Goal: Task Accomplishment & Management: Manage account settings

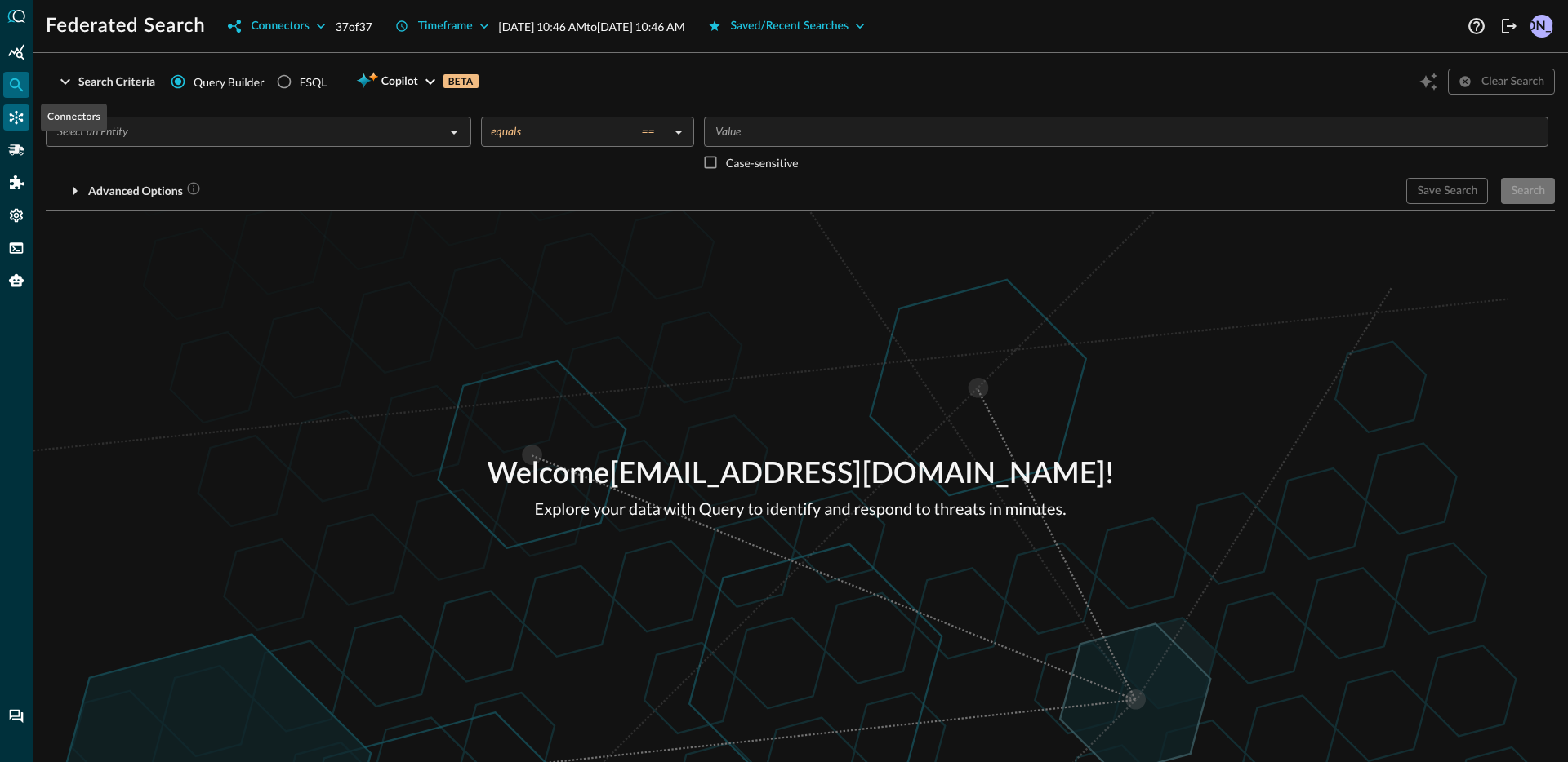
click at [25, 120] on div "Connectors" at bounding box center [16, 117] width 26 height 26
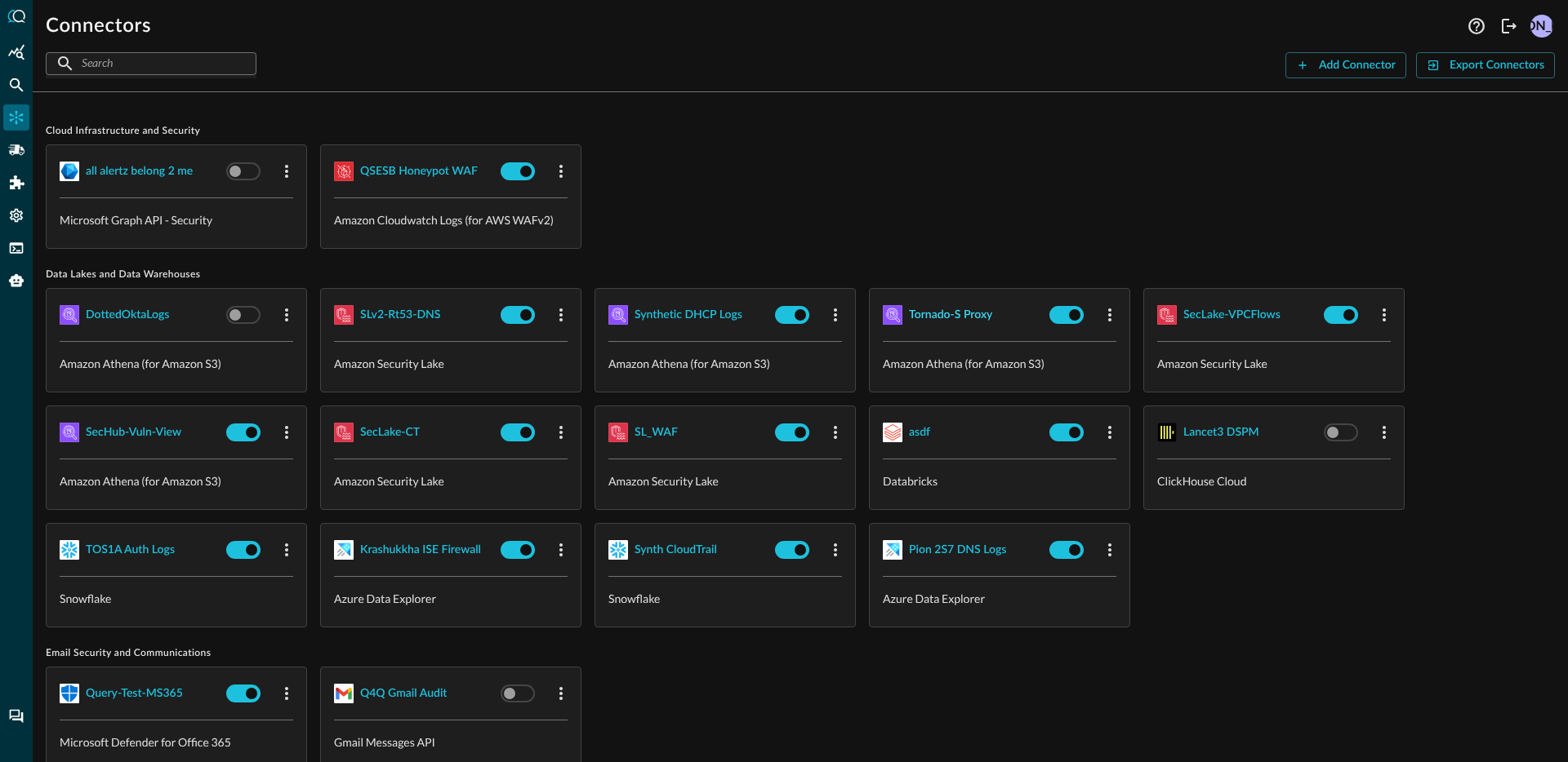
click at [939, 325] on button "Tornado-S Proxy" at bounding box center [963, 315] width 160 height 26
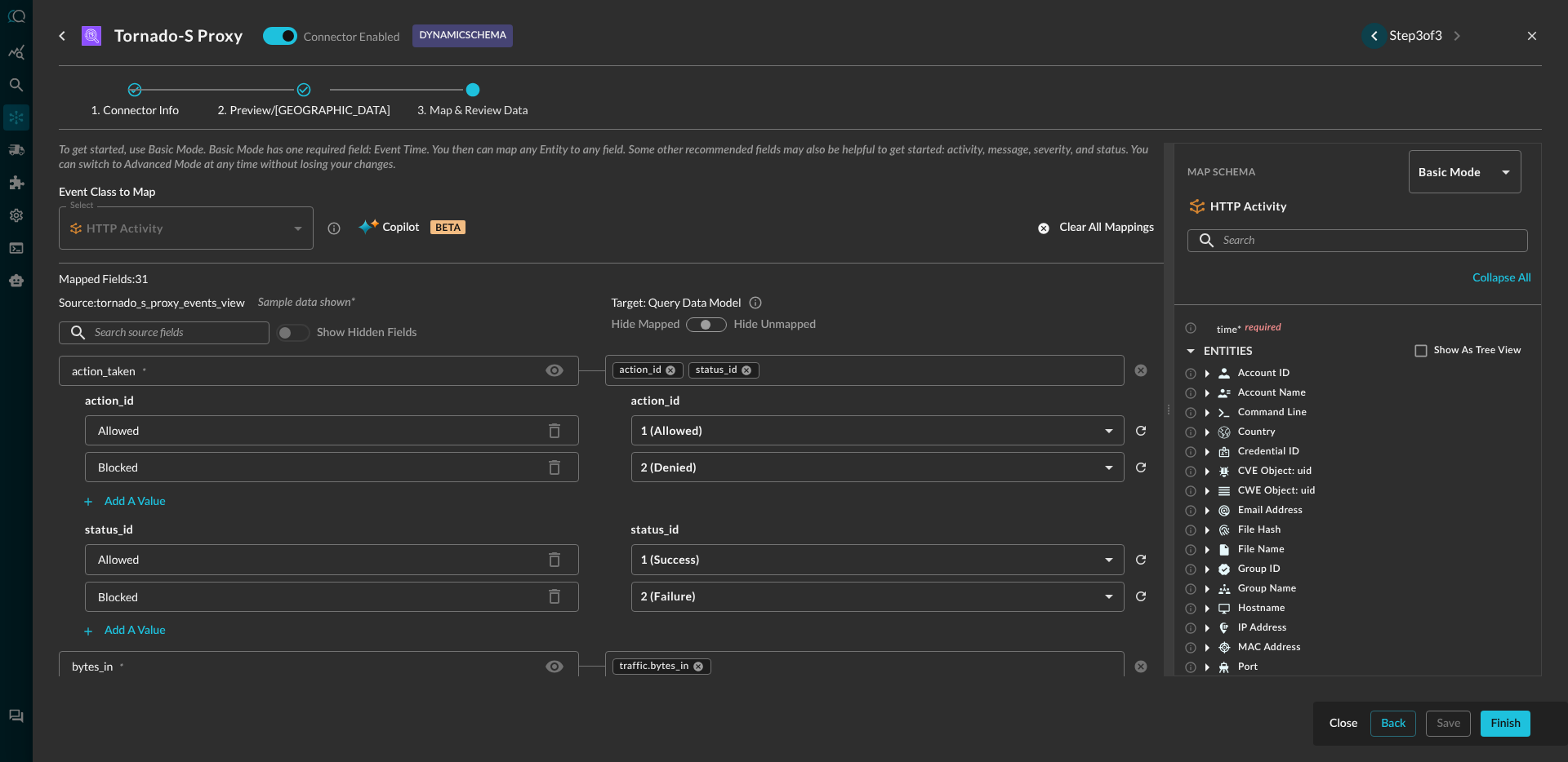
click at [1371, 38] on icon "Previous step" at bounding box center [1375, 36] width 20 height 20
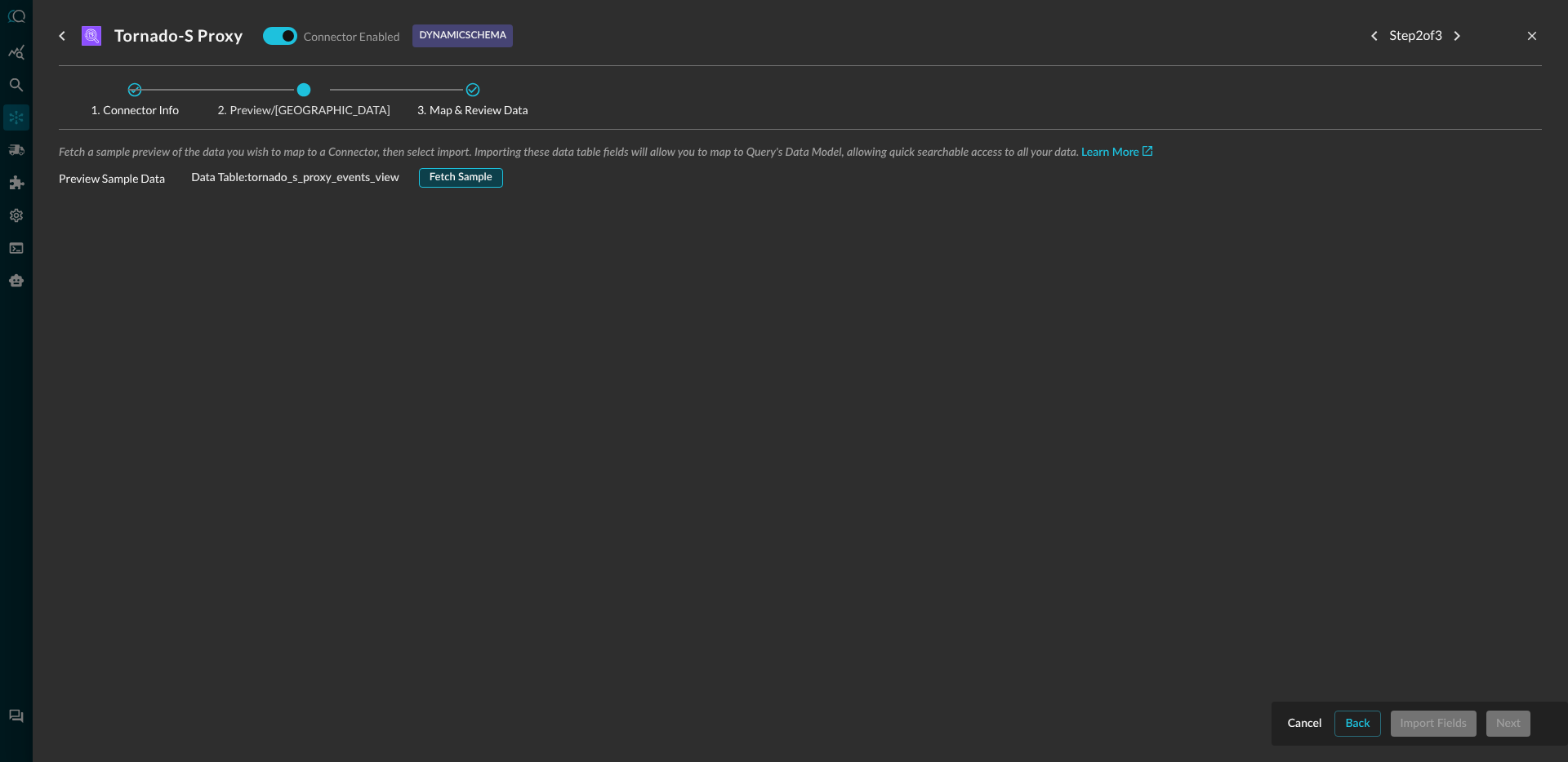
click at [492, 175] on button "Fetch Sample" at bounding box center [461, 178] width 84 height 20
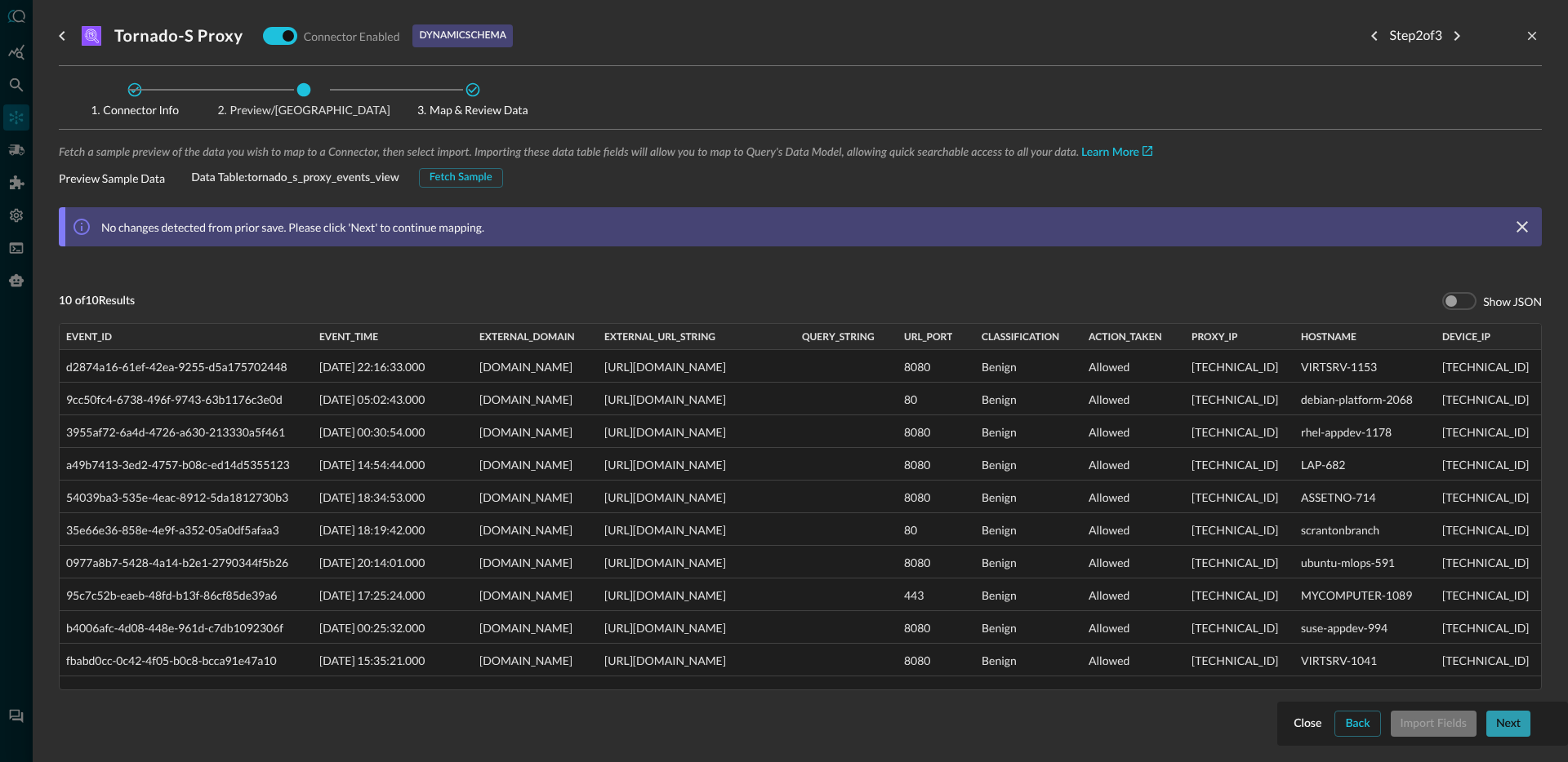
click at [1504, 725] on button "Next" at bounding box center [1508, 724] width 44 height 26
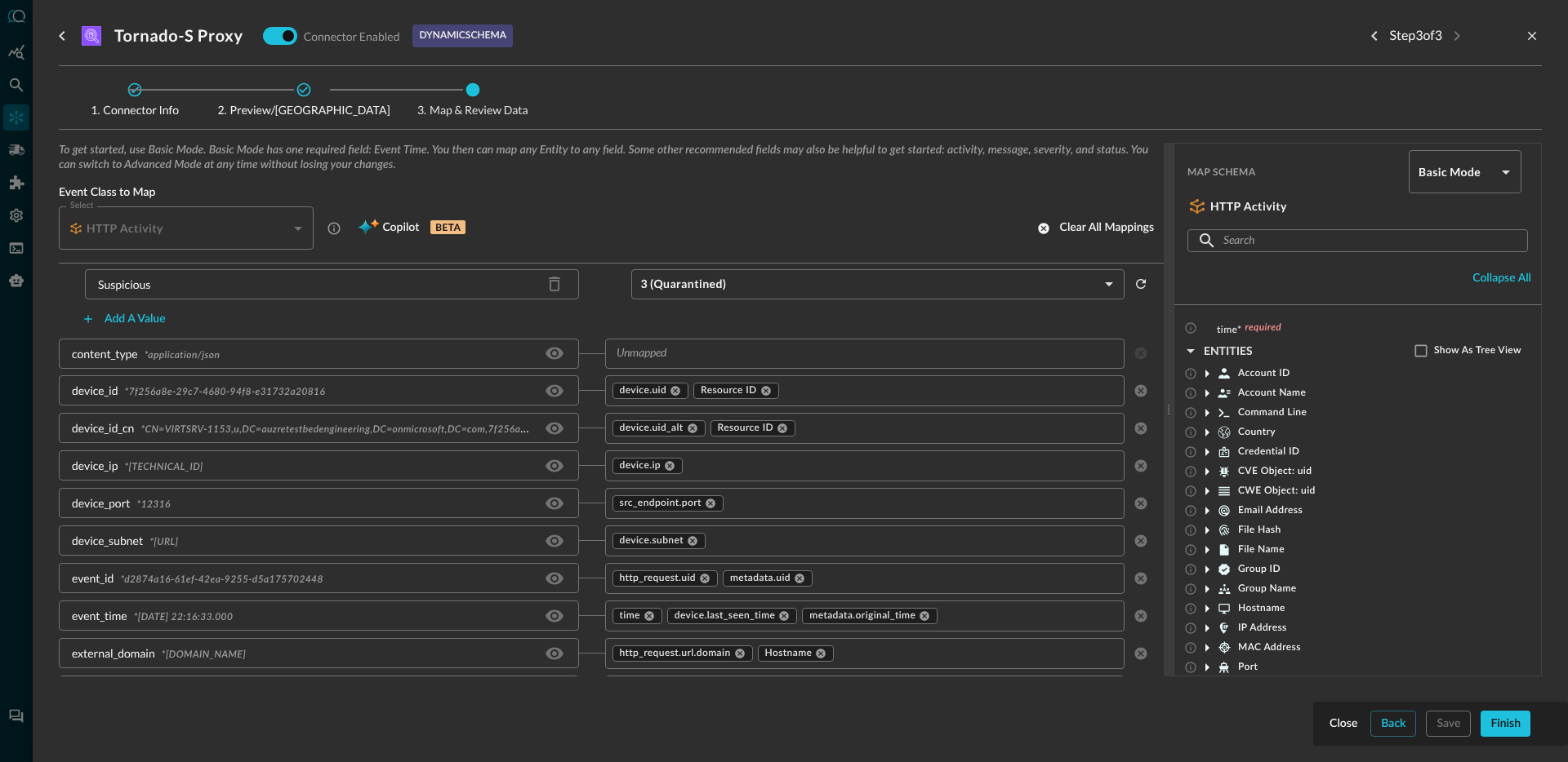
scroll to position [929, 0]
click at [690, 355] on input "text" at bounding box center [851, 348] width 484 height 20
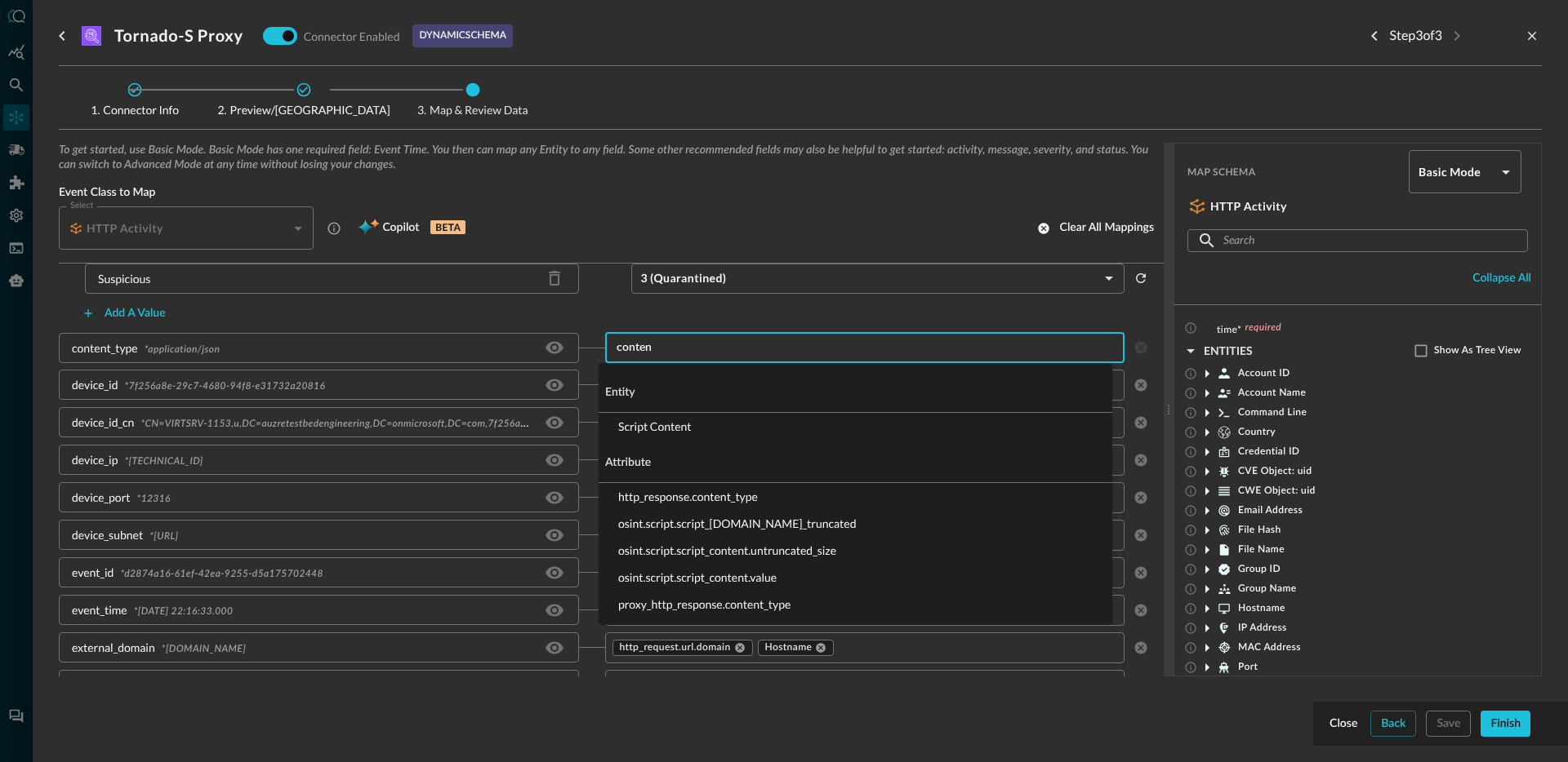
type input "content"
click at [721, 503] on li "http_response.content_type" at bounding box center [856, 497] width 514 height 27
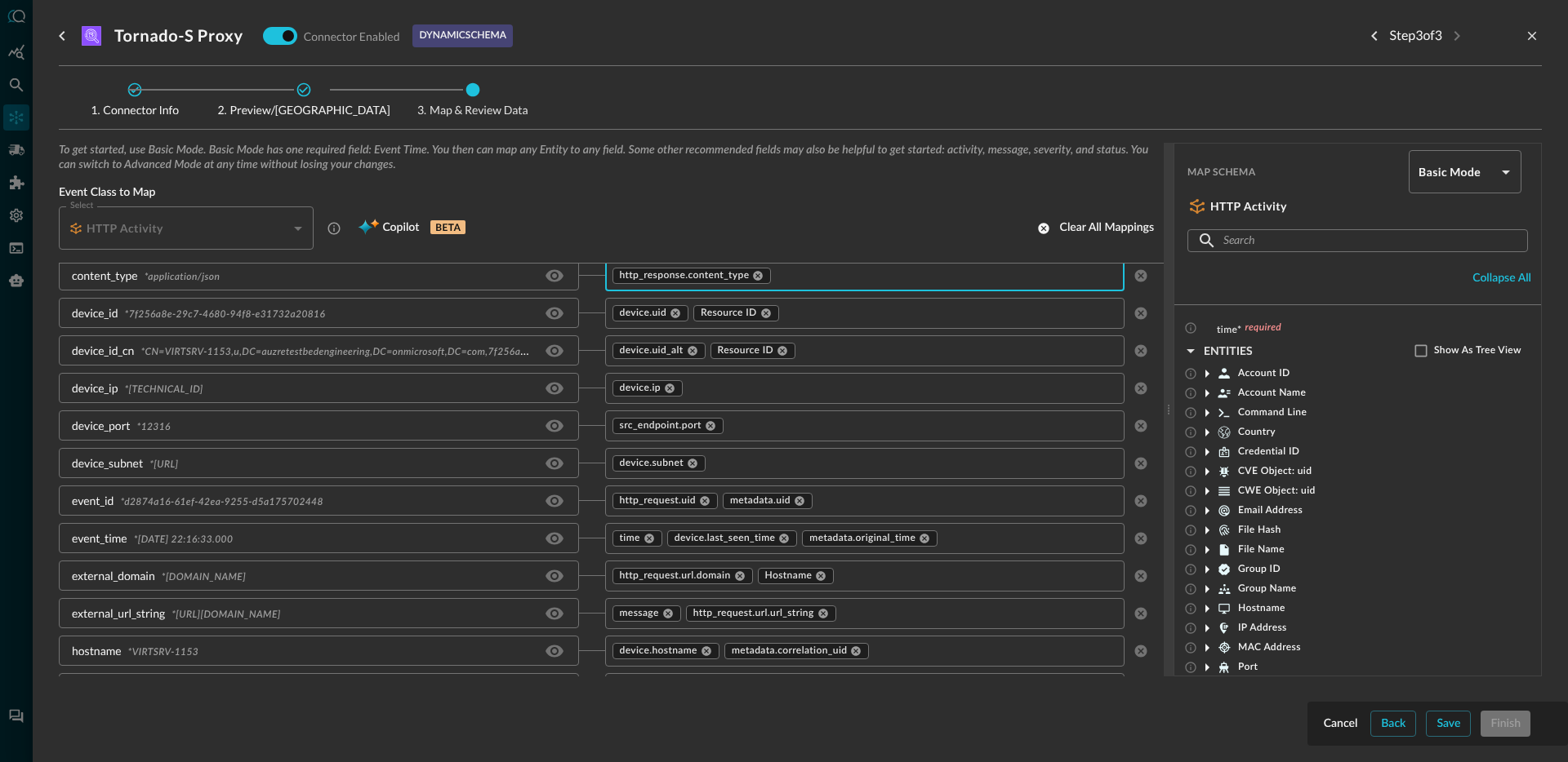
scroll to position [0, 0]
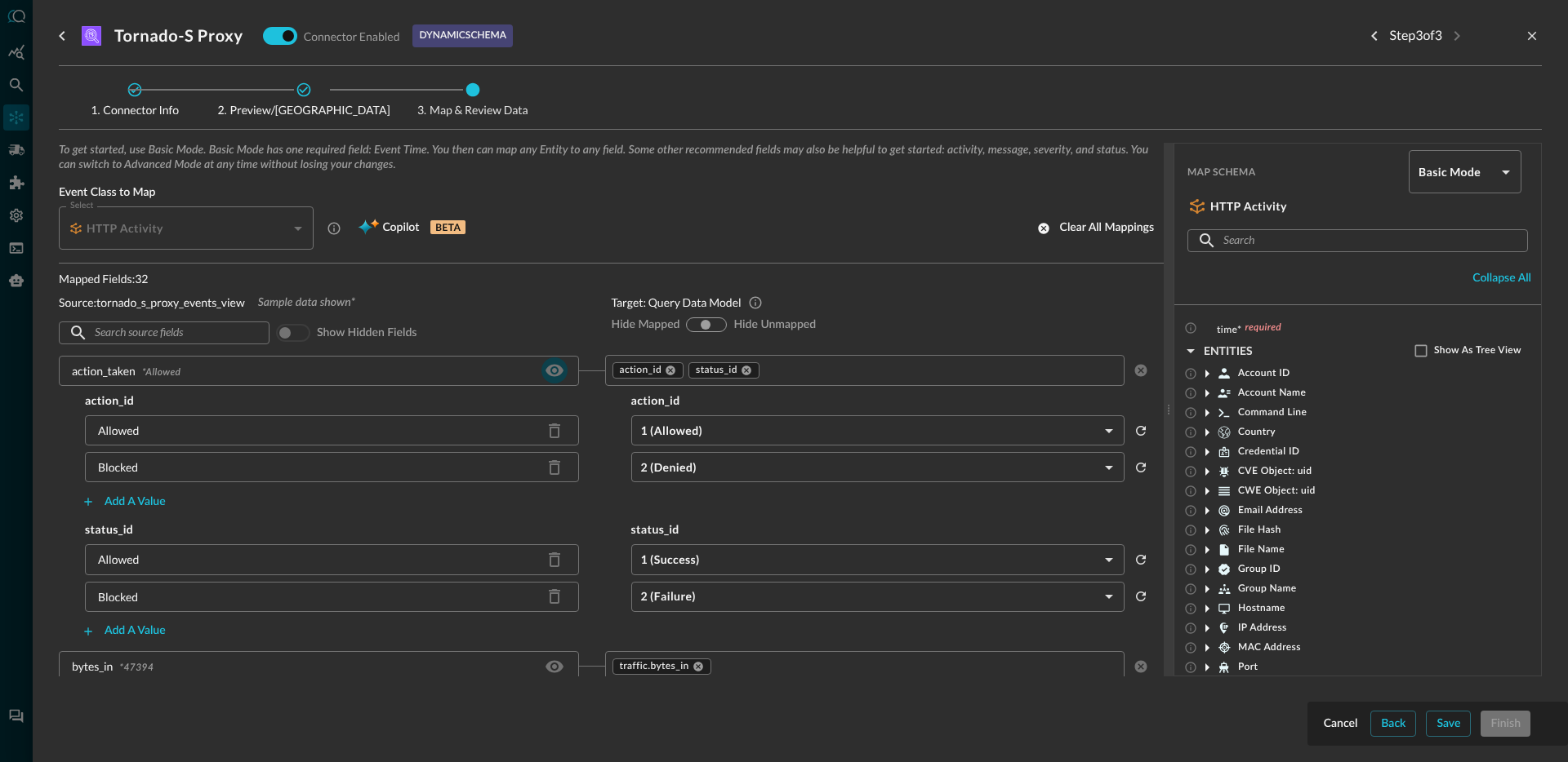
click at [557, 374] on icon "Hide/Show source field" at bounding box center [554, 371] width 20 height 20
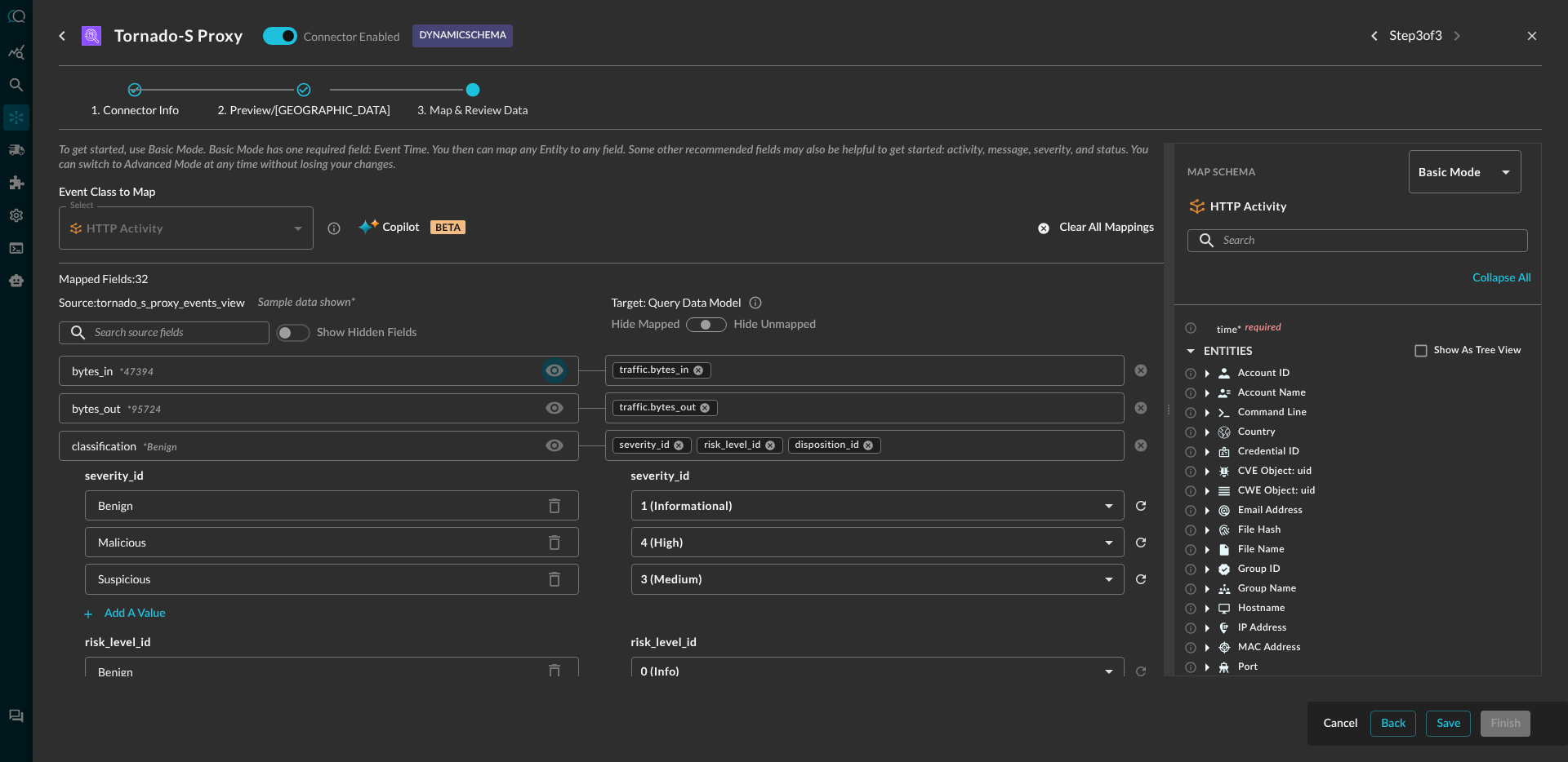
click at [555, 374] on icon "Hide/Show source field" at bounding box center [554, 371] width 20 height 20
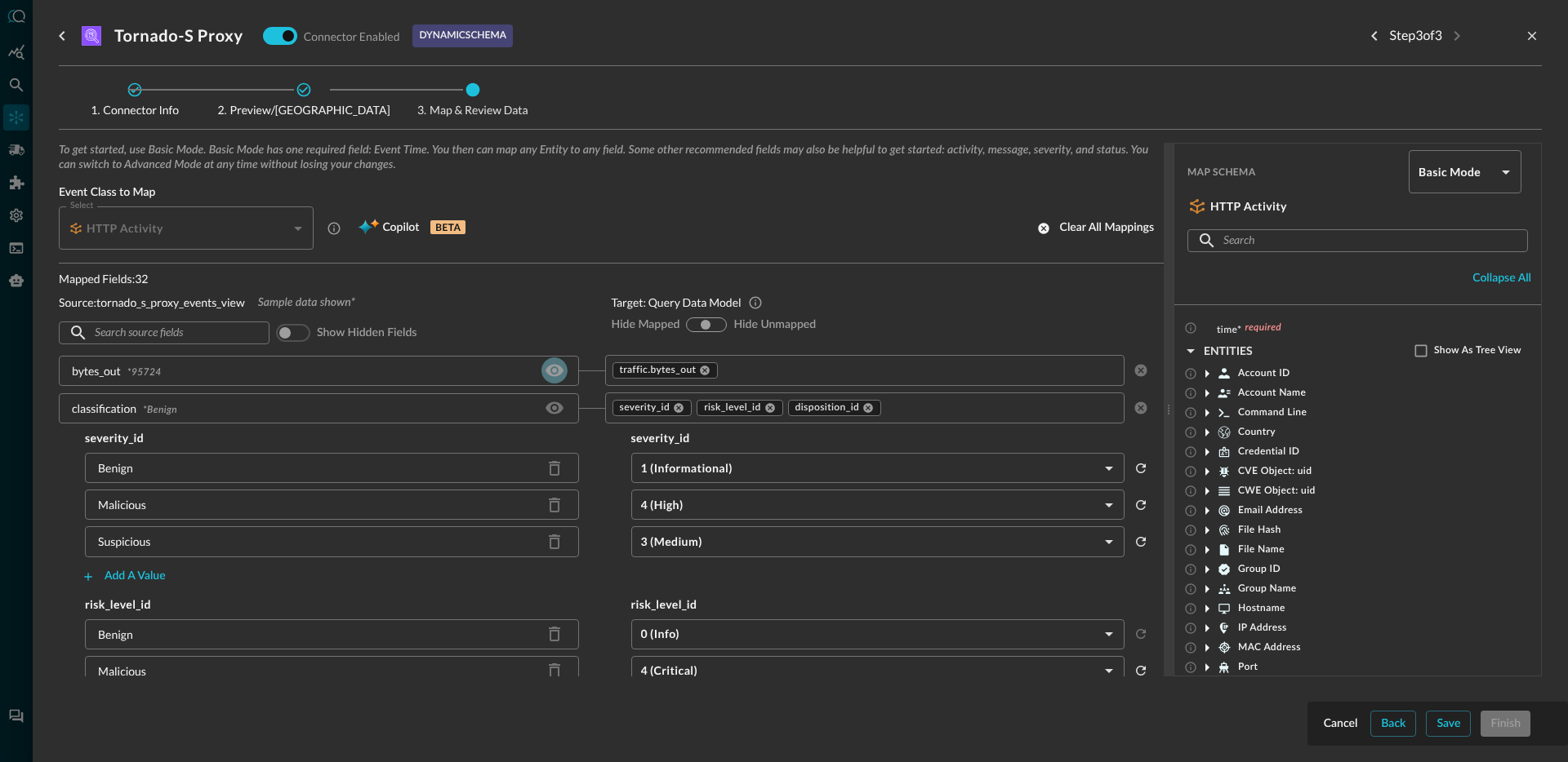
click at [554, 374] on icon "Hide/Show source field" at bounding box center [554, 371] width 20 height 20
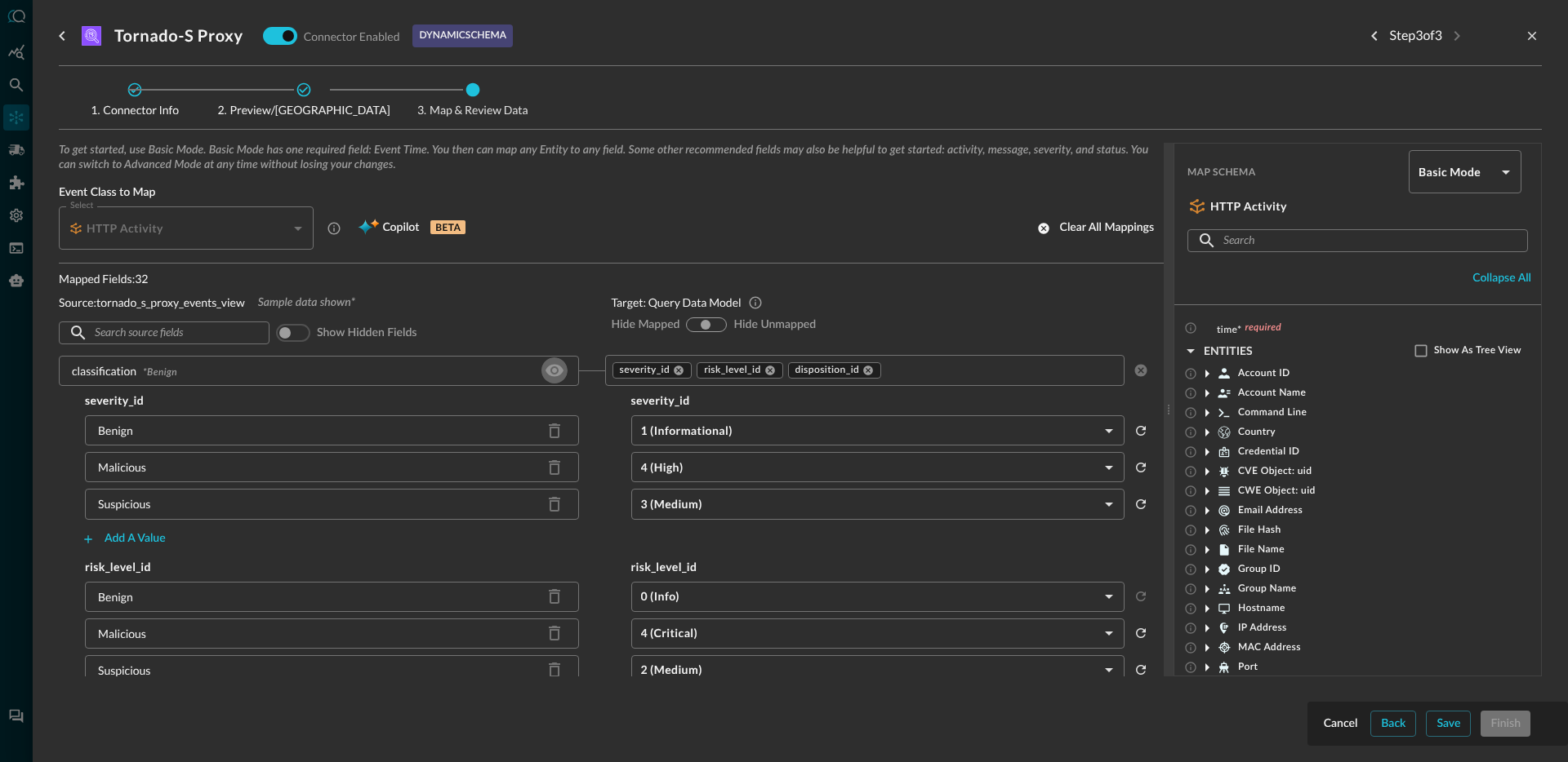
click at [554, 374] on icon "Hide/Show source field" at bounding box center [554, 371] width 20 height 20
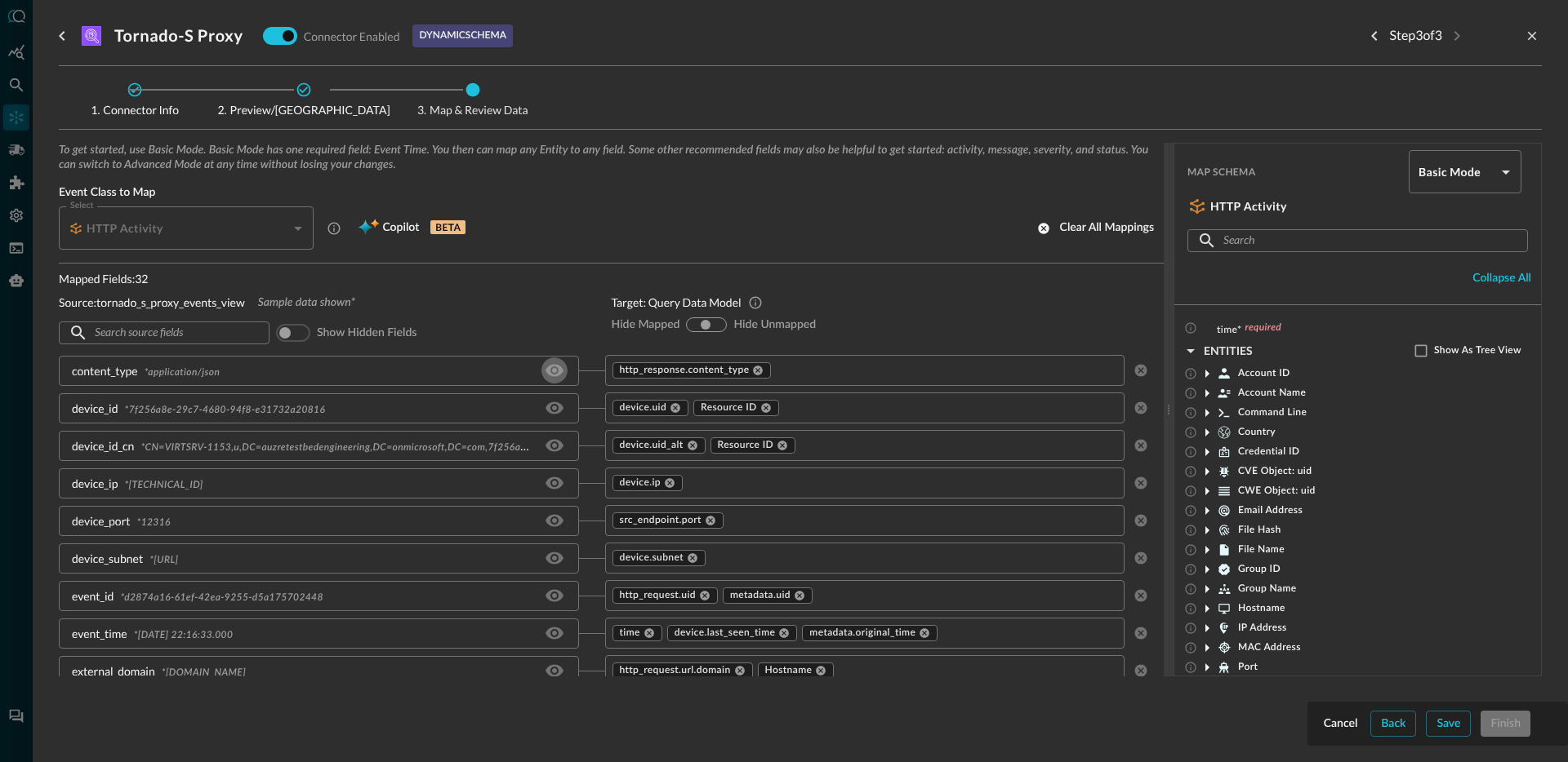
click at [554, 374] on icon "Hide/Show source field" at bounding box center [554, 371] width 20 height 20
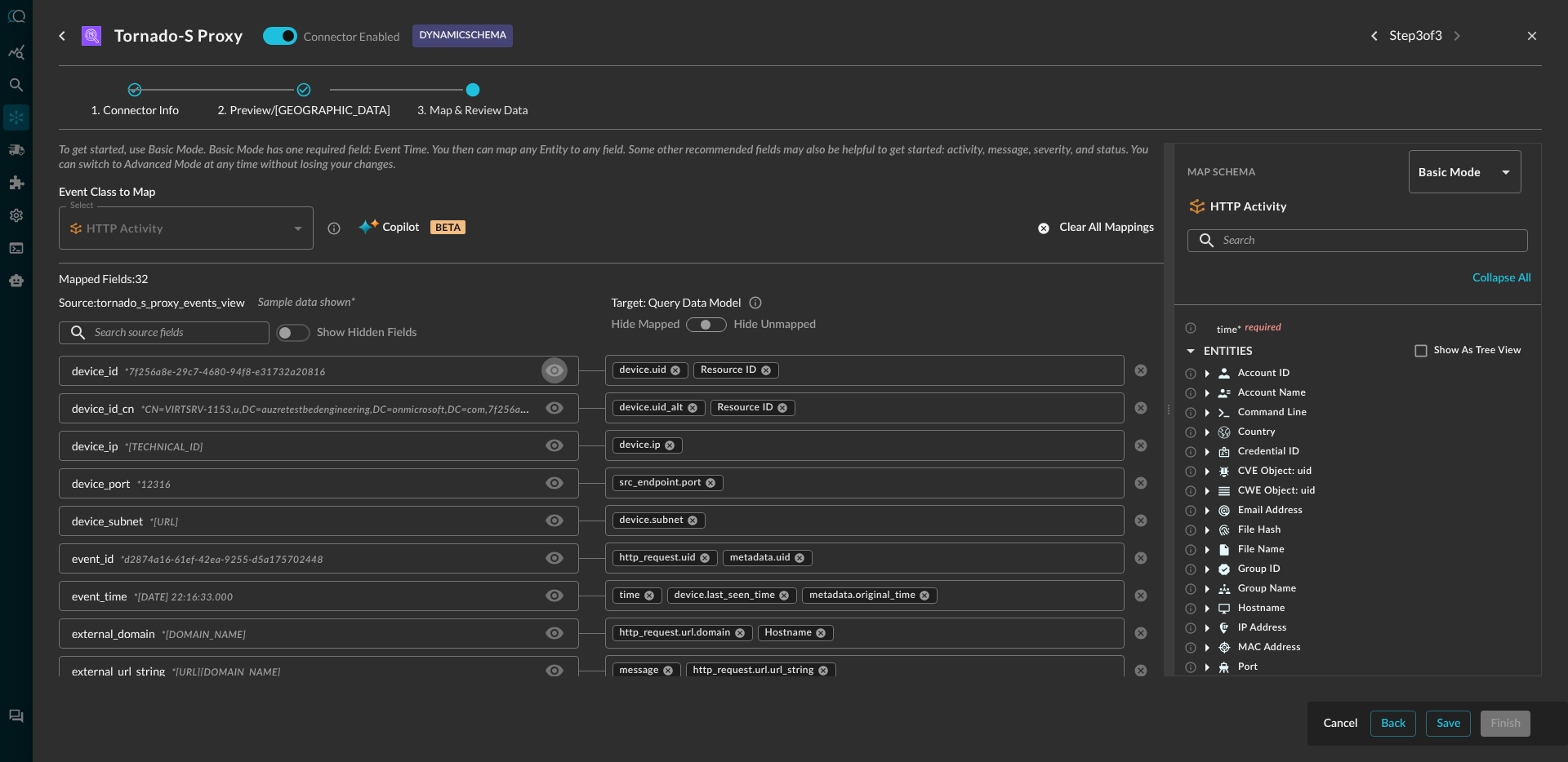
click at [554, 374] on icon "Hide/Show source field" at bounding box center [554, 371] width 20 height 20
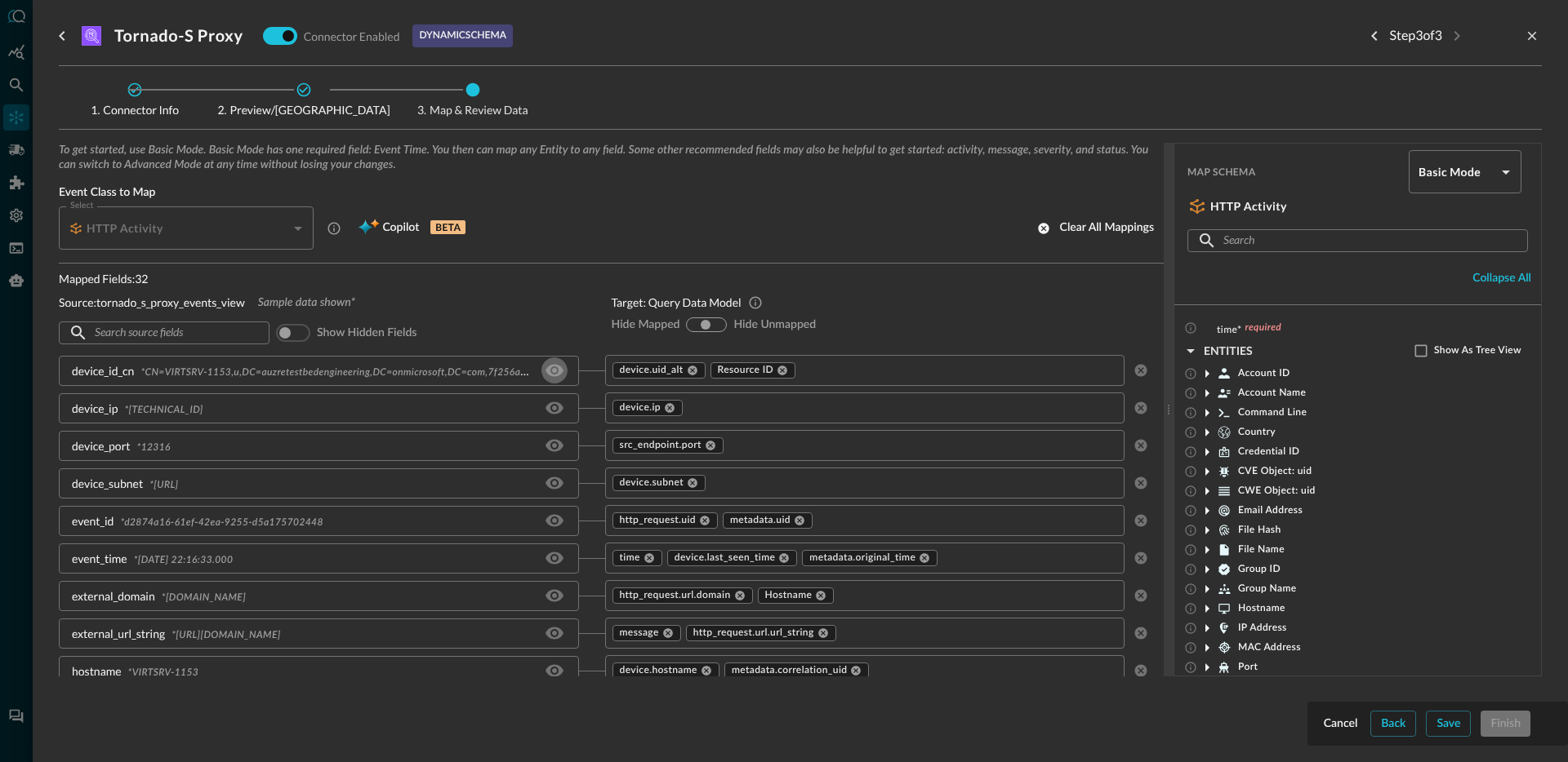
click at [554, 374] on icon "Hide/Show source field" at bounding box center [554, 371] width 20 height 20
click at [554, 398] on icon "Hide/Show source field" at bounding box center [554, 408] width 20 height 20
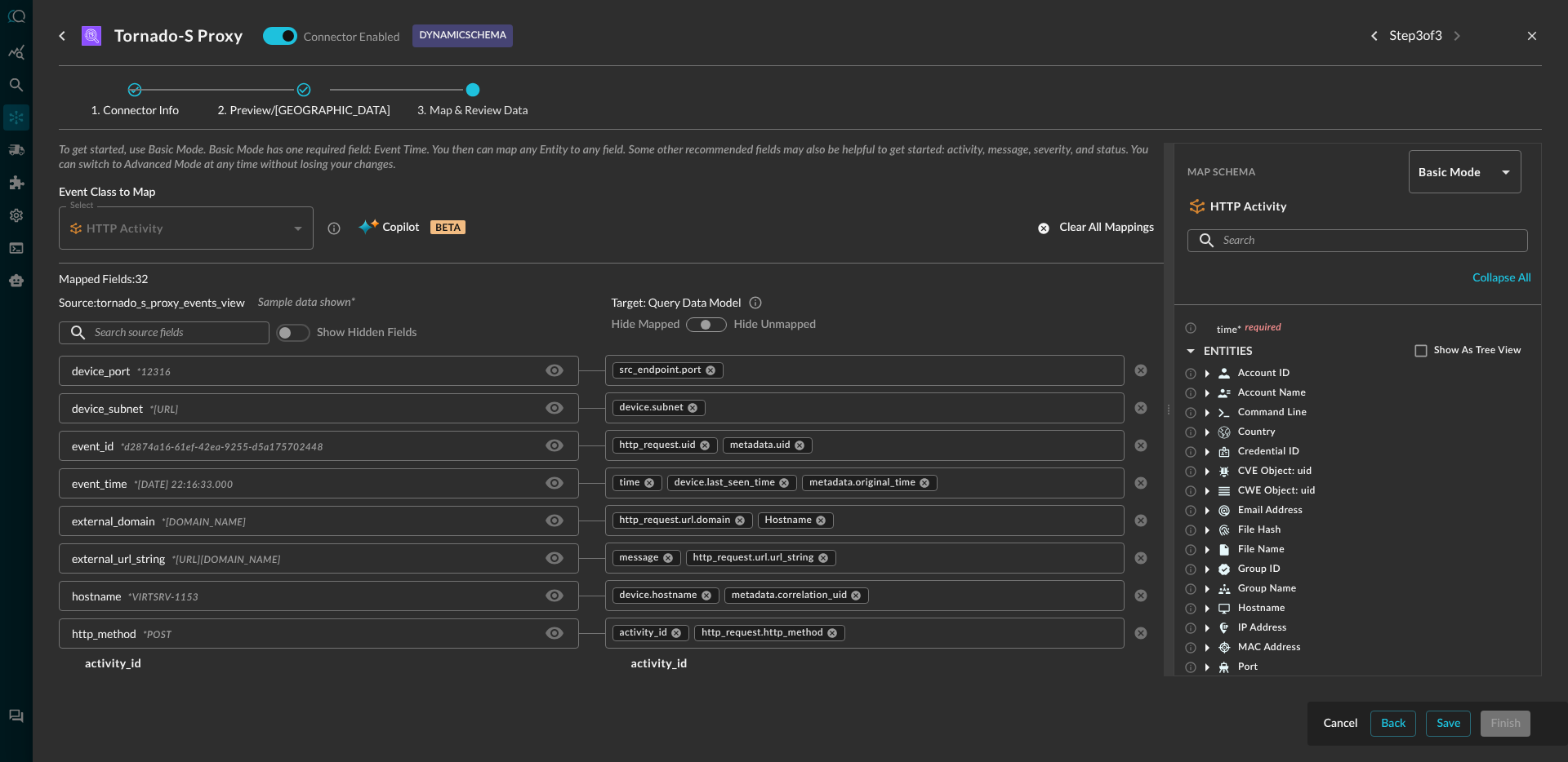
click at [554, 374] on icon "Hide/Show source field" at bounding box center [554, 371] width 20 height 20
click at [554, 398] on icon "Hide/Show source field" at bounding box center [554, 408] width 20 height 20
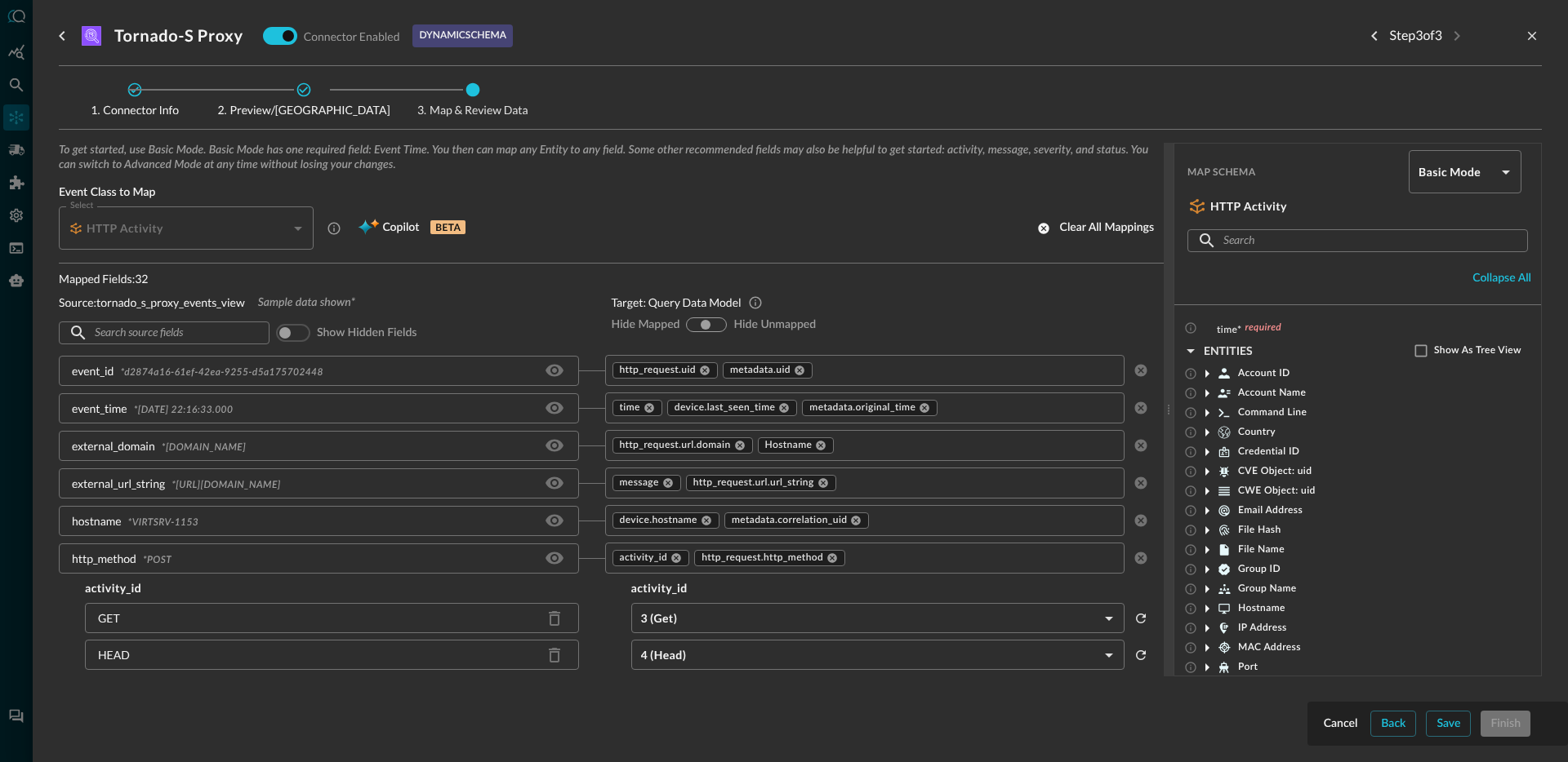
click at [554, 374] on icon "Hide/Show source field" at bounding box center [554, 371] width 20 height 20
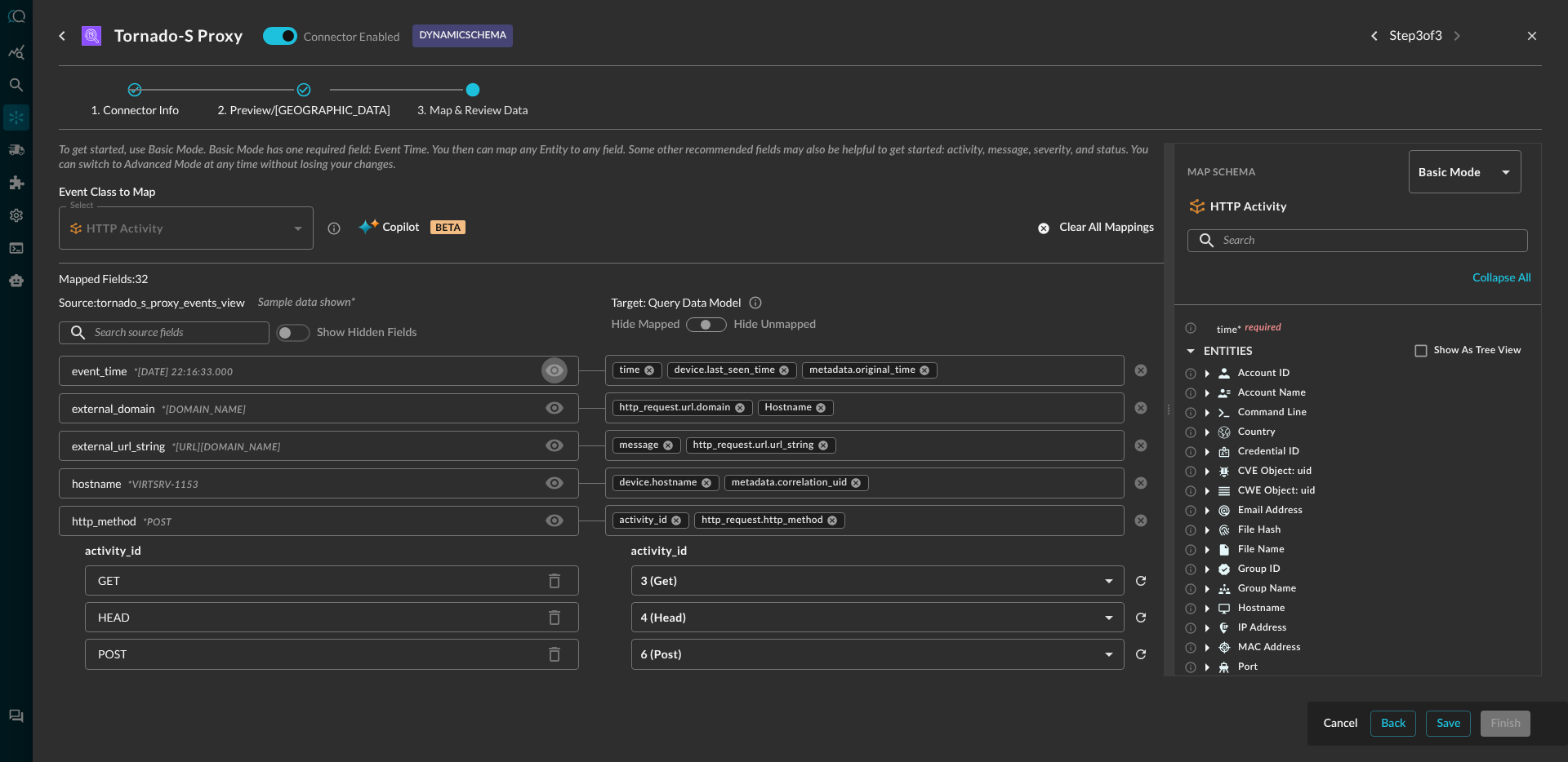
click at [554, 374] on icon "Hide/Show source field" at bounding box center [554, 371] width 20 height 20
click at [554, 398] on icon "Hide/Show source field" at bounding box center [554, 408] width 20 height 20
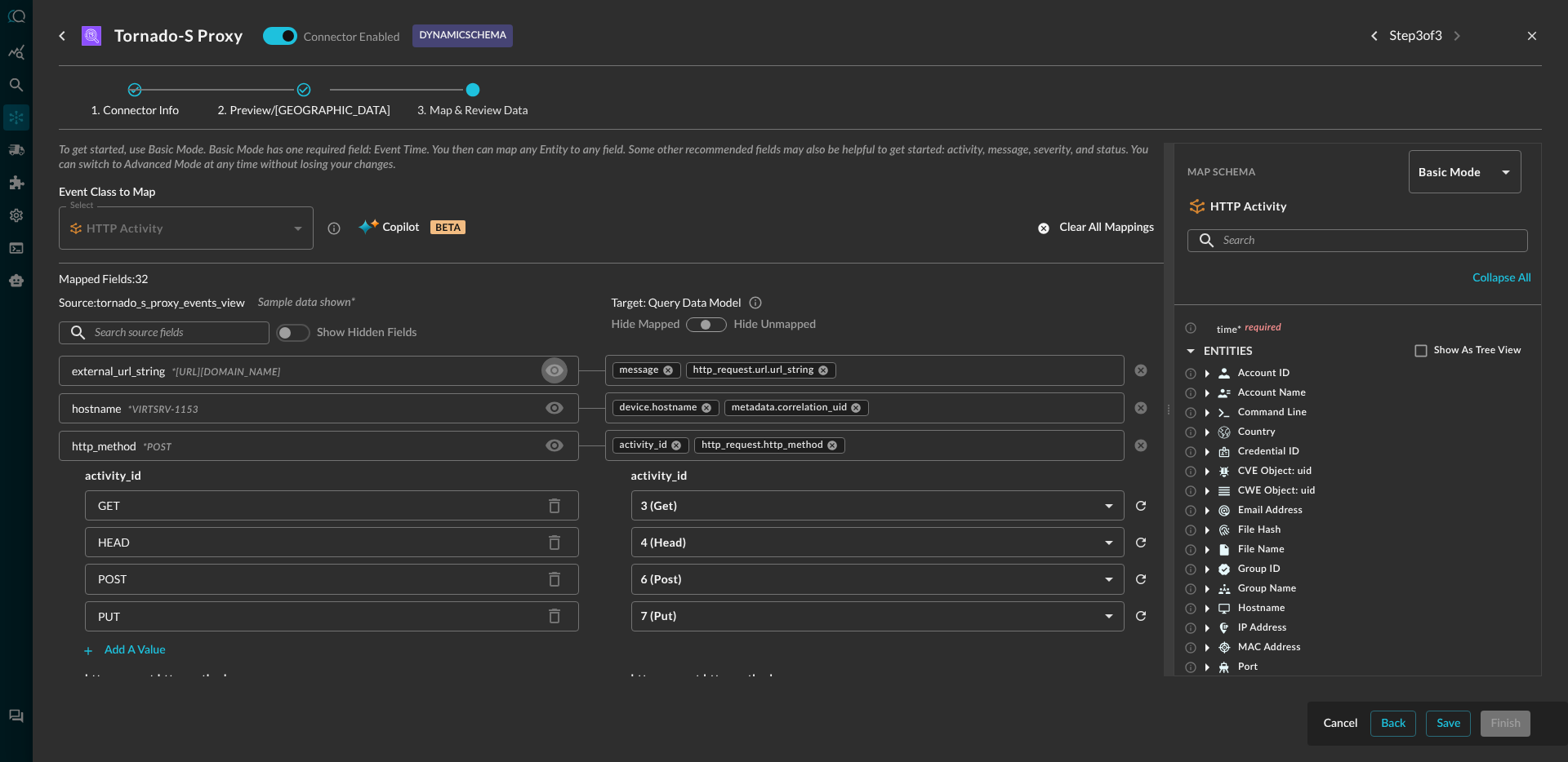
click at [554, 374] on icon "Hide/Show source field" at bounding box center [554, 371] width 20 height 20
click at [554, 398] on icon "Hide/Show source field" at bounding box center [554, 408] width 20 height 20
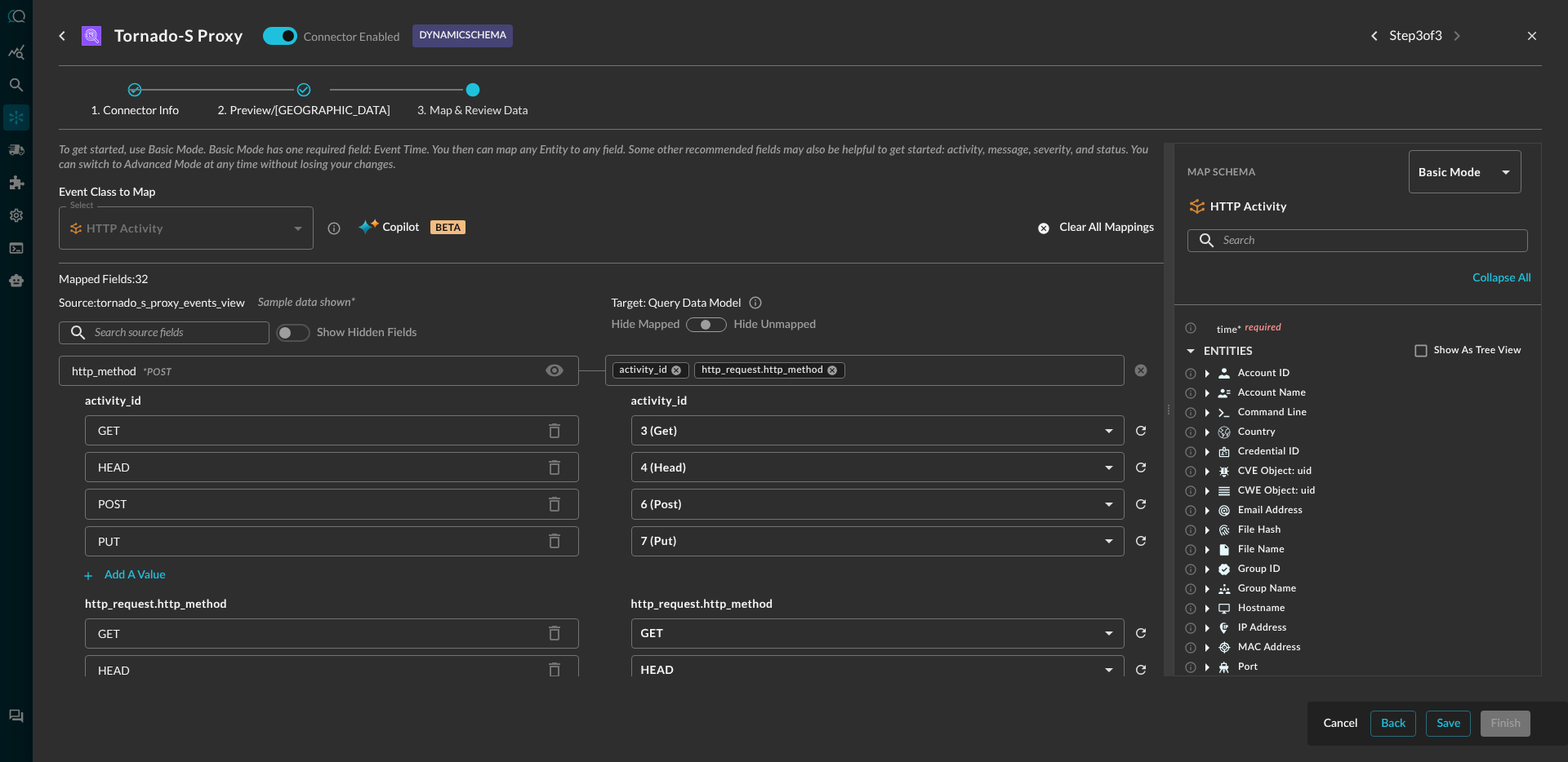
click at [554, 374] on icon "Hide/Show source field" at bounding box center [554, 371] width 20 height 20
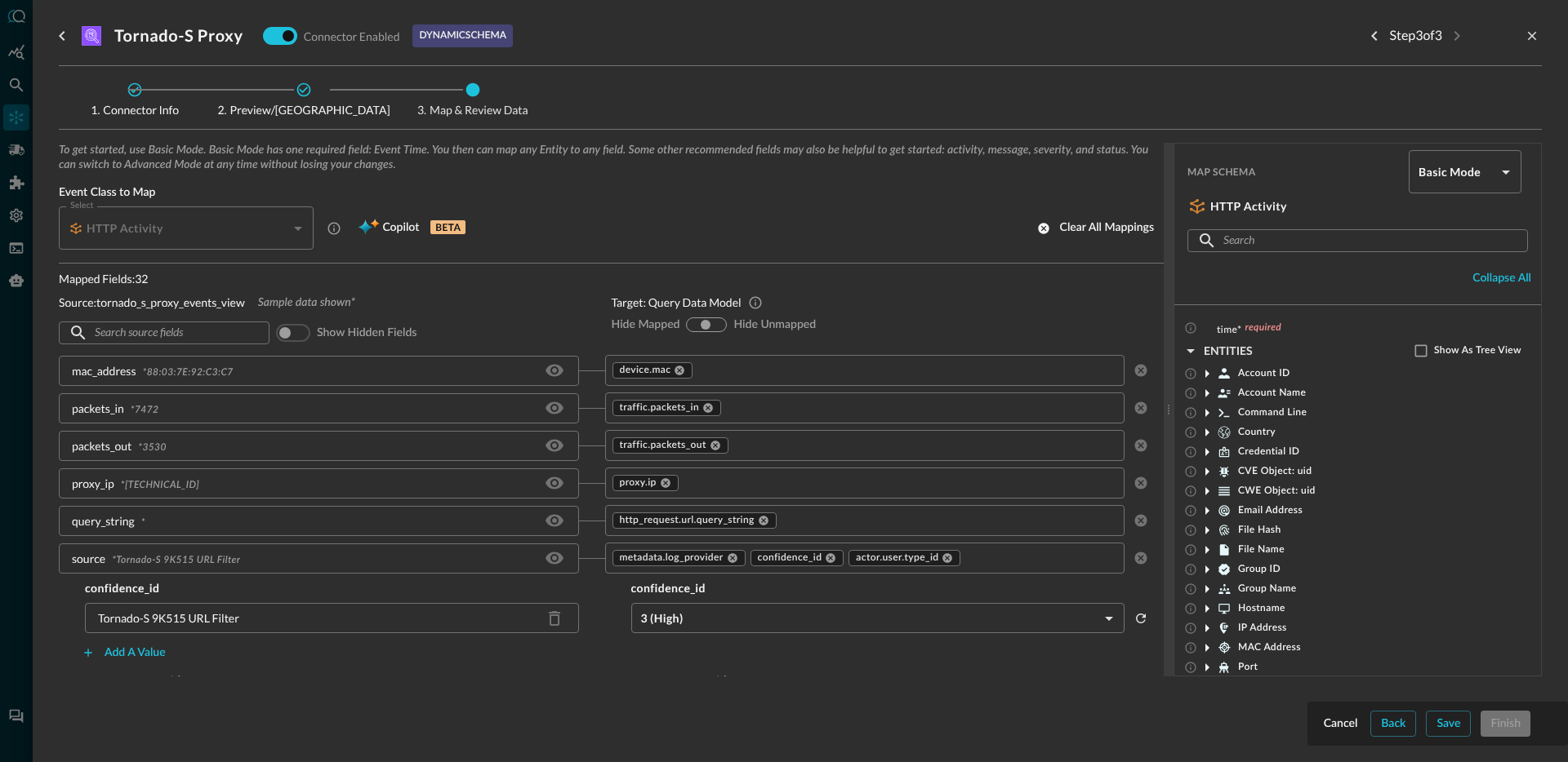
click at [554, 374] on icon "Hide/Show source field" at bounding box center [554, 371] width 20 height 20
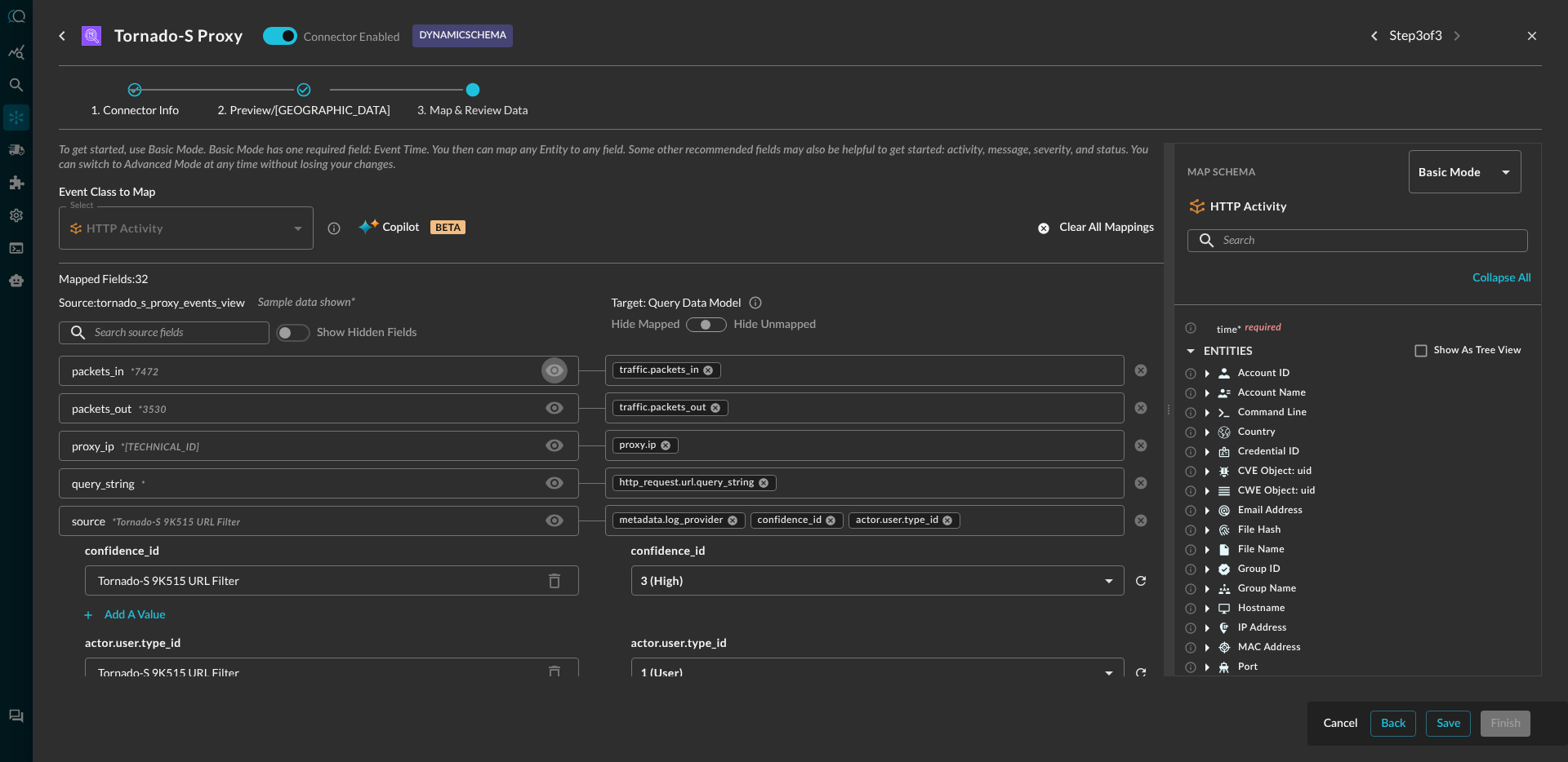
click at [554, 374] on icon "Hide/Show source field" at bounding box center [554, 371] width 20 height 20
click at [554, 398] on icon "Hide/Show source field" at bounding box center [554, 408] width 20 height 20
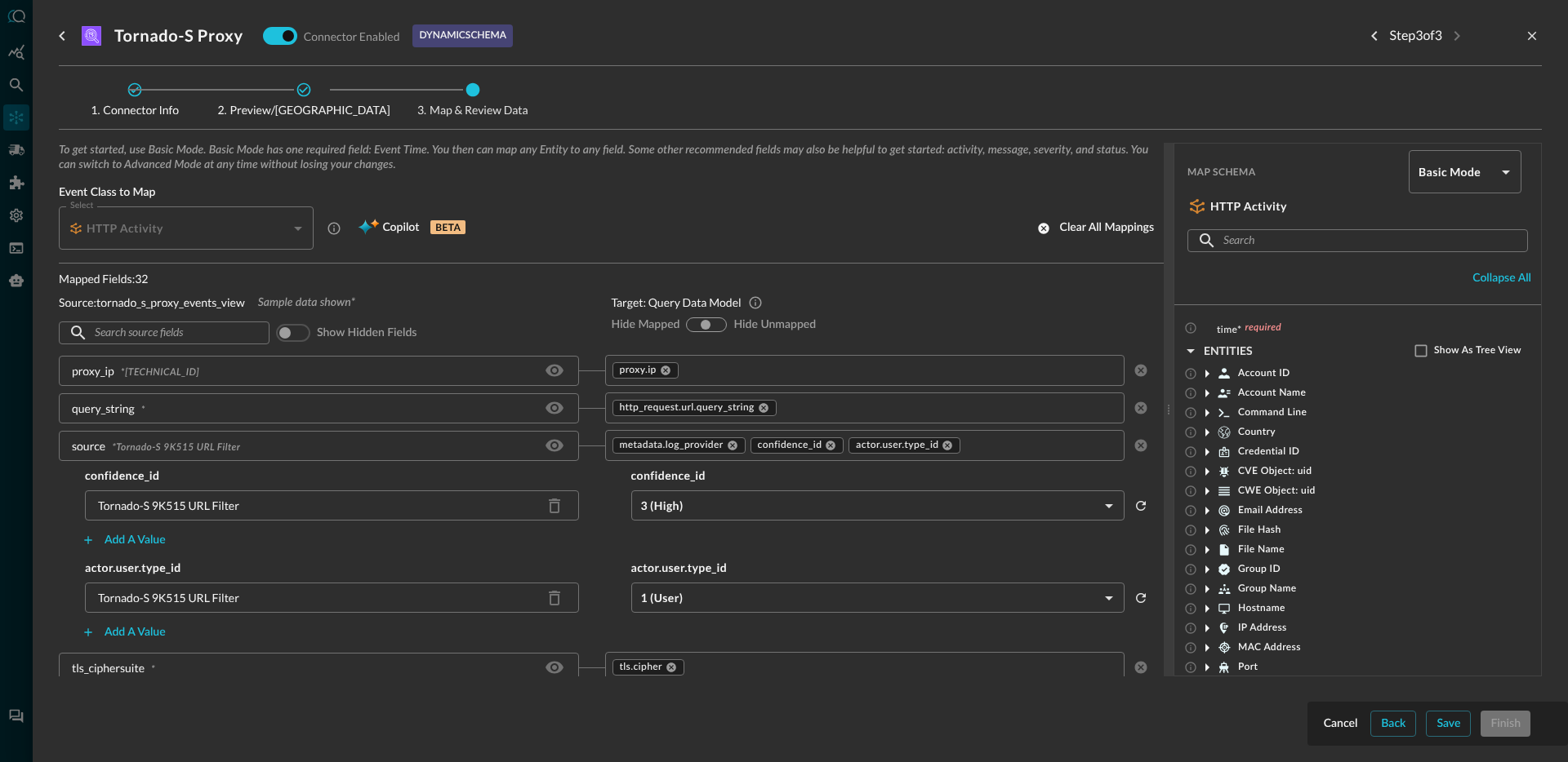
click at [554, 374] on icon "Hide/Show source field" at bounding box center [554, 371] width 20 height 20
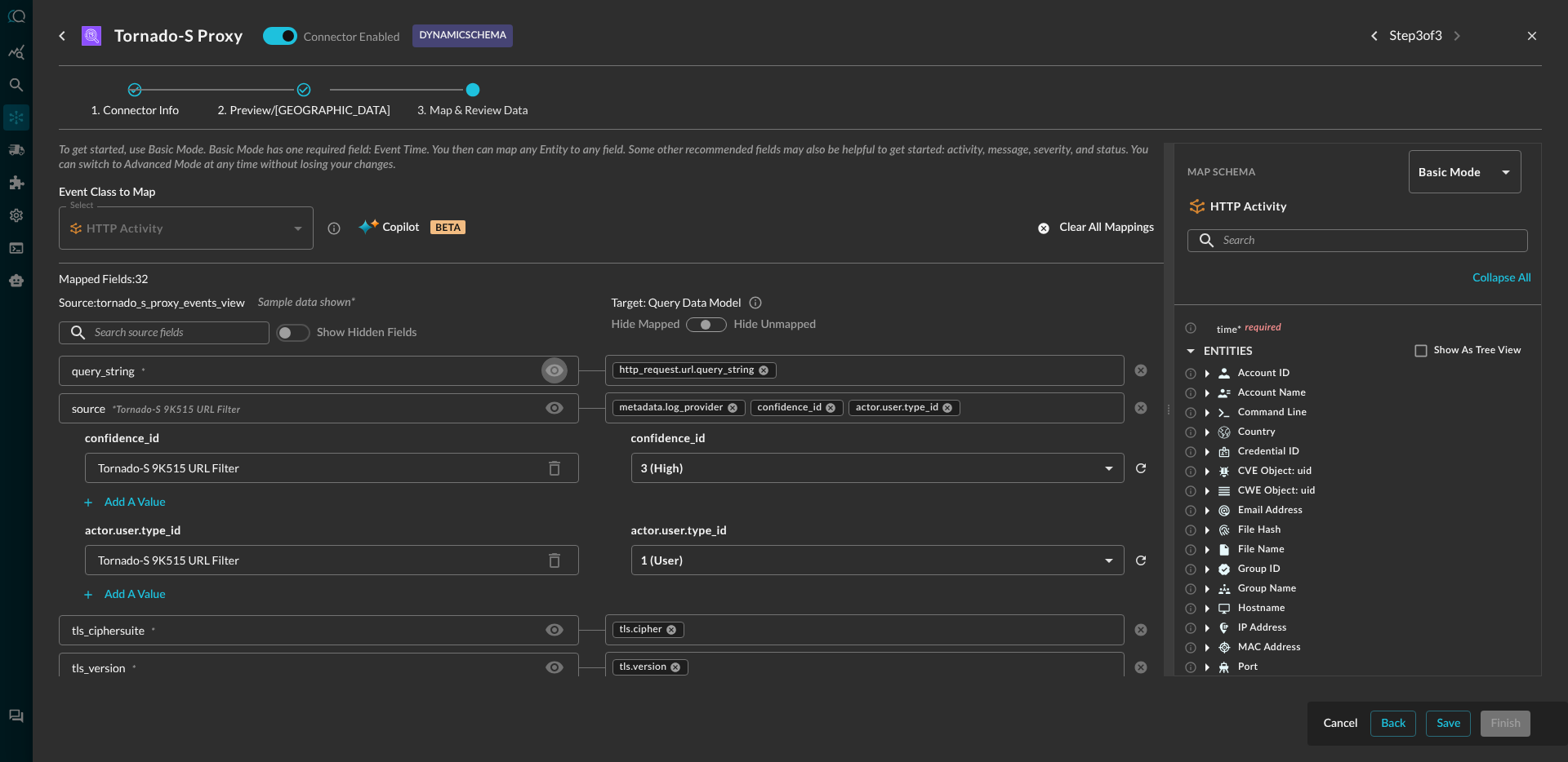
click at [554, 374] on icon "Hide/Show source field" at bounding box center [554, 371] width 20 height 20
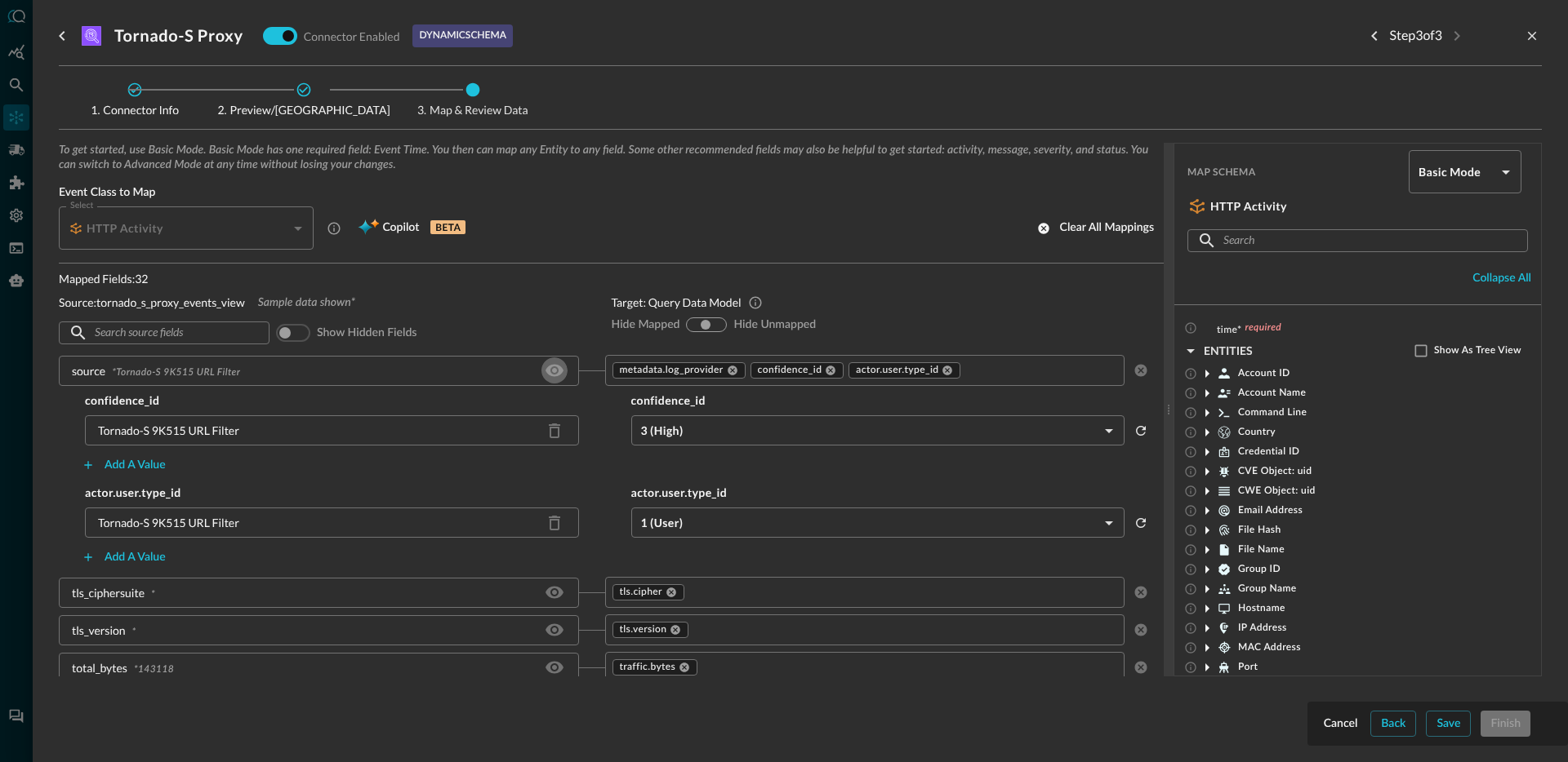
click at [554, 374] on icon "Hide/Show source field" at bounding box center [554, 371] width 20 height 20
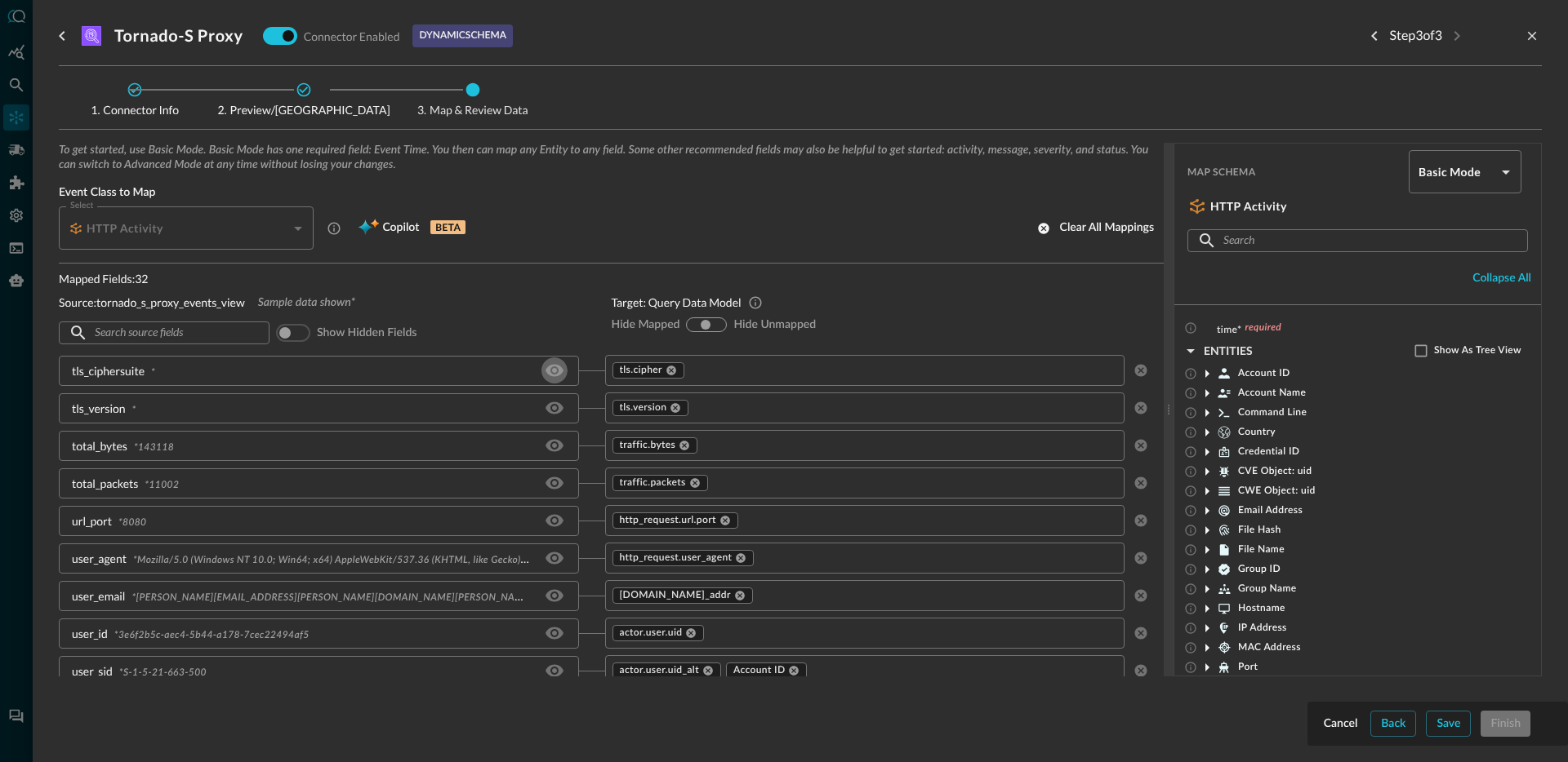
click at [554, 374] on icon "Hide/Show source field" at bounding box center [554, 371] width 20 height 20
click at [554, 398] on icon "Hide/Show source field" at bounding box center [554, 408] width 20 height 20
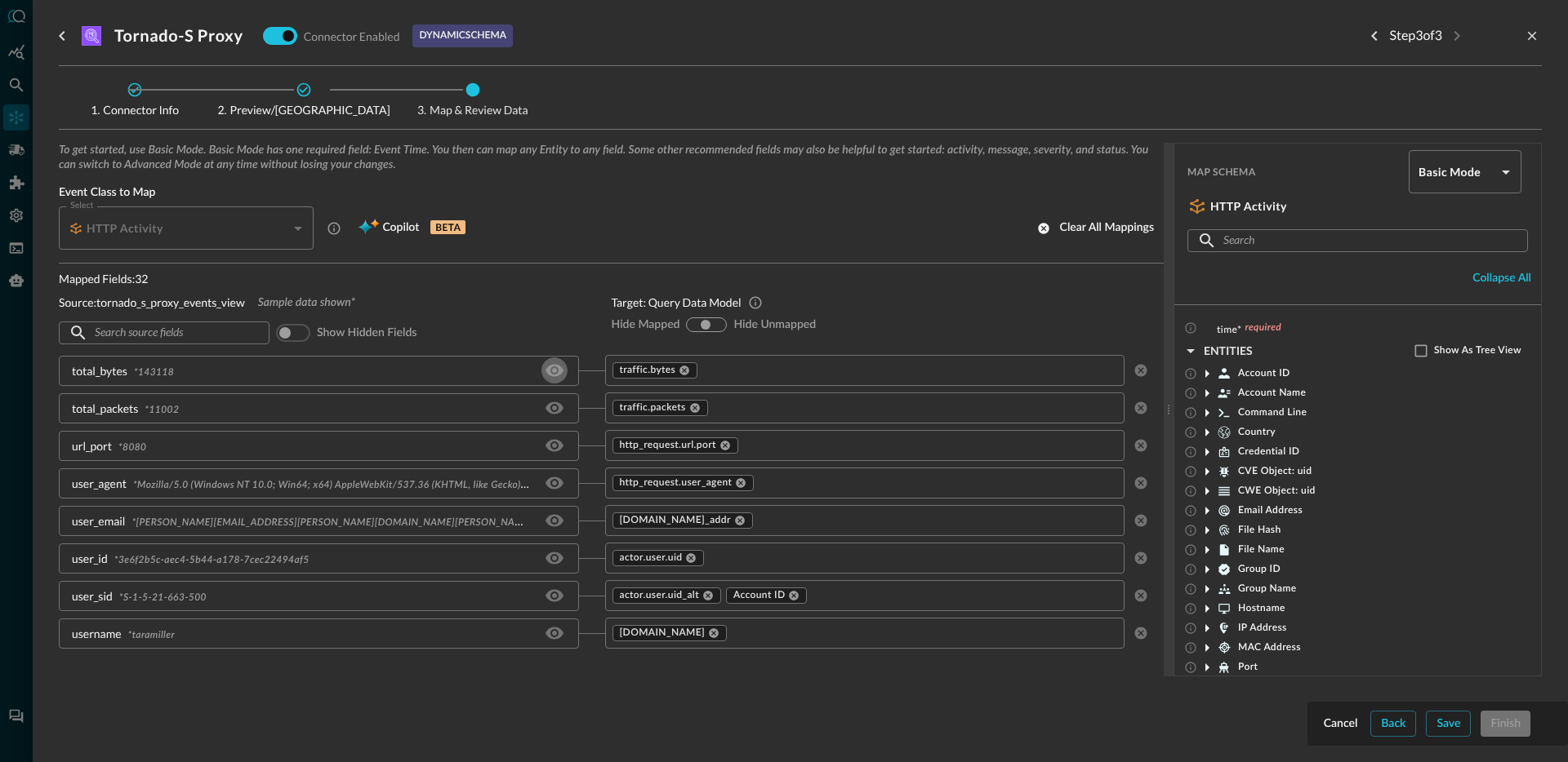
click at [554, 374] on icon "Hide/Show source field" at bounding box center [554, 371] width 20 height 20
click at [554, 398] on icon "Hide/Show source field" at bounding box center [554, 408] width 20 height 20
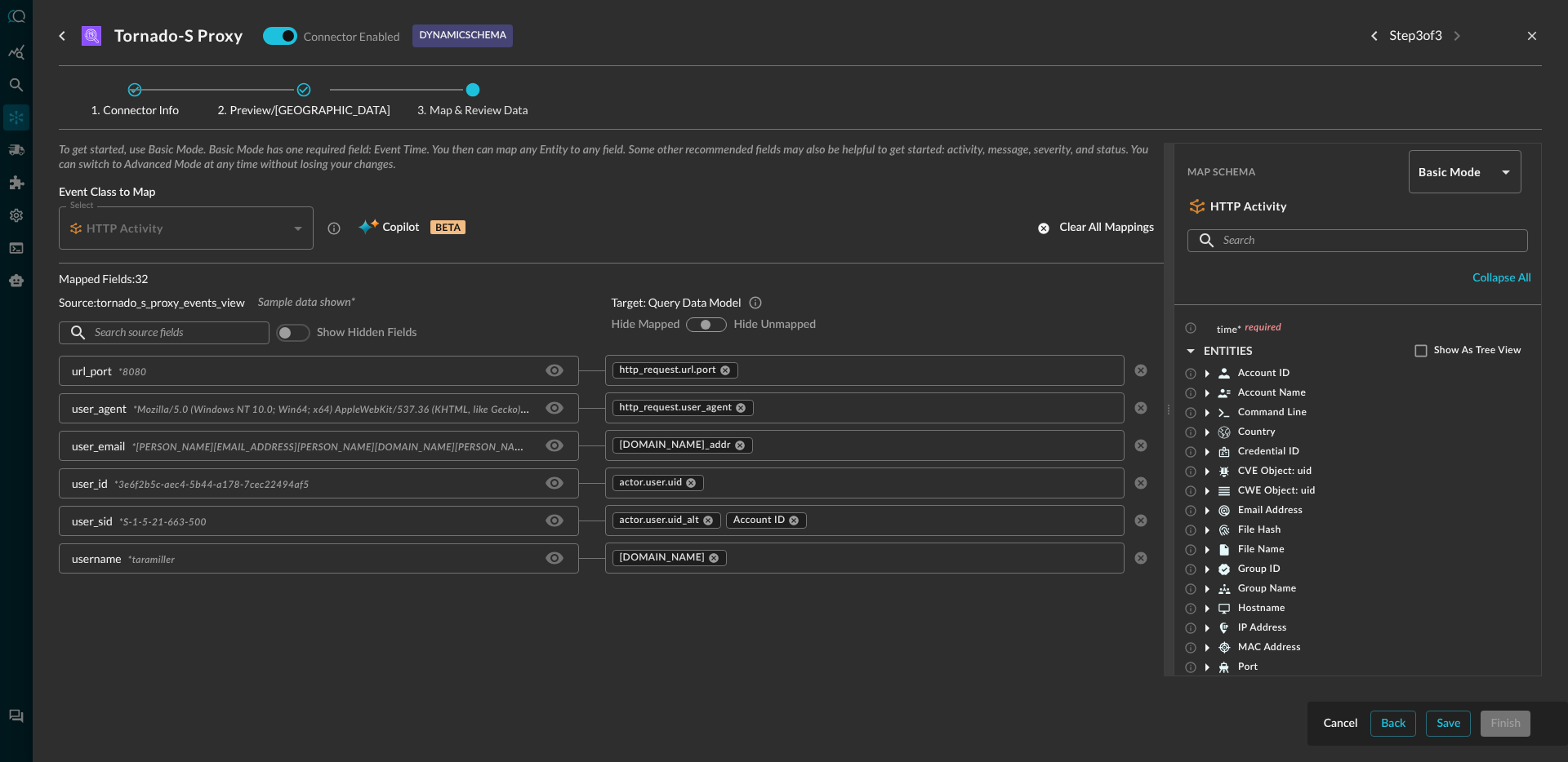
click at [554, 374] on icon "Hide/Show source field" at bounding box center [554, 371] width 20 height 20
click at [554, 398] on icon "Hide/Show source field" at bounding box center [554, 408] width 20 height 20
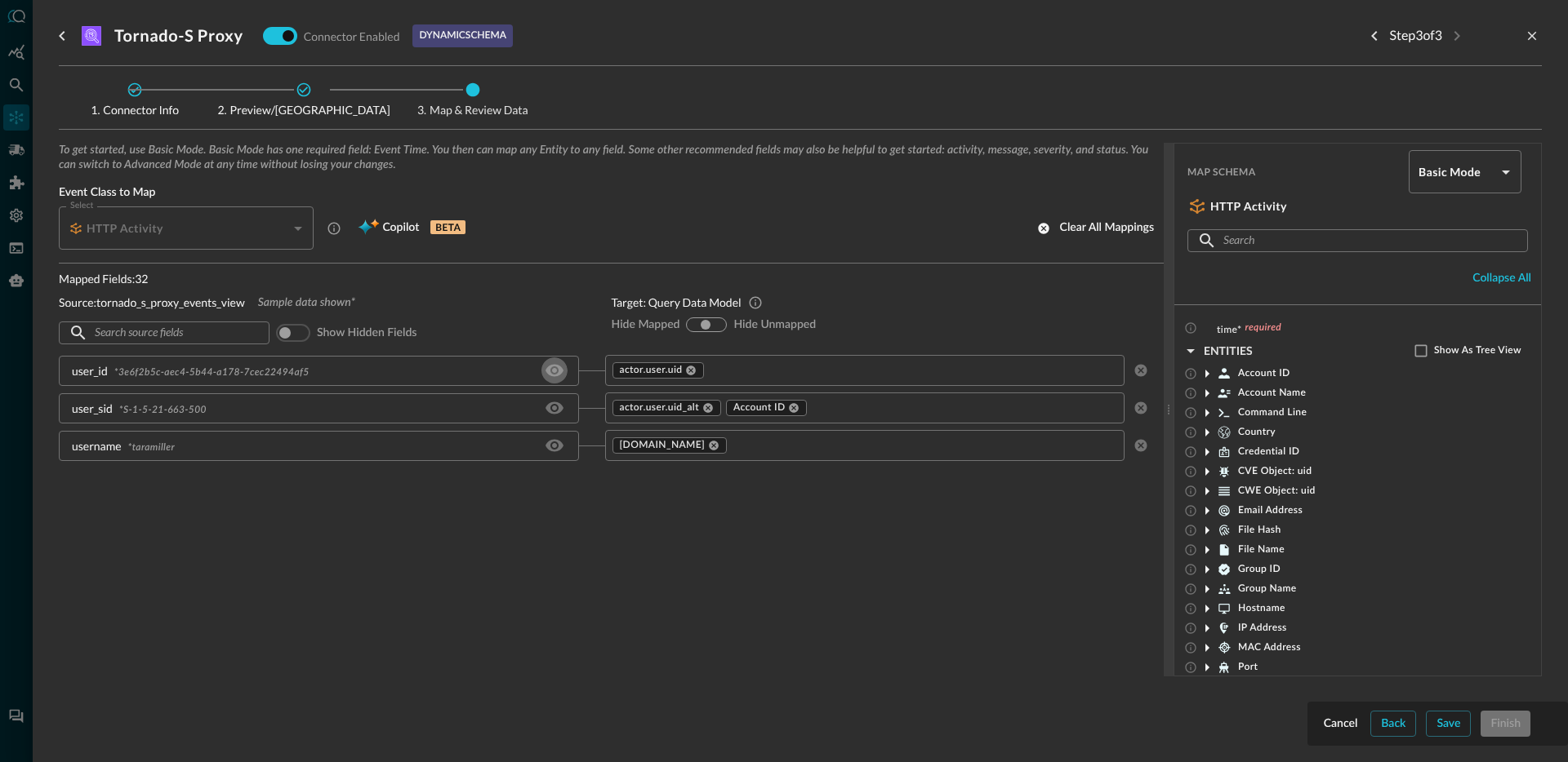
click at [554, 374] on icon "Hide/Show source field" at bounding box center [554, 371] width 20 height 20
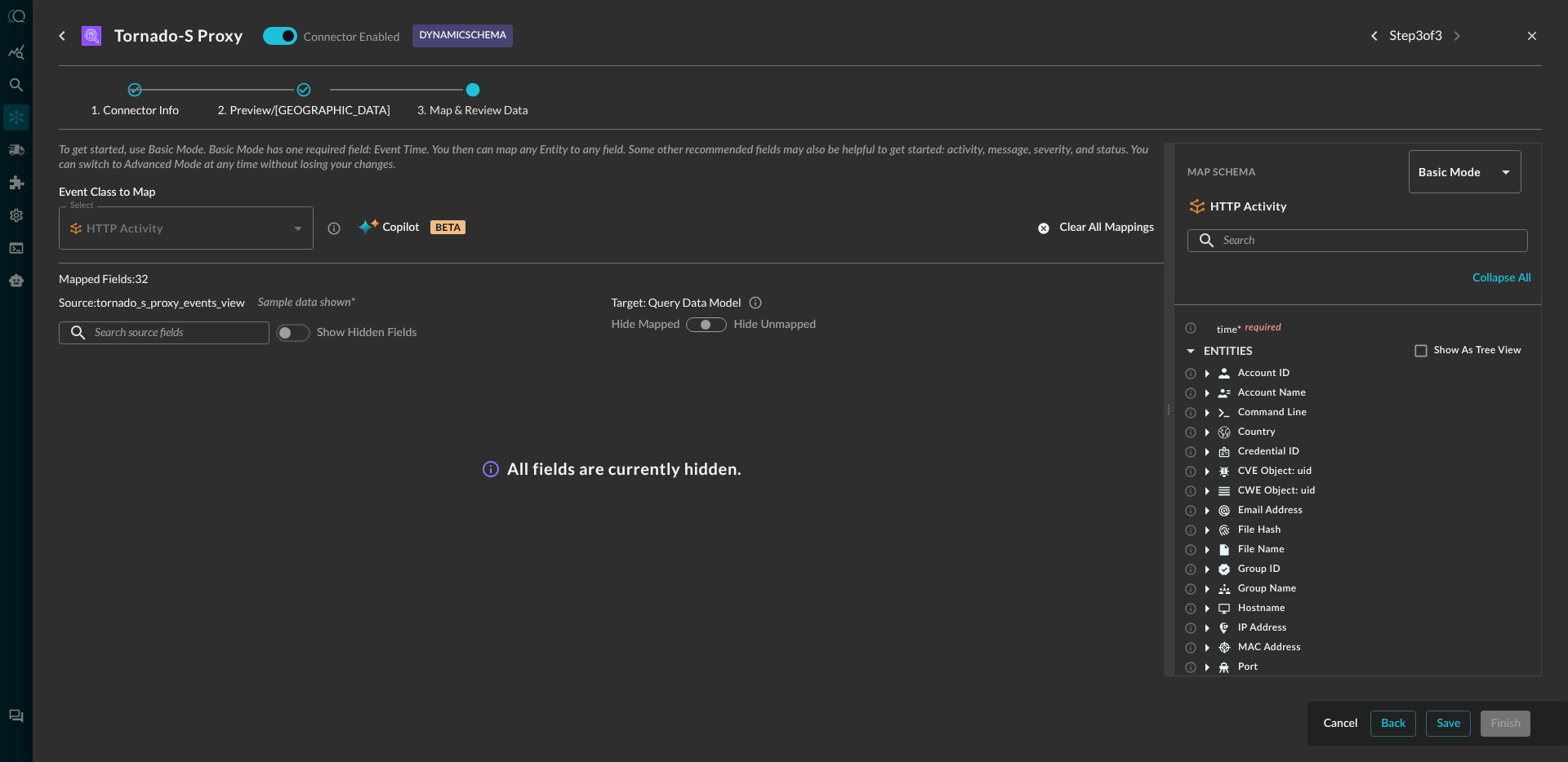
click at [493, 450] on div "All fields are currently hidden." at bounding box center [612, 416] width 1105 height 124
click at [299, 334] on input "checkbox" at bounding box center [285, 332] width 91 height 30
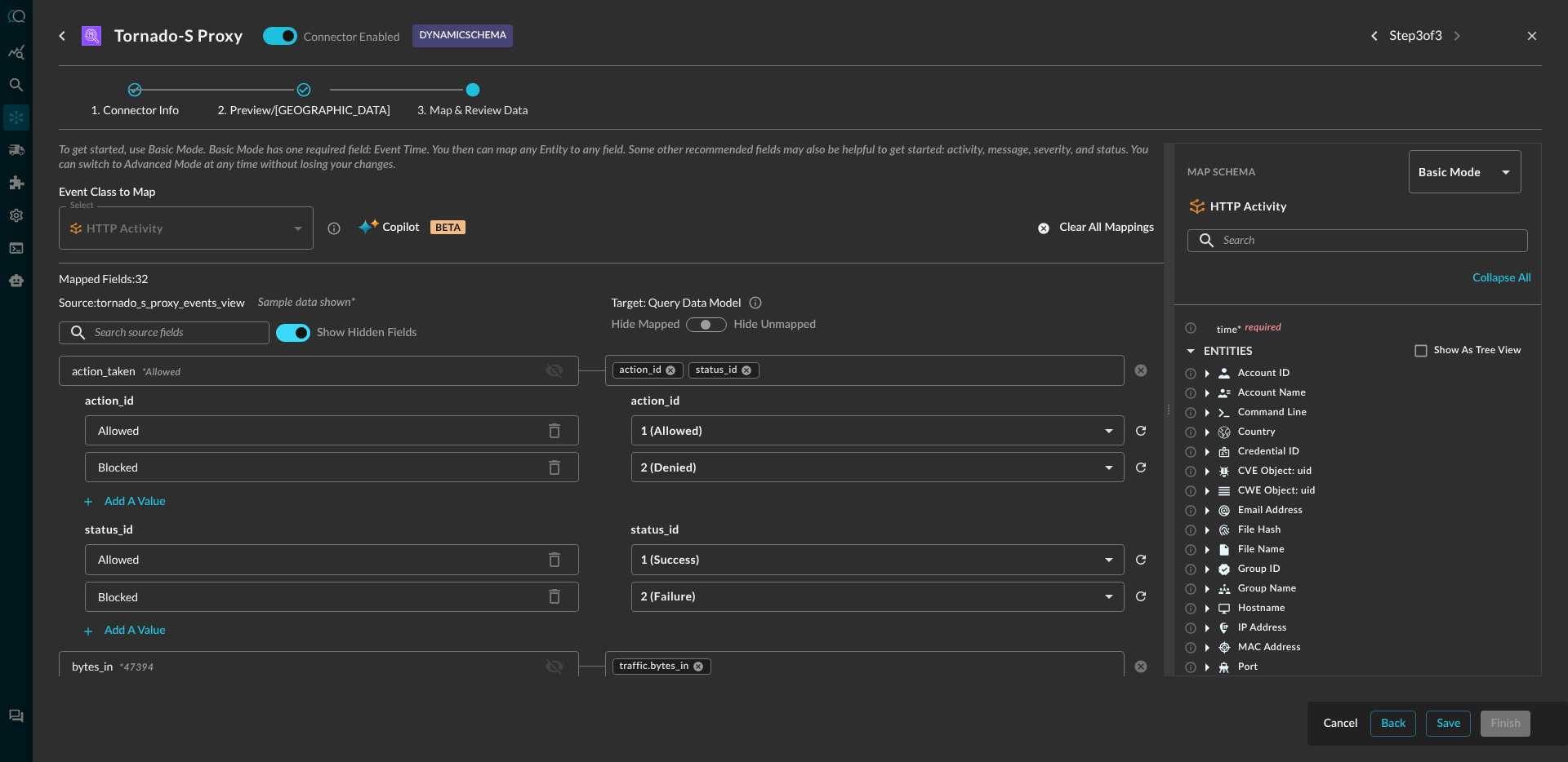
click at [299, 334] on input "checkbox" at bounding box center [301, 332] width 91 height 30
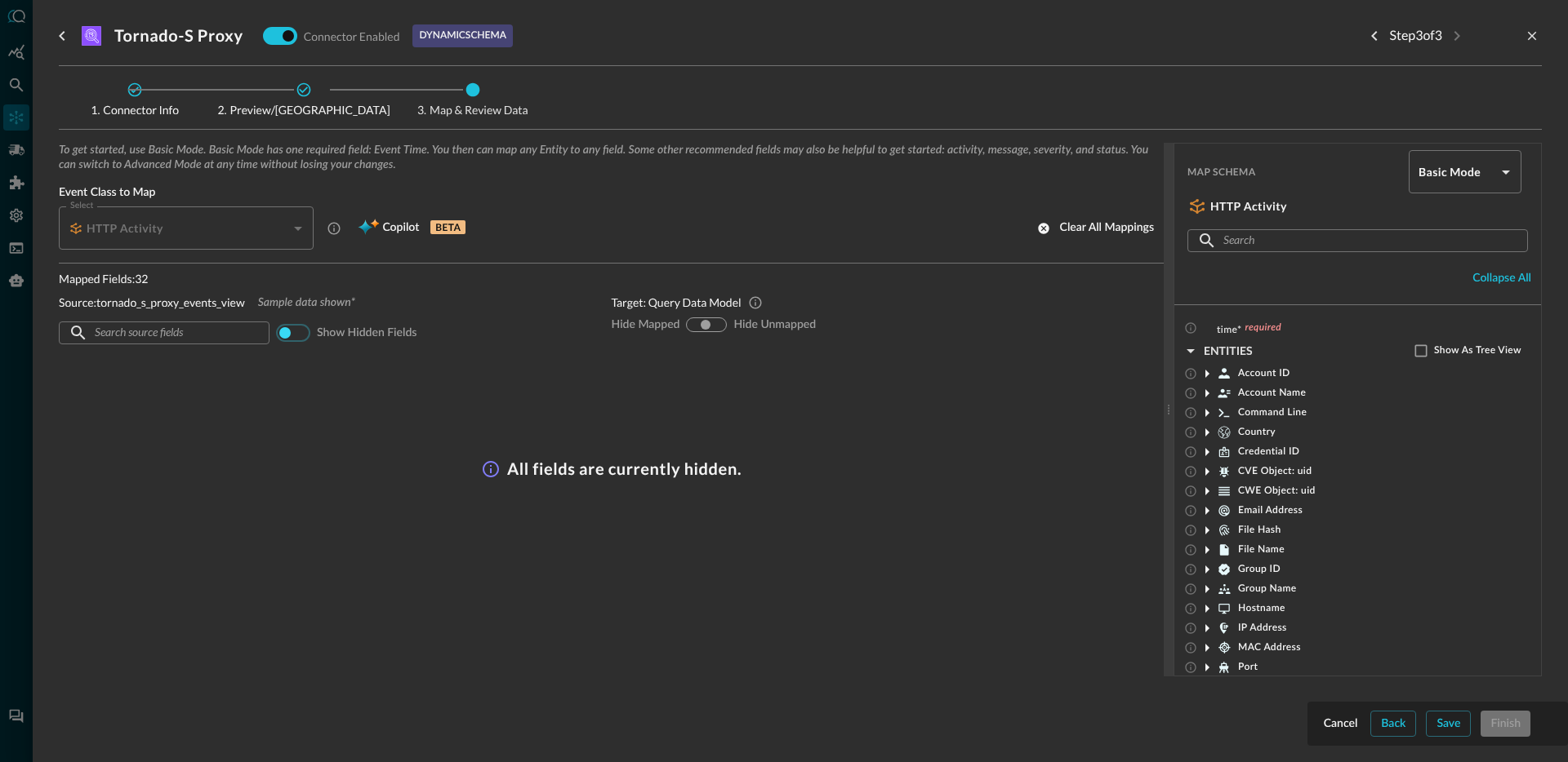
click at [291, 329] on input "checkbox" at bounding box center [285, 332] width 91 height 30
checkbox input "true"
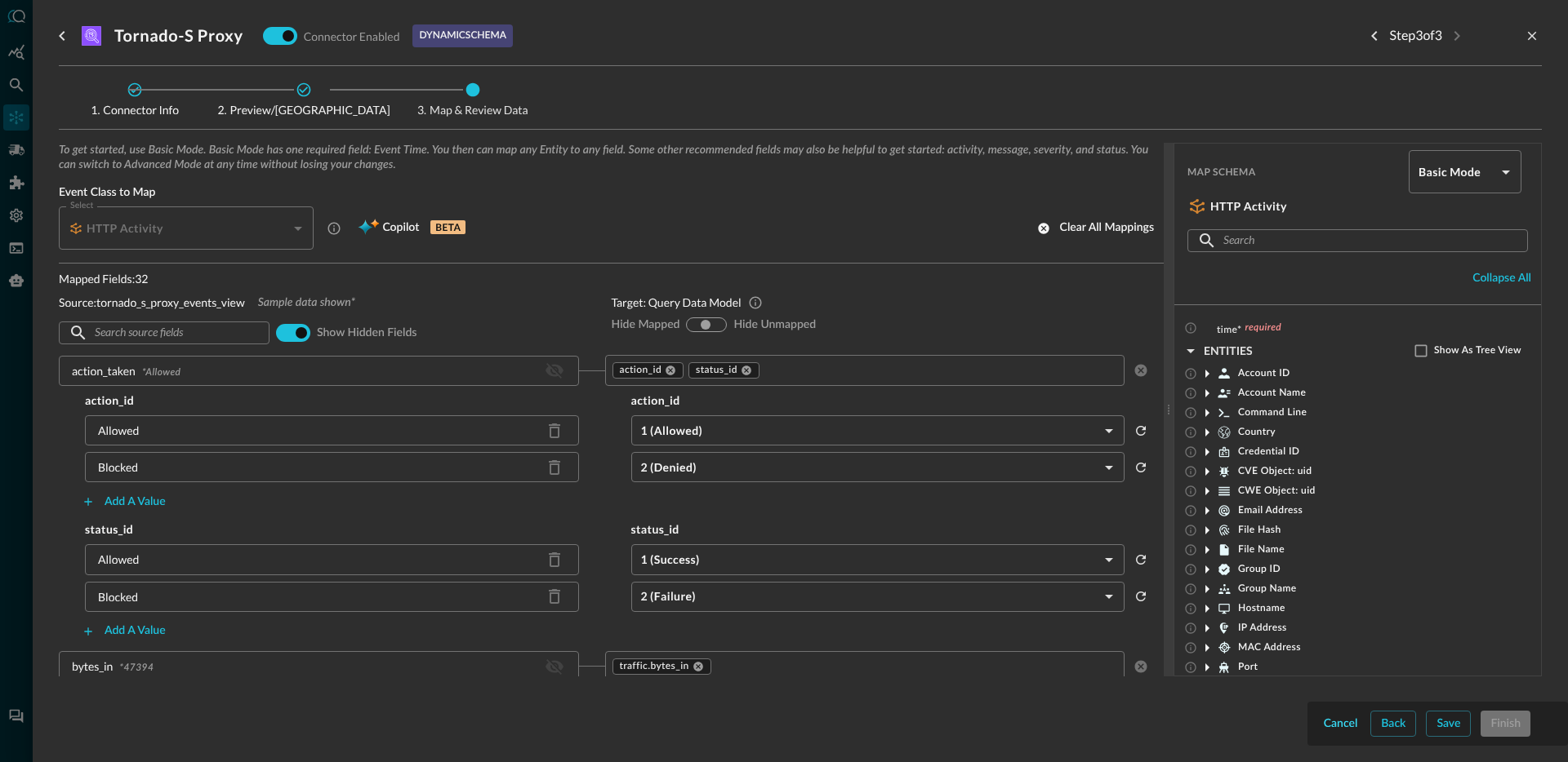
click at [1325, 719] on button "Cancel" at bounding box center [1340, 724] width 41 height 26
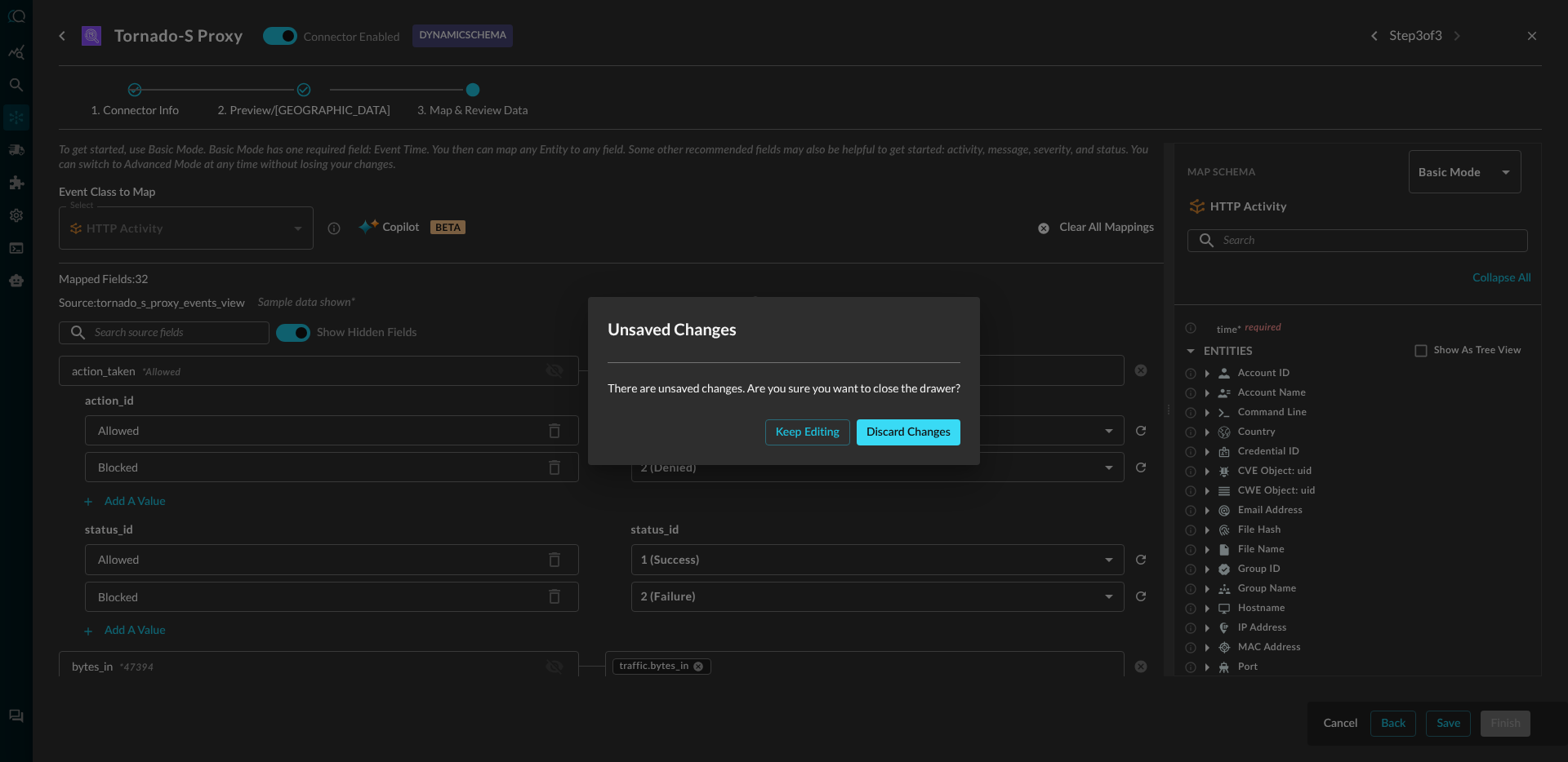
click at [882, 432] on button "Discard changes" at bounding box center [908, 433] width 103 height 26
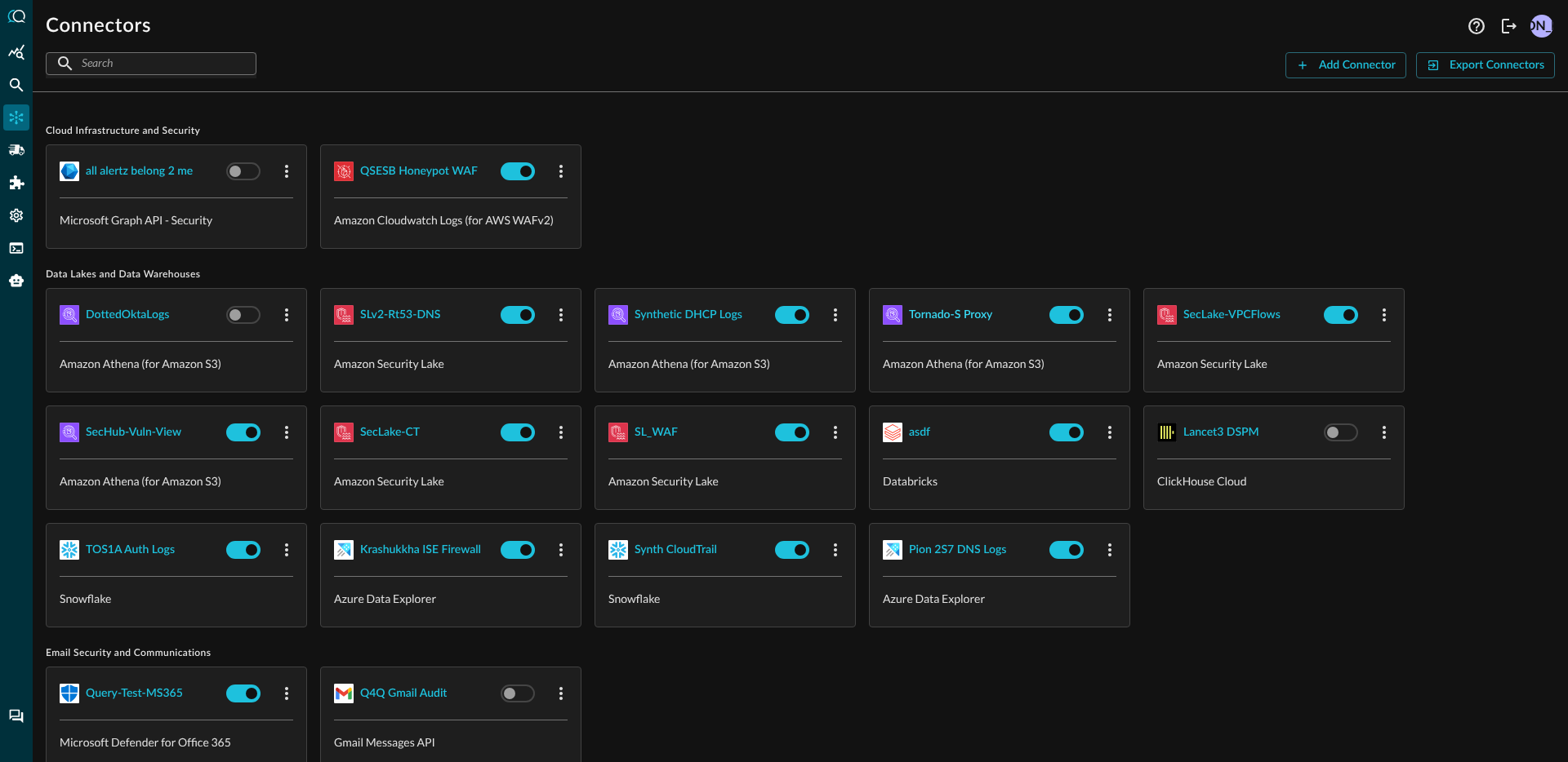
click at [949, 313] on div "Tornado-S Proxy" at bounding box center [951, 316] width 83 height 20
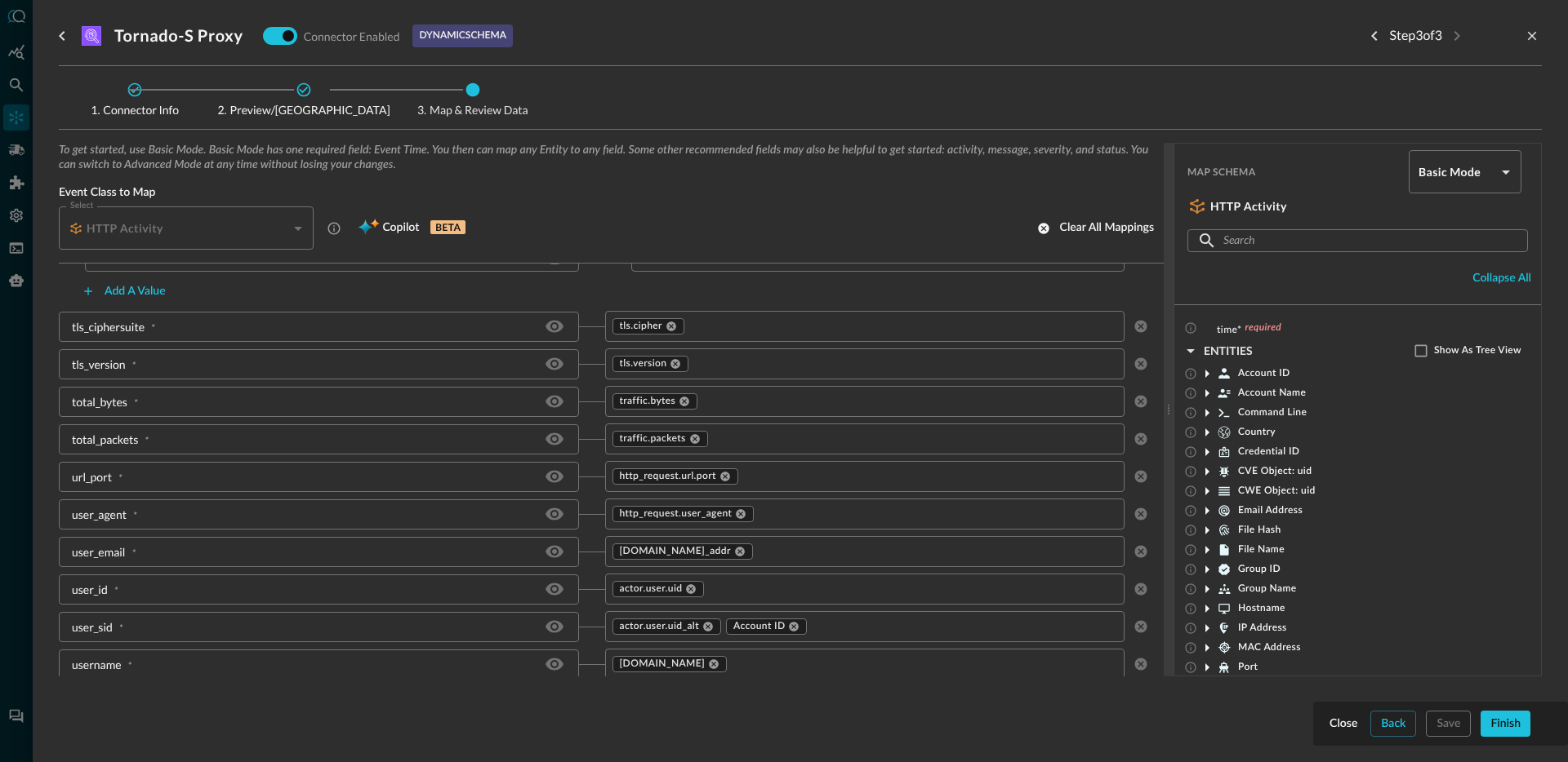
scroll to position [2220, 0]
click at [709, 661] on icon at bounding box center [713, 661] width 10 height 10
click at [703, 626] on icon at bounding box center [708, 624] width 10 height 10
click at [676, 626] on icon at bounding box center [680, 624] width 10 height 10
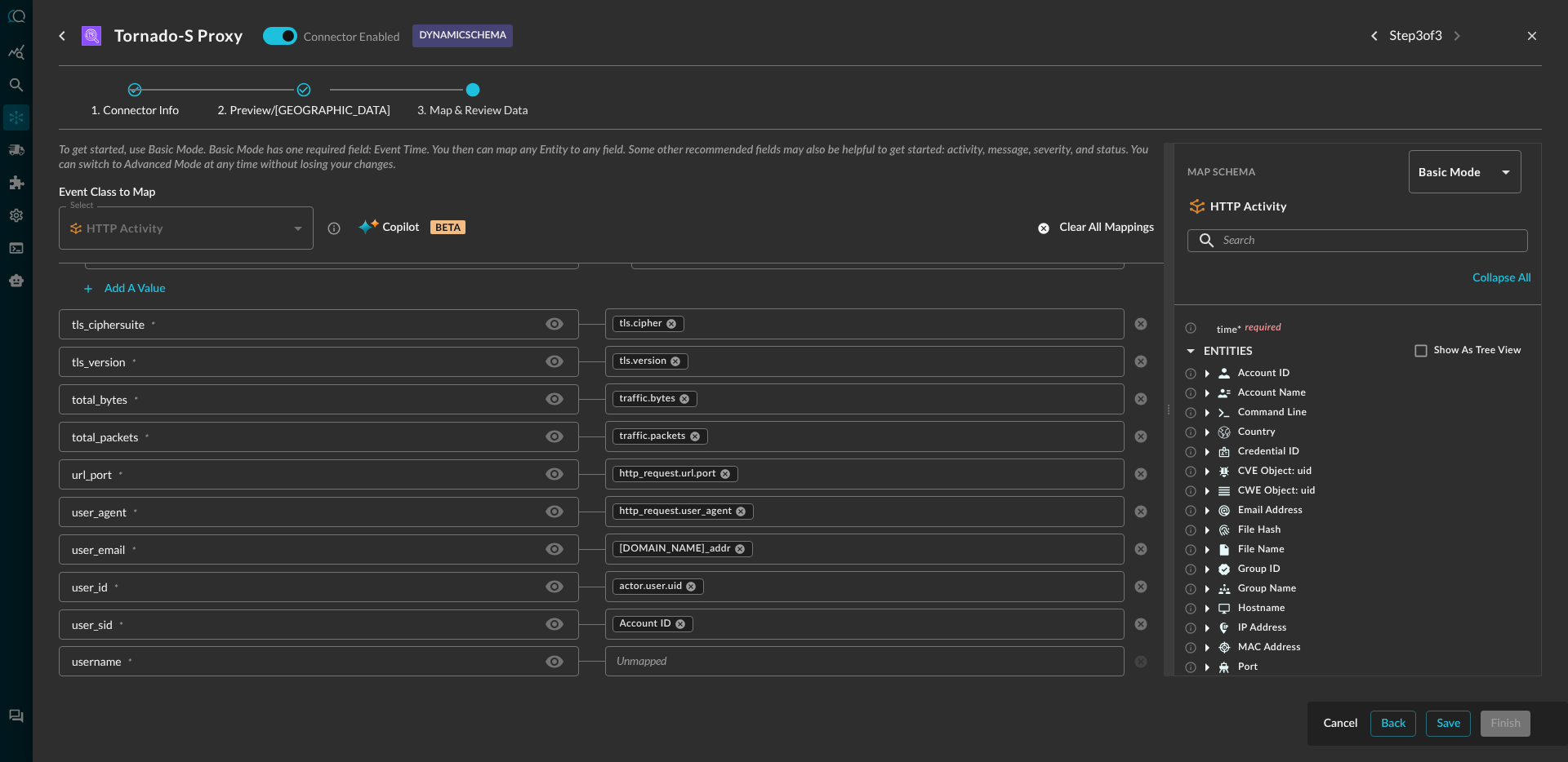
scroll to position [2218, 0]
click at [687, 590] on icon at bounding box center [691, 588] width 10 height 10
click at [734, 552] on icon at bounding box center [740, 551] width 12 height 12
click at [738, 515] on icon at bounding box center [740, 513] width 10 height 10
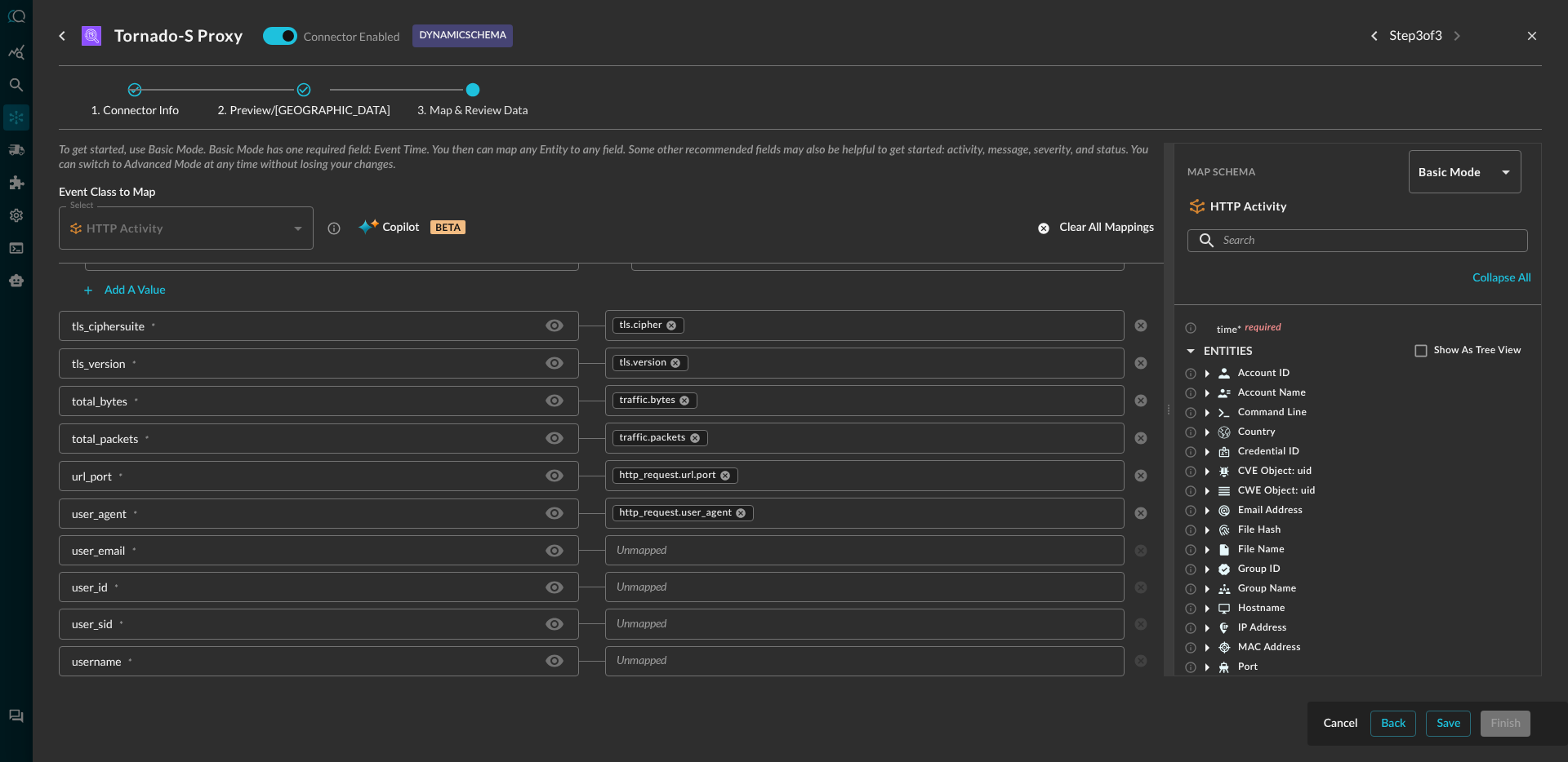
scroll to position [2216, 0]
click at [743, 518] on input "text" at bounding box center [851, 513] width 484 height 20
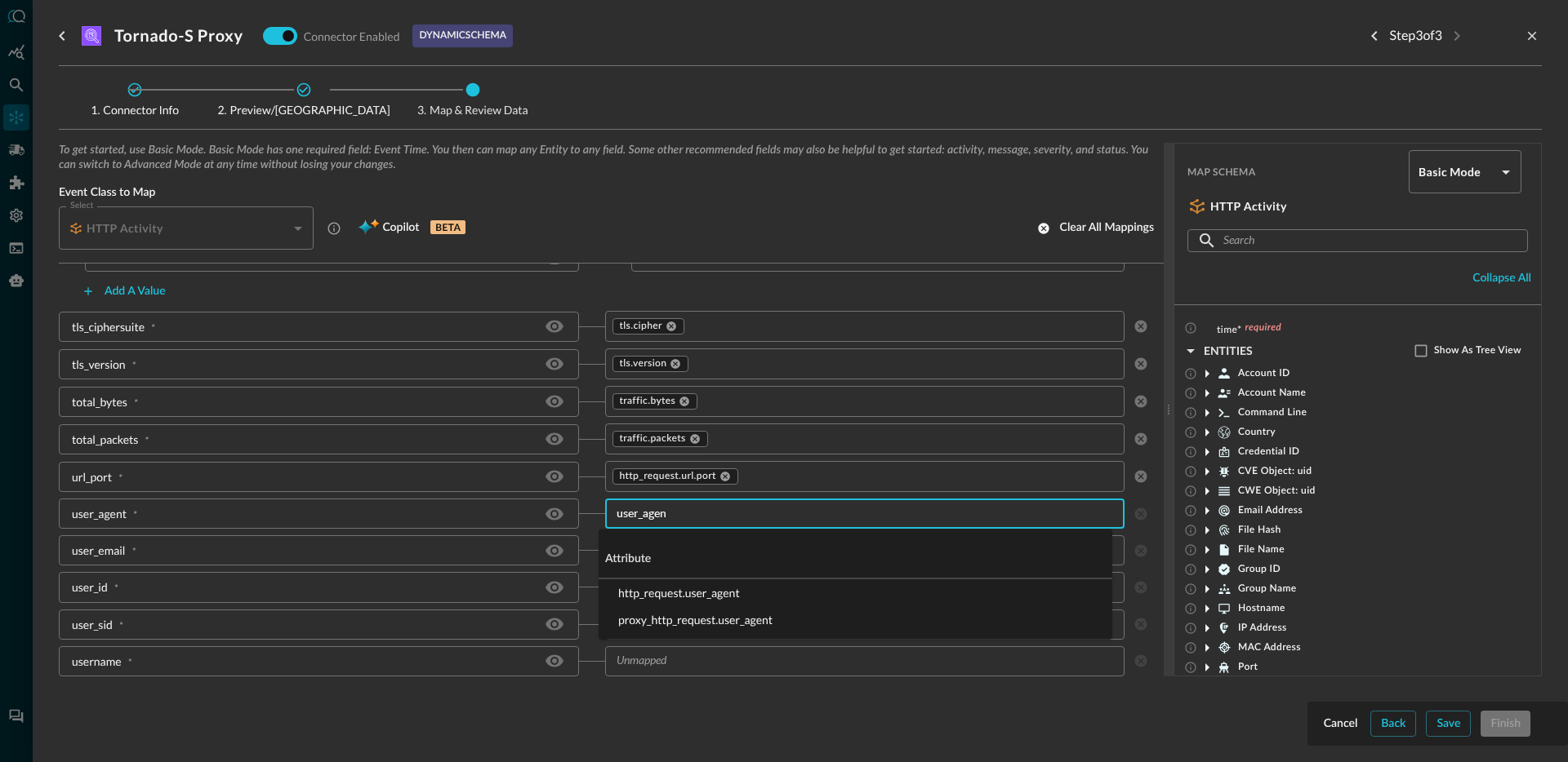
type input "user_agent"
click at [732, 616] on li "proxy_http_request.user_agent" at bounding box center [856, 620] width 514 height 27
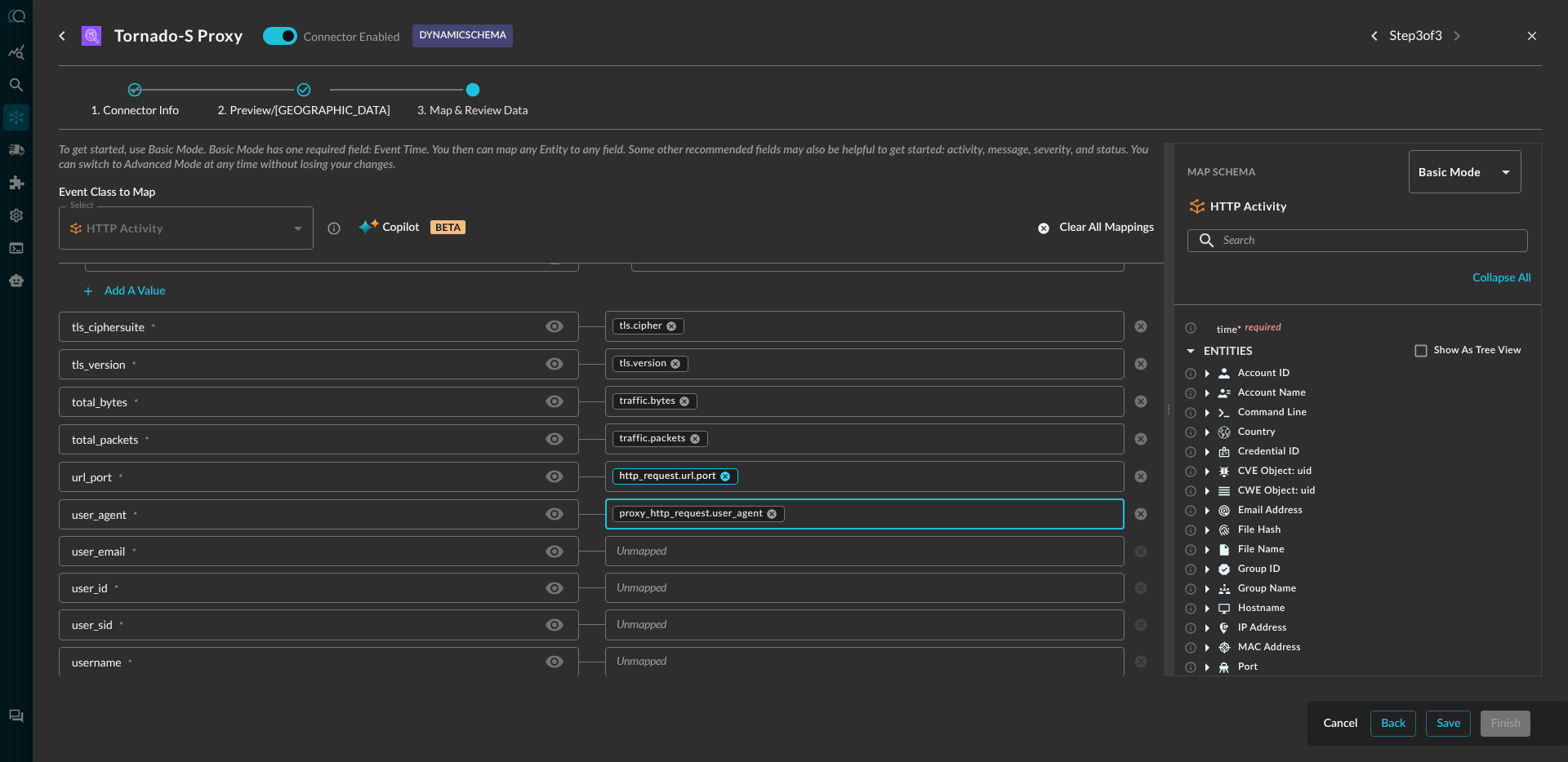
click at [721, 478] on icon at bounding box center [725, 476] width 10 height 10
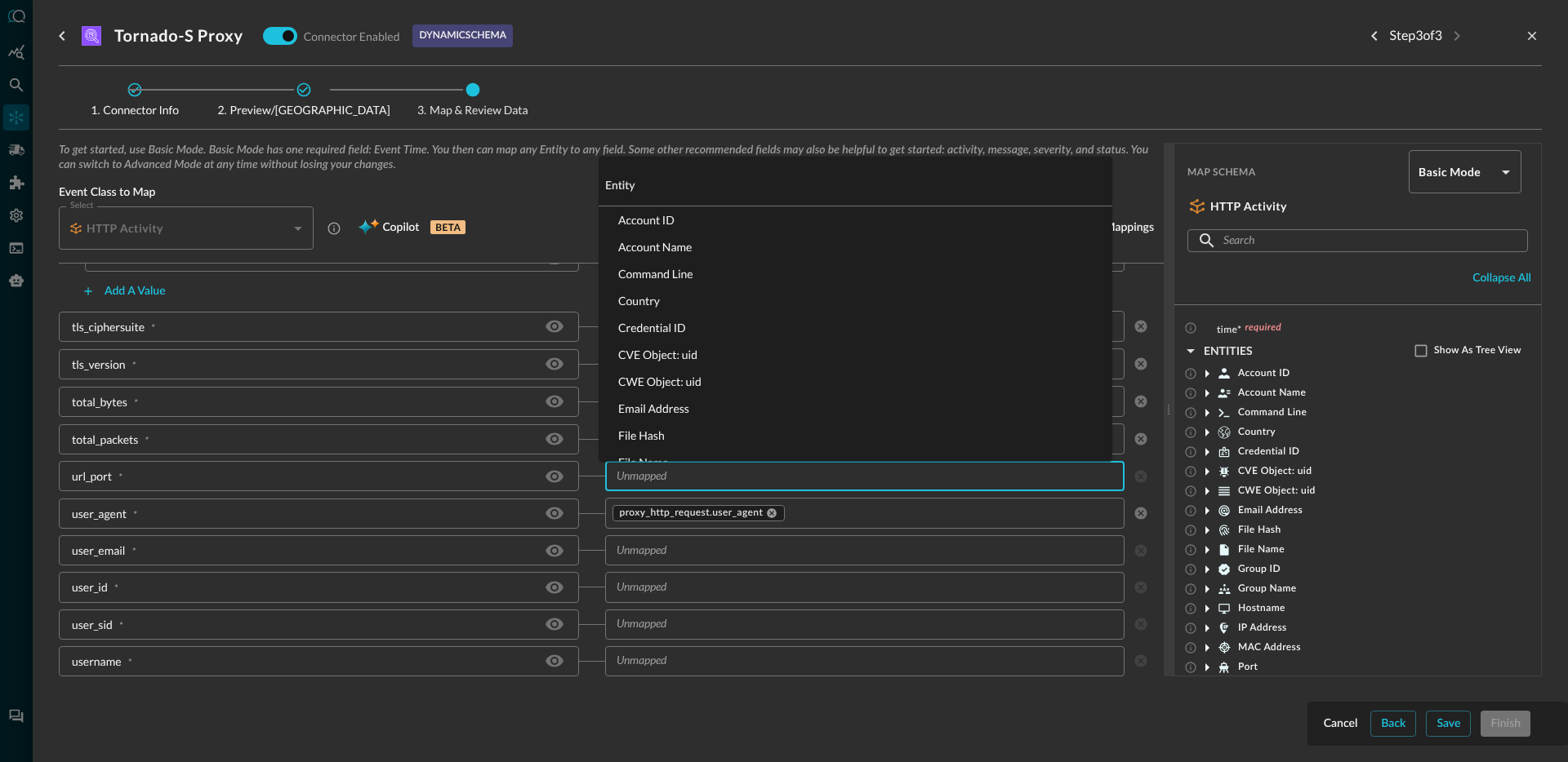
click at [734, 482] on input "text" at bounding box center [851, 476] width 484 height 20
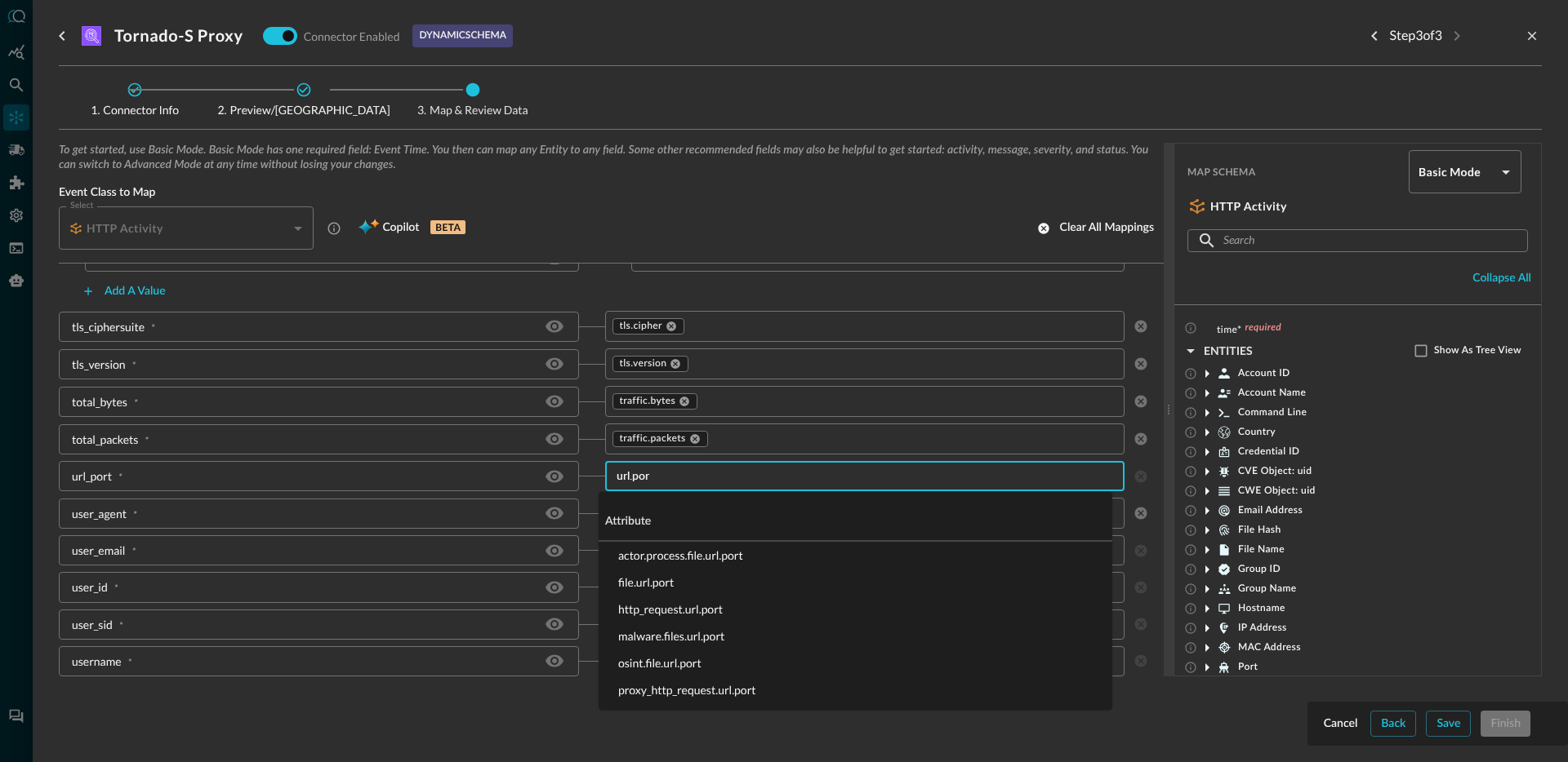
type input "url.port"
click at [718, 689] on li "proxy_http_request.url.port" at bounding box center [856, 690] width 514 height 27
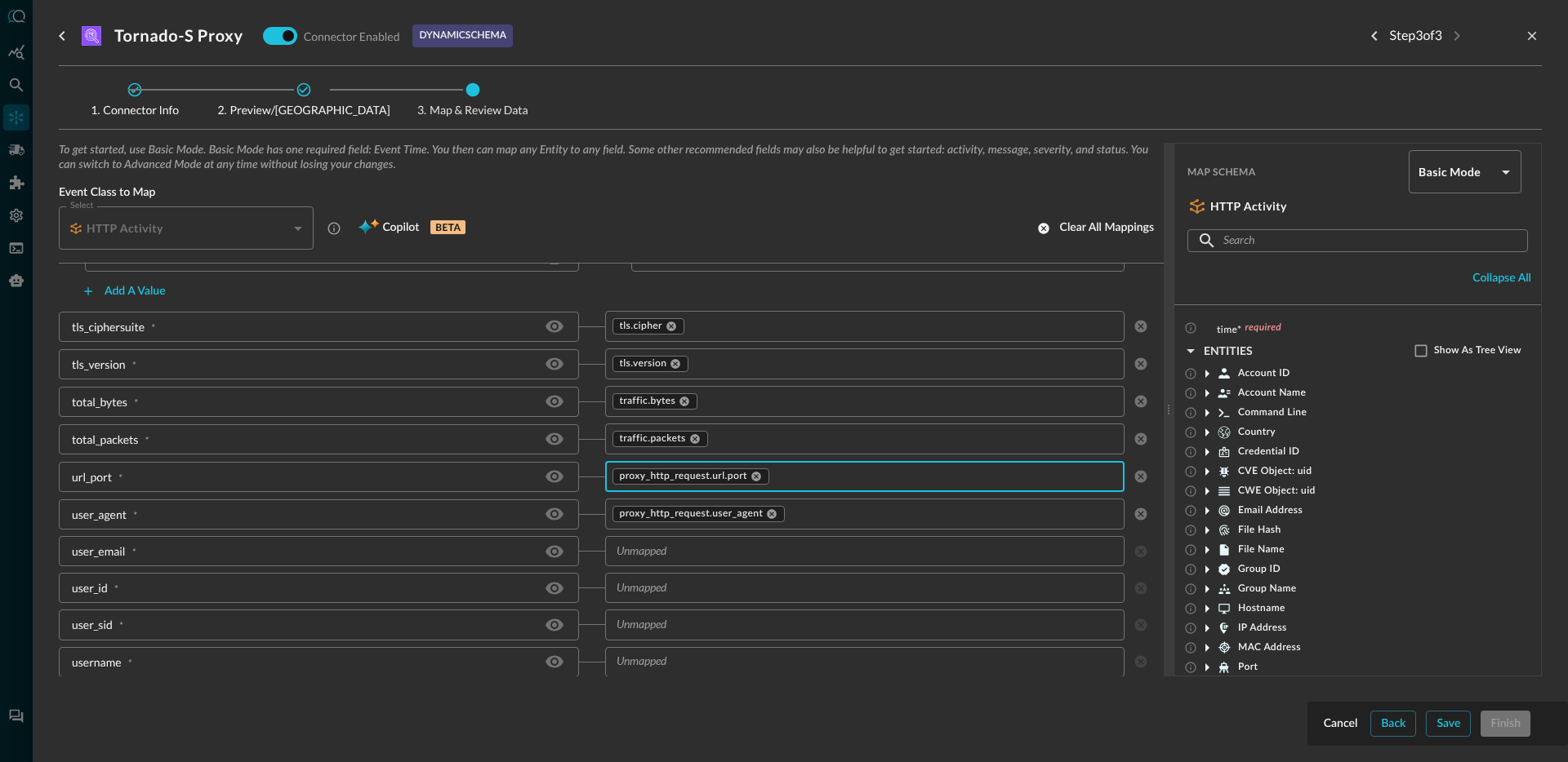
scroll to position [2213, 0]
click at [691, 444] on icon at bounding box center [694, 442] width 10 height 10
click at [691, 444] on input "text" at bounding box center [851, 442] width 484 height 20
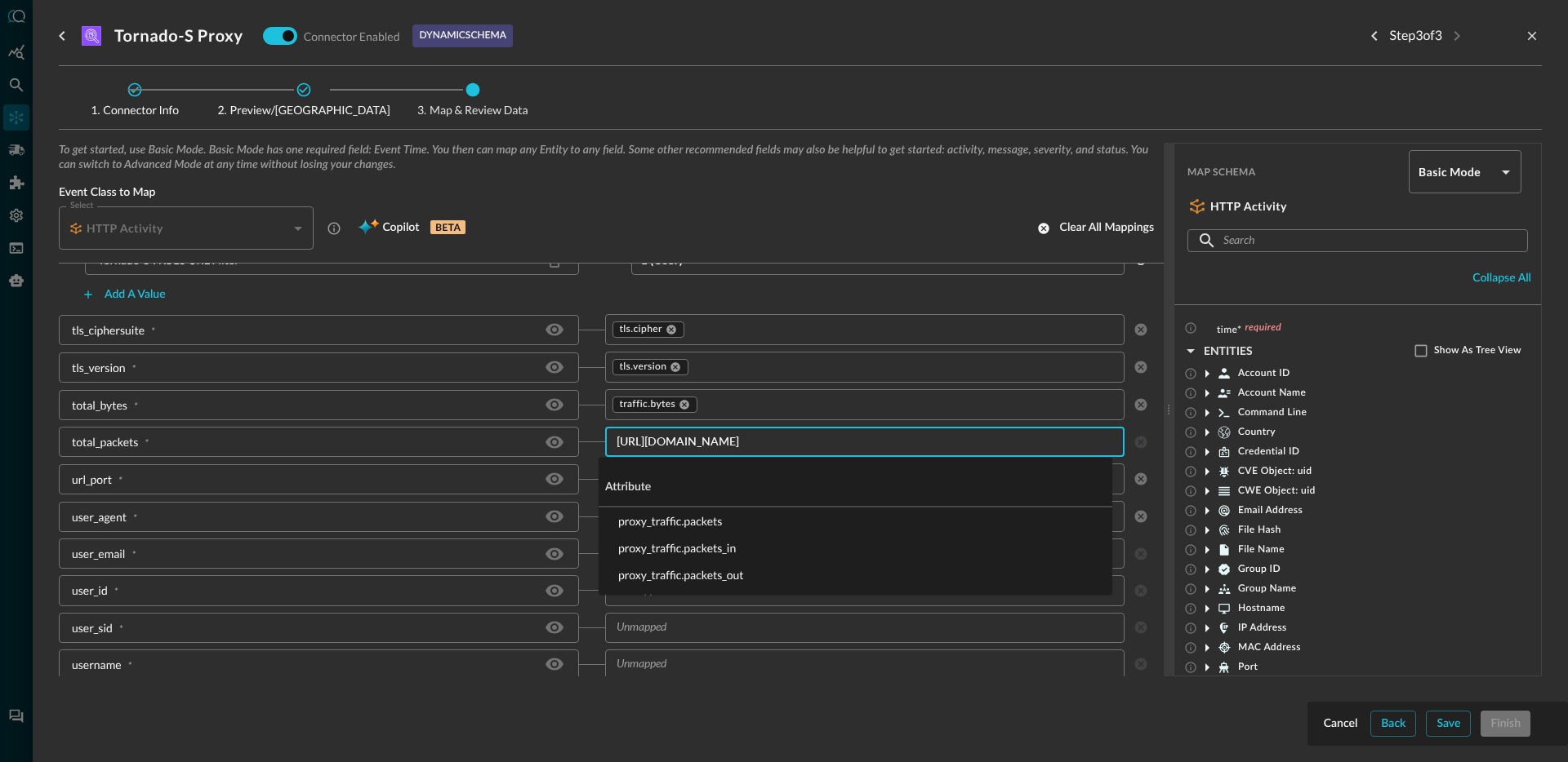
type input "proxy_traffic.pac"
click at [679, 521] on li "proxy_traffic.packets" at bounding box center [856, 522] width 514 height 27
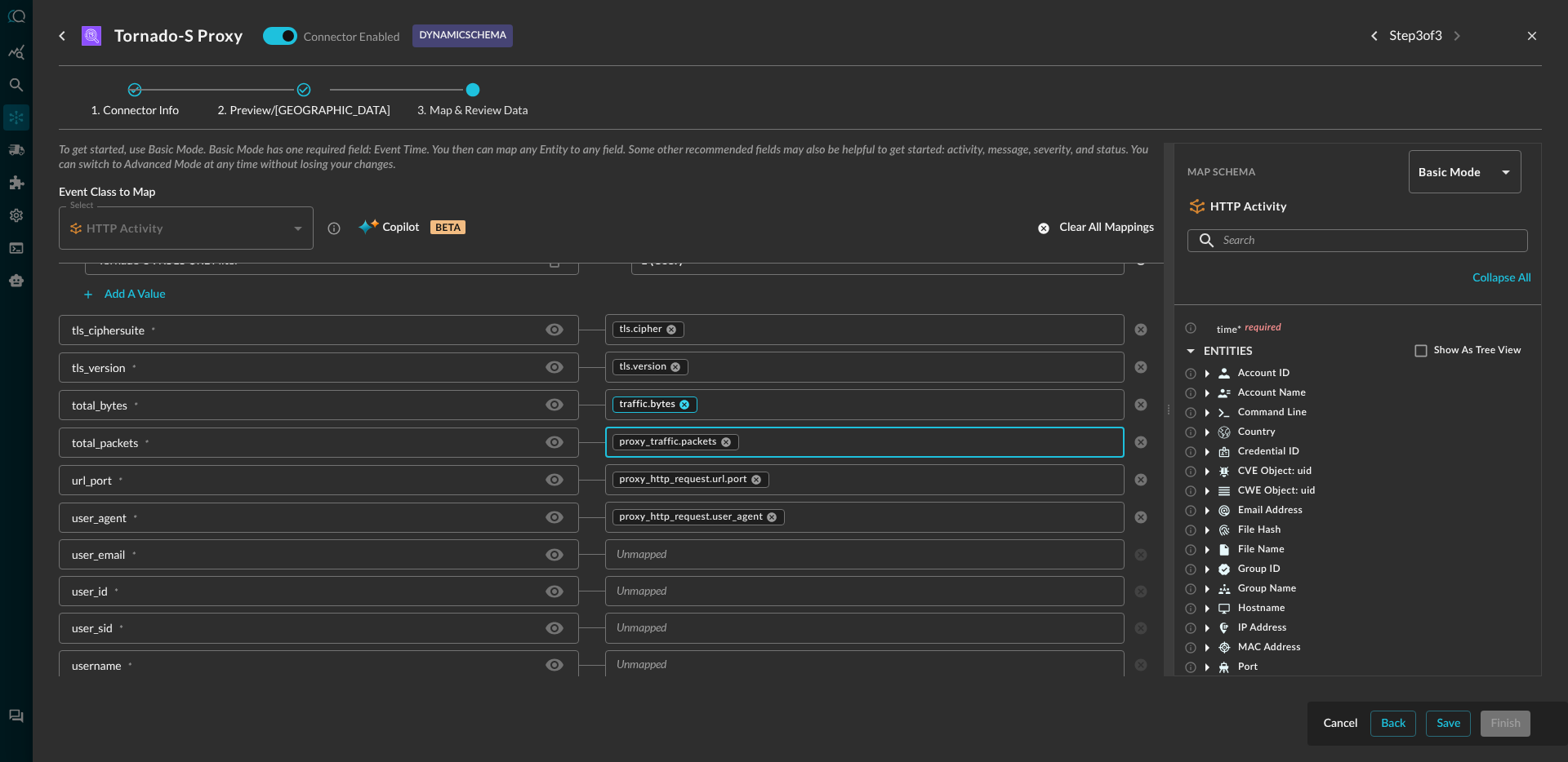
click at [679, 405] on icon at bounding box center [684, 405] width 12 height 12
click at [687, 408] on input "text" at bounding box center [851, 405] width 484 height 20
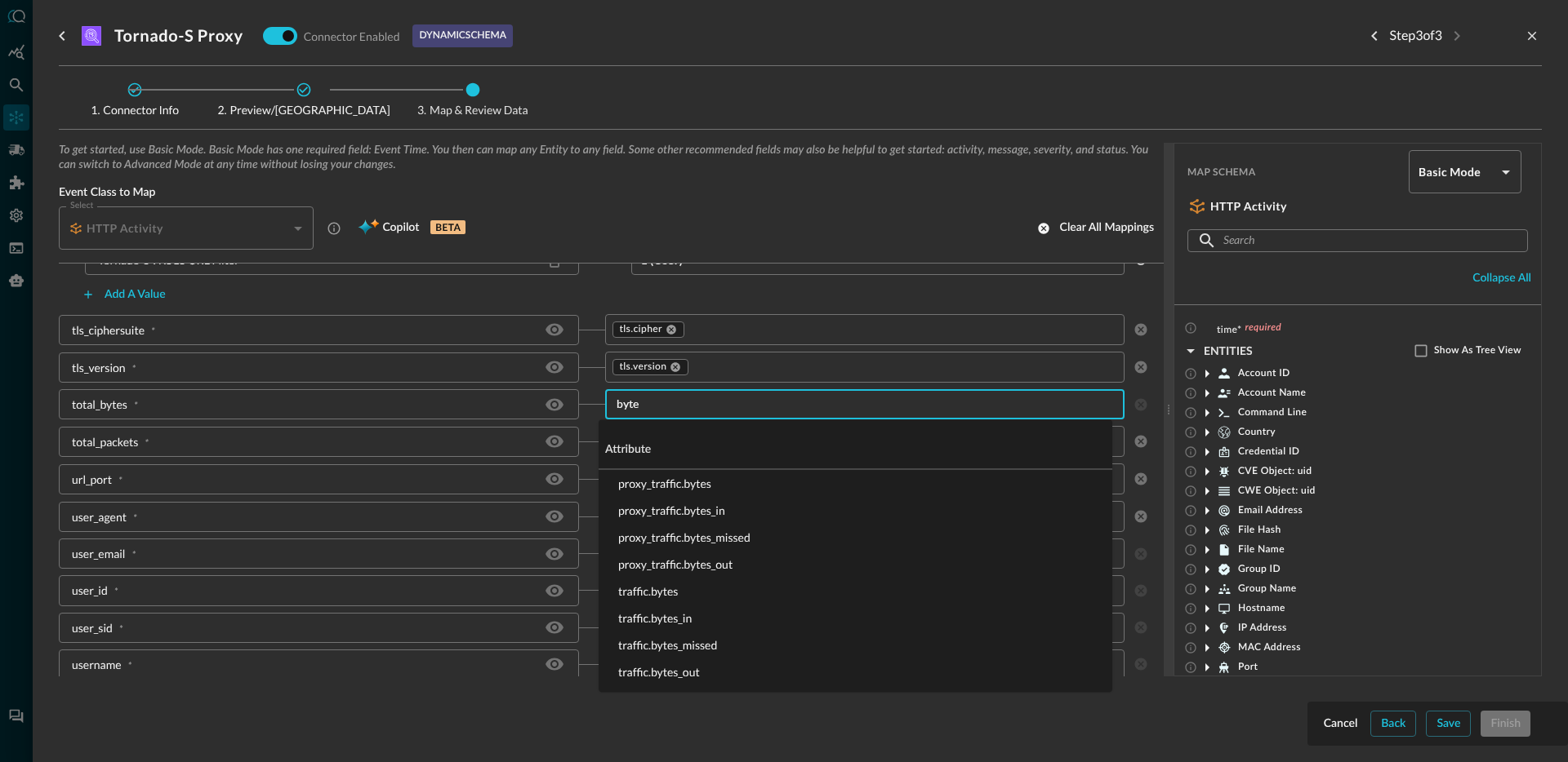
type input "bytes"
click at [721, 489] on li "proxy_traffic.bytes" at bounding box center [856, 484] width 514 height 27
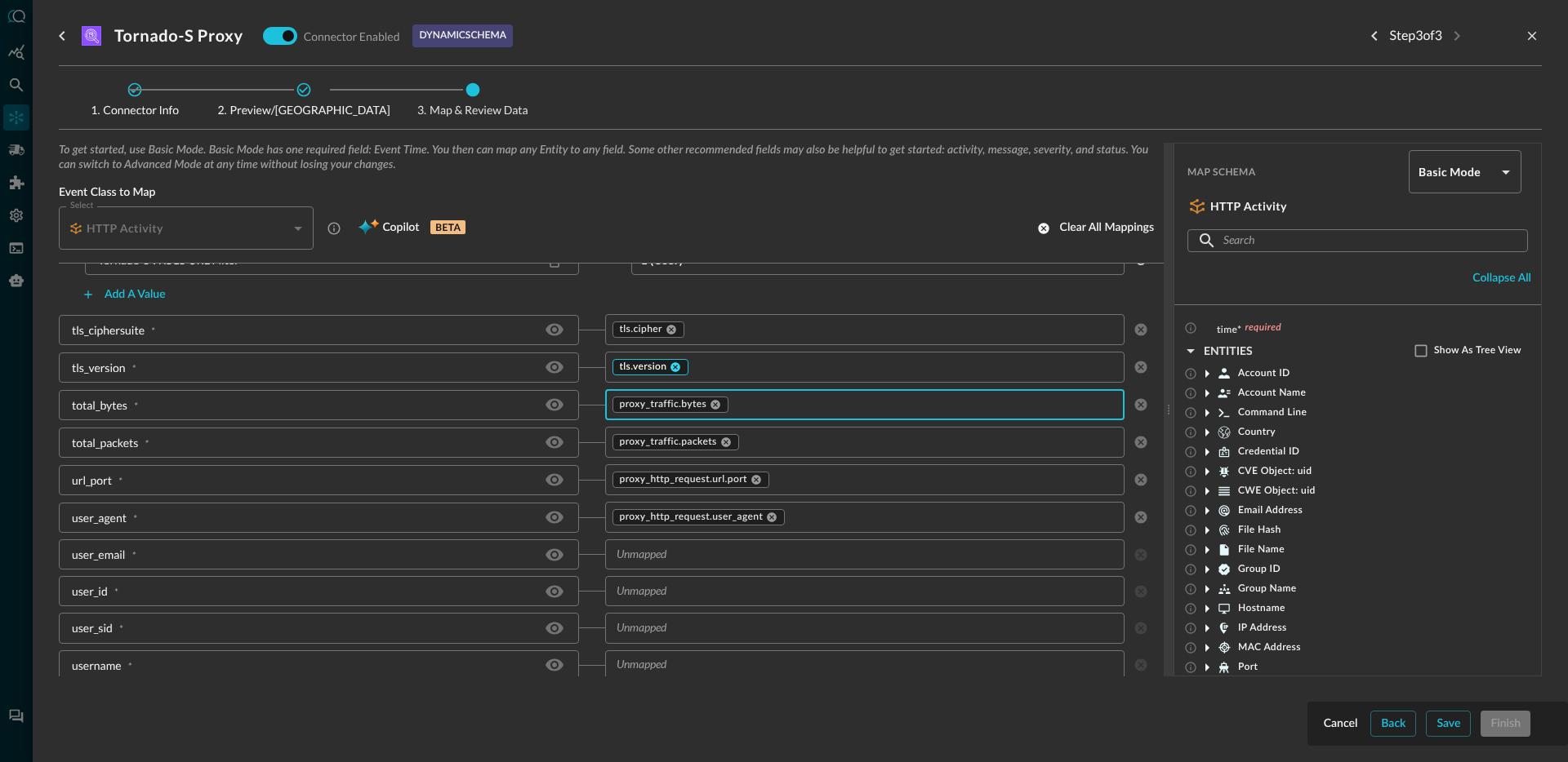
click at [671, 367] on icon at bounding box center [676, 367] width 10 height 10
click at [690, 372] on input "text" at bounding box center [851, 366] width 484 height 20
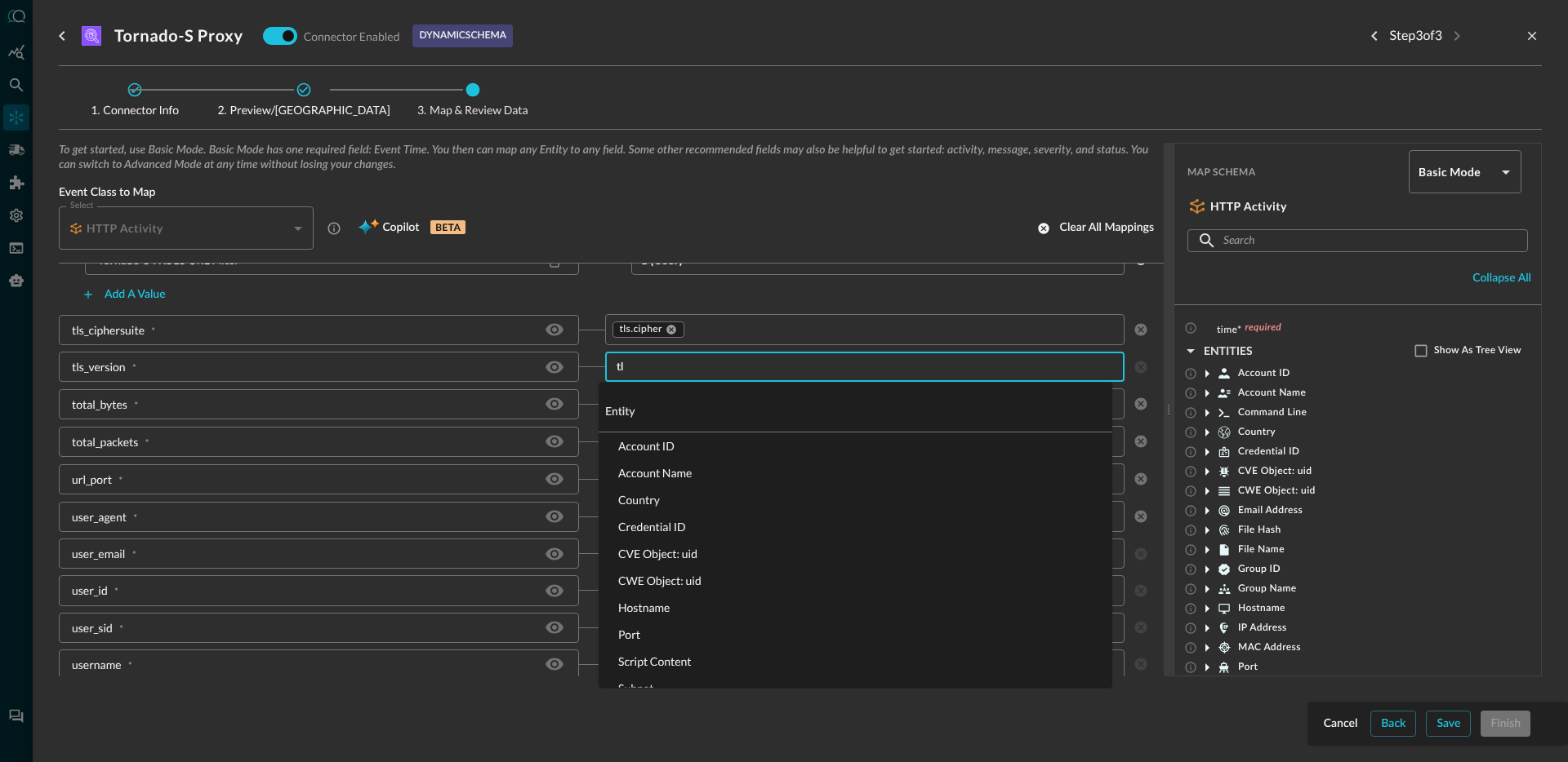
type input "tls"
click at [697, 584] on li "proxy_tls.version" at bounding box center [856, 581] width 514 height 27
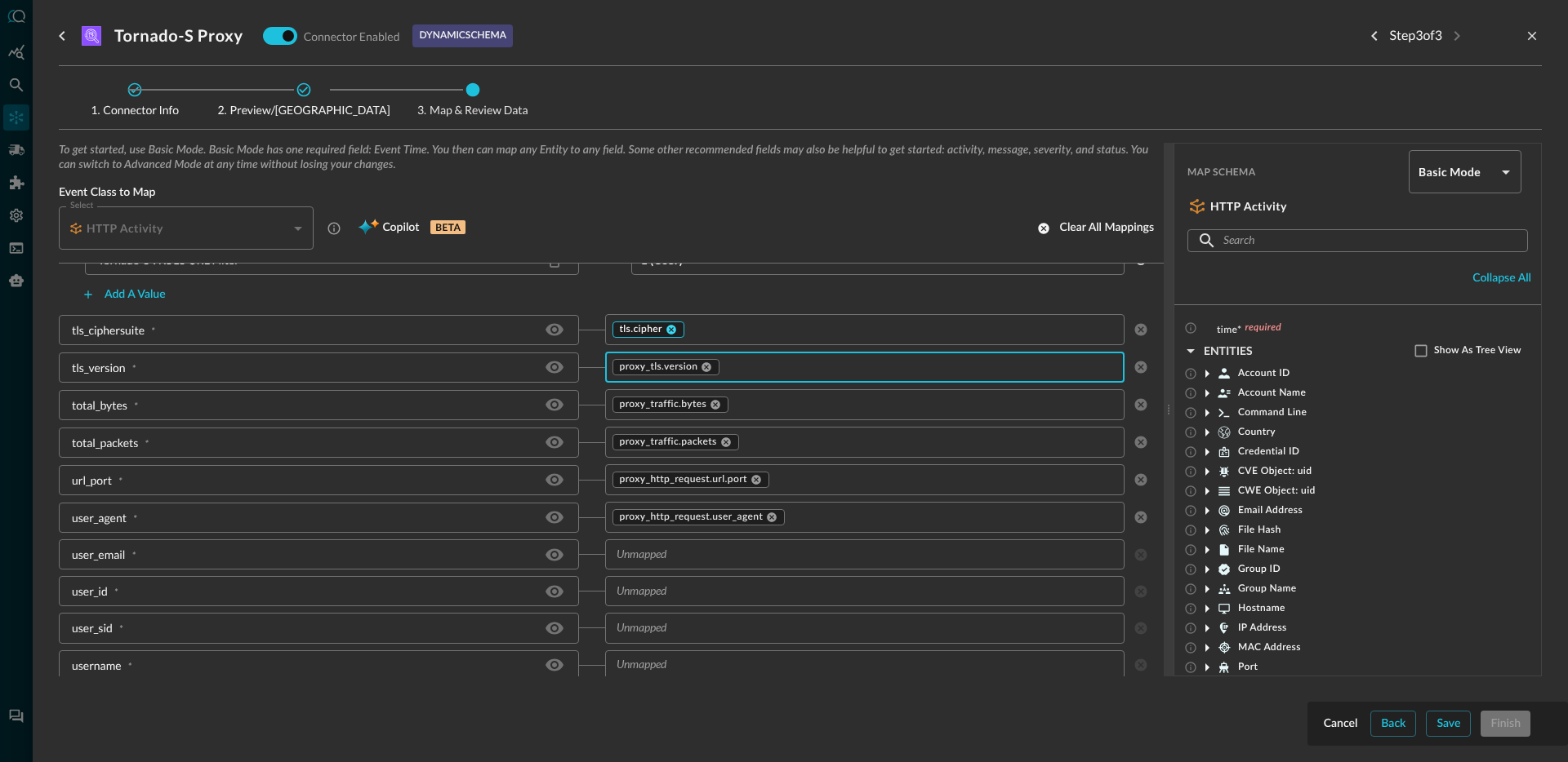
click at [665, 330] on icon at bounding box center [671, 329] width 12 height 12
click at [692, 334] on input "text" at bounding box center [851, 329] width 484 height 20
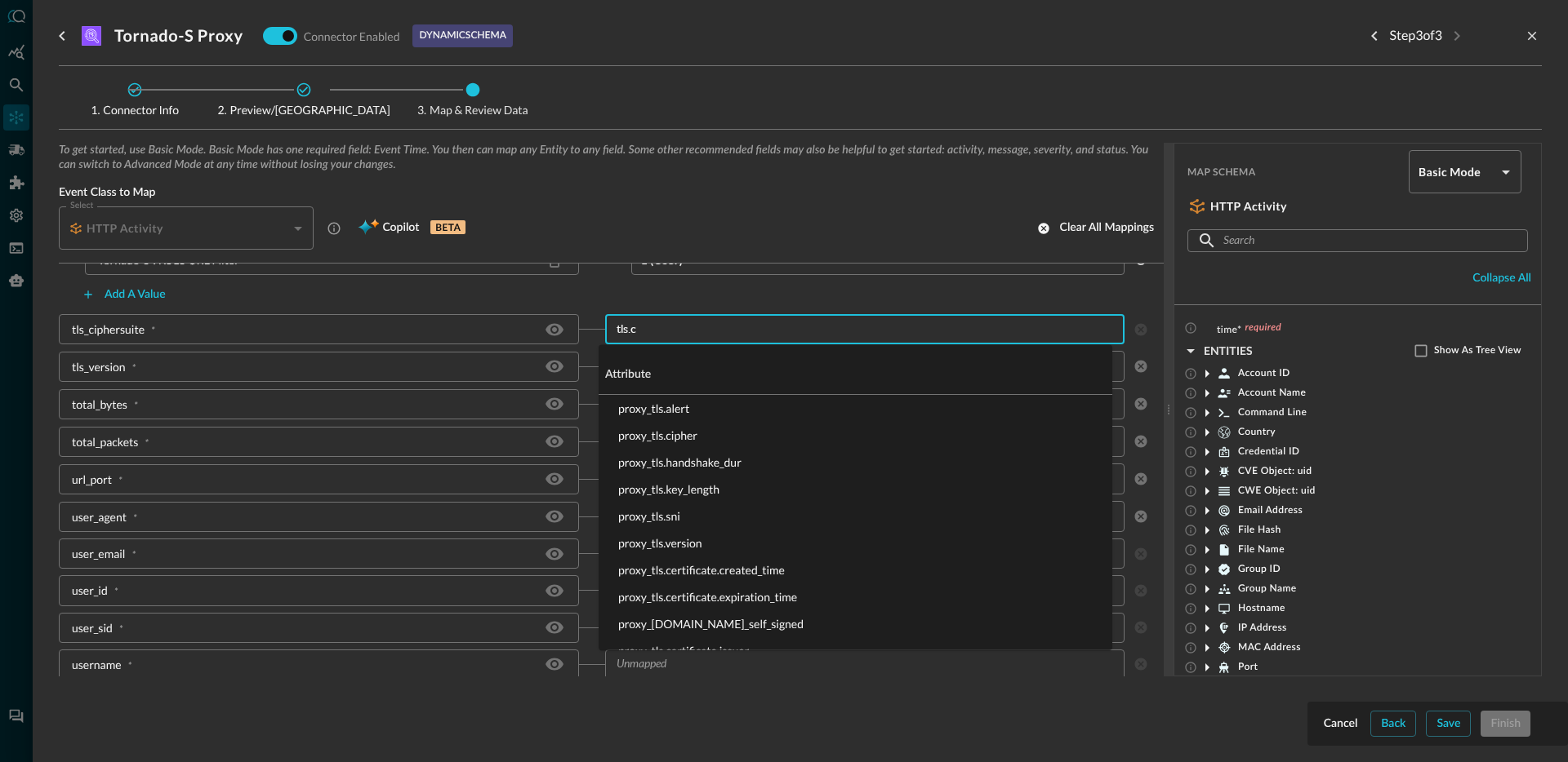
type input "tls.ci"
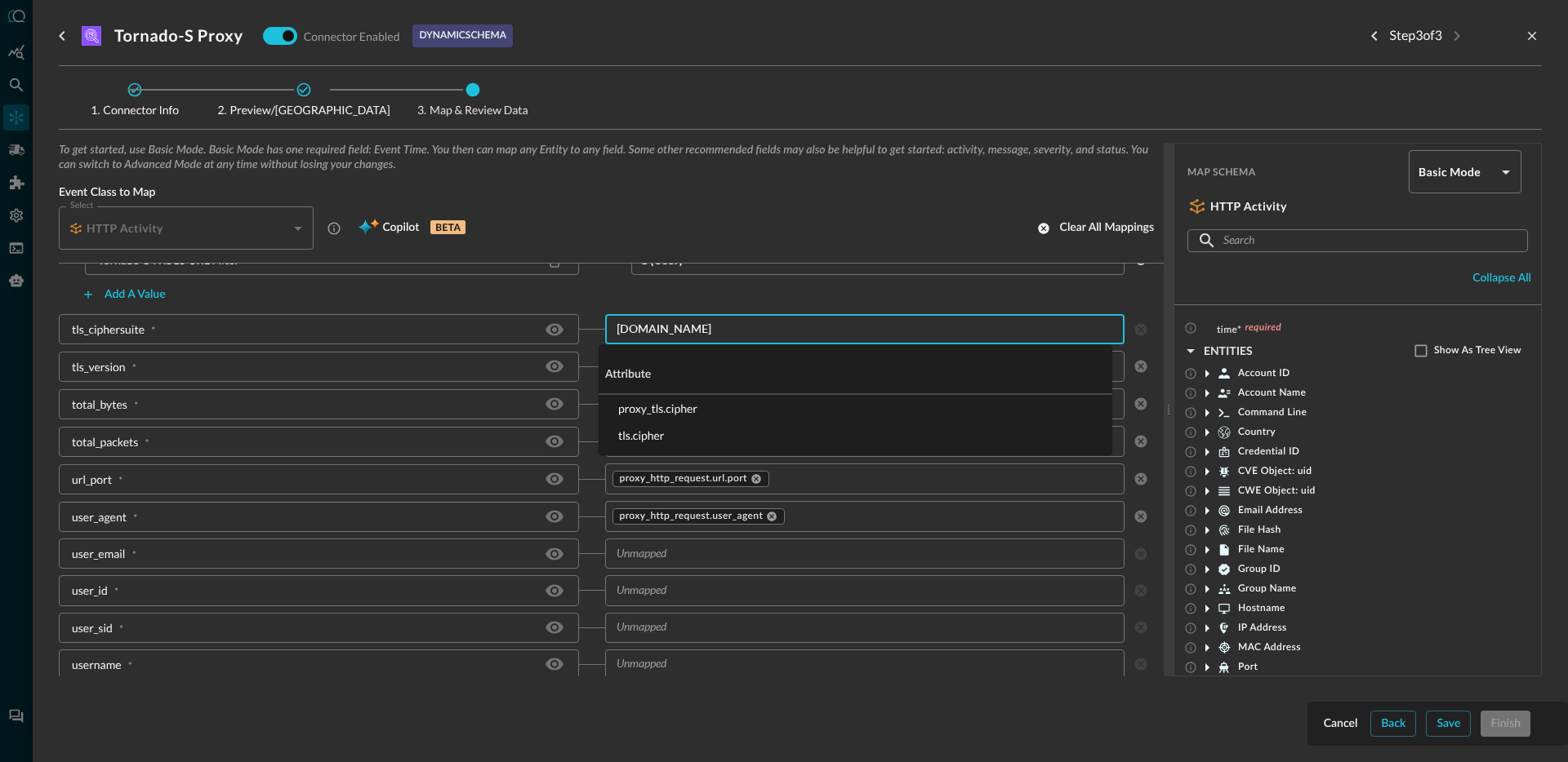
click at [696, 410] on li "proxy_tls.cipher" at bounding box center [856, 409] width 514 height 27
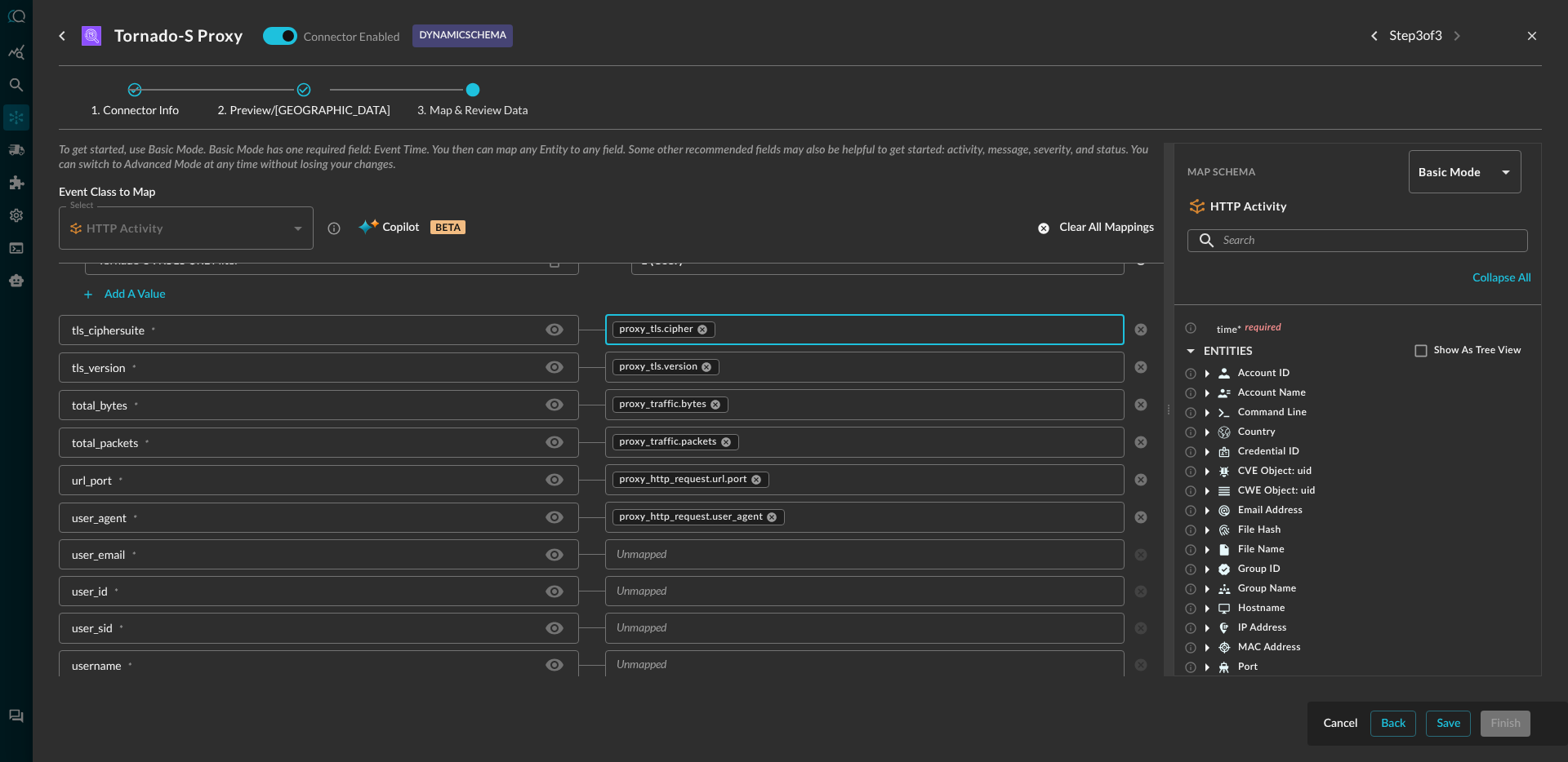
click at [690, 555] on input "text" at bounding box center [851, 554] width 484 height 20
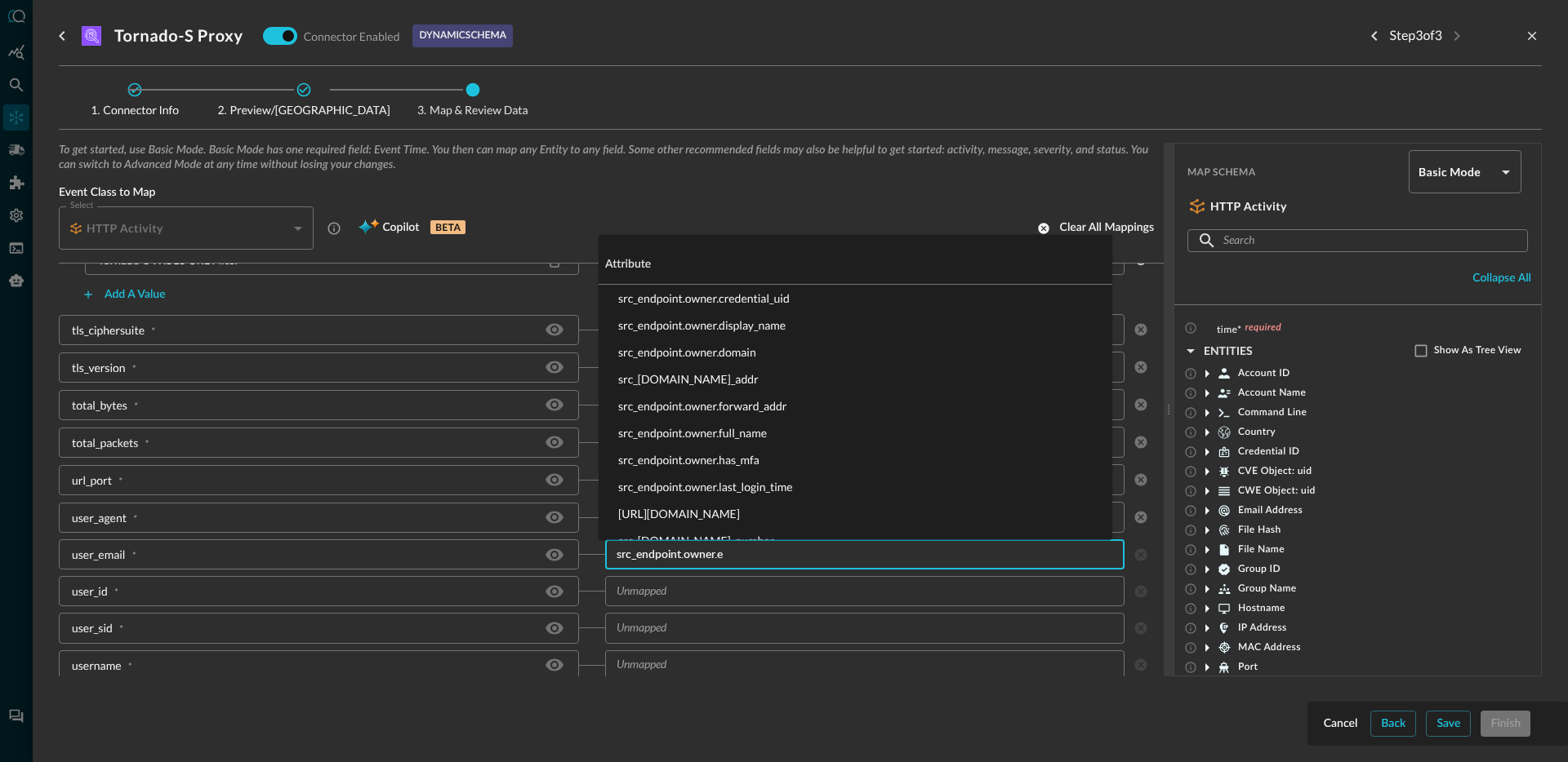
type input "src_endpoint.owner.em"
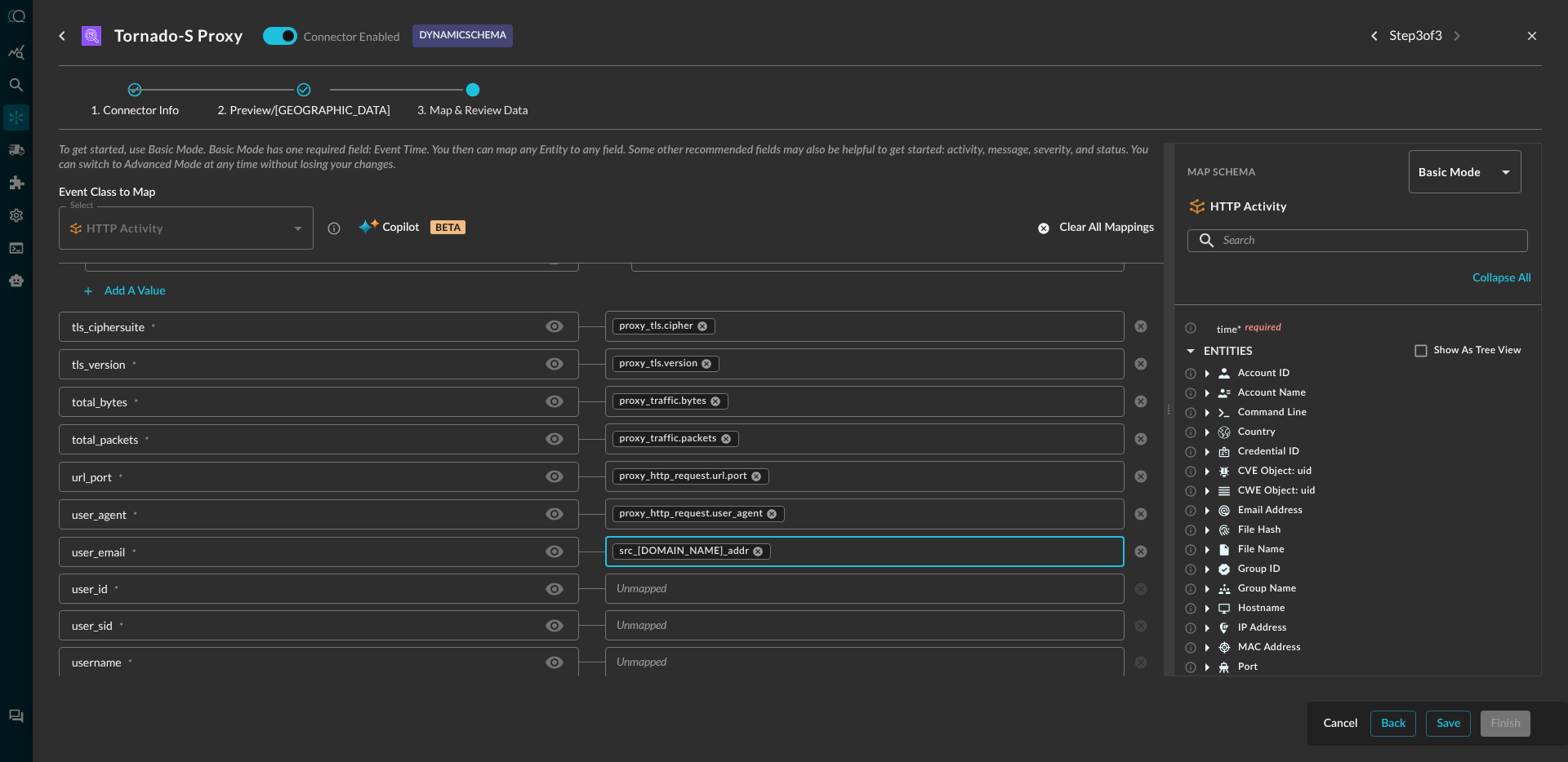
scroll to position [2217, 0]
click at [722, 591] on input "text" at bounding box center [851, 588] width 484 height 20
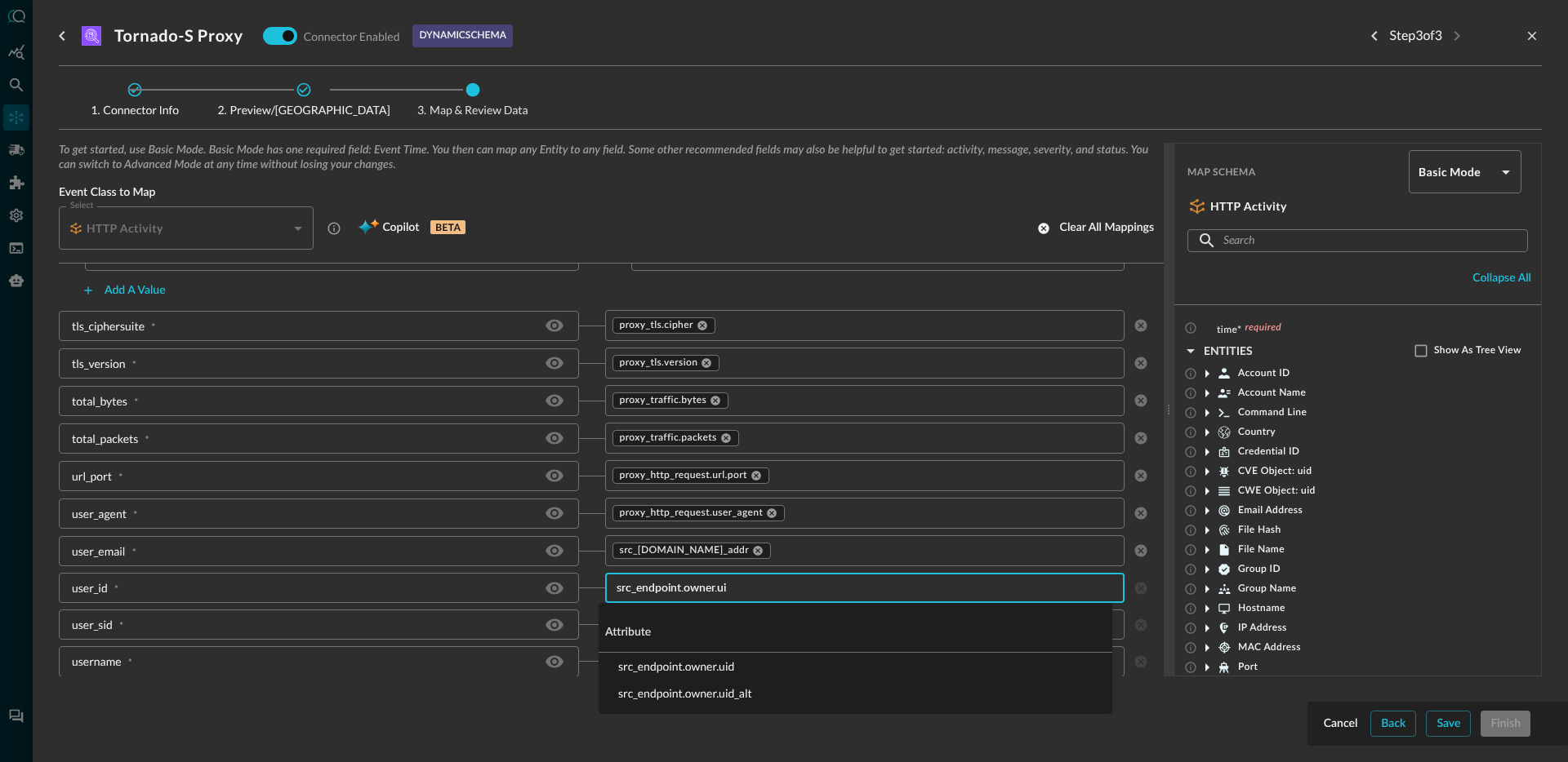
type input "src_endpoint.owner.uid"
click at [721, 661] on li "src_endpoint.owner.uid" at bounding box center [856, 667] width 514 height 27
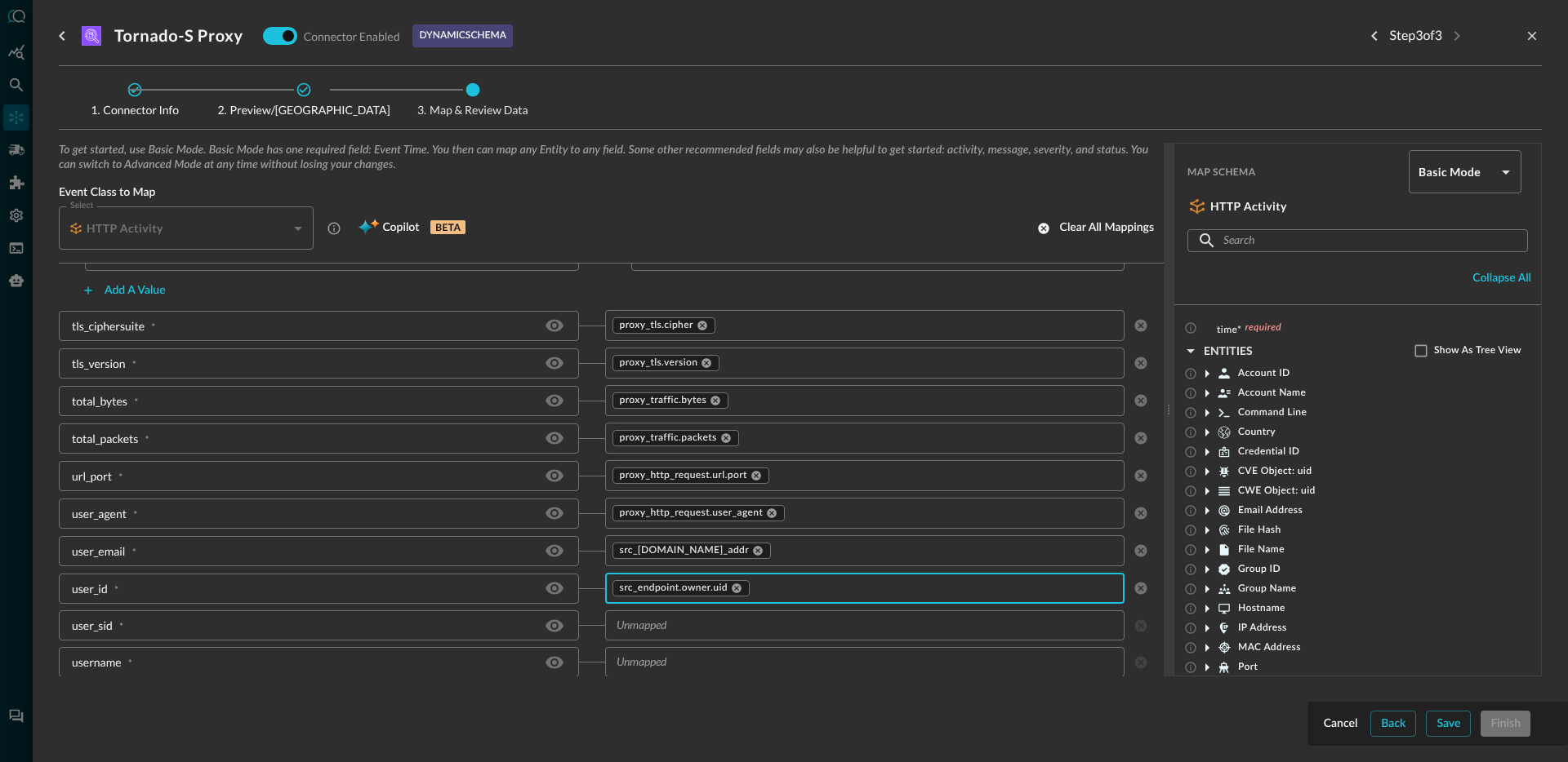
scroll to position [2218, 0]
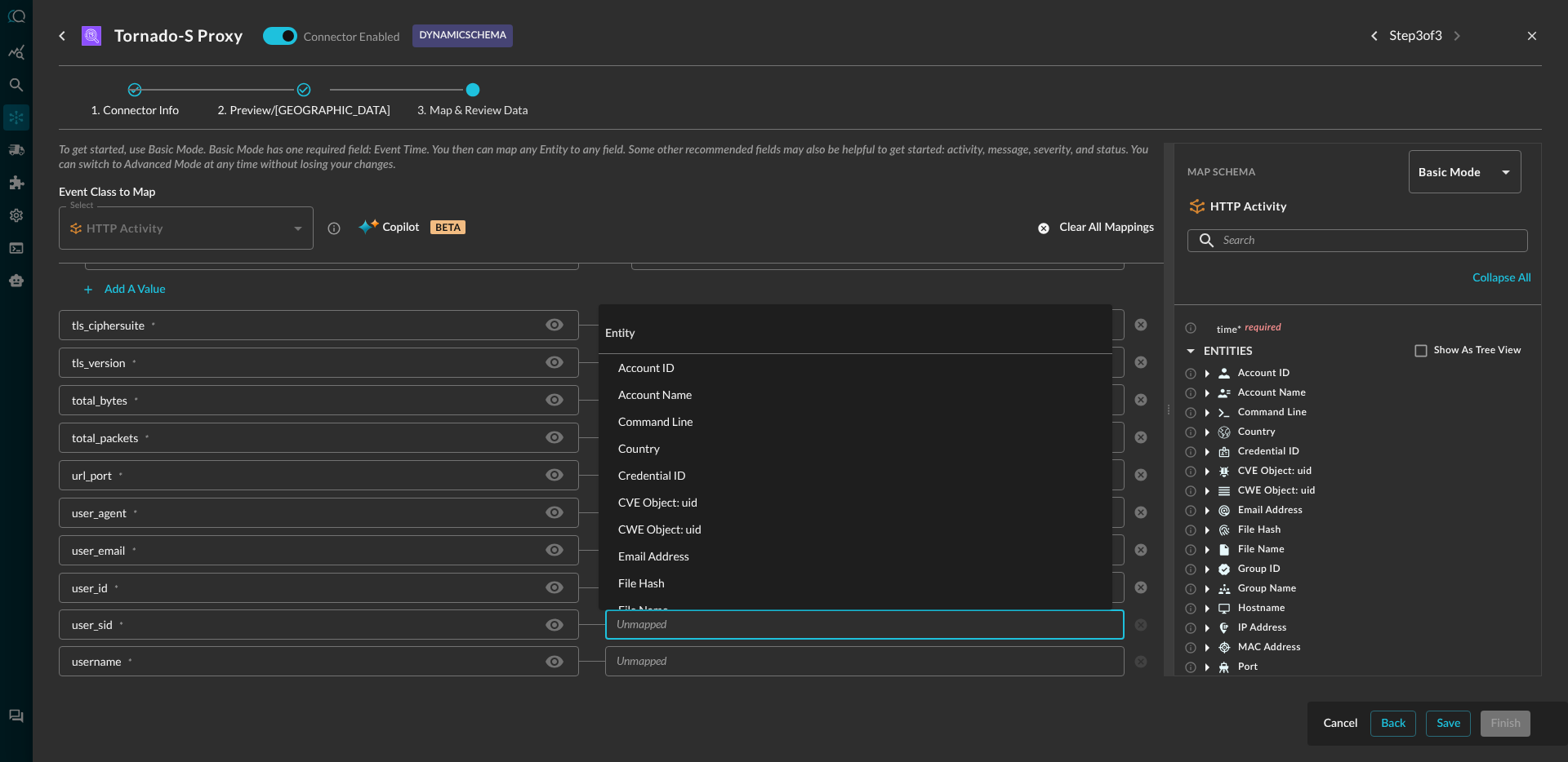
click at [705, 626] on input "text" at bounding box center [851, 625] width 484 height 20
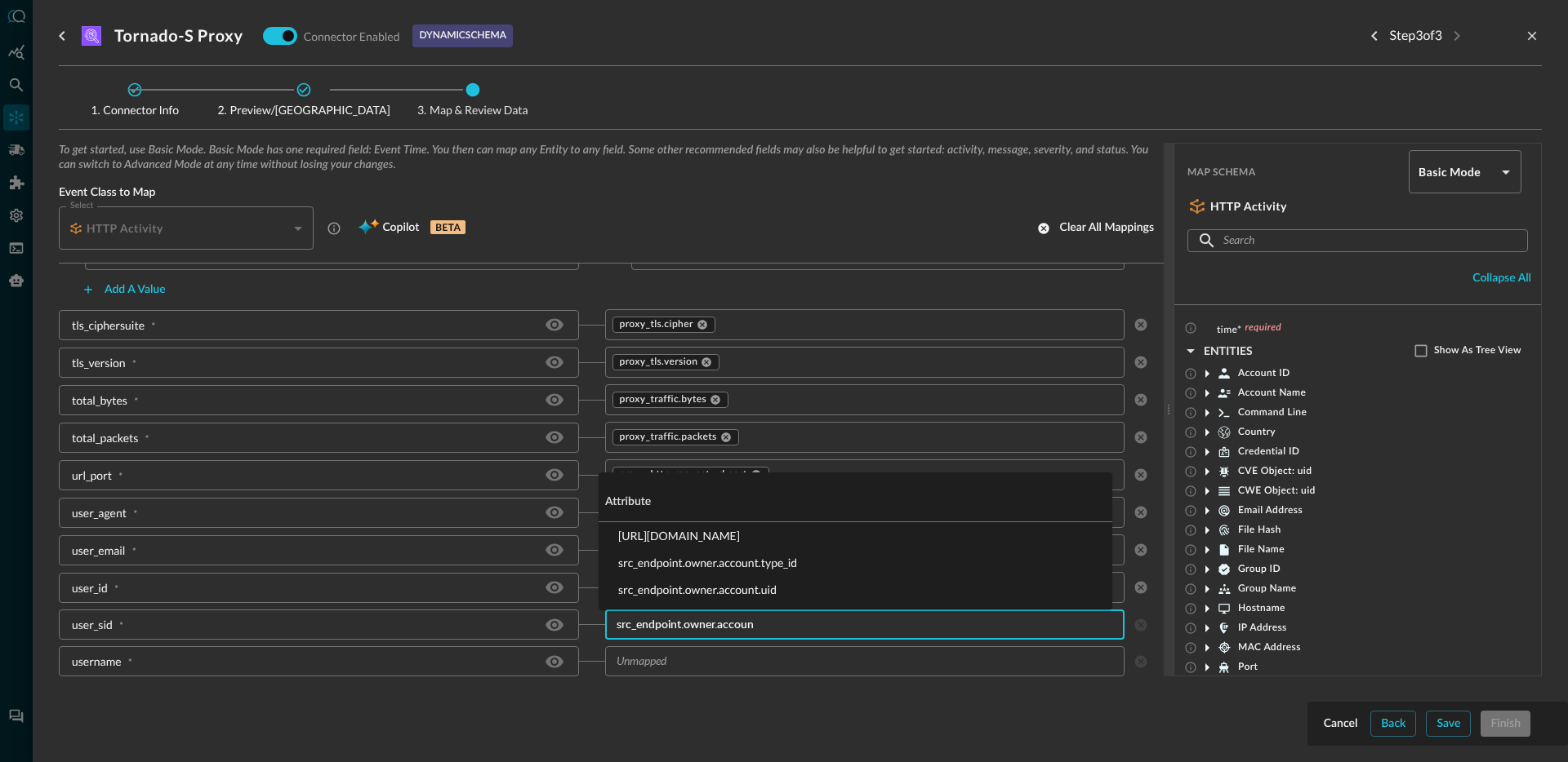
type input "src_endpoint.owner.account"
click at [709, 541] on li "src_endpoint.owner.account.name" at bounding box center [856, 536] width 514 height 27
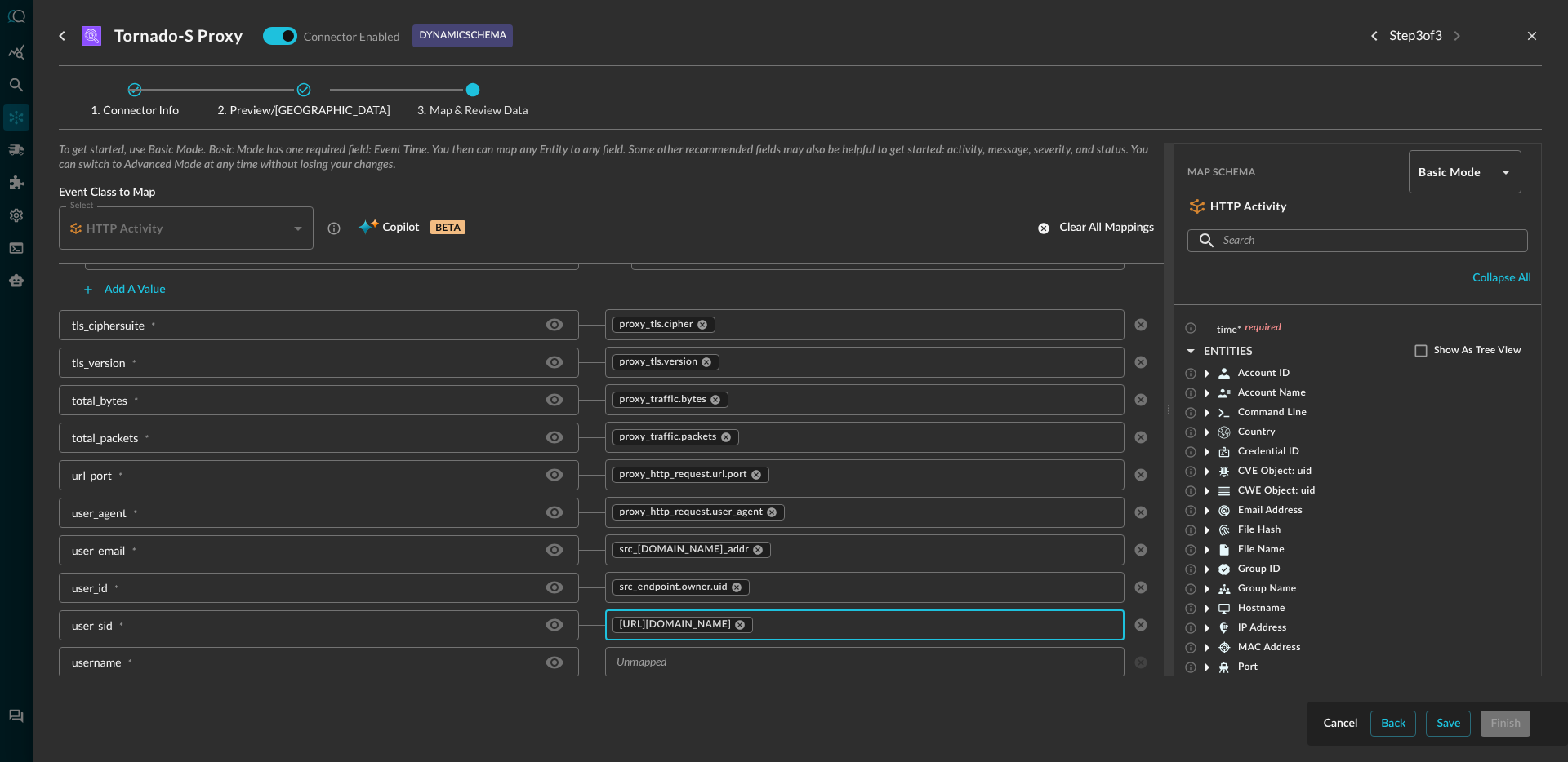
scroll to position [2219, 0]
click at [697, 661] on input "text" at bounding box center [851, 661] width 484 height 20
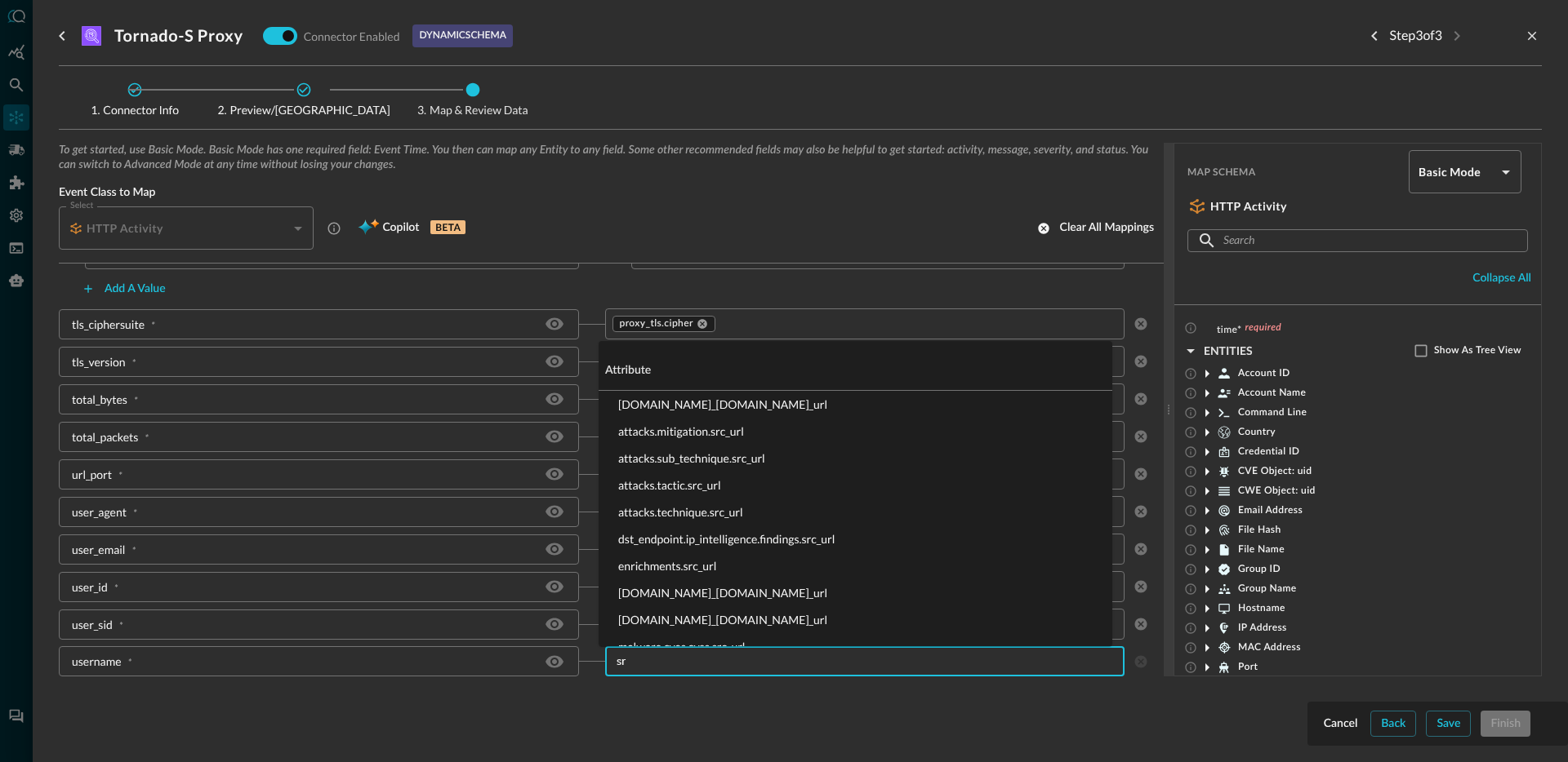
type input "s"
type input "owner.name"
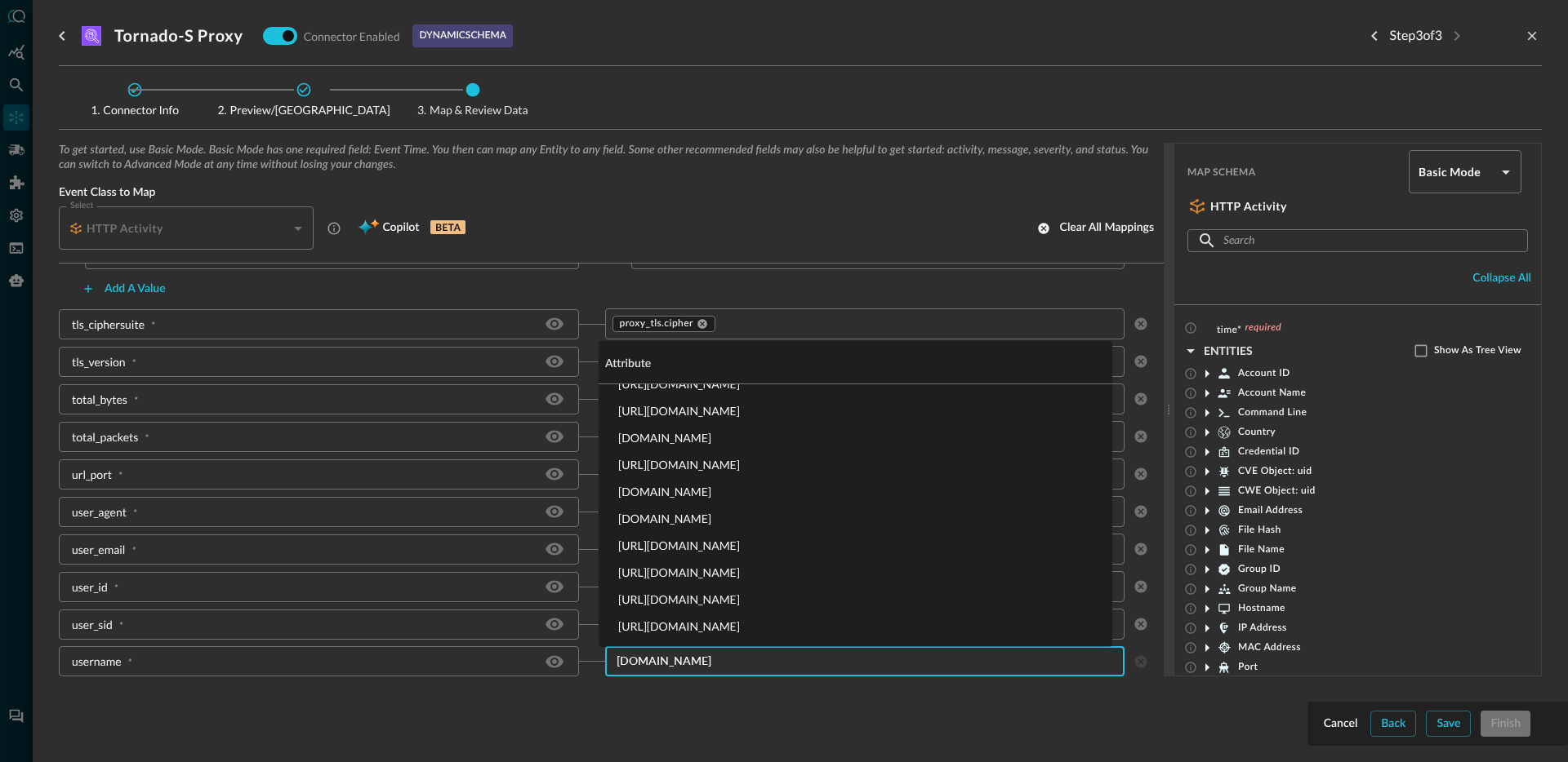
scroll to position [102, 0]
click at [694, 599] on li "src_endpoint.owner.name" at bounding box center [856, 600] width 514 height 27
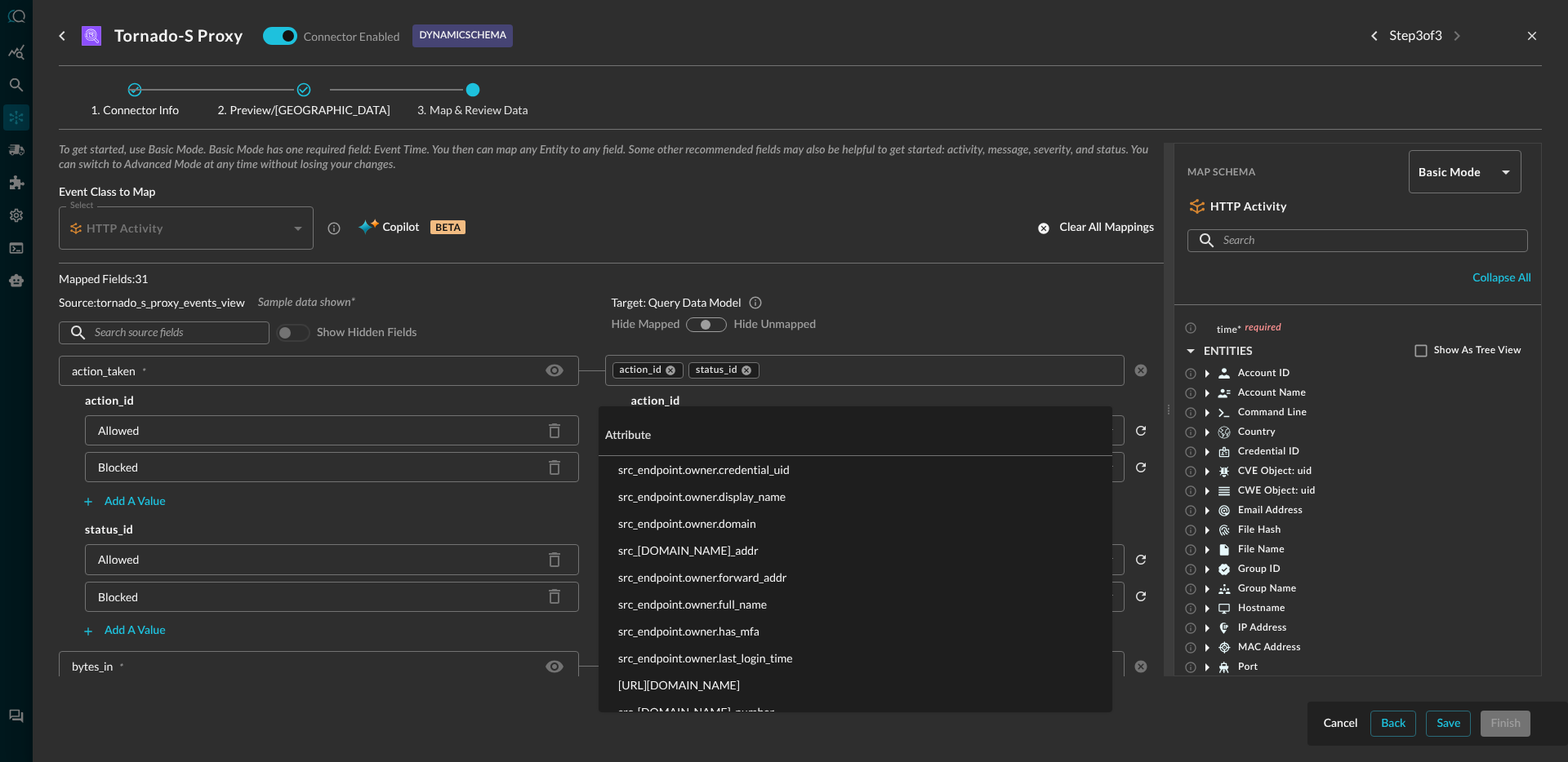
scroll to position [1929, 0]
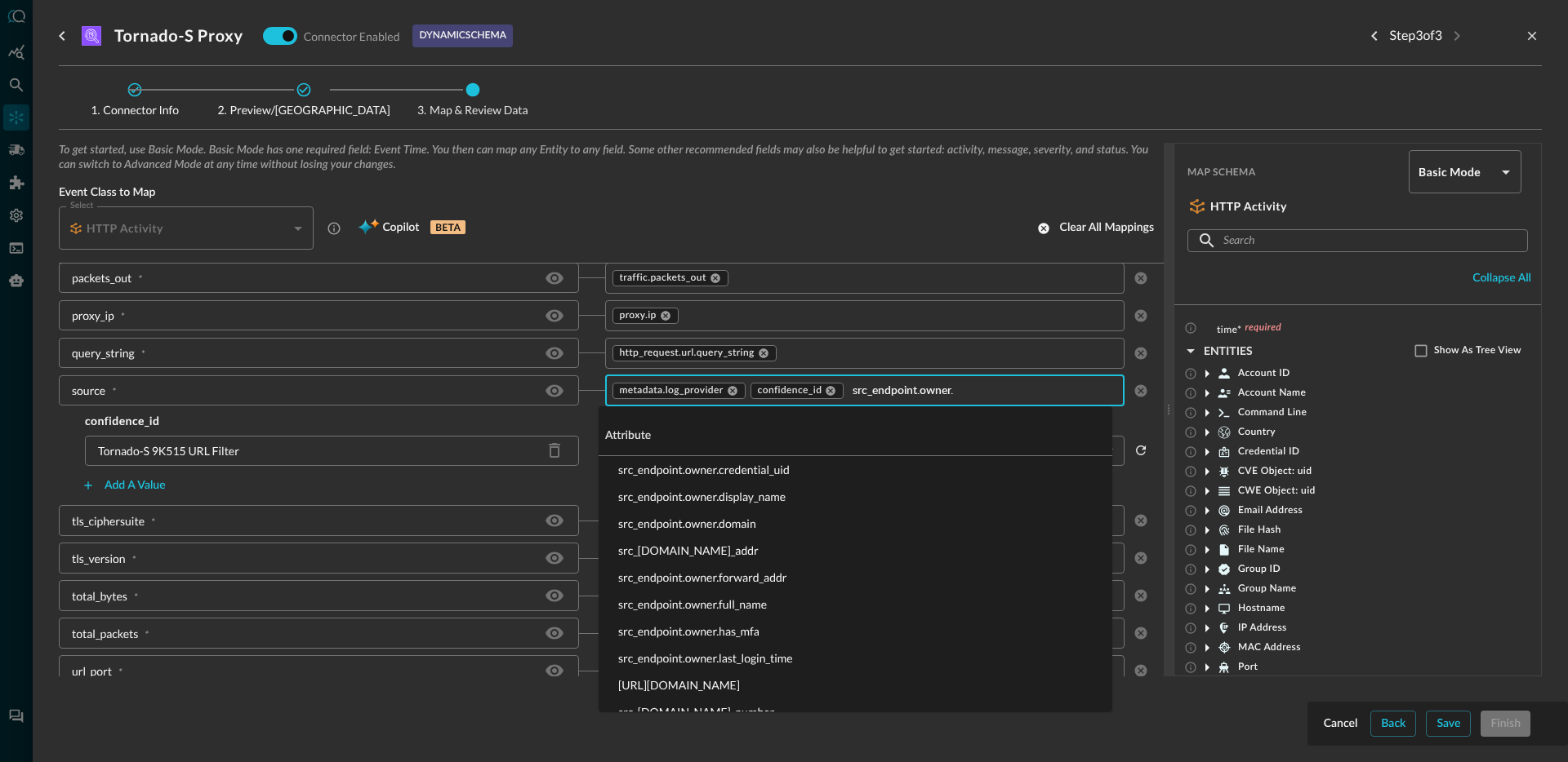
type input "src_endpoint.owner.t"
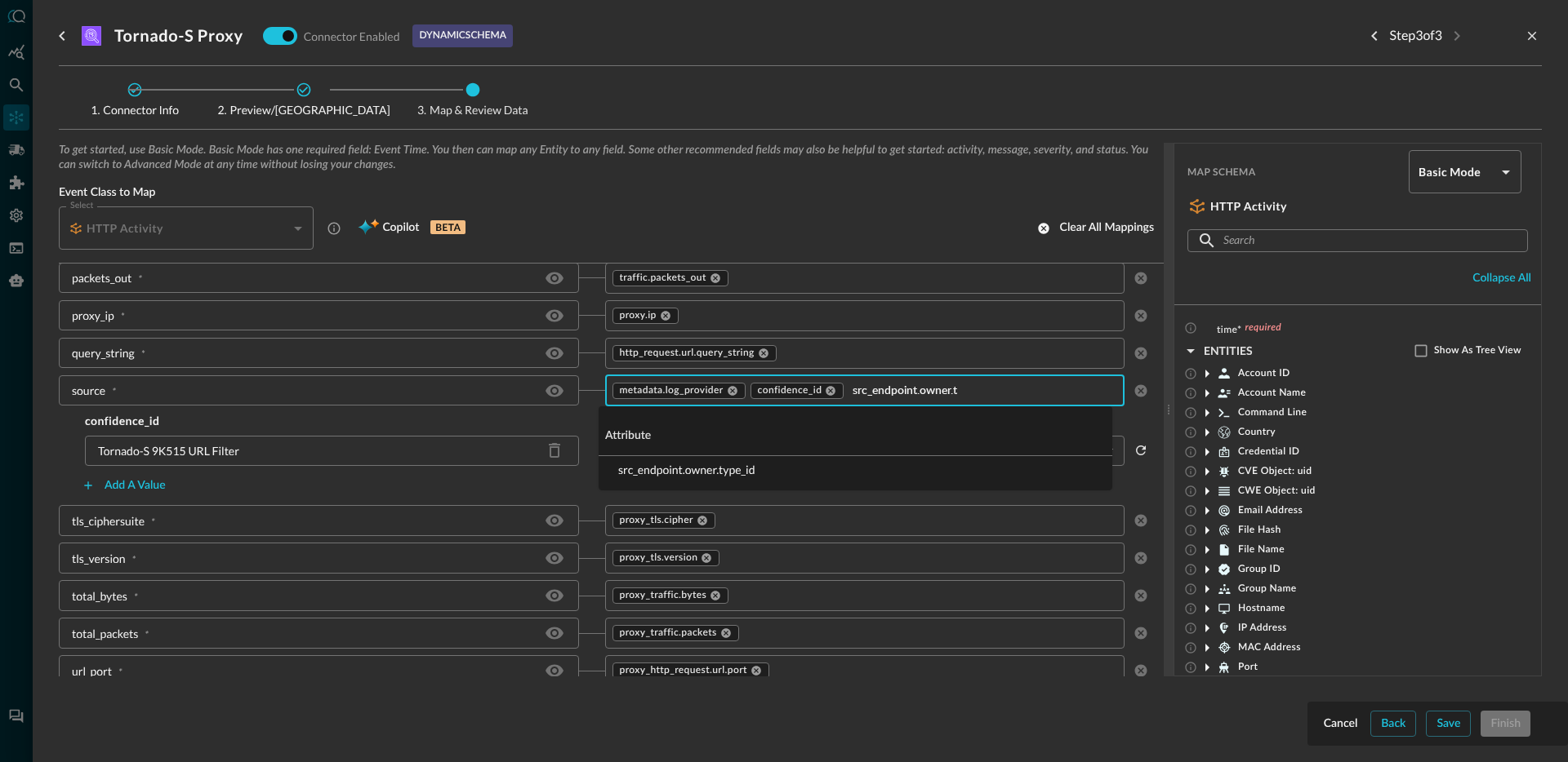
click at [768, 469] on li "src_endpoint.owner.type_id" at bounding box center [856, 470] width 514 height 27
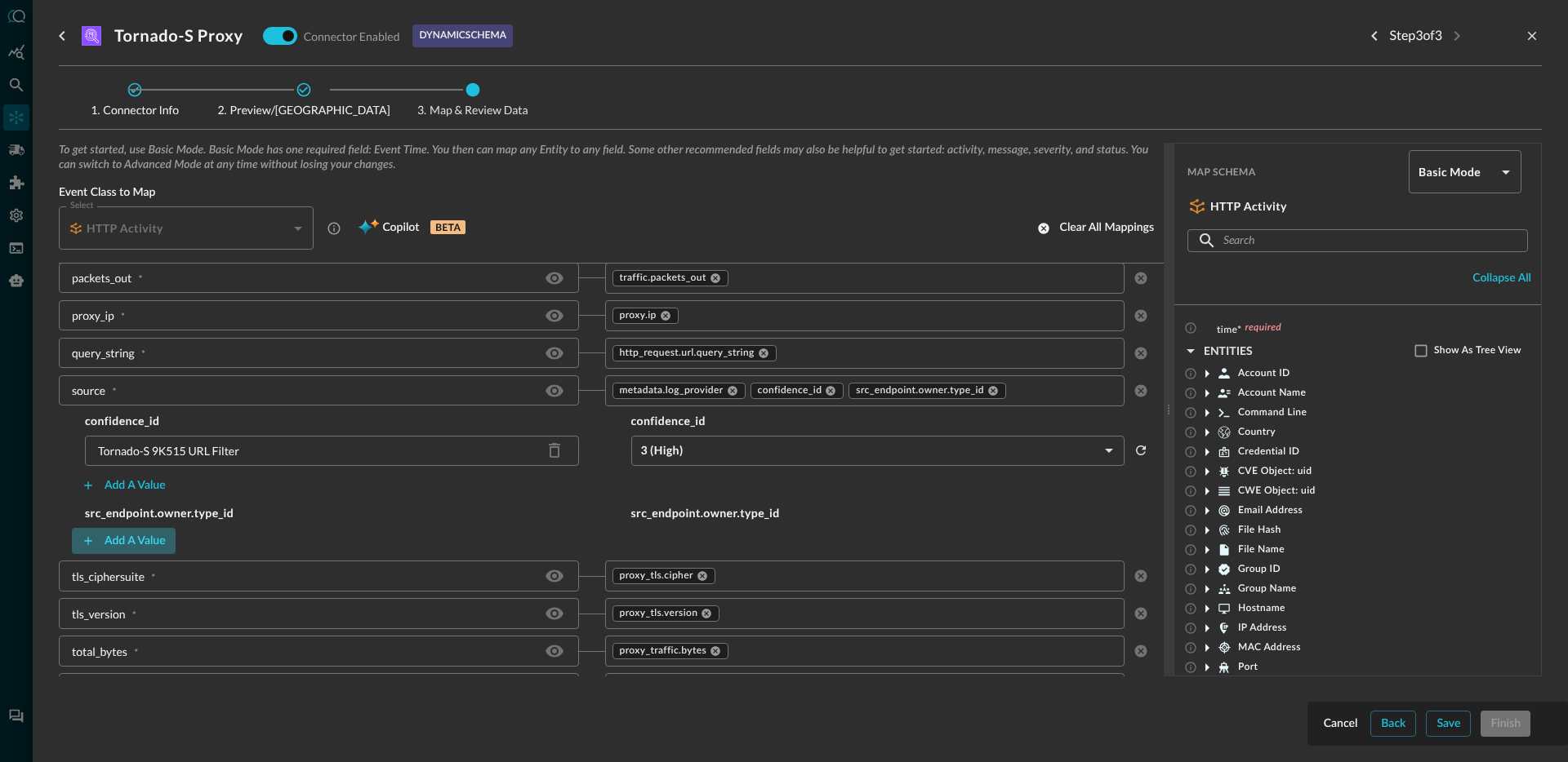
click at [119, 540] on button "Add a value" at bounding box center [123, 541] width 103 height 26
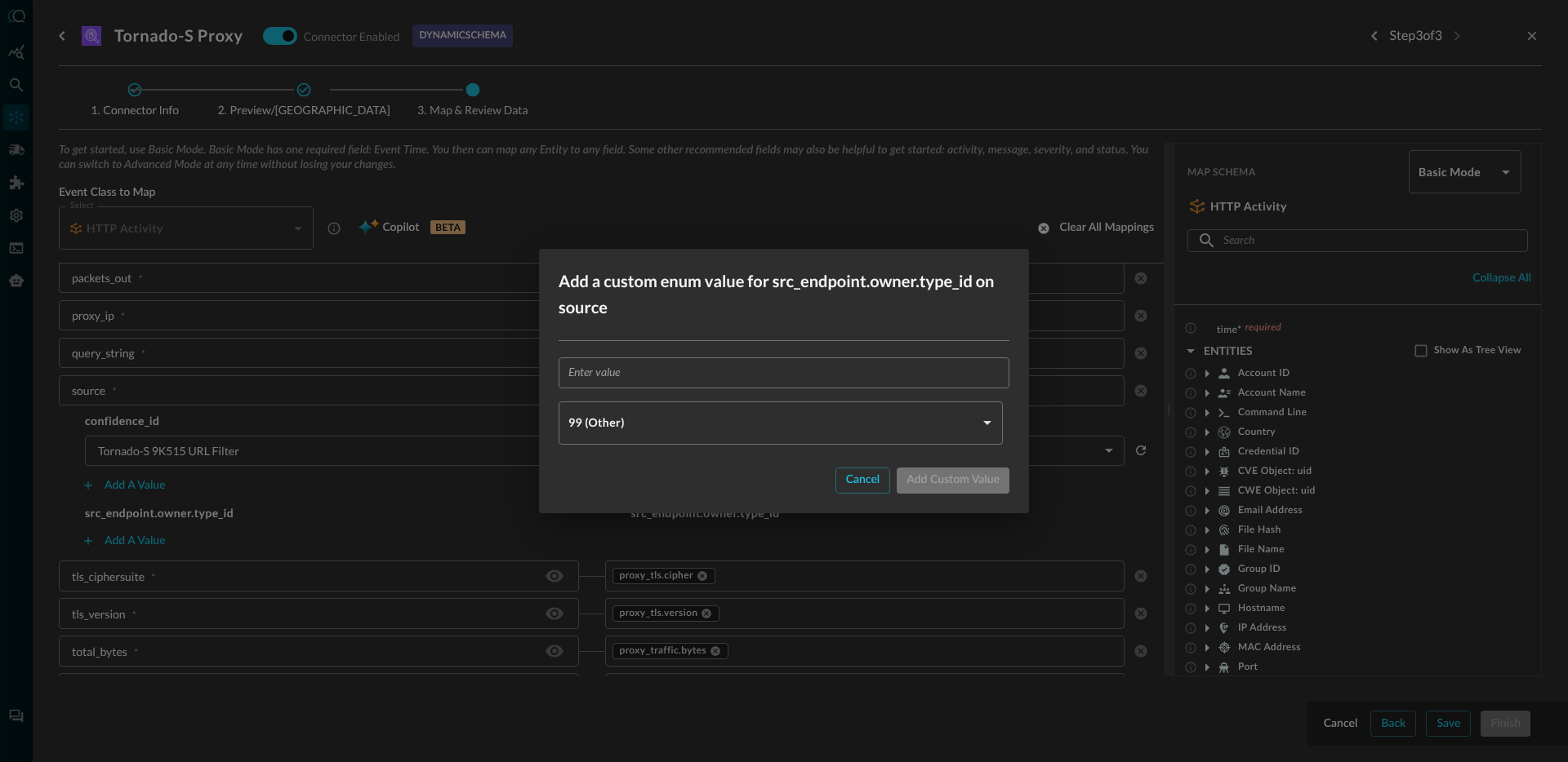
click at [638, 362] on input "text" at bounding box center [789, 372] width 441 height 30
paste input "Tornado-S 9K515 URL Filter"
type input "Tornado-S 9K515 URL Filter"
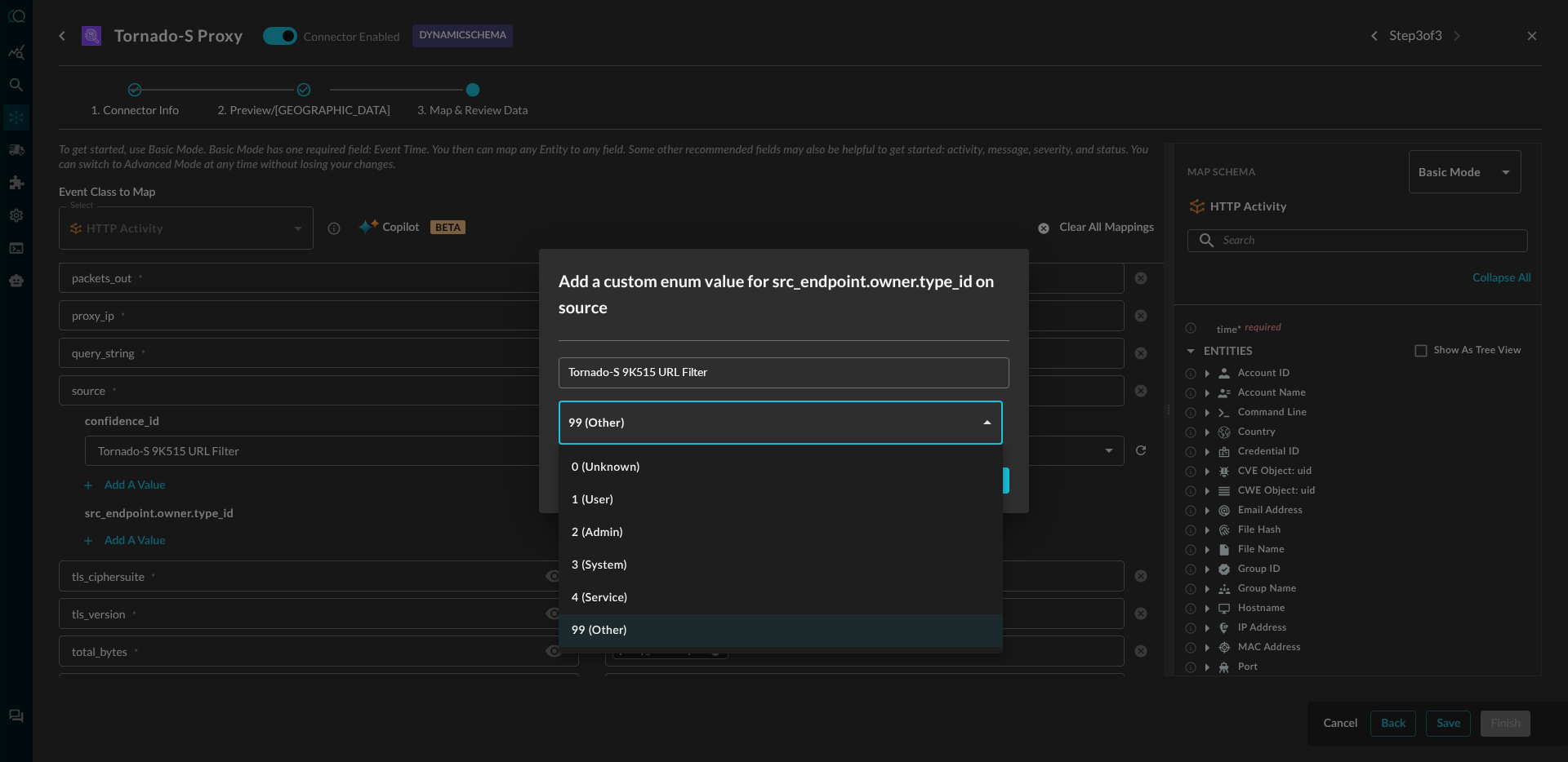
click at [648, 423] on body "Connectors JO ​ ​ Add Connector Export Connectors Cloud Infrastructure and Secu…" at bounding box center [784, 381] width 1568 height 762
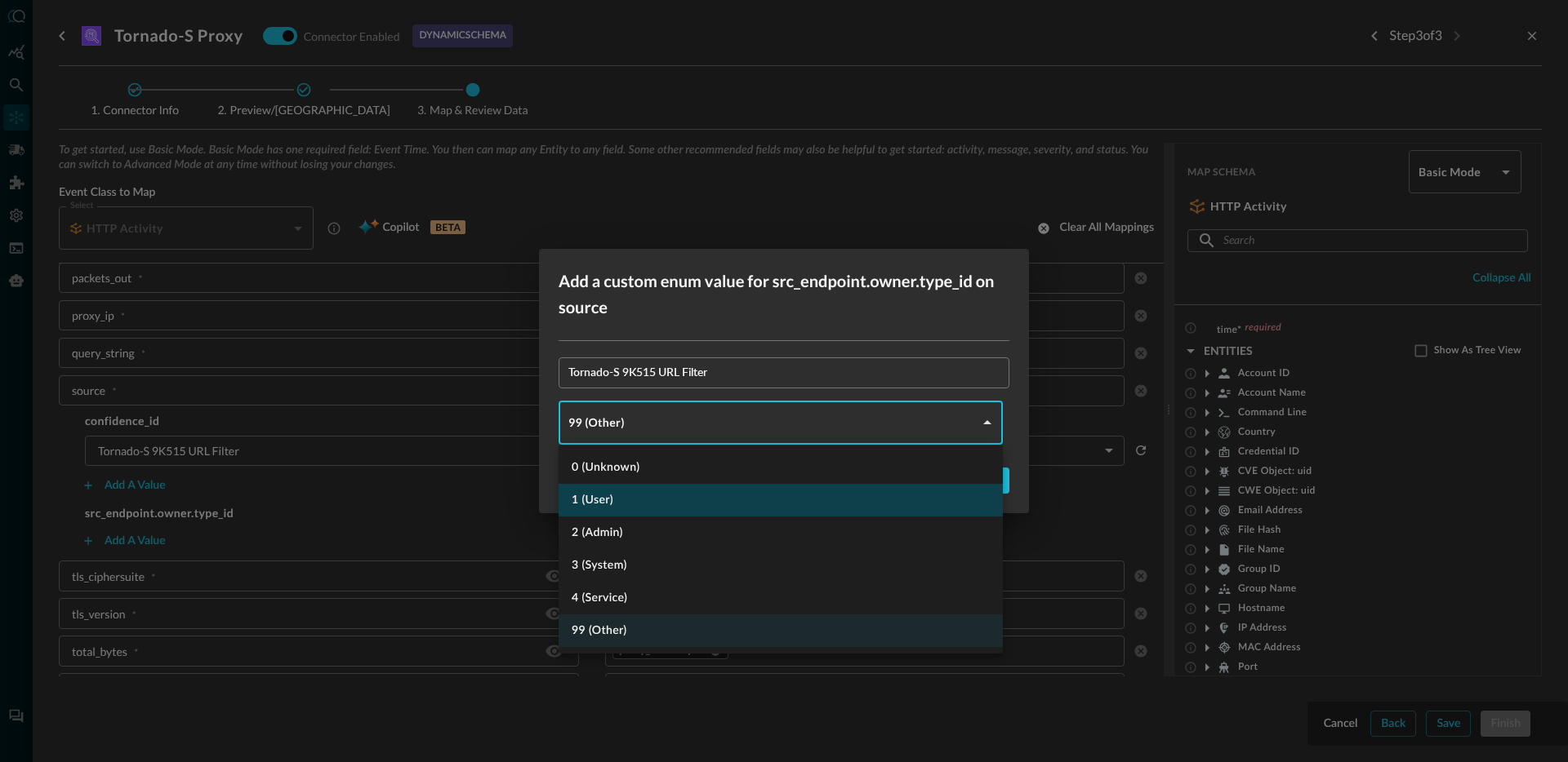
click at [642, 497] on li "1 (User)" at bounding box center [781, 501] width 445 height 33
type input "USER"
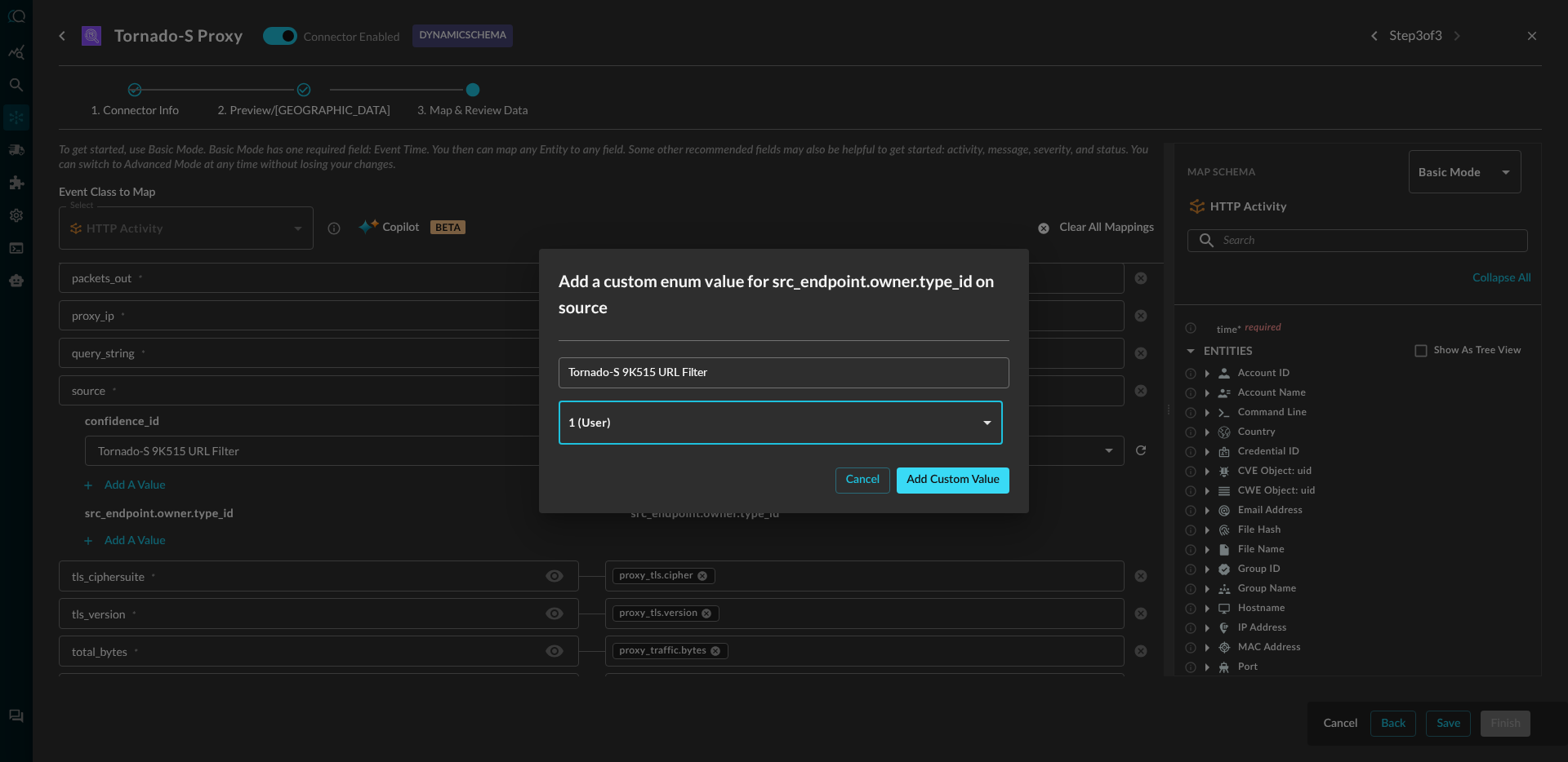
click at [986, 485] on button "Add custom value" at bounding box center [953, 481] width 113 height 26
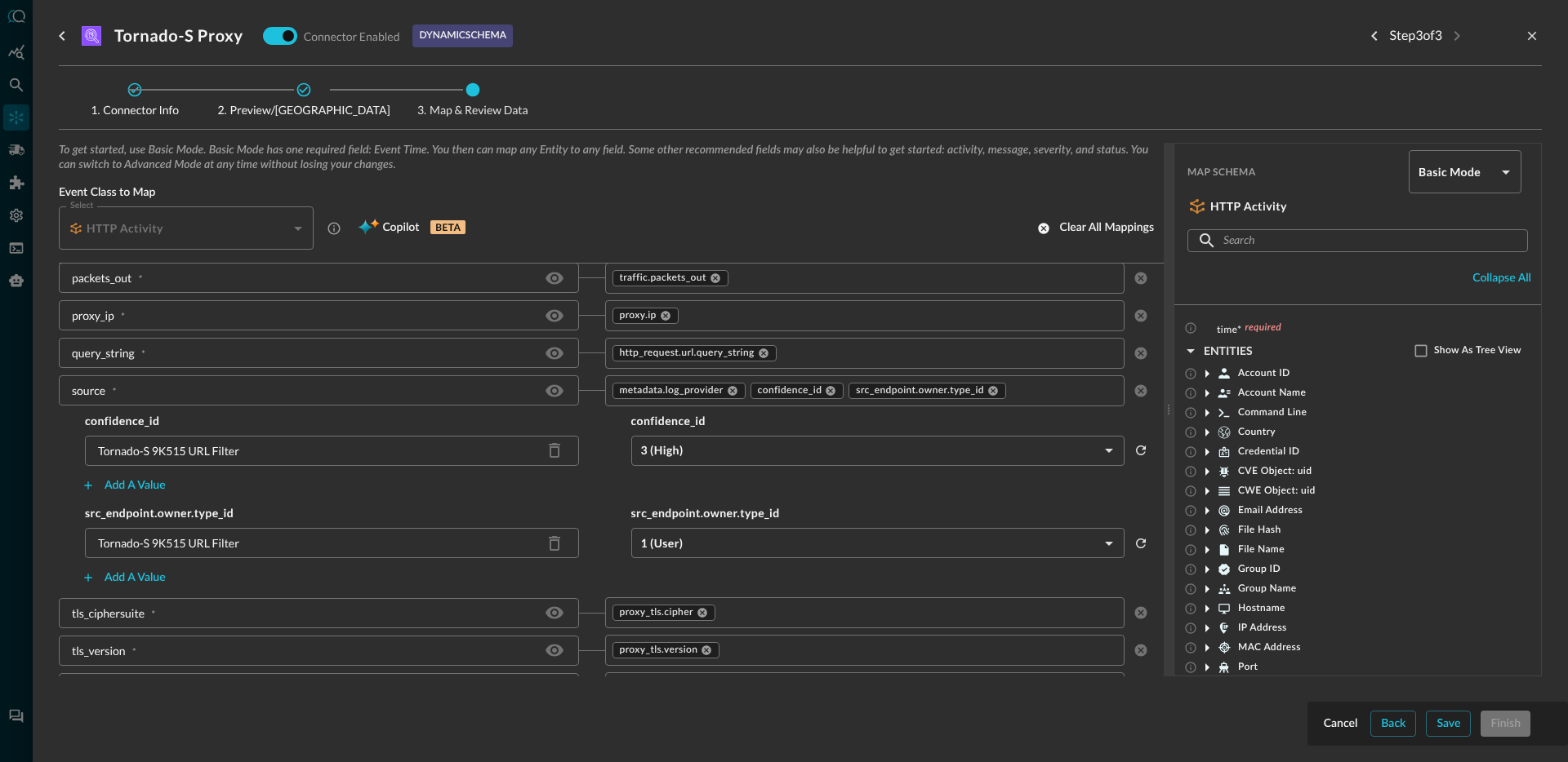
click at [1037, 396] on input "text" at bounding box center [1050, 390] width 84 height 20
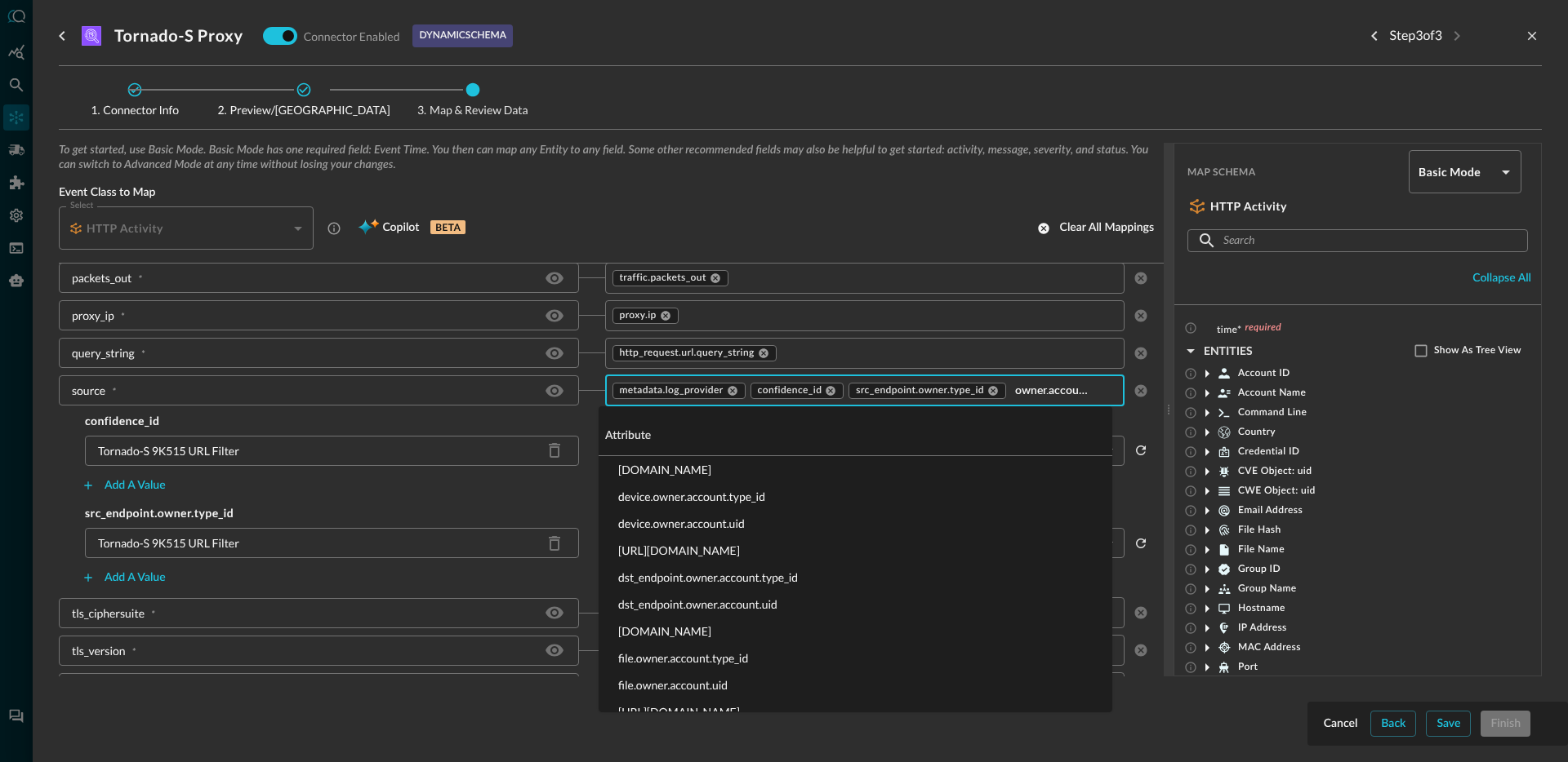
scroll to position [0, 5]
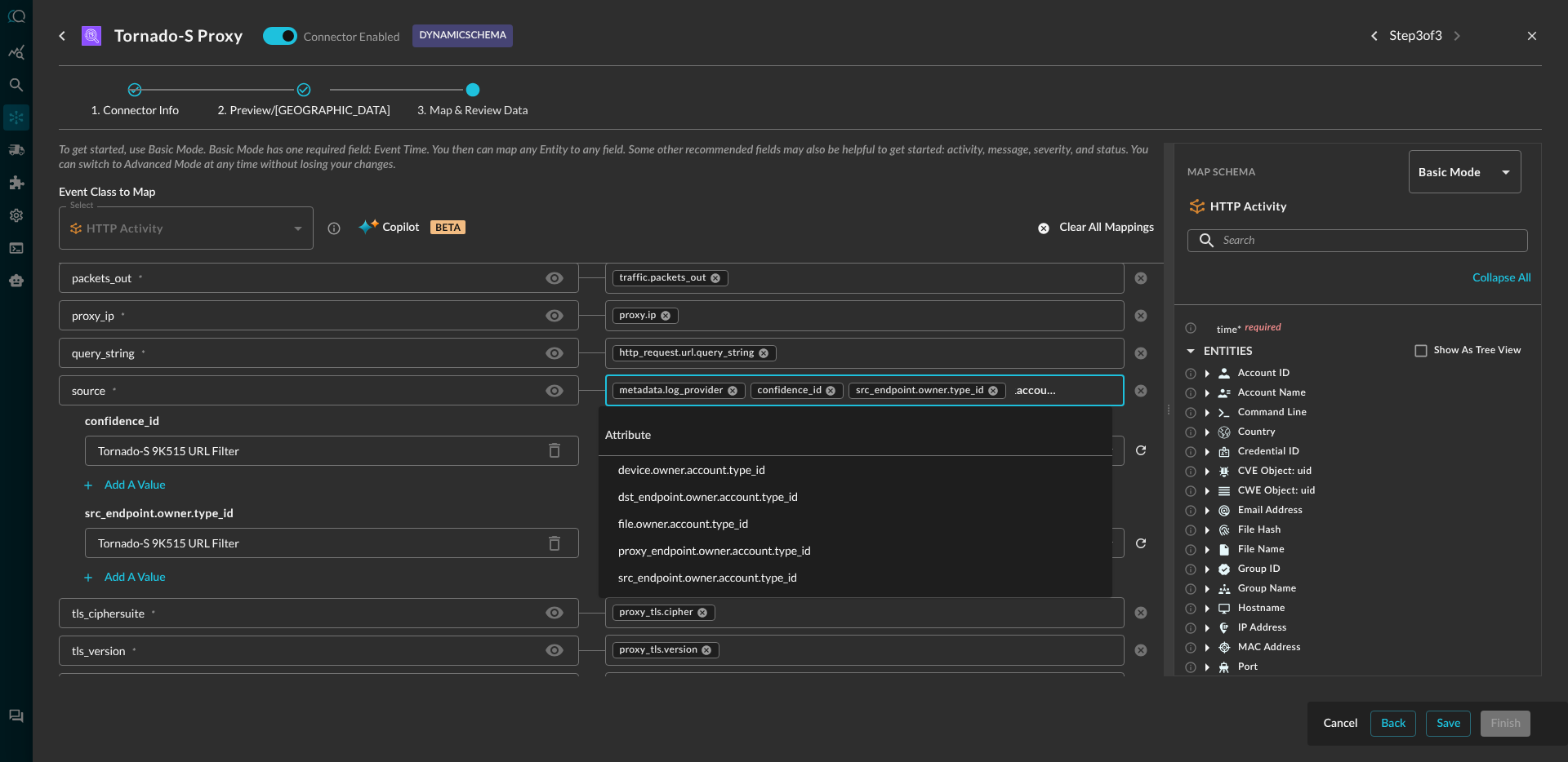
type input "owner.account.type_id"
click at [698, 577] on li "src_endpoint.owner.account.type_id" at bounding box center [856, 578] width 514 height 27
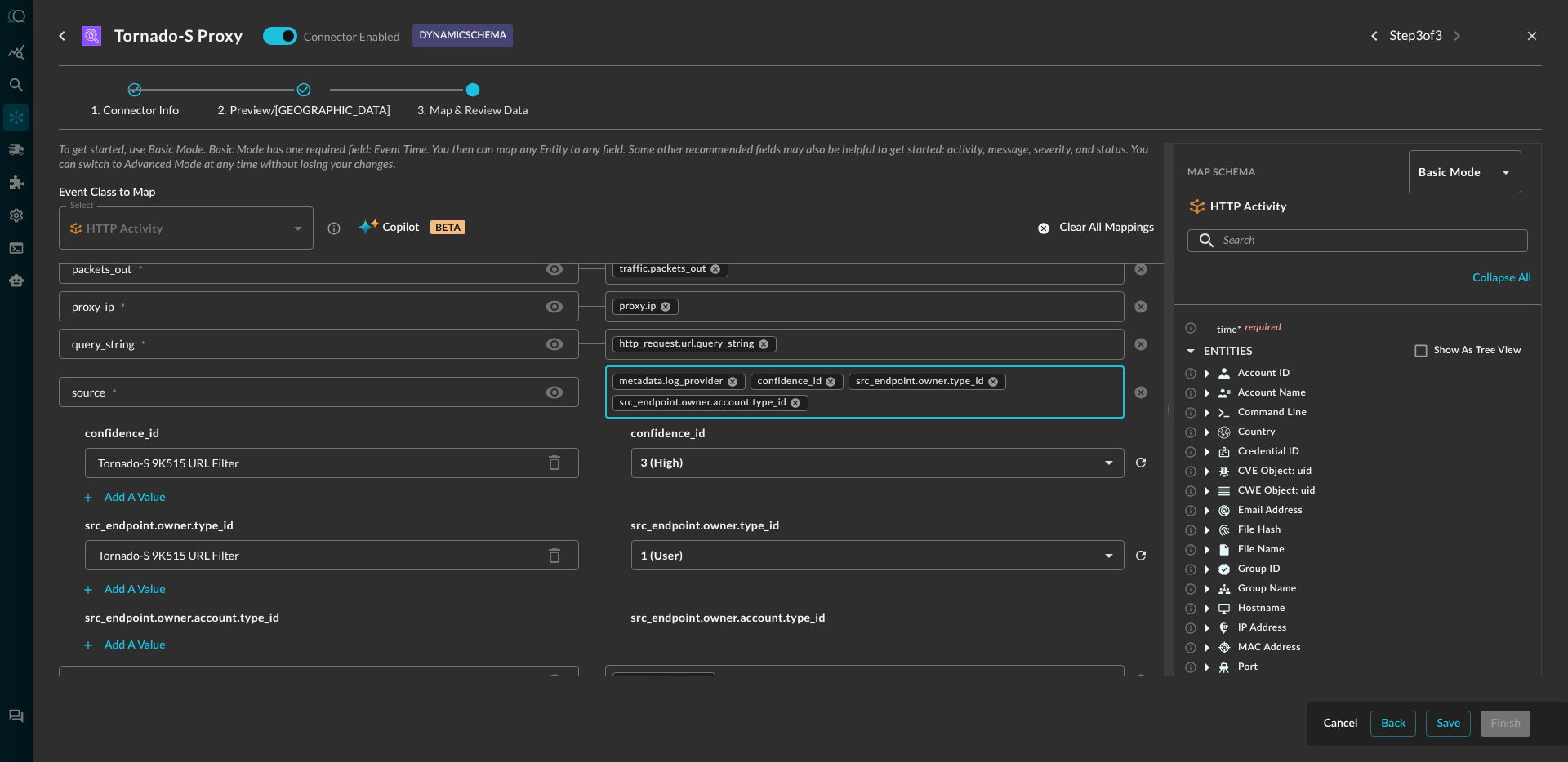
scroll to position [1946, 0]
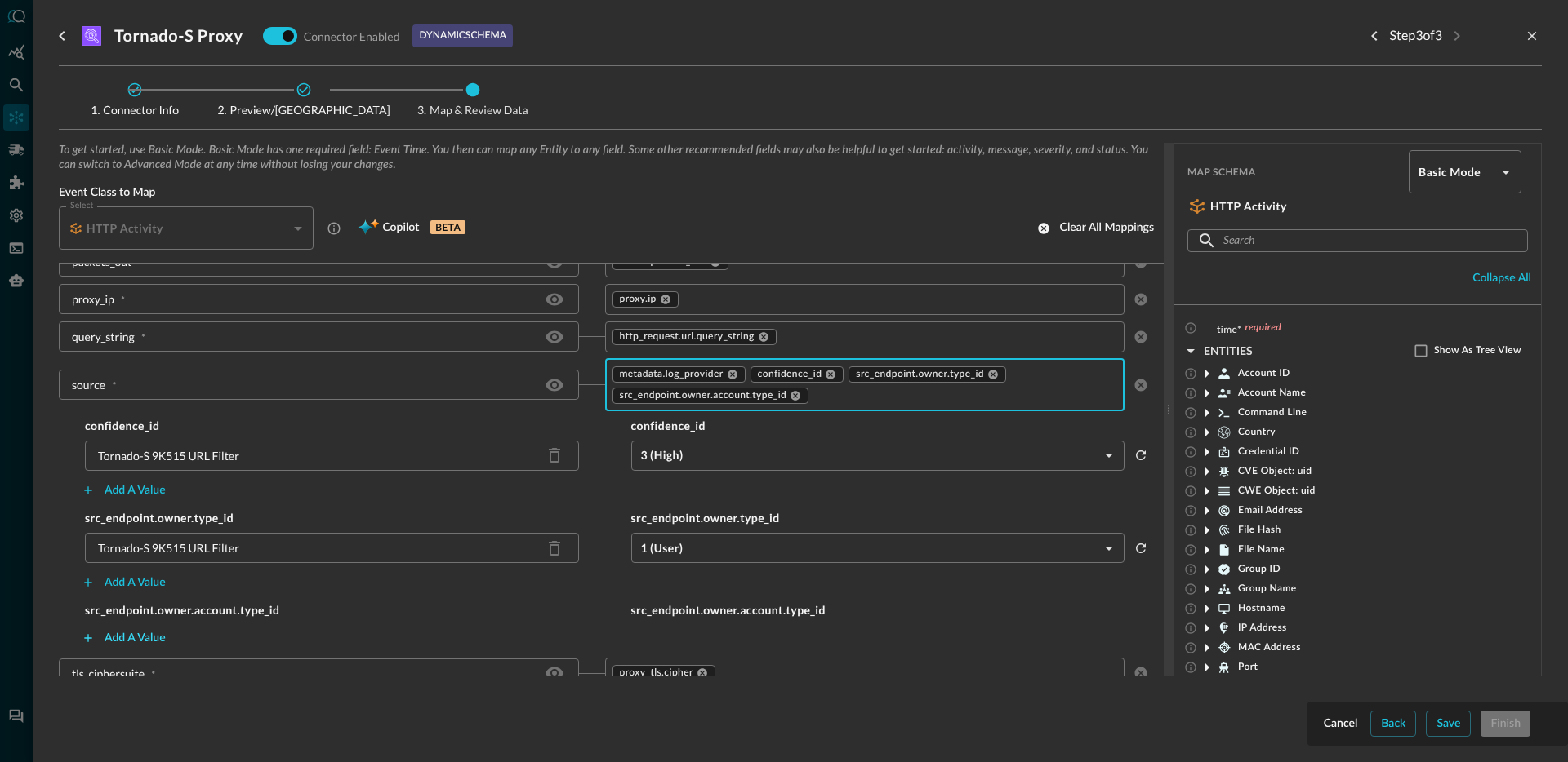
click at [129, 630] on button "Add a value" at bounding box center [123, 638] width 103 height 26
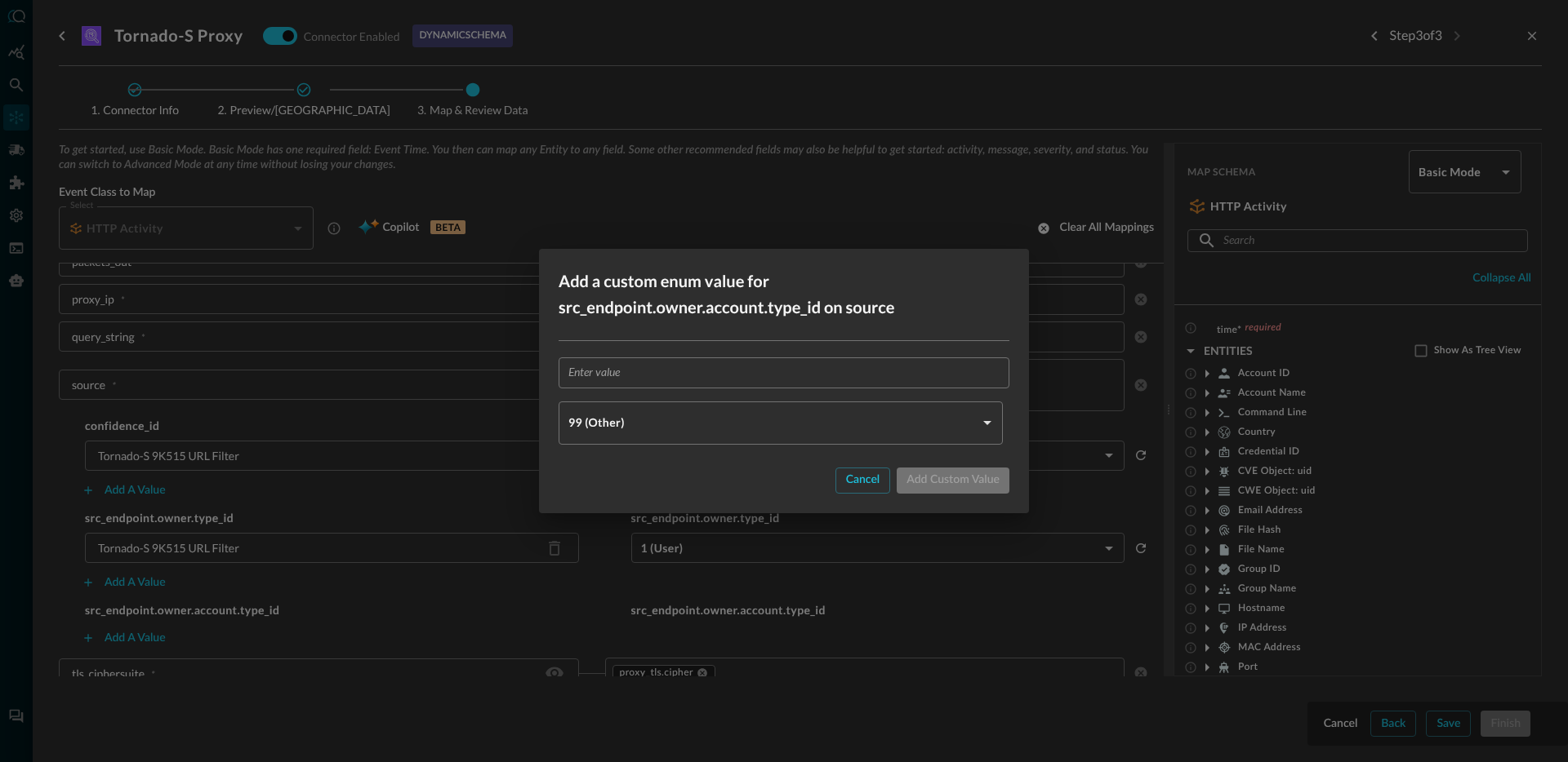
click at [662, 353] on div "​ 99 (Other) OTHER ​" at bounding box center [784, 400] width 490 height 119
click at [655, 369] on input "text" at bounding box center [789, 372] width 441 height 30
paste input "Tornado-S 9K515 URL Filter"
type input "Tornado-S 9K515 URL Filter"
click at [649, 417] on body "Connectors JO ​ ​ Add Connector Export Connectors Cloud Infrastructure and Secu…" at bounding box center [784, 381] width 1568 height 762
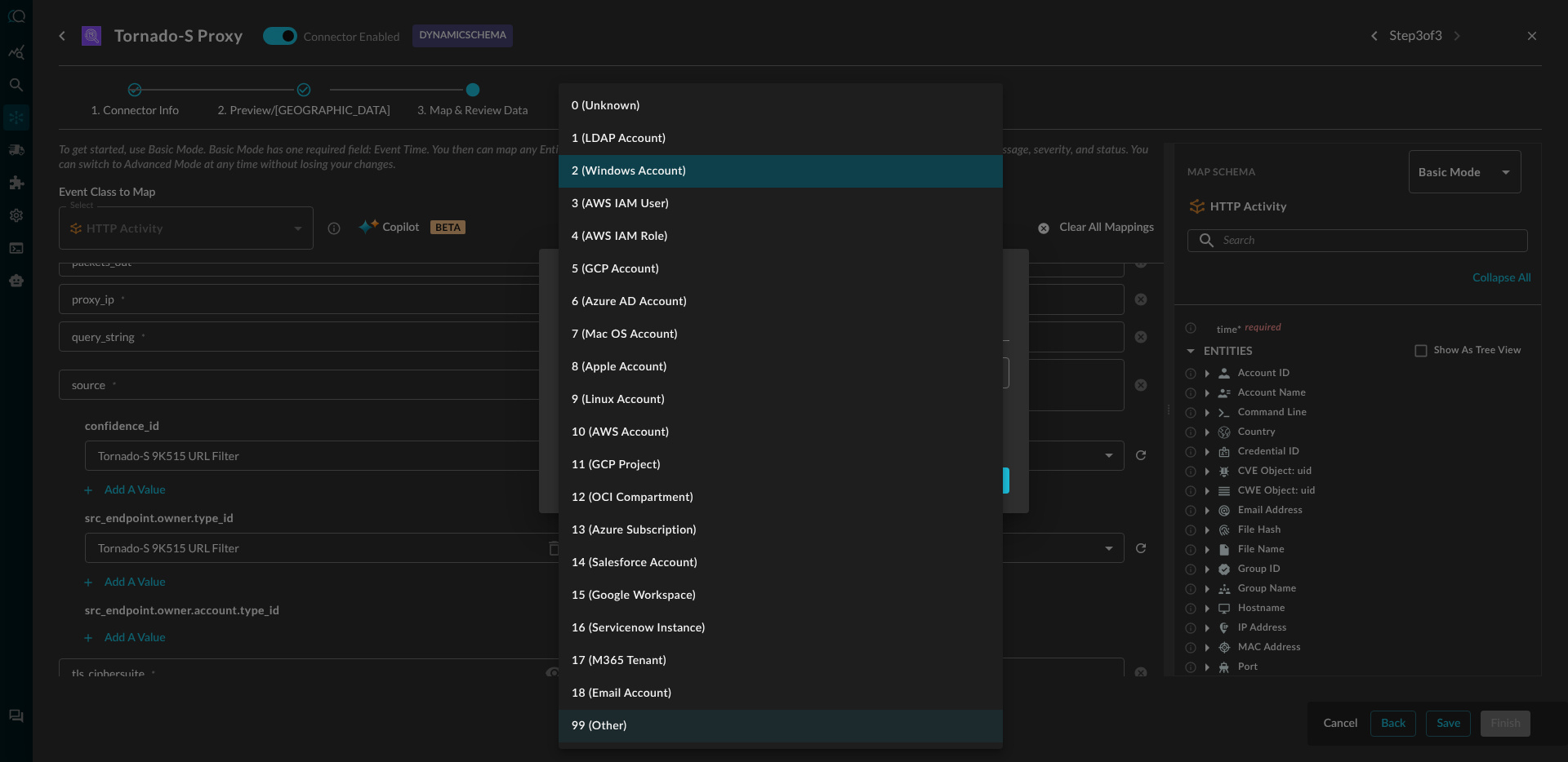
click at [678, 175] on li "2 (Windows Account)" at bounding box center [781, 171] width 445 height 33
type input "WINDOWS_ACCOUNT"
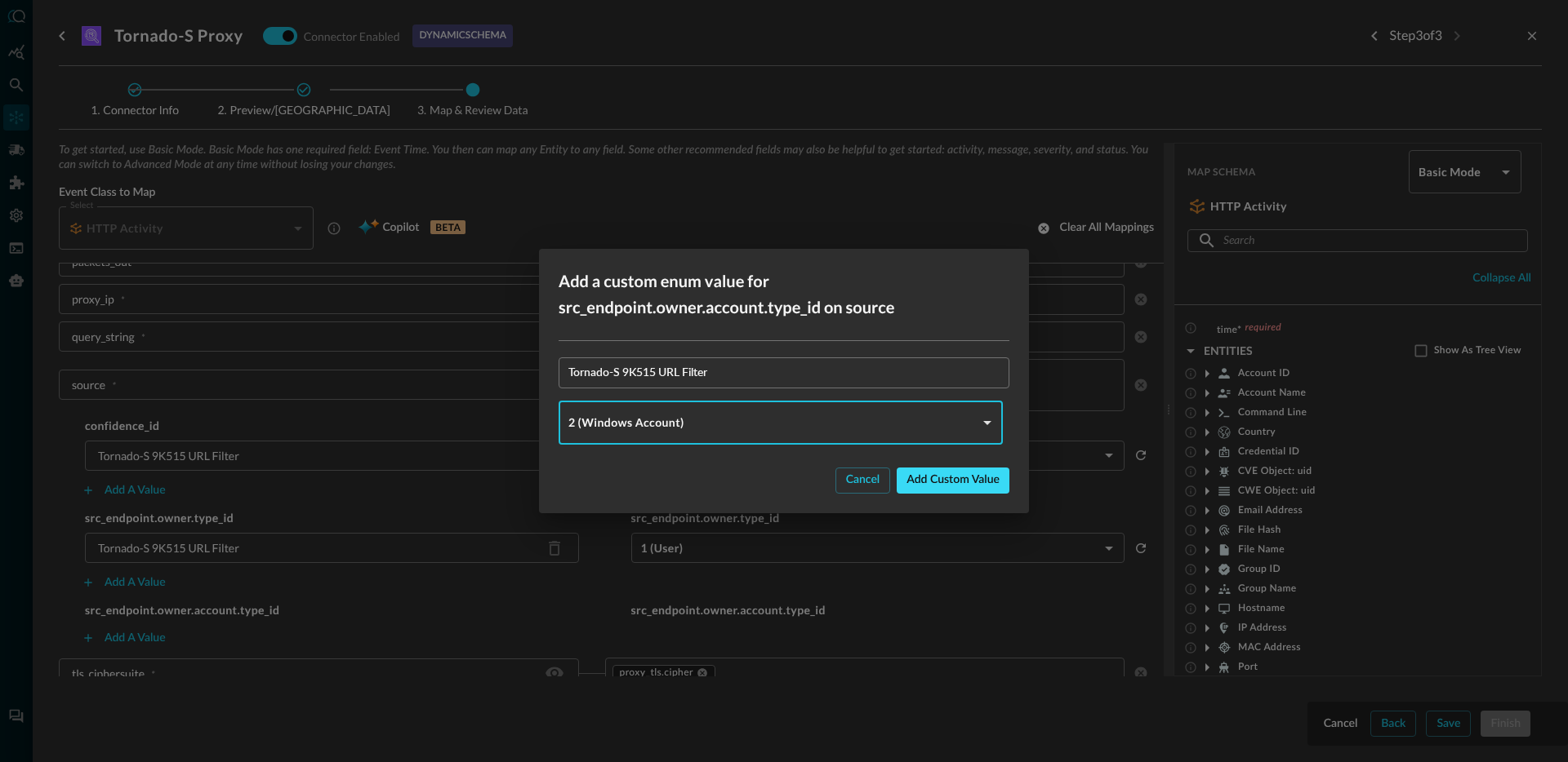
click at [962, 484] on button "Add custom value" at bounding box center [953, 481] width 113 height 26
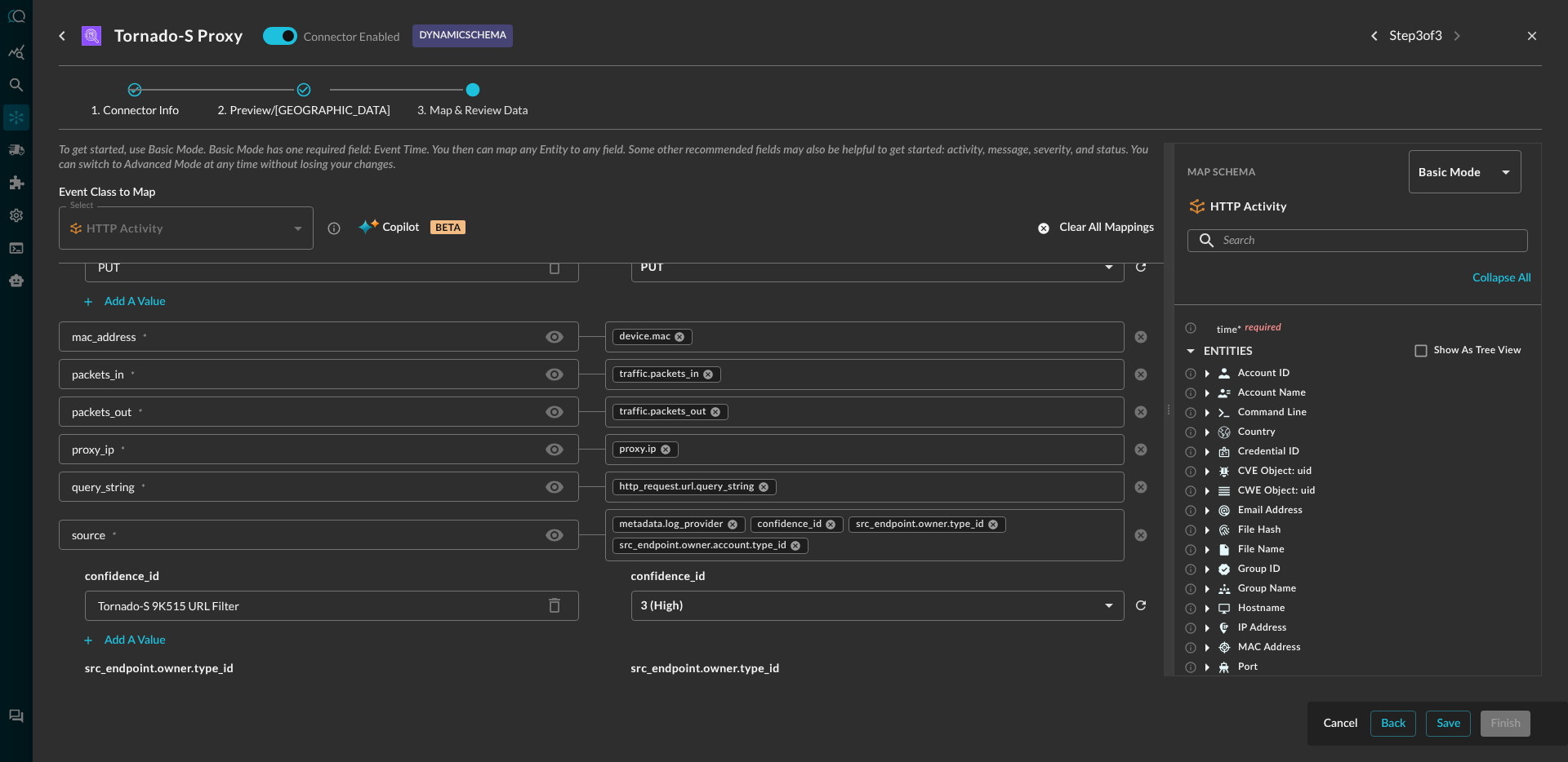
scroll to position [1778, 0]
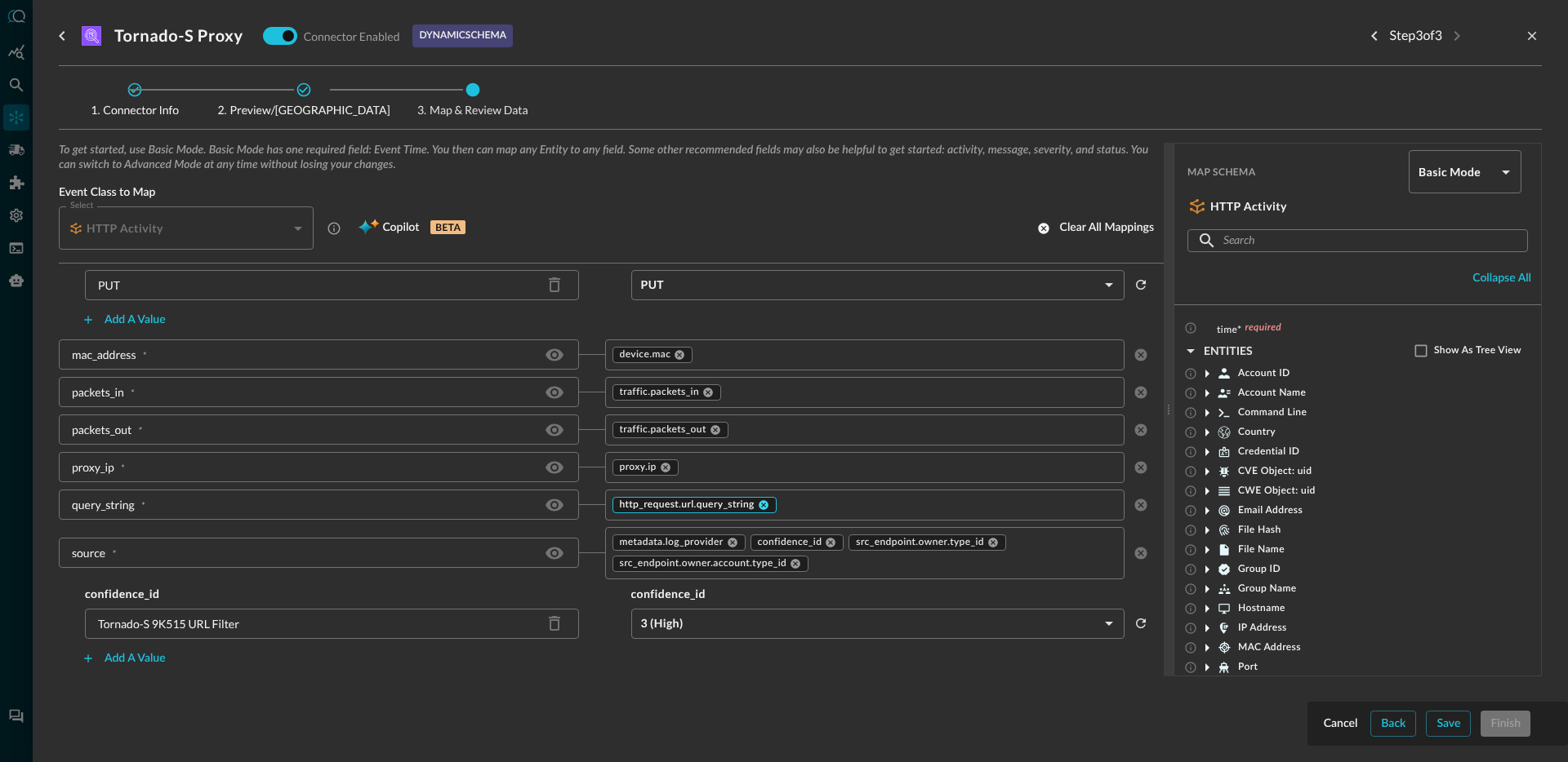
click at [760, 506] on icon at bounding box center [763, 505] width 10 height 10
click at [770, 504] on input "text" at bounding box center [851, 504] width 484 height 20
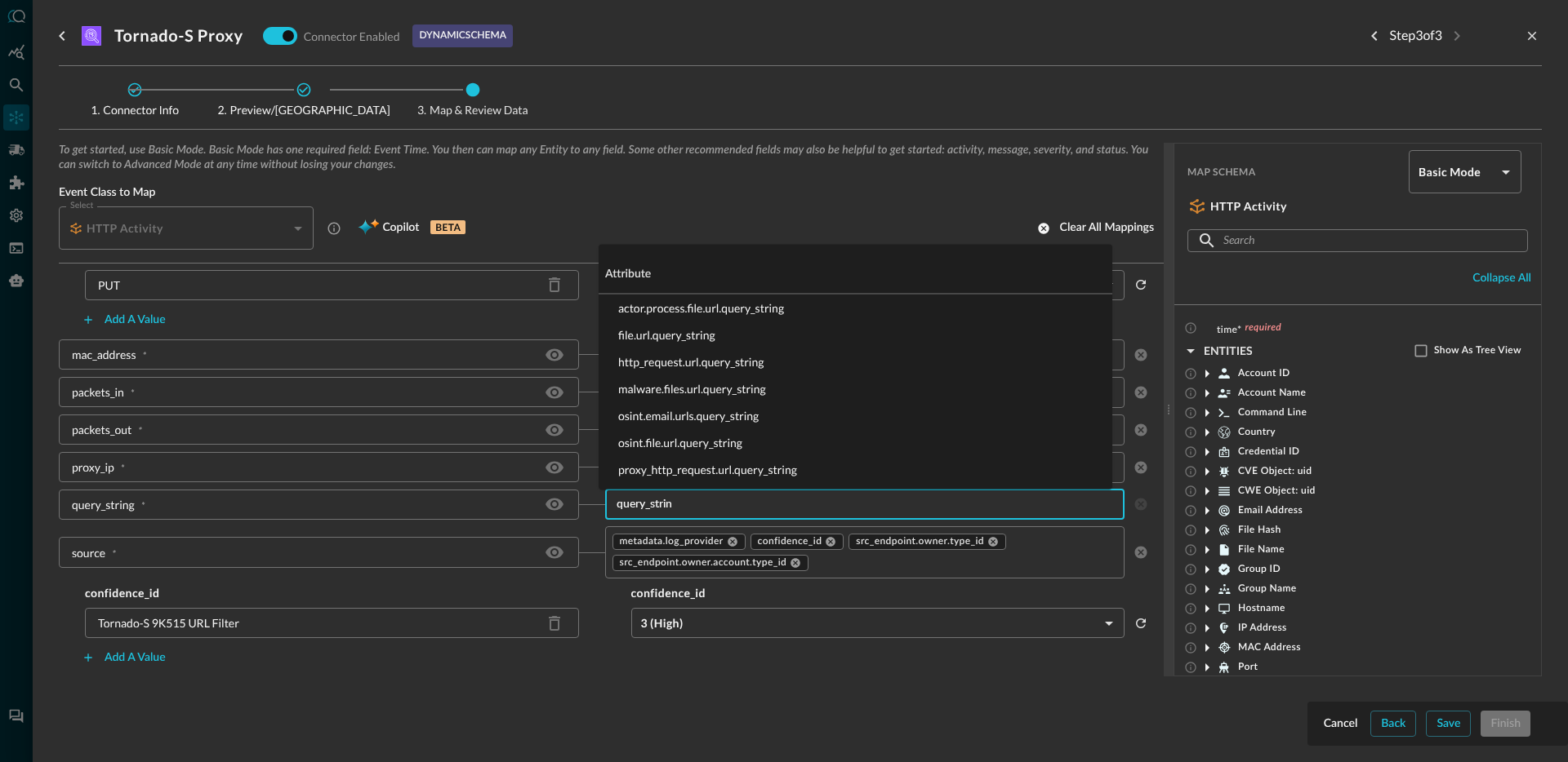
type input "query_string"
click at [715, 465] on li "proxy_http_request.url.query_string" at bounding box center [856, 470] width 514 height 27
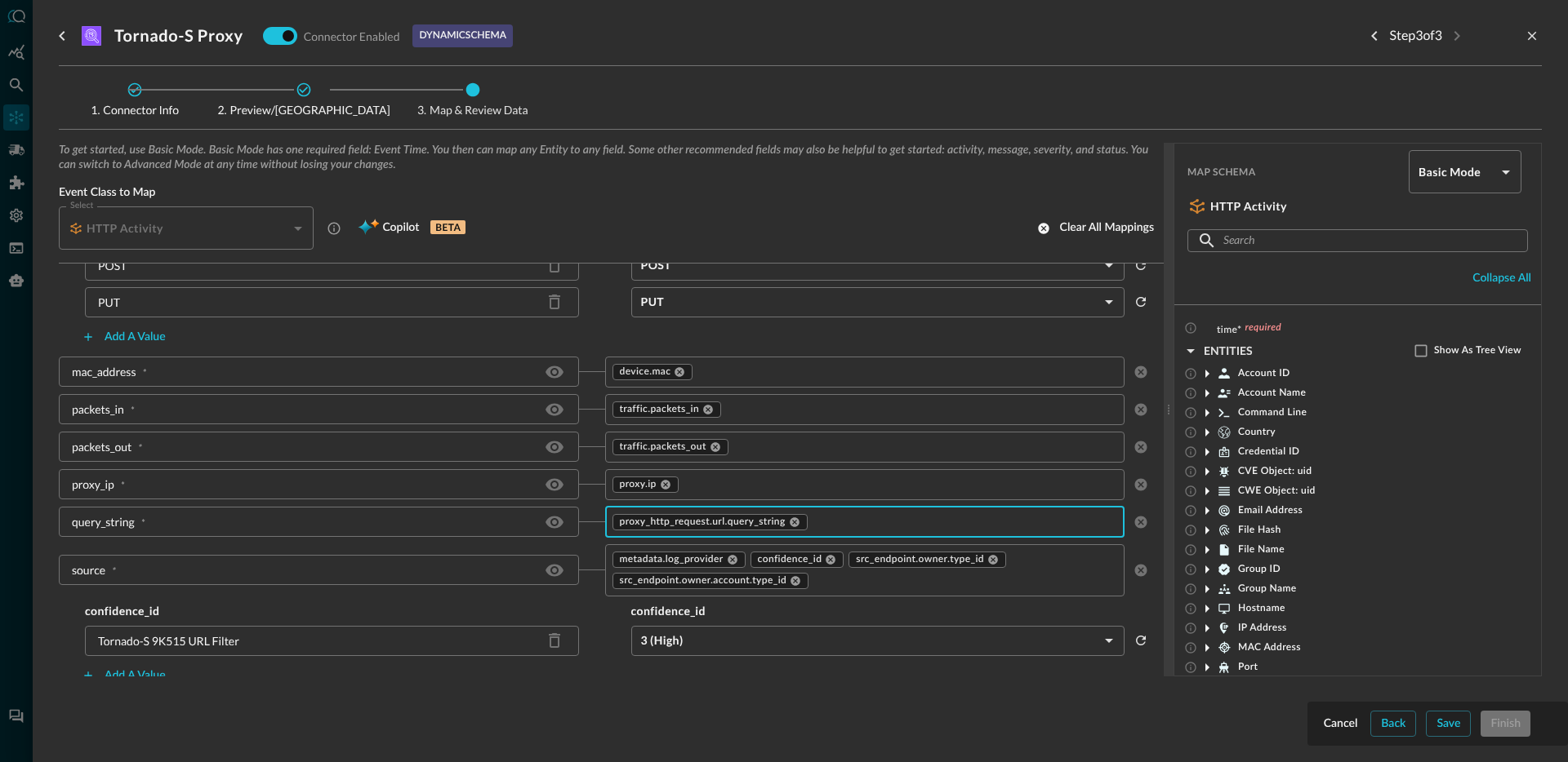
scroll to position [1759, 0]
click at [713, 450] on icon at bounding box center [715, 449] width 10 height 10
click at [719, 452] on input "text" at bounding box center [851, 448] width 484 height 20
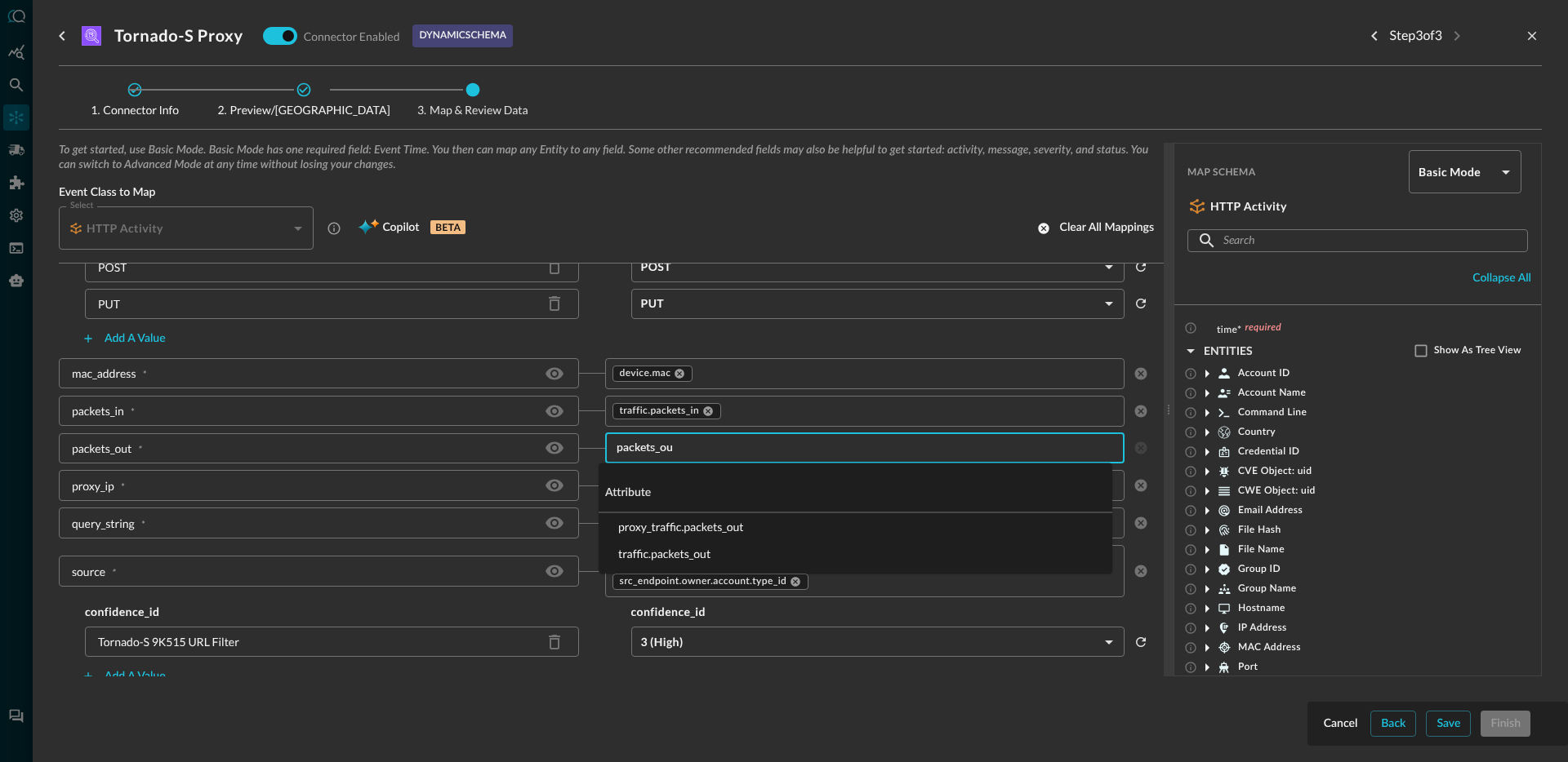
type input "packets_out"
click at [720, 523] on li "proxy_traffic.packets_out" at bounding box center [856, 527] width 514 height 27
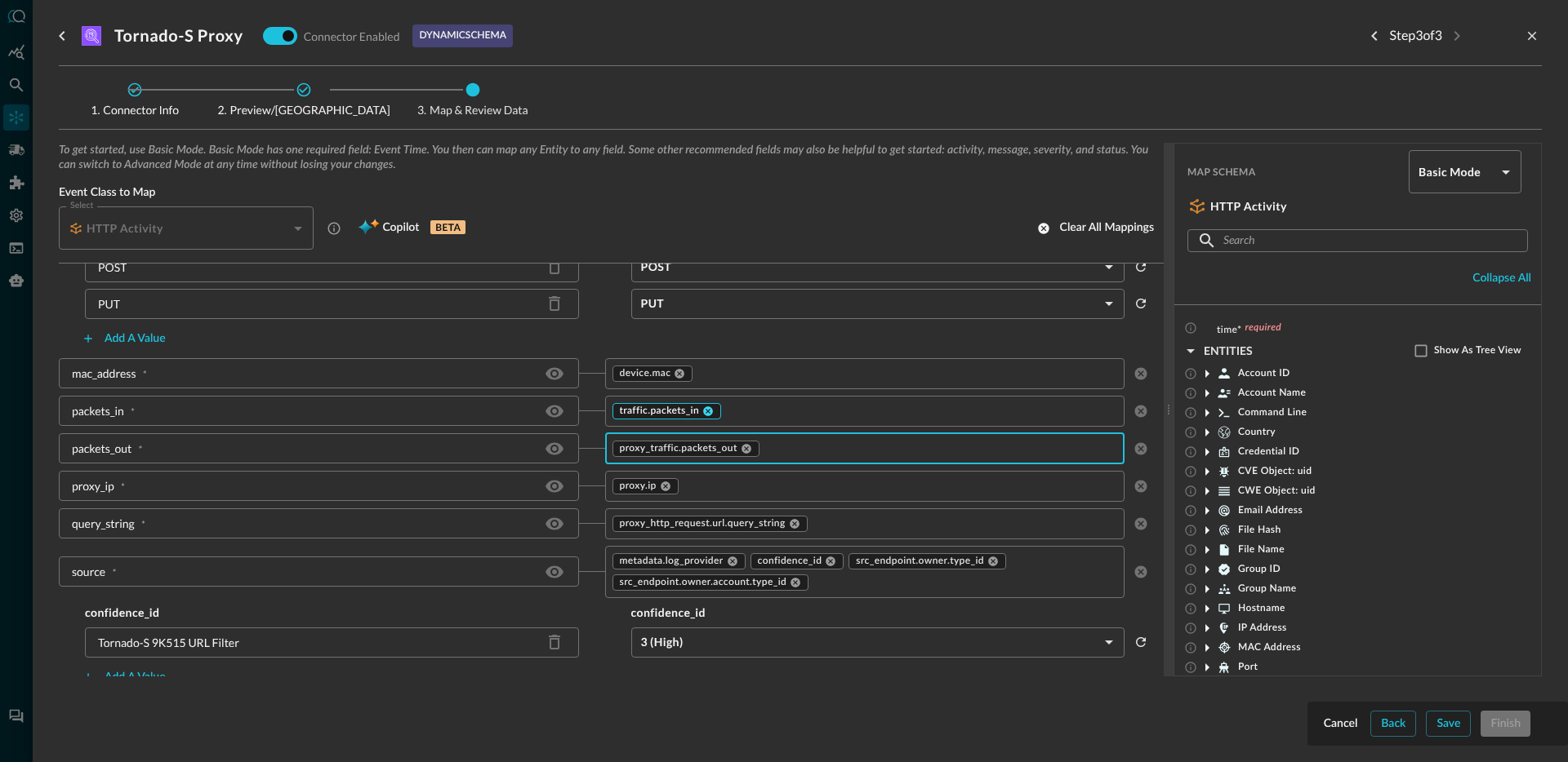
click at [702, 412] on icon at bounding box center [708, 411] width 12 height 12
click at [705, 412] on input "text" at bounding box center [851, 411] width 484 height 20
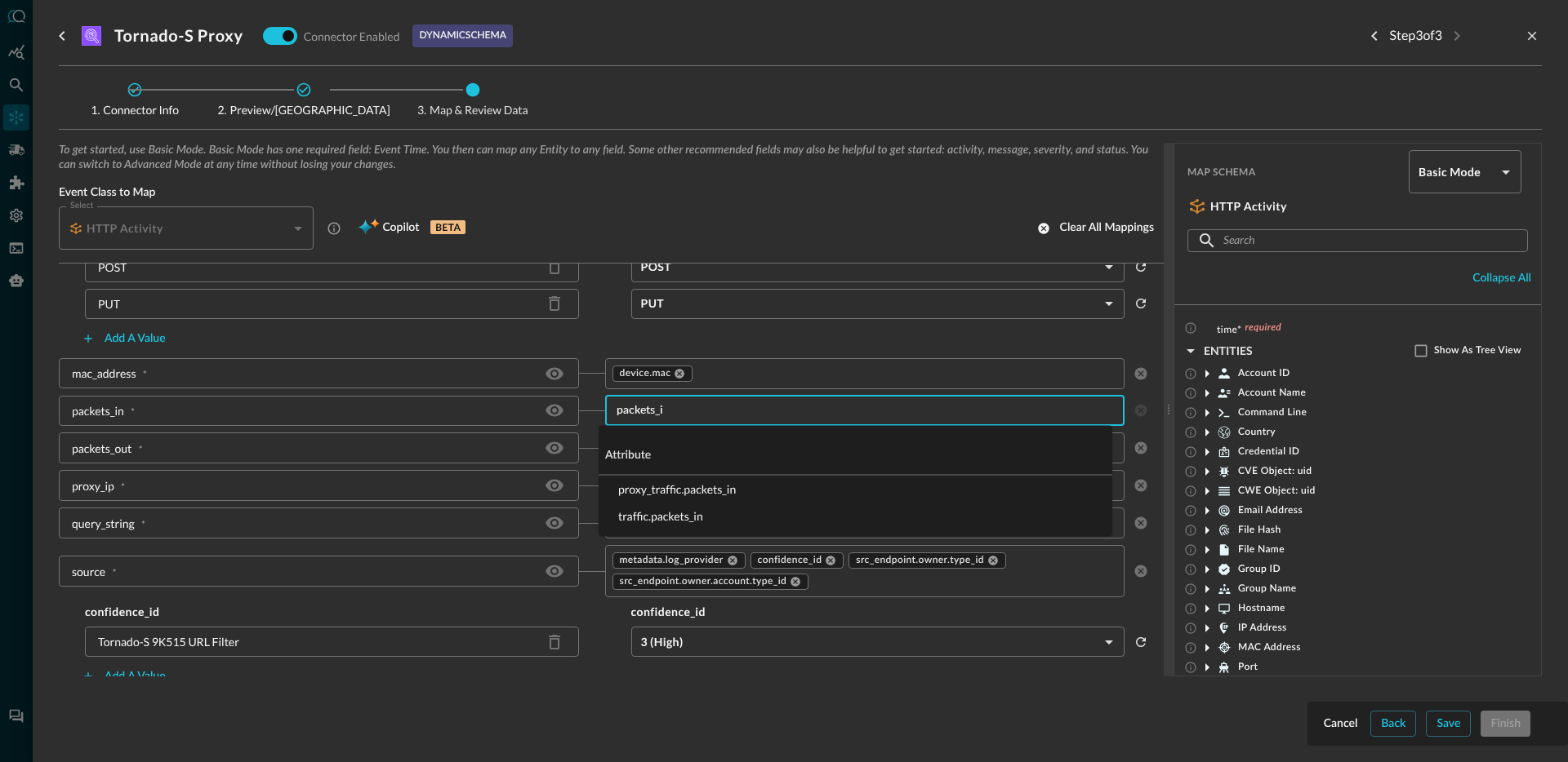
type input "packets_in"
click at [710, 490] on li "proxy_traffic.packets_in" at bounding box center [856, 490] width 514 height 27
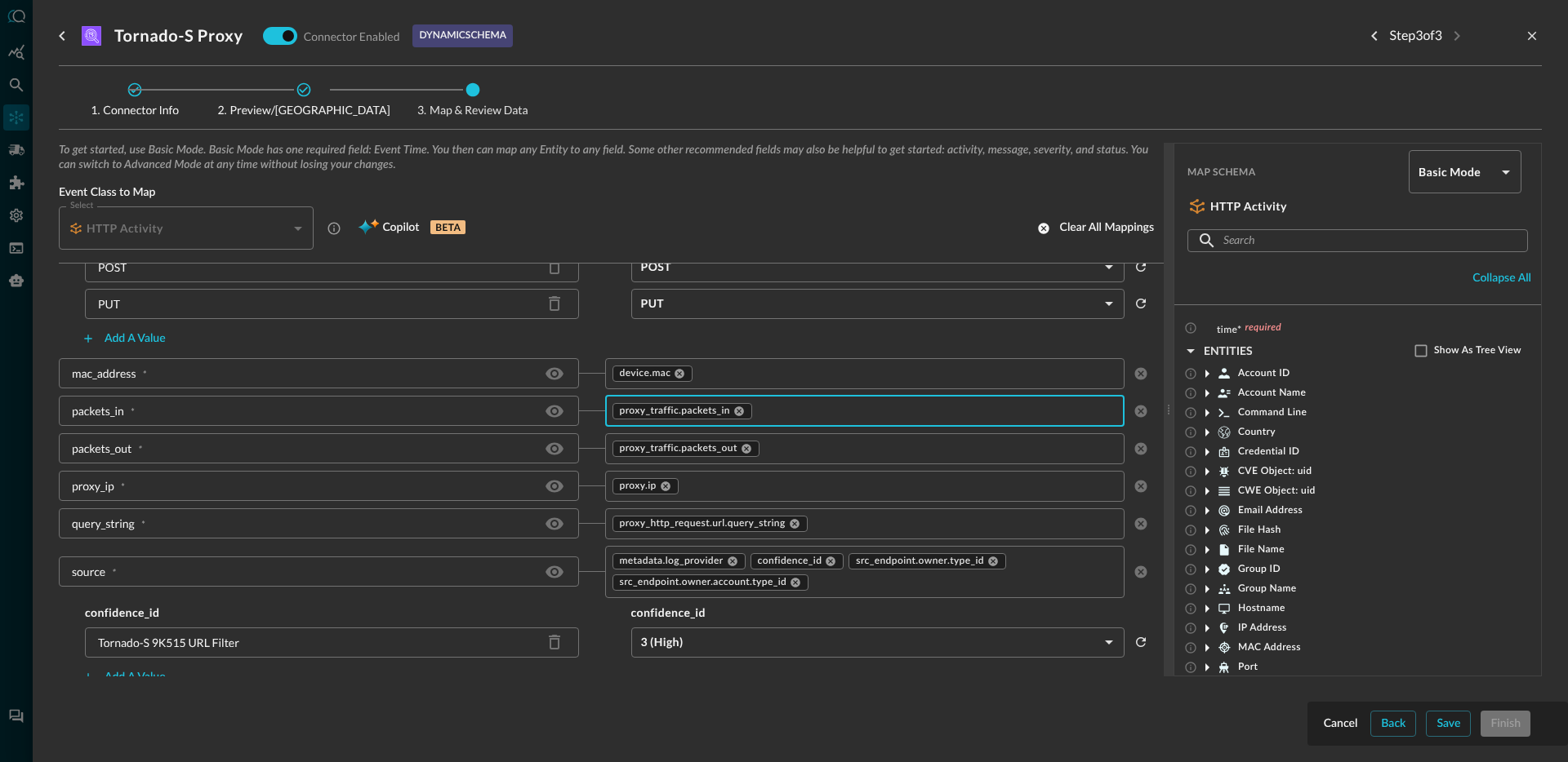
scroll to position [1729, 0]
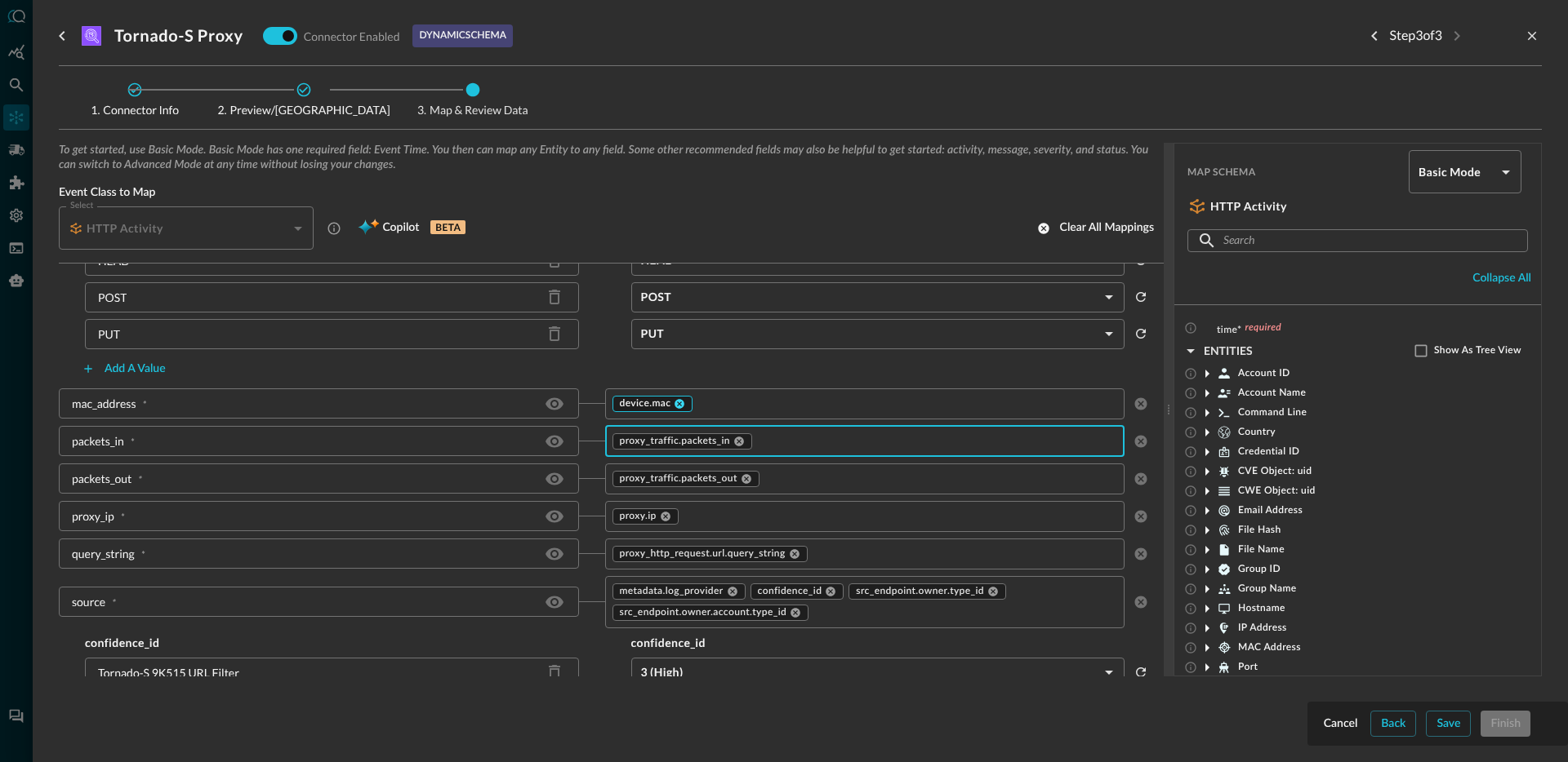
click at [676, 404] on icon at bounding box center [680, 404] width 10 height 10
click at [691, 404] on input "text" at bounding box center [851, 404] width 484 height 20
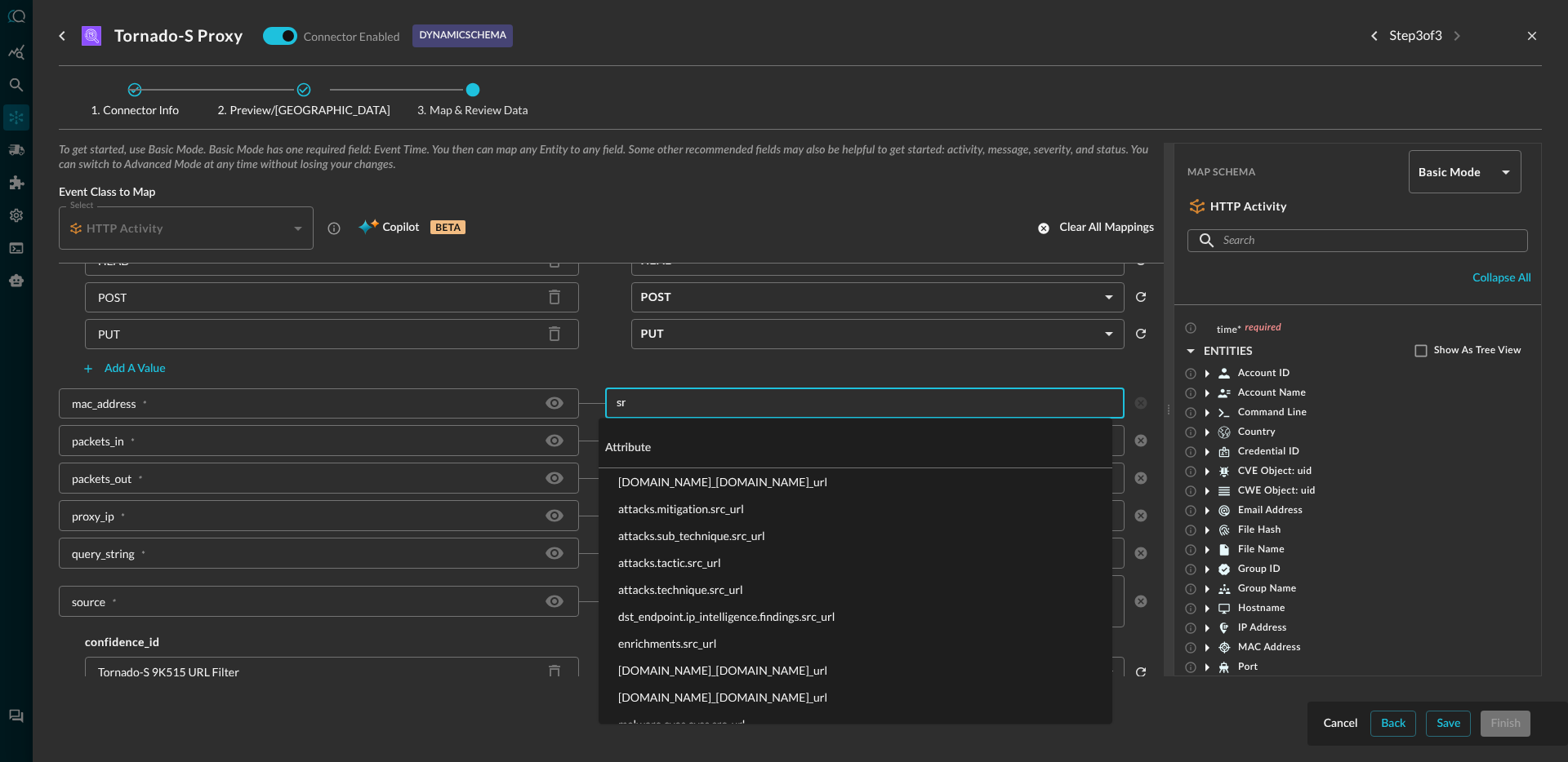
type input "s"
type input ".mac"
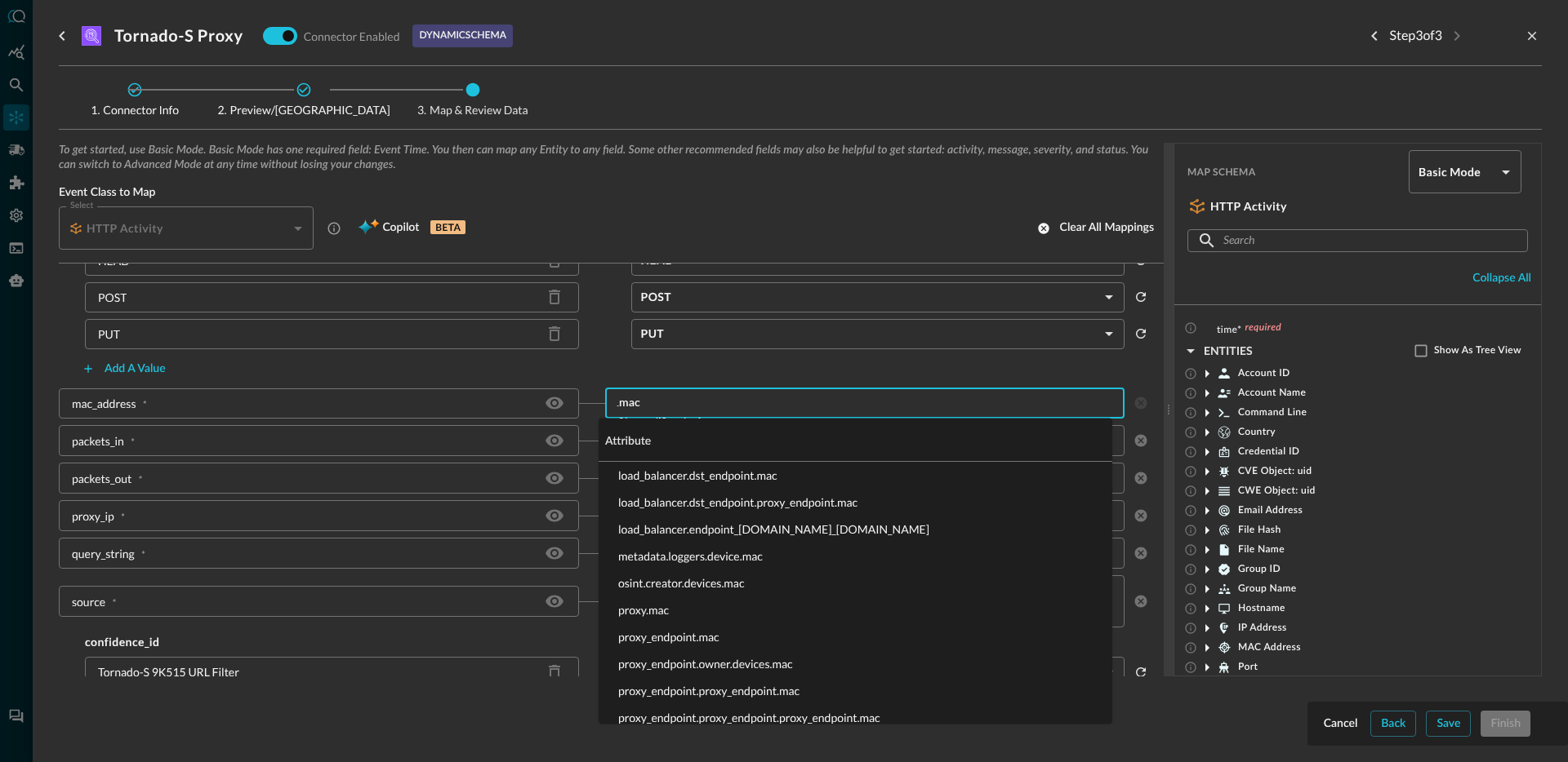
scroll to position [532, 0]
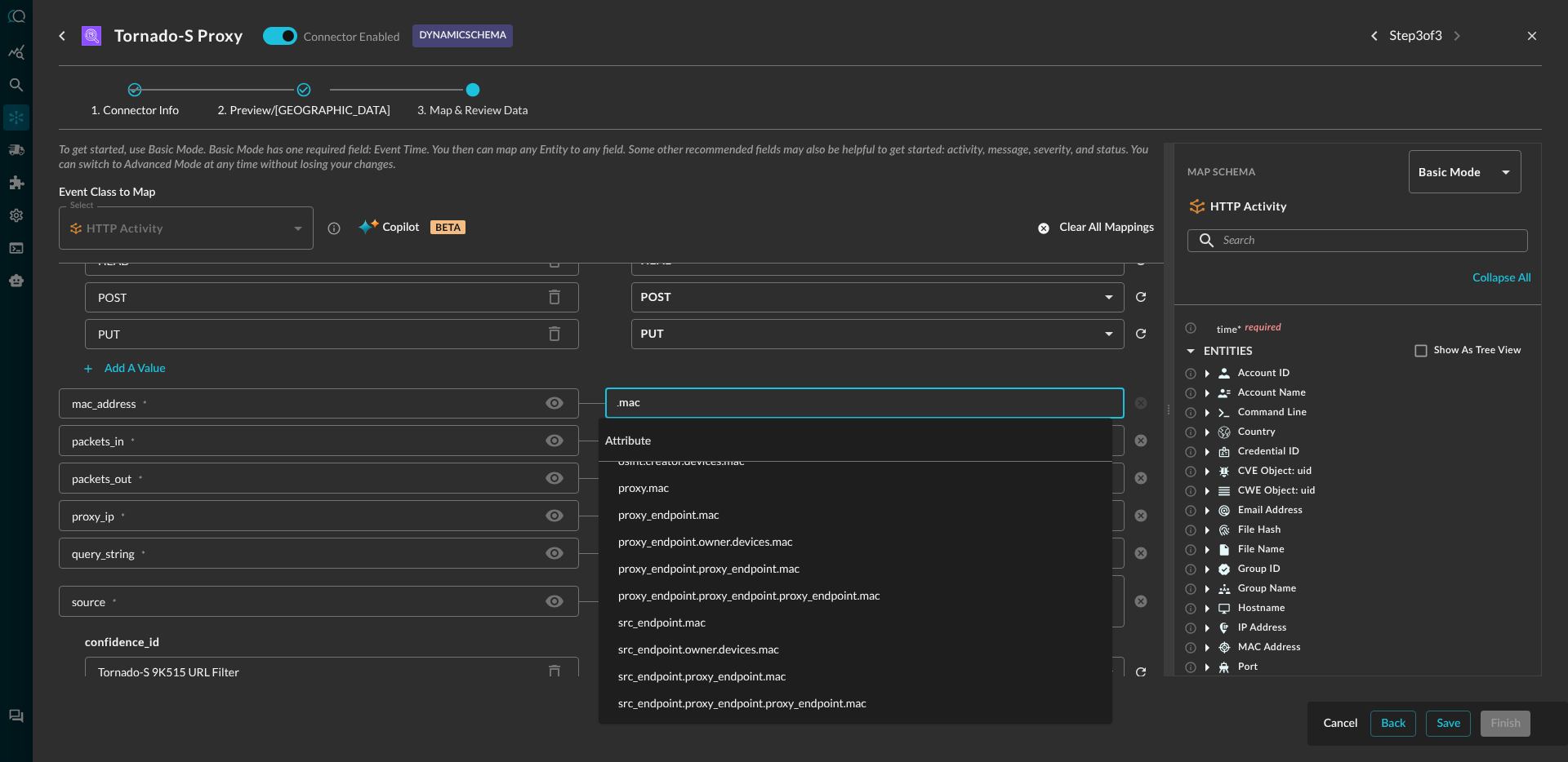
click at [691, 626] on li "src_endpoint.mac" at bounding box center [856, 623] width 514 height 27
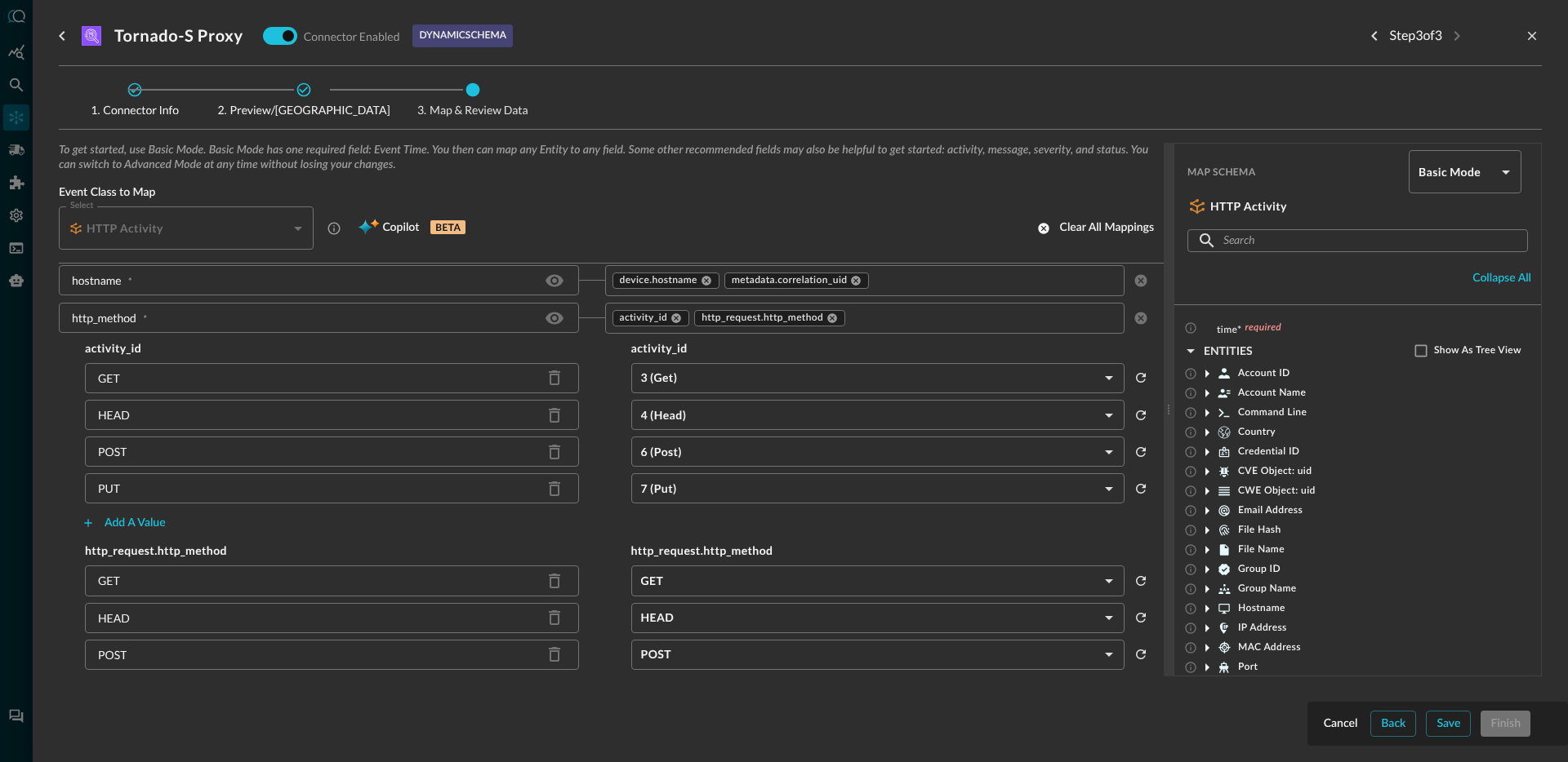
scroll to position [1366, 0]
click at [830, 324] on icon at bounding box center [832, 324] width 12 height 12
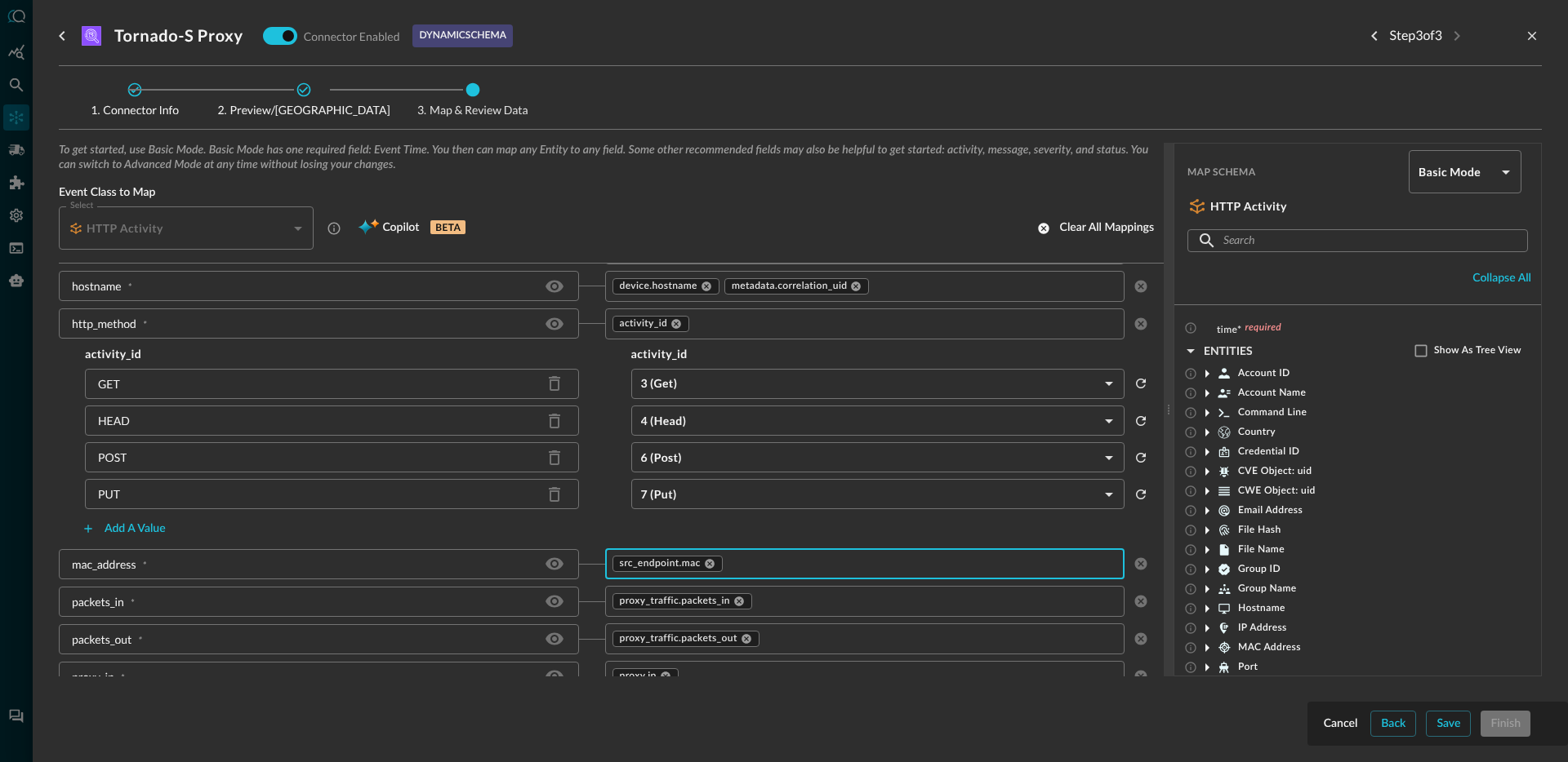
click at [832, 327] on input "text" at bounding box center [892, 324] width 401 height 20
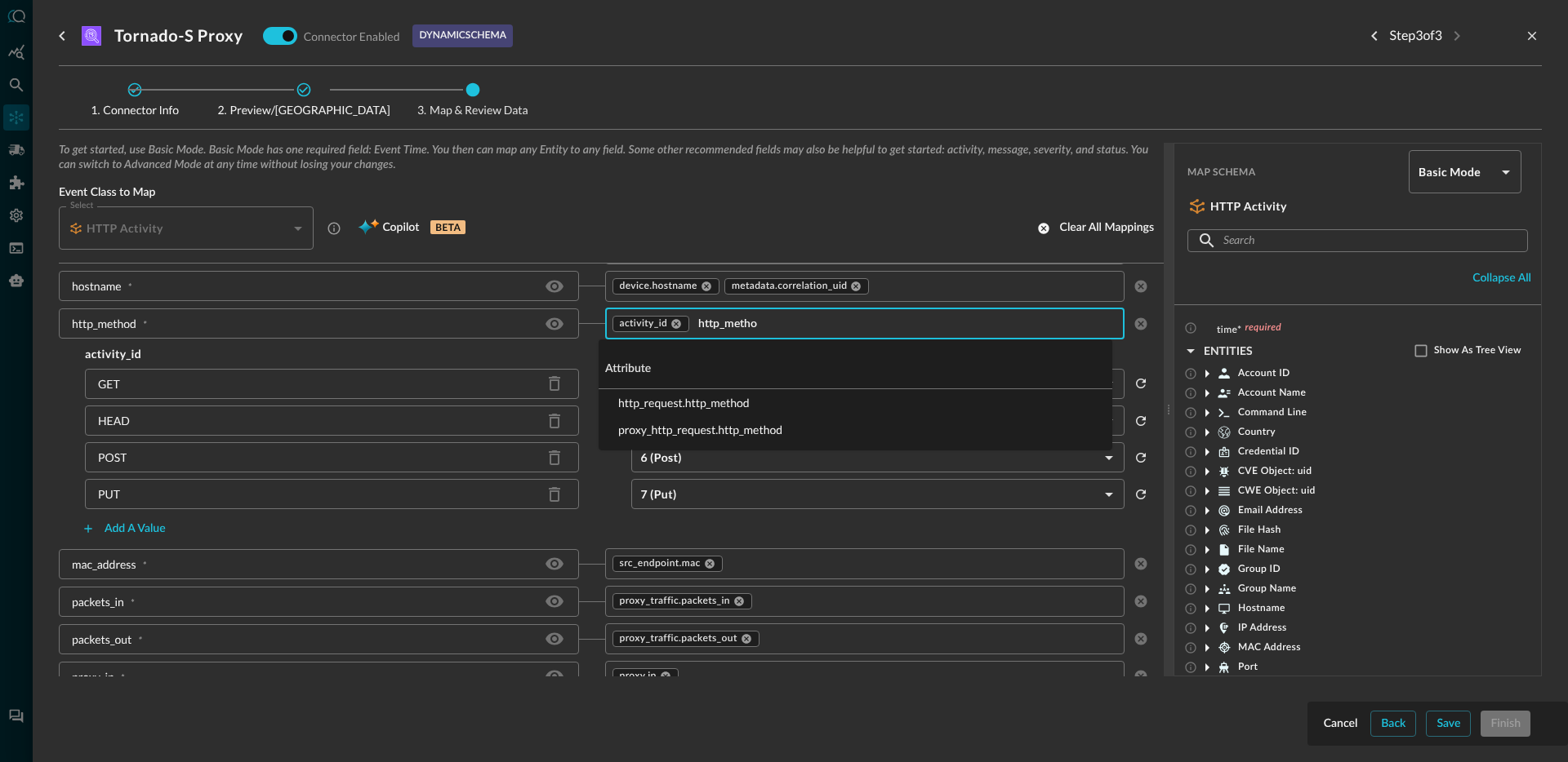
type input "http_method"
click at [726, 430] on li "proxy_http_request.http_method" at bounding box center [856, 430] width 514 height 27
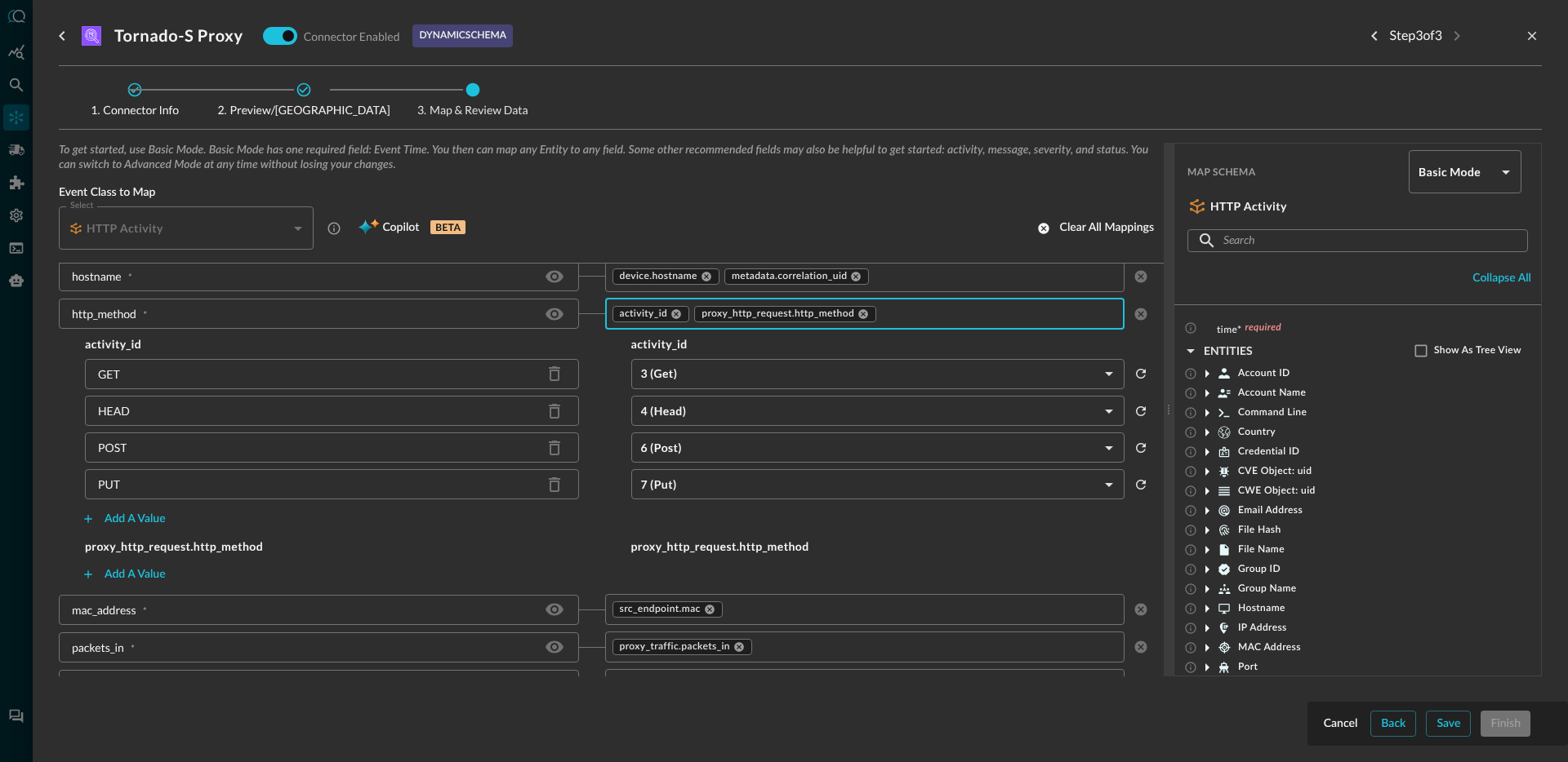
scroll to position [1377, 0]
click at [113, 373] on div "GET" at bounding box center [109, 372] width 22 height 17
copy div "GET"
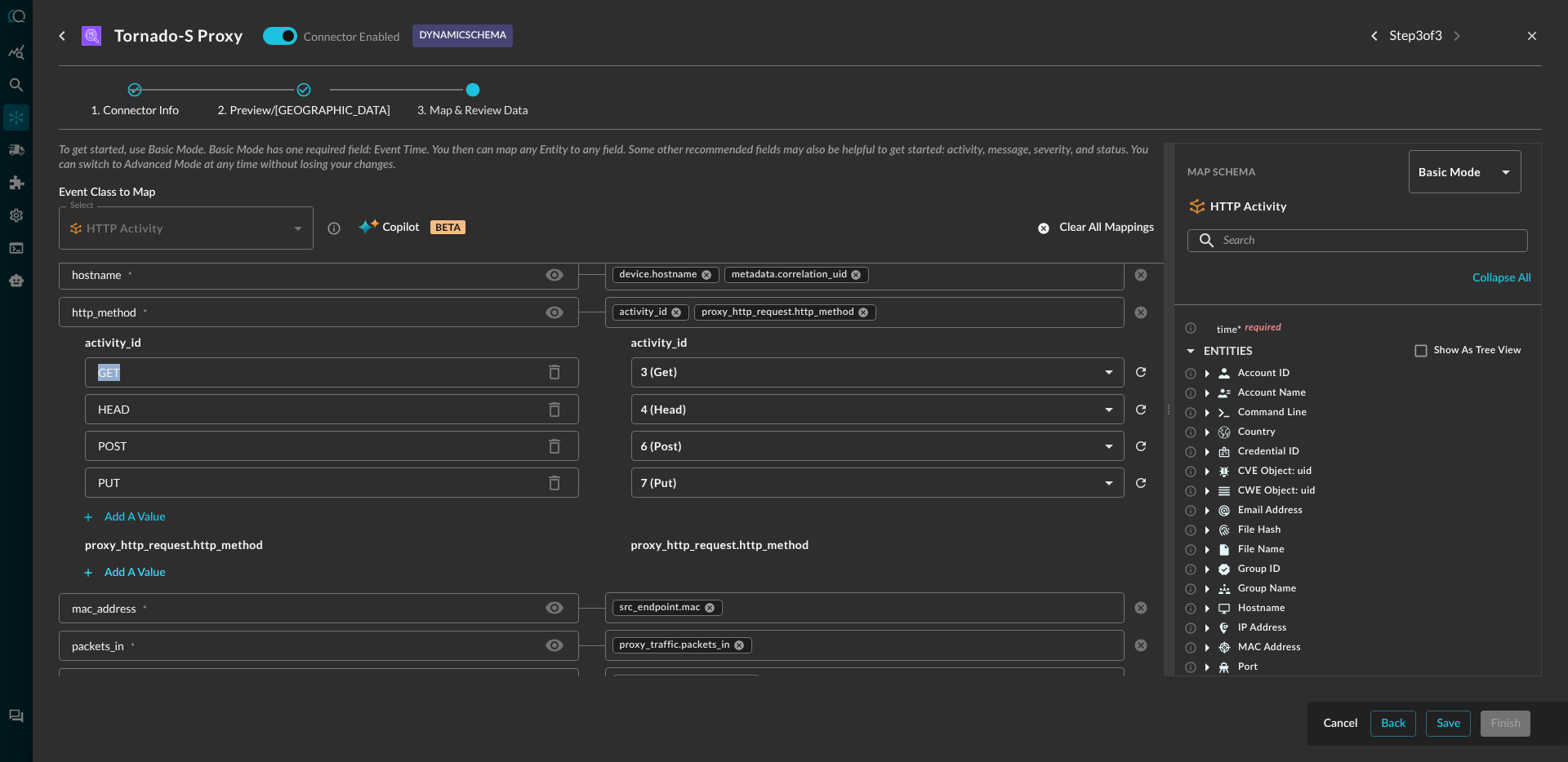
click at [137, 573] on button "Add a value" at bounding box center [123, 572] width 103 height 26
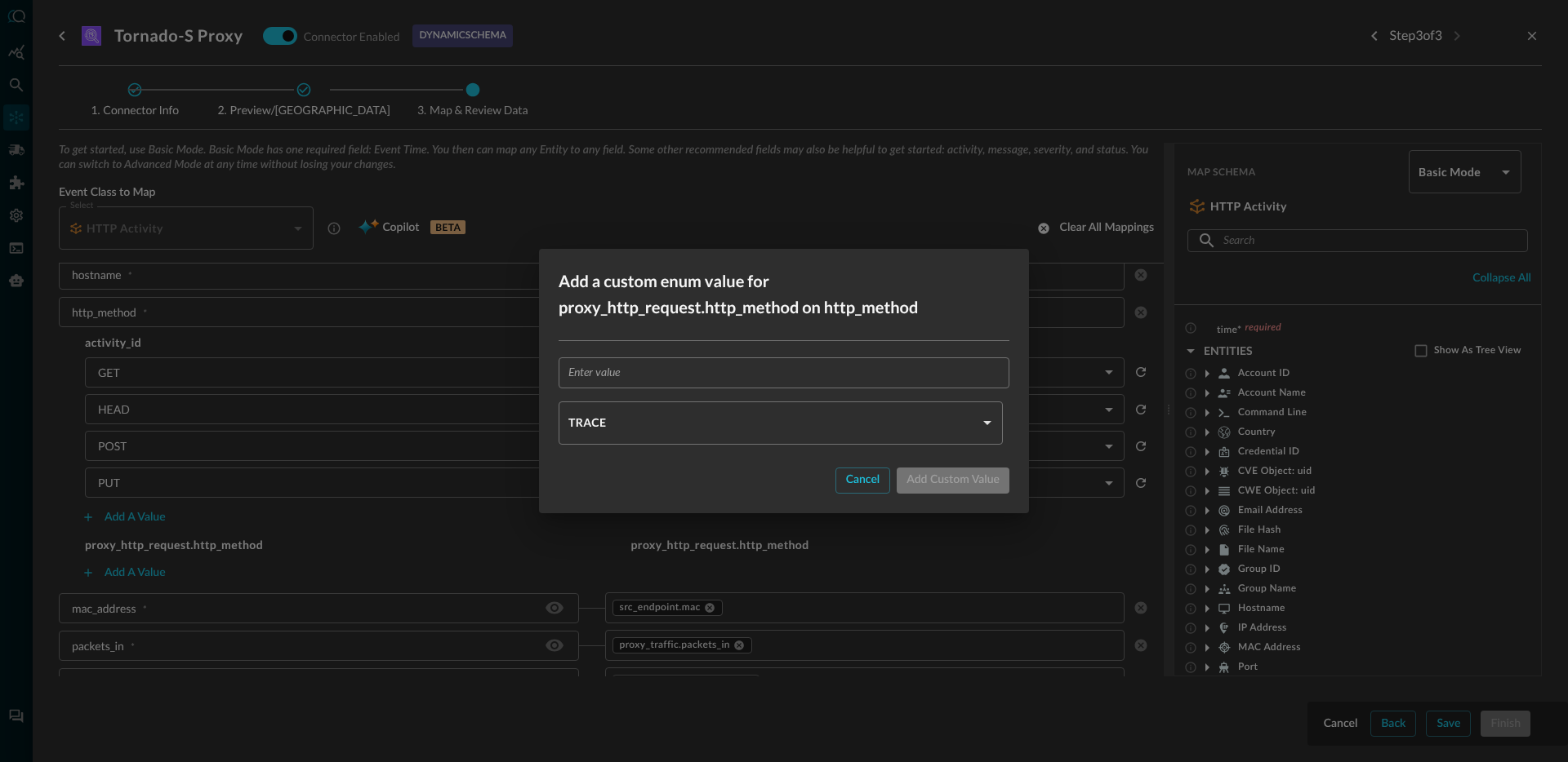
click at [710, 373] on input "text" at bounding box center [789, 372] width 441 height 30
paste input "GET"
type input "GET"
click at [649, 427] on body "Connectors JO ​ ​ Add Connector Export Connectors Cloud Infrastructure and Secu…" at bounding box center [784, 381] width 1568 height 762
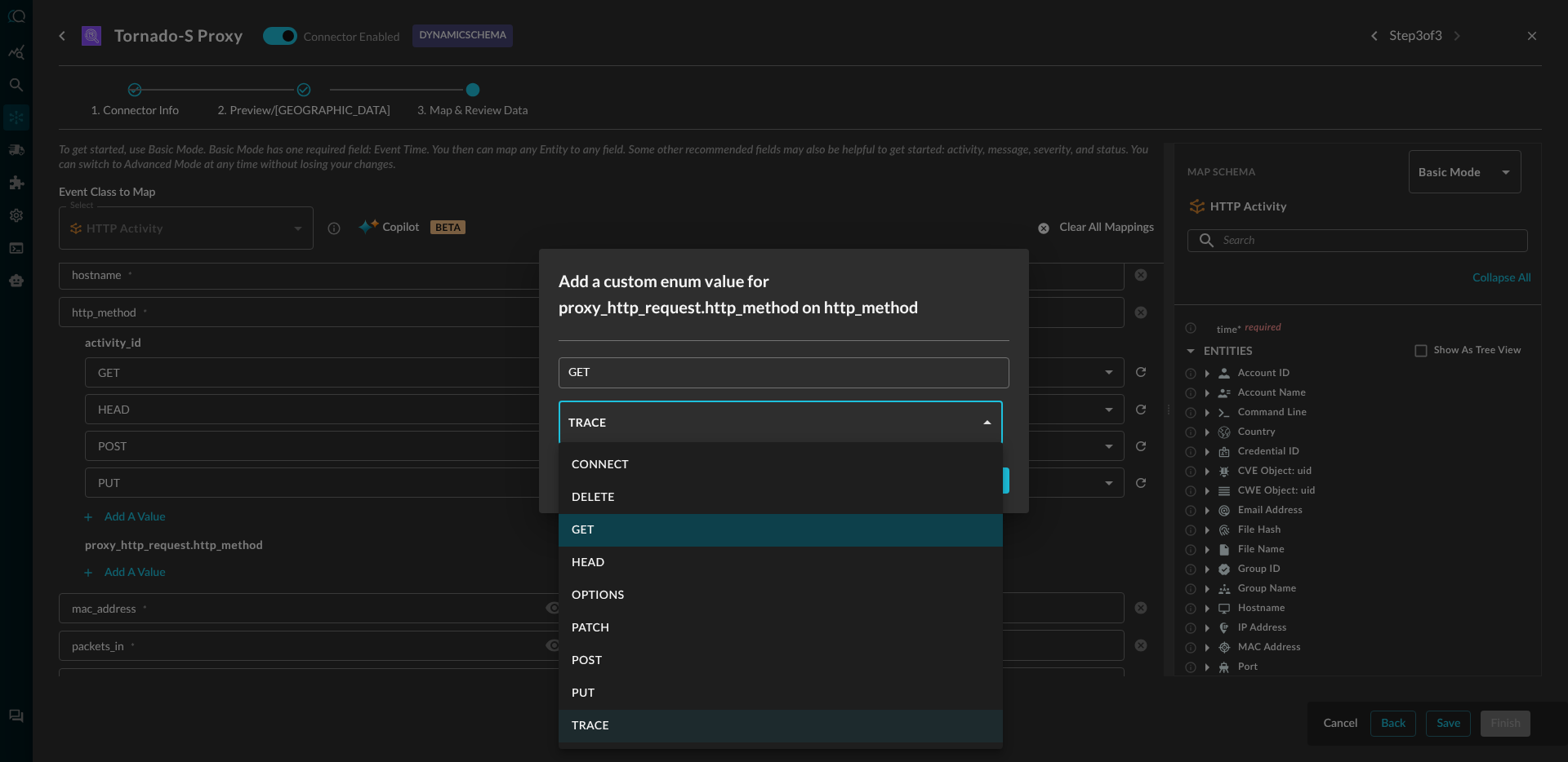
click at [609, 532] on li "GET" at bounding box center [781, 531] width 445 height 33
type input "GET"
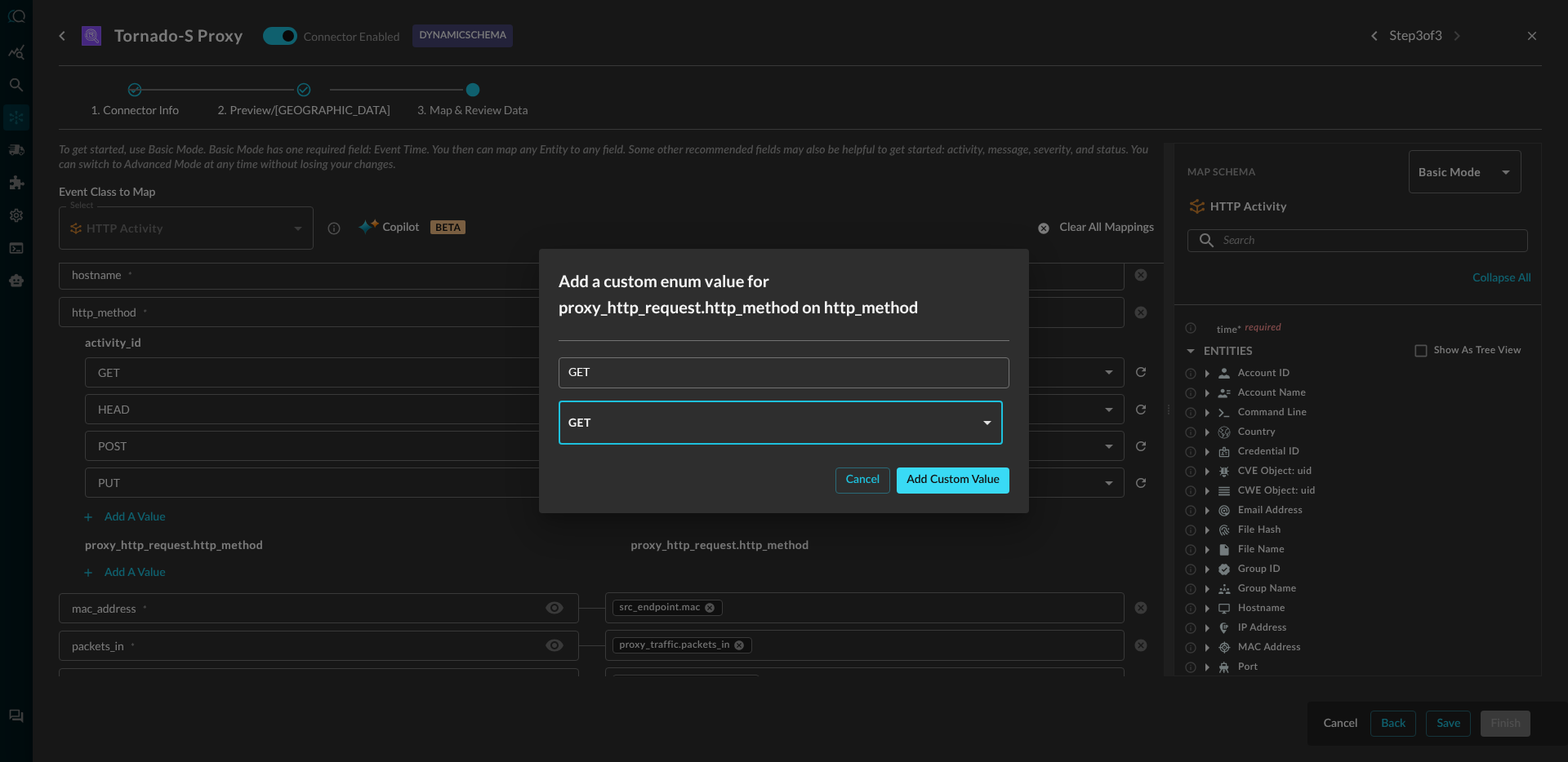
click at [965, 479] on button "Add custom value" at bounding box center [953, 481] width 113 height 26
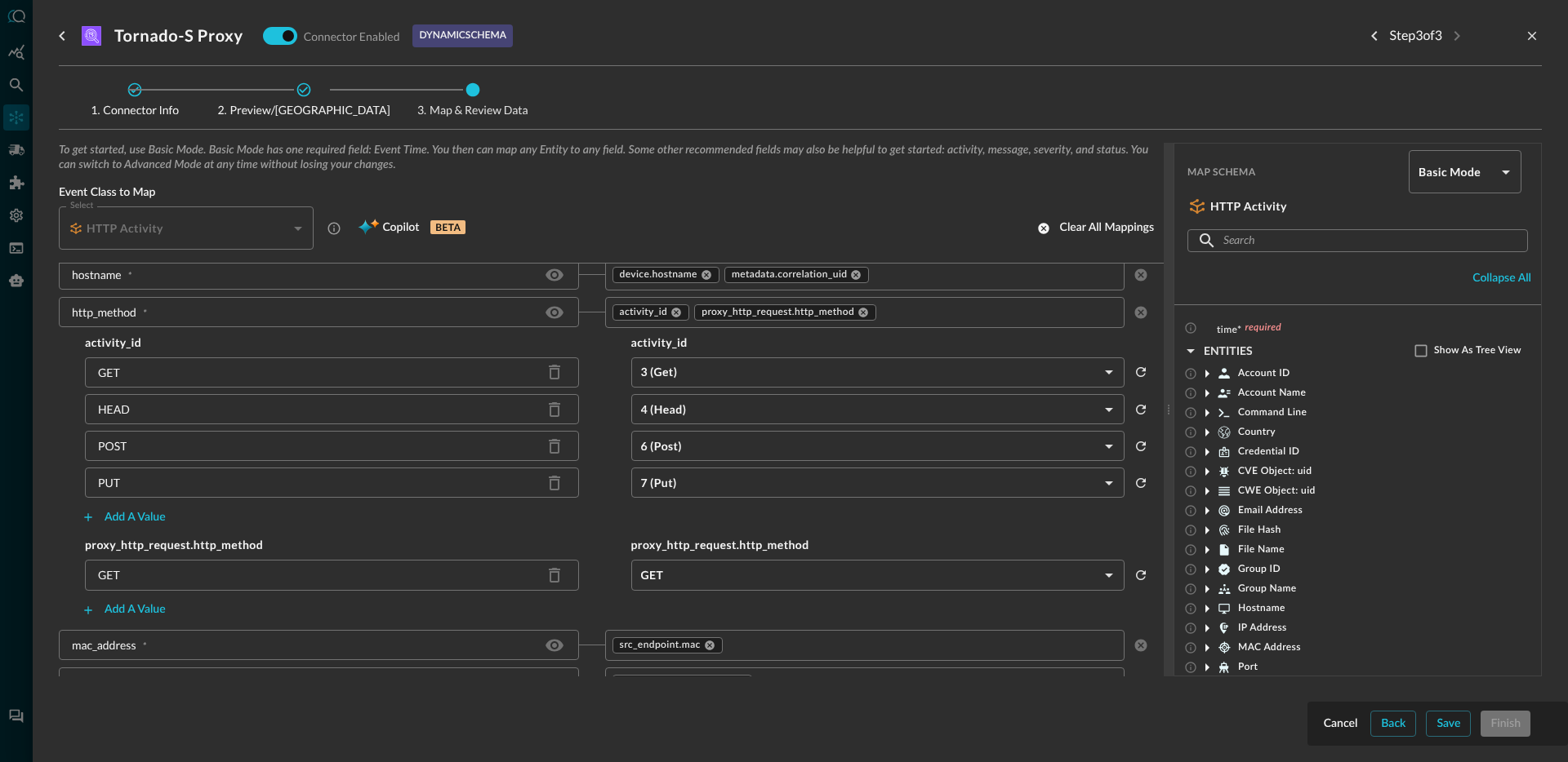
click at [107, 411] on div "HEAD" at bounding box center [113, 409] width 32 height 17
copy div "HEAD"
click at [122, 607] on button "Add a value" at bounding box center [123, 611] width 103 height 26
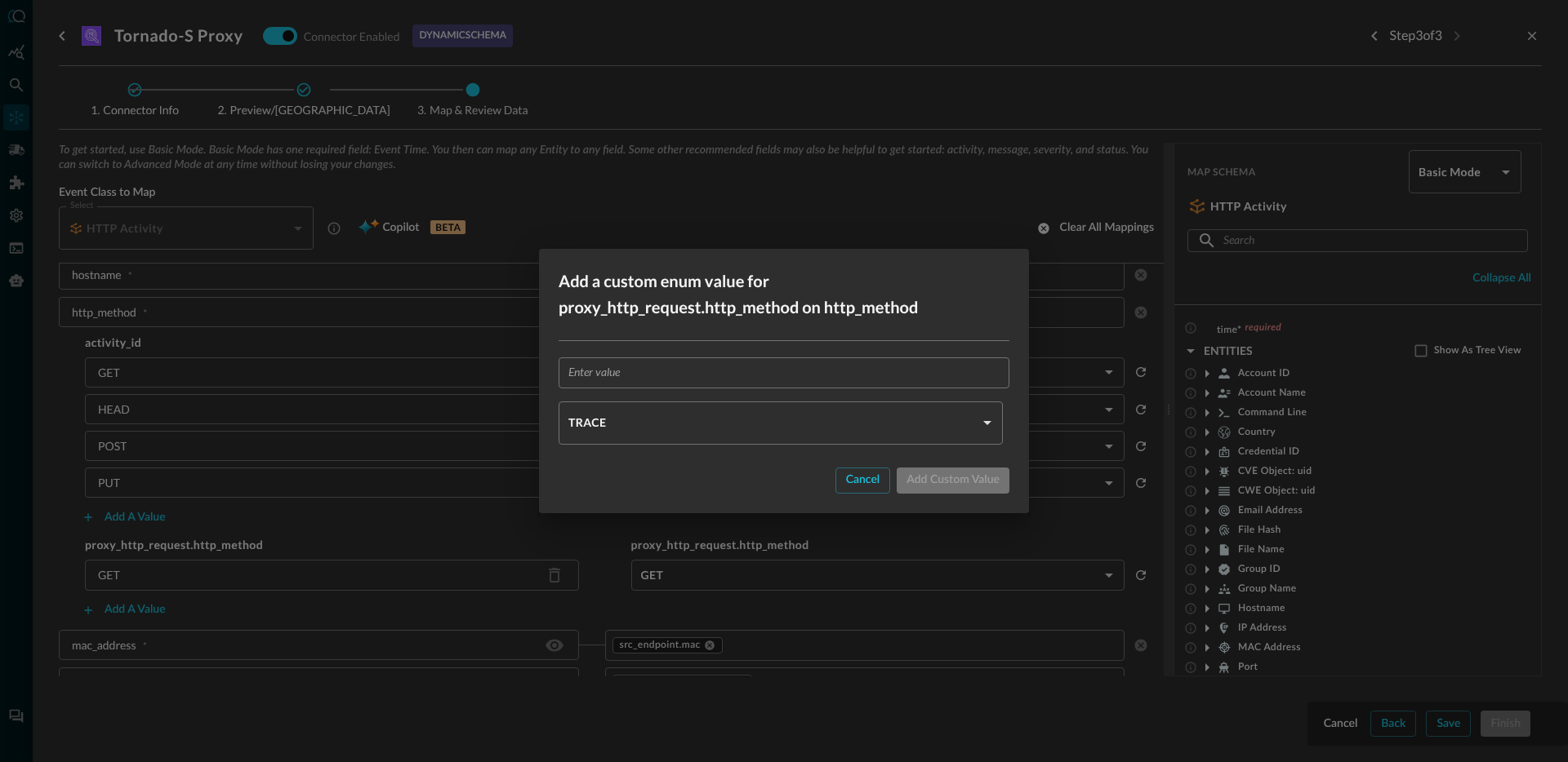
click at [610, 361] on input "text" at bounding box center [789, 372] width 441 height 30
paste input "HEAD"
type input "HEAD"
click at [614, 423] on body "Connectors JO ​ ​ Add Connector Export Connectors Cloud Infrastructure and Secu…" at bounding box center [784, 381] width 1568 height 762
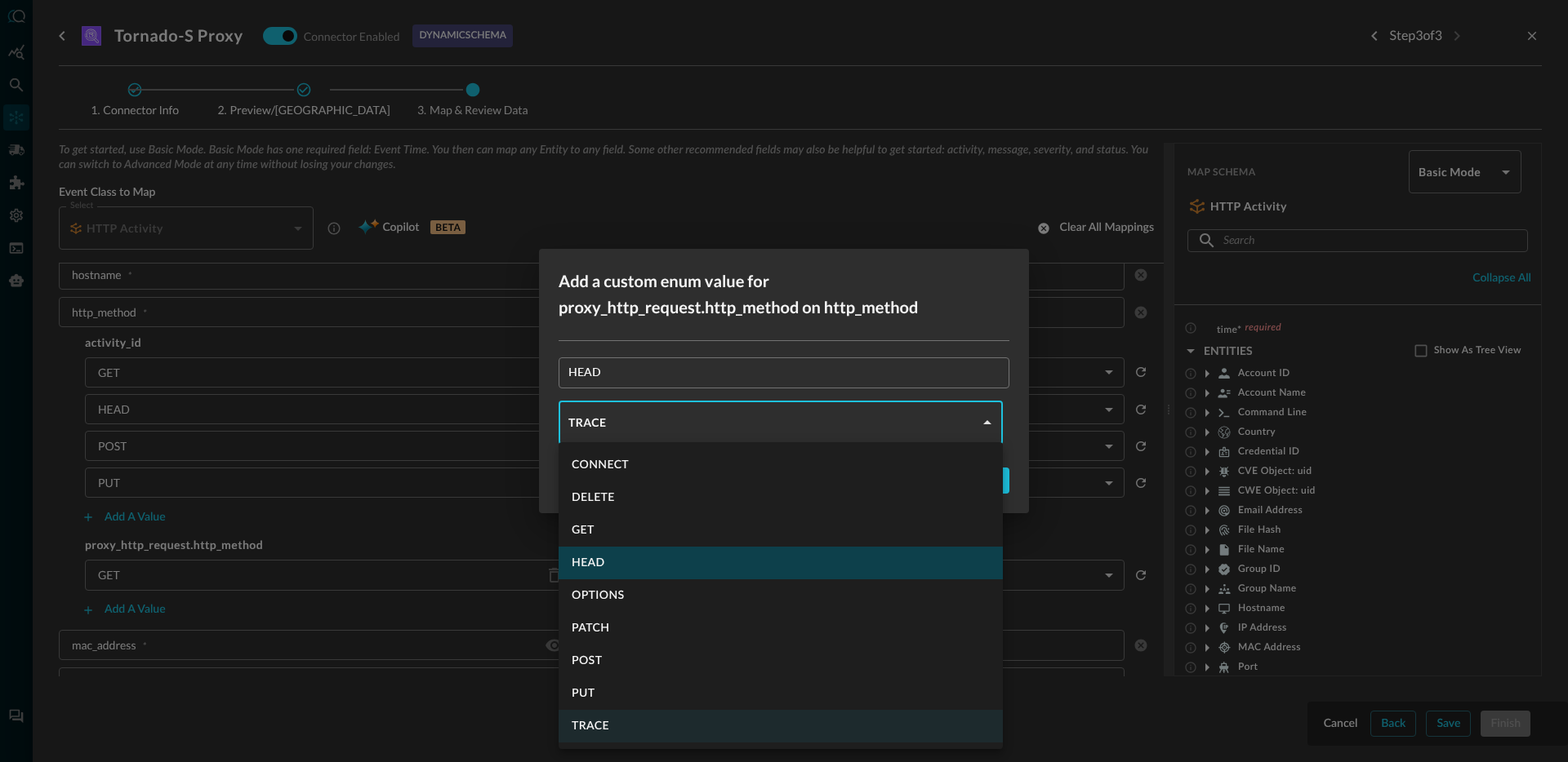
click at [618, 555] on li "HEAD" at bounding box center [781, 563] width 445 height 33
type input "HEAD"
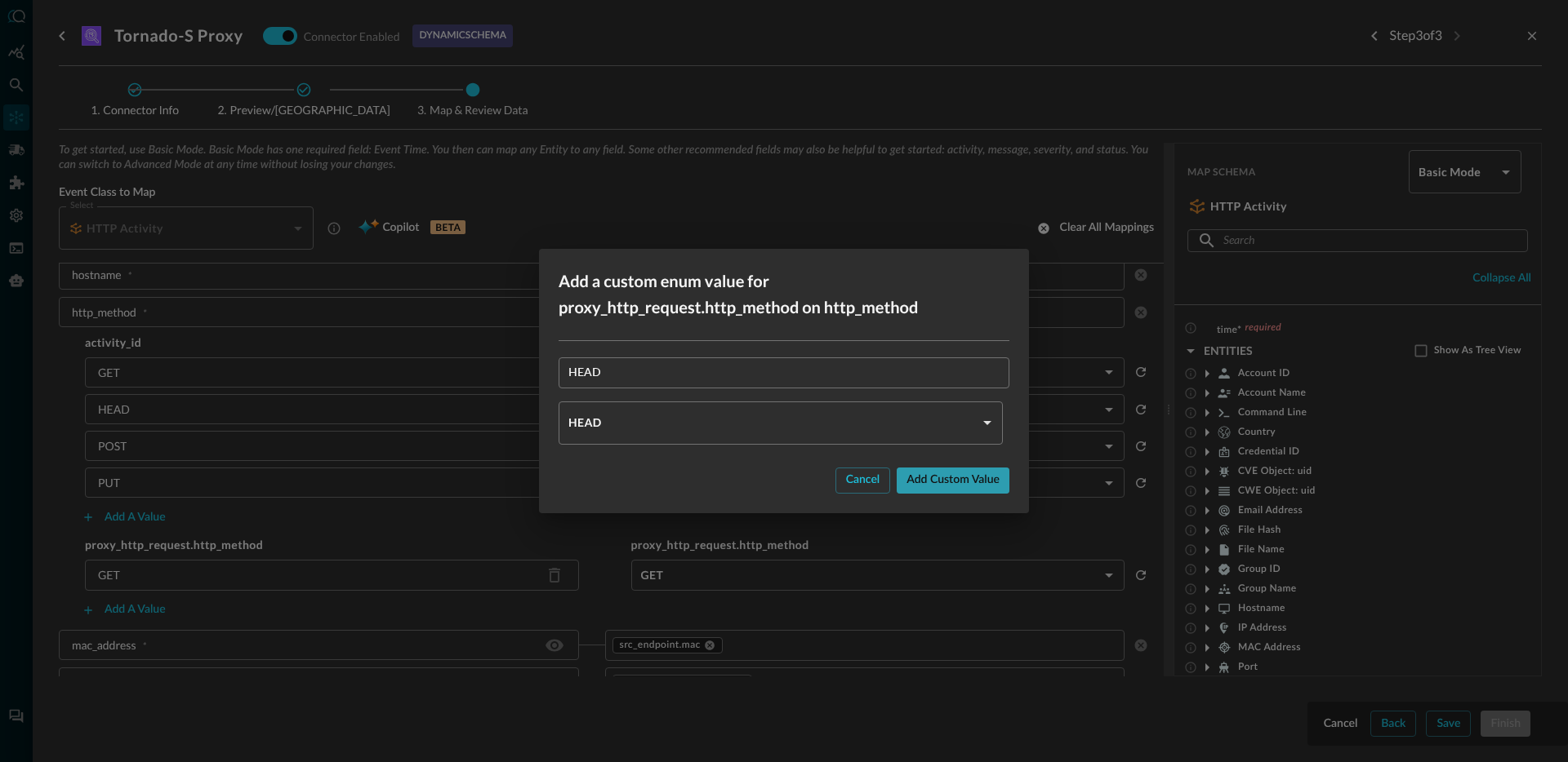
click at [918, 479] on button "Add custom value" at bounding box center [953, 481] width 113 height 26
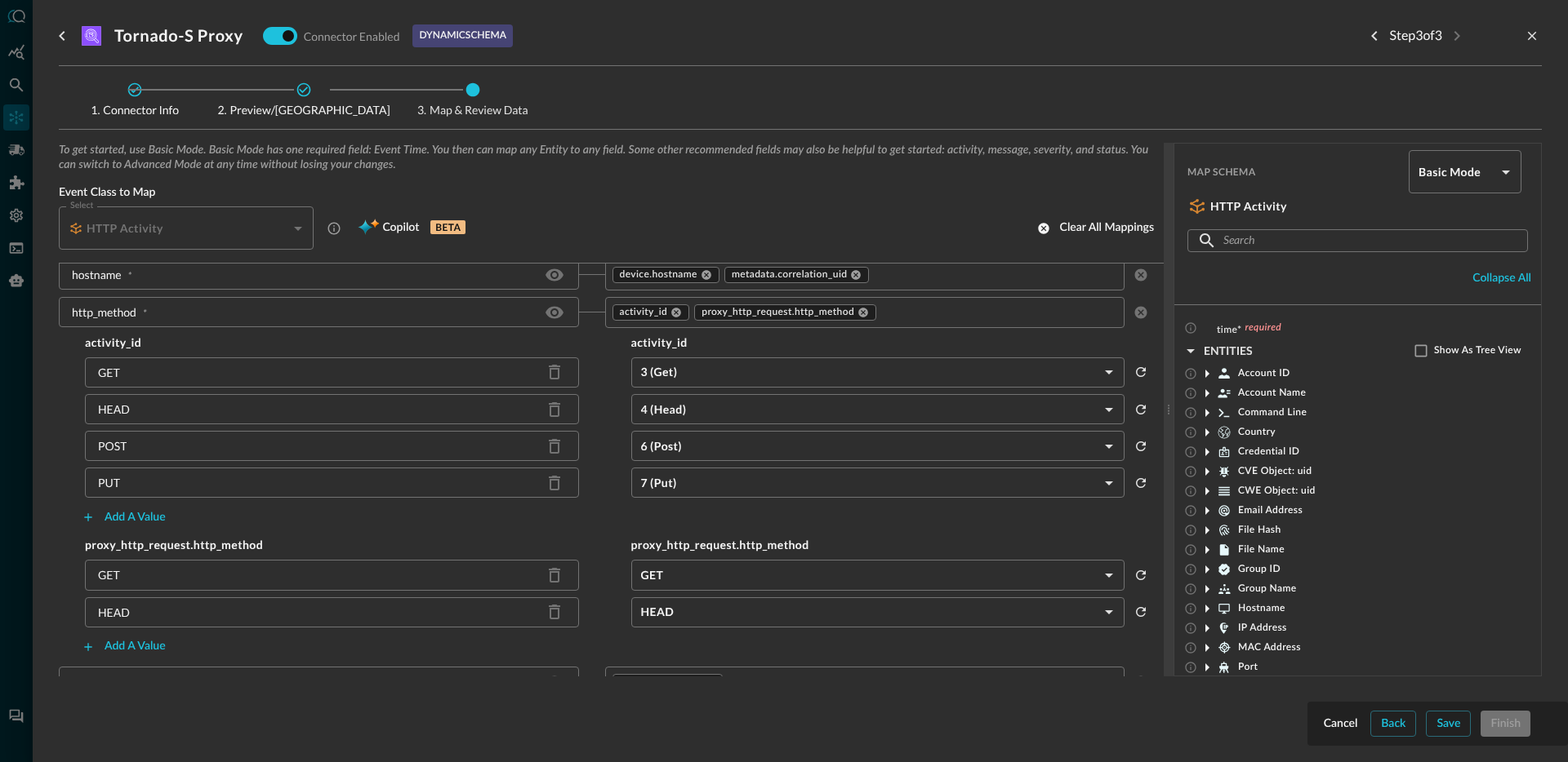
click at [115, 440] on div "POST" at bounding box center [112, 445] width 28 height 17
copy div "POST"
click at [123, 642] on button "Add a value" at bounding box center [123, 647] width 103 height 26
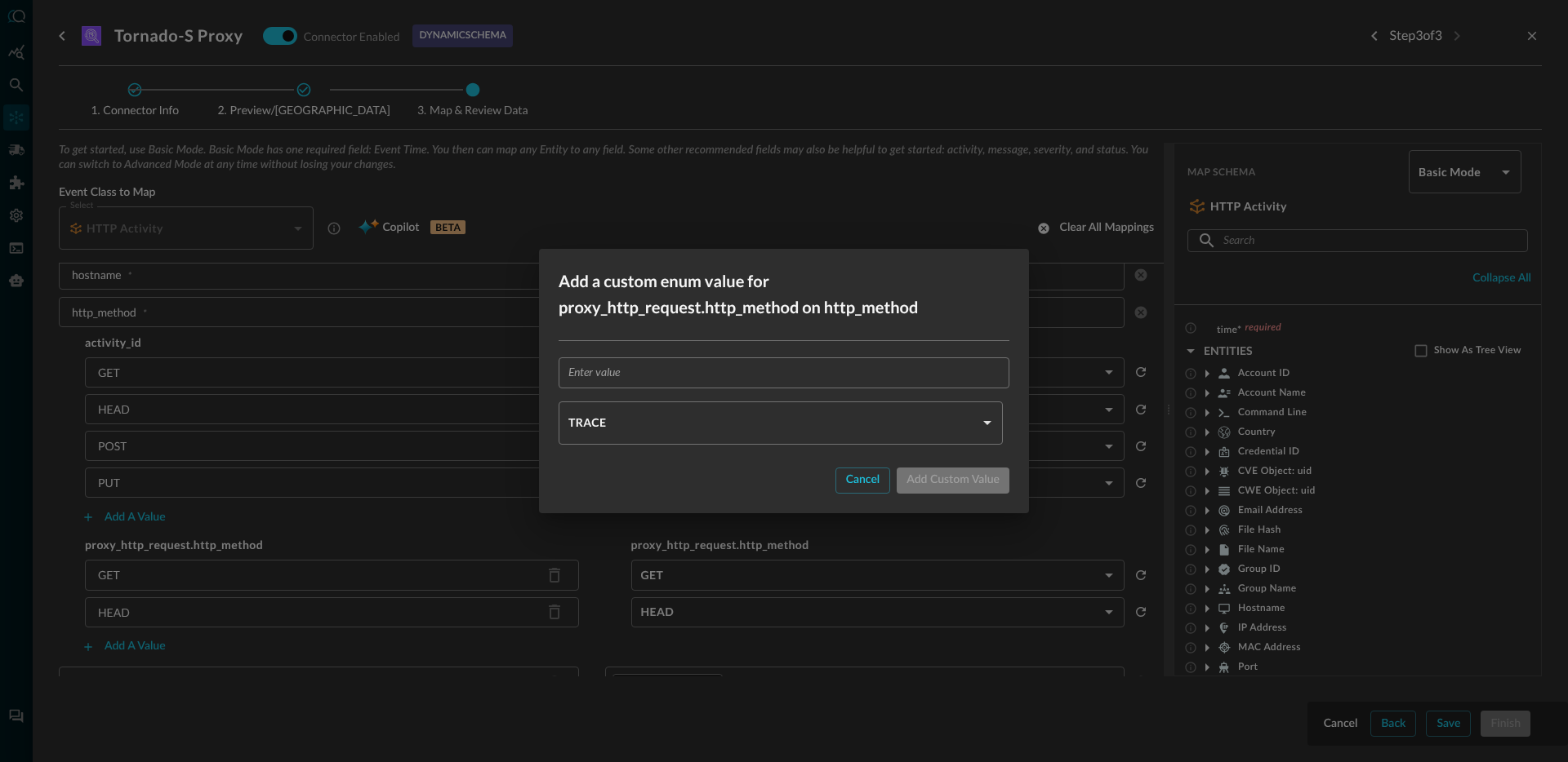
click at [759, 387] on input "text" at bounding box center [789, 372] width 441 height 30
paste input "POST"
type input "POST"
click at [704, 428] on body "Connectors JO ​ ​ Add Connector Export Connectors Cloud Infrastructure and Secu…" at bounding box center [784, 381] width 1568 height 762
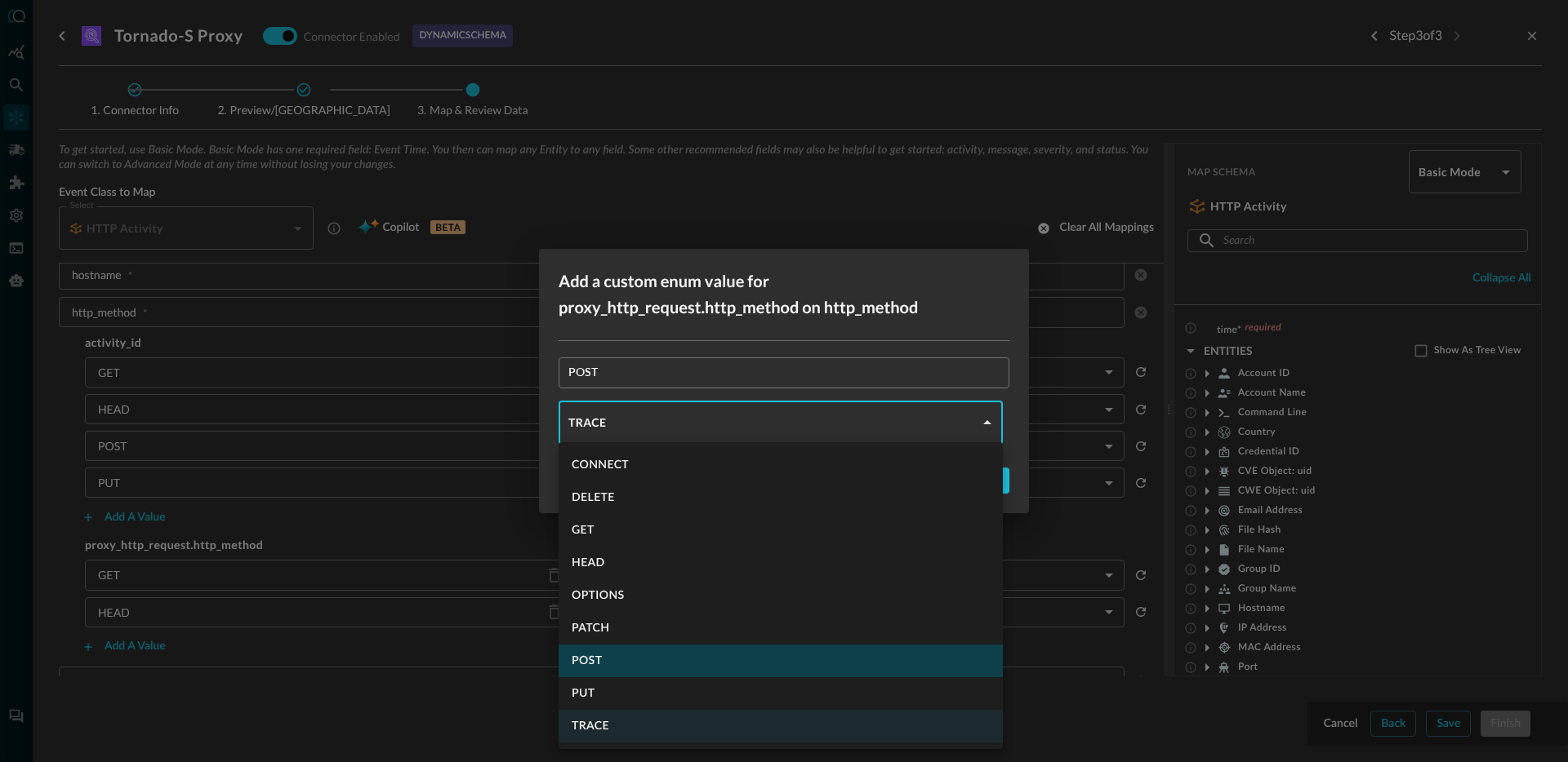
click at [608, 659] on li "POST" at bounding box center [781, 661] width 445 height 33
type input "POST"
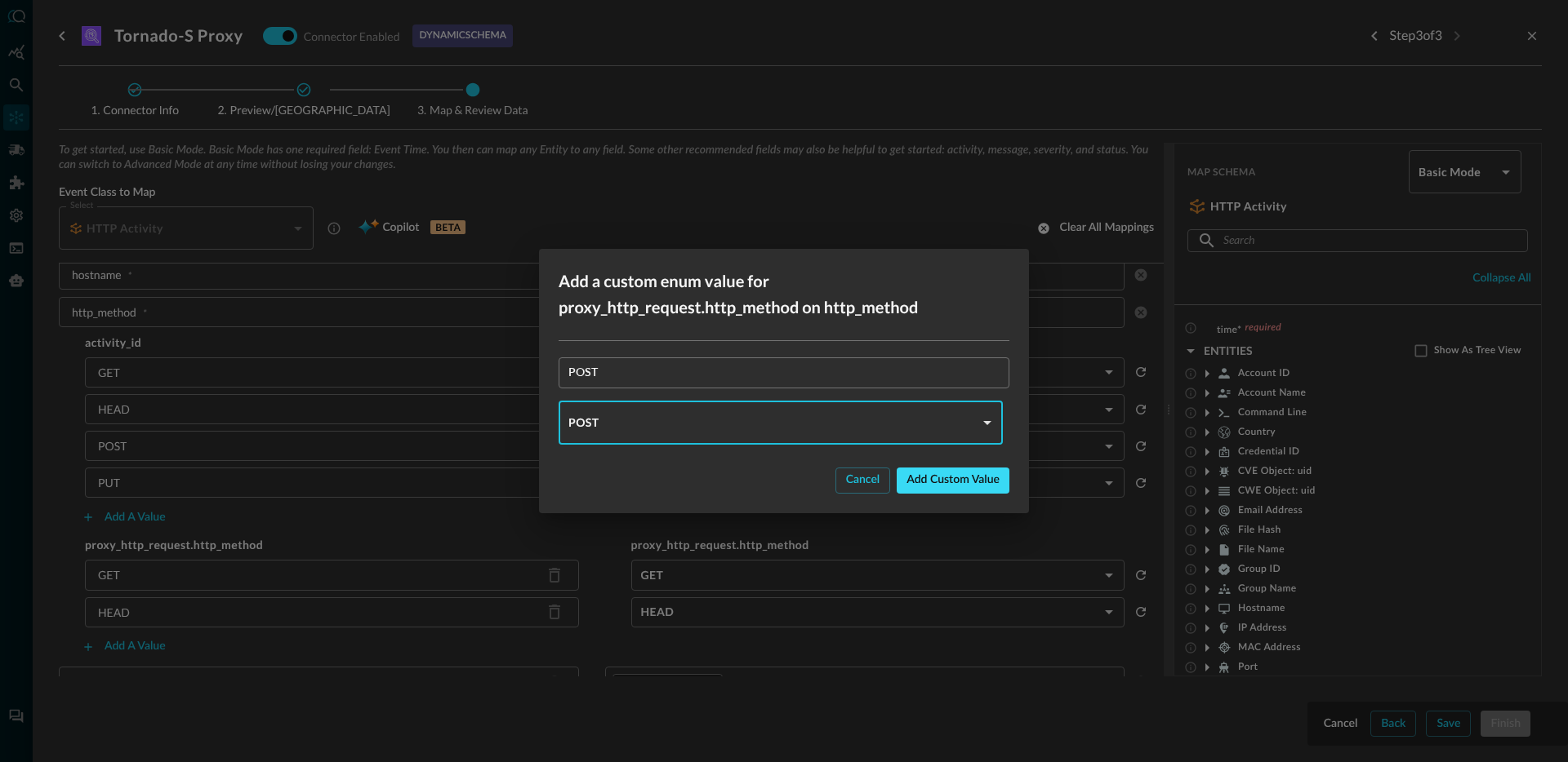
click at [953, 477] on button "Add custom value" at bounding box center [953, 481] width 113 height 26
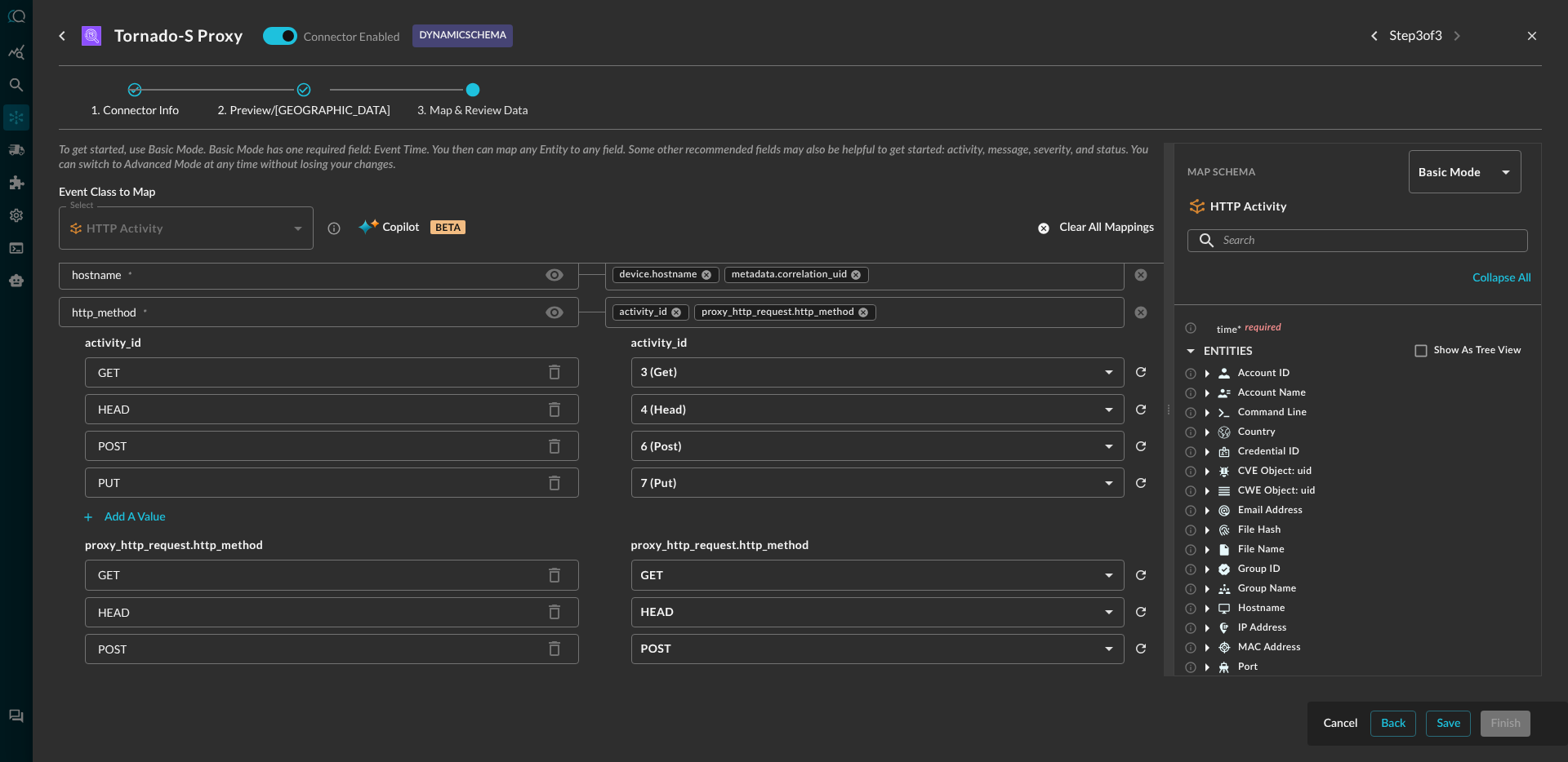
click at [103, 478] on div "PUT" at bounding box center [109, 483] width 22 height 17
click at [104, 478] on div "PUT" at bounding box center [109, 483] width 22 height 17
copy div "PUT"
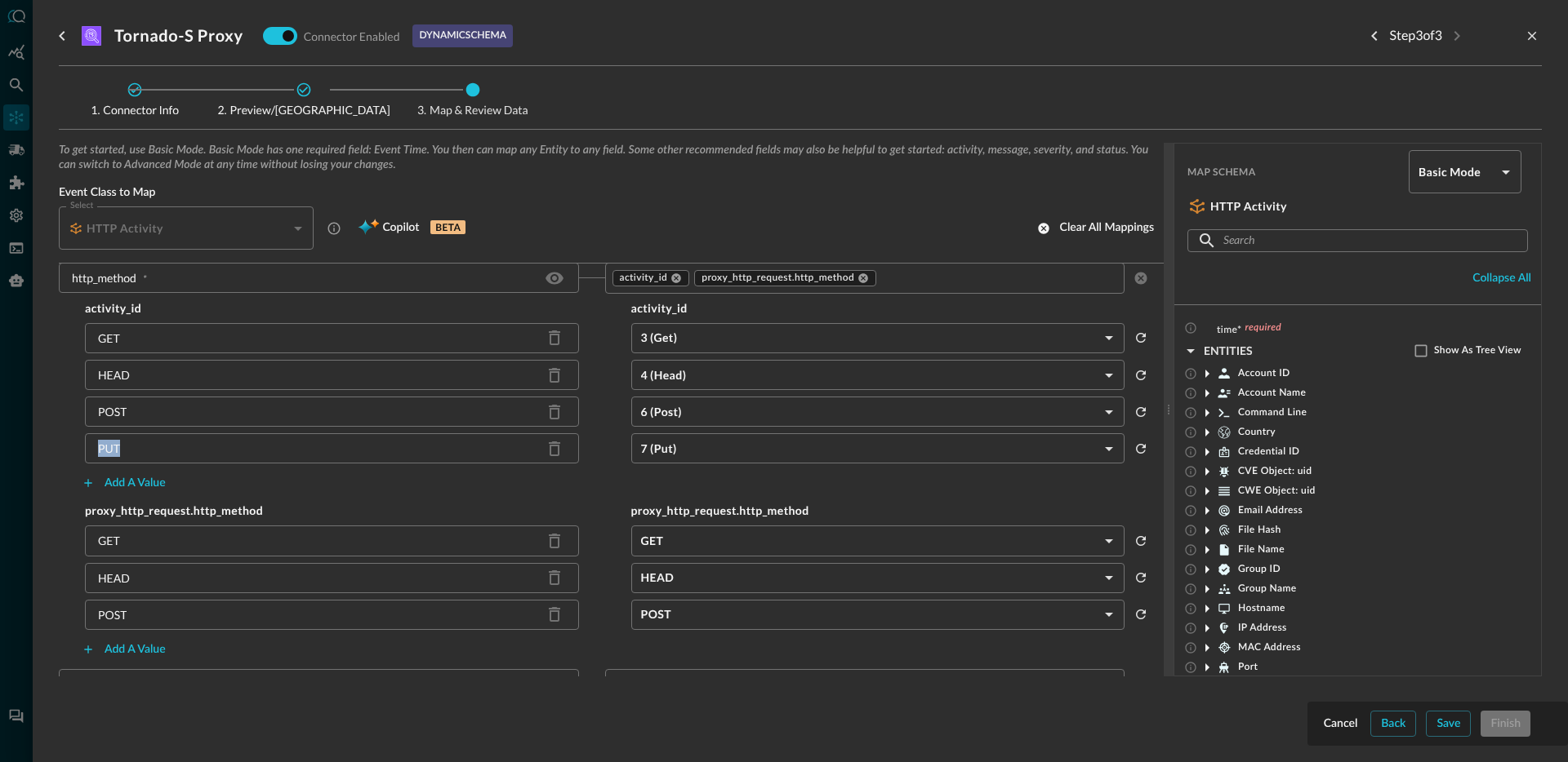
scroll to position [1488, 0]
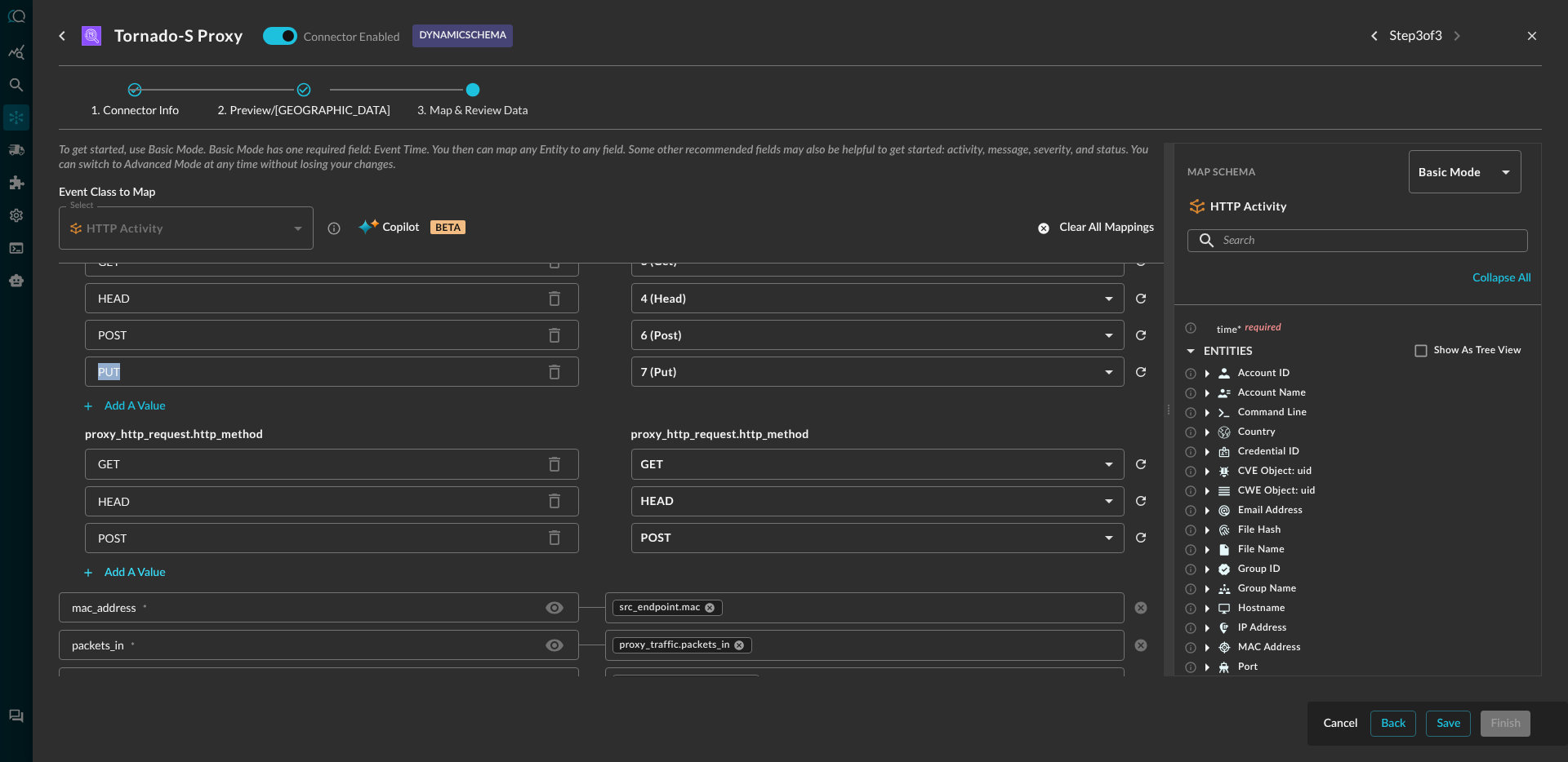
click at [136, 576] on button "Add a value" at bounding box center [123, 572] width 103 height 26
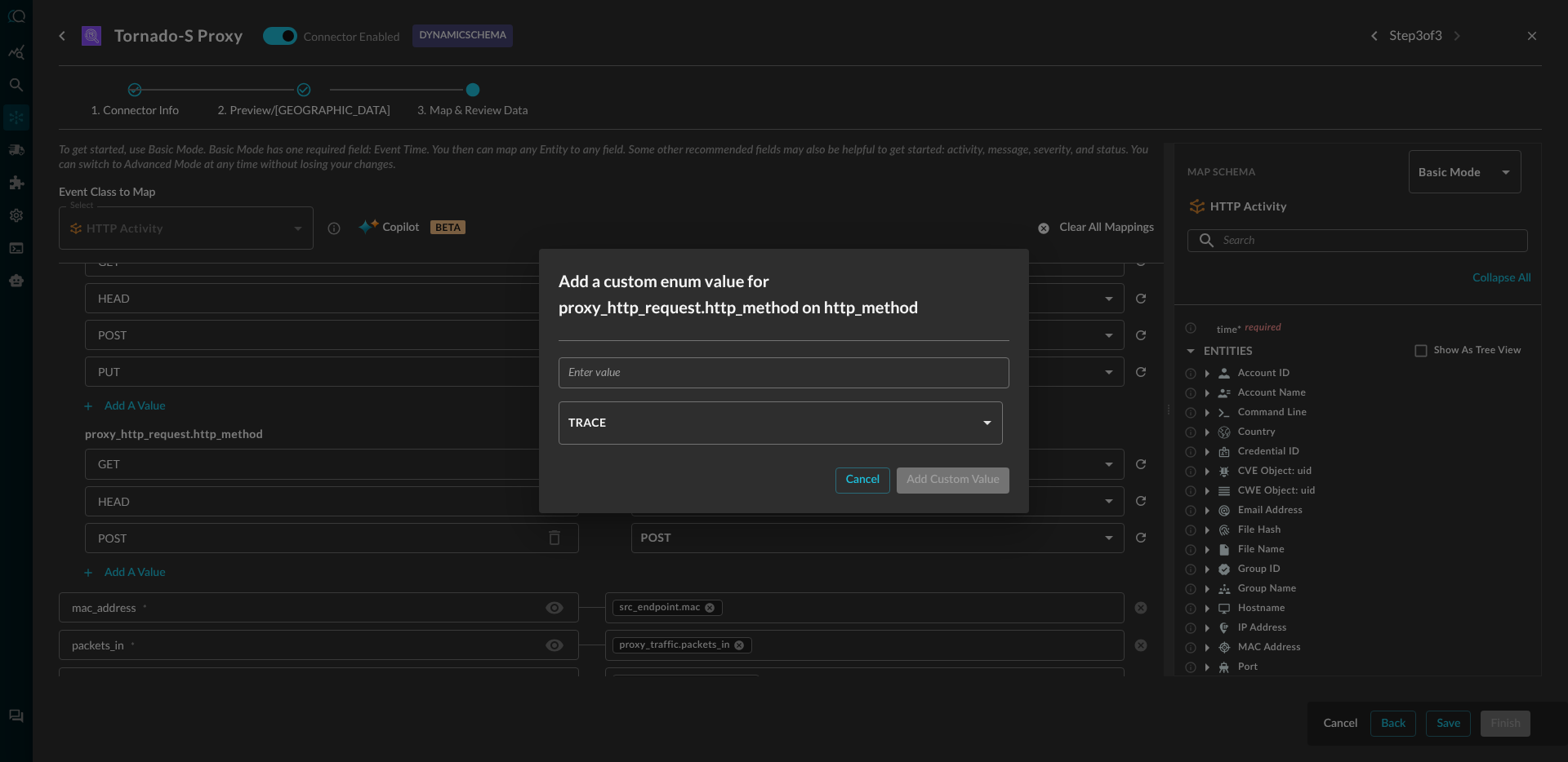
click at [735, 370] on input "text" at bounding box center [789, 372] width 441 height 30
paste input "PUT"
type input "PUT"
click at [675, 423] on body "Connectors JO ​ ​ Add Connector Export Connectors Cloud Infrastructure and Secu…" at bounding box center [784, 381] width 1568 height 762
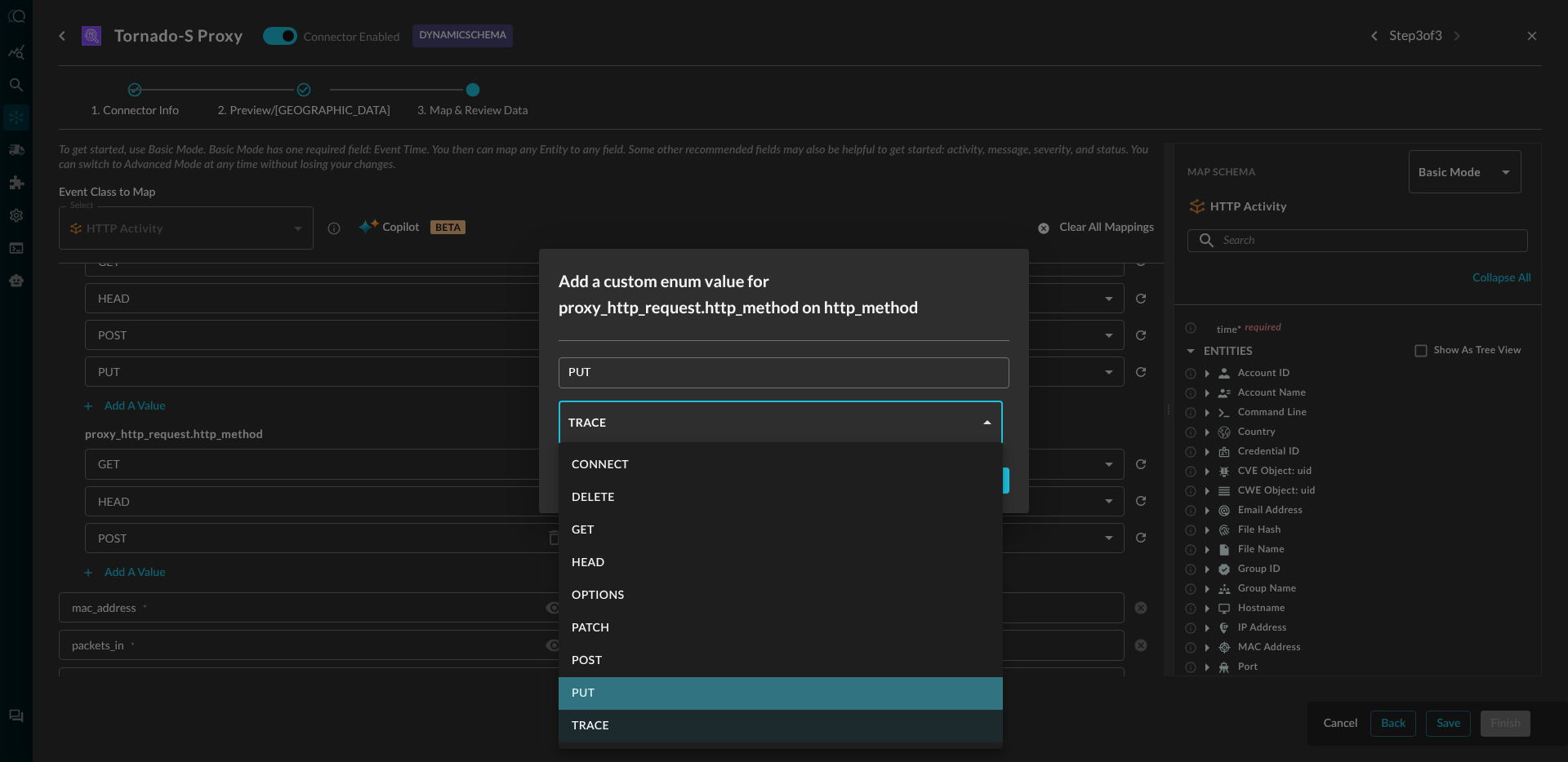
click at [627, 689] on li "PUT" at bounding box center [781, 694] width 445 height 33
type input "PUT"
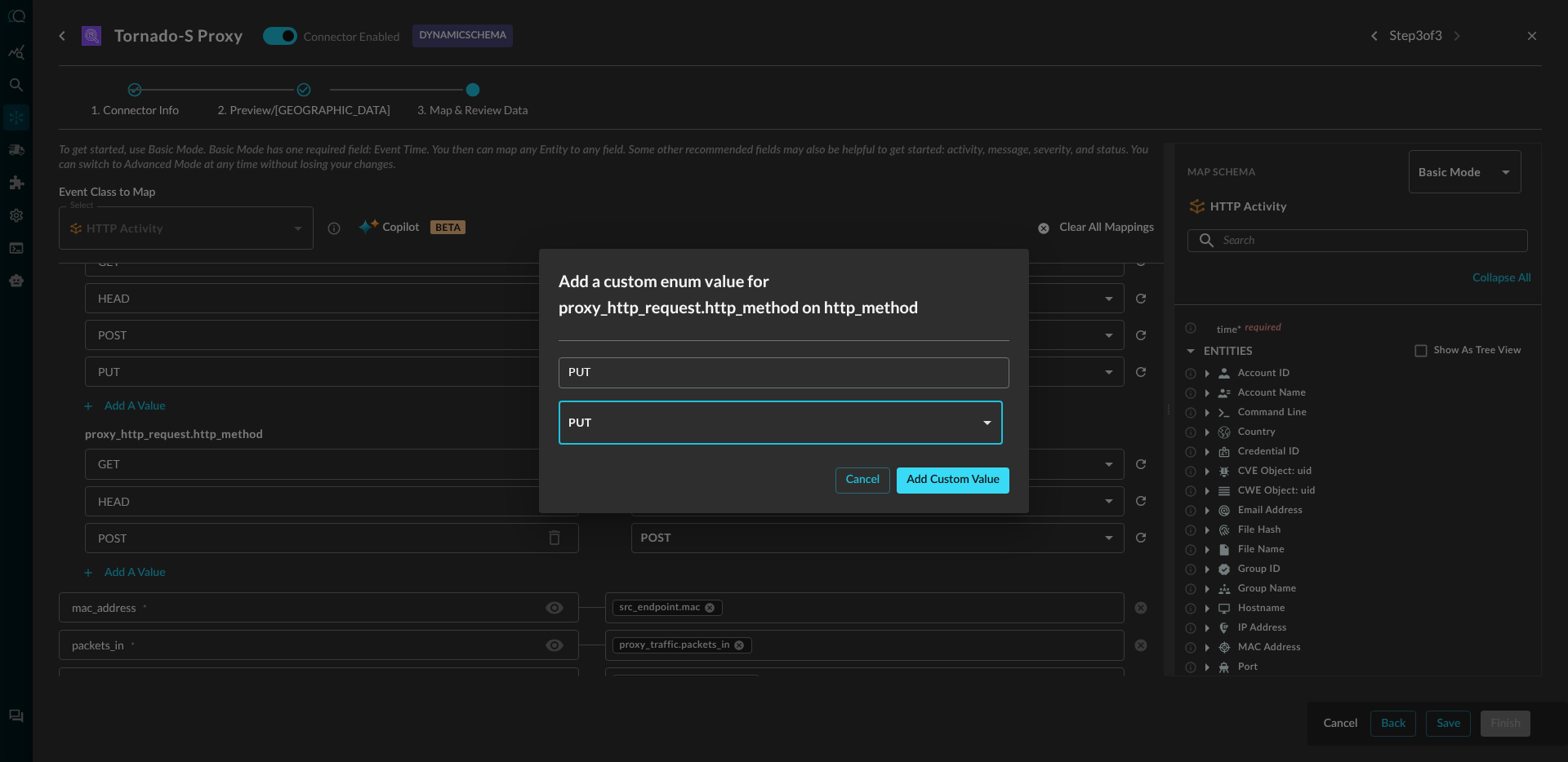
click at [965, 482] on button "Add custom value" at bounding box center [953, 481] width 113 height 26
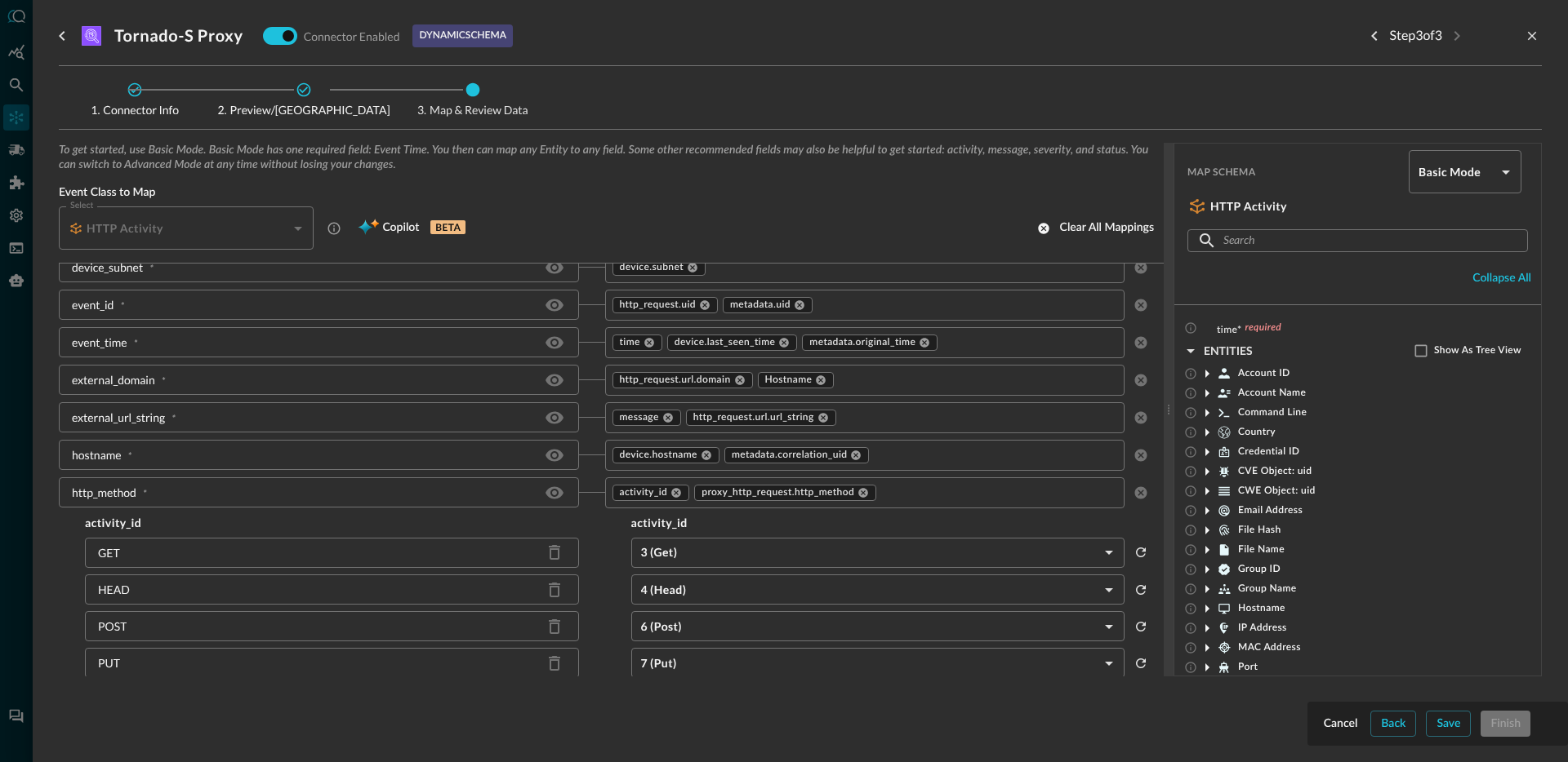
scroll to position [1188, 0]
click at [701, 468] on icon at bounding box center [706, 464] width 12 height 12
click at [894, 474] on div "metadata.correlation_uid ​" at bounding box center [865, 464] width 520 height 31
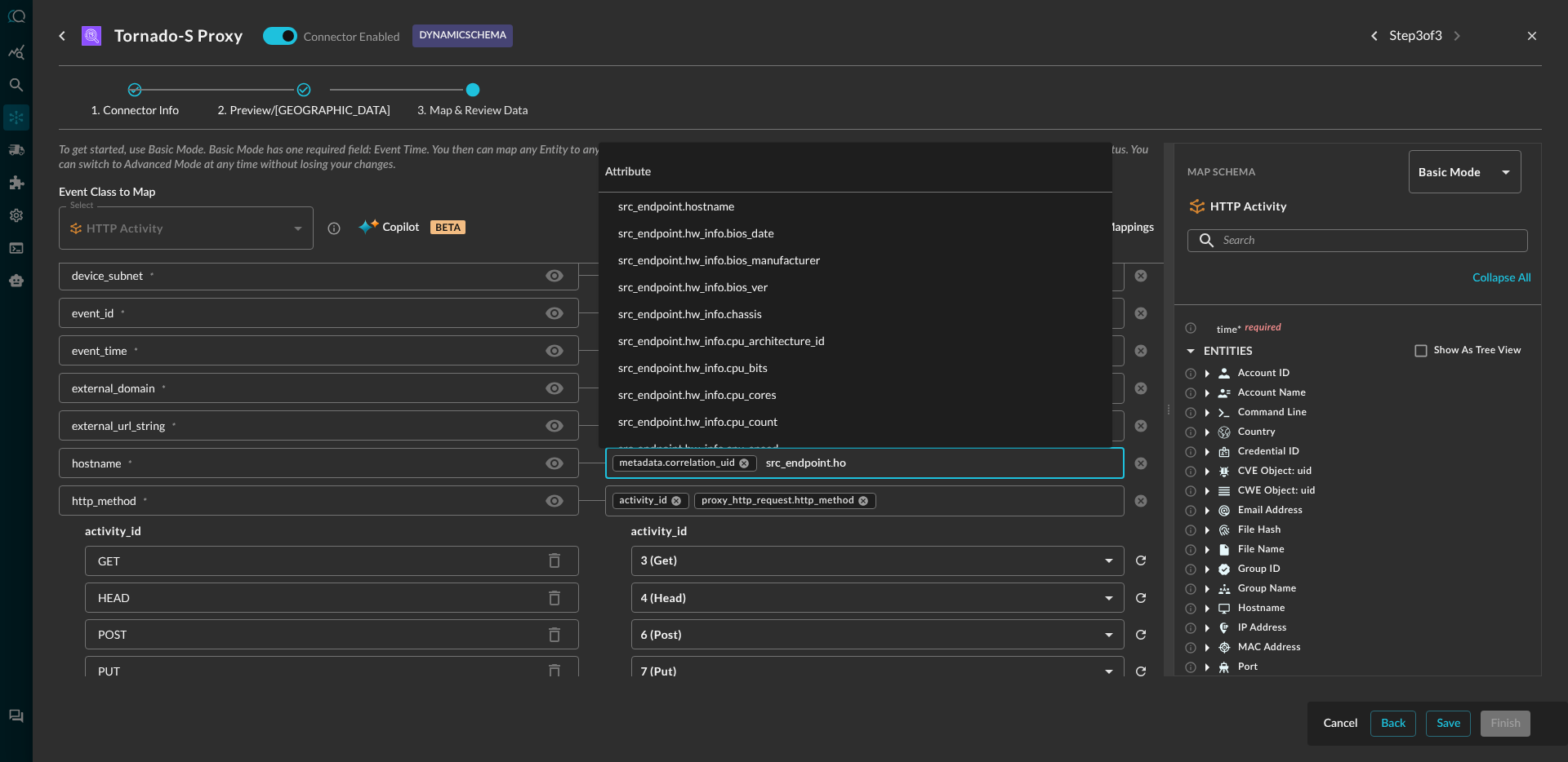
type input "src_endpoint.hos"
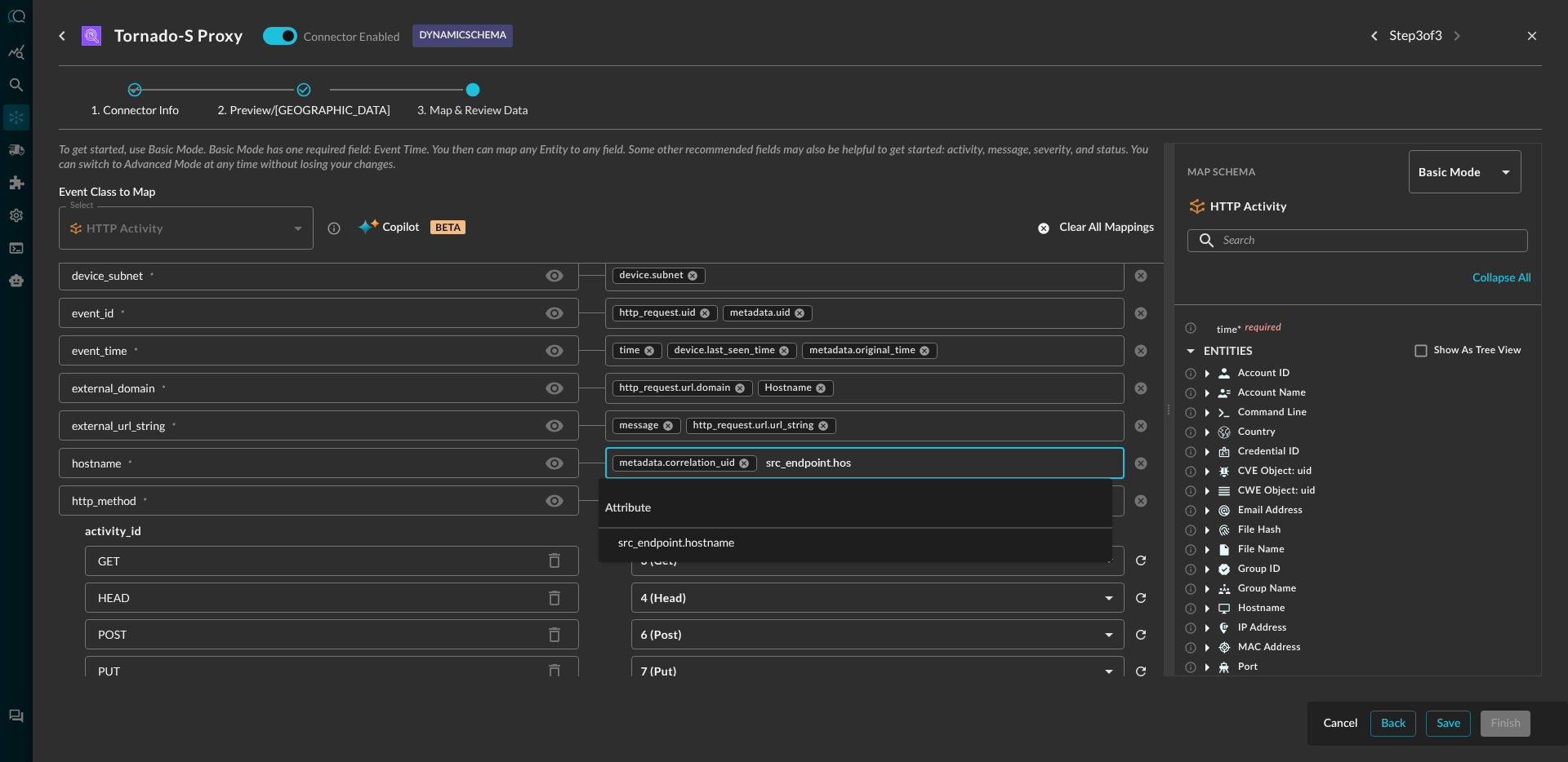
click at [717, 542] on li "src_endpoint.hostname" at bounding box center [856, 542] width 514 height 27
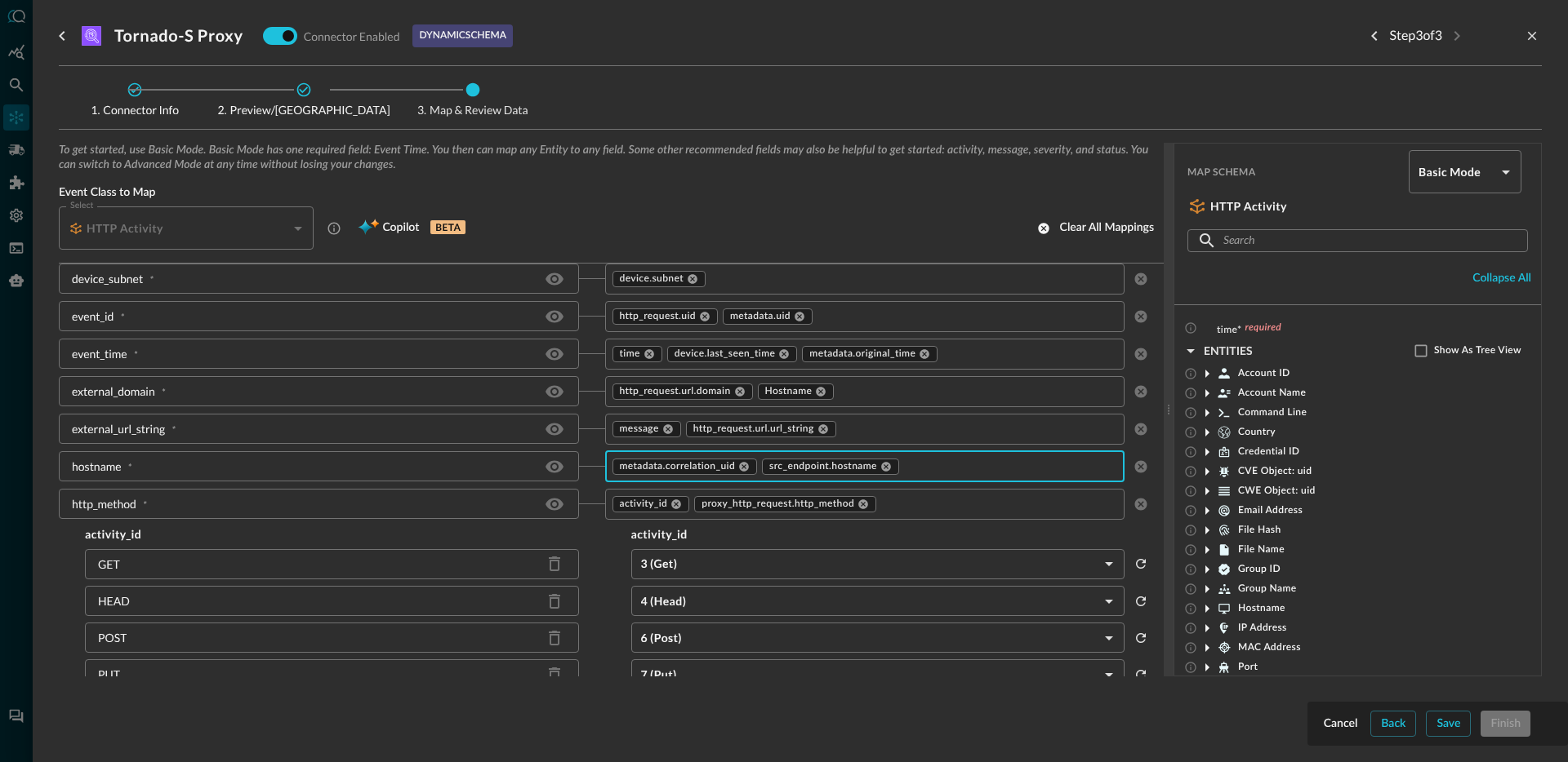
scroll to position [1153, 0]
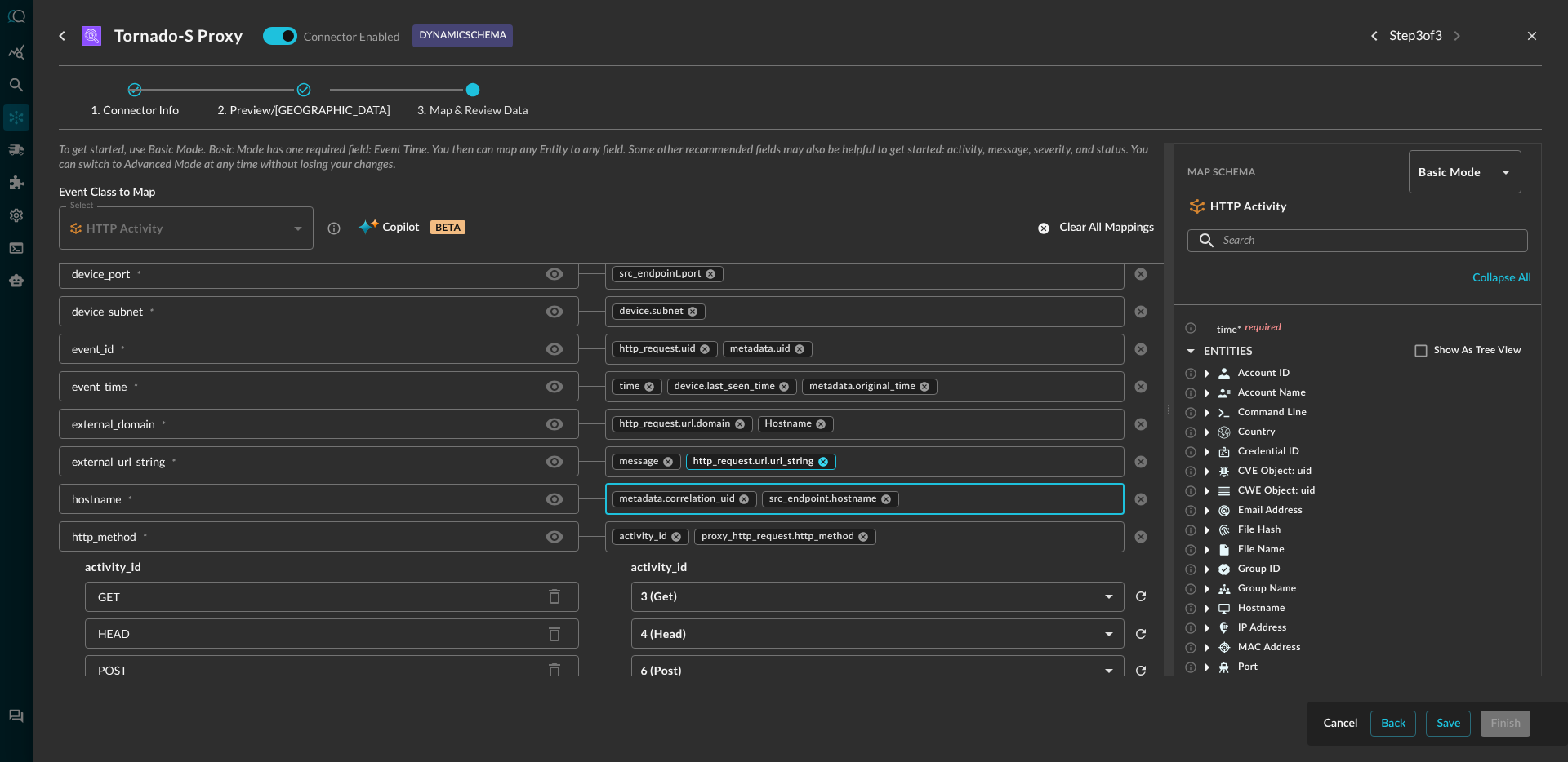
click at [819, 462] on icon at bounding box center [823, 462] width 10 height 10
click at [826, 462] on input "text" at bounding box center [887, 462] width 409 height 20
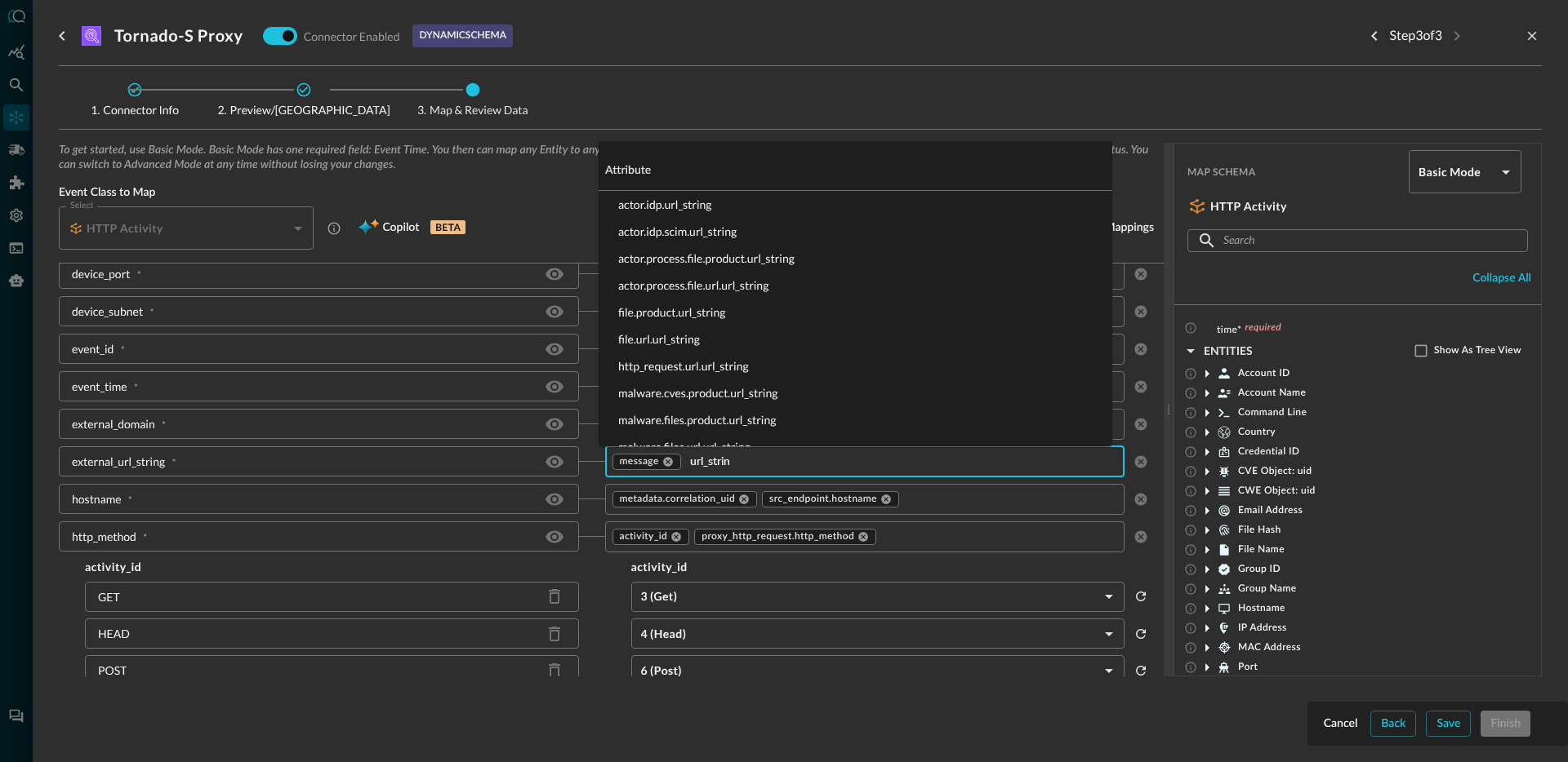
type input "url_string"
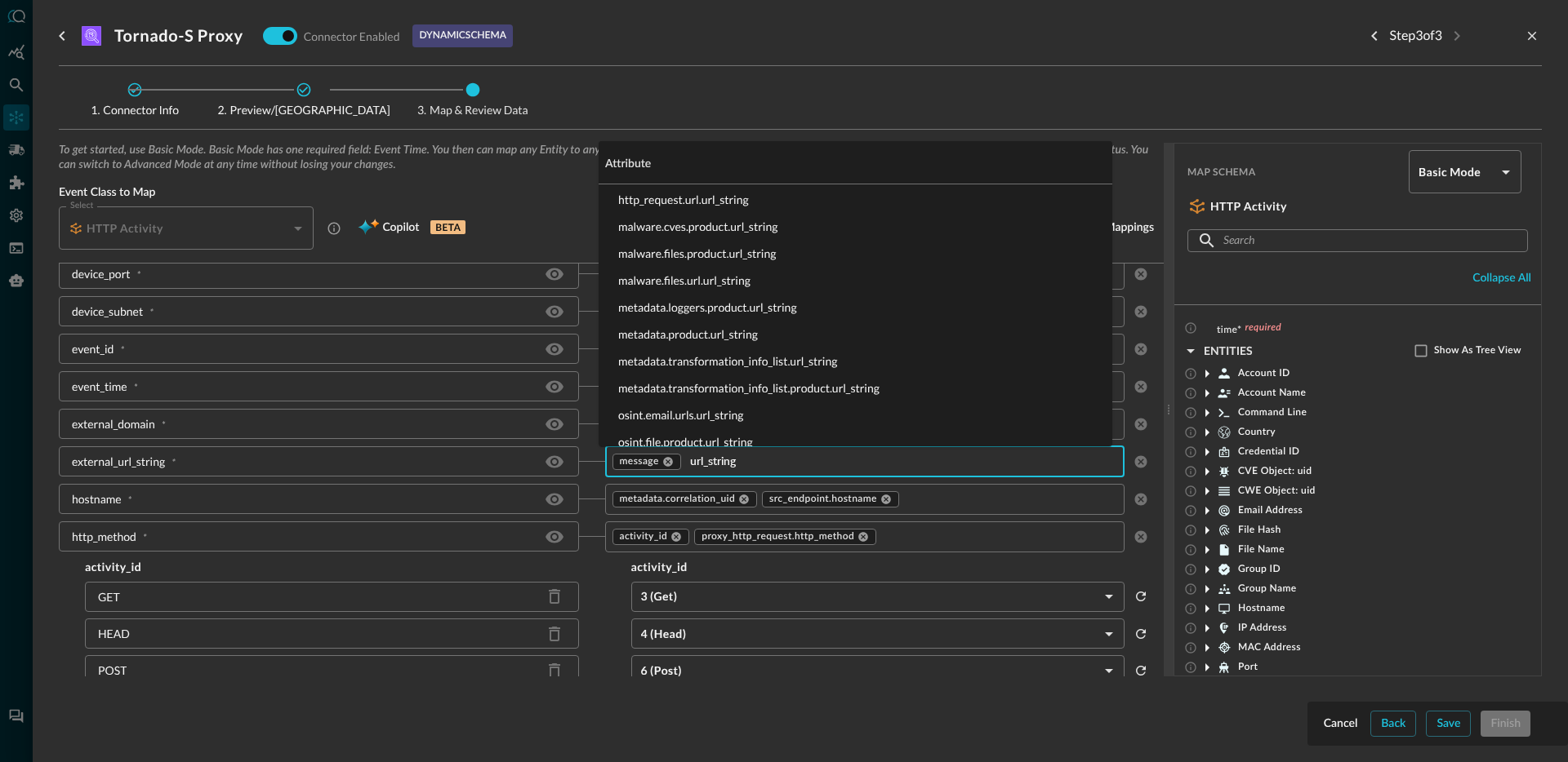
scroll to position [236, 0]
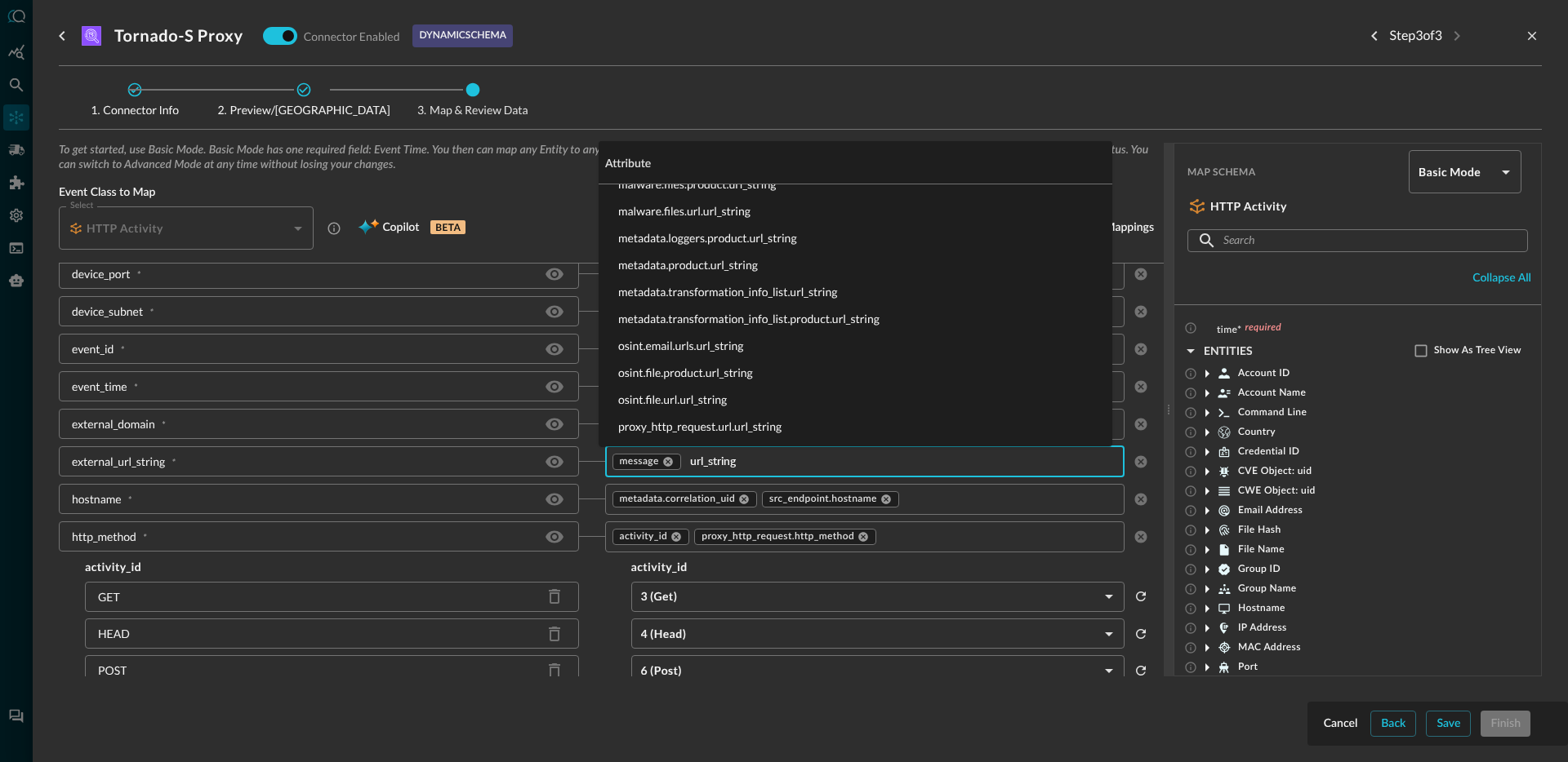
click at [719, 425] on li "proxy_http_request.url.url_string" at bounding box center [856, 426] width 514 height 27
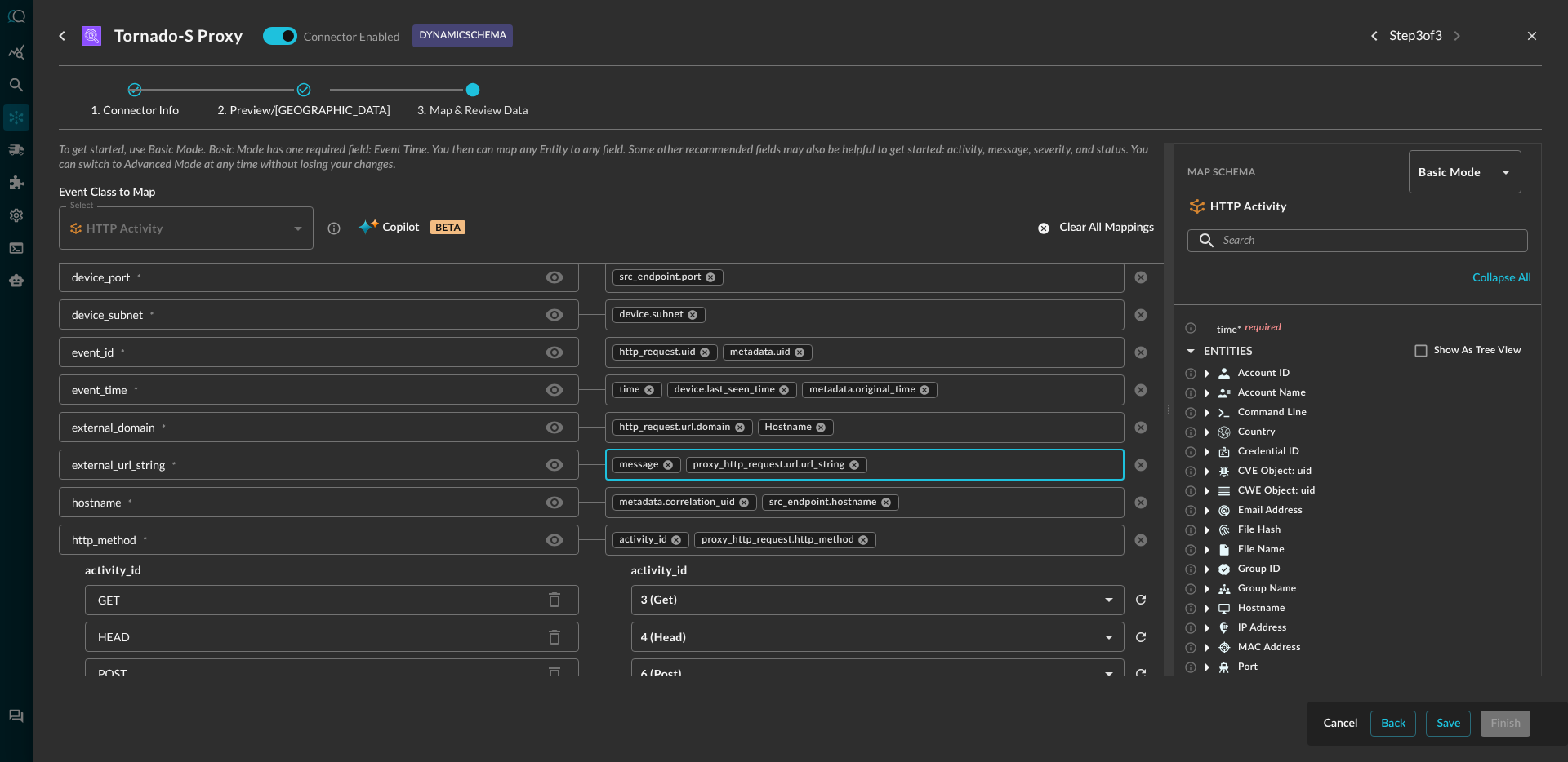
scroll to position [1149, 0]
click at [738, 428] on icon at bounding box center [740, 427] width 10 height 10
click at [817, 428] on input "text" at bounding box center [891, 427] width 402 height 20
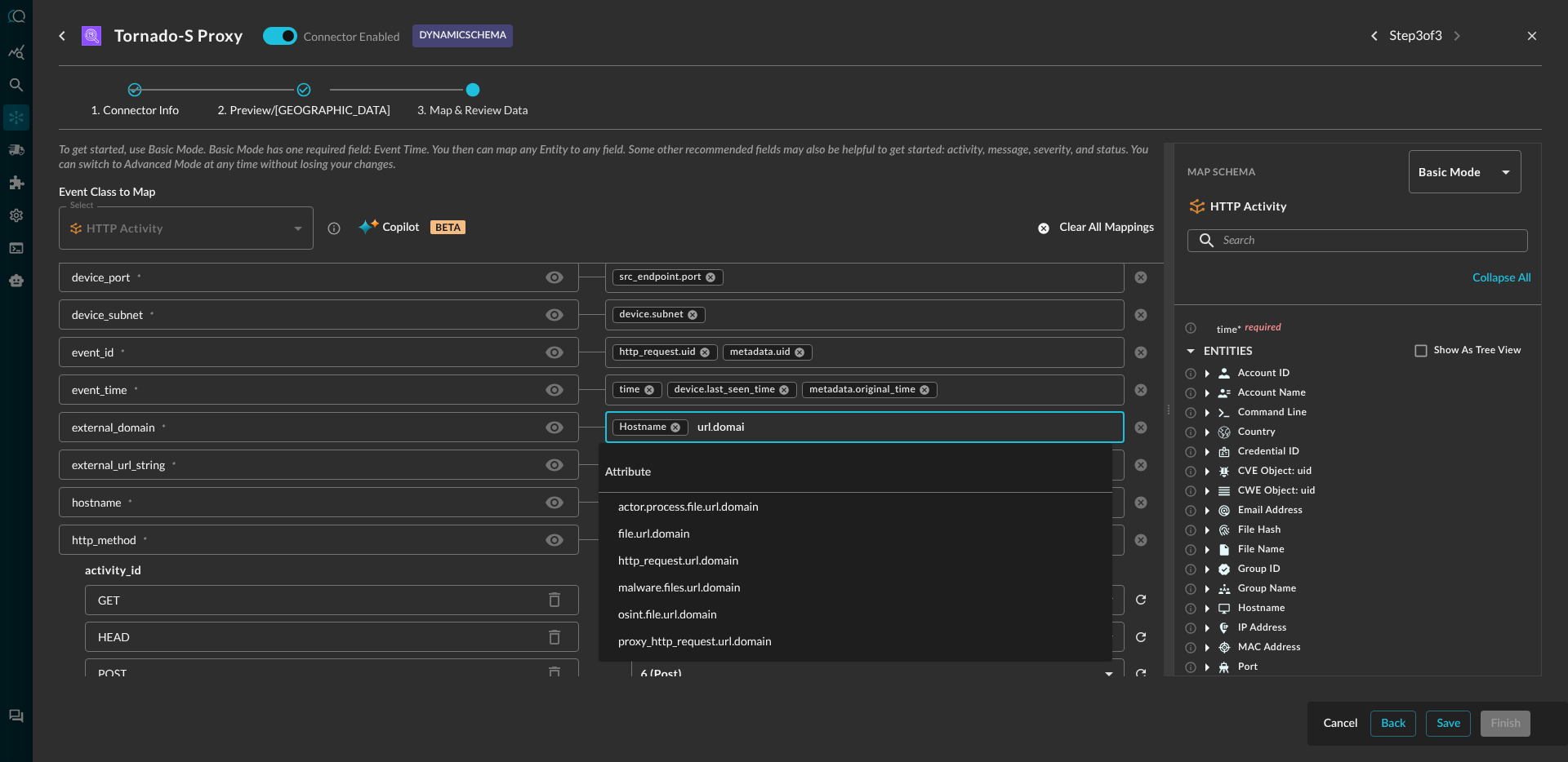
type input "url.domain"
click at [755, 640] on li "proxy_http_request.url.domain" at bounding box center [856, 641] width 514 height 27
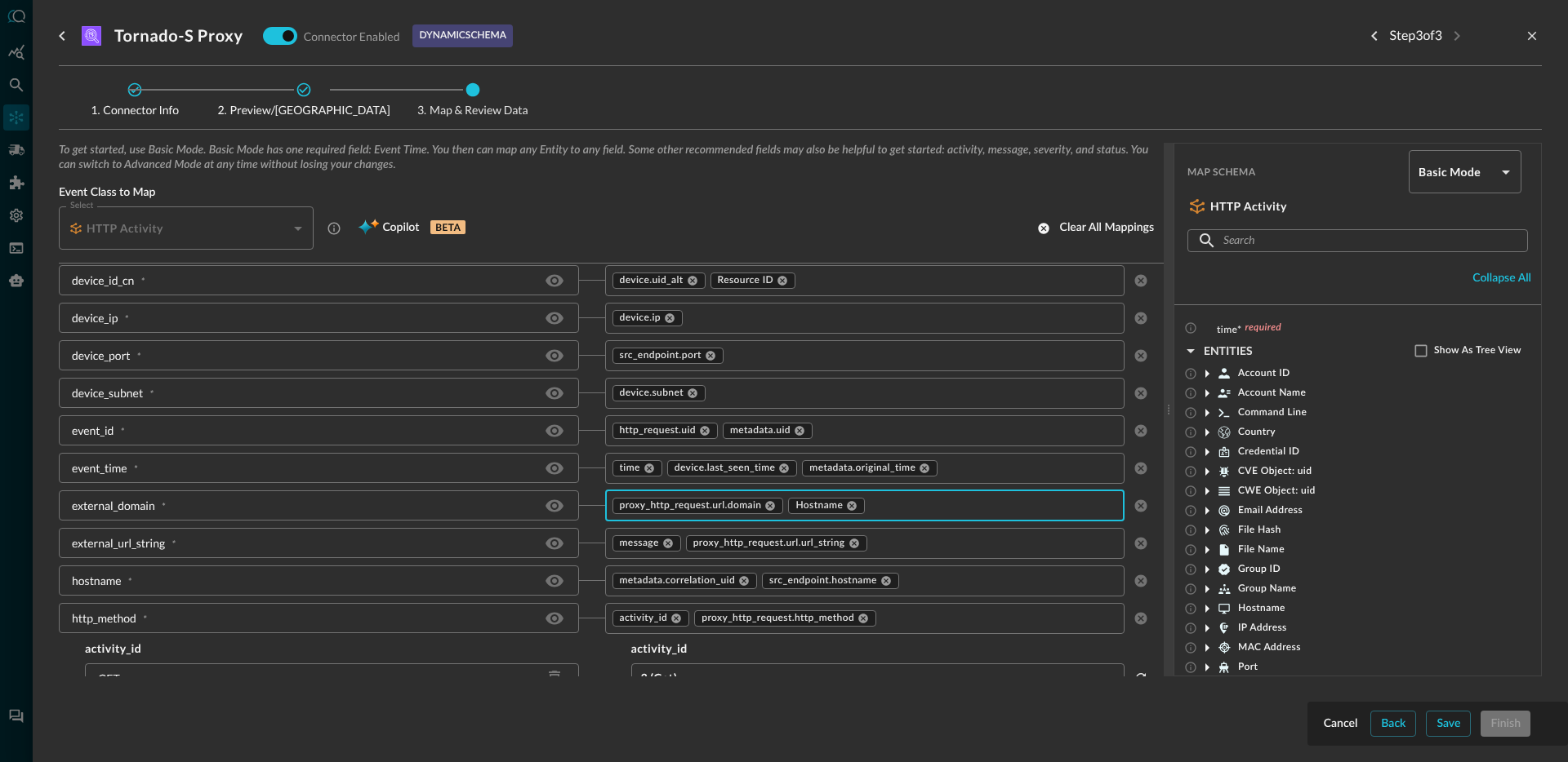
scroll to position [1070, 0]
click at [781, 469] on icon at bounding box center [783, 470] width 10 height 10
click at [873, 475] on input "text" at bounding box center [948, 470] width 288 height 20
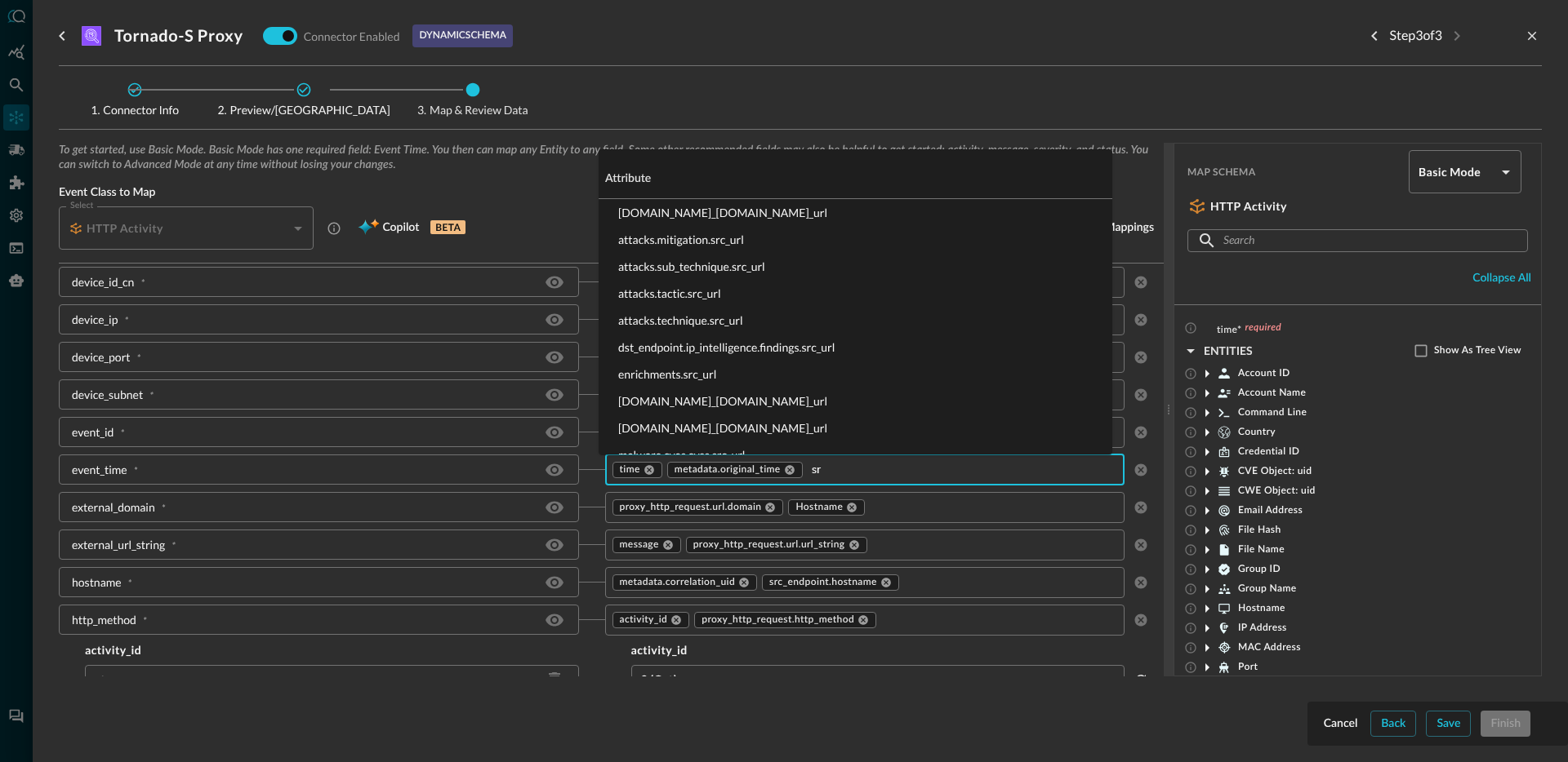
type input "s"
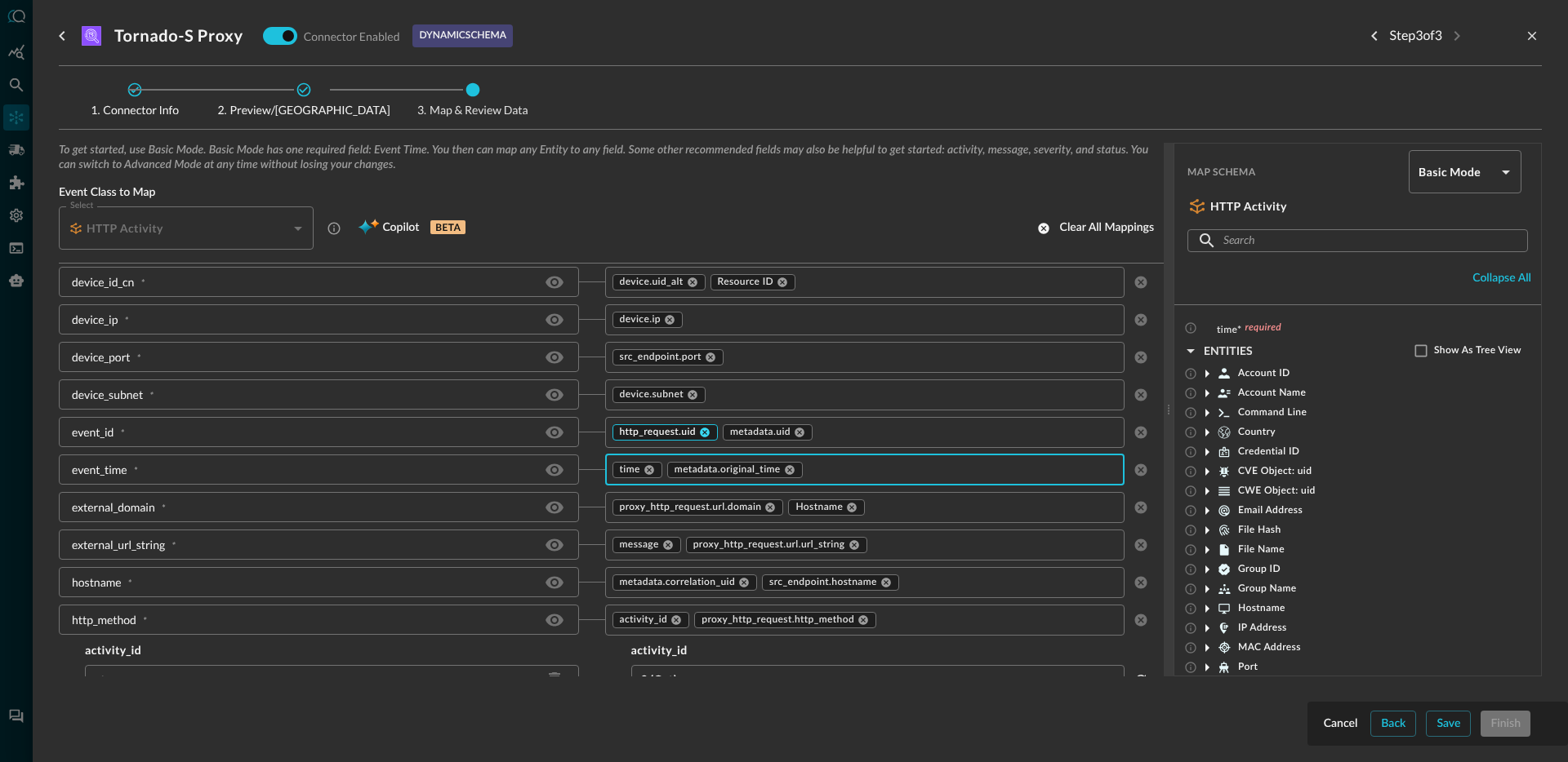
click at [701, 429] on icon at bounding box center [704, 433] width 10 height 10
click at [882, 446] on div "metadata.uid ​" at bounding box center [865, 433] width 520 height 31
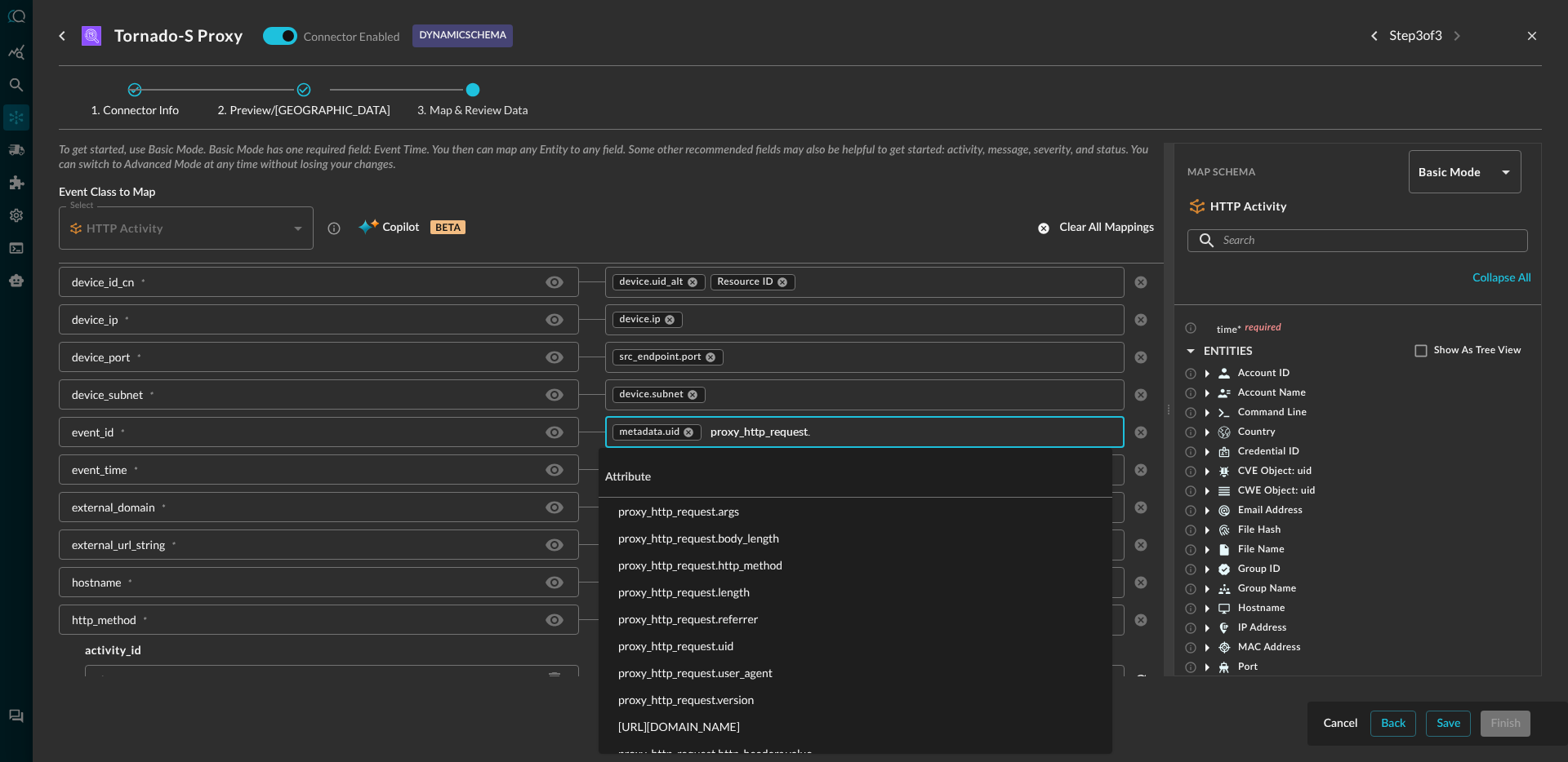
type input "proxy_http_request.u"
click at [738, 512] on li "proxy_http_request.uid" at bounding box center [856, 512] width 514 height 27
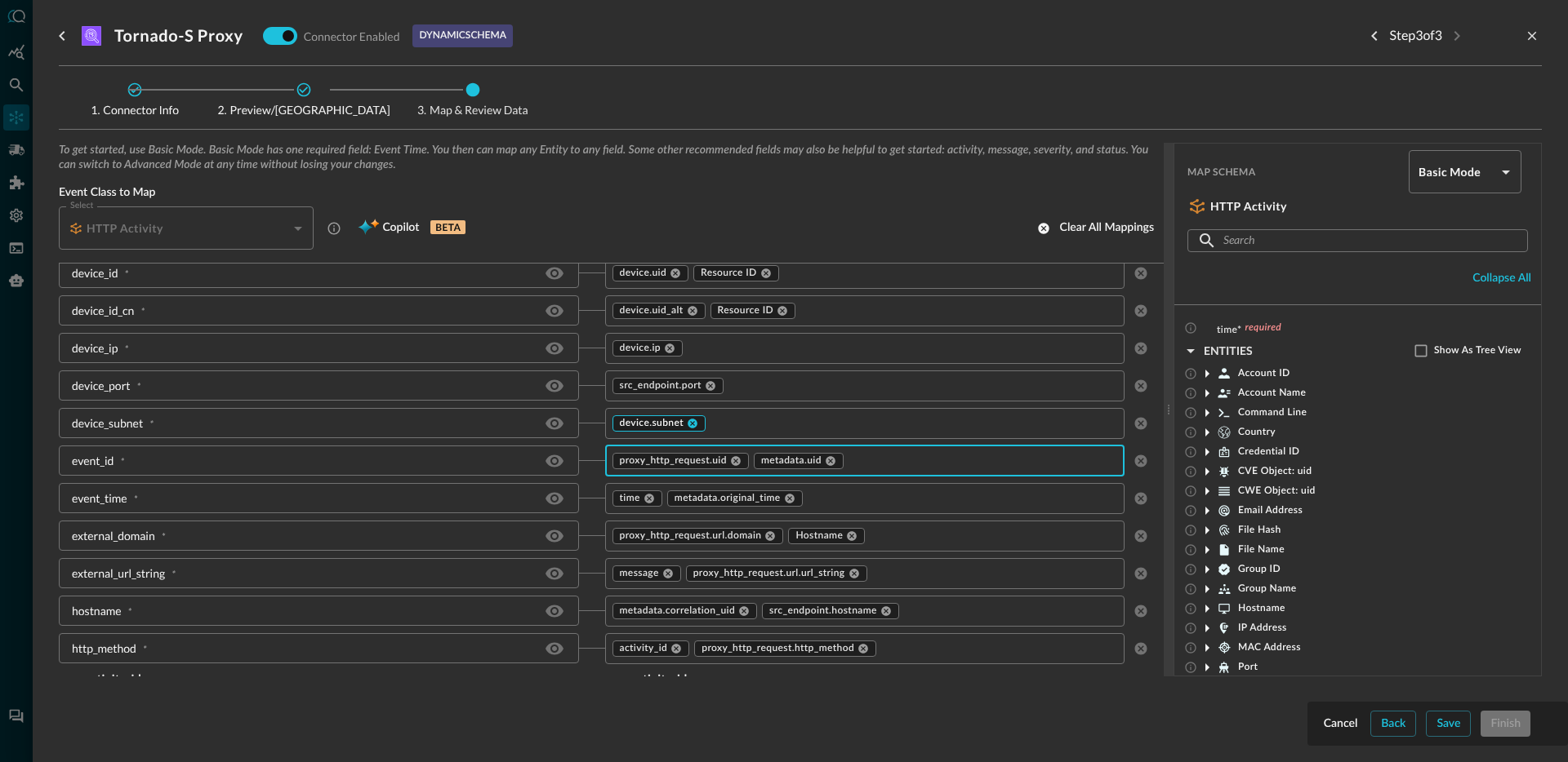
scroll to position [1037, 0]
click at [687, 430] on icon at bounding box center [692, 427] width 12 height 12
click at [684, 429] on input "text" at bounding box center [851, 427] width 484 height 20
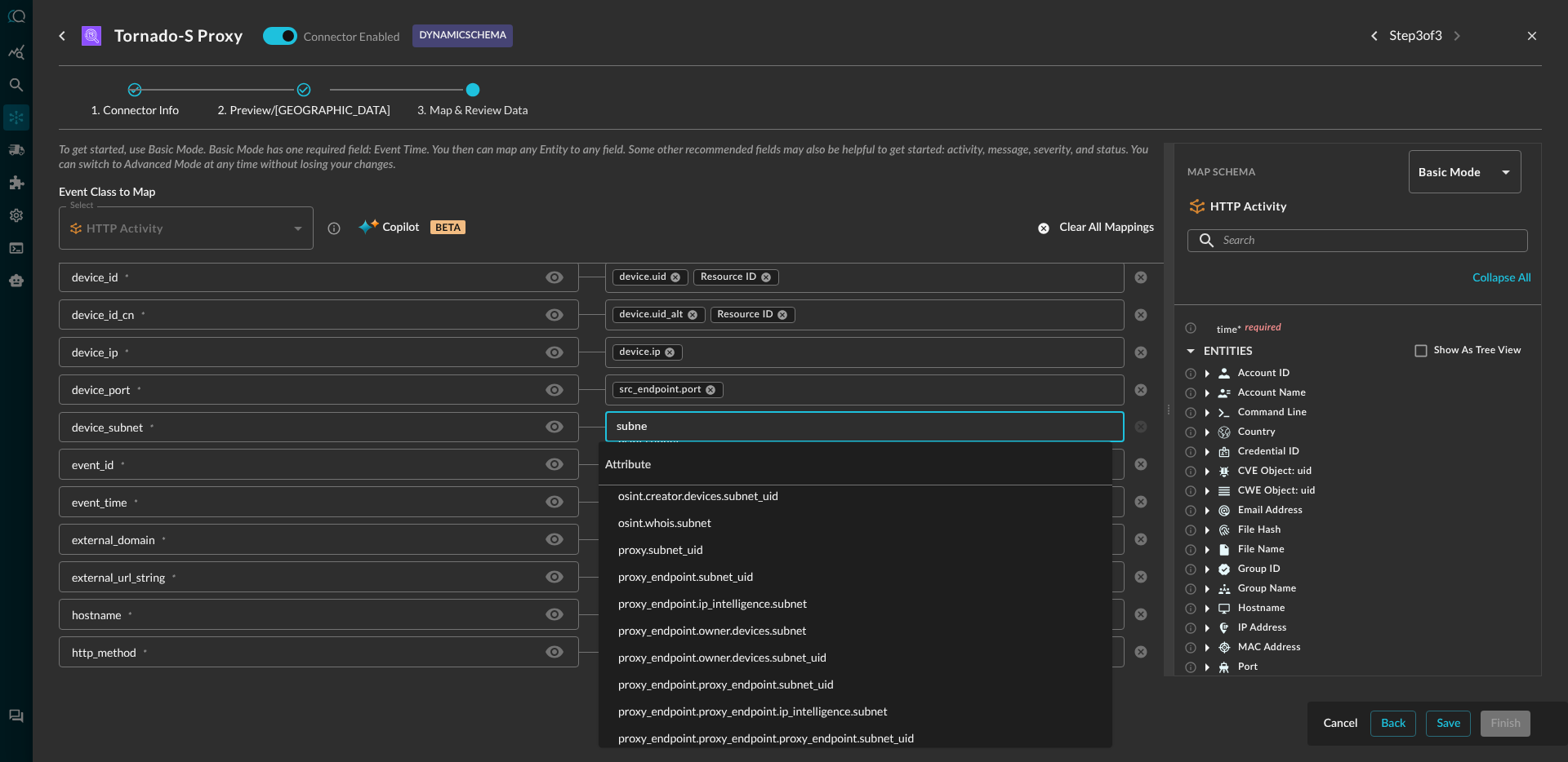
scroll to position [0, 0]
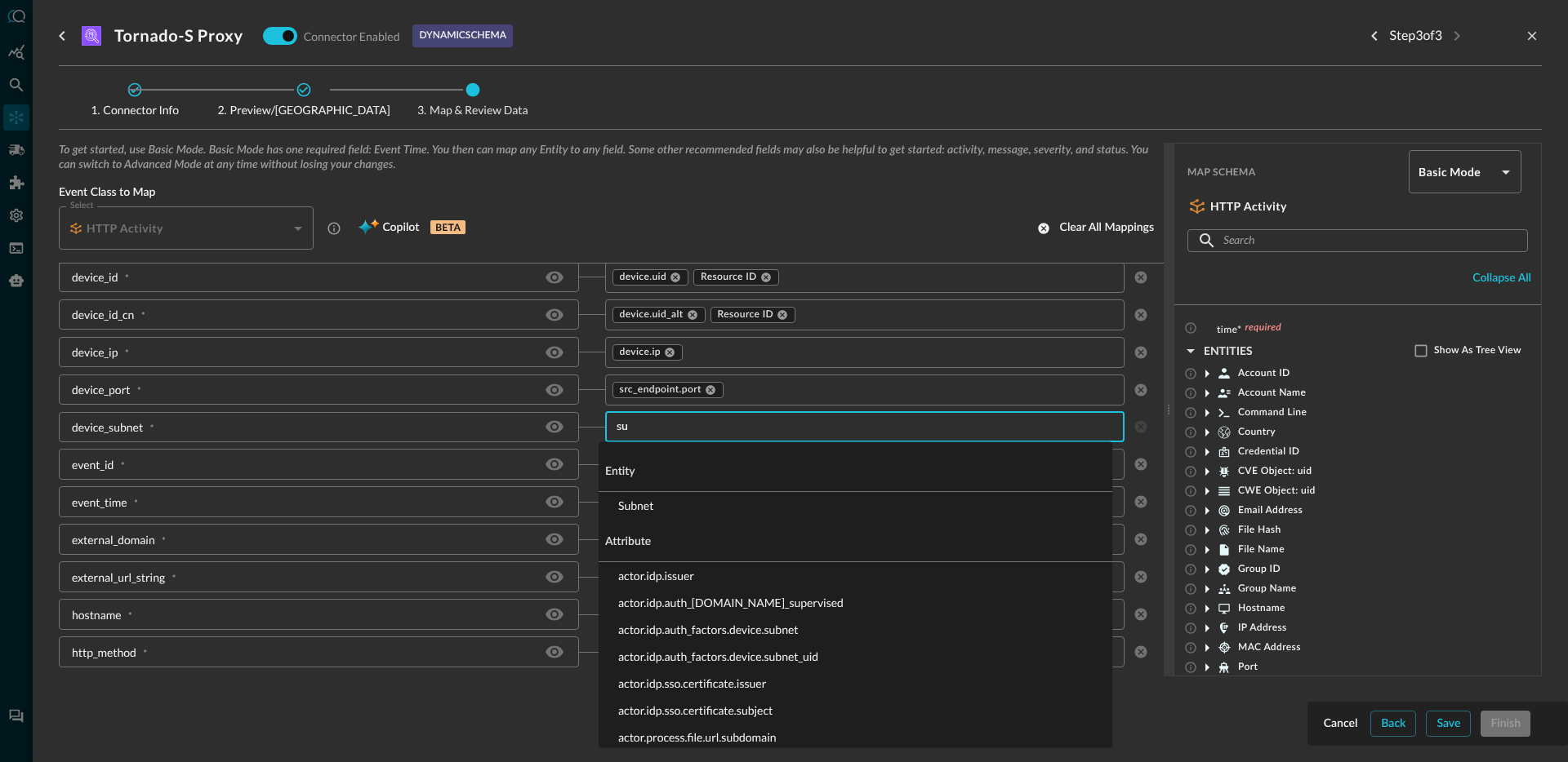
type input "s"
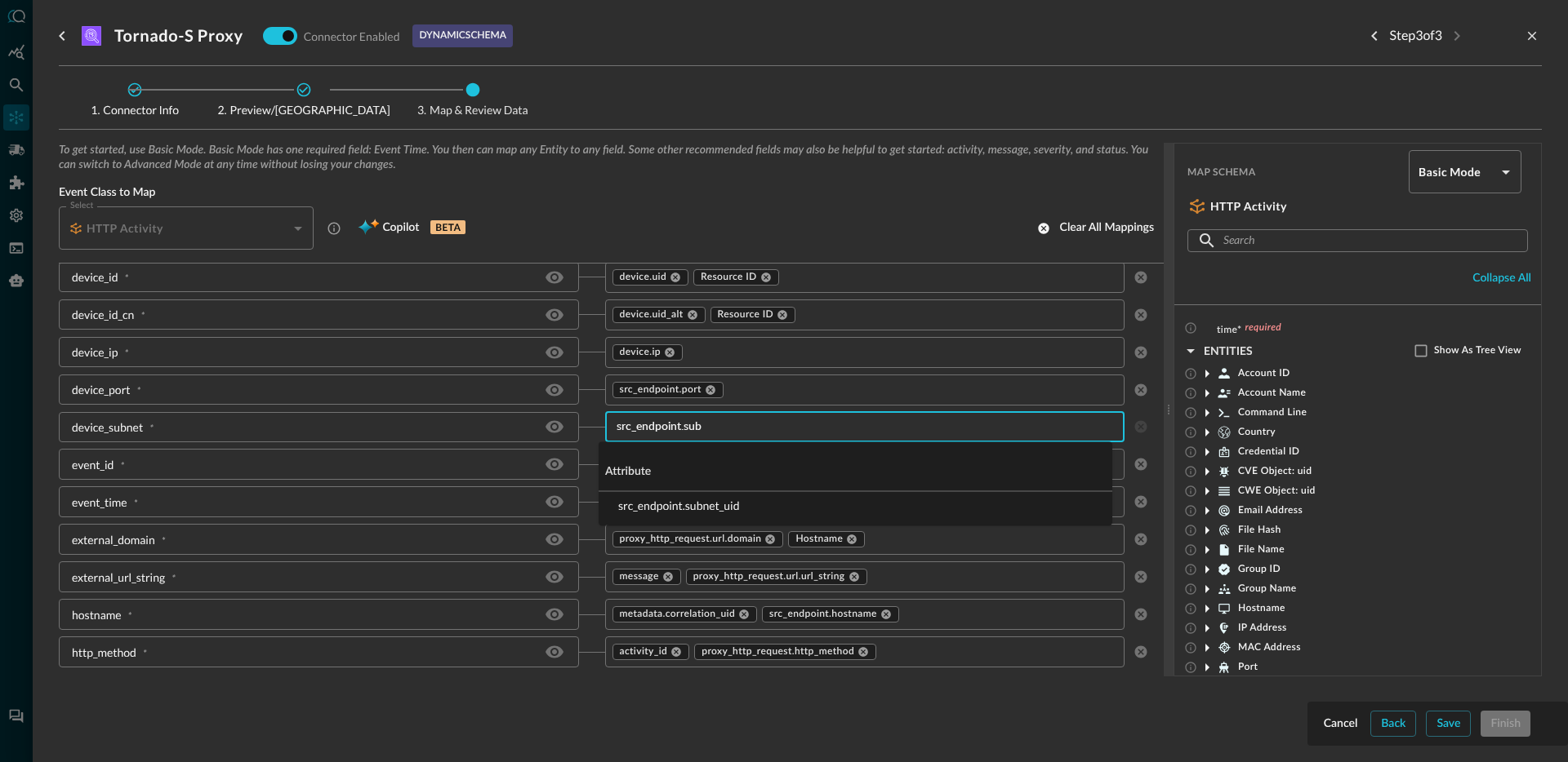
type input "src_endpoint.subn"
click at [689, 512] on li "src_endpoint.subnet_uid" at bounding box center [856, 506] width 514 height 27
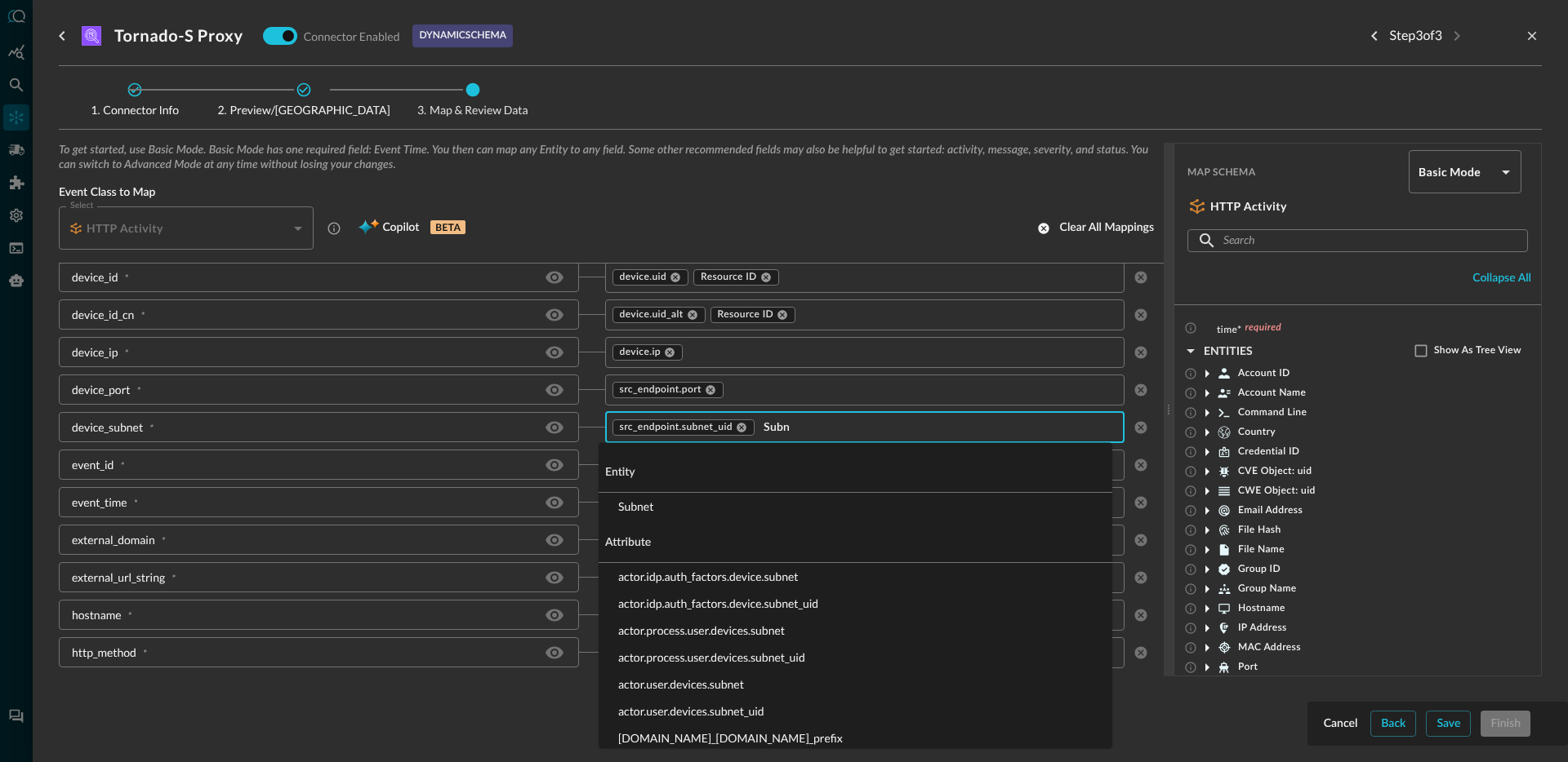
type input "Subne"
click at [622, 512] on li "Subnet" at bounding box center [856, 507] width 514 height 27
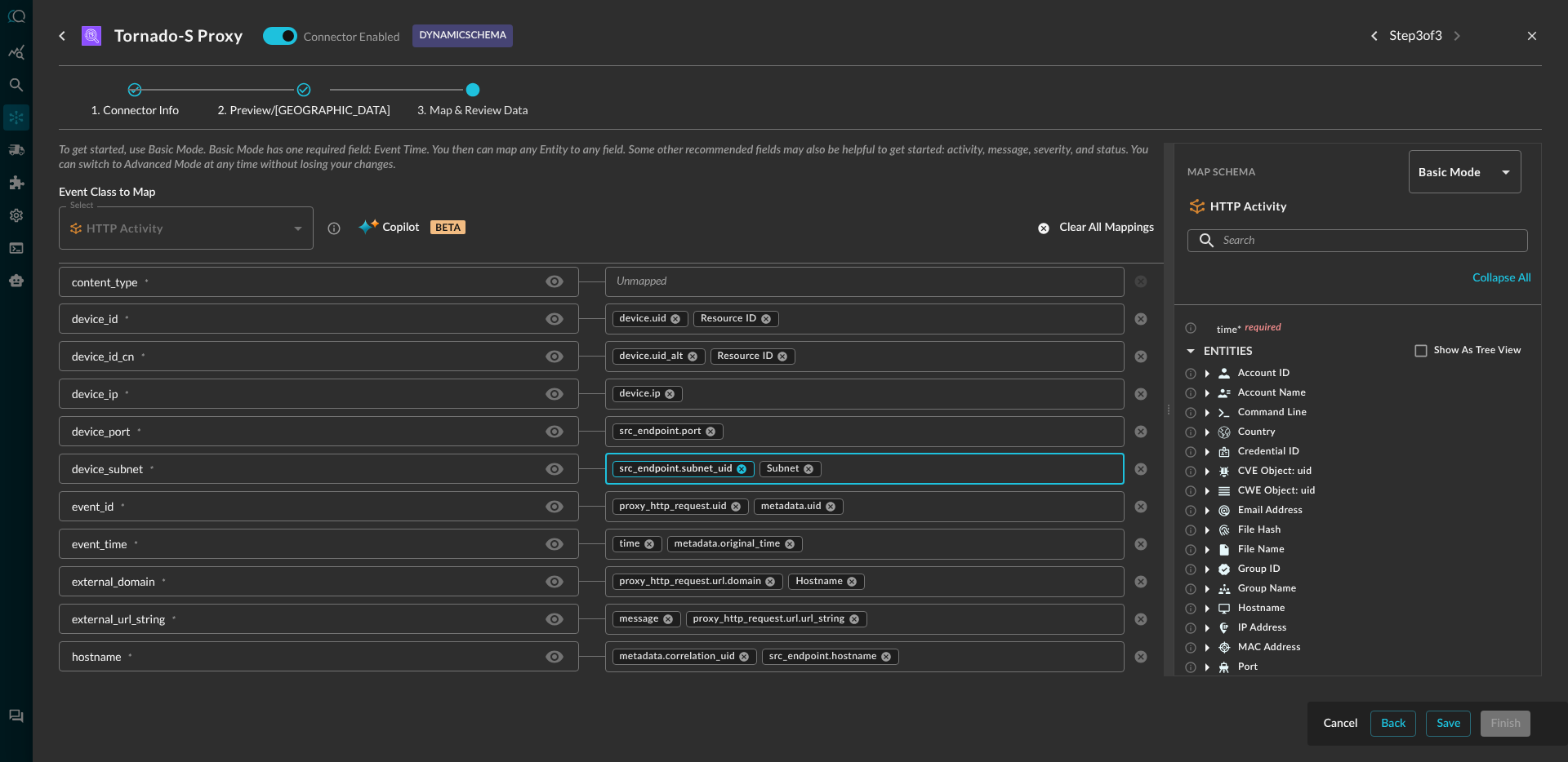
scroll to position [972, 0]
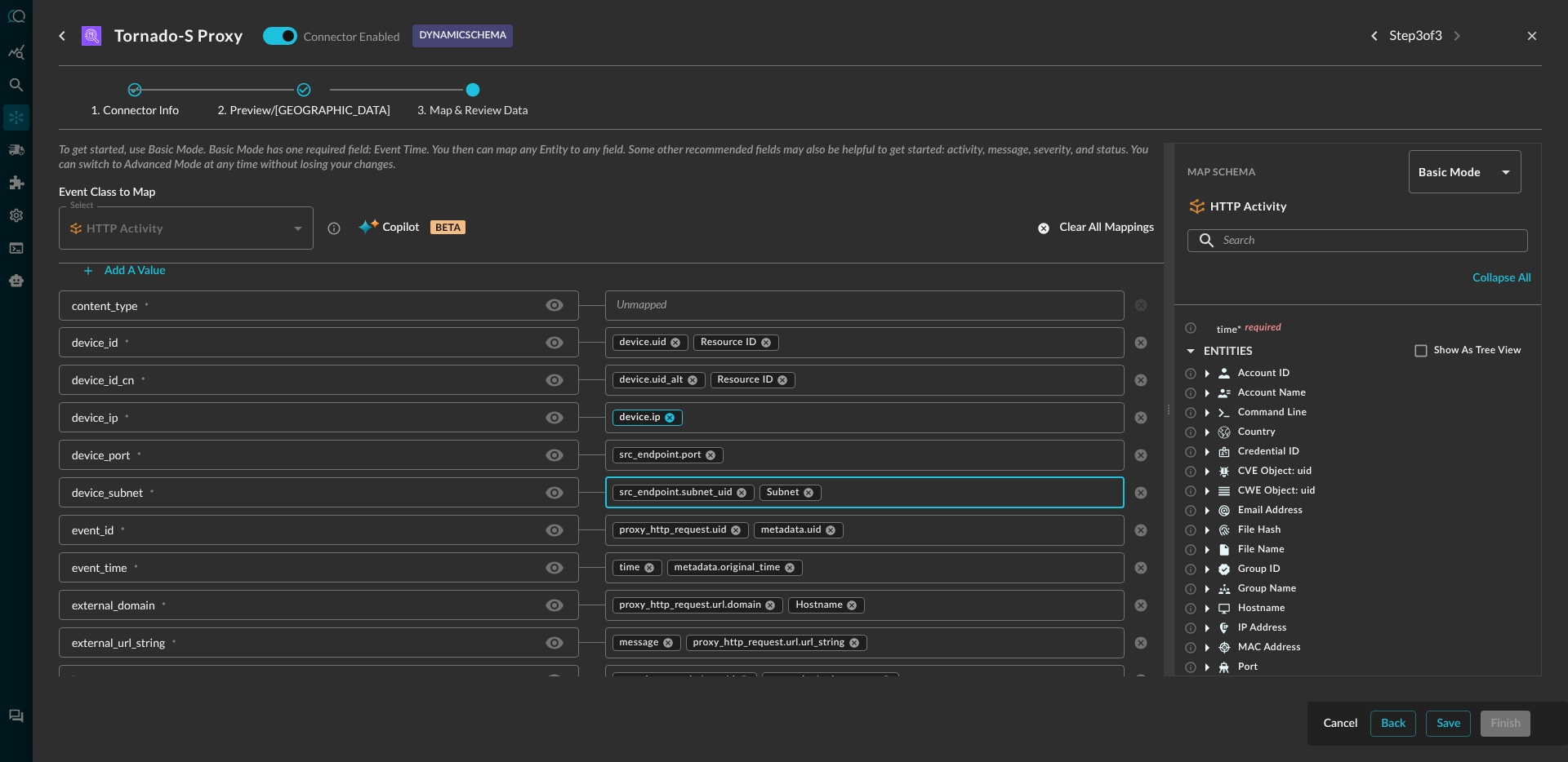
click at [669, 421] on div "device.ip" at bounding box center [647, 418] width 70 height 16
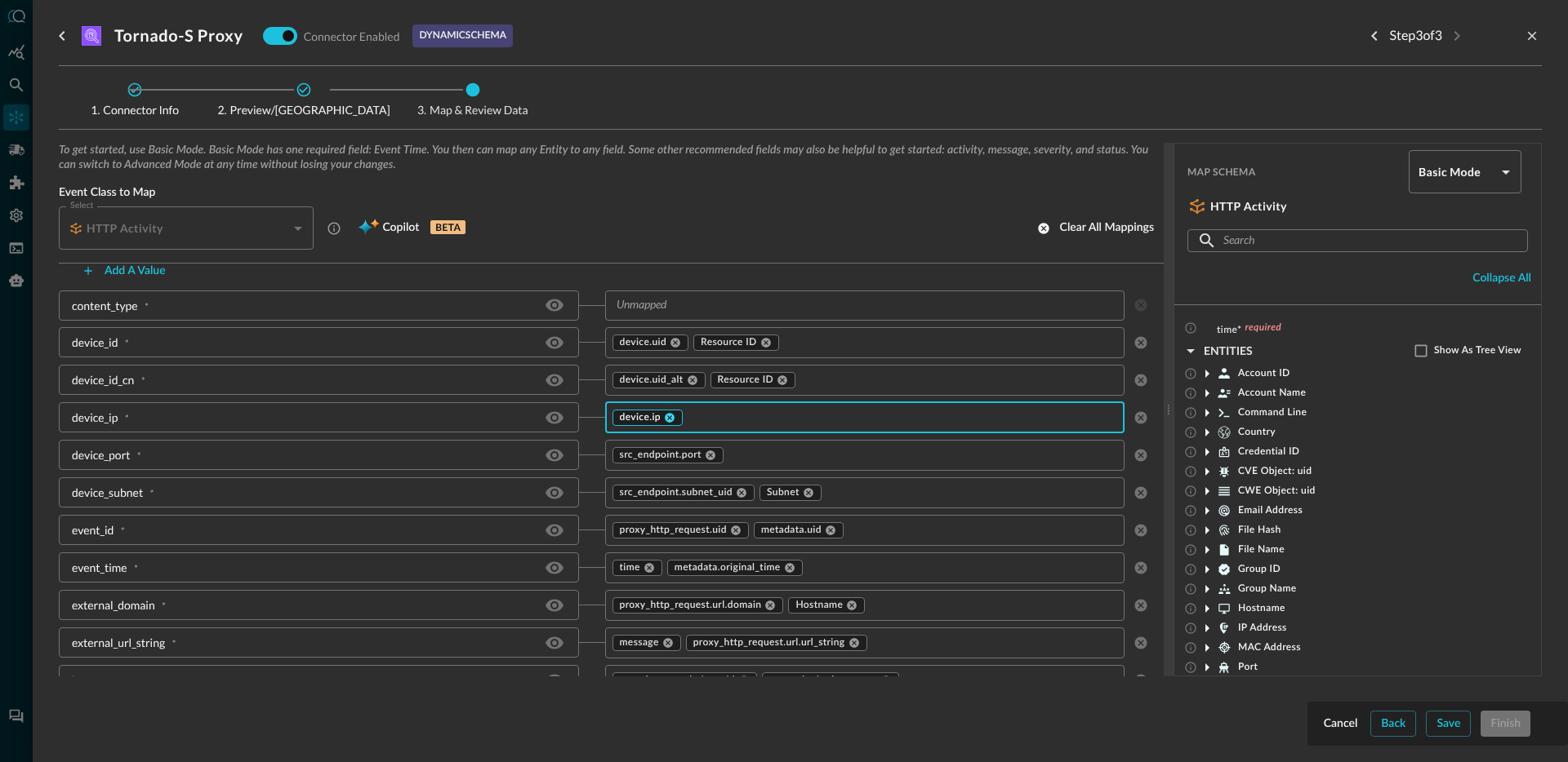
click at [669, 419] on icon at bounding box center [670, 417] width 12 height 12
click at [673, 418] on input "text" at bounding box center [851, 417] width 484 height 20
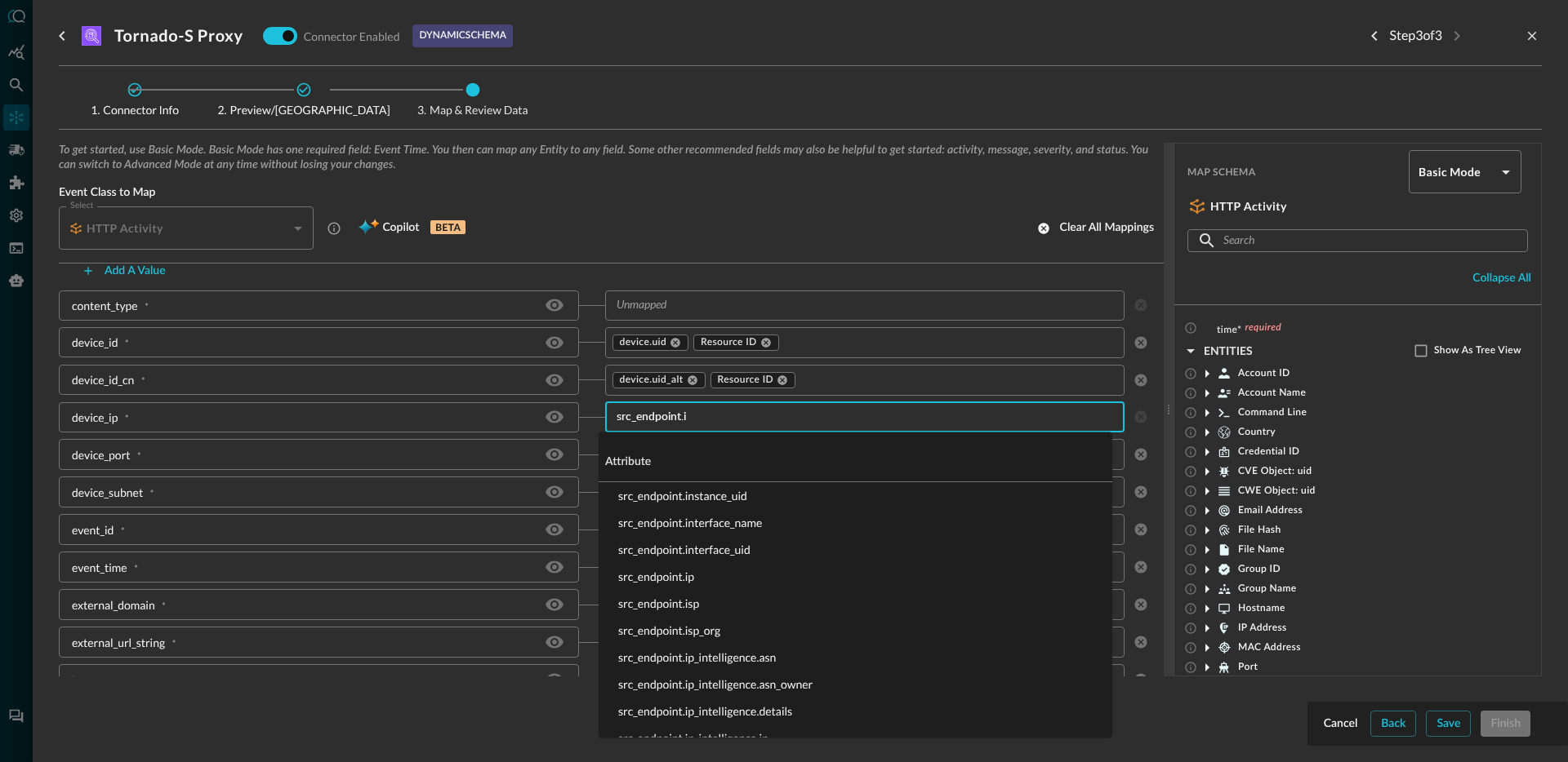
type input "src_endpoint.ip"
click at [665, 496] on li "src_endpoint.ip" at bounding box center [856, 496] width 514 height 27
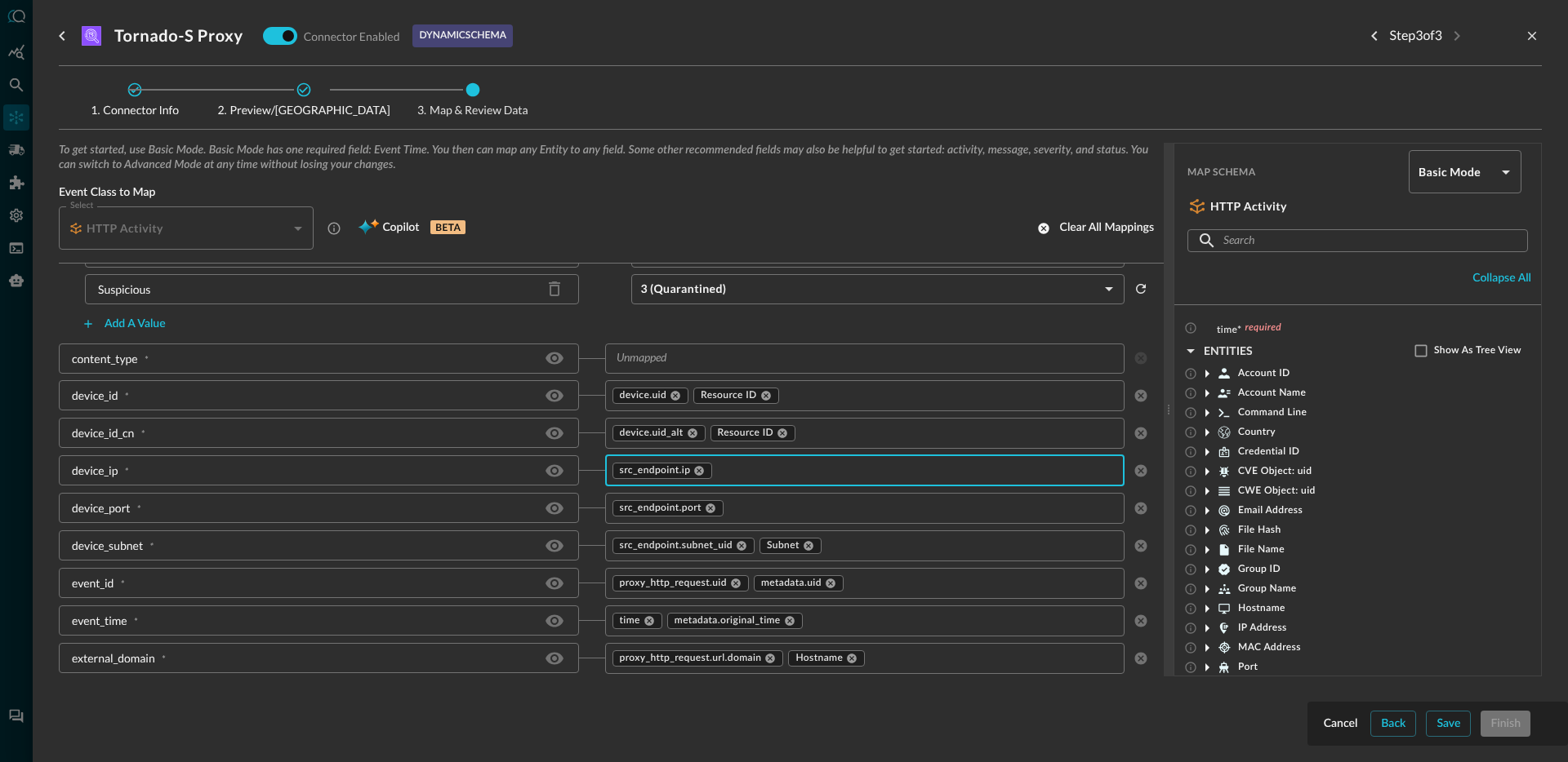
scroll to position [916, 0]
click at [689, 436] on icon at bounding box center [692, 435] width 10 height 10
click at [680, 436] on icon at bounding box center [684, 435] width 10 height 10
click at [696, 437] on input "text" at bounding box center [851, 435] width 484 height 20
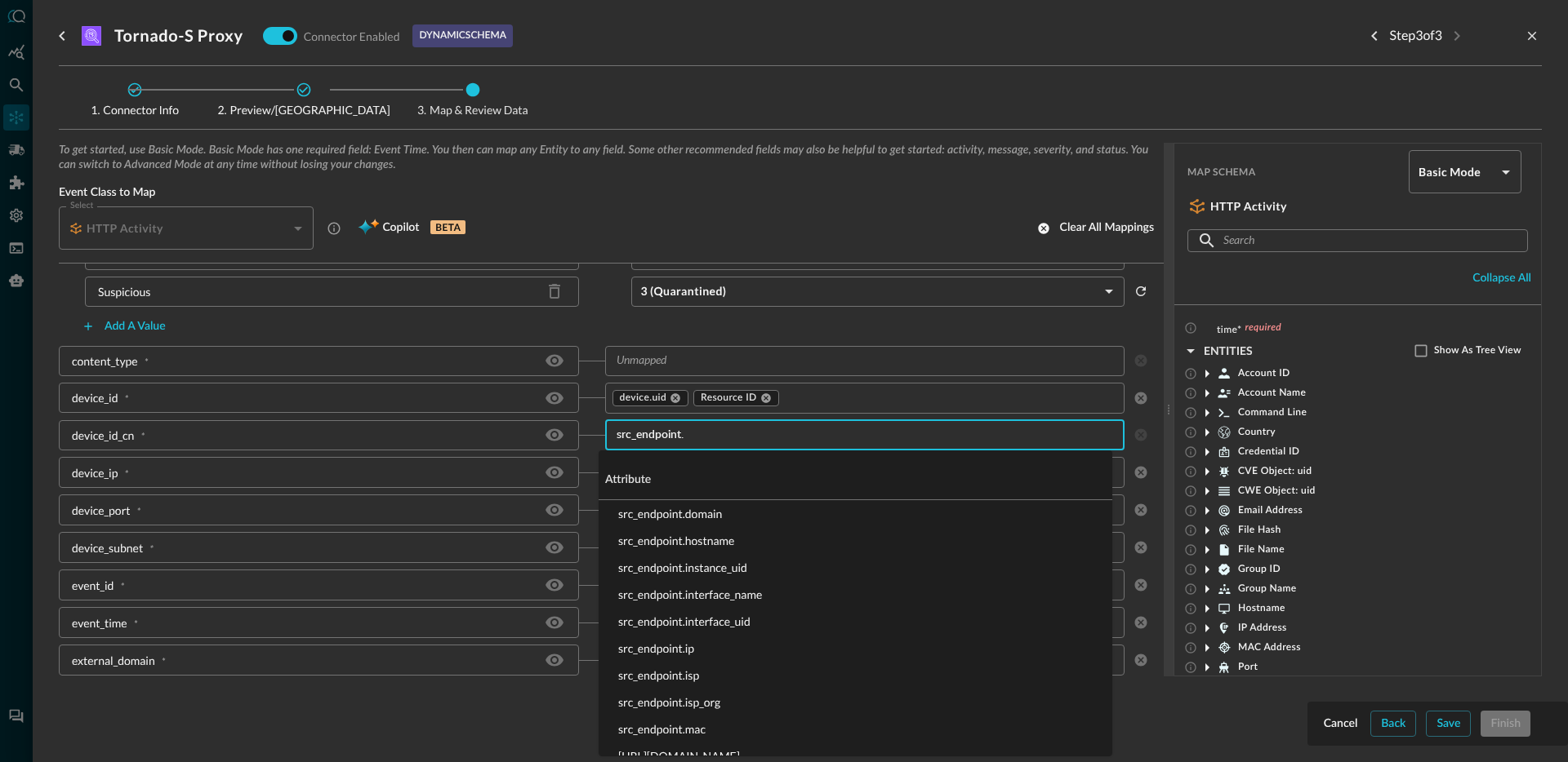
type input "src_endpoint.n"
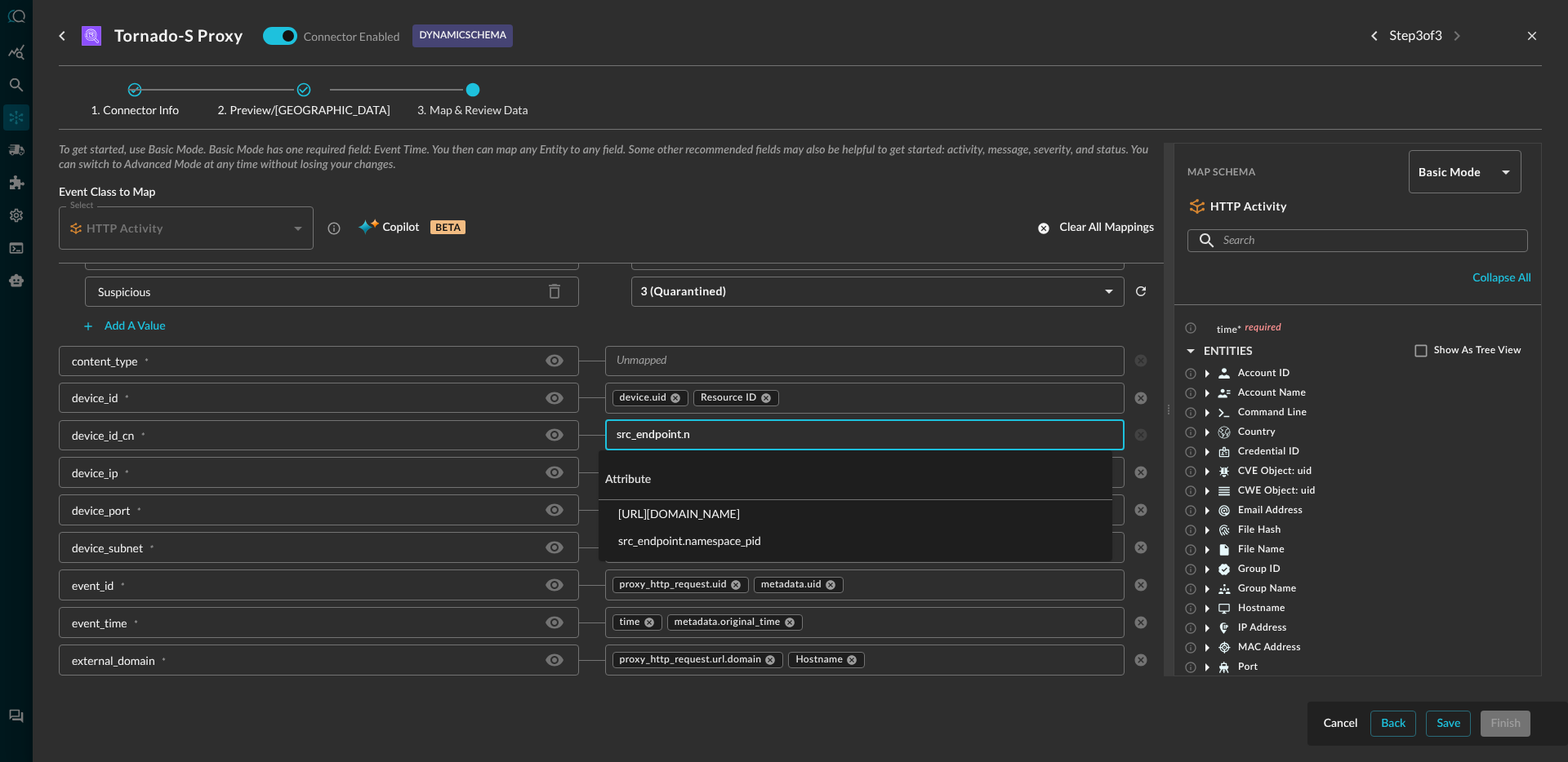
click at [673, 509] on li "src_endpoint.name" at bounding box center [856, 514] width 514 height 27
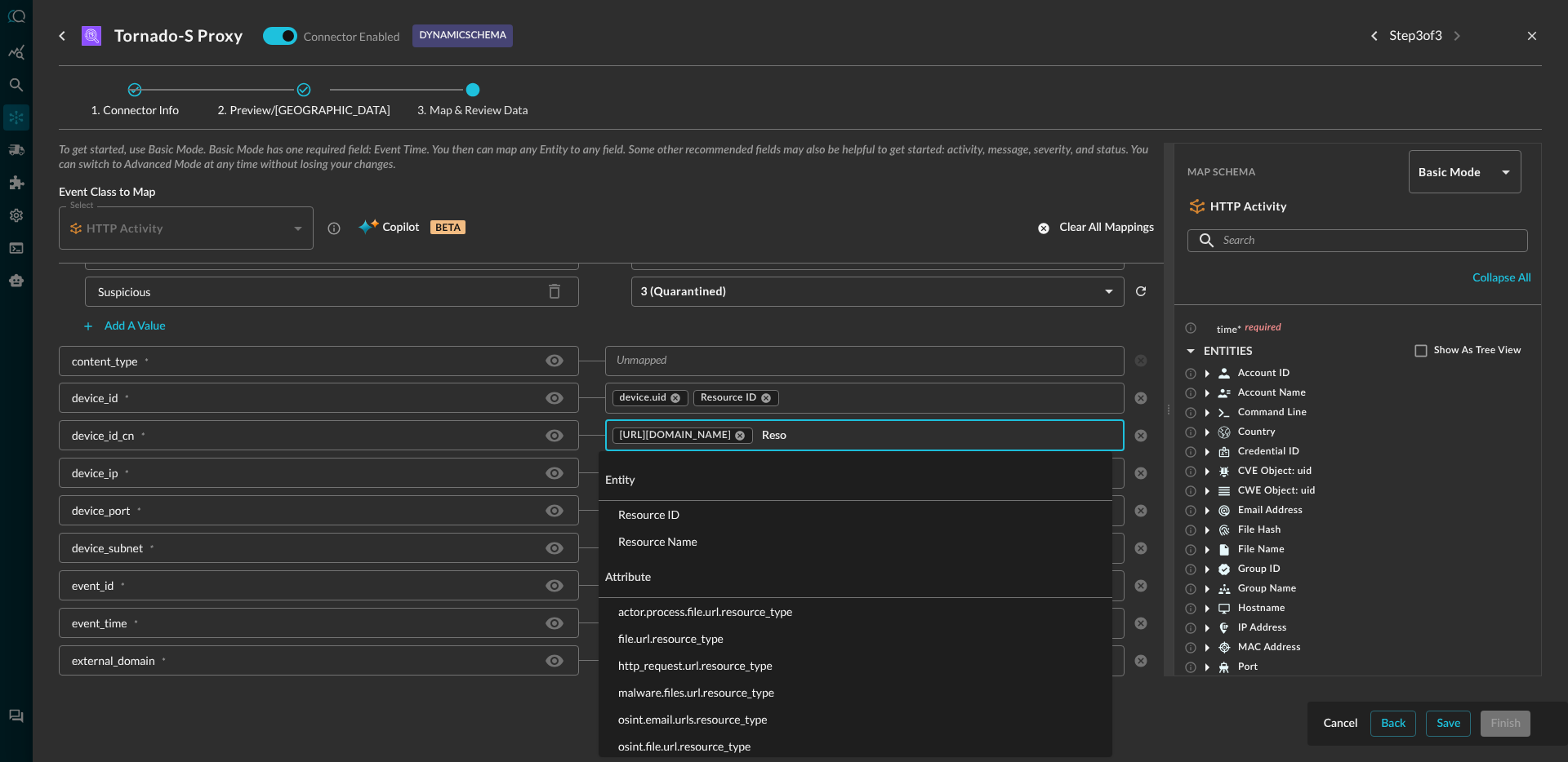
type input "Resou"
click at [679, 543] on li "Resource Name" at bounding box center [856, 542] width 514 height 27
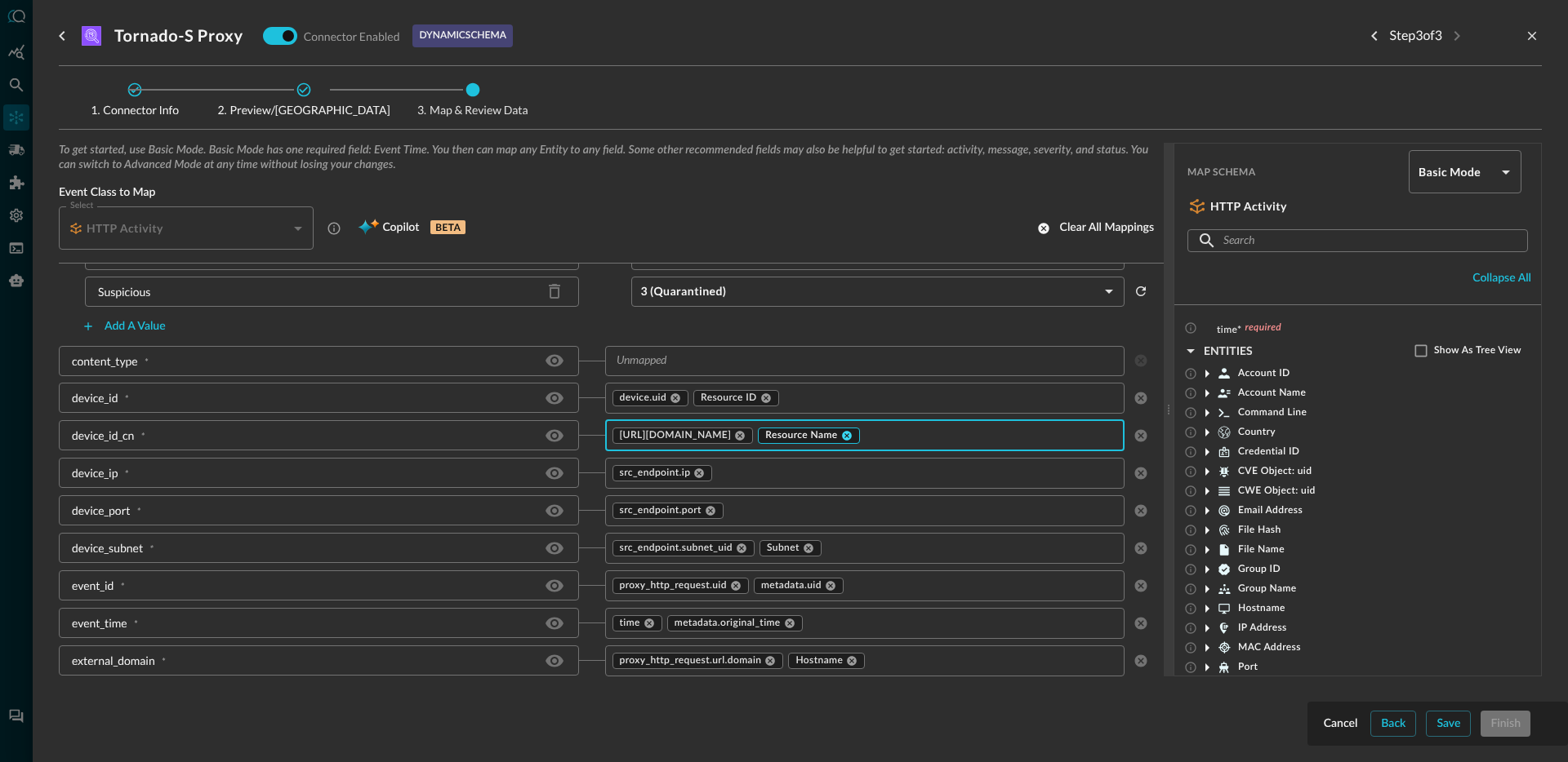
click at [841, 435] on icon at bounding box center [847, 435] width 12 height 12
click at [800, 437] on input "text" at bounding box center [924, 435] width 338 height 20
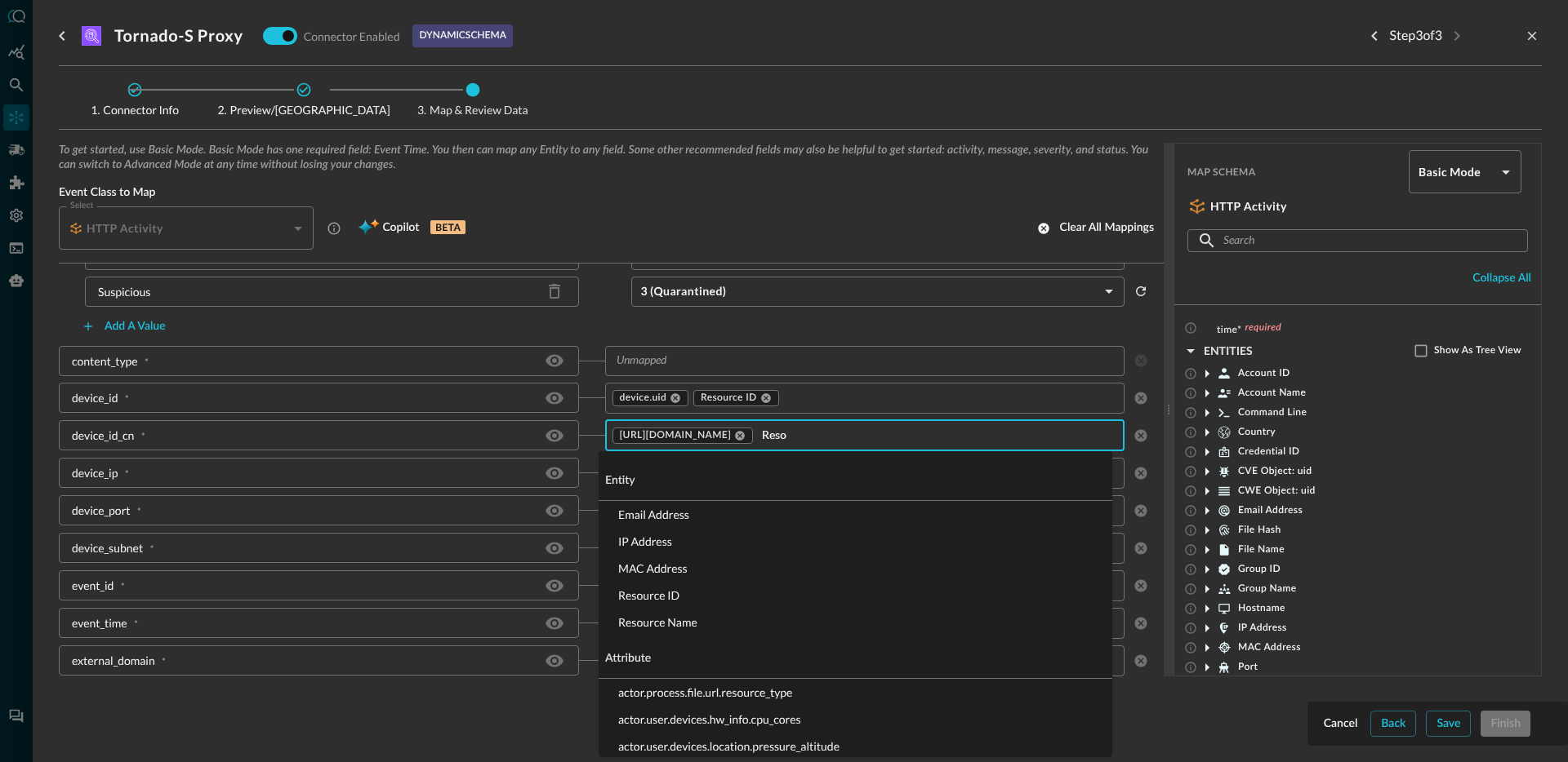
type input "Resou"
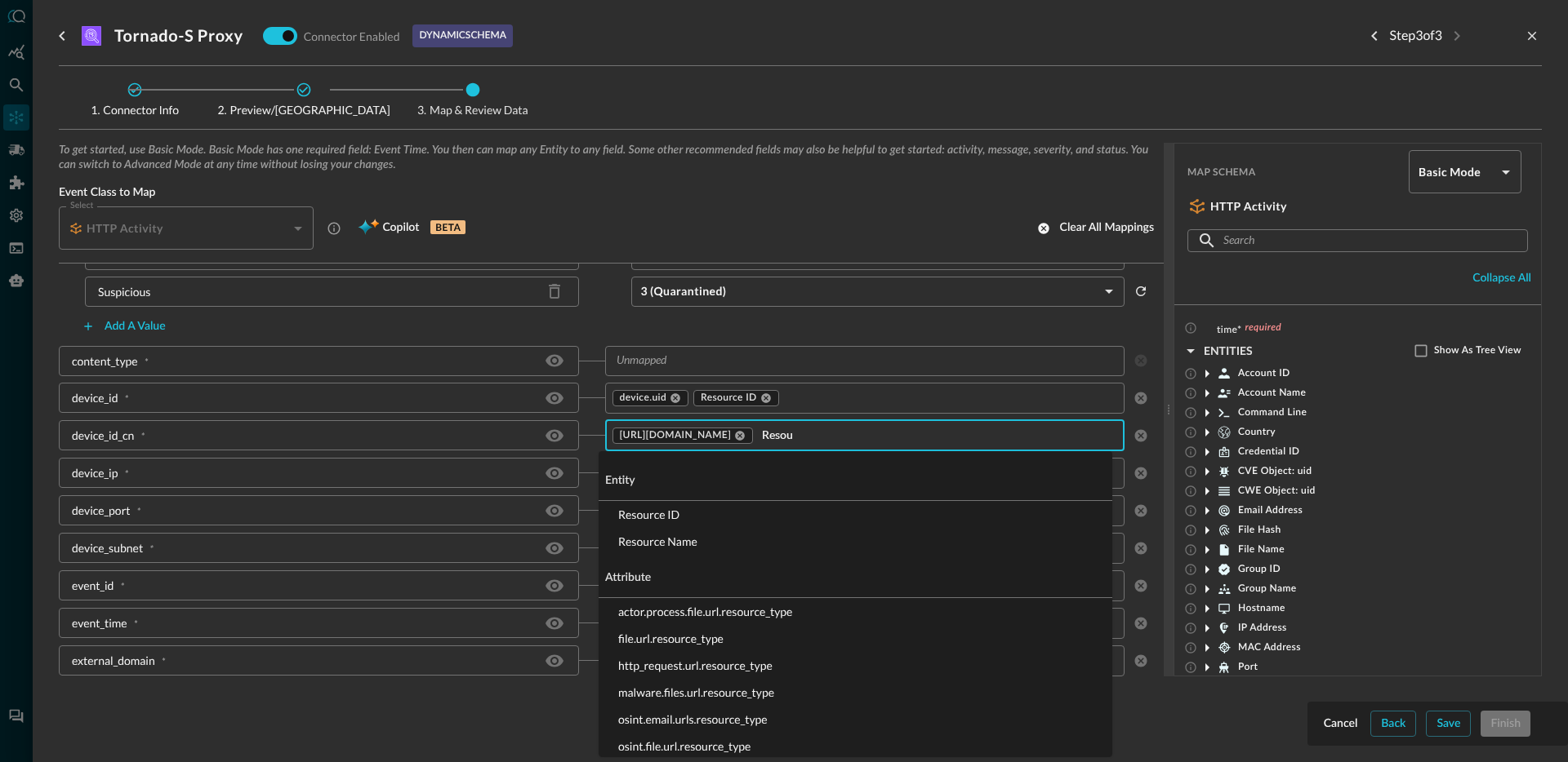
click at [646, 510] on li "Resource ID" at bounding box center [856, 515] width 514 height 27
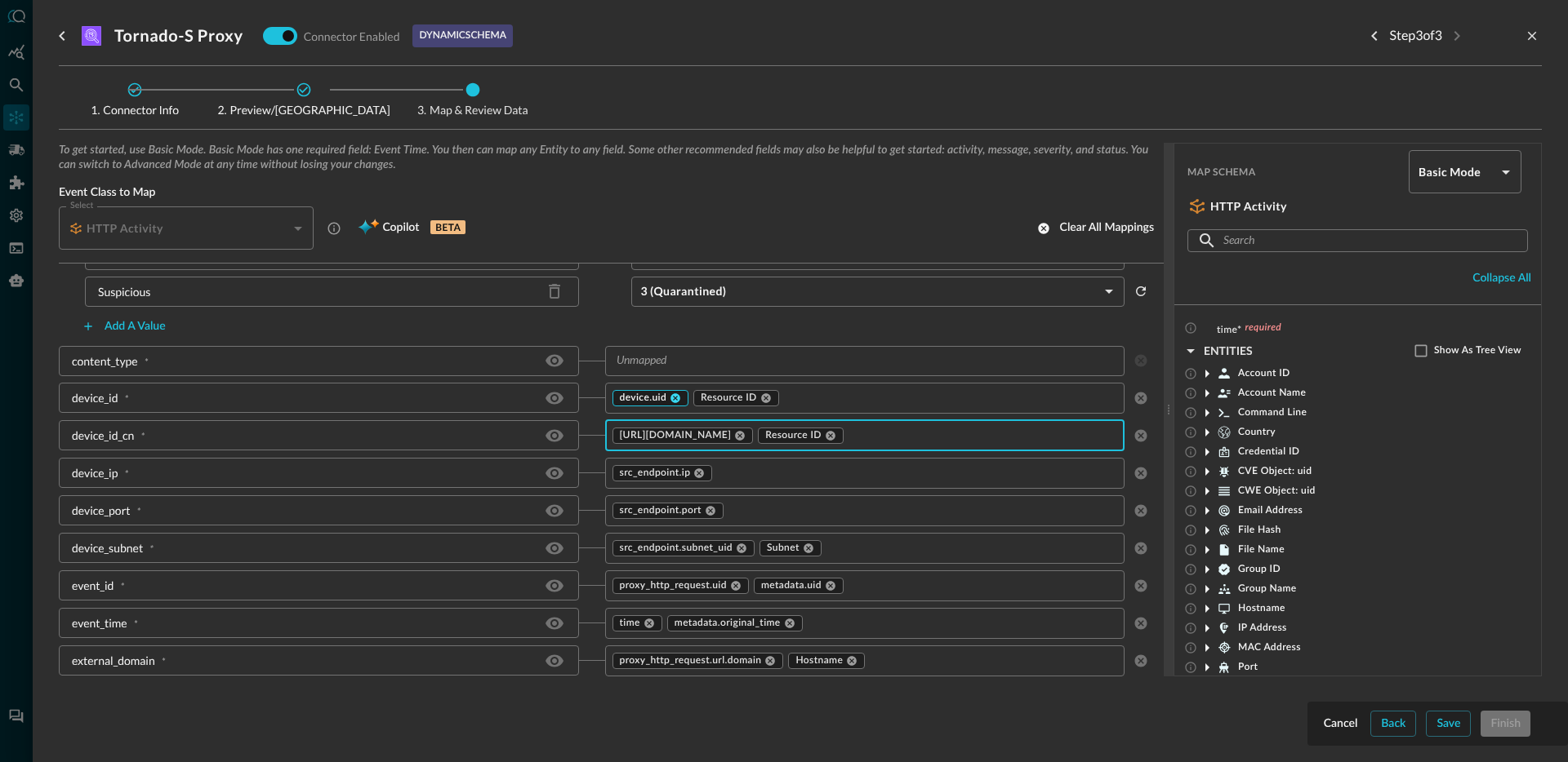
click at [670, 397] on icon at bounding box center [675, 398] width 12 height 12
click at [714, 396] on input "text" at bounding box center [896, 397] width 393 height 20
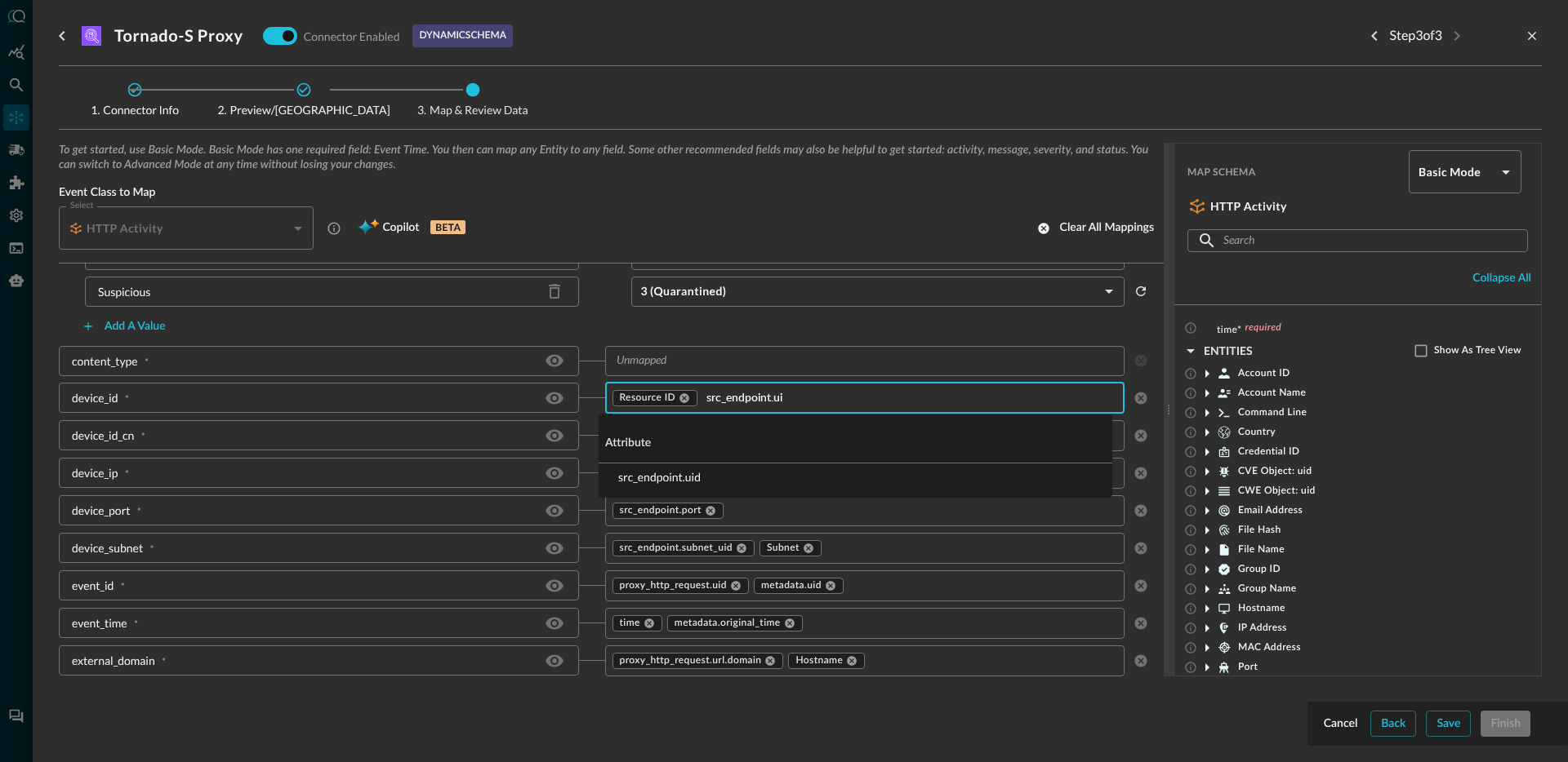
type input "src_endpoint.uid"
click at [660, 483] on li "src_endpoint.uid" at bounding box center [856, 477] width 514 height 27
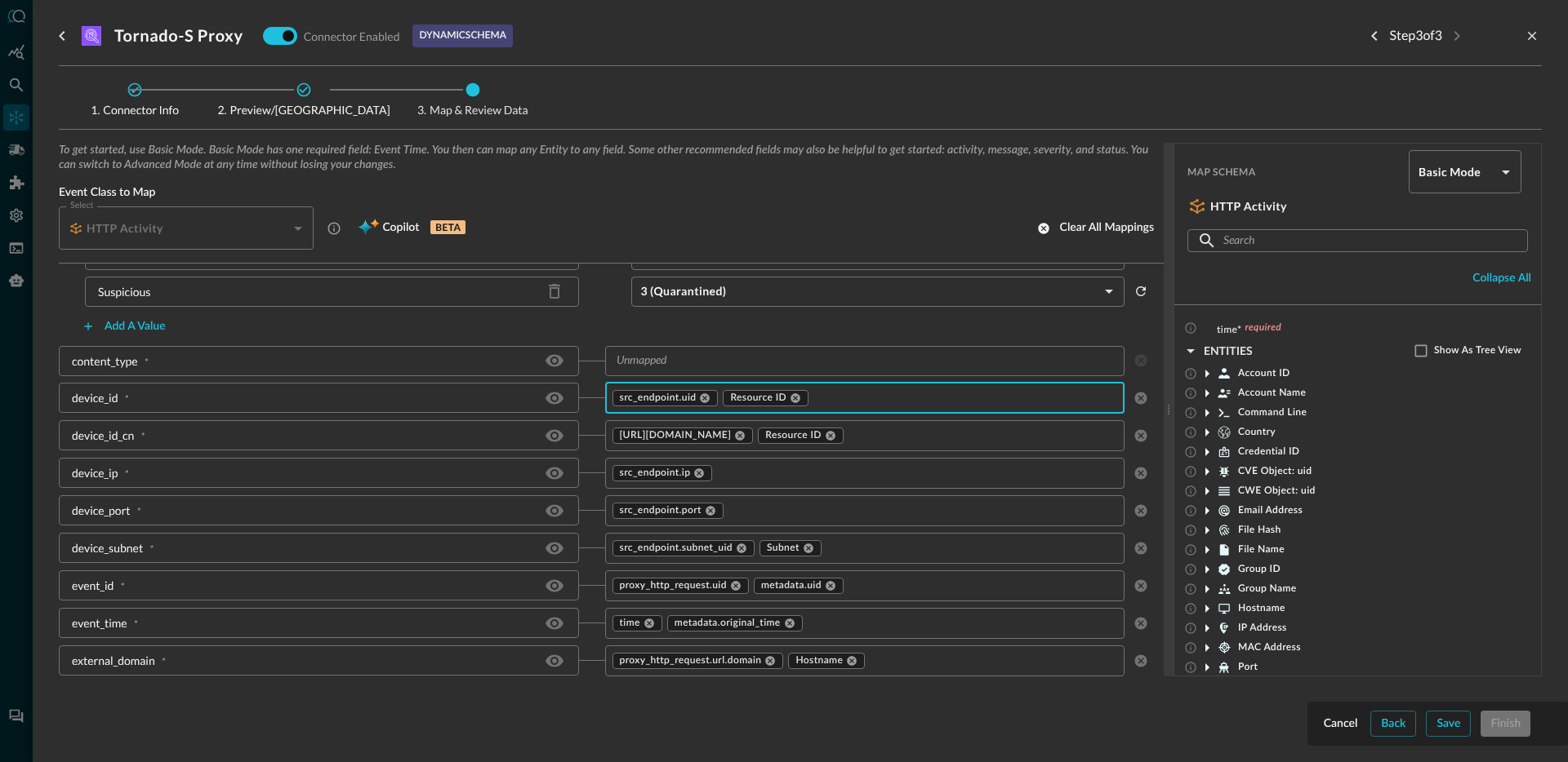
click at [709, 370] on input "text" at bounding box center [851, 361] width 484 height 20
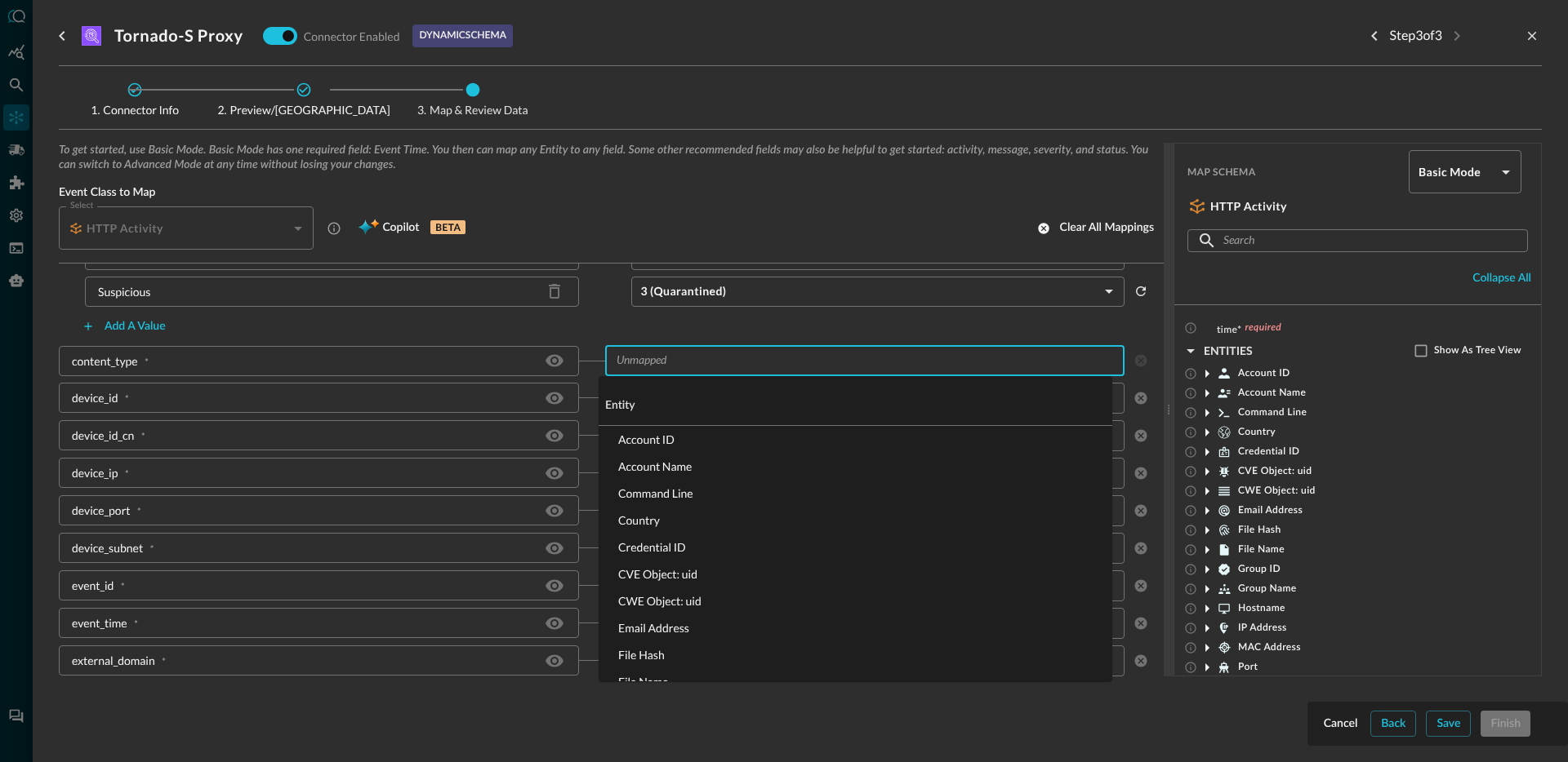
type input "p"
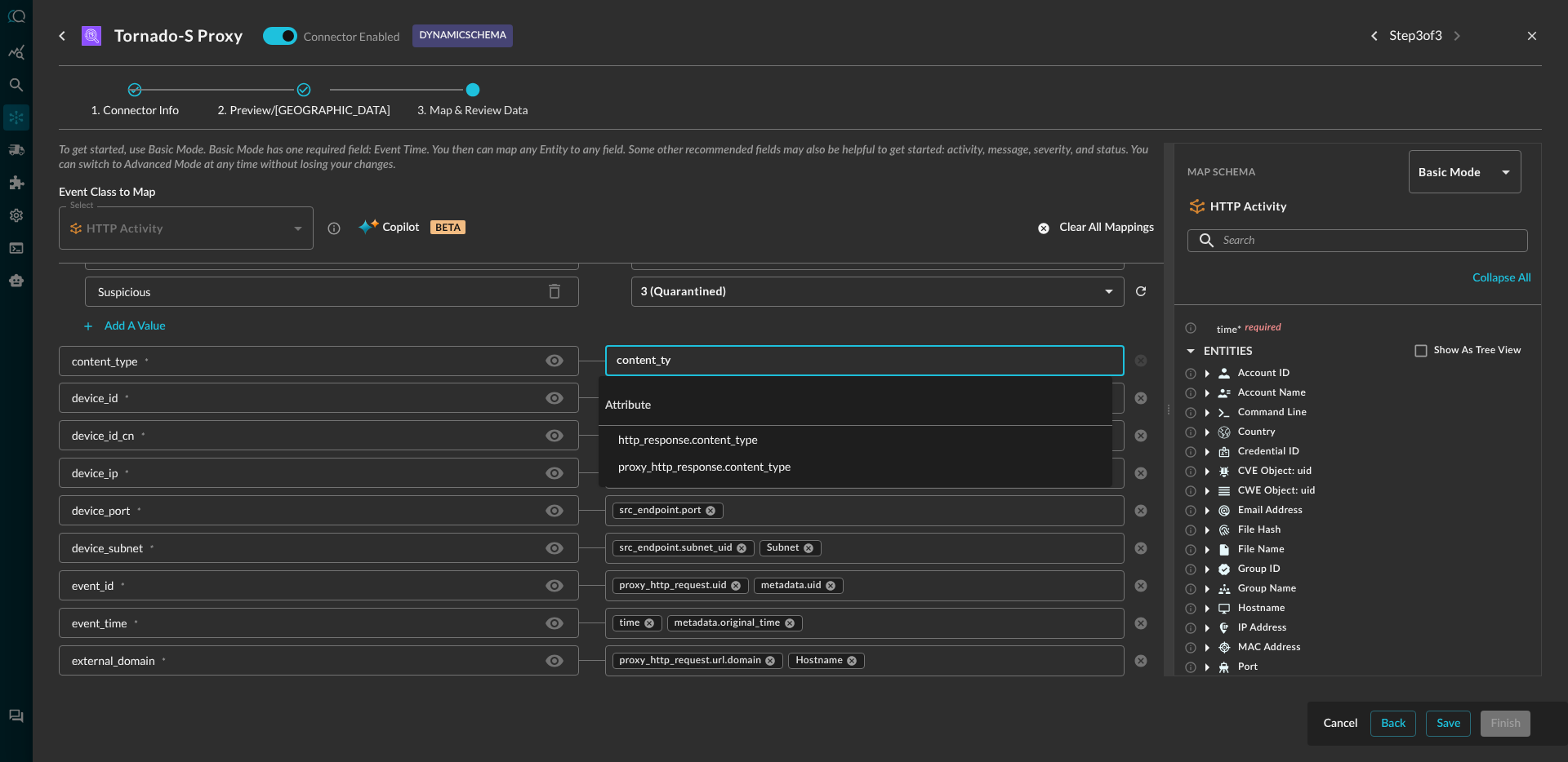
type input "content_typ"
click at [671, 462] on li "proxy_http_response.content_type" at bounding box center [856, 466] width 514 height 27
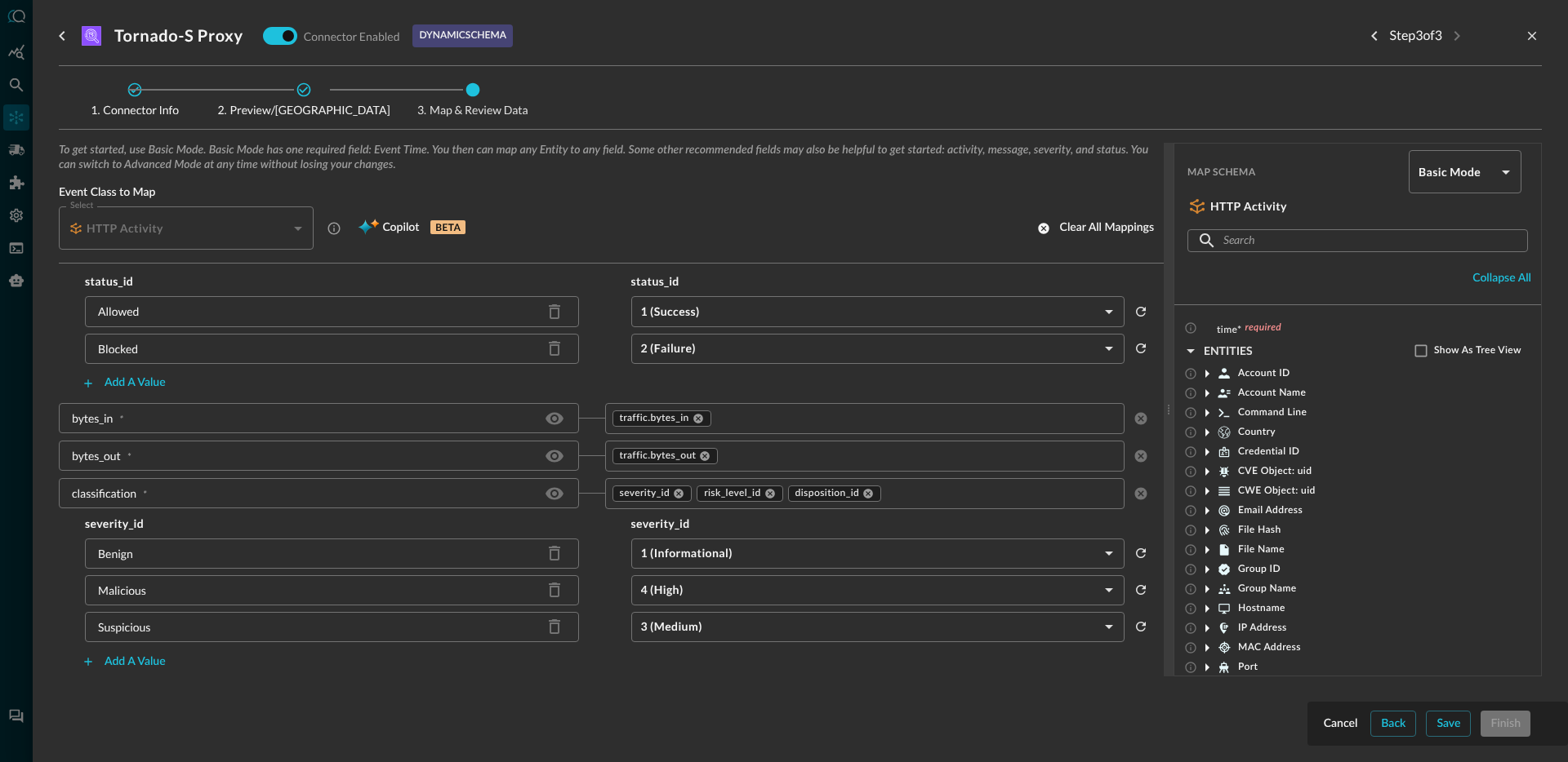
scroll to position [248, 0]
click at [703, 455] on icon at bounding box center [705, 457] width 10 height 10
type input "b"
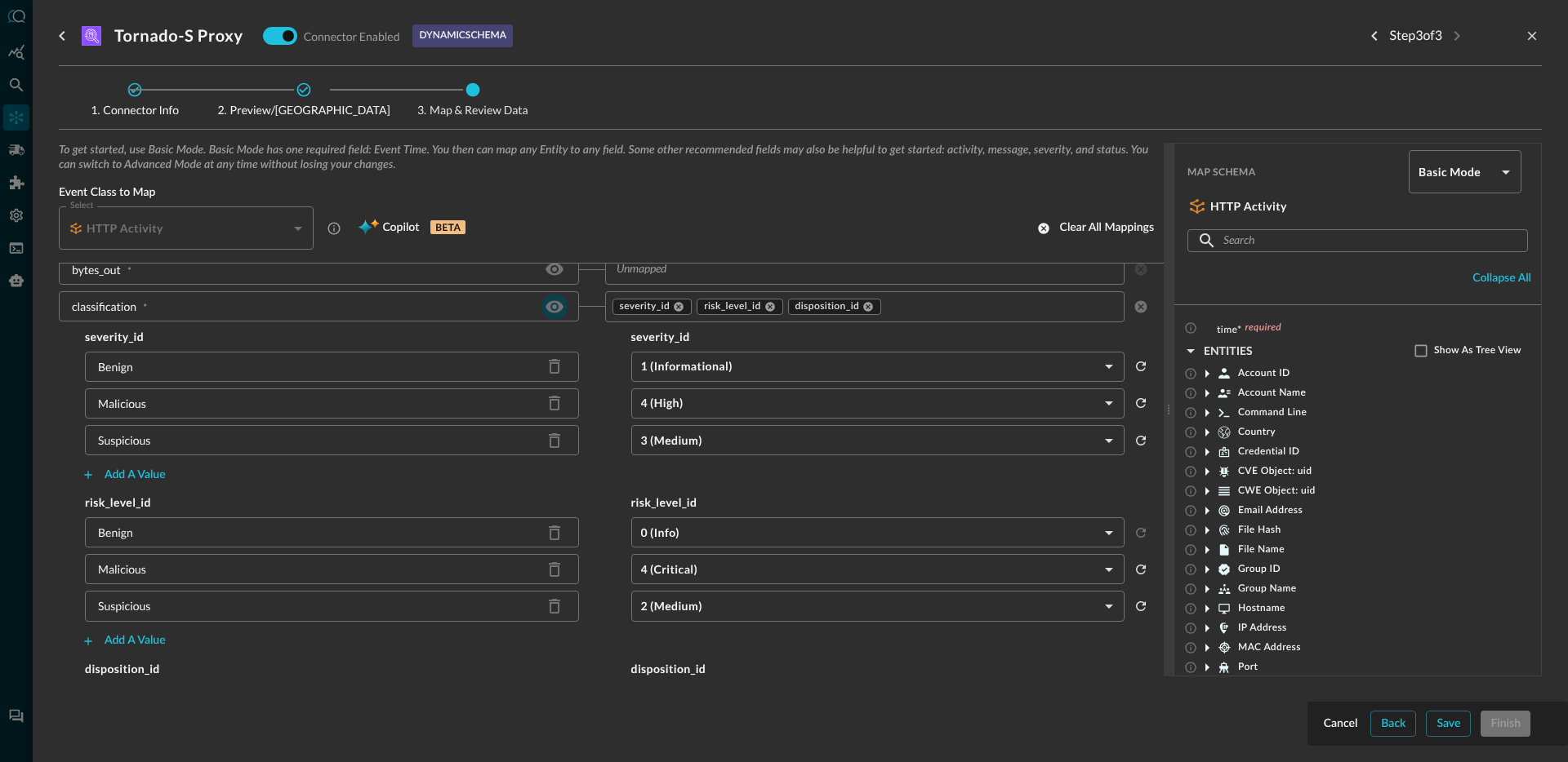
scroll to position [293, 0]
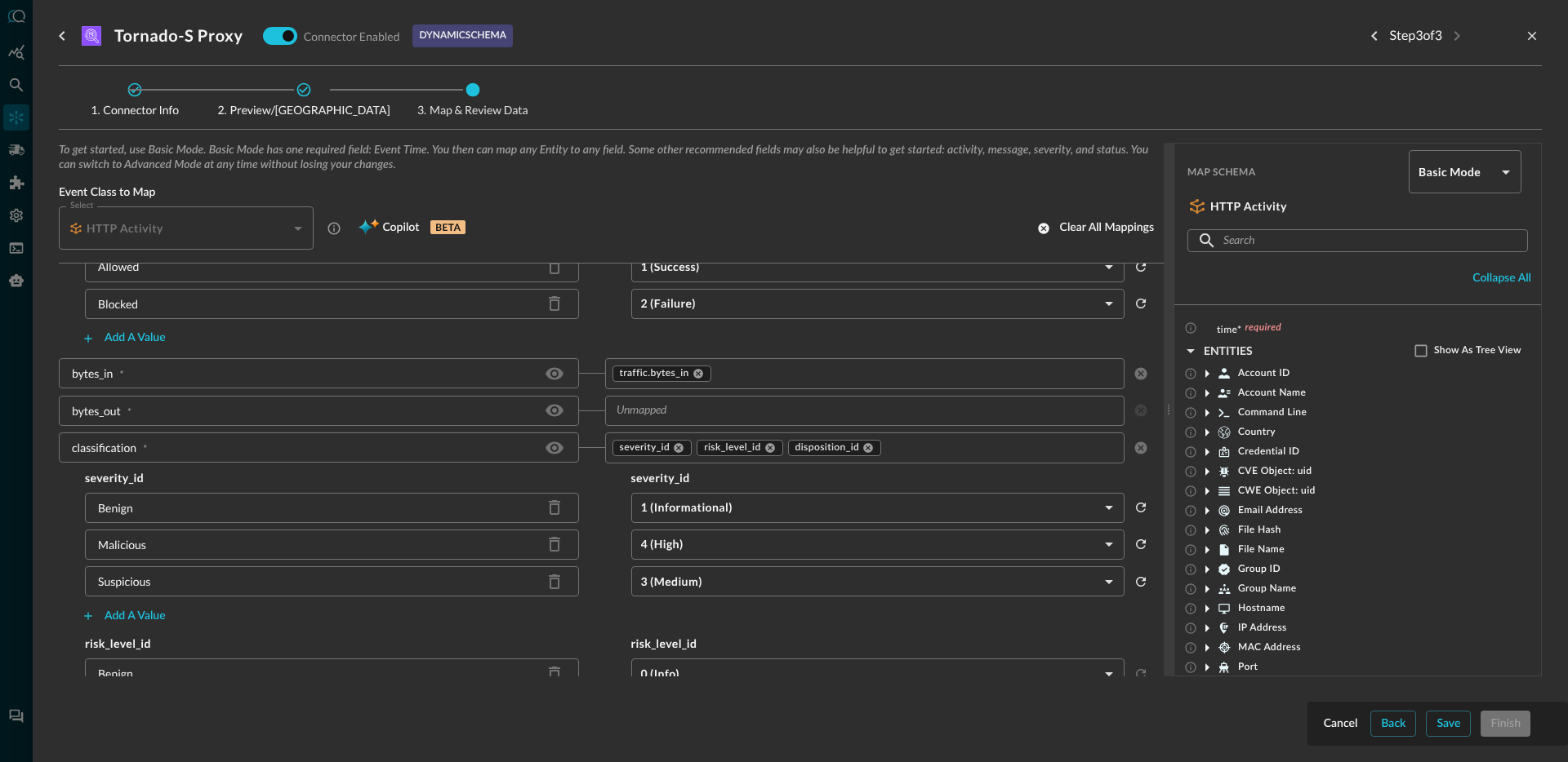
click at [645, 418] on input "text" at bounding box center [851, 411] width 484 height 20
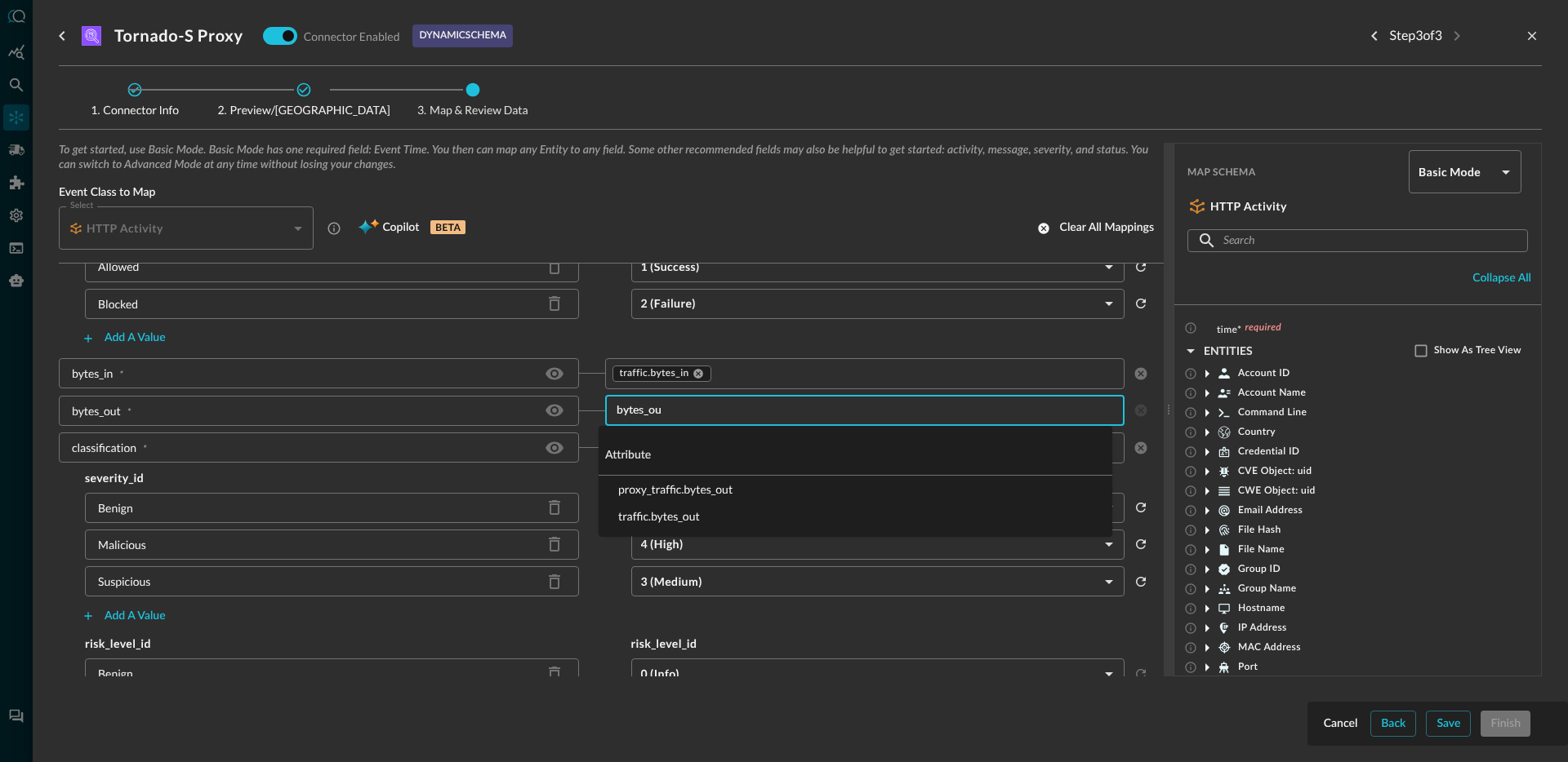
type input "bytes_out"
click at [675, 490] on li "proxy_traffic.bytes_out" at bounding box center [856, 490] width 514 height 27
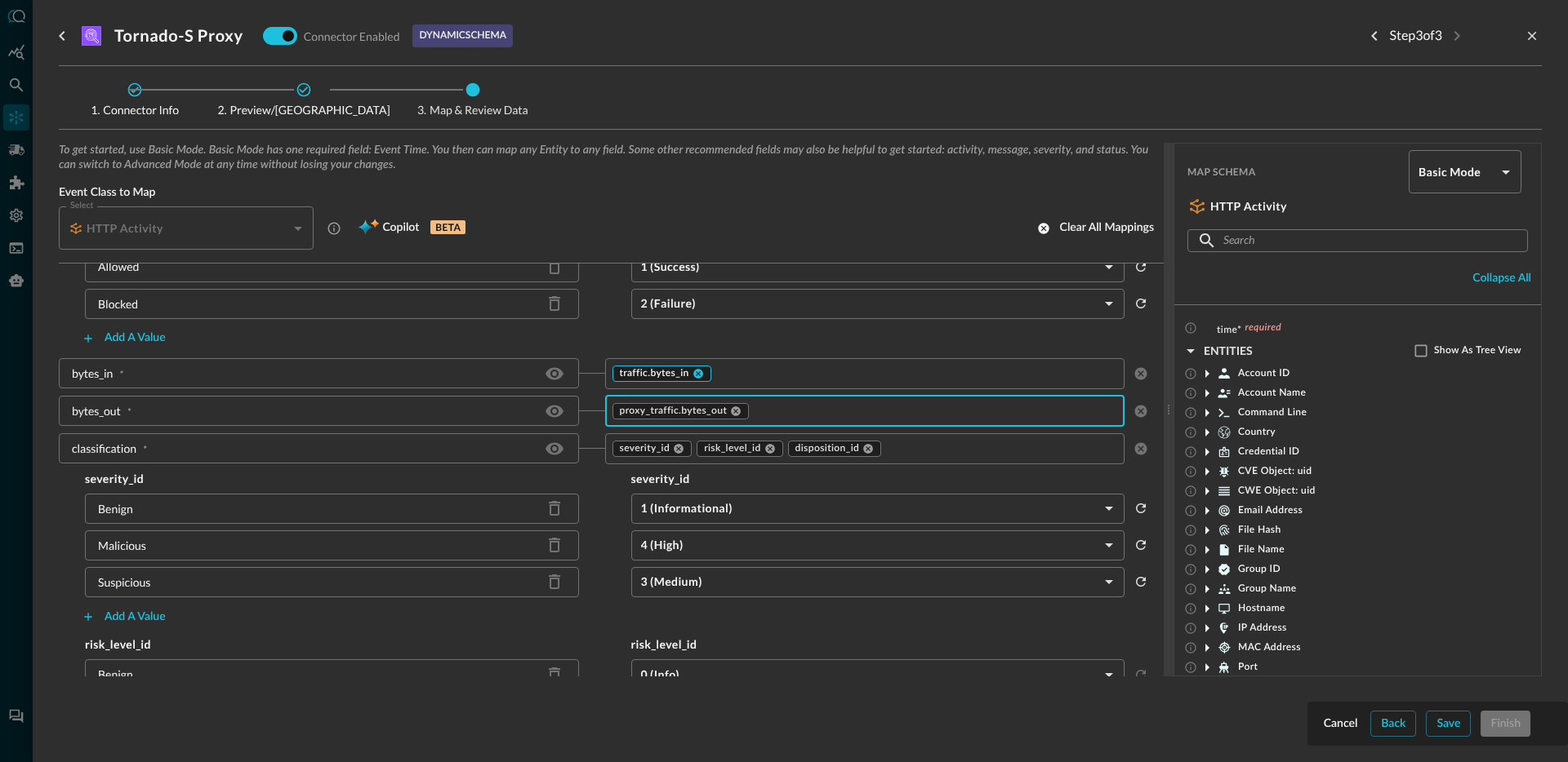
click at [696, 379] on div "traffic.bytes_in" at bounding box center [662, 374] width 99 height 16
click at [694, 375] on icon at bounding box center [698, 374] width 10 height 10
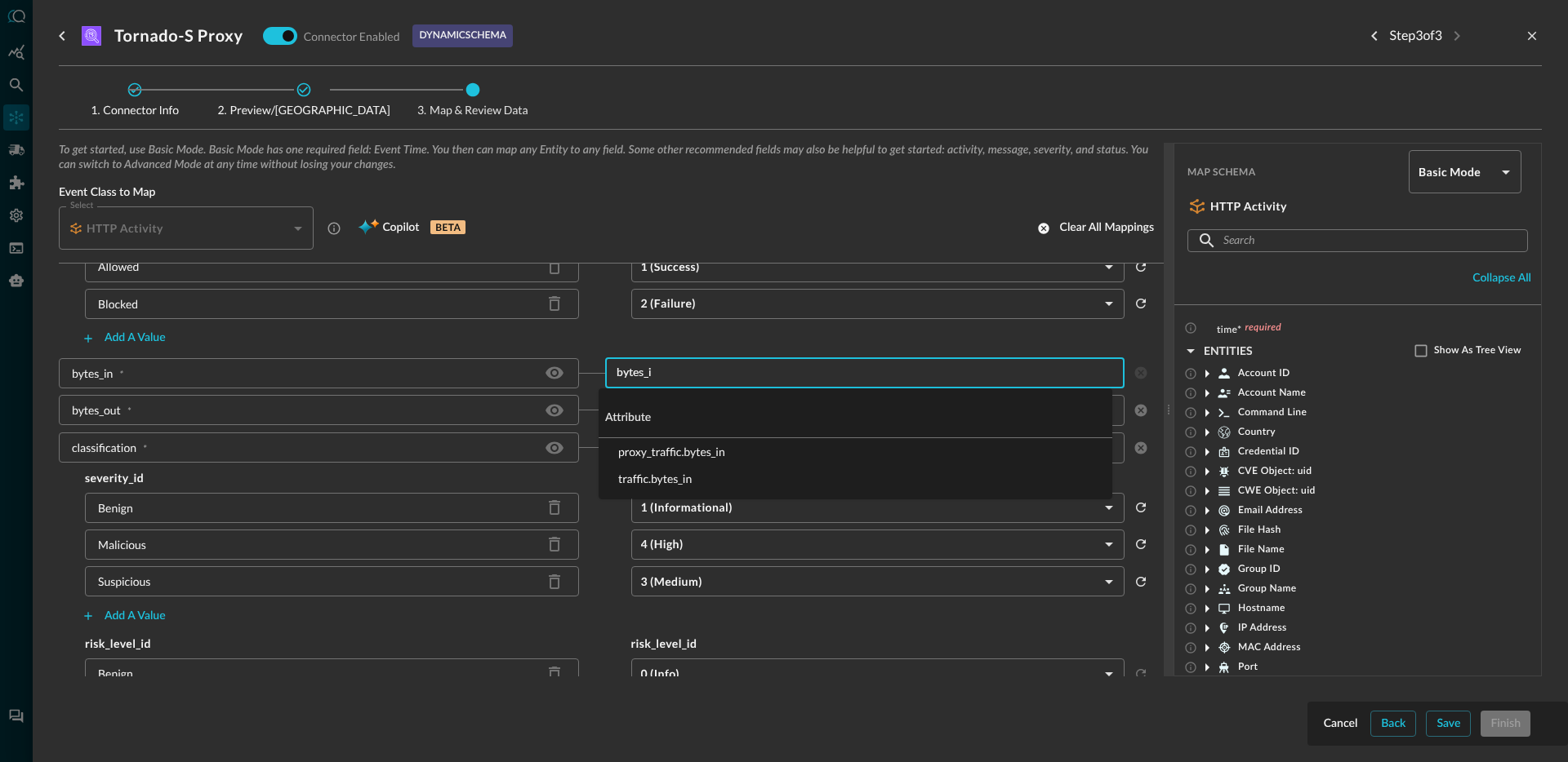
type input "bytes_in"
click at [713, 446] on li "proxy_traffic.bytes_in" at bounding box center [856, 452] width 514 height 27
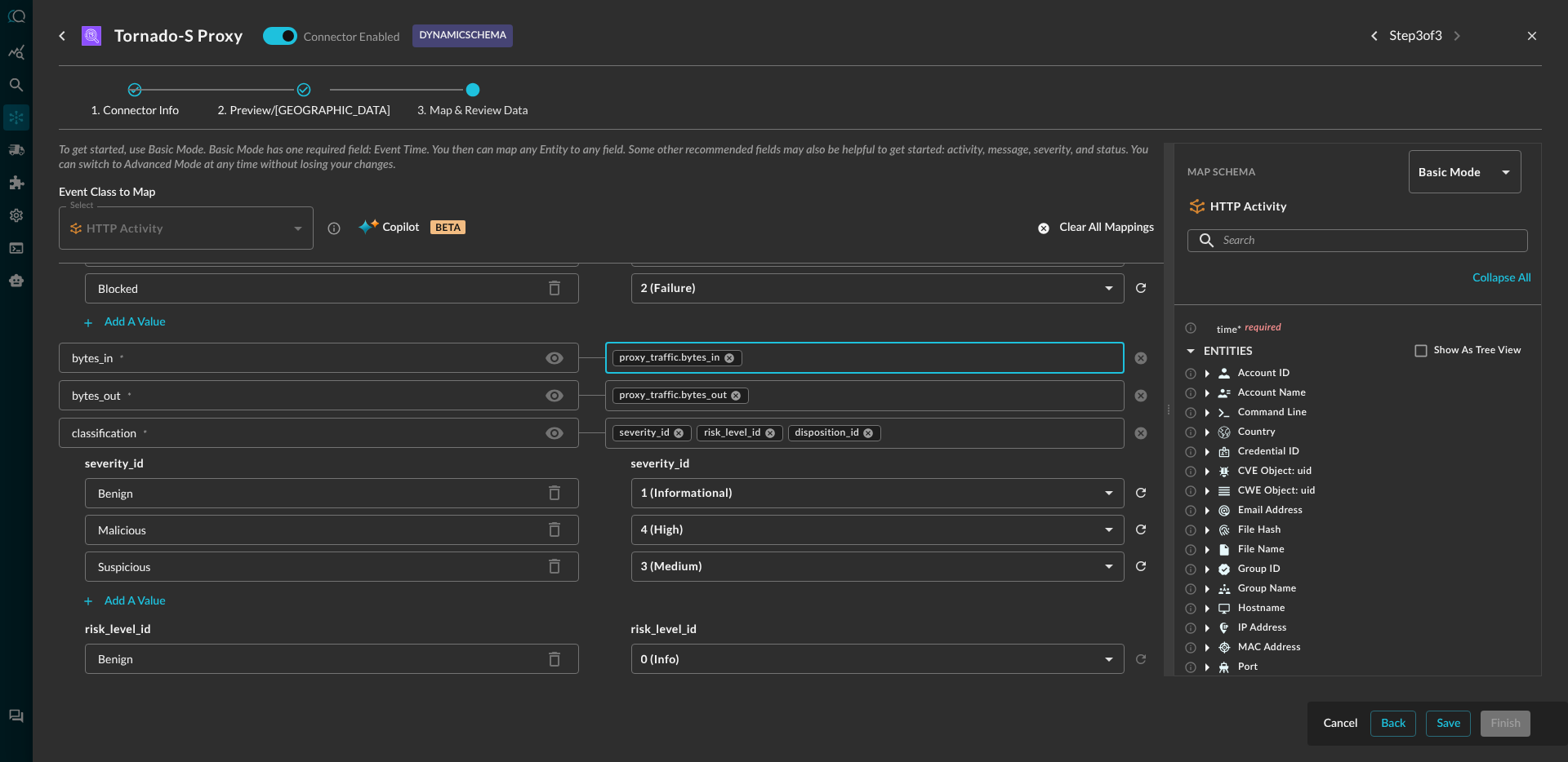
scroll to position [542, 0]
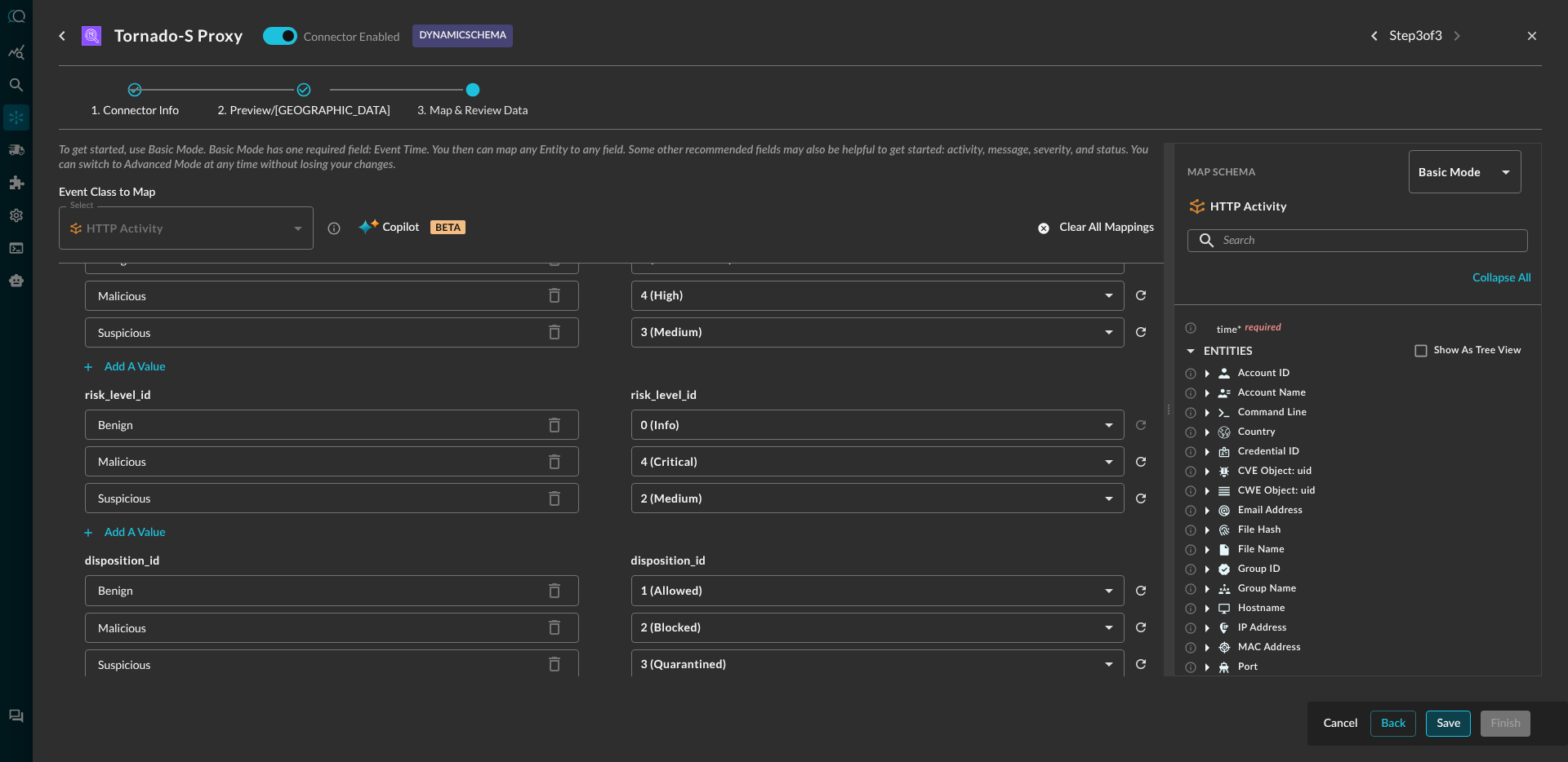
click at [1450, 729] on button "Save" at bounding box center [1447, 724] width 44 height 26
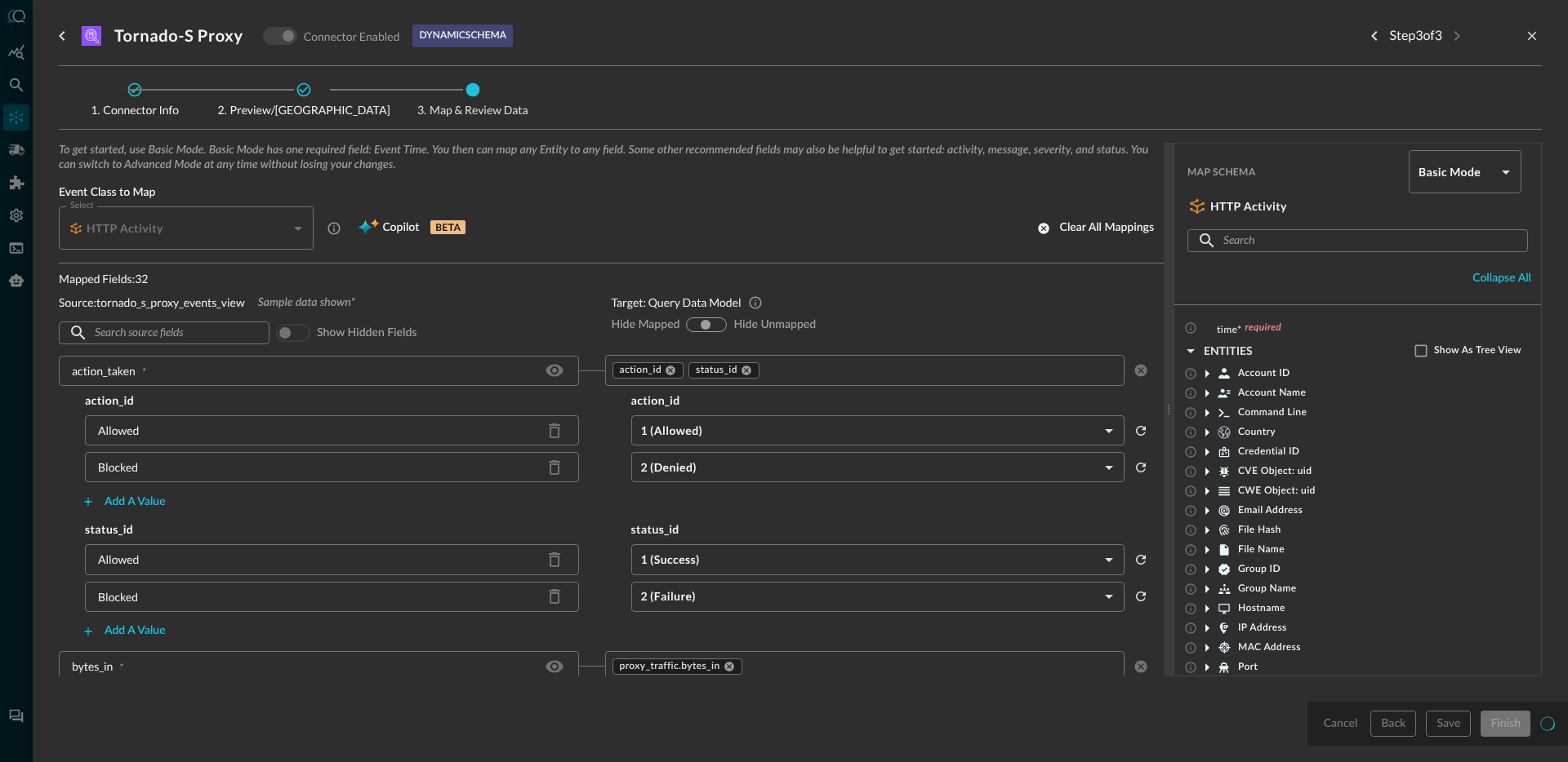
scroll to position [542, 0]
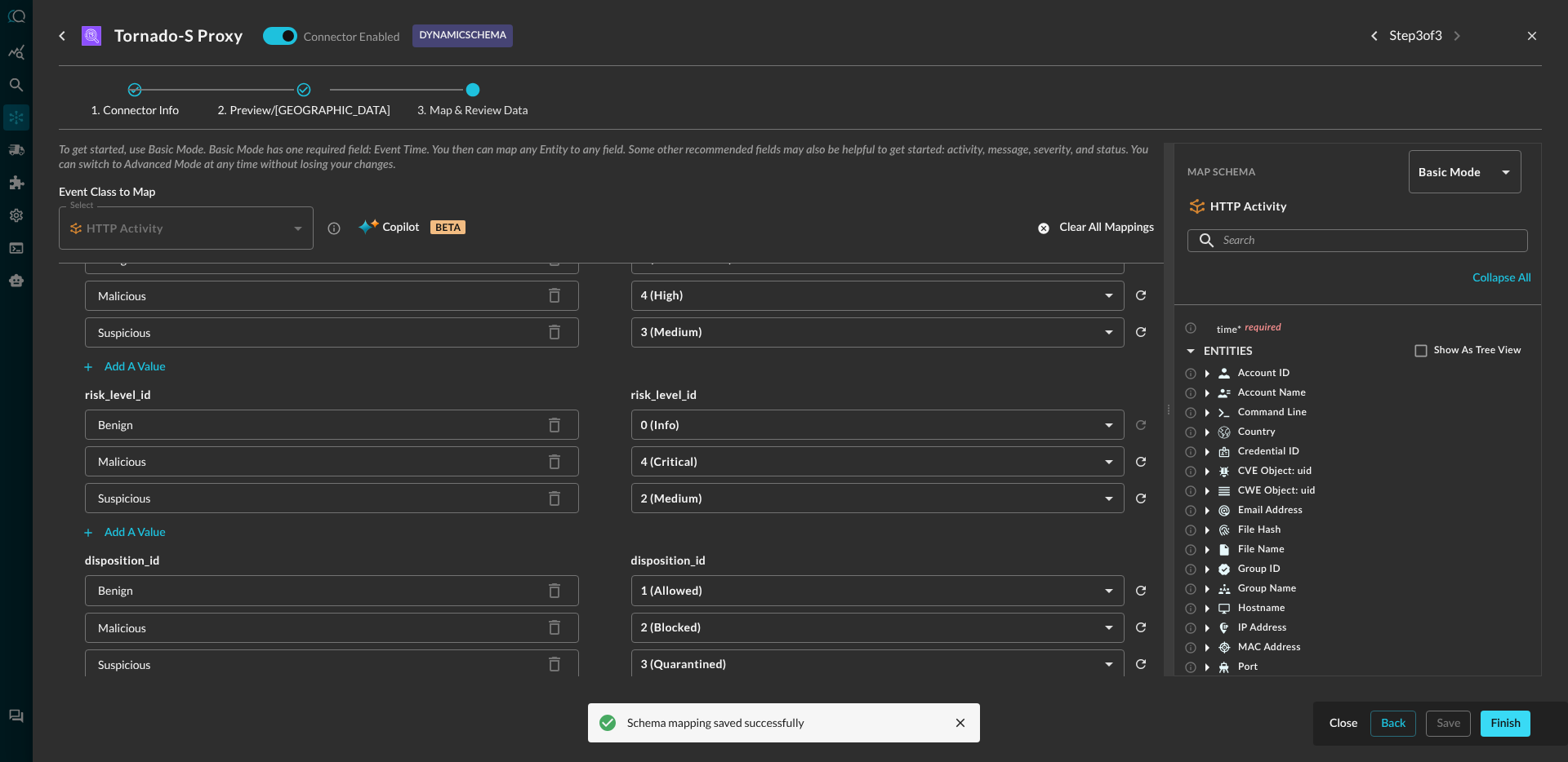
click at [1504, 727] on button "Finish" at bounding box center [1504, 724] width 50 height 26
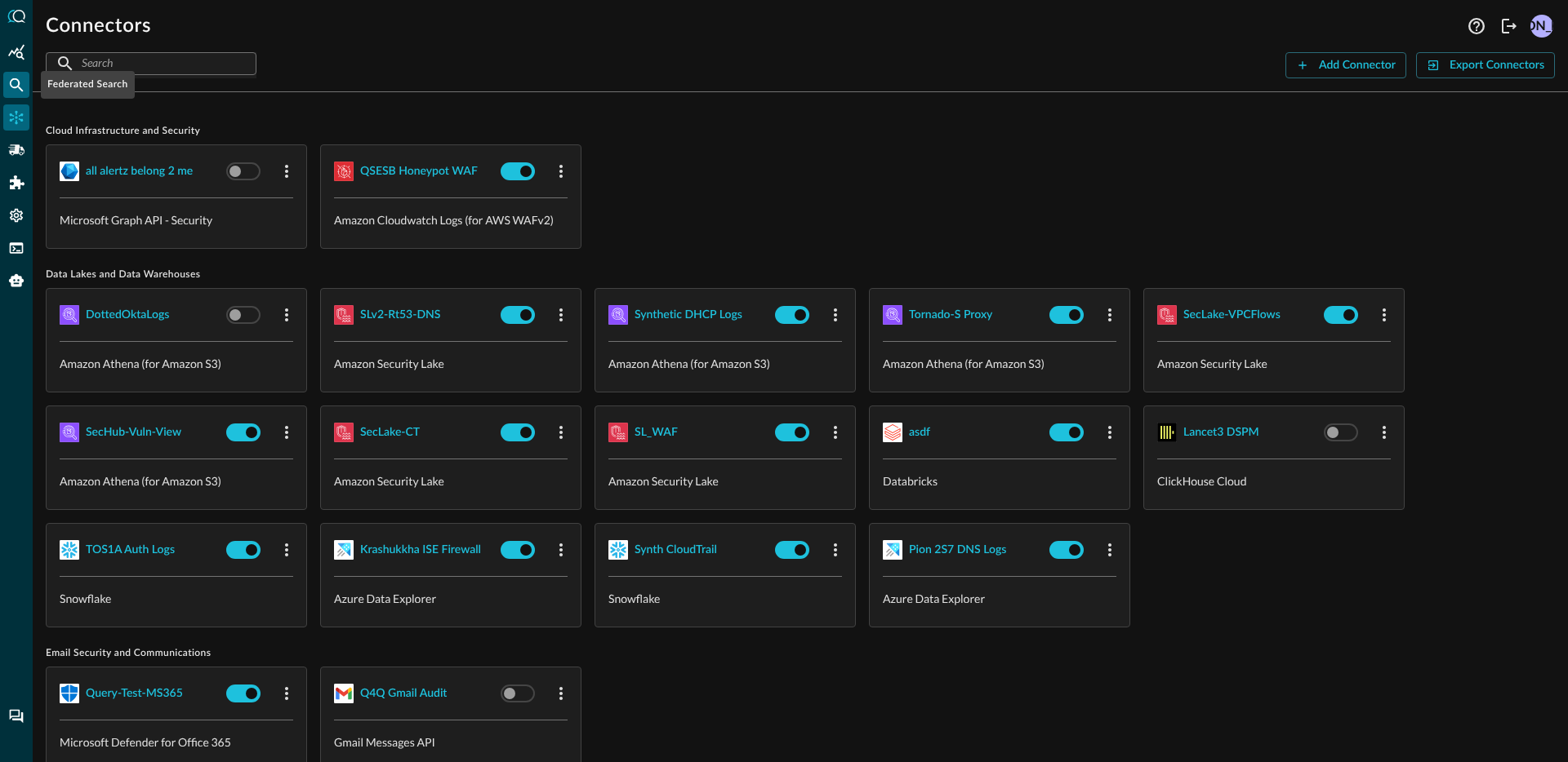
click at [16, 85] on icon "Federated Search" at bounding box center [16, 84] width 14 height 14
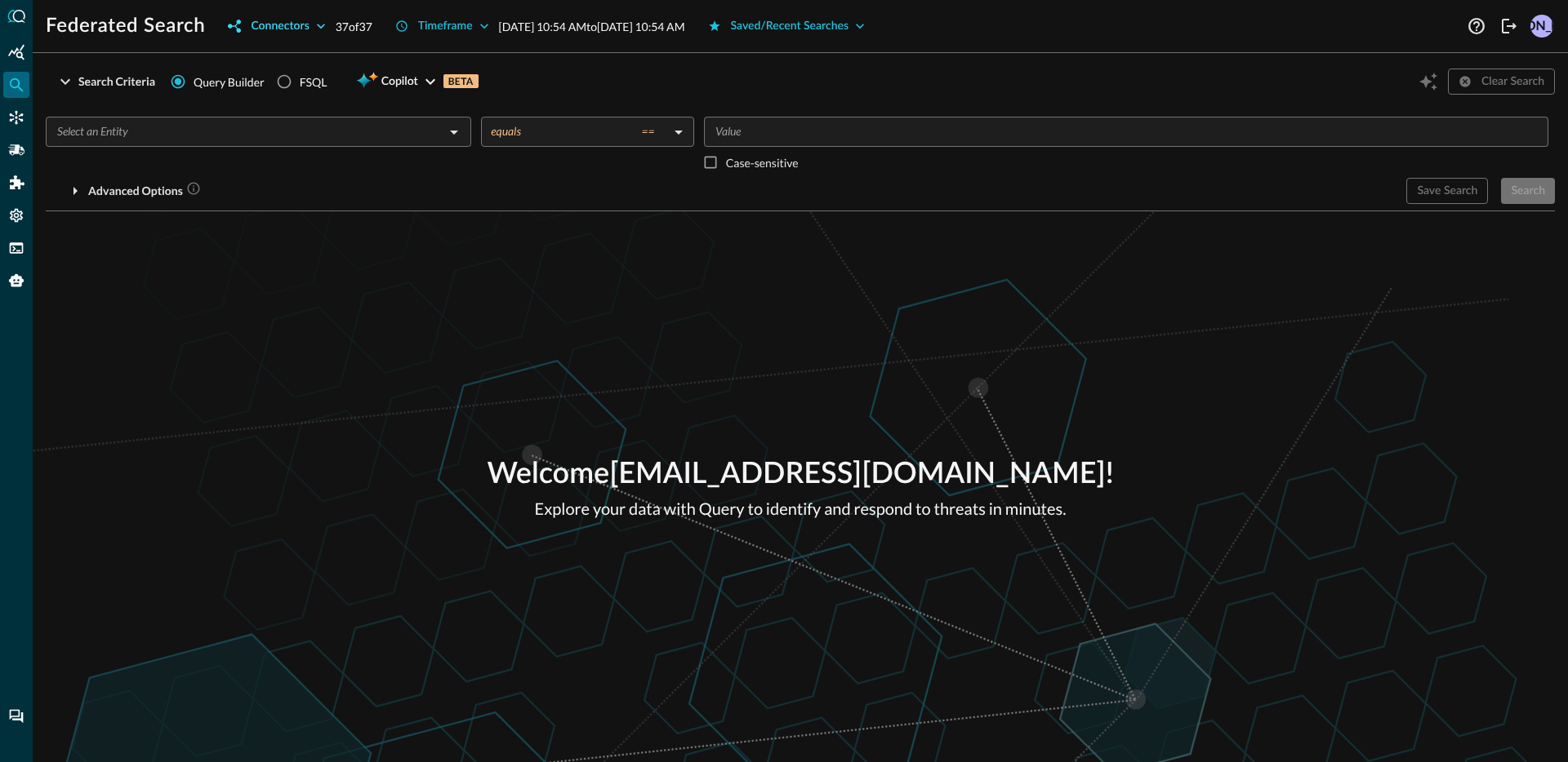
click at [308, 24] on button "Connectors" at bounding box center [276, 25] width 117 height 26
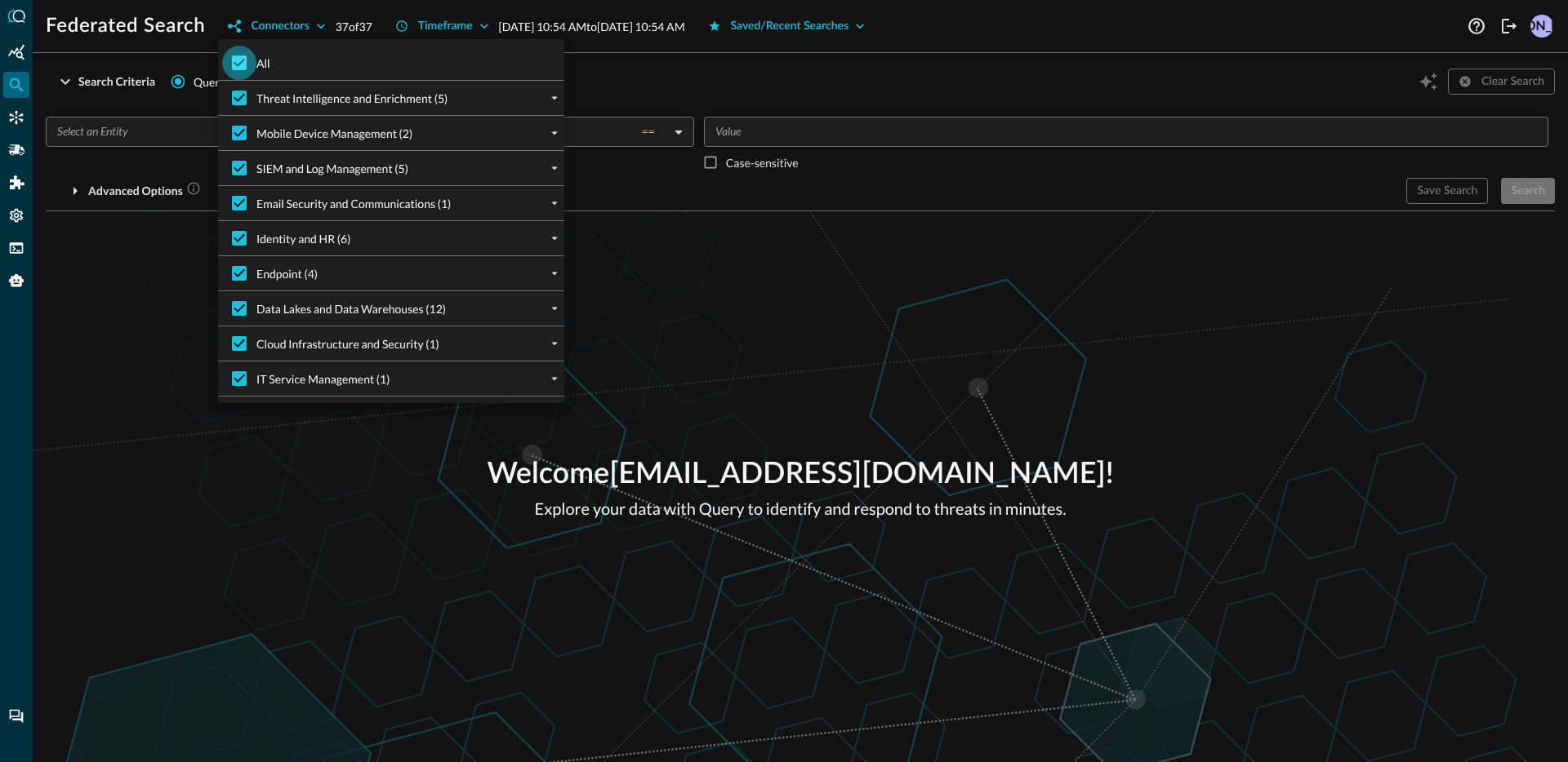
click at [242, 53] on input "All" at bounding box center [240, 63] width 34 height 34
checkbox input "false"
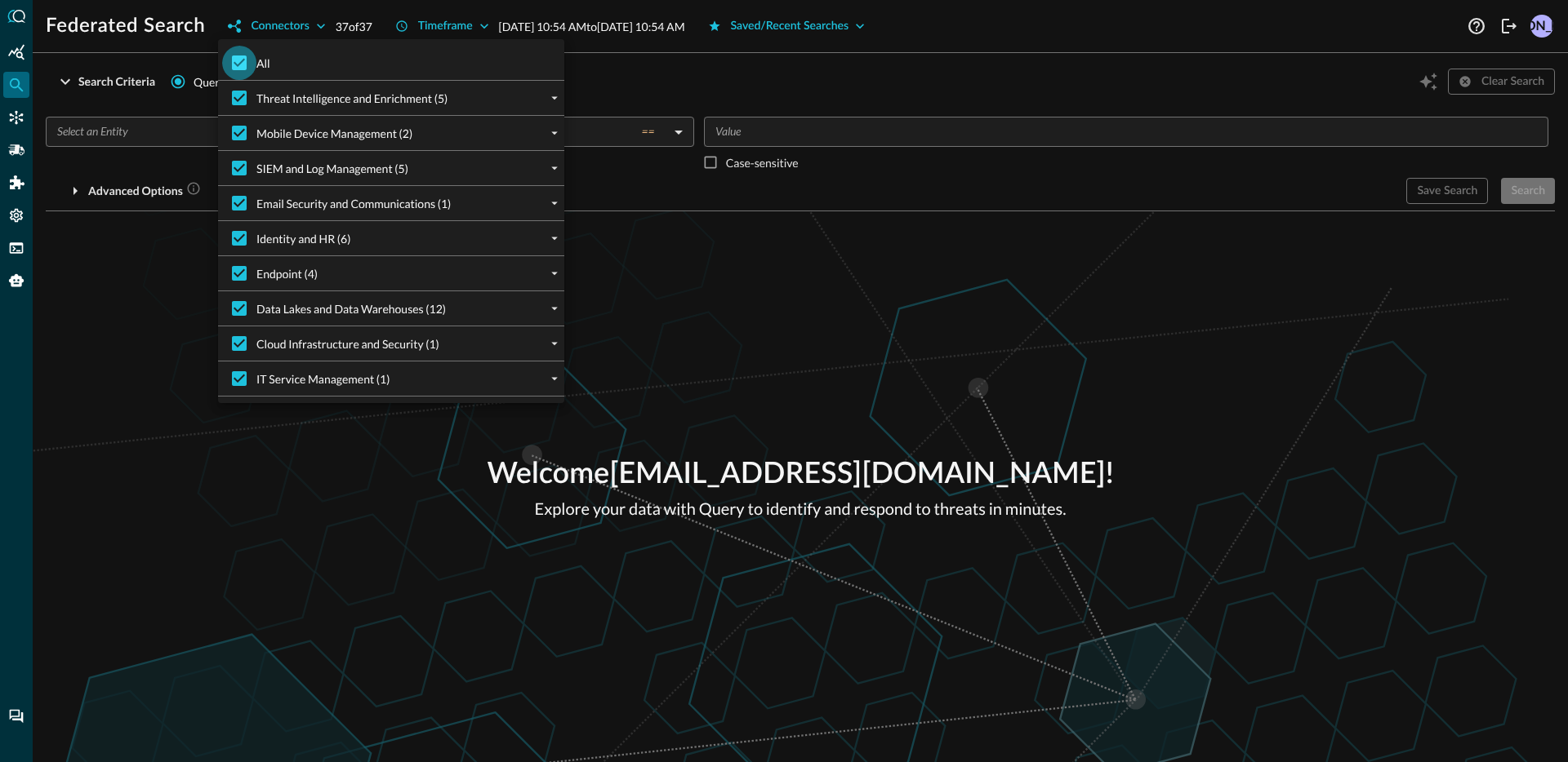
checkbox input "false"
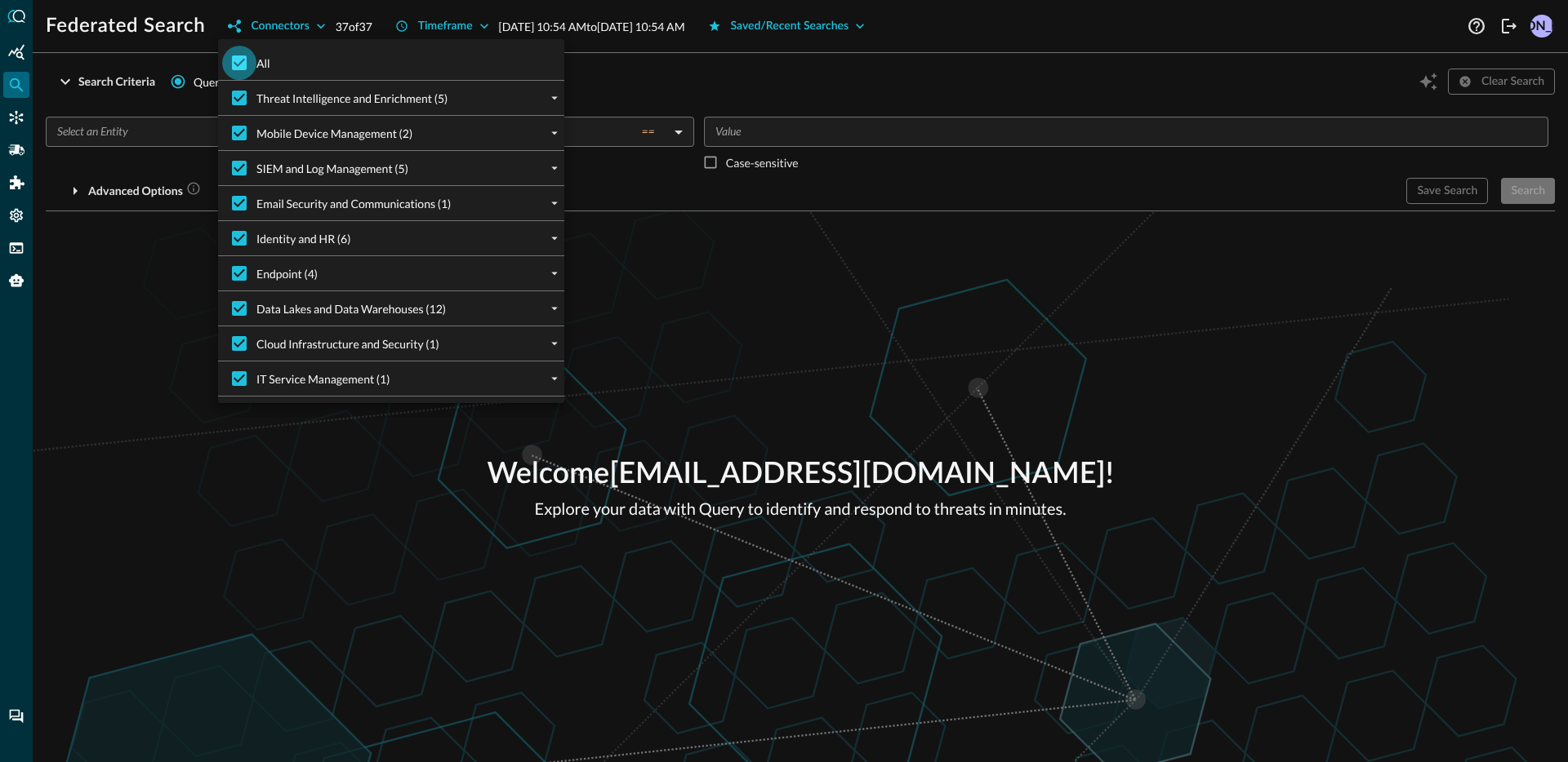
checkbox input "false"
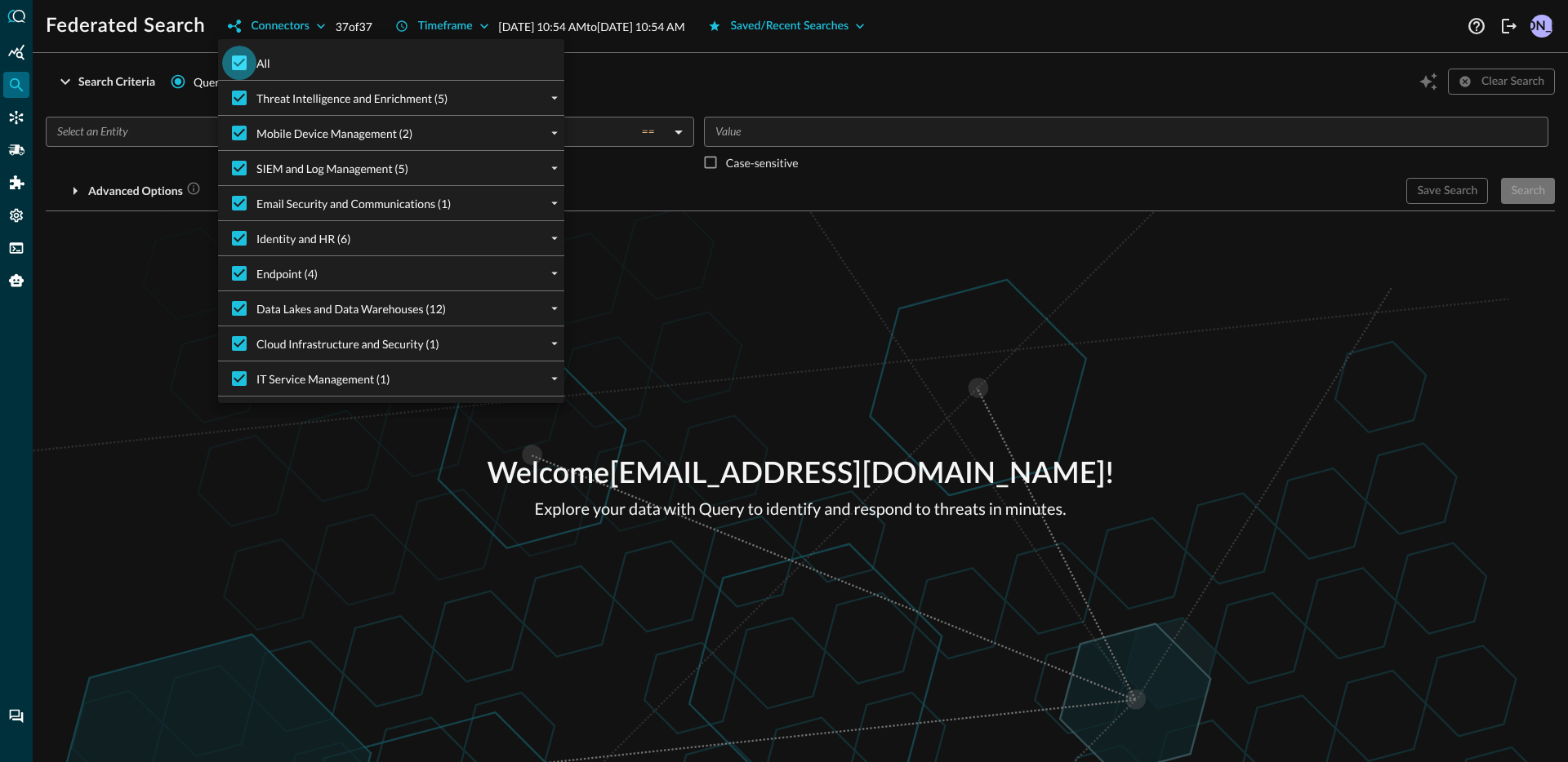
checkbox input "false"
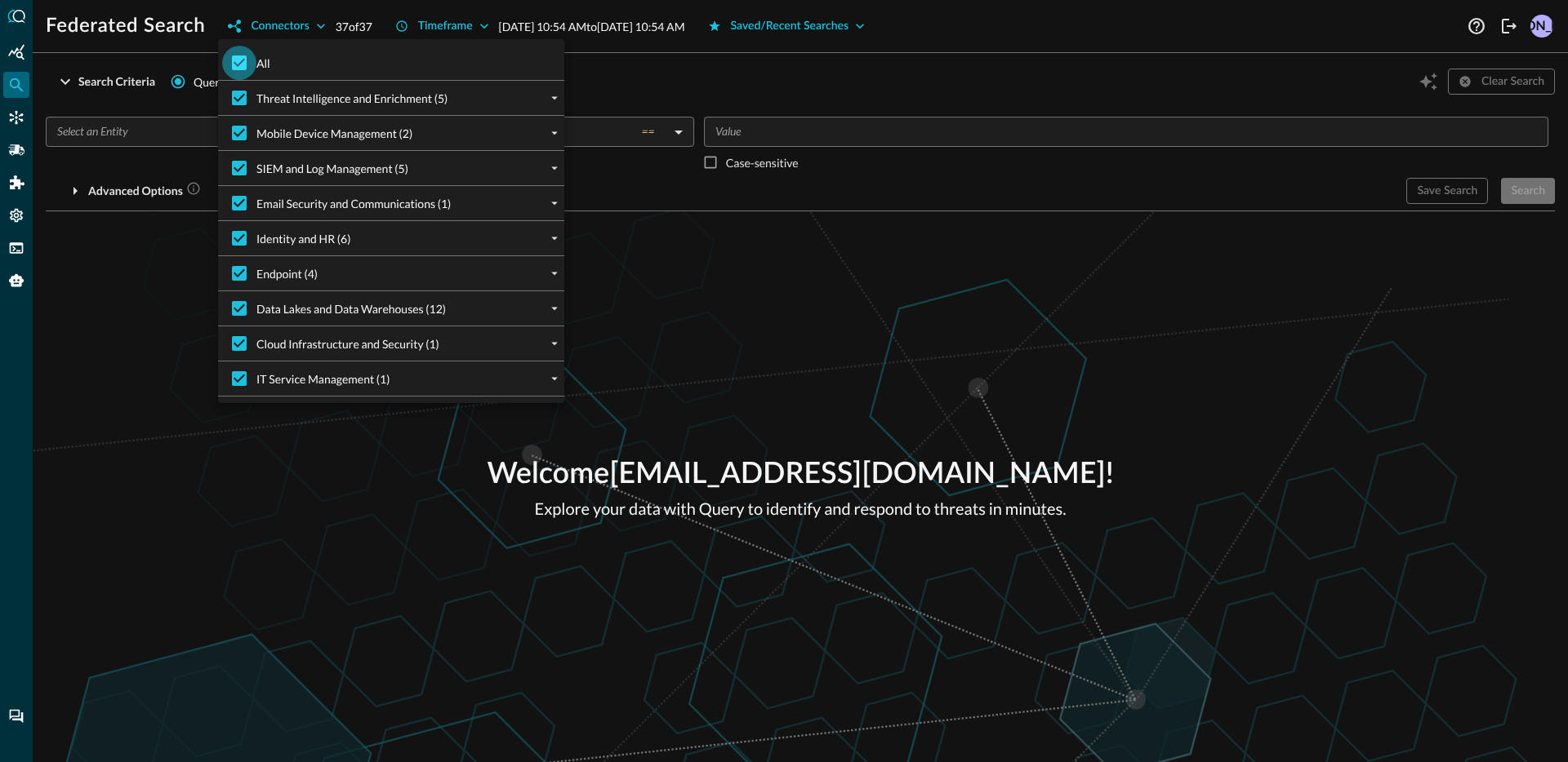
checkbox input "false"
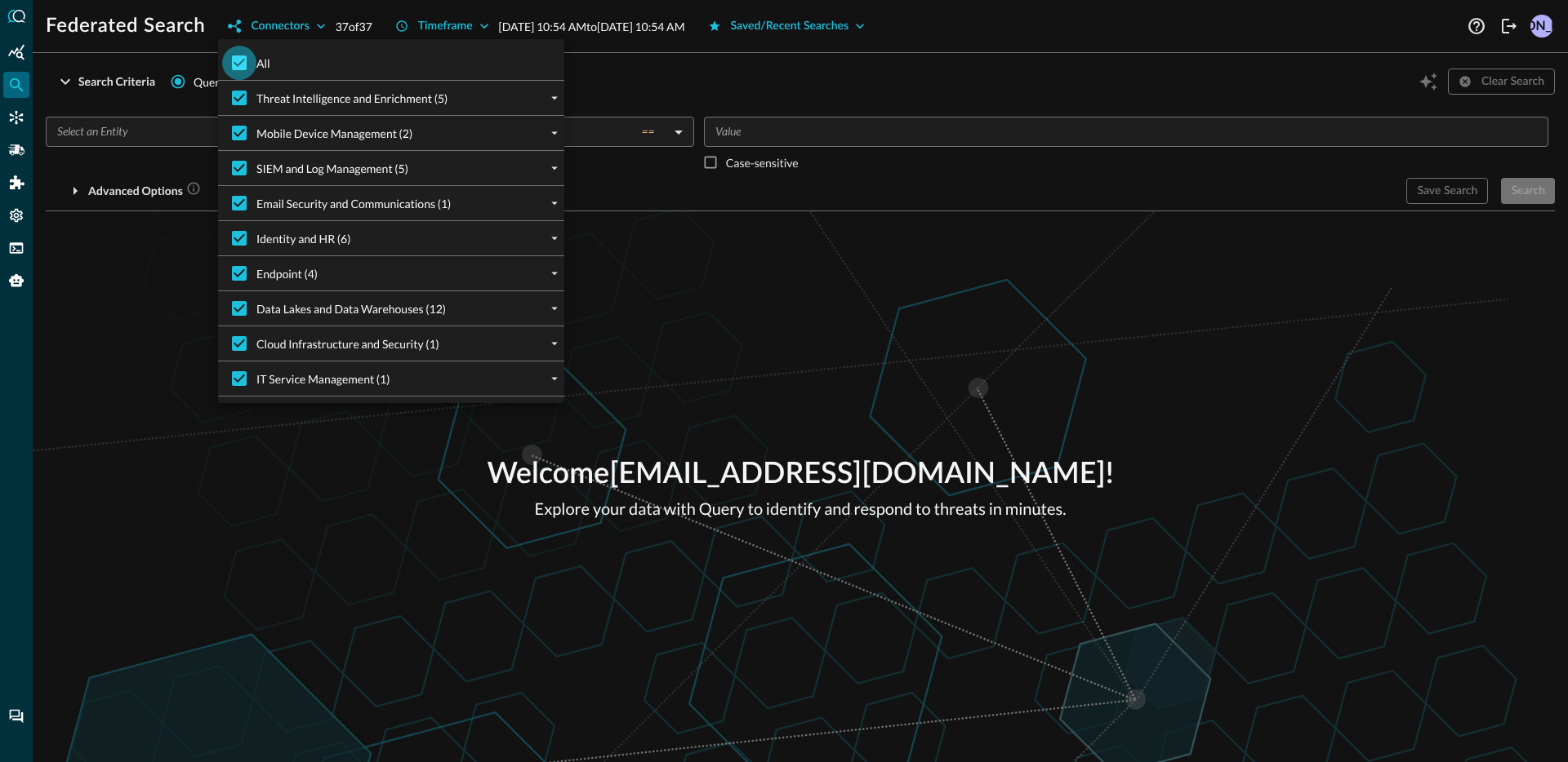
checkbox input "false"
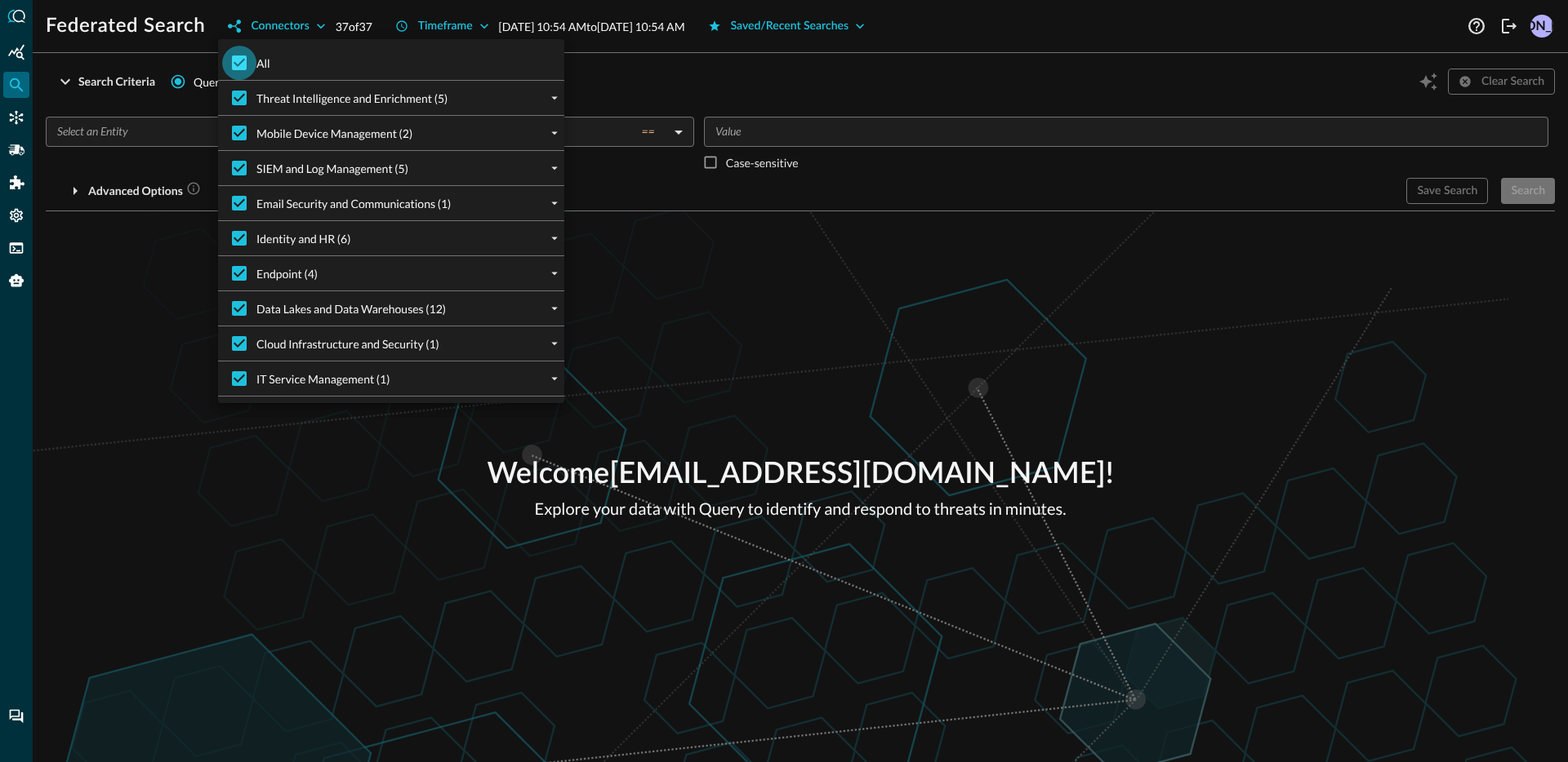
checkbox input "false"
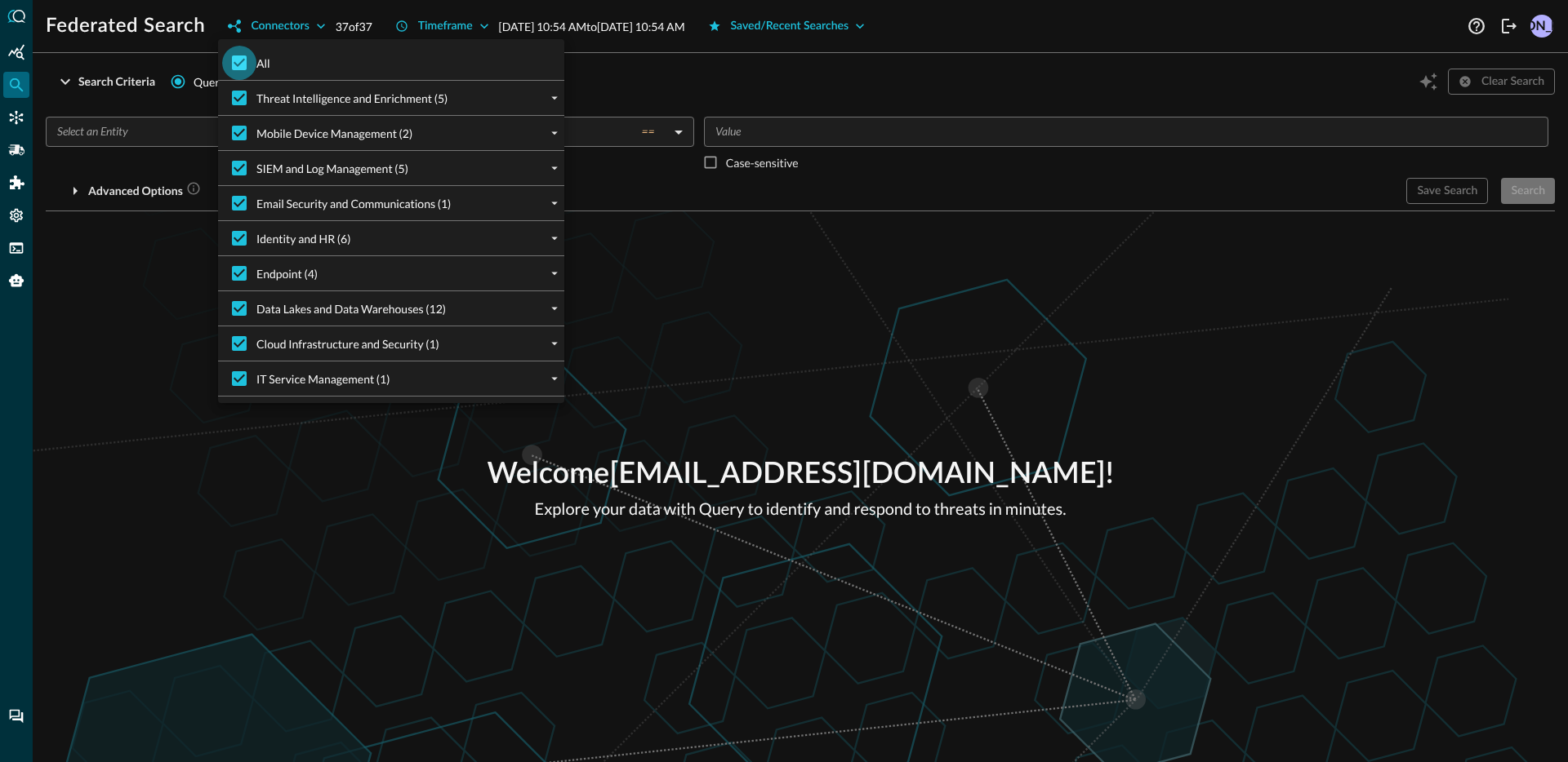
checkbox input "false"
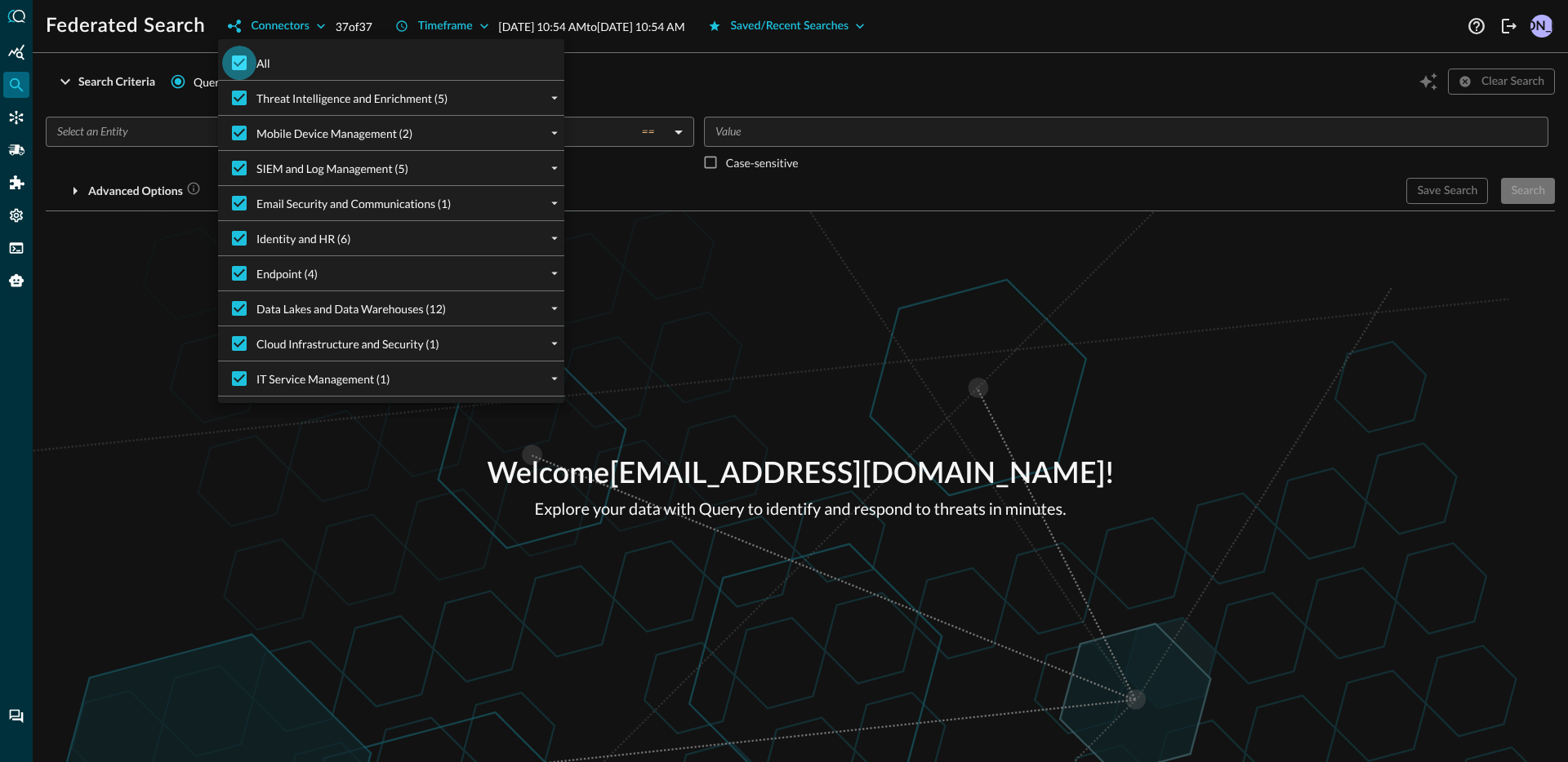
checkbox input "false"
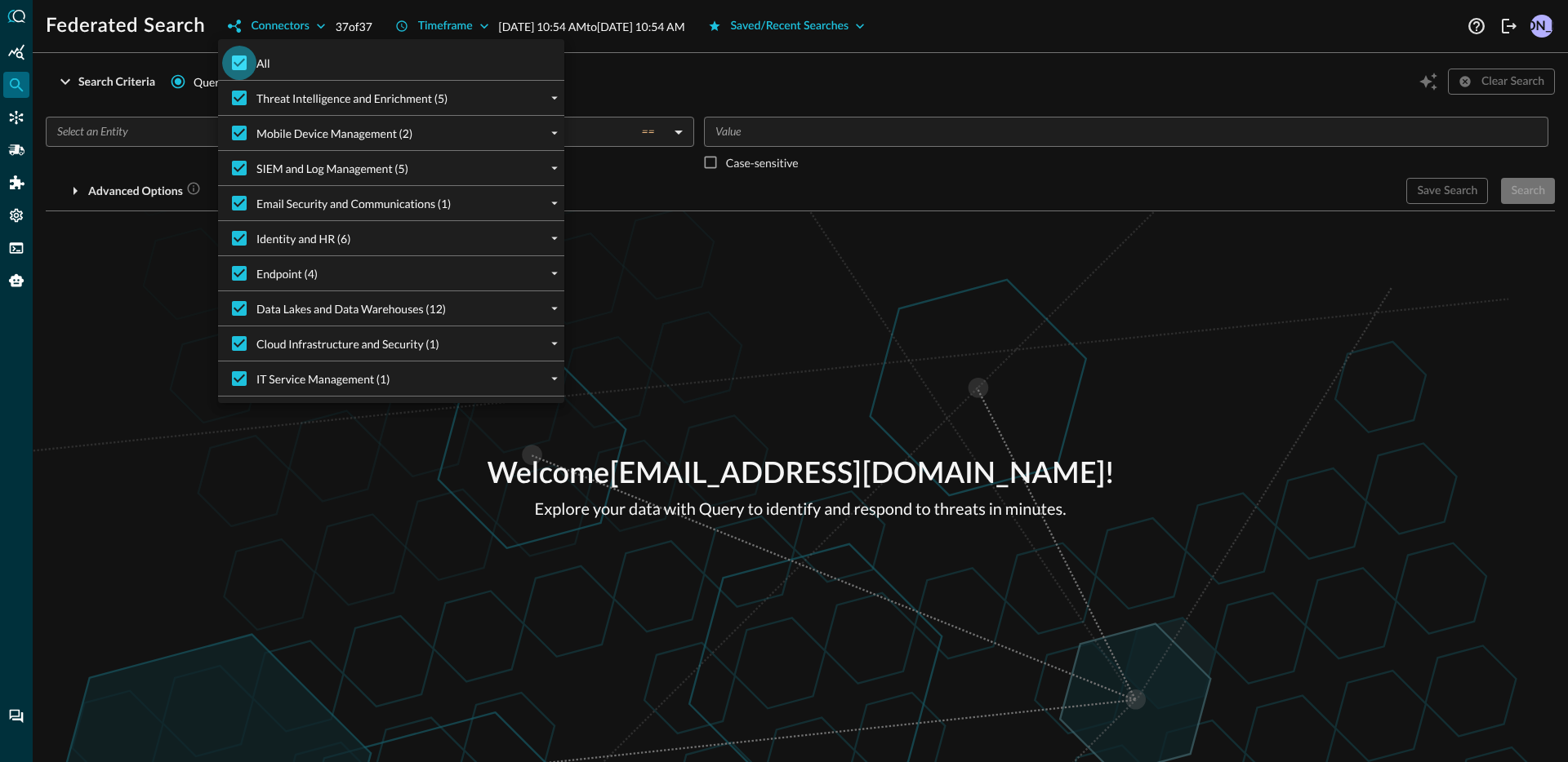
checkbox input "false"
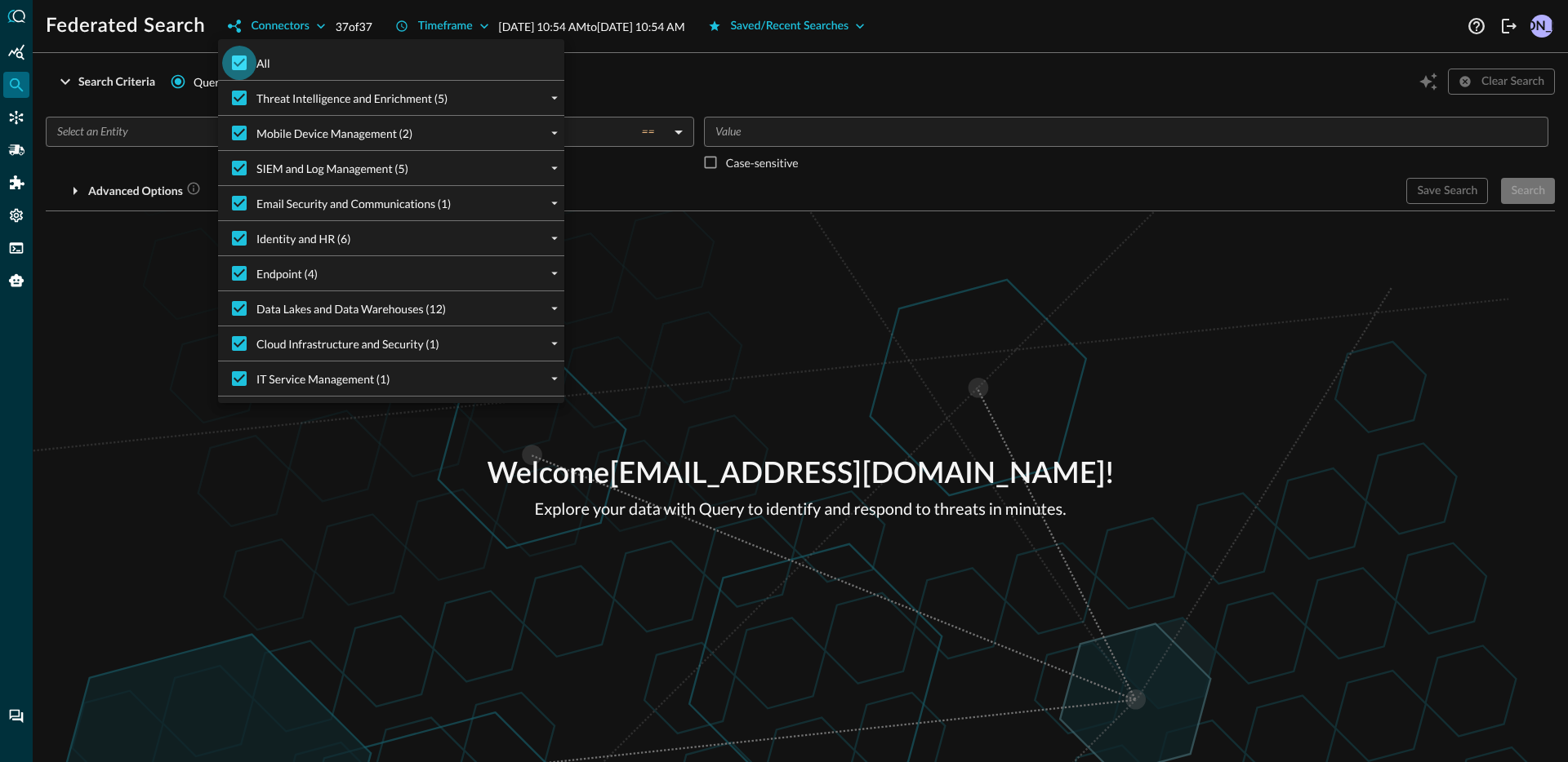
checkbox input "false"
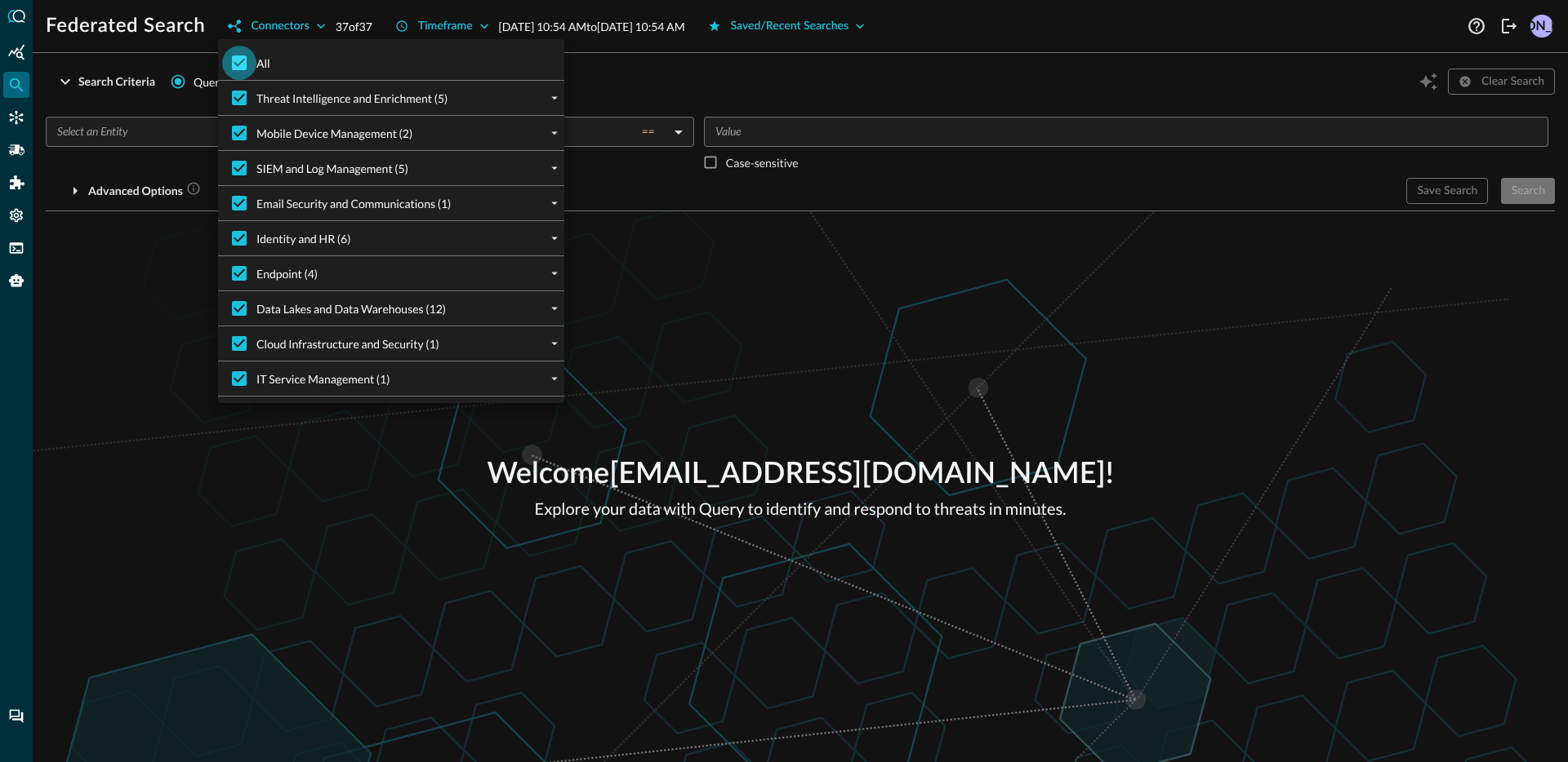
checkbox input "false"
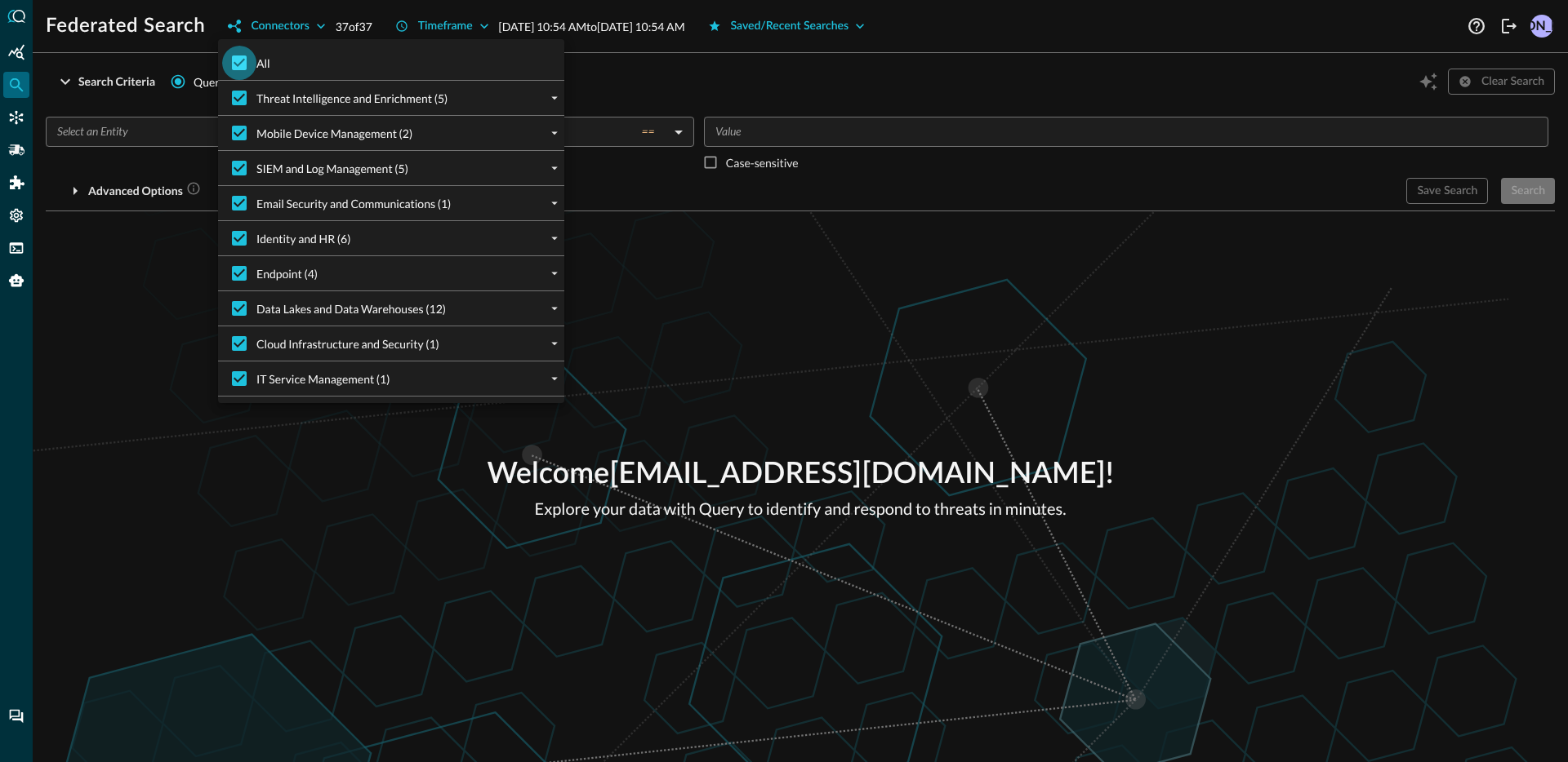
checkbox input "false"
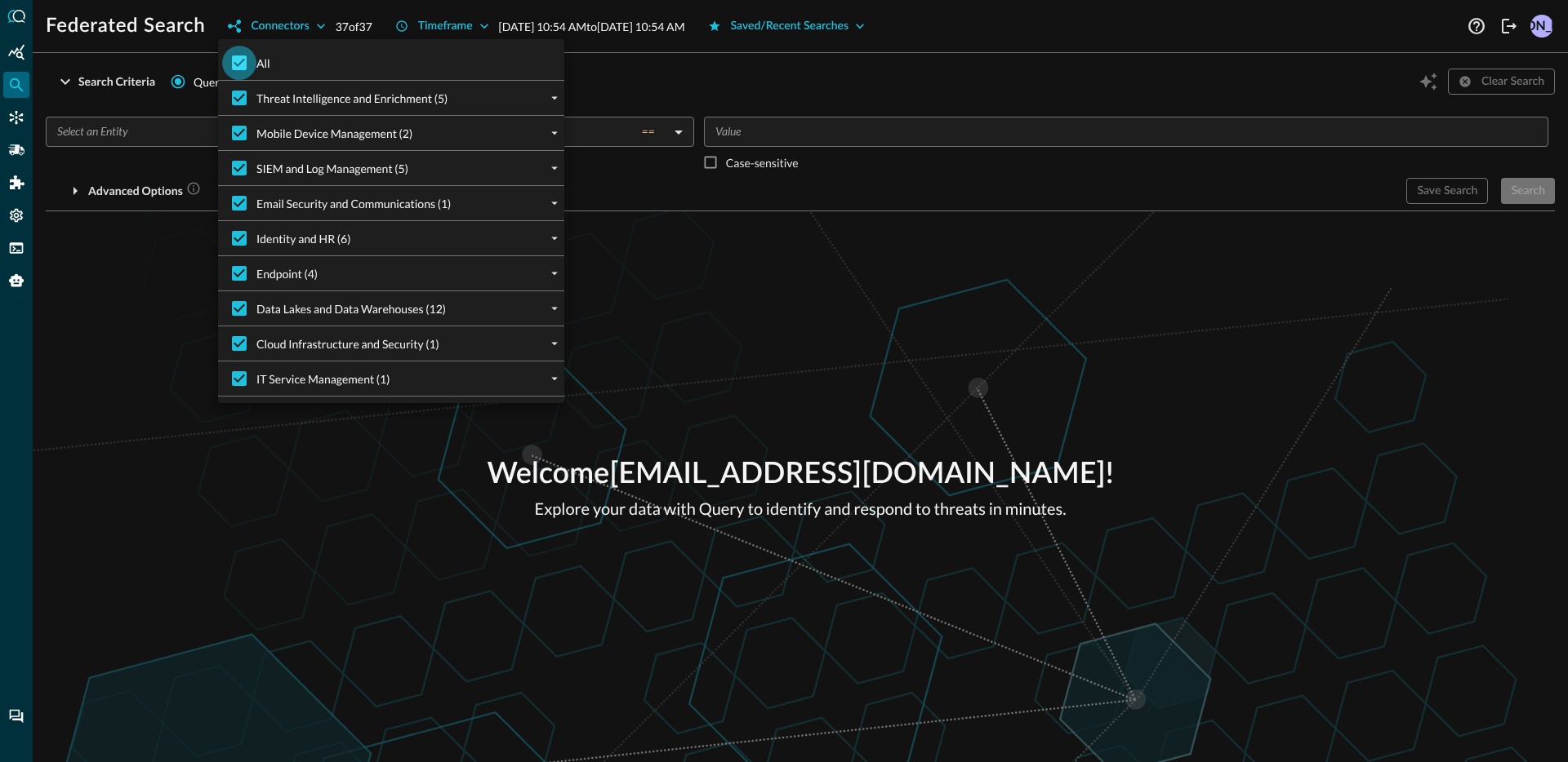
checkbox input "false"
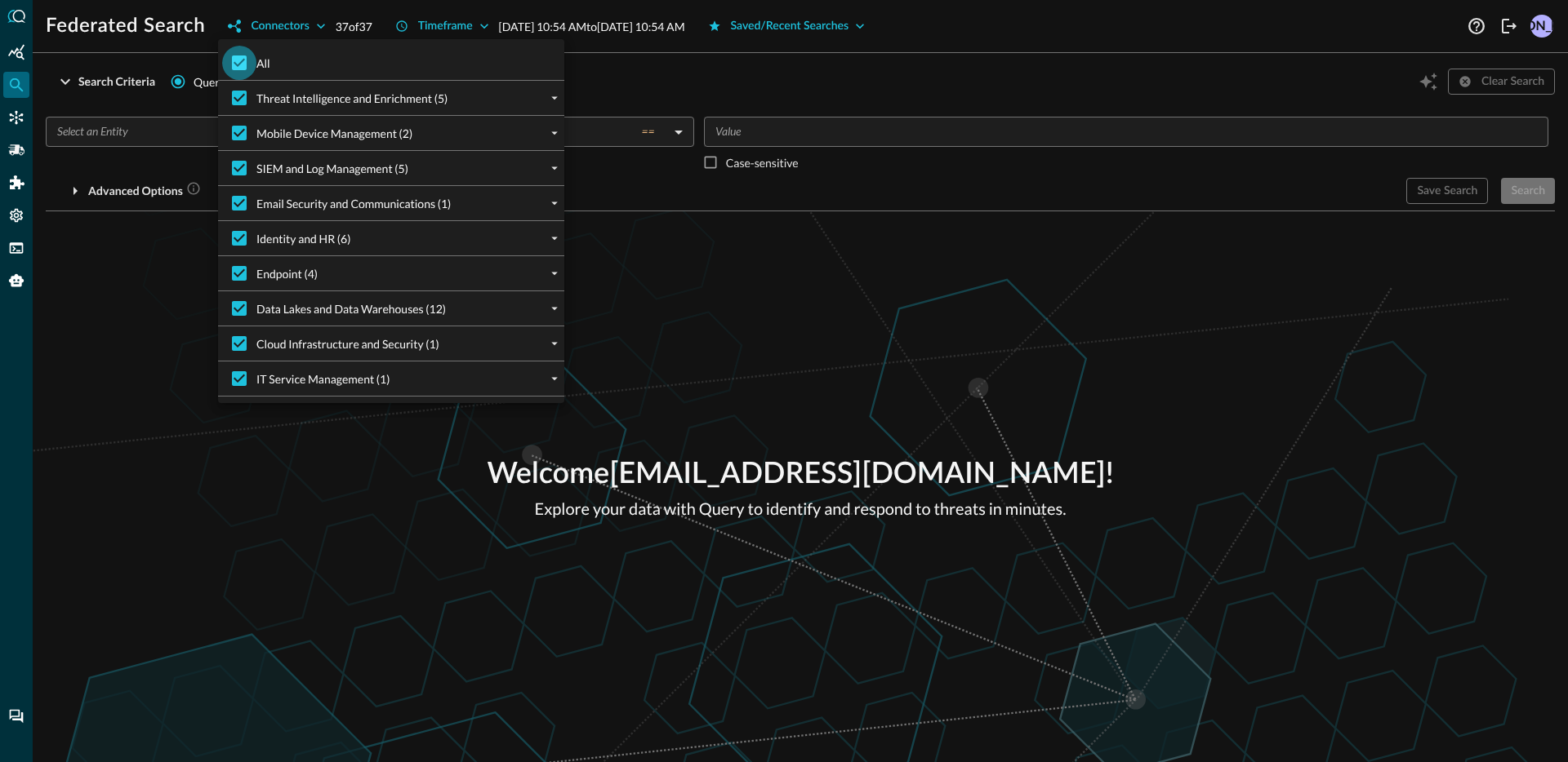
checkbox input "false"
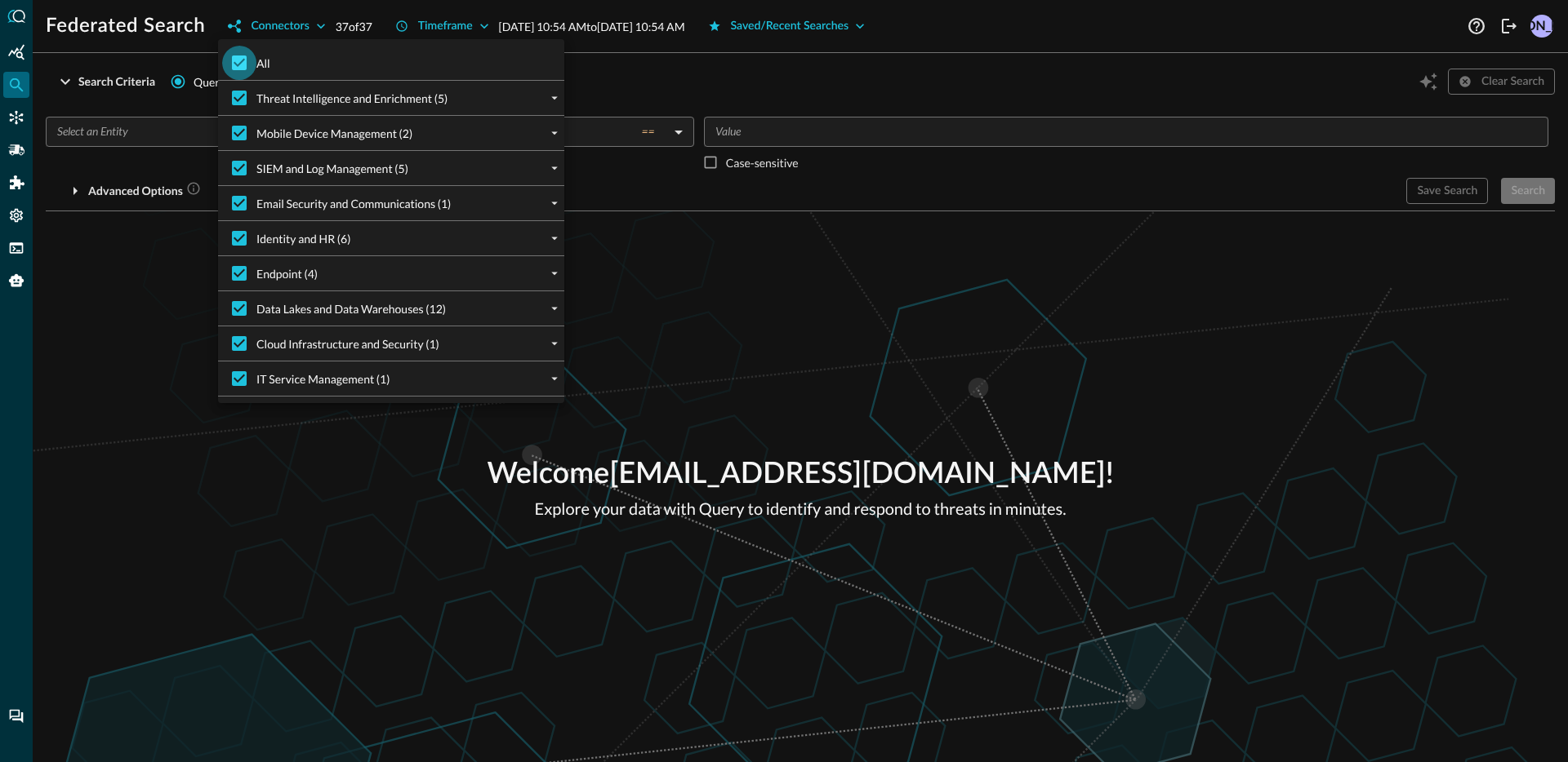
checkbox input "false"
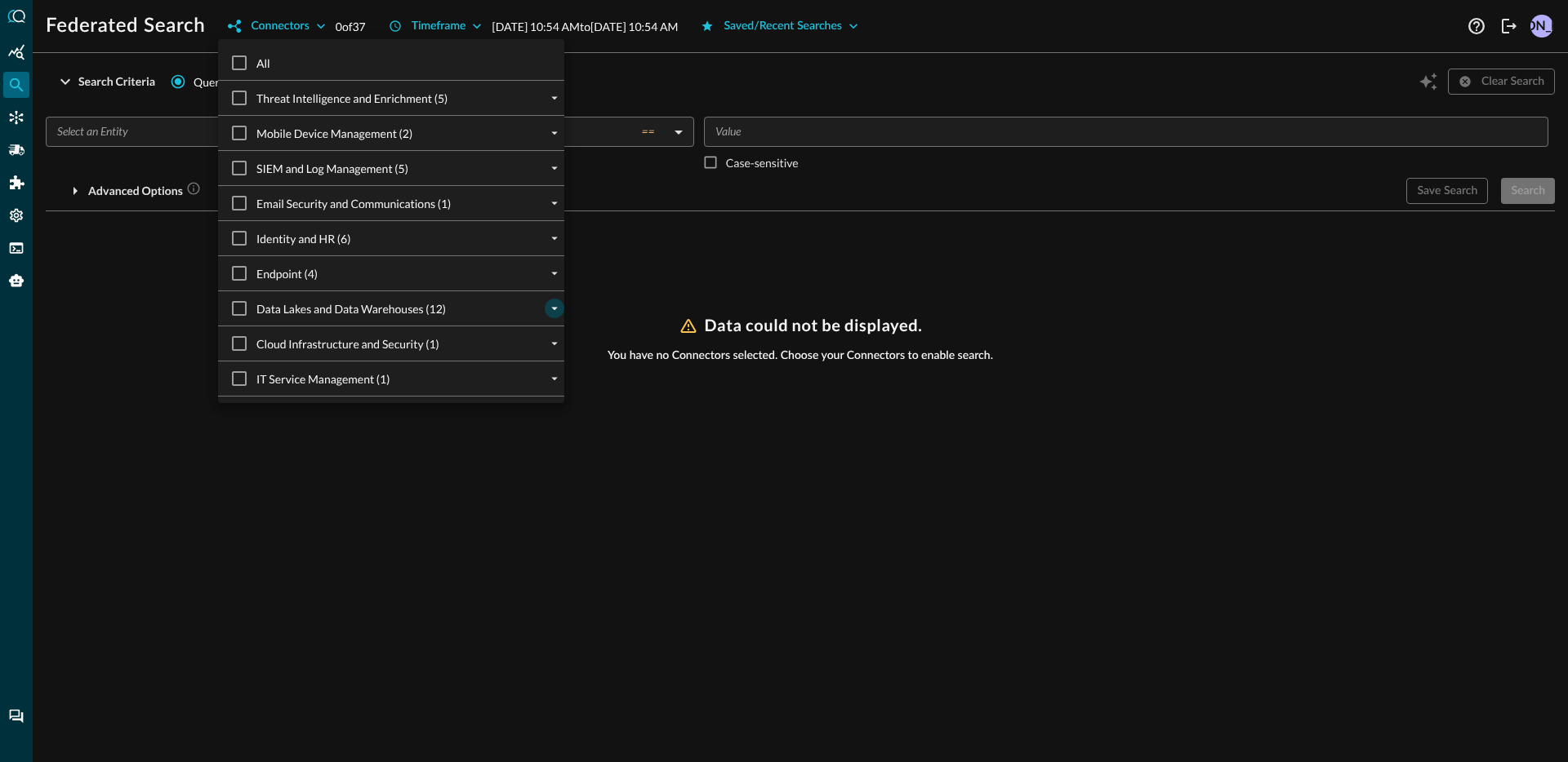
click at [547, 310] on icon "expand" at bounding box center [554, 308] width 15 height 15
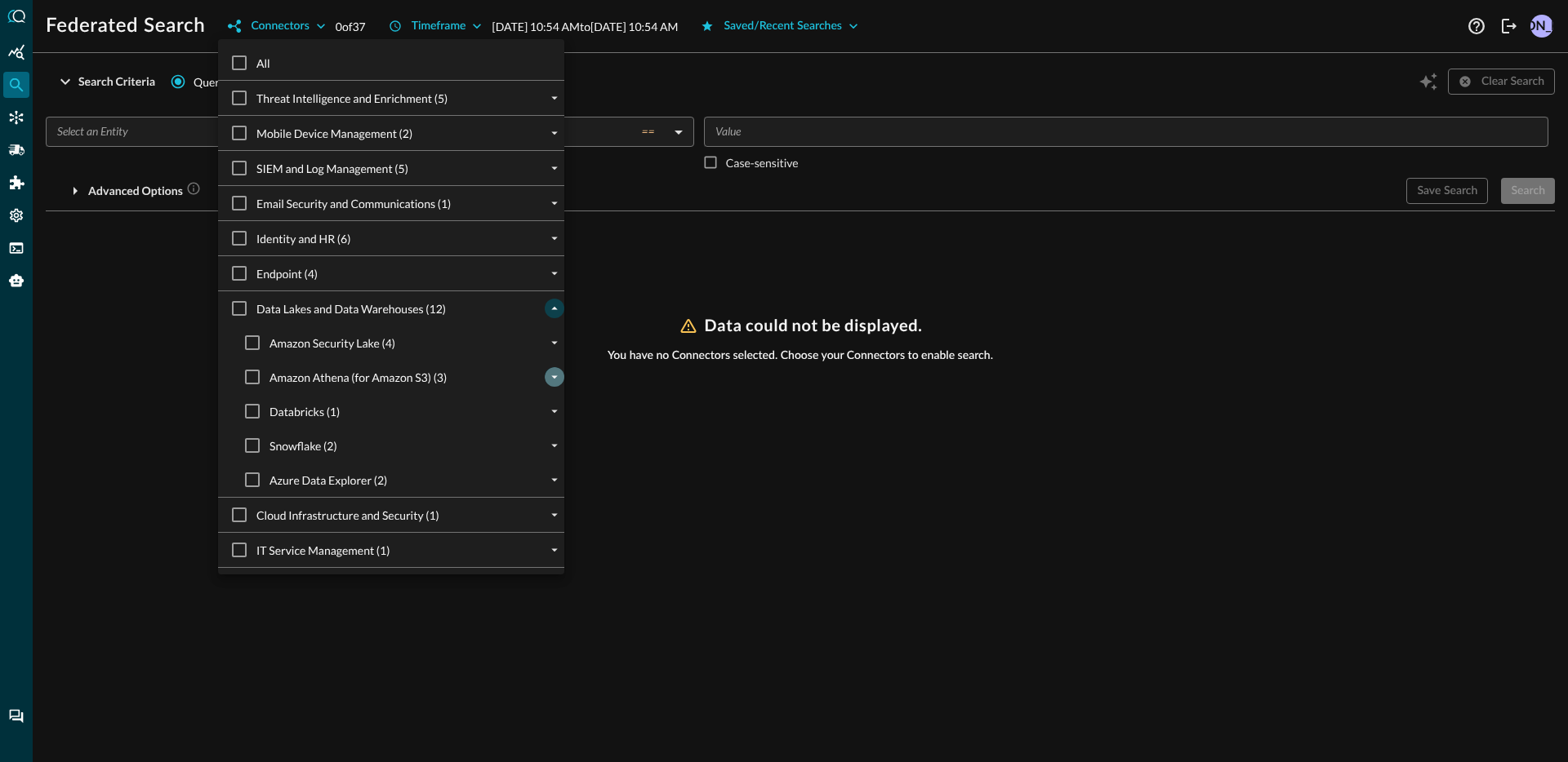
click at [547, 379] on icon "expand" at bounding box center [554, 377] width 15 height 15
click at [270, 453] on input "Tornado-S Proxy" at bounding box center [266, 445] width 34 height 34
checkbox input "true"
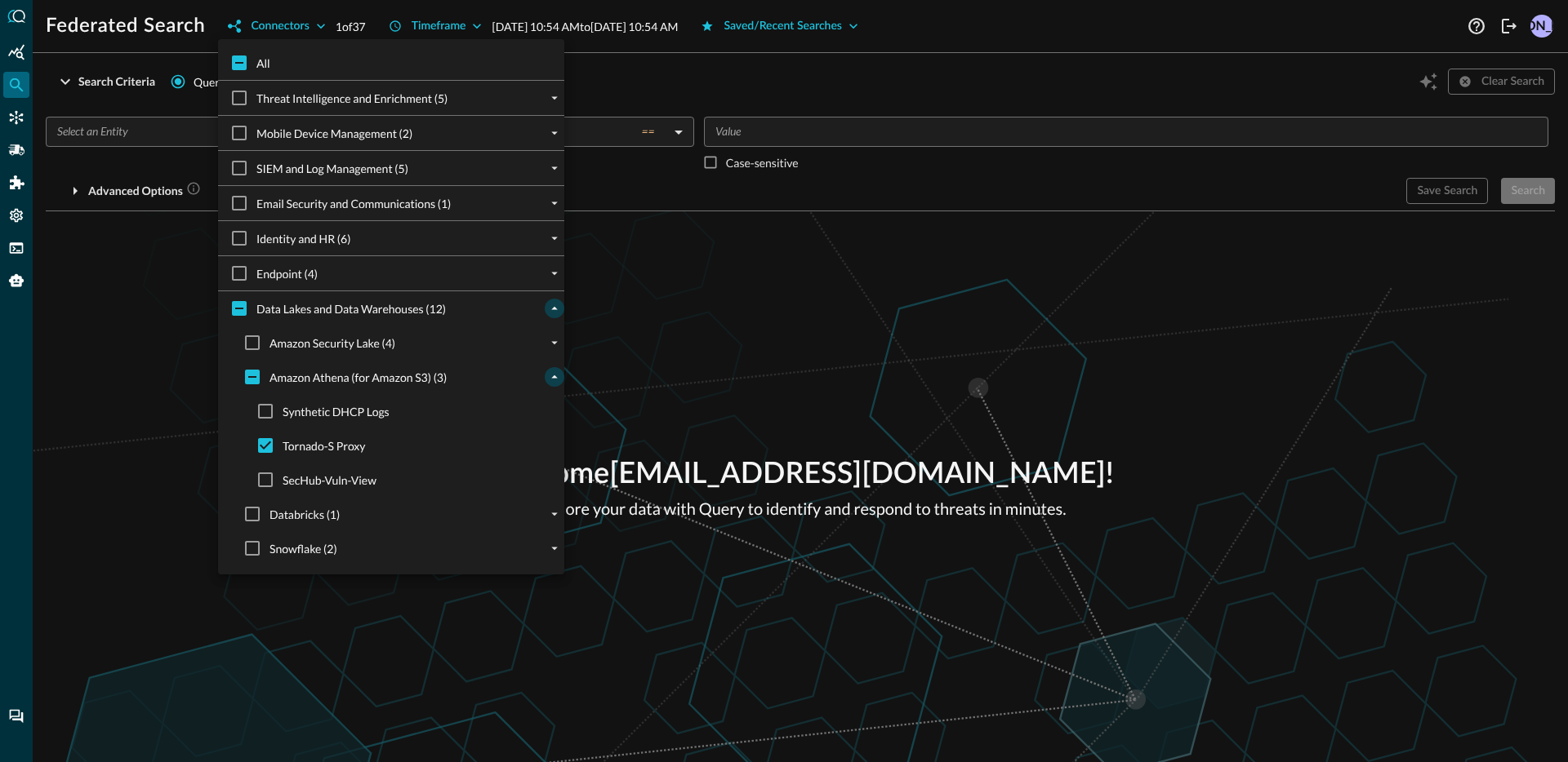
click at [180, 415] on div at bounding box center [784, 381] width 1568 height 762
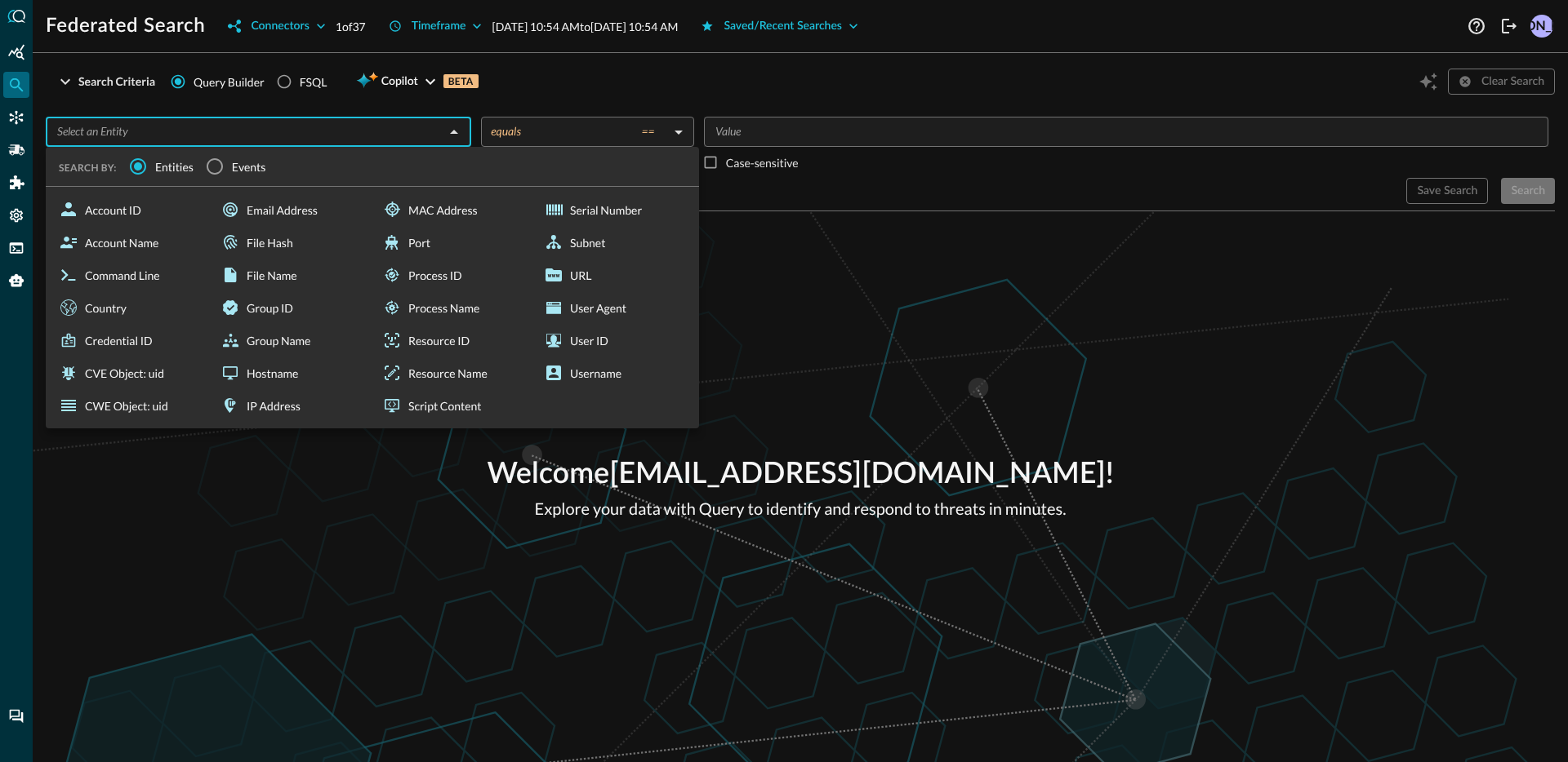
click at [202, 140] on input "text" at bounding box center [245, 132] width 388 height 20
click at [214, 175] on input "Events" at bounding box center [215, 167] width 34 height 34
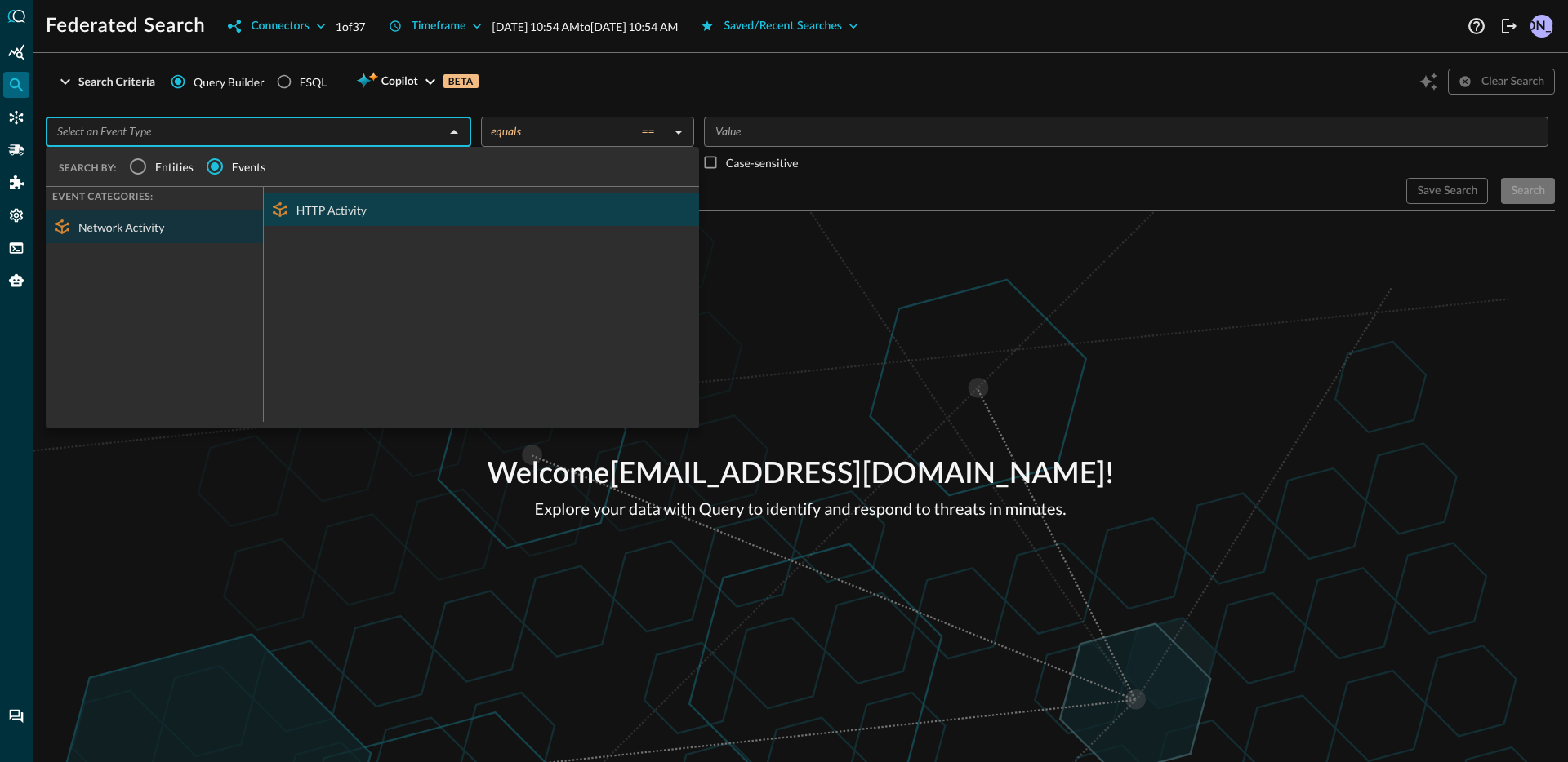
click at [335, 216] on div "HTTP Activity" at bounding box center [482, 210] width 436 height 33
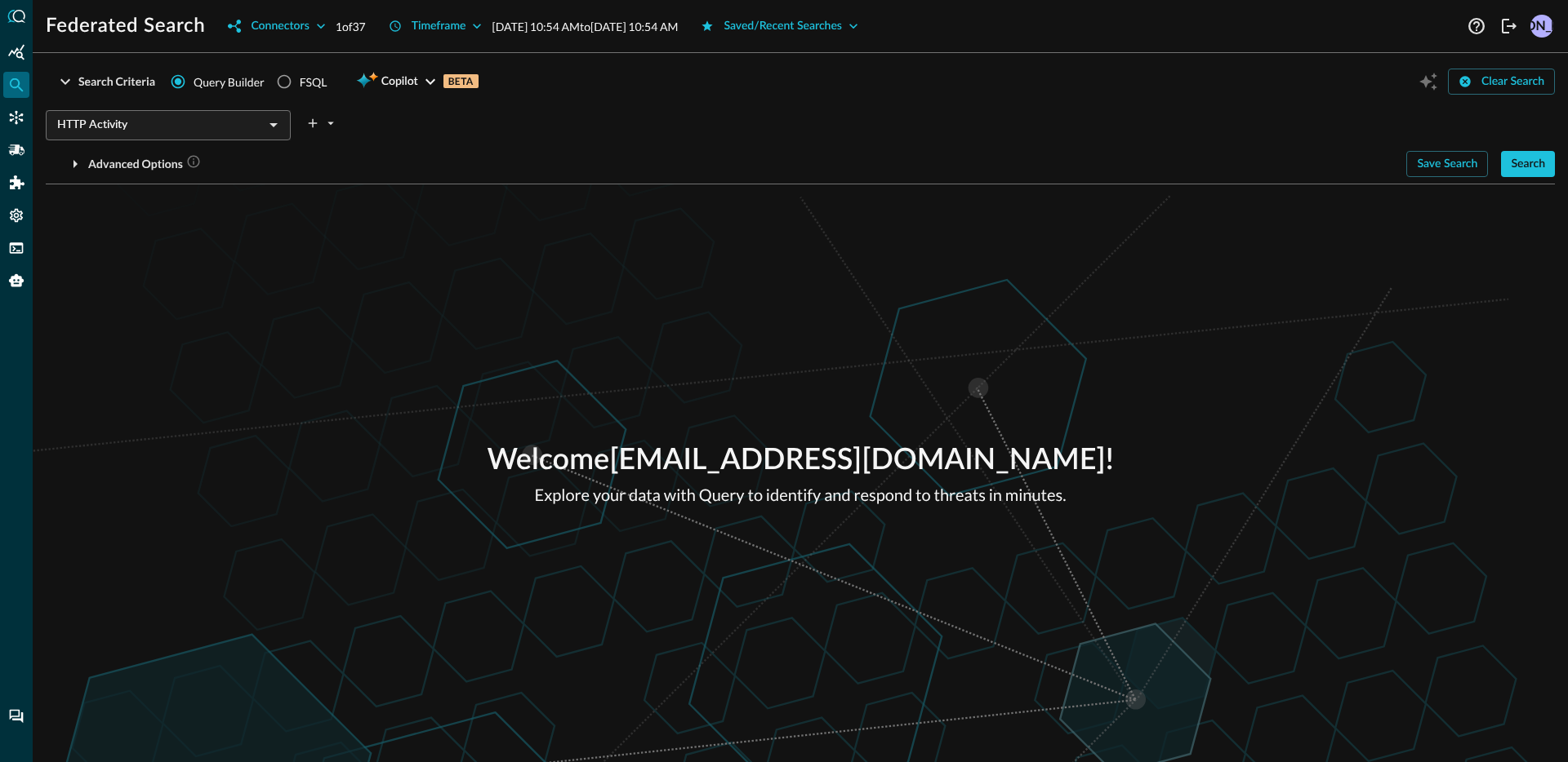
drag, startPoint x: 970, startPoint y: 362, endPoint x: 1259, endPoint y: 281, distance: 300.1
click at [973, 362] on div "Welcome jonrau1@electriceye.cloud ! Explore your data with Query to identify an…" at bounding box center [800, 473] width 1535 height 578
click at [1515, 169] on button "Search" at bounding box center [1527, 163] width 54 height 26
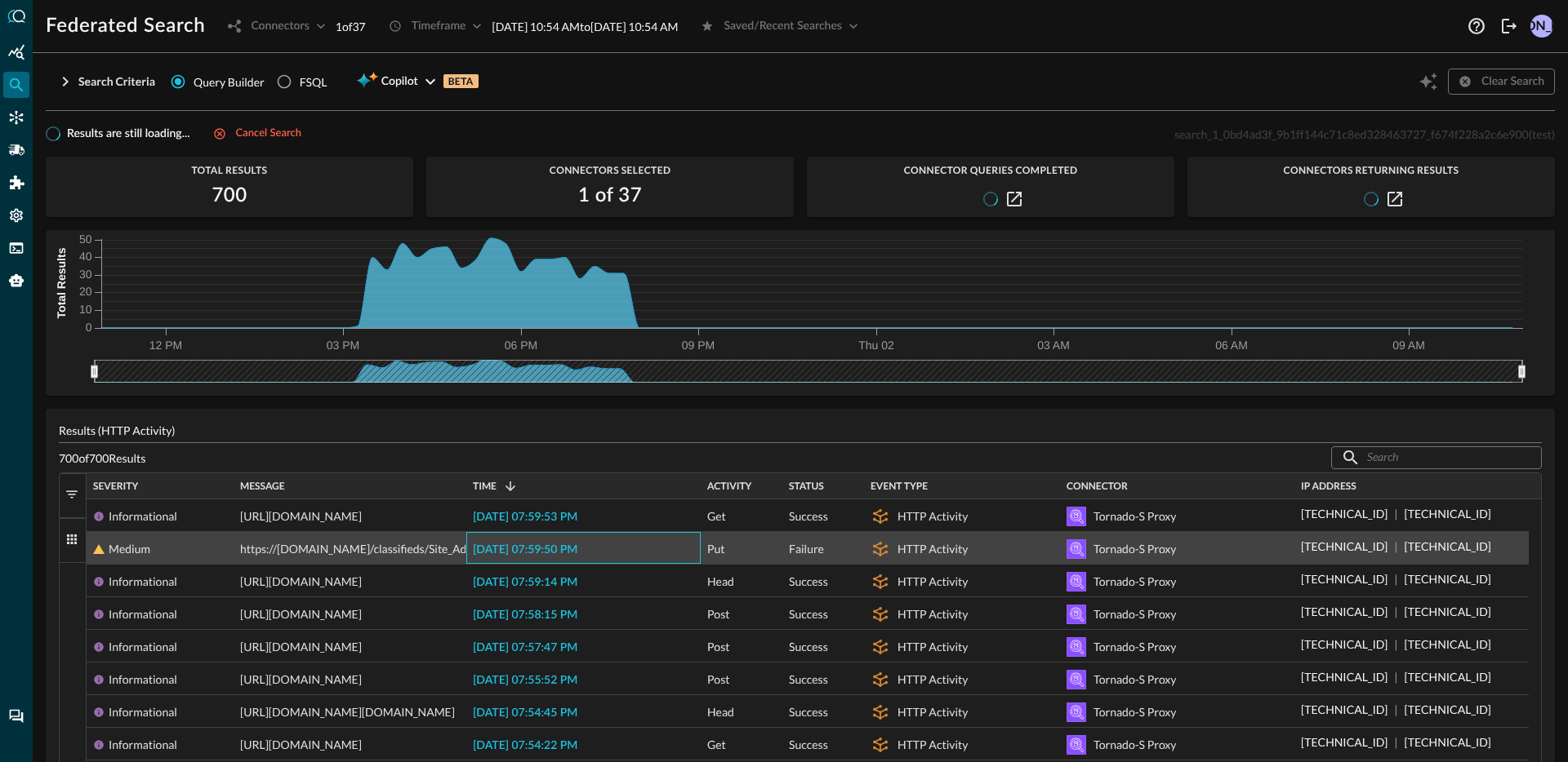
click at [562, 548] on span "2025-10-01 07:59:50 PM" at bounding box center [524, 550] width 104 height 12
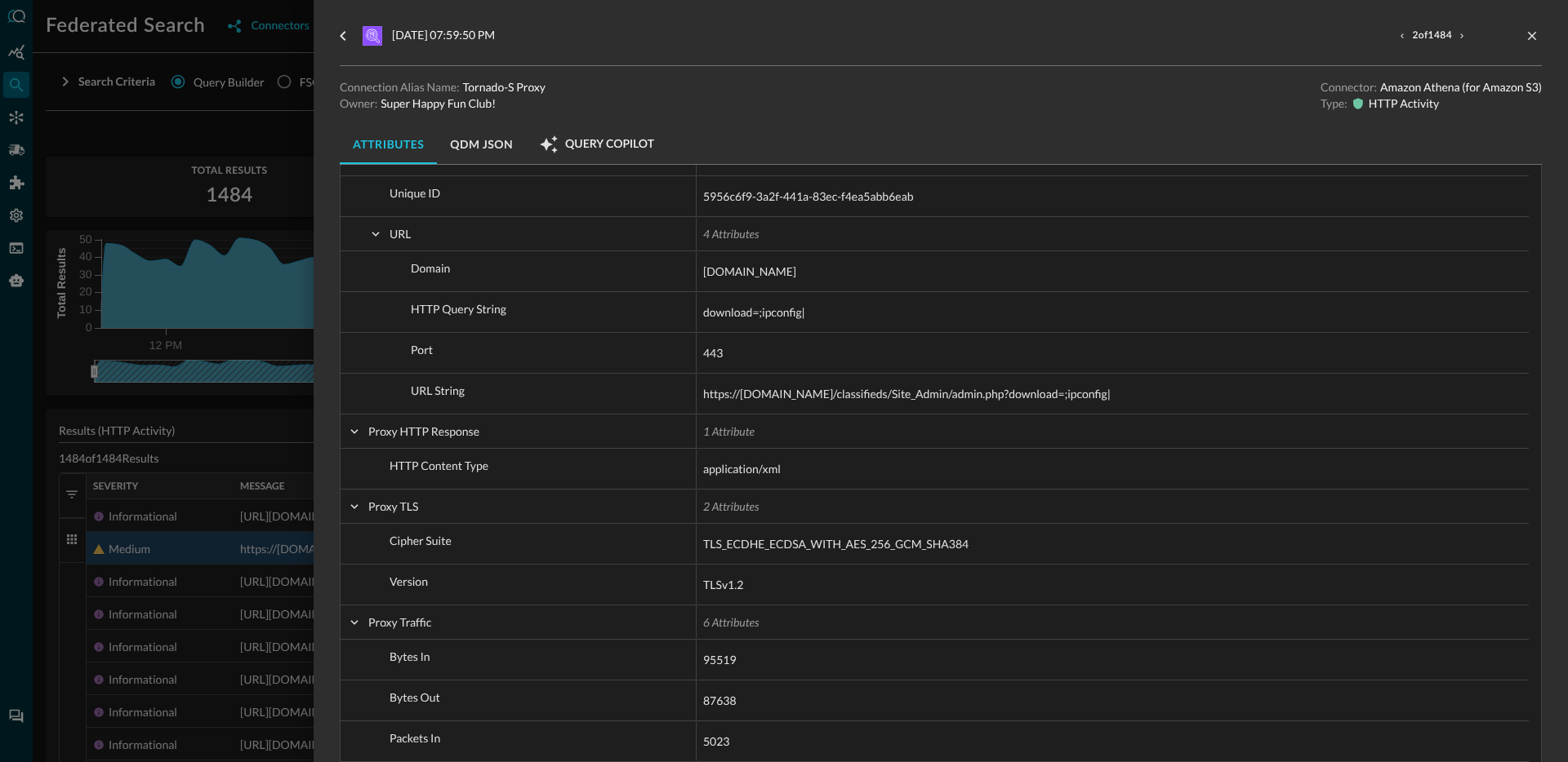
scroll to position [468, 0]
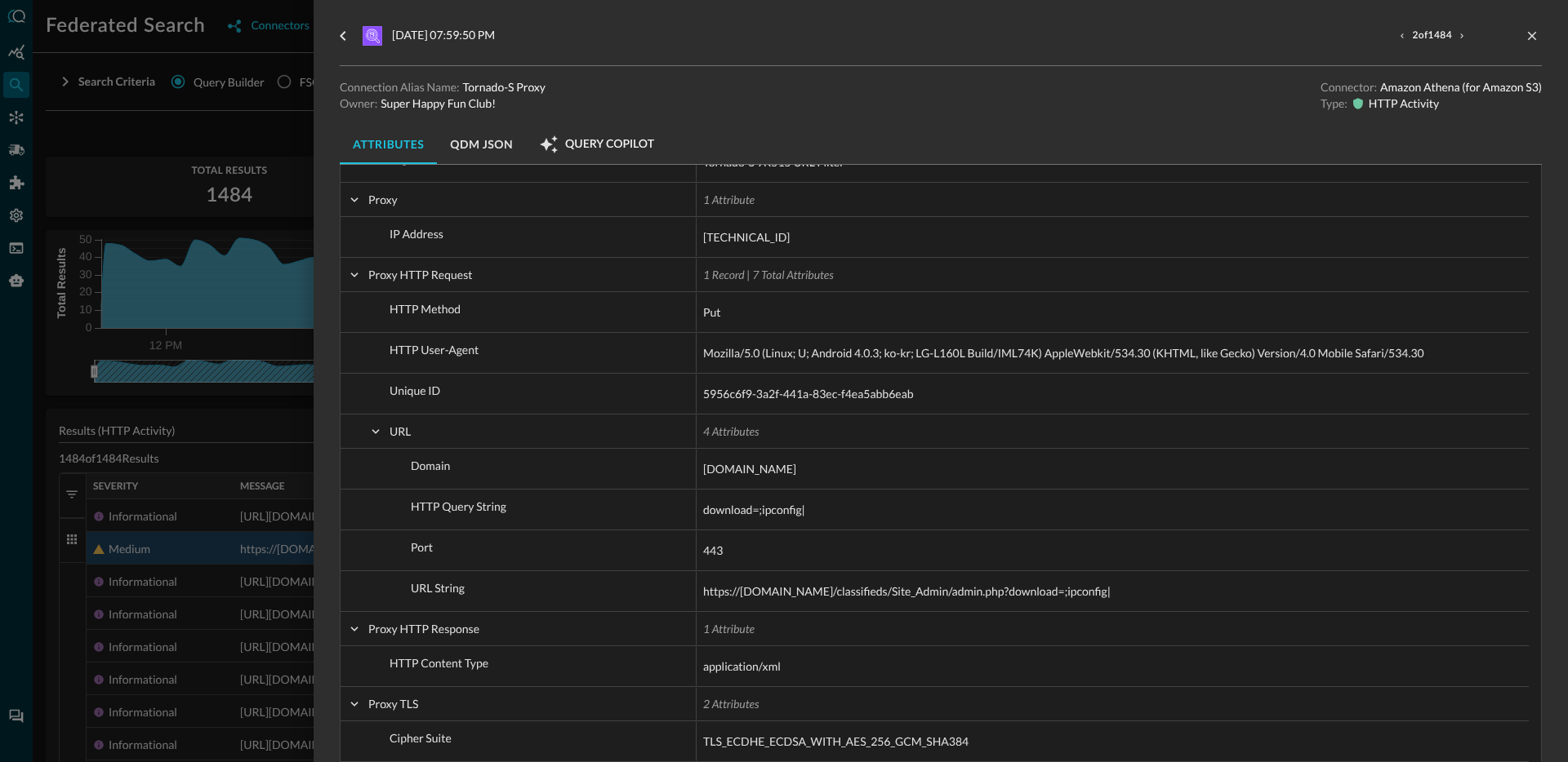
click at [242, 431] on div at bounding box center [784, 381] width 1568 height 762
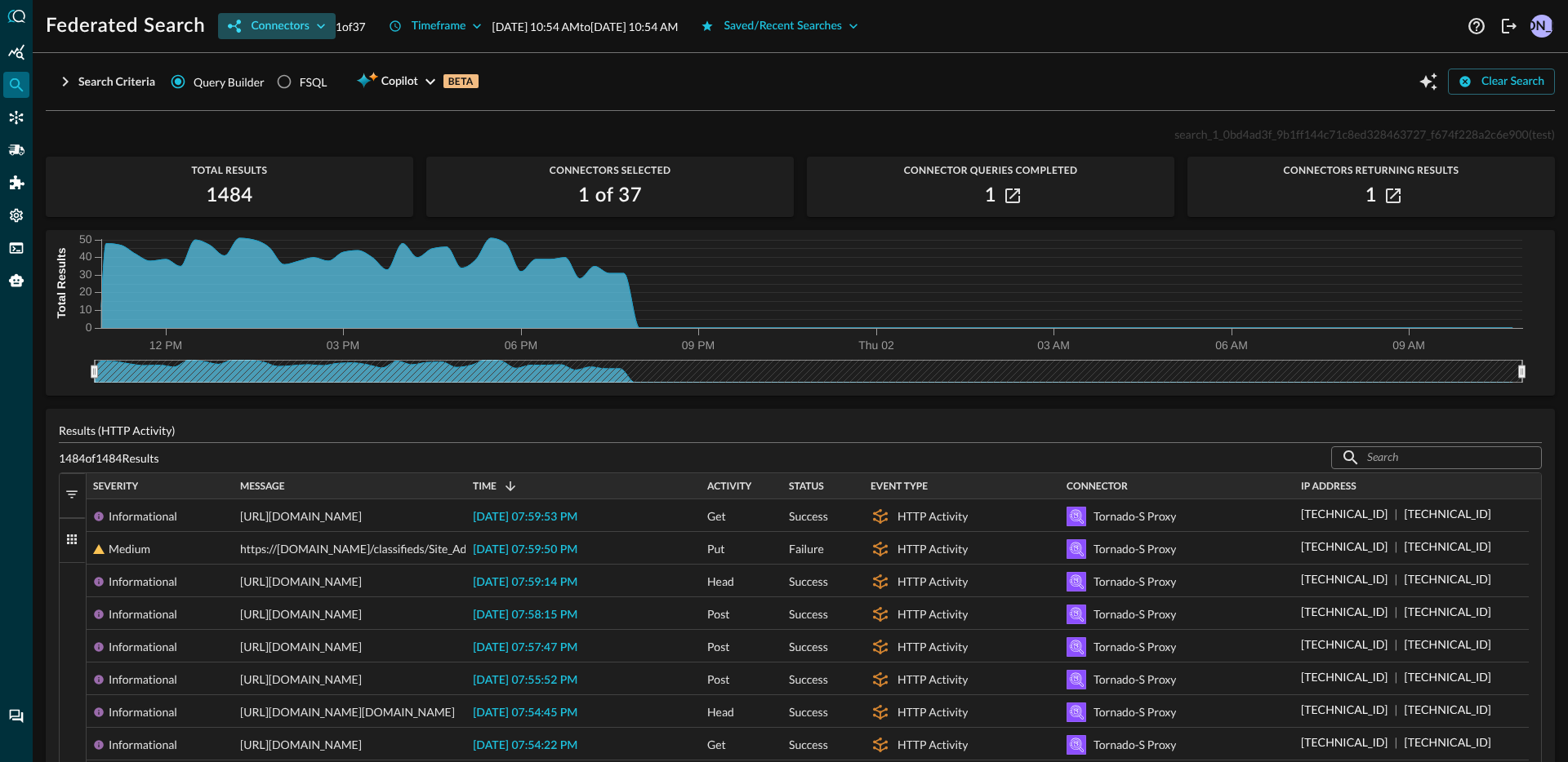
click at [280, 23] on button "Connectors" at bounding box center [276, 25] width 117 height 26
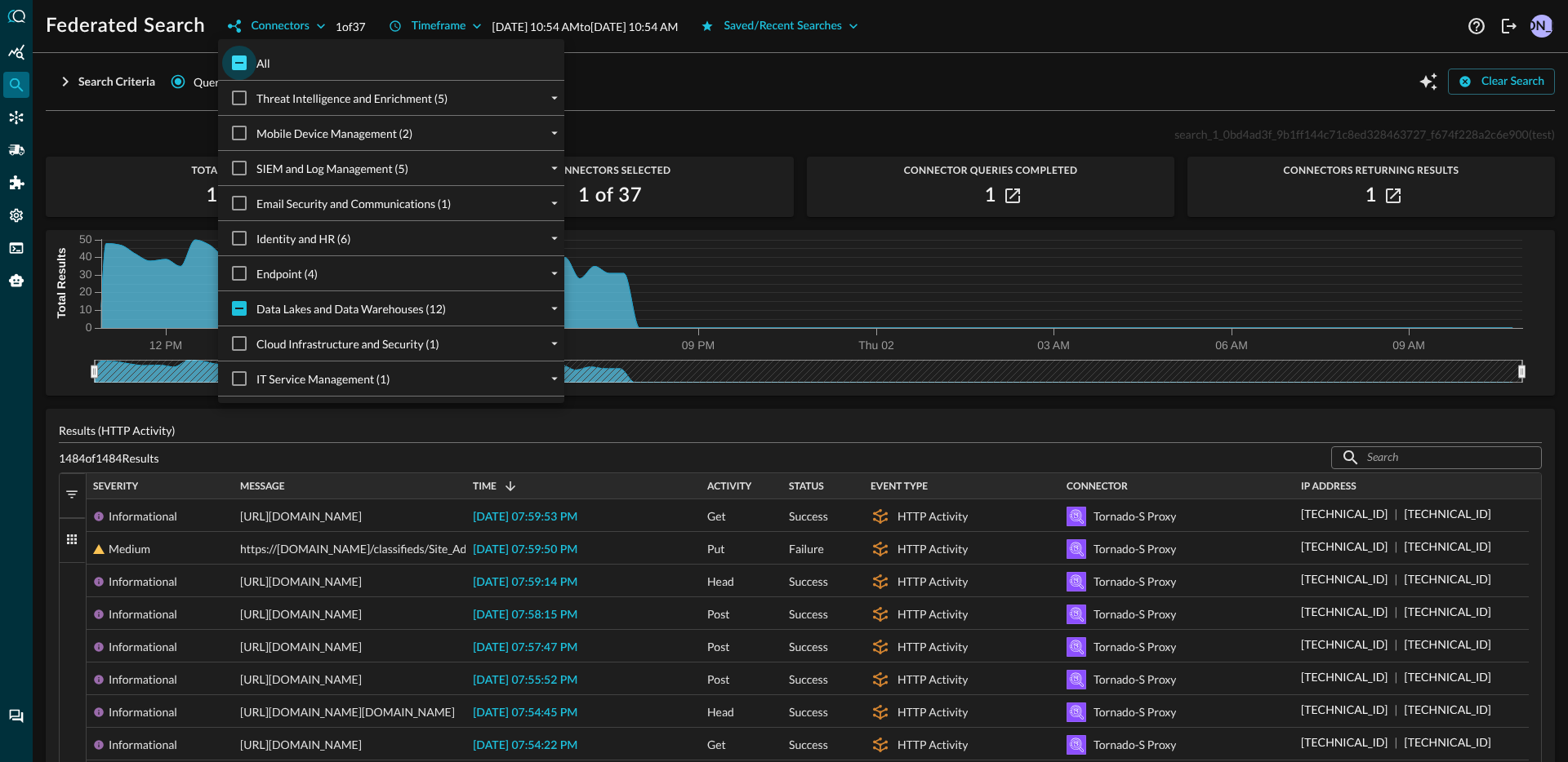
click at [240, 56] on input "All" at bounding box center [240, 63] width 34 height 34
checkbox input "true"
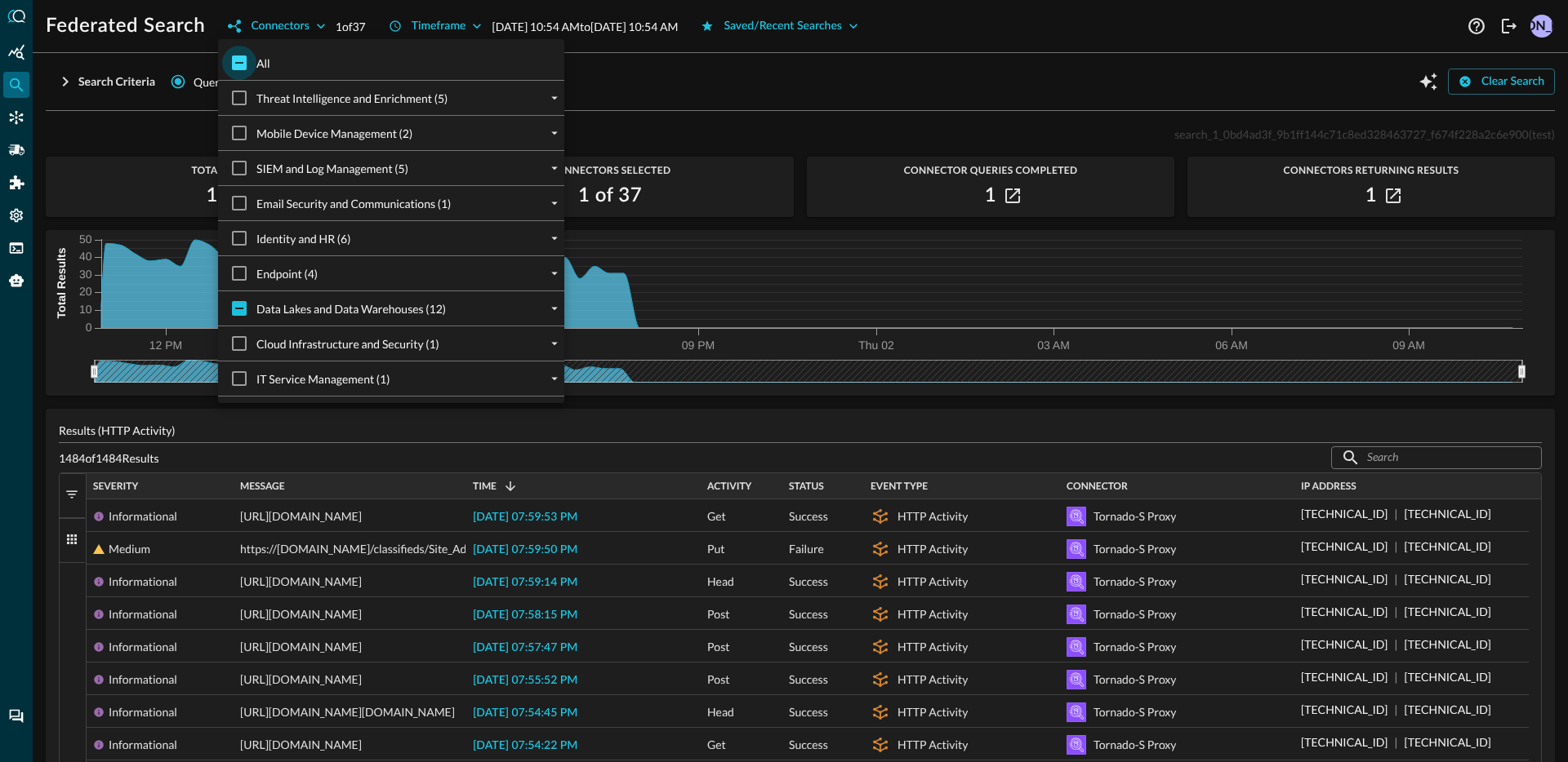
checkbox input "true"
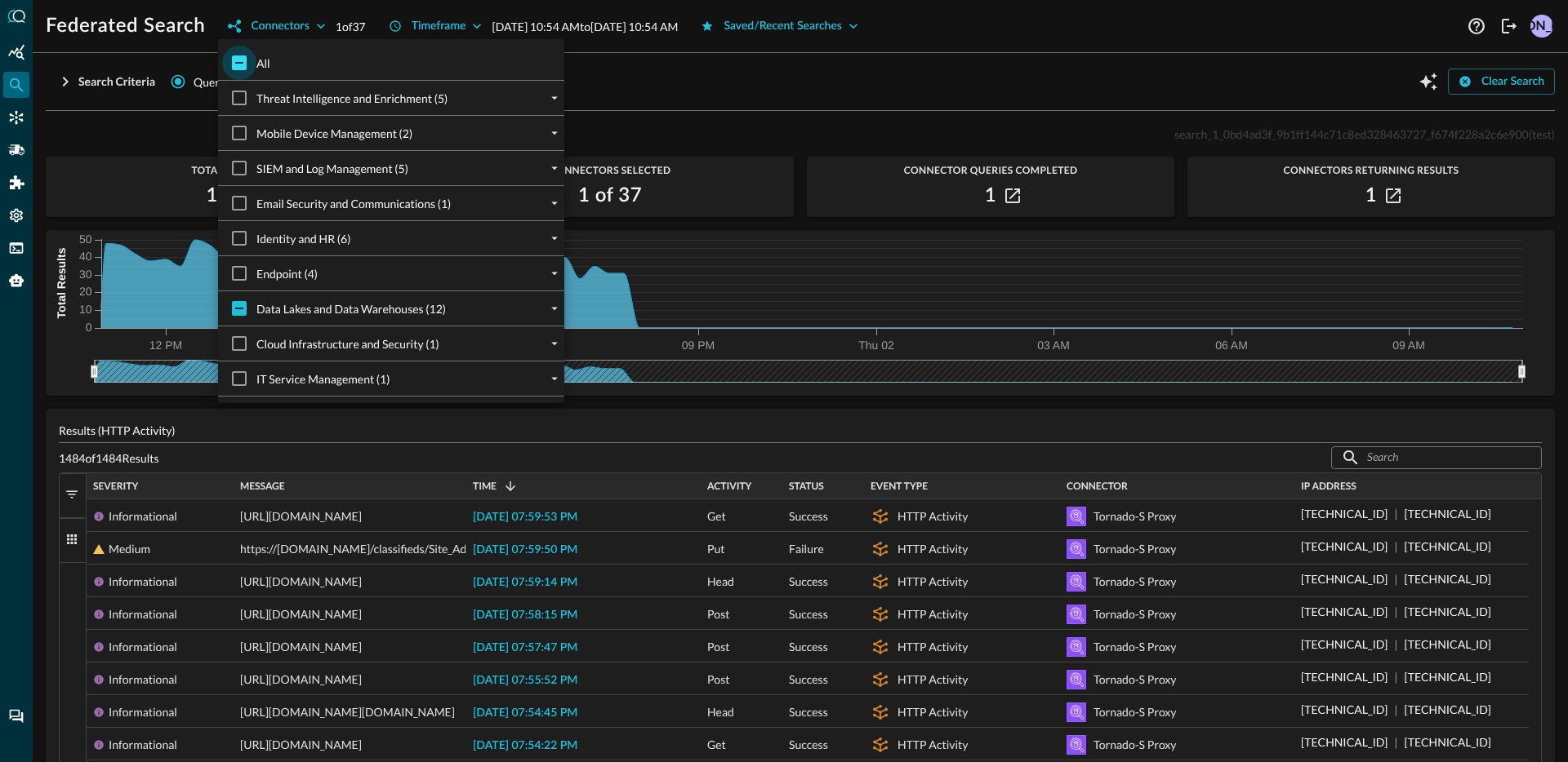
checkbox input "true"
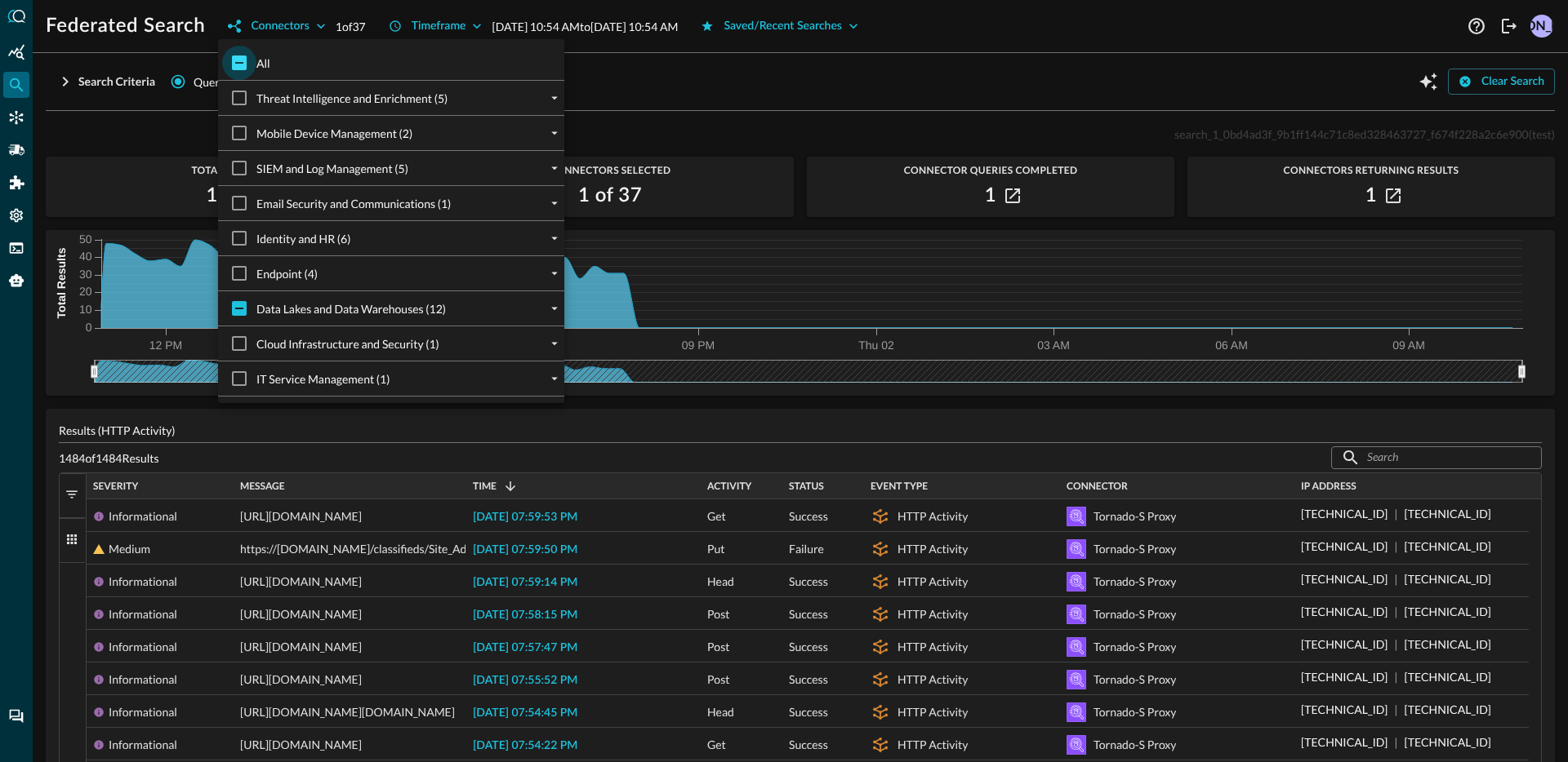
checkbox input "true"
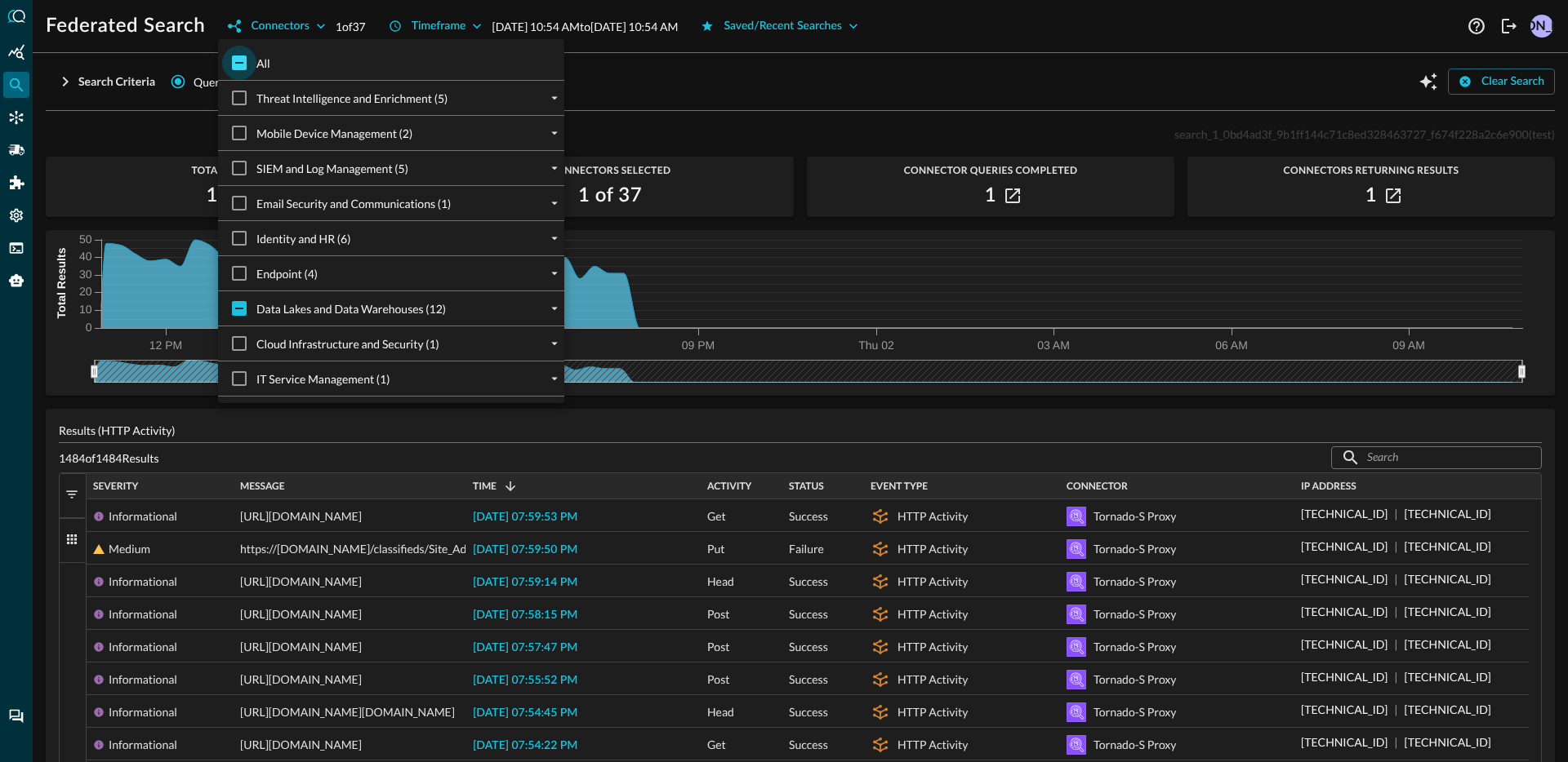
checkbox input "true"
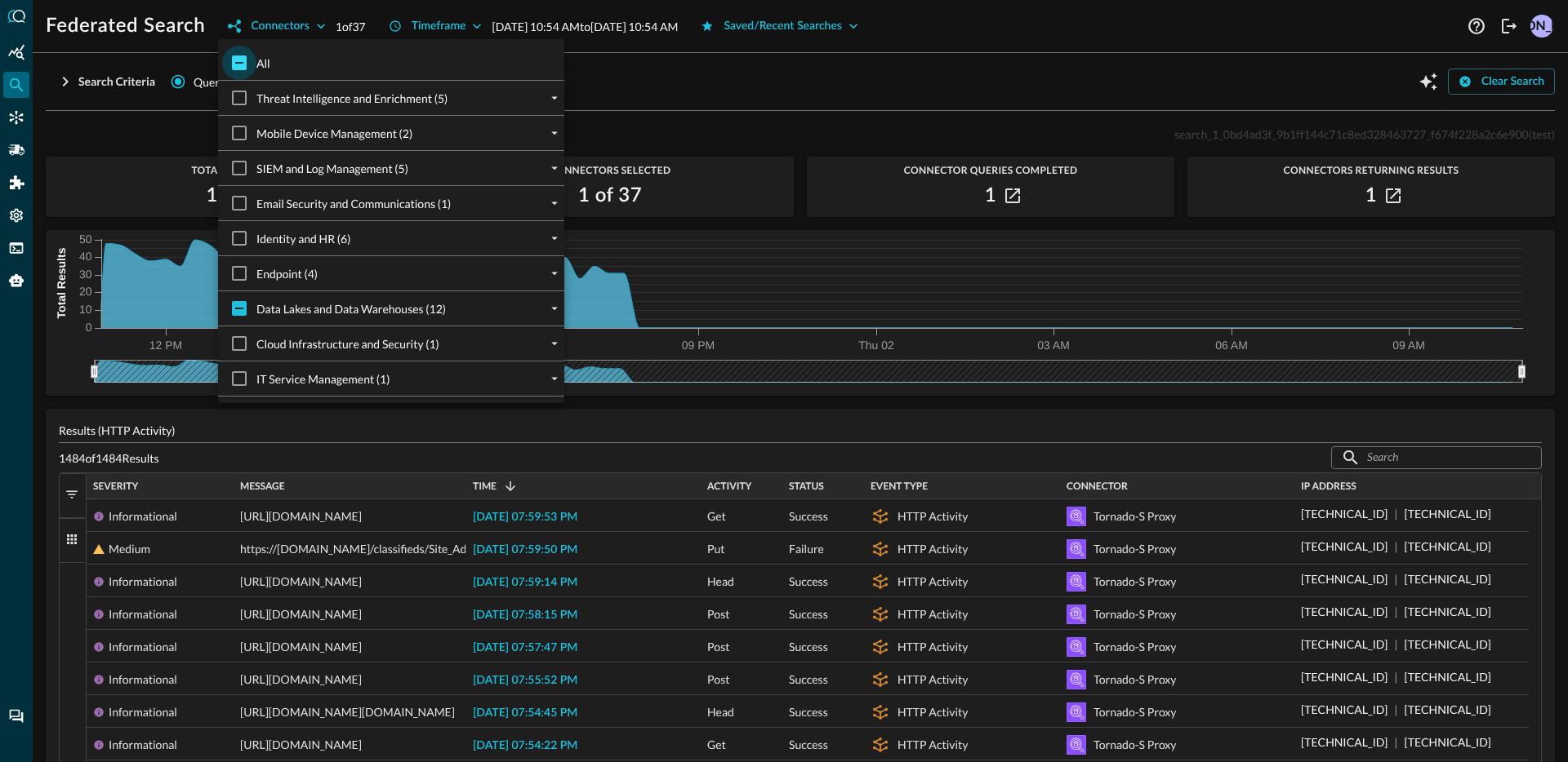
checkbox input "true"
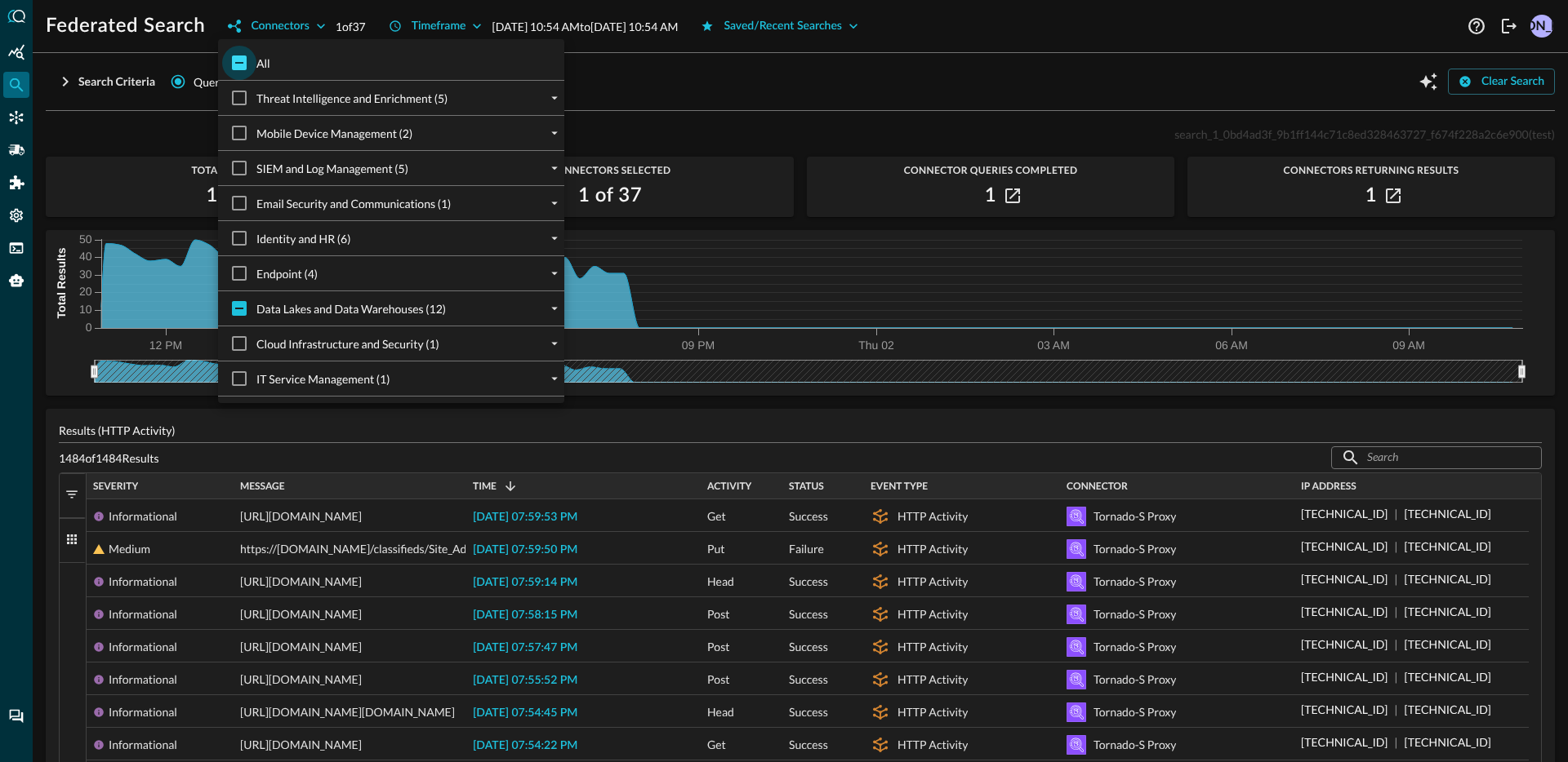
checkbox input "true"
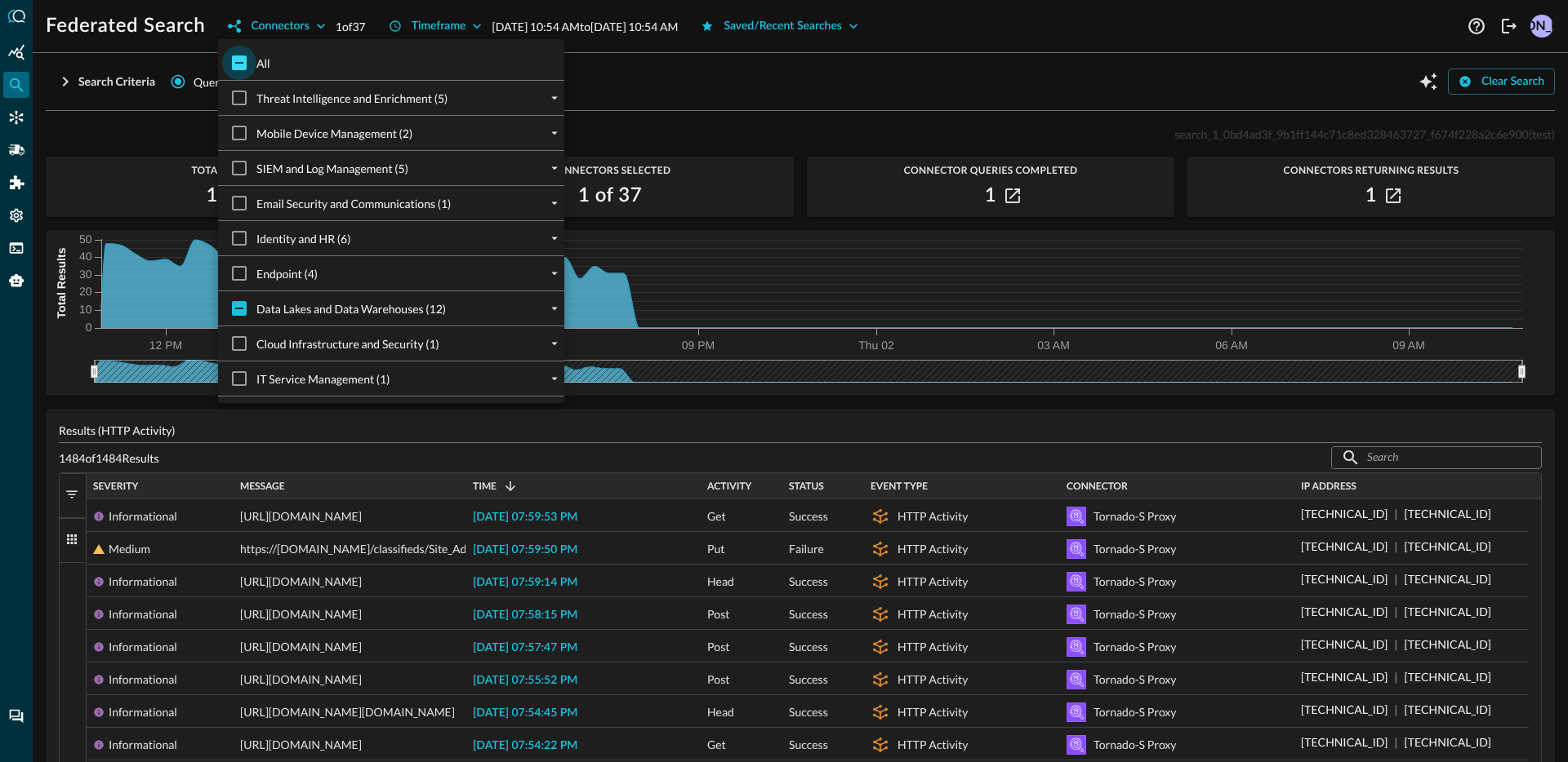
checkbox input "true"
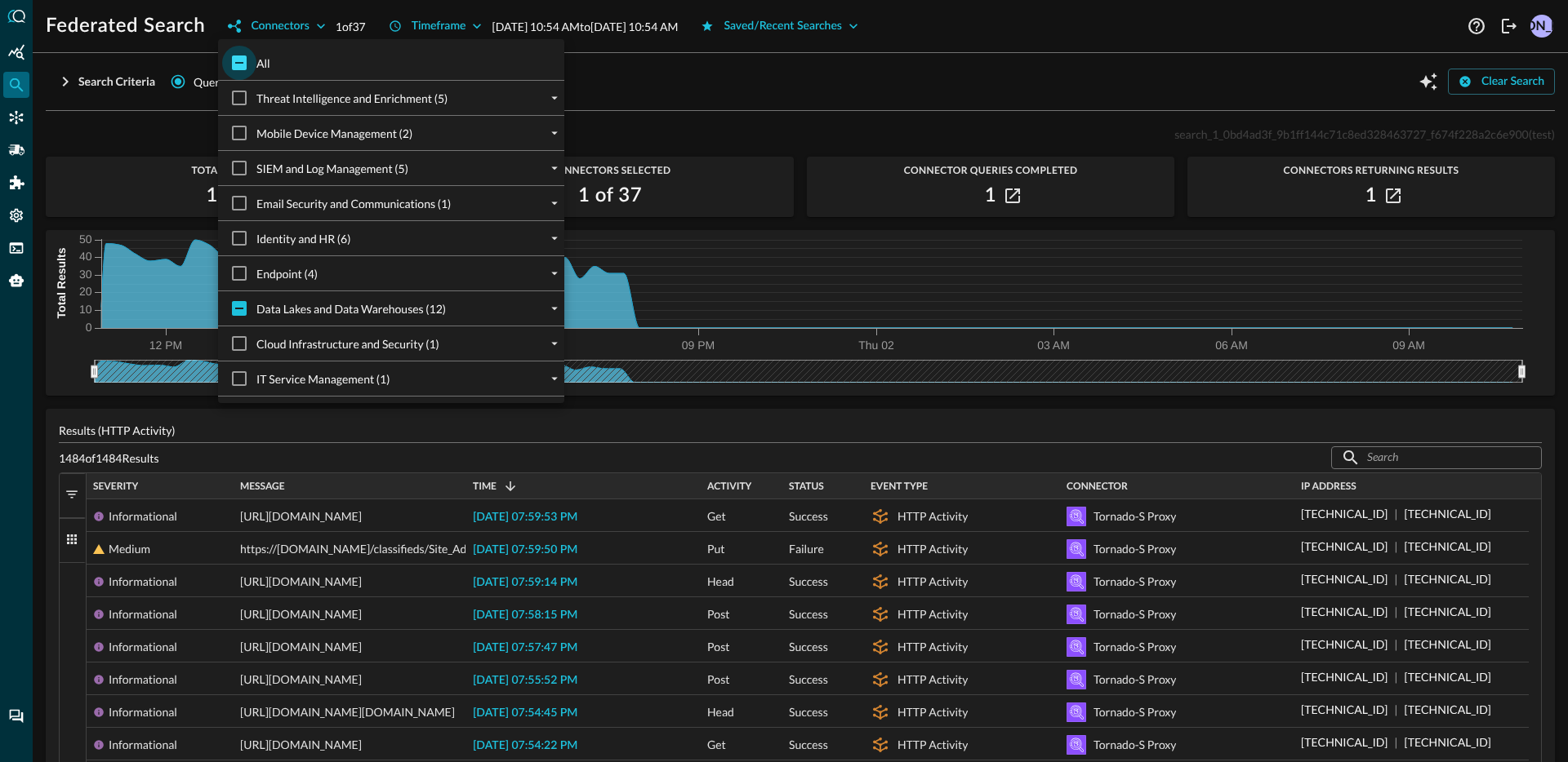
checkbox input "true"
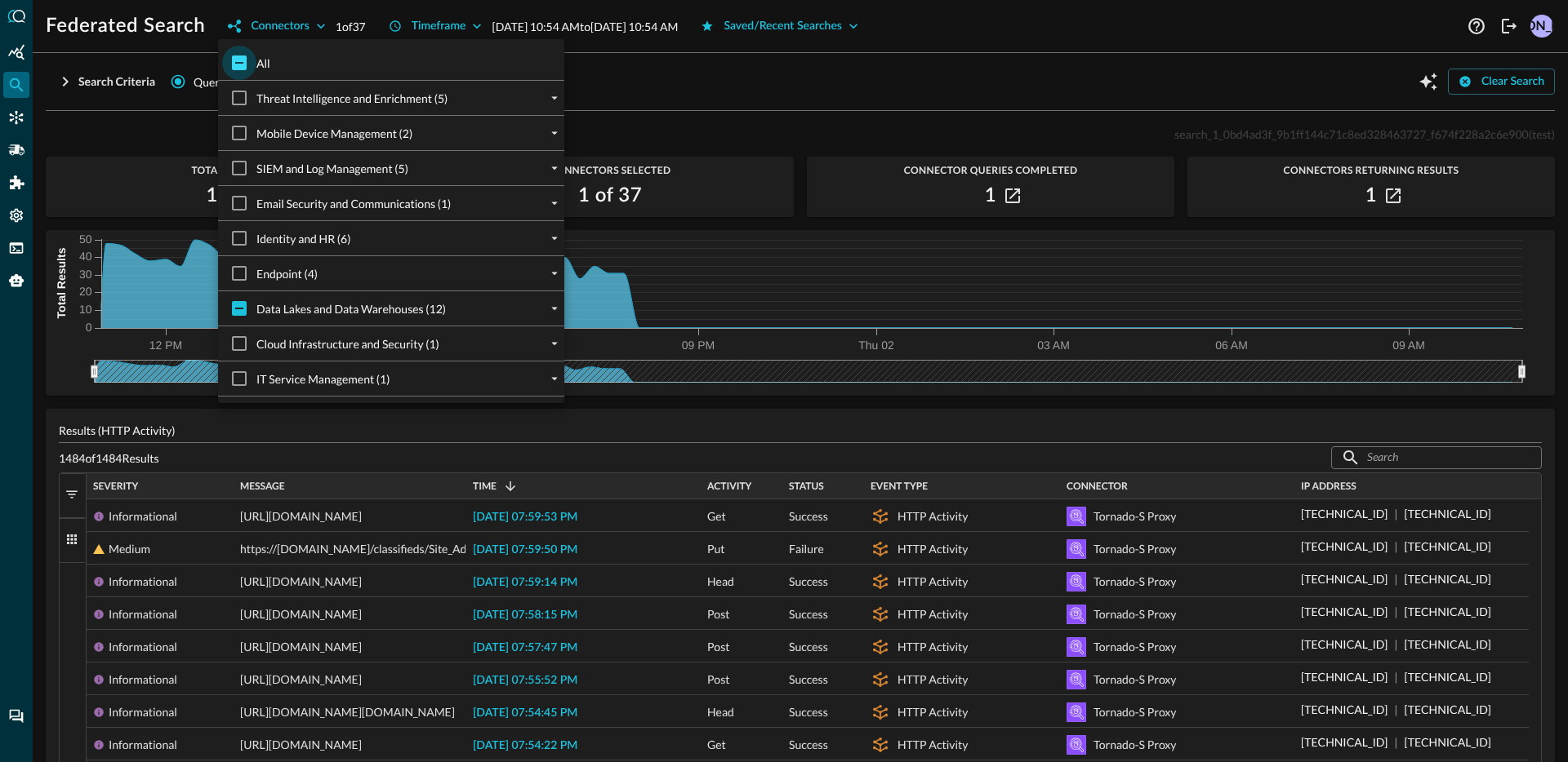
checkbox input "true"
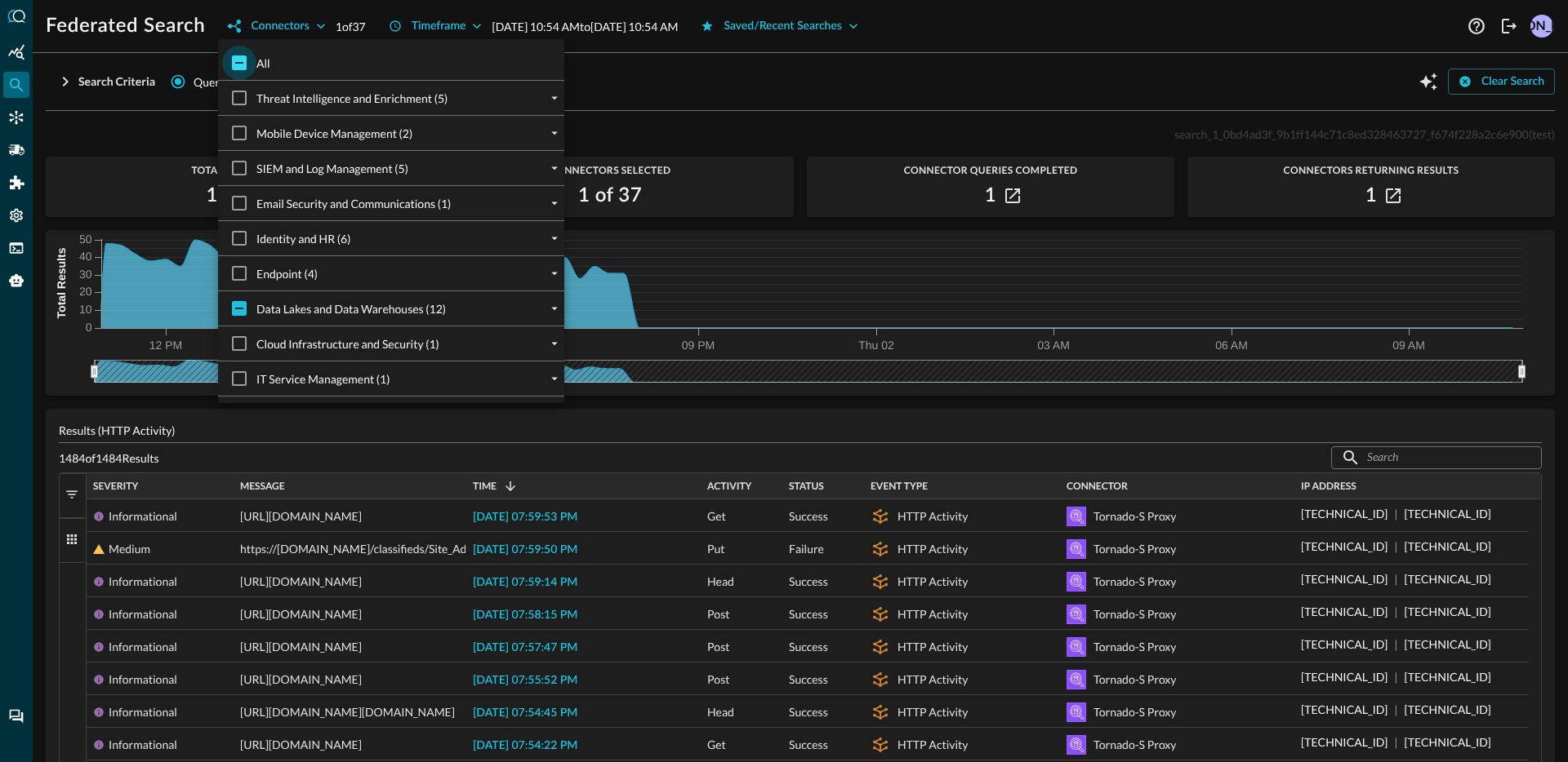
checkbox input "true"
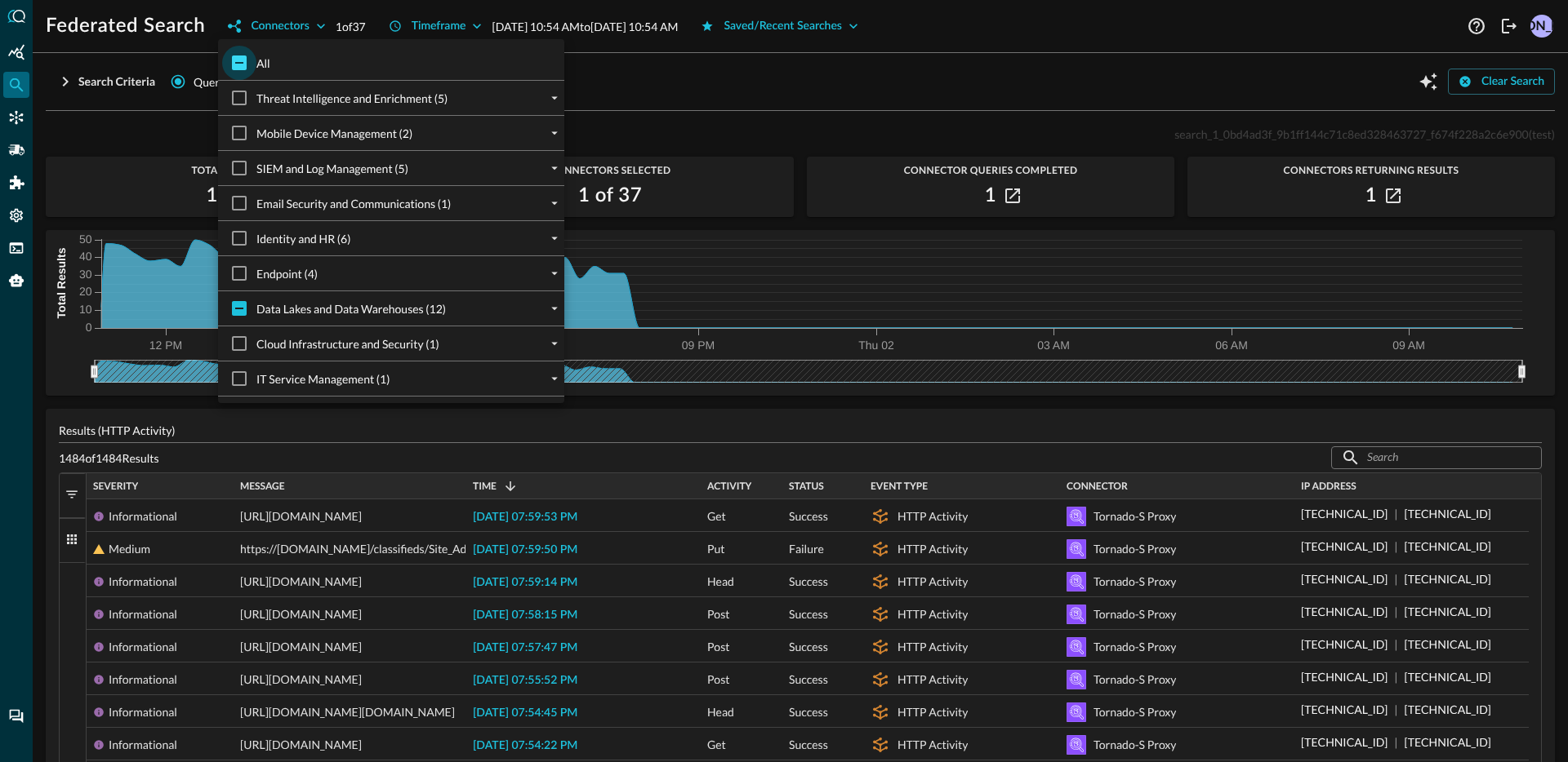
checkbox input "true"
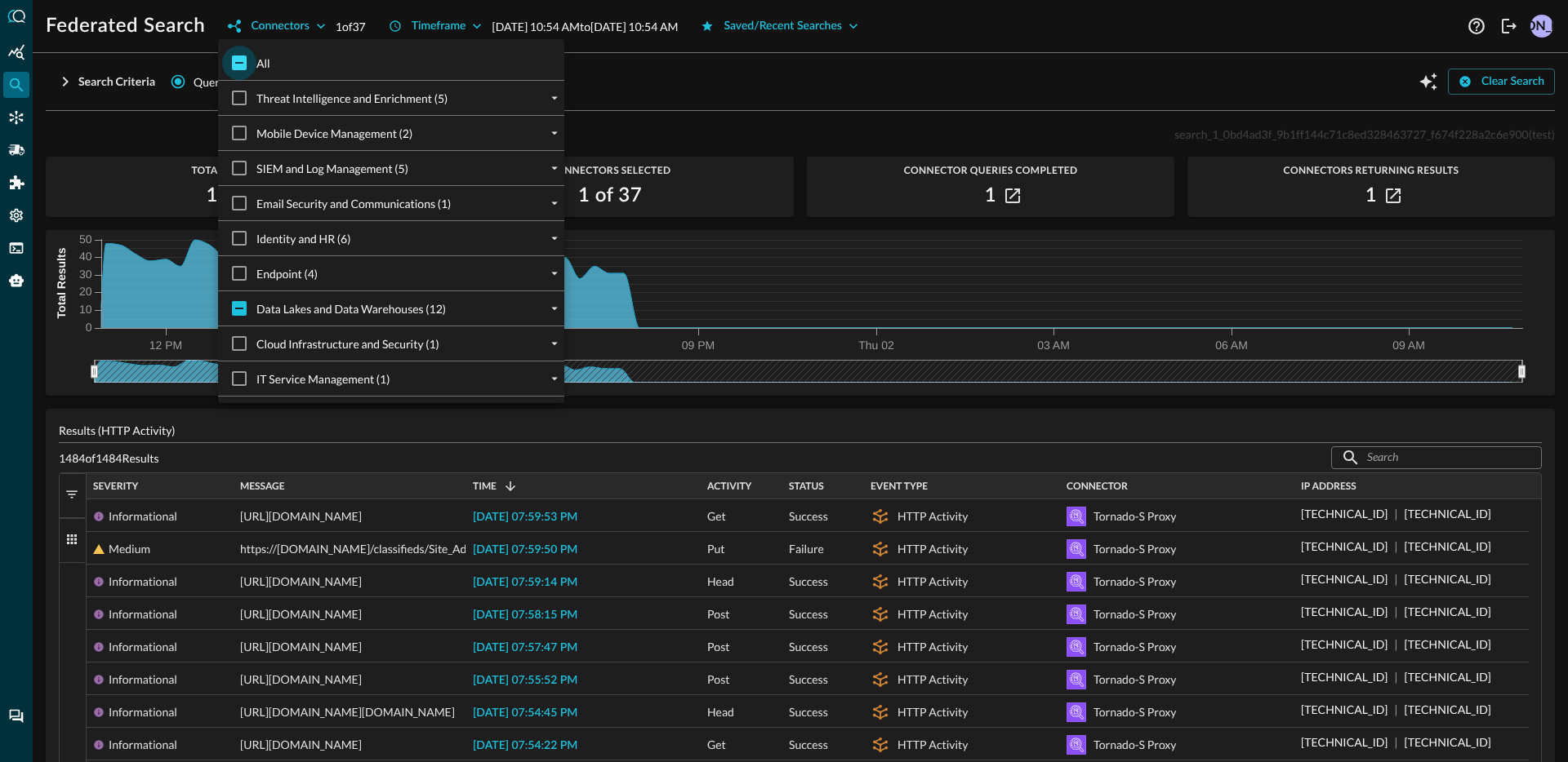
checkbox input "true"
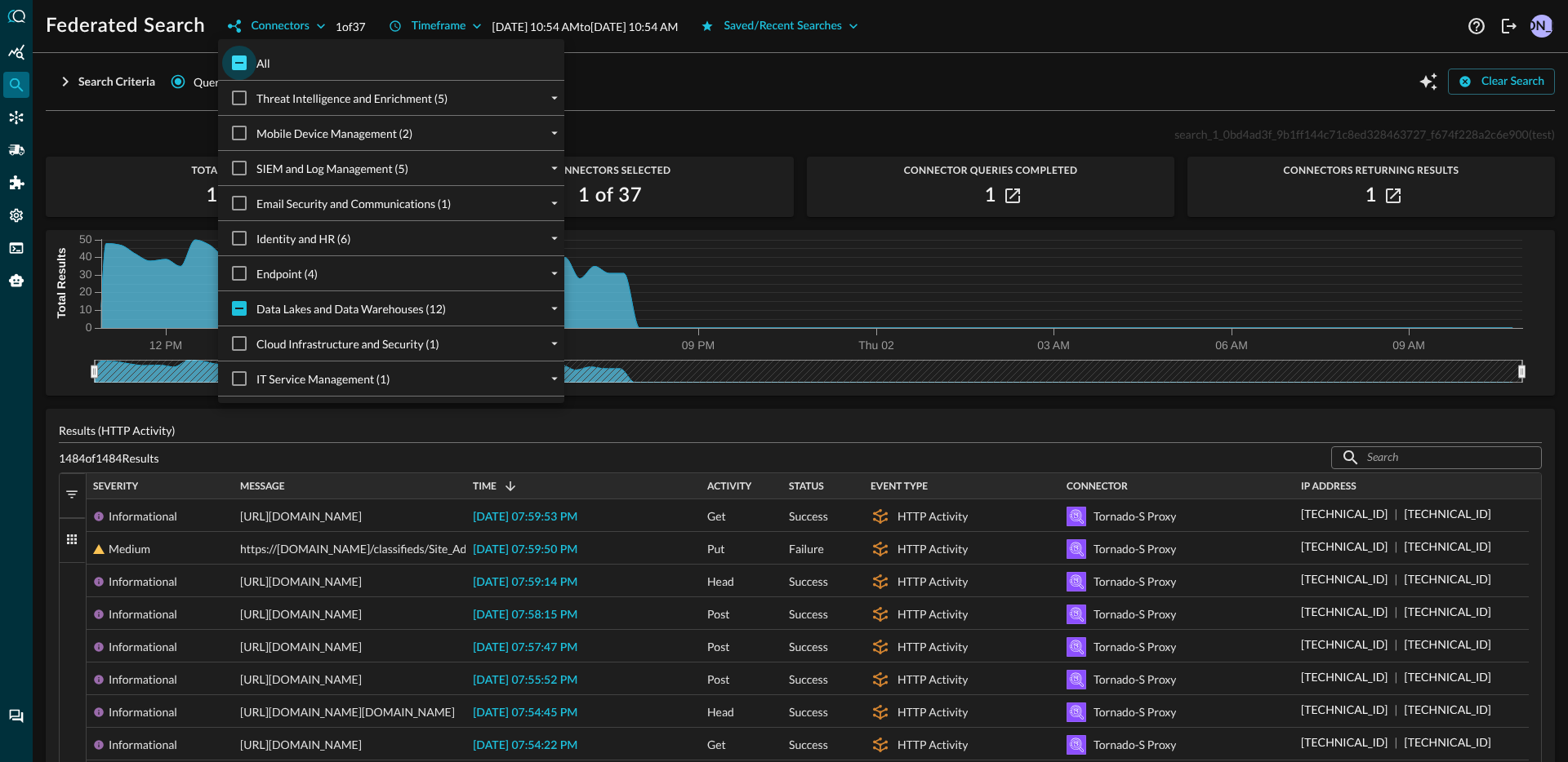
checkbox input "true"
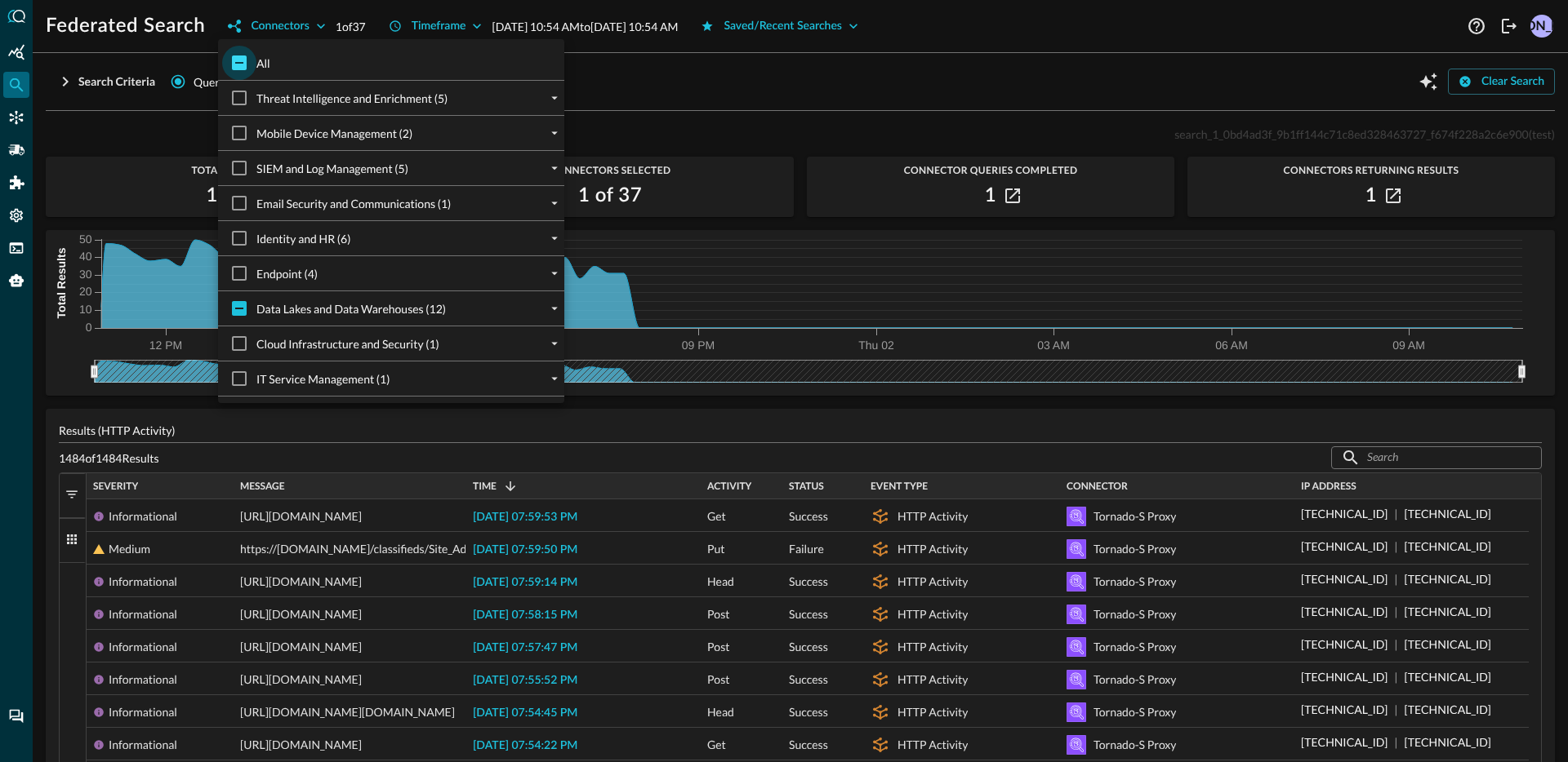
checkbox input "true"
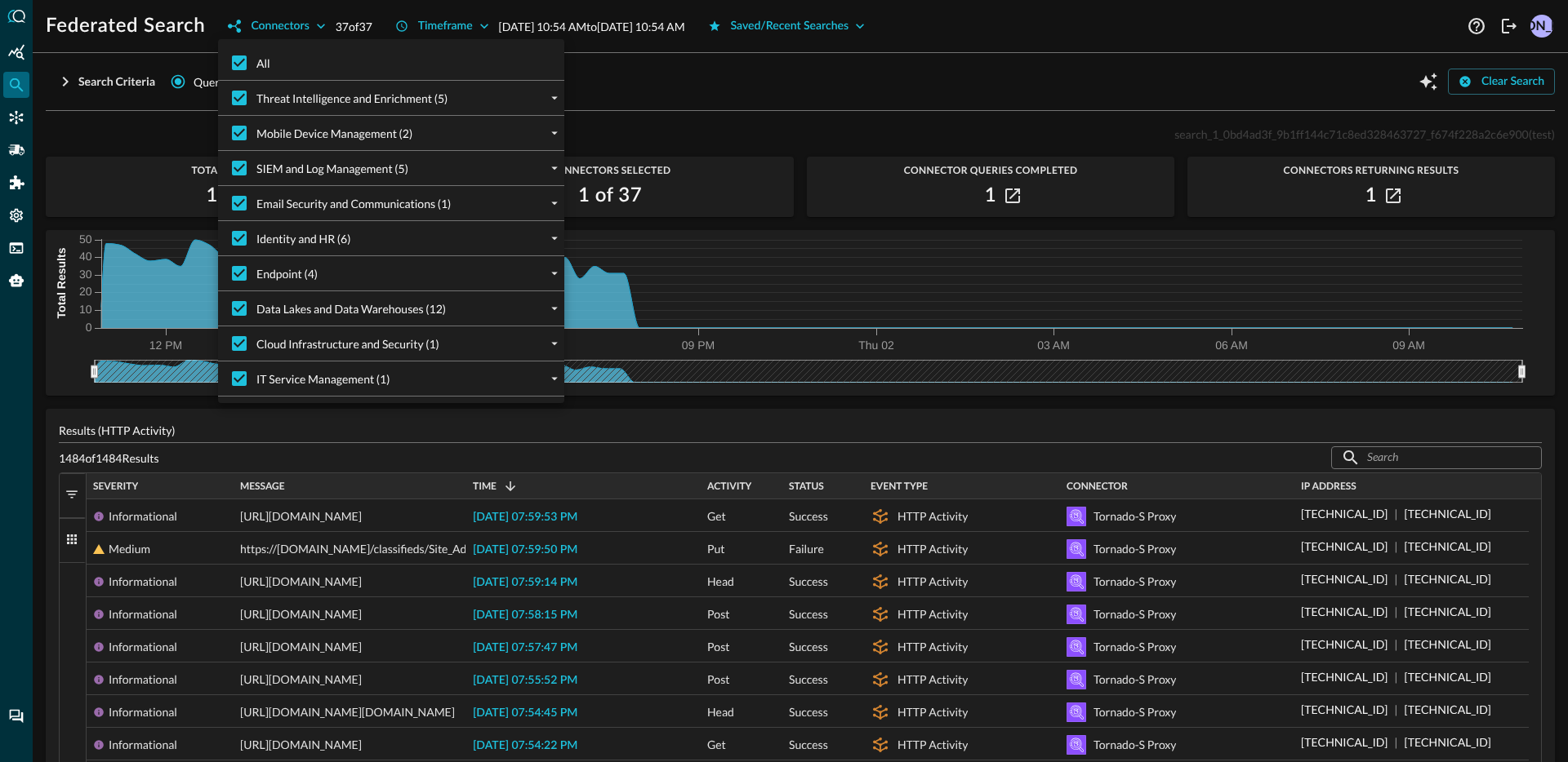
click at [652, 559] on div at bounding box center [784, 381] width 1568 height 762
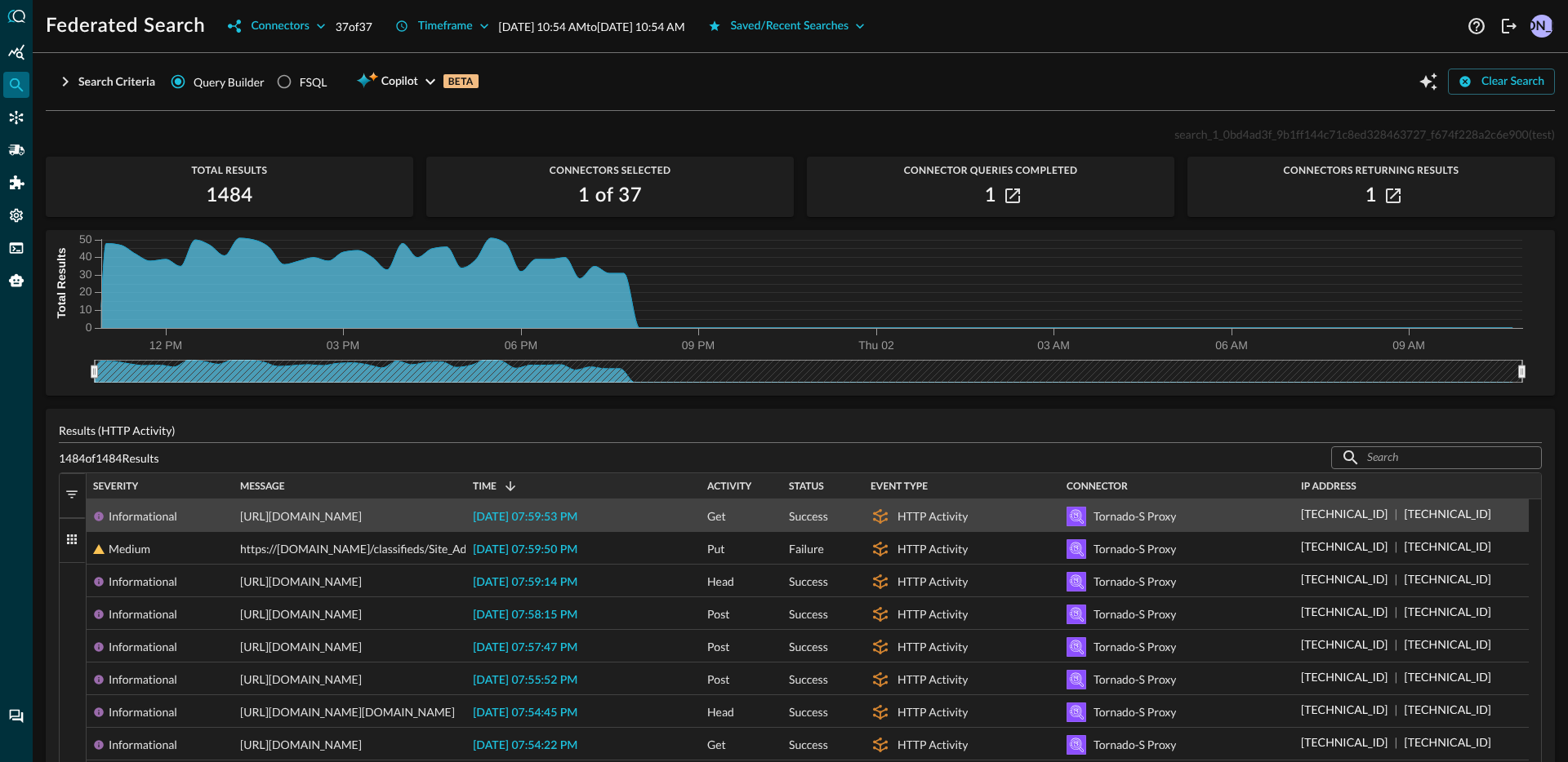
click at [526, 519] on span "2025-10-01 07:59:53 PM" at bounding box center [524, 517] width 104 height 12
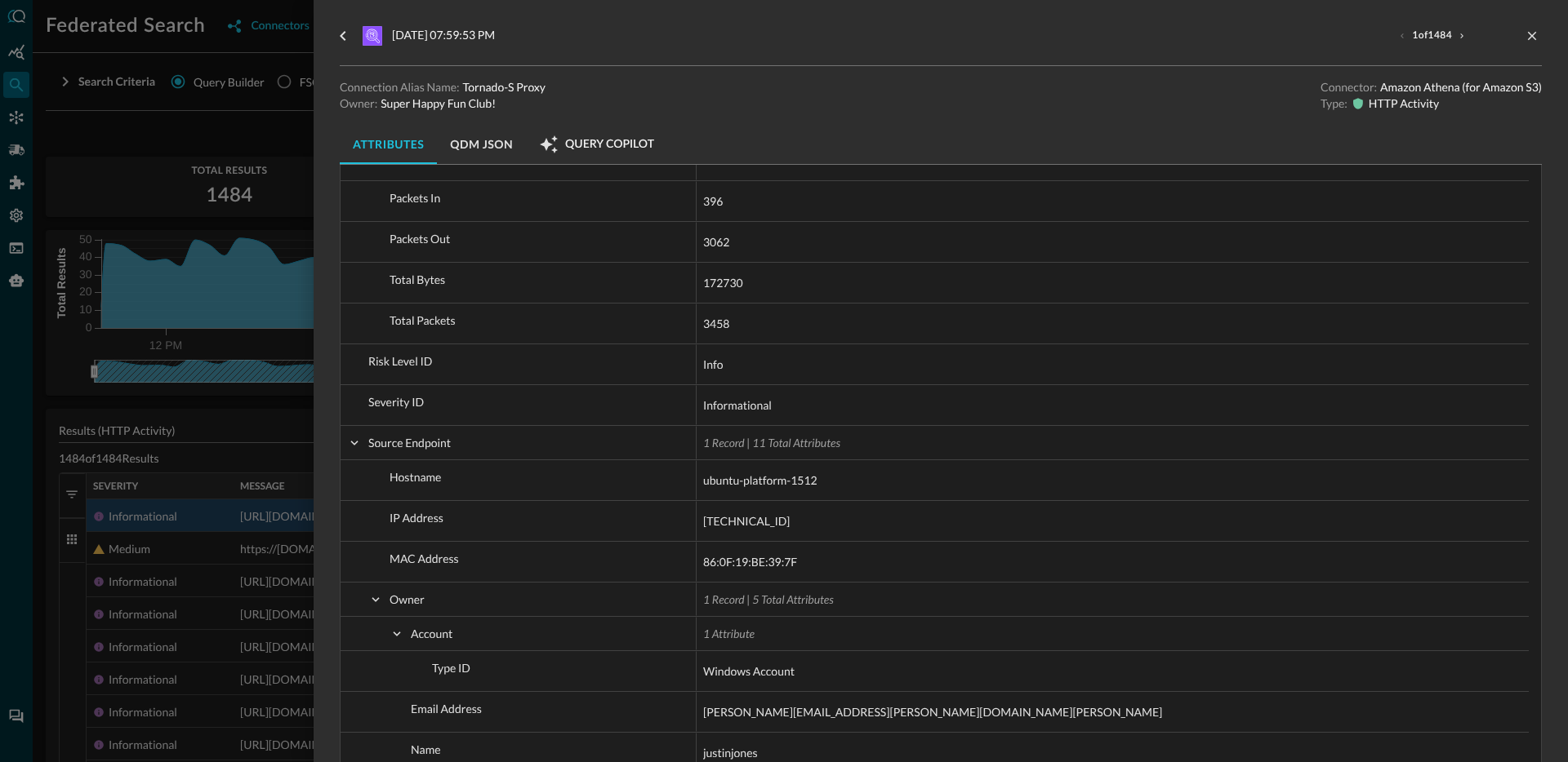
scroll to position [1128, 0]
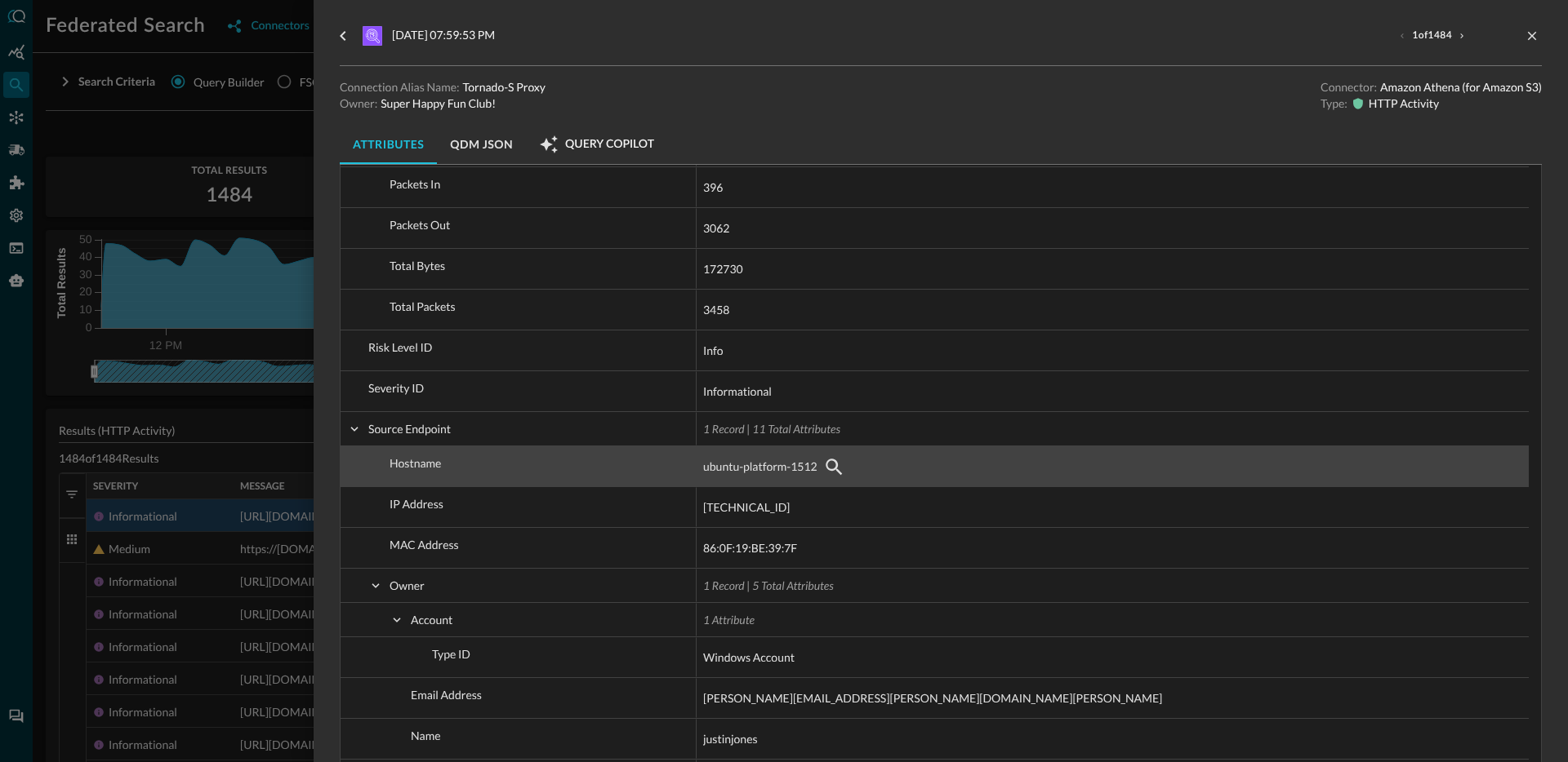
click at [942, 464] on div "ubuntu-platform-1512" at bounding box center [1112, 466] width 819 height 26
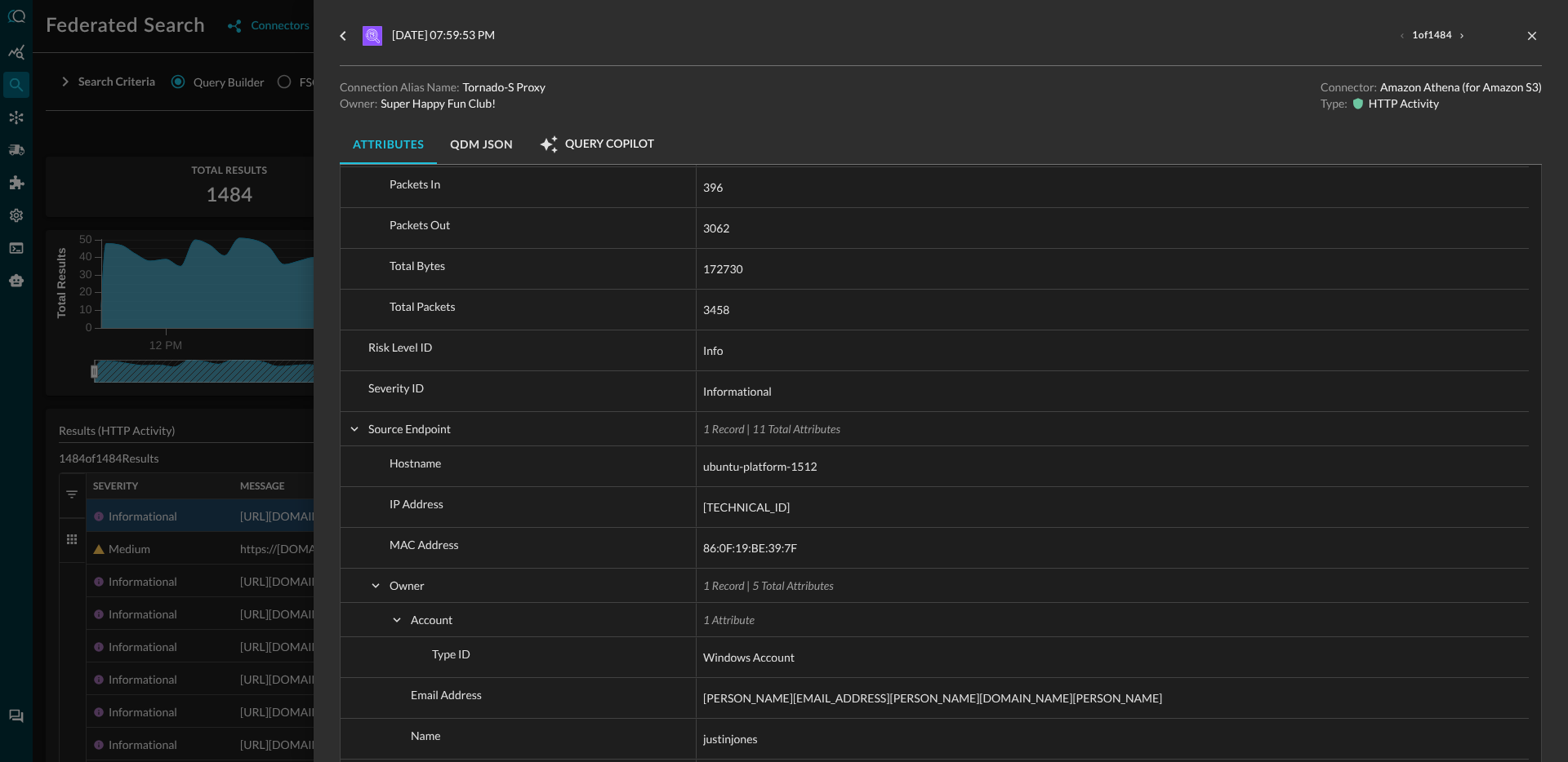
click at [201, 579] on div at bounding box center [784, 381] width 1568 height 762
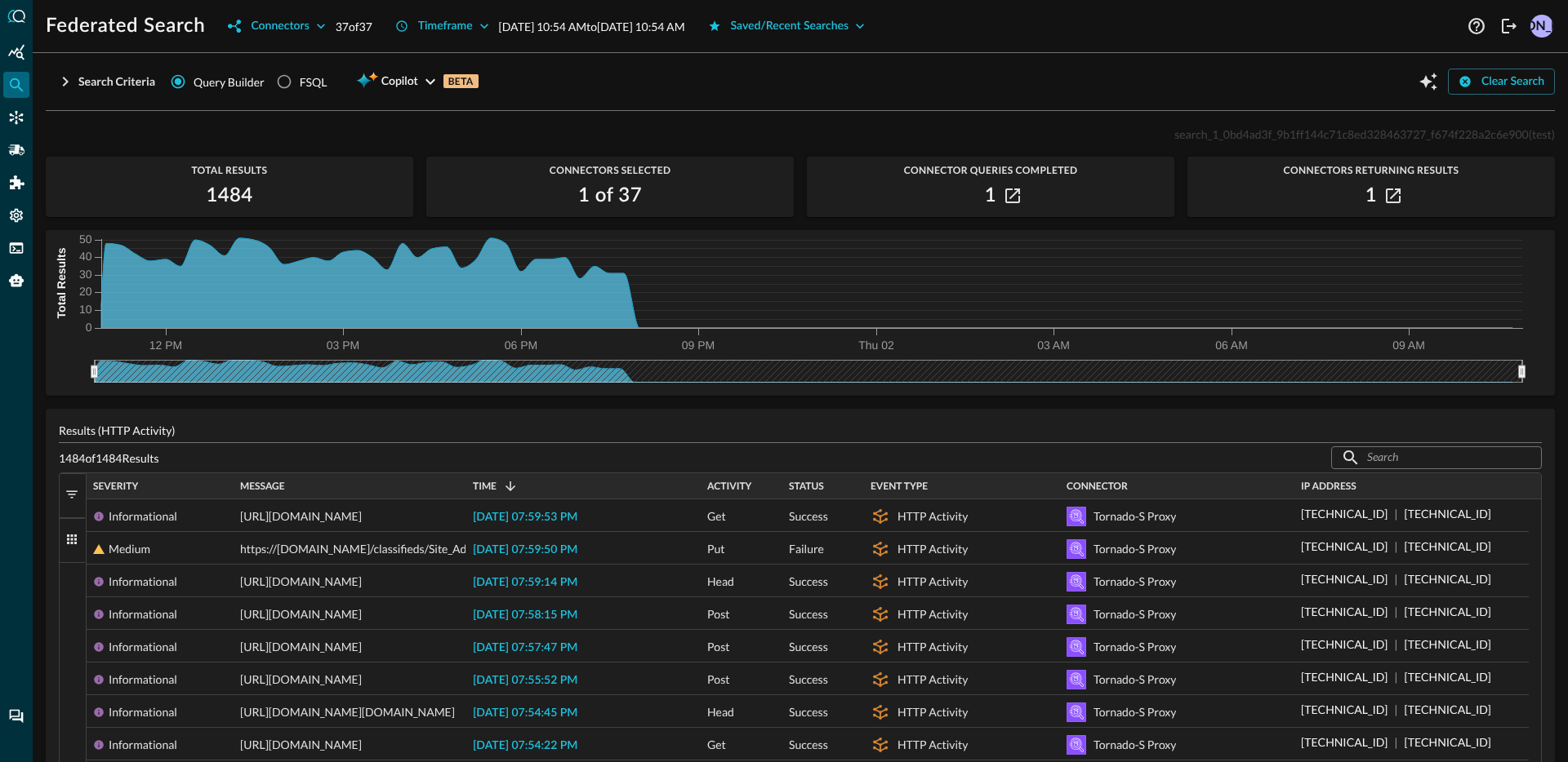
click at [74, 541] on span "button" at bounding box center [72, 540] width 15 height 15
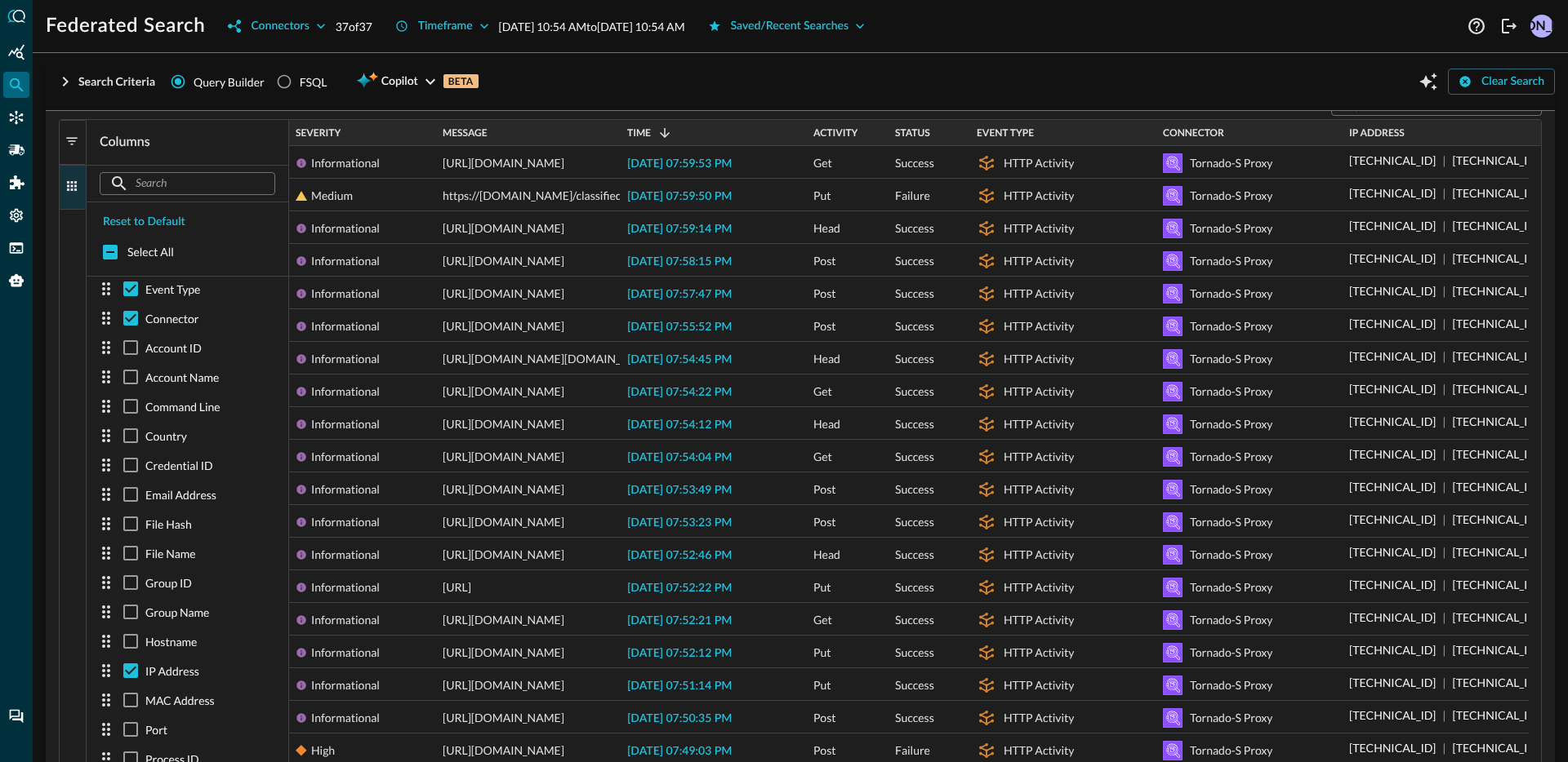
scroll to position [572, 0]
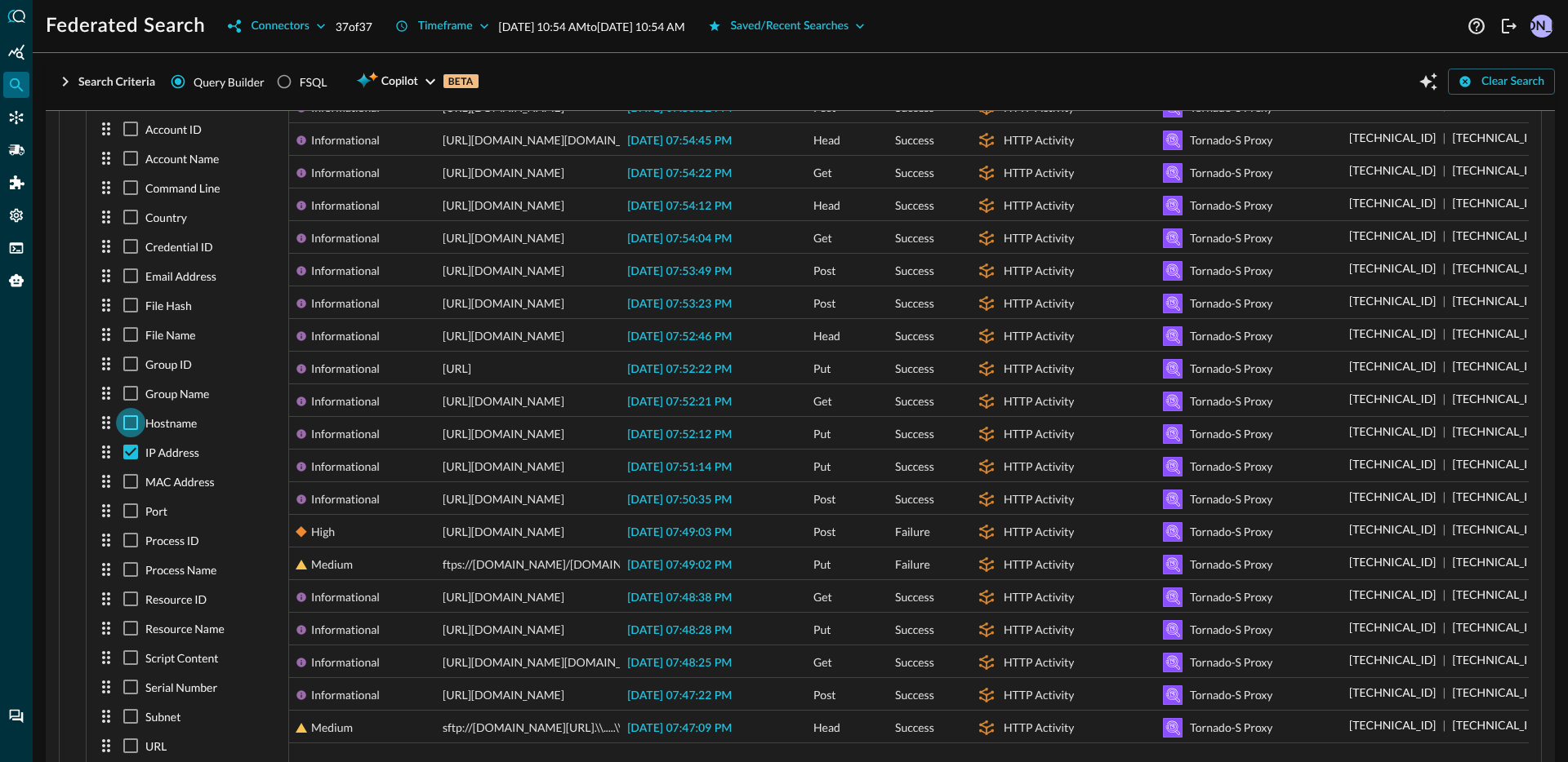
click at [123, 423] on input "checkbox" at bounding box center [131, 423] width 29 height 29
checkbox input "true"
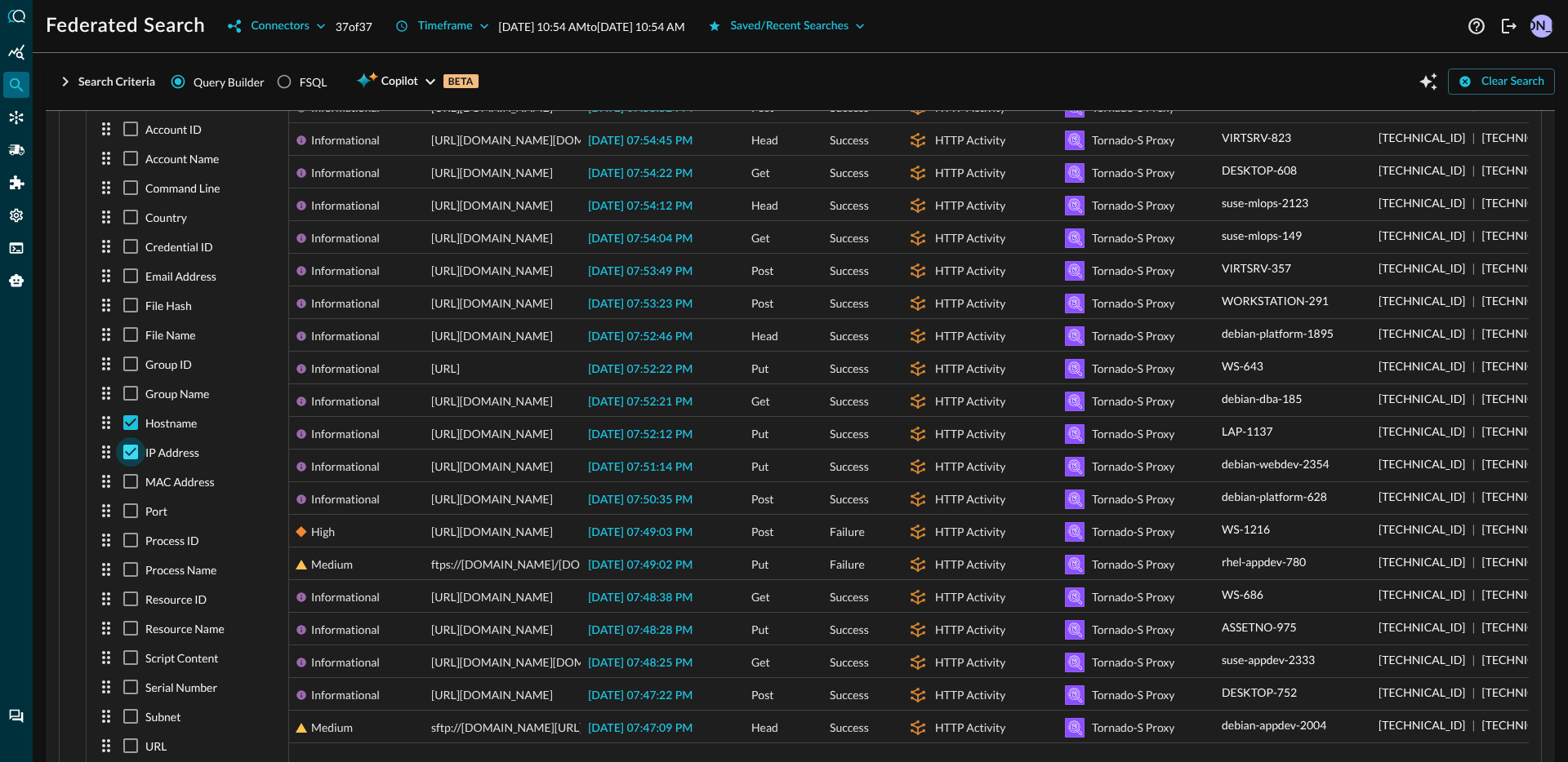
click at [134, 447] on input "checkbox" at bounding box center [131, 452] width 29 height 29
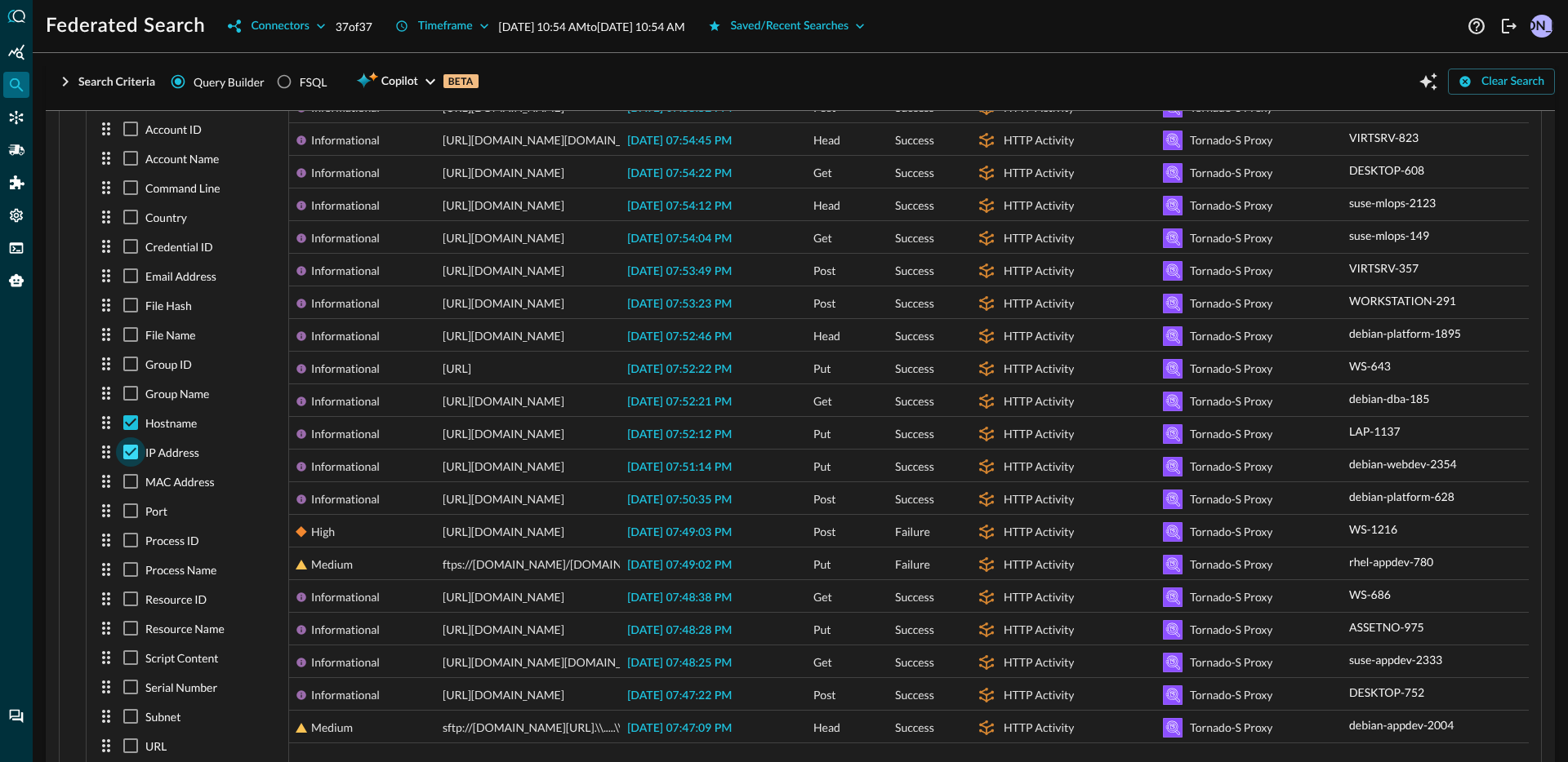
checkbox input "false"
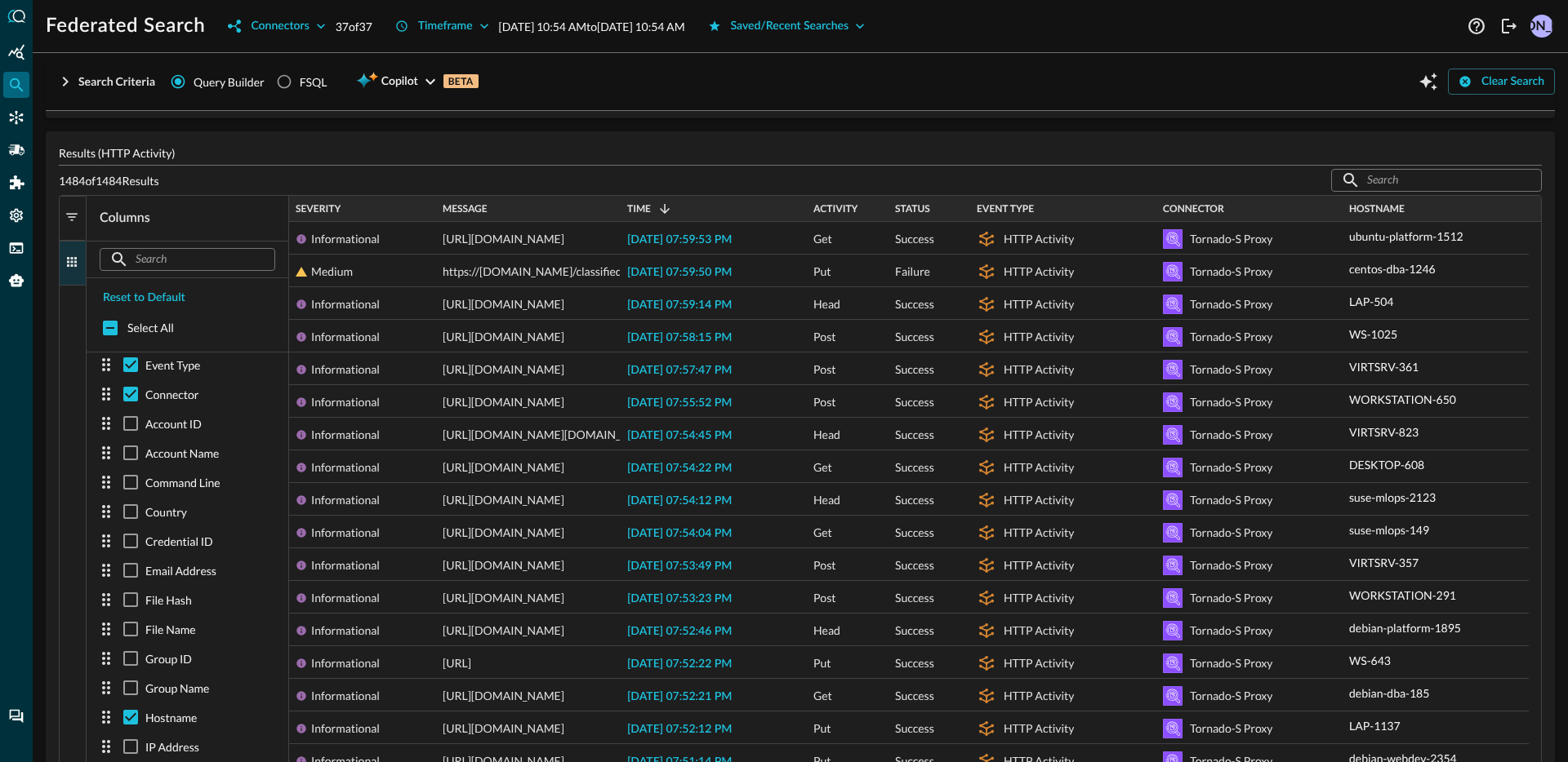
scroll to position [69, 0]
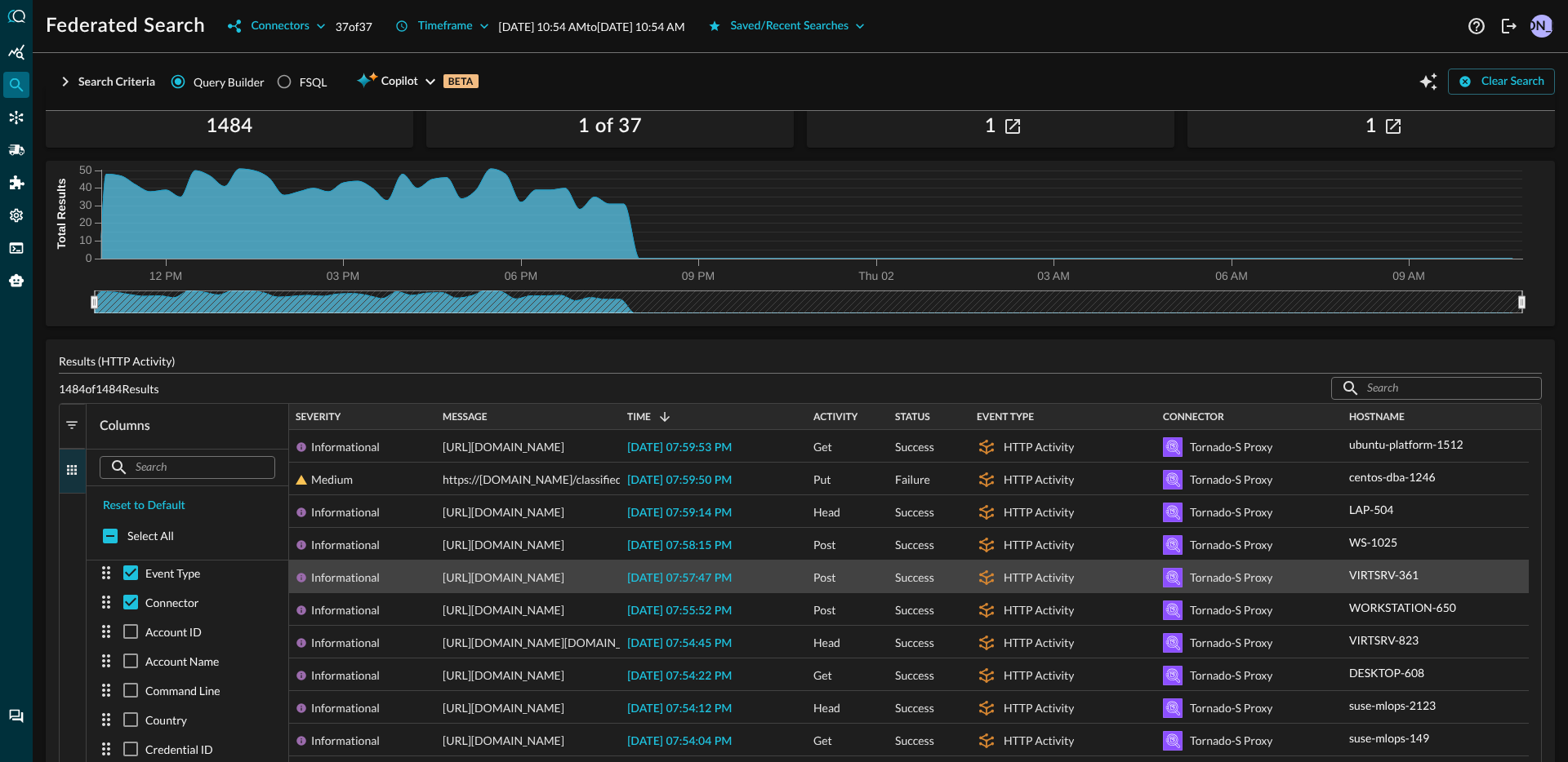
click at [1382, 572] on p "VIRTSRV-361" at bounding box center [1384, 575] width 69 height 17
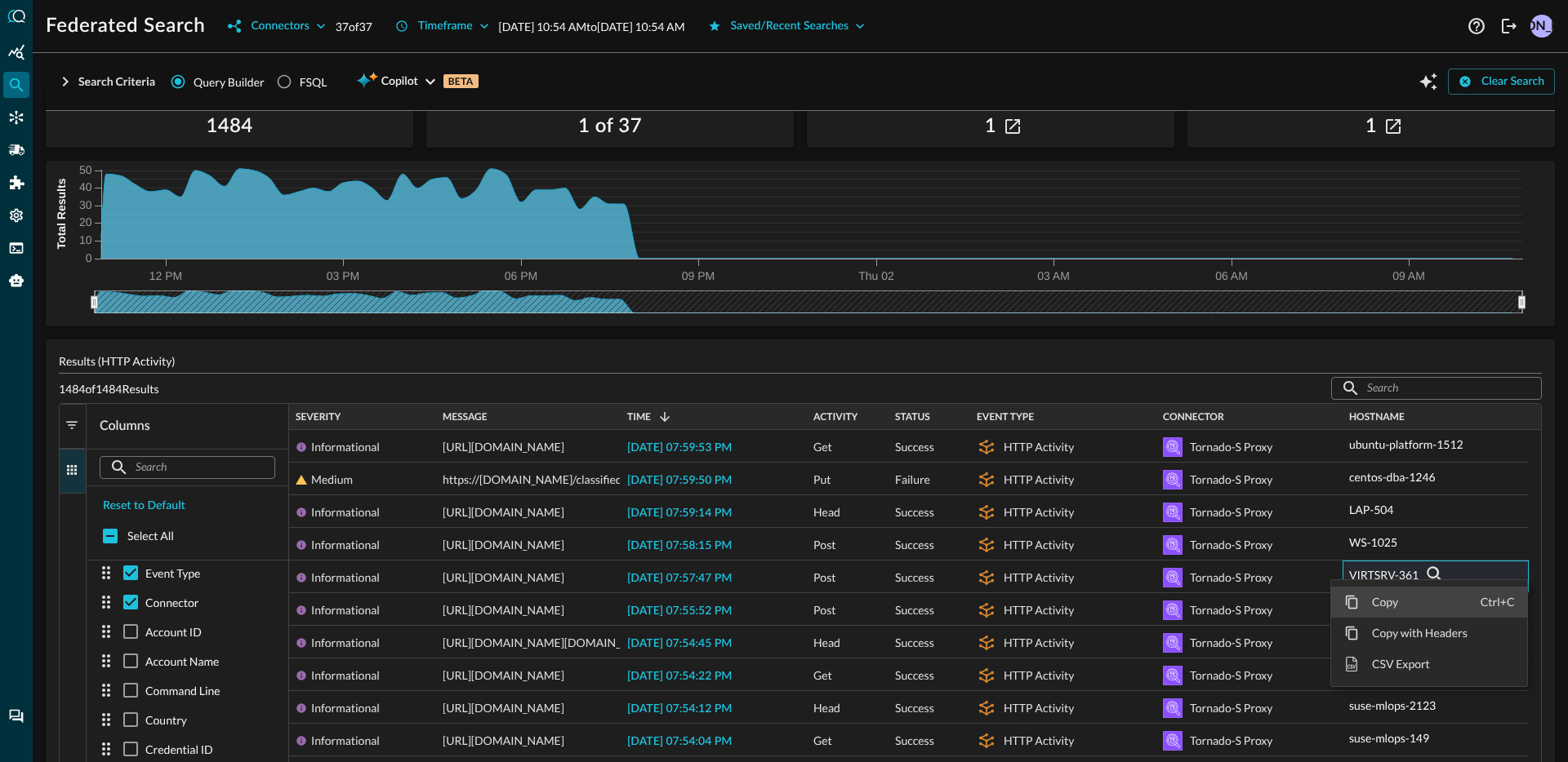
click at [1397, 601] on span "Copy" at bounding box center [1419, 602] width 122 height 31
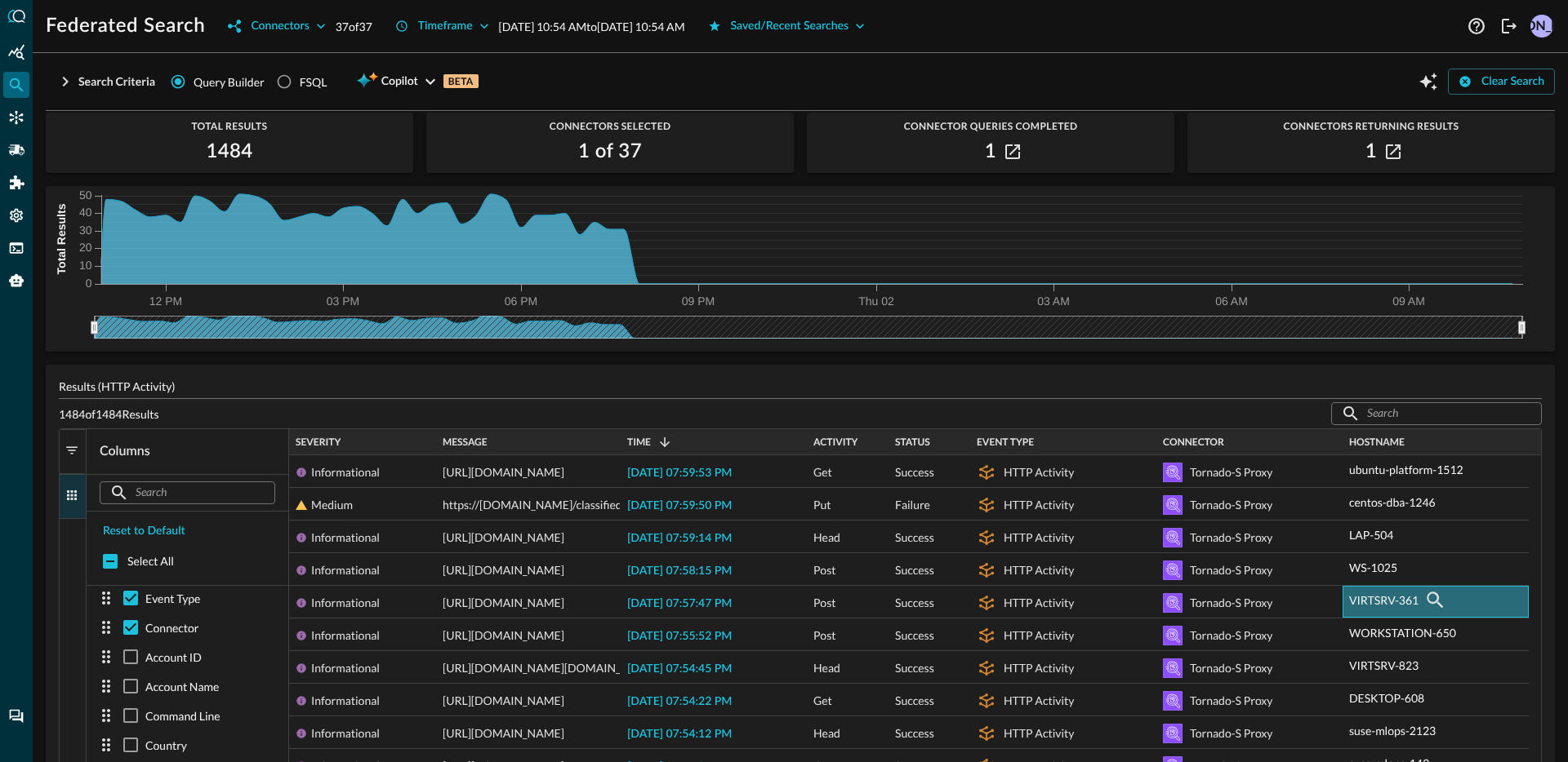
scroll to position [0, 0]
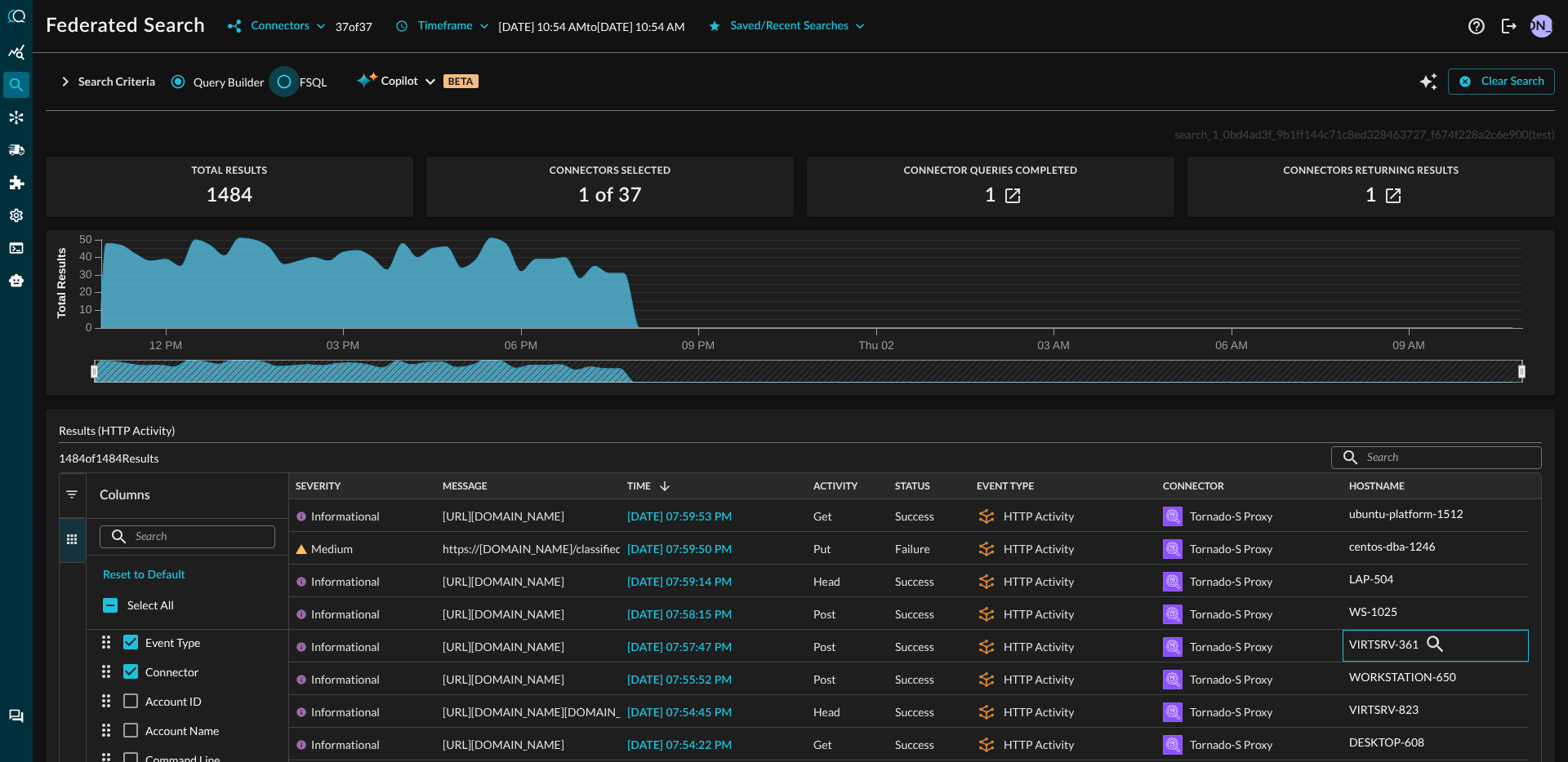
click at [277, 82] on input "FSQL" at bounding box center [284, 82] width 31 height 31
radio input "true"
click at [51, 79] on button "Search Criteria" at bounding box center [104, 82] width 119 height 26
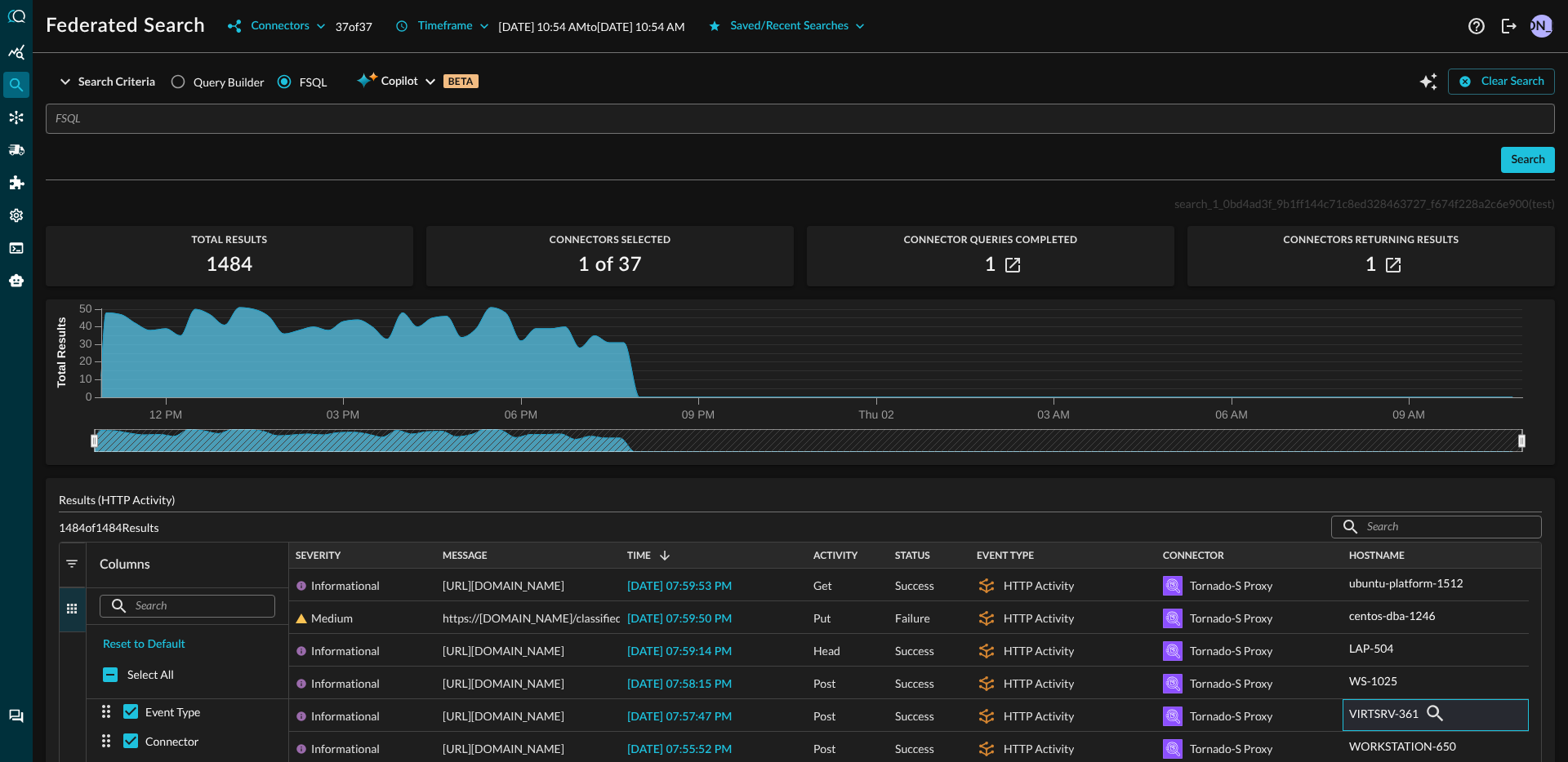
click at [236, 134] on div "​ Search" at bounding box center [799, 138] width 1509 height 69
click at [240, 120] on input "text" at bounding box center [805, 118] width 1499 height 30
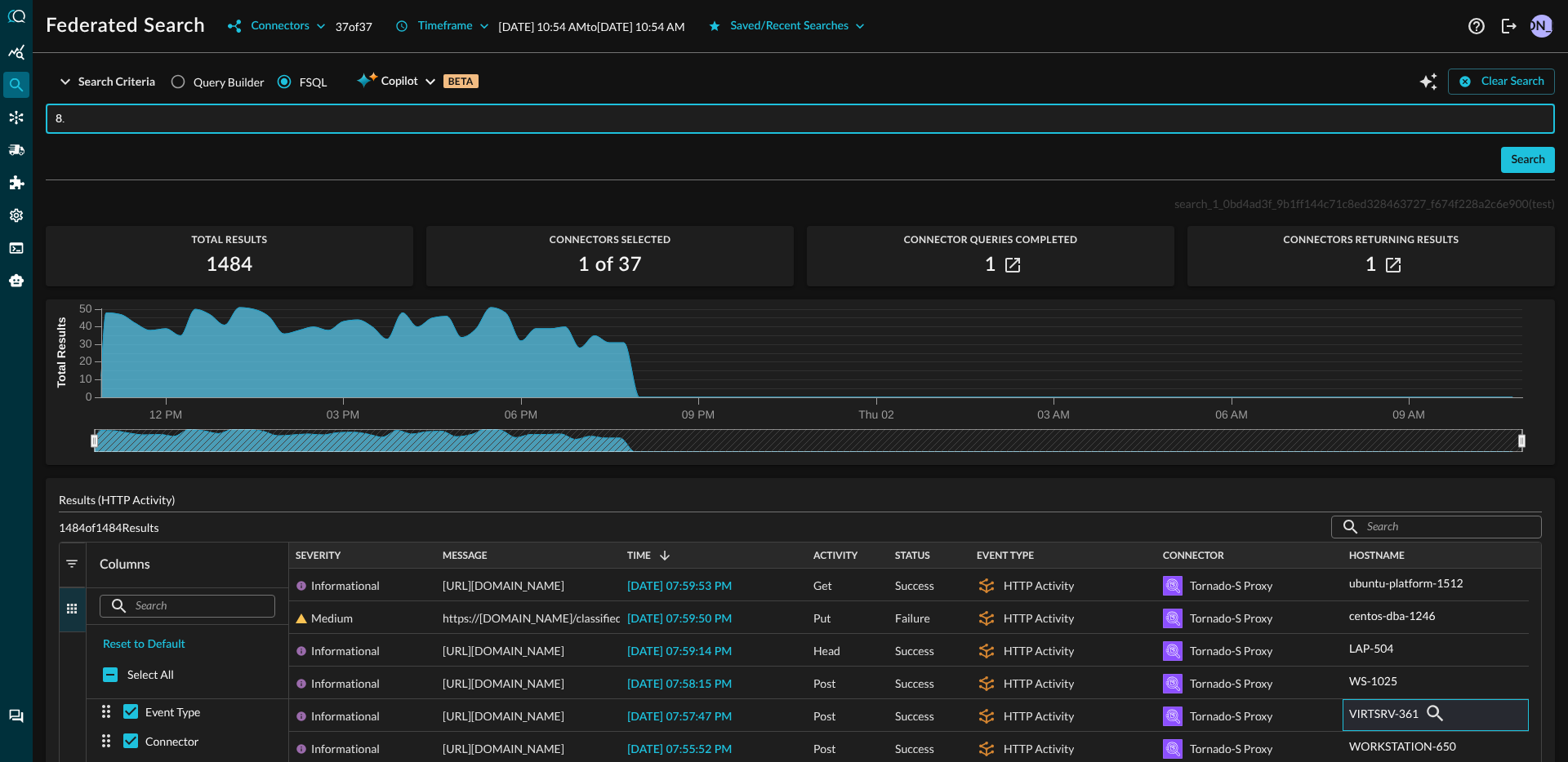
type input "8"
paste input "VIRTSRV-361"
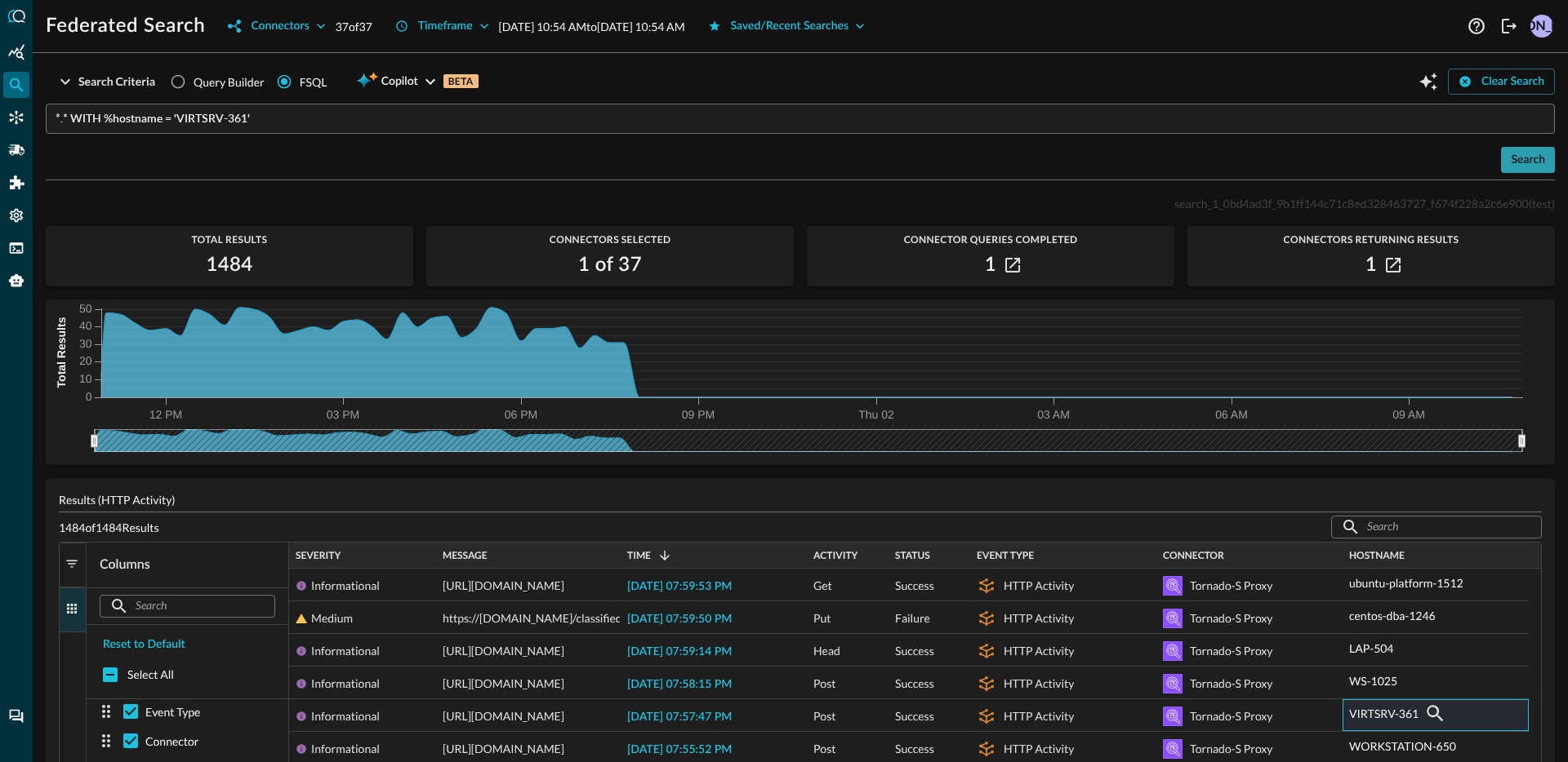
click at [1507, 167] on button "Search" at bounding box center [1527, 160] width 54 height 26
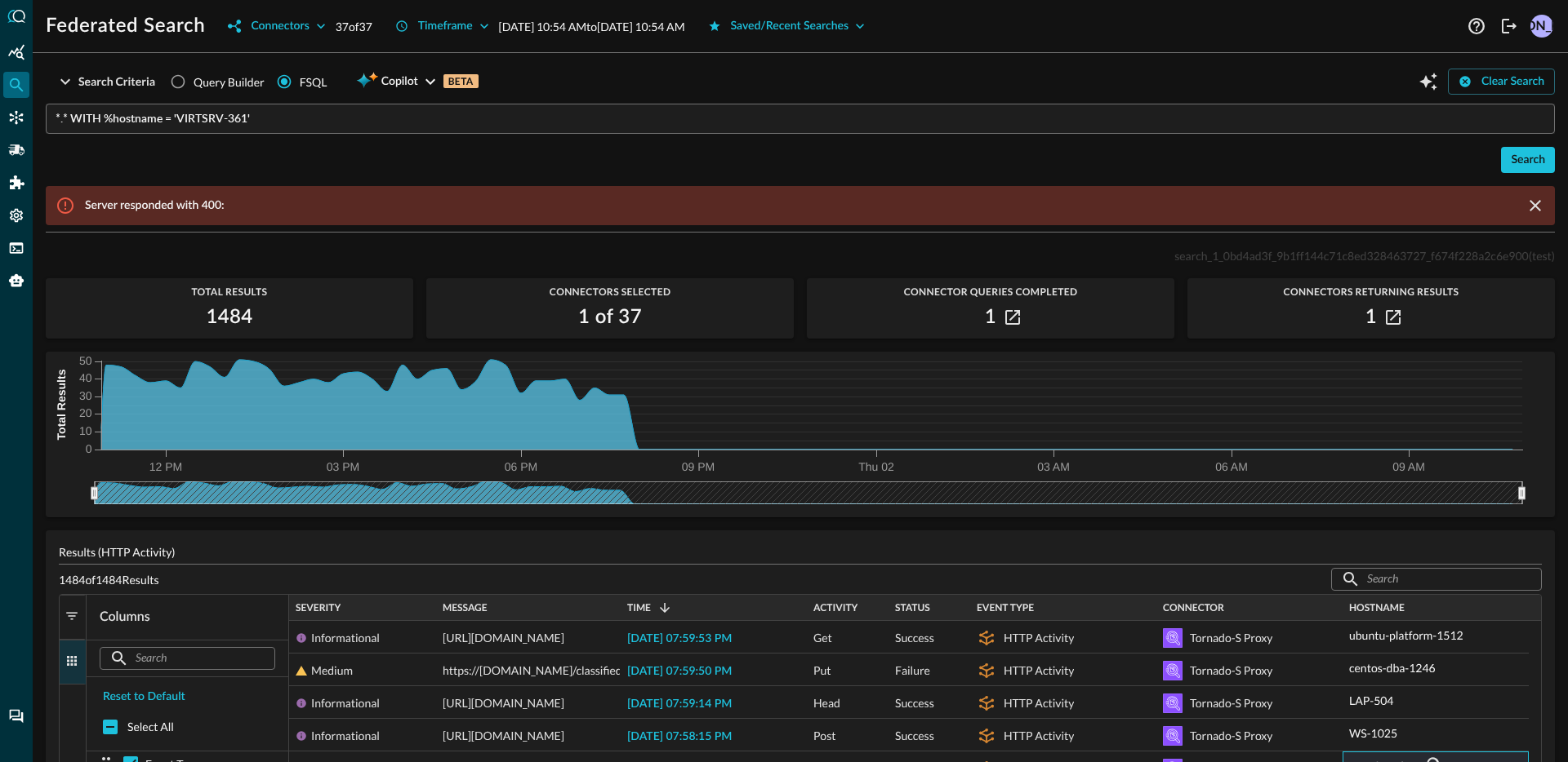
click at [60, 122] on input "*.* WITH %hostname = 'VIRTSRV-361'" at bounding box center [805, 118] width 1499 height 30
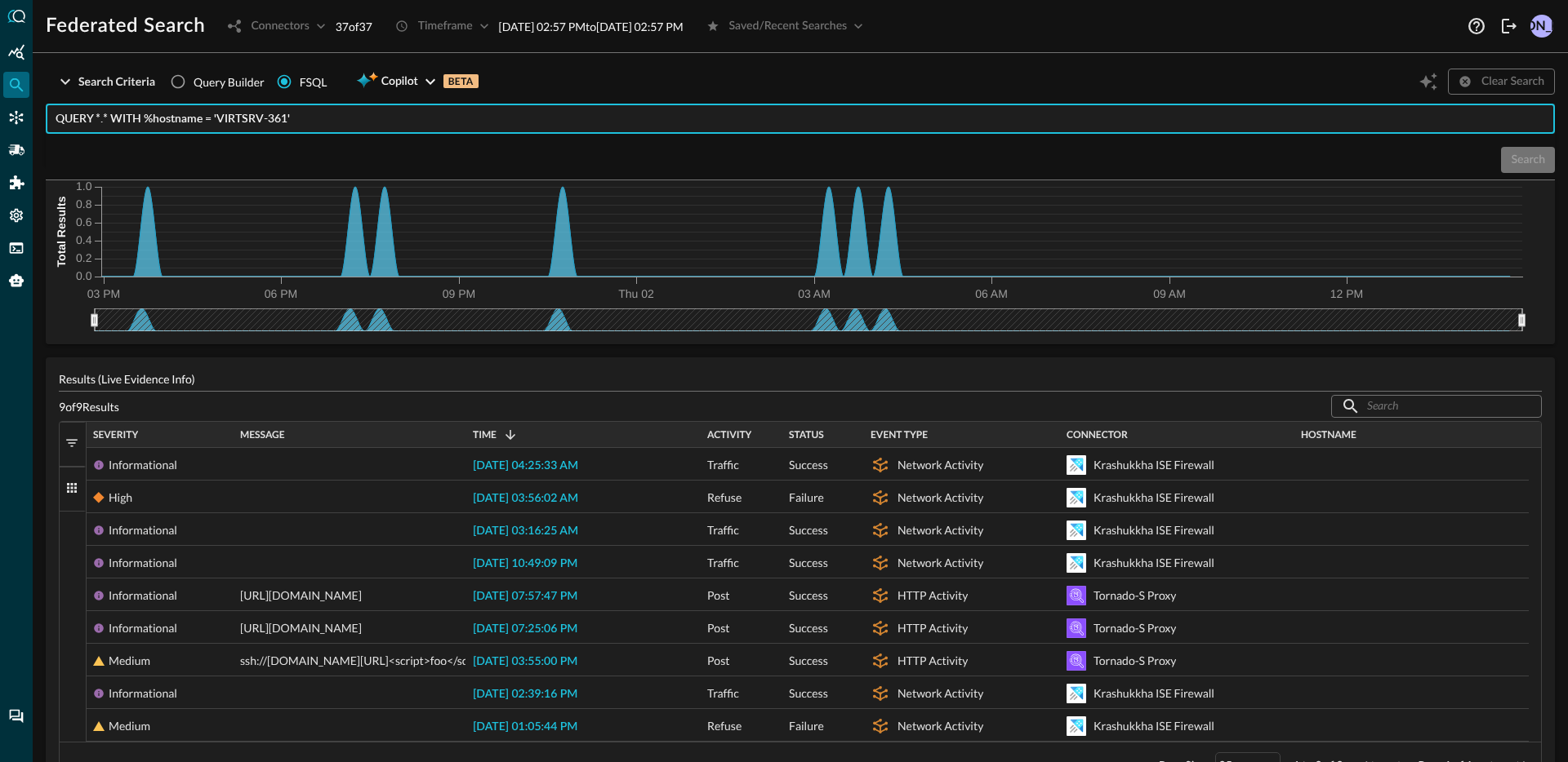
scroll to position [173, 0]
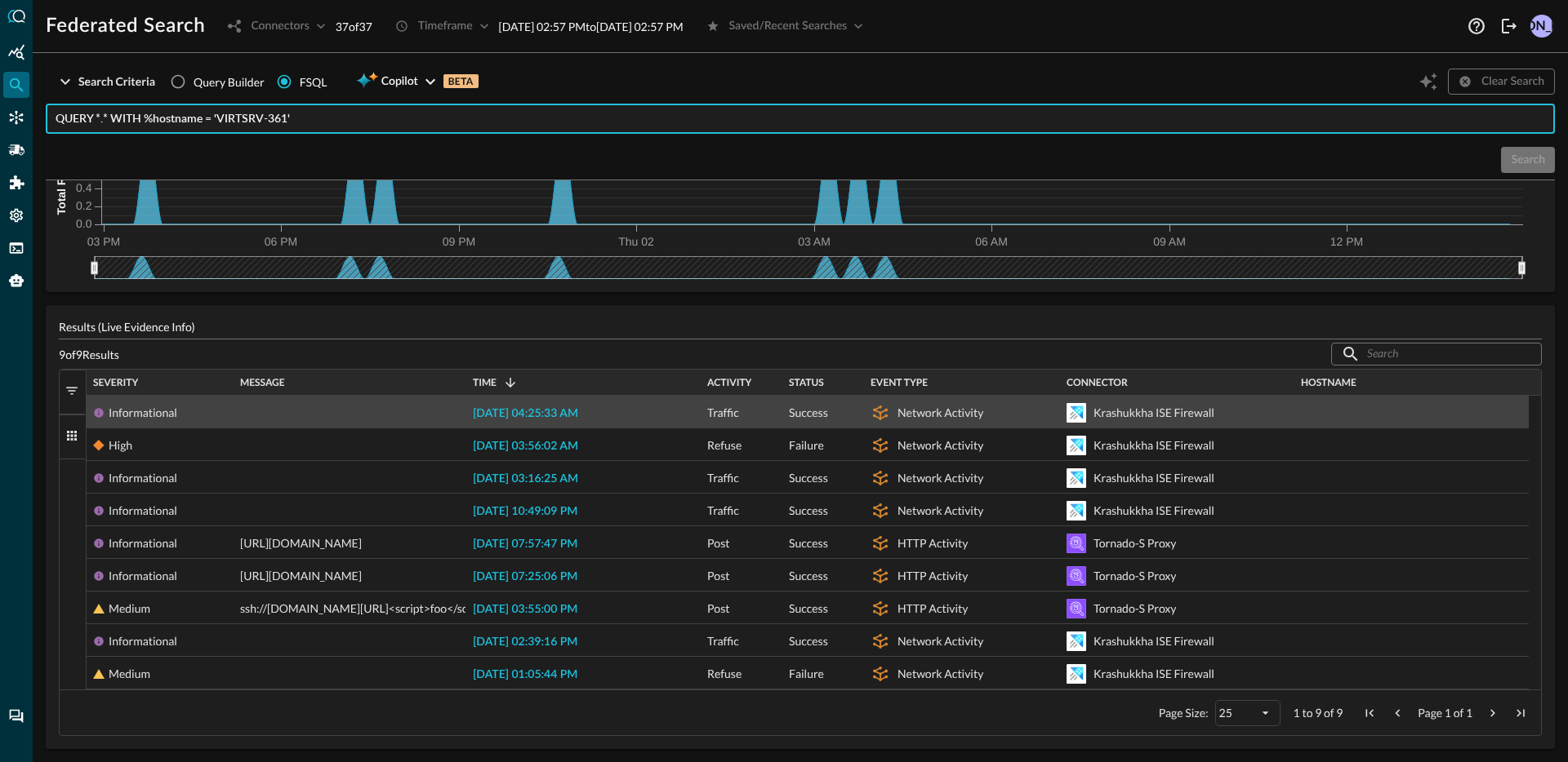
type input "QUERY *.* WITH %hostname = 'VIRTSRV-361'"
click at [554, 417] on span "2025-10-02 04:25:33 AM" at bounding box center [525, 414] width 105 height 12
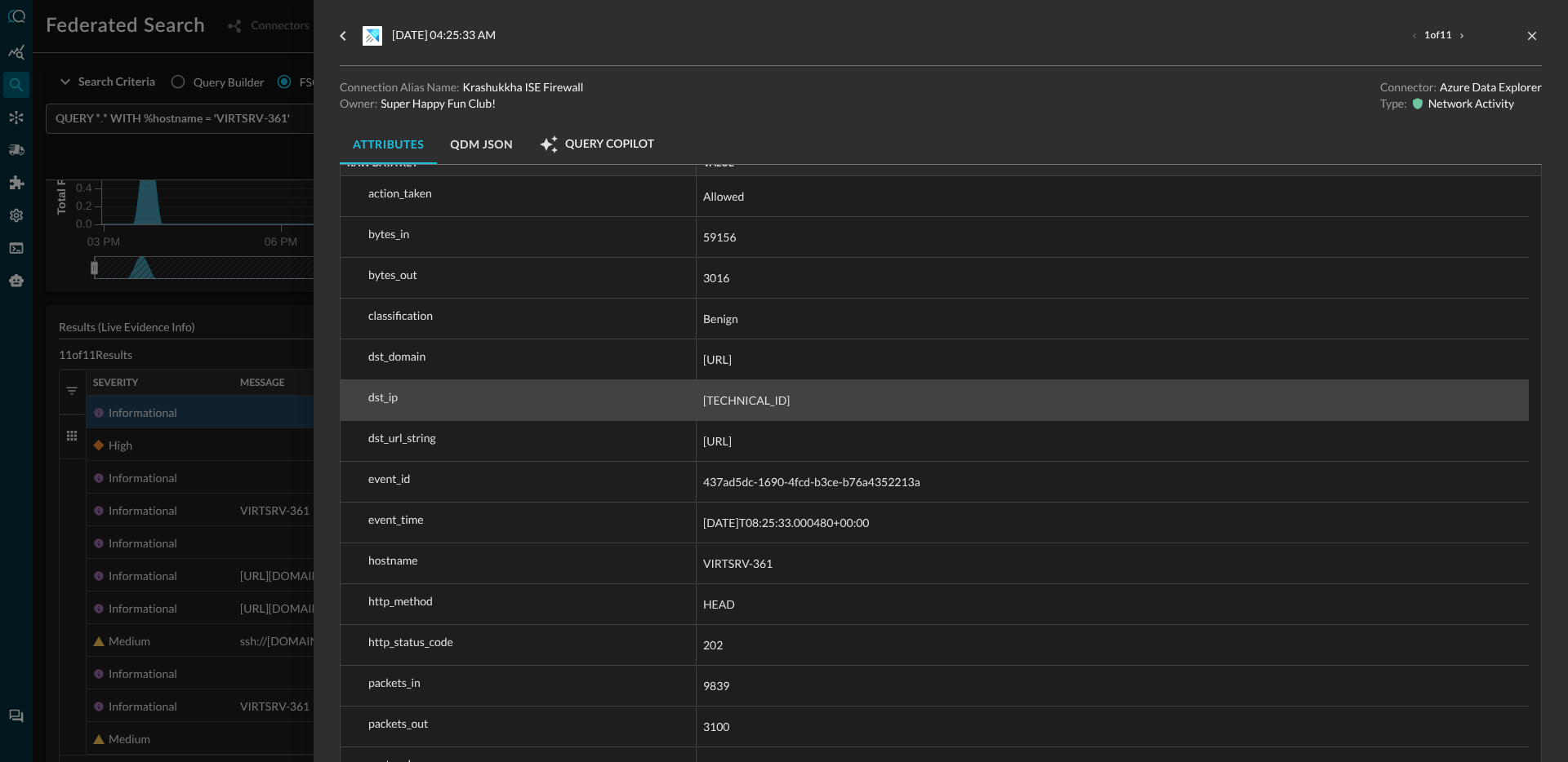
scroll to position [212, 0]
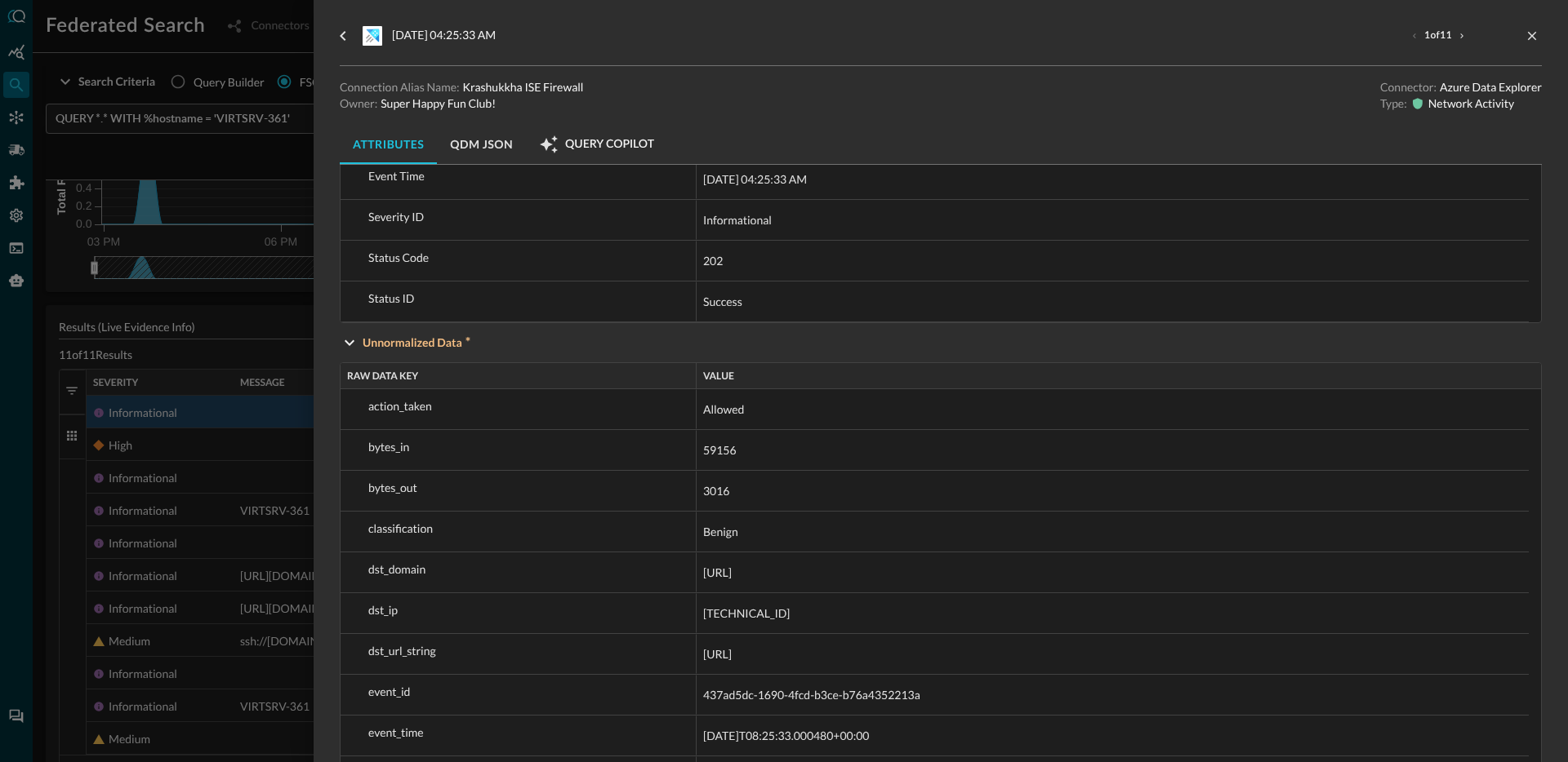
click at [249, 371] on div at bounding box center [784, 381] width 1568 height 762
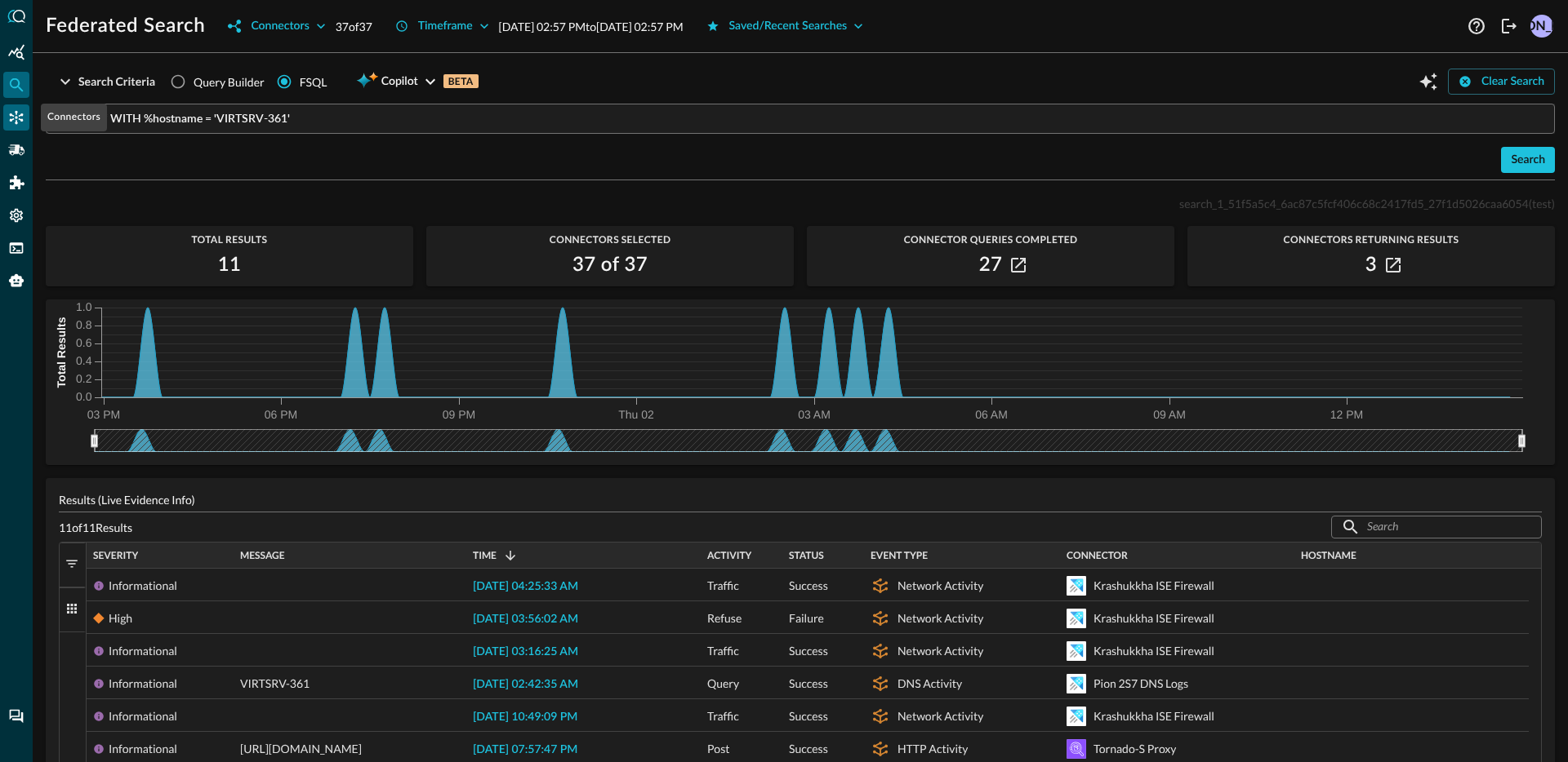
click at [17, 119] on icon "Connectors" at bounding box center [16, 118] width 16 height 16
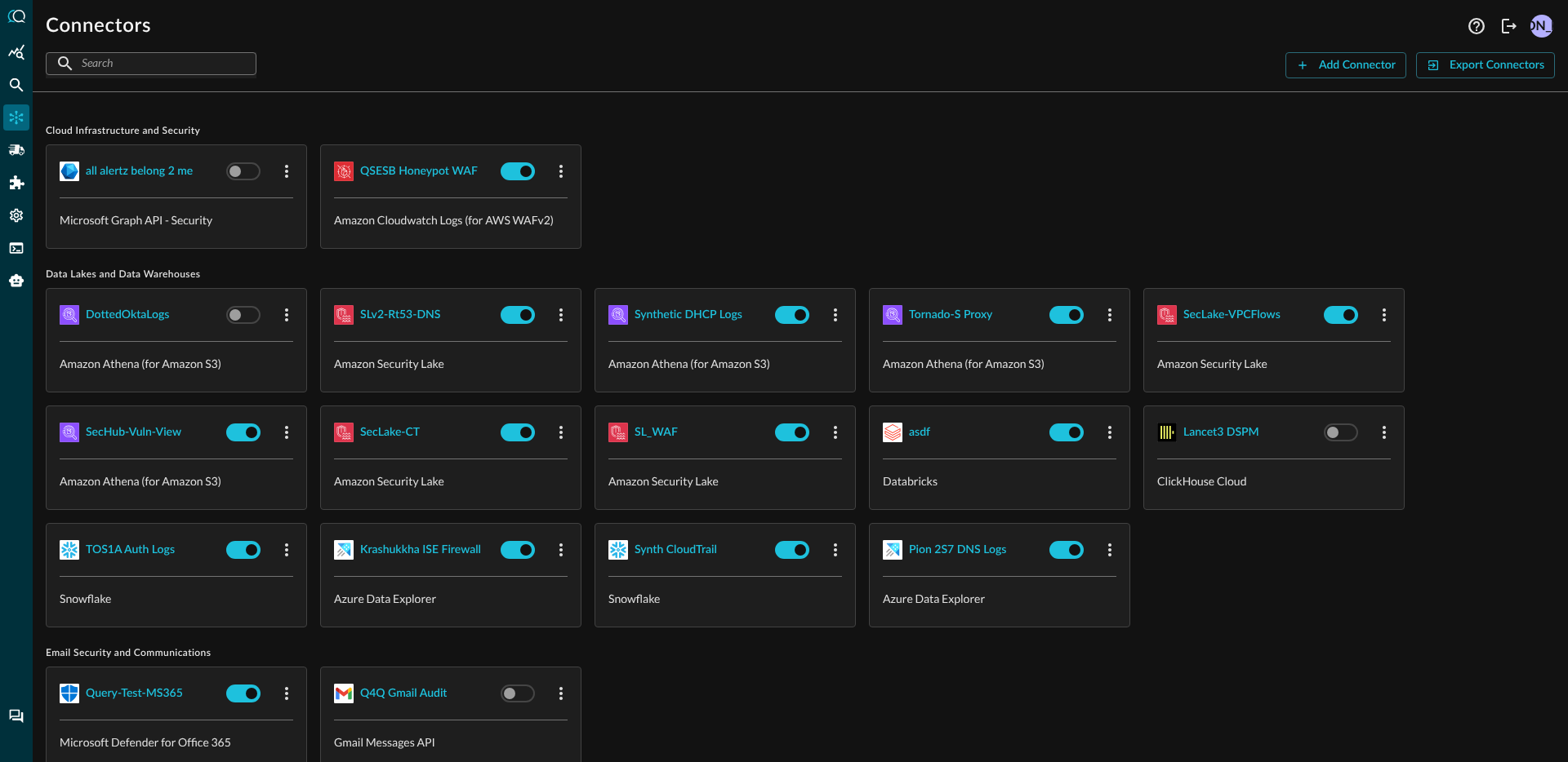
click at [719, 190] on div "all alertz belong 2 me Microsoft Graph API - Security QSESB Honeypot WAF Amazon…" at bounding box center [799, 196] width 1509 height 104
click at [152, 175] on div "all alertz belong 2 me" at bounding box center [139, 171] width 107 height 20
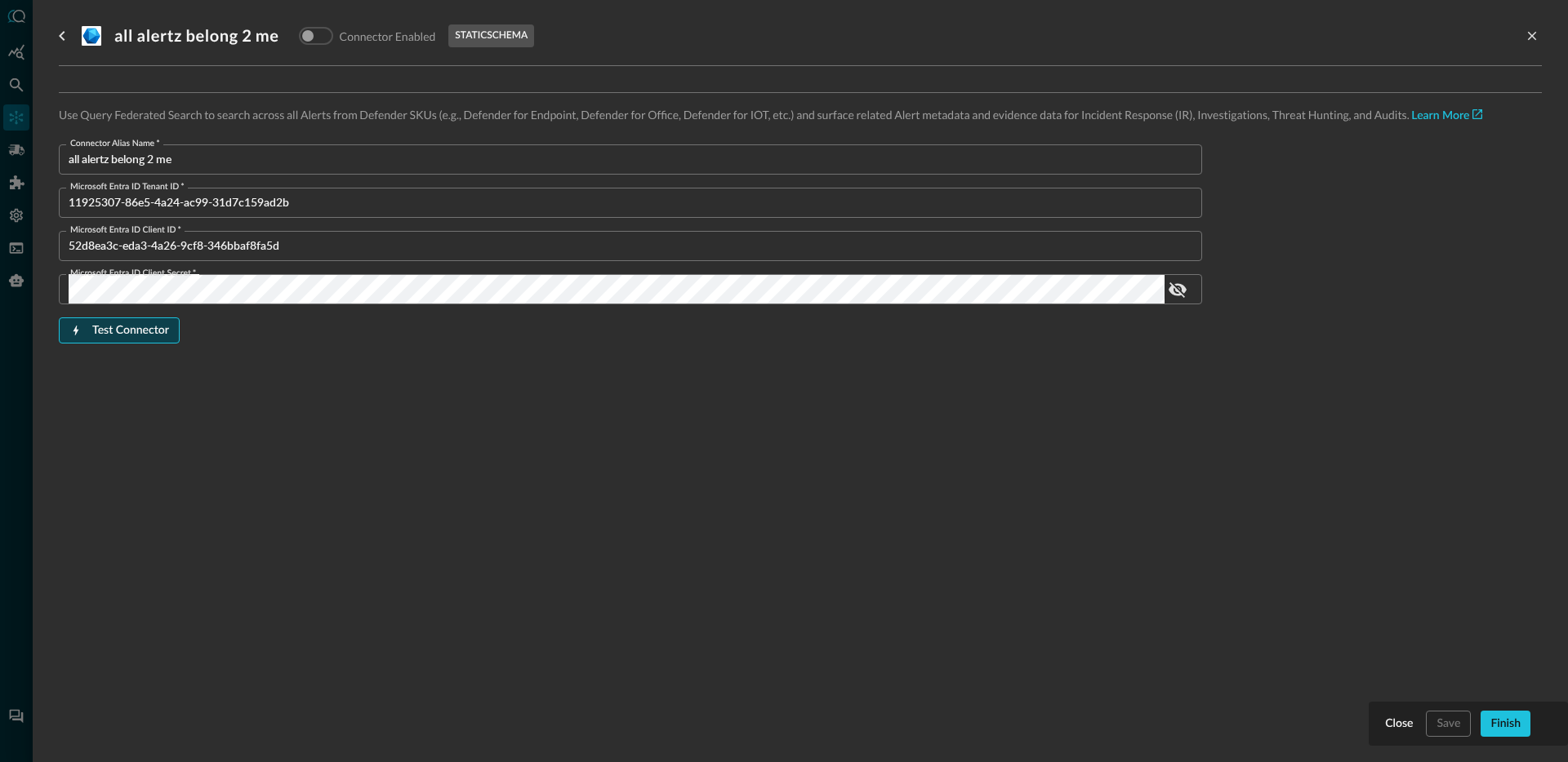
click at [132, 318] on button "Test Connector" at bounding box center [119, 330] width 121 height 26
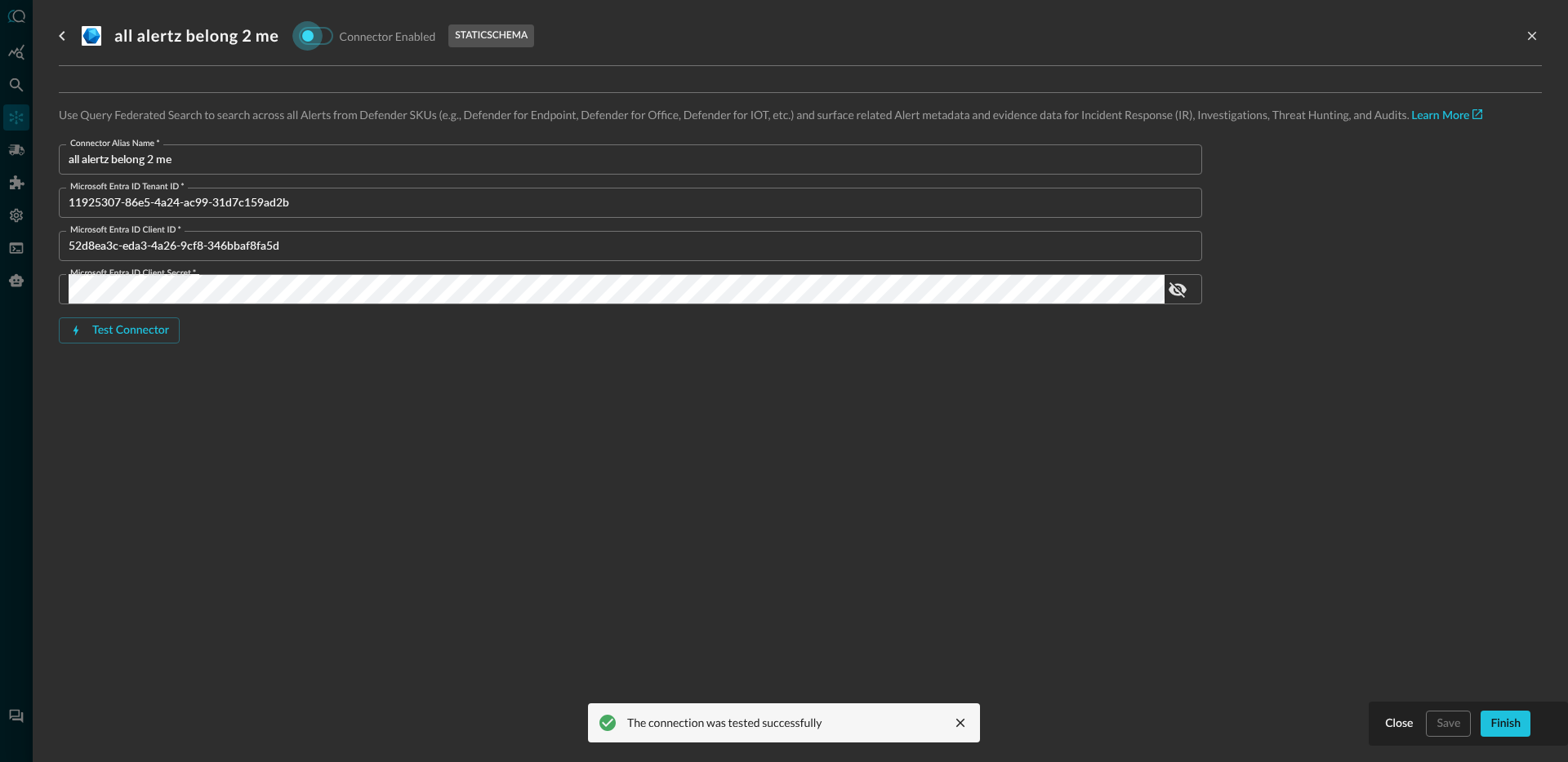
click at [317, 36] on input "checkbox" at bounding box center [308, 34] width 91 height 30
checkbox input "false"
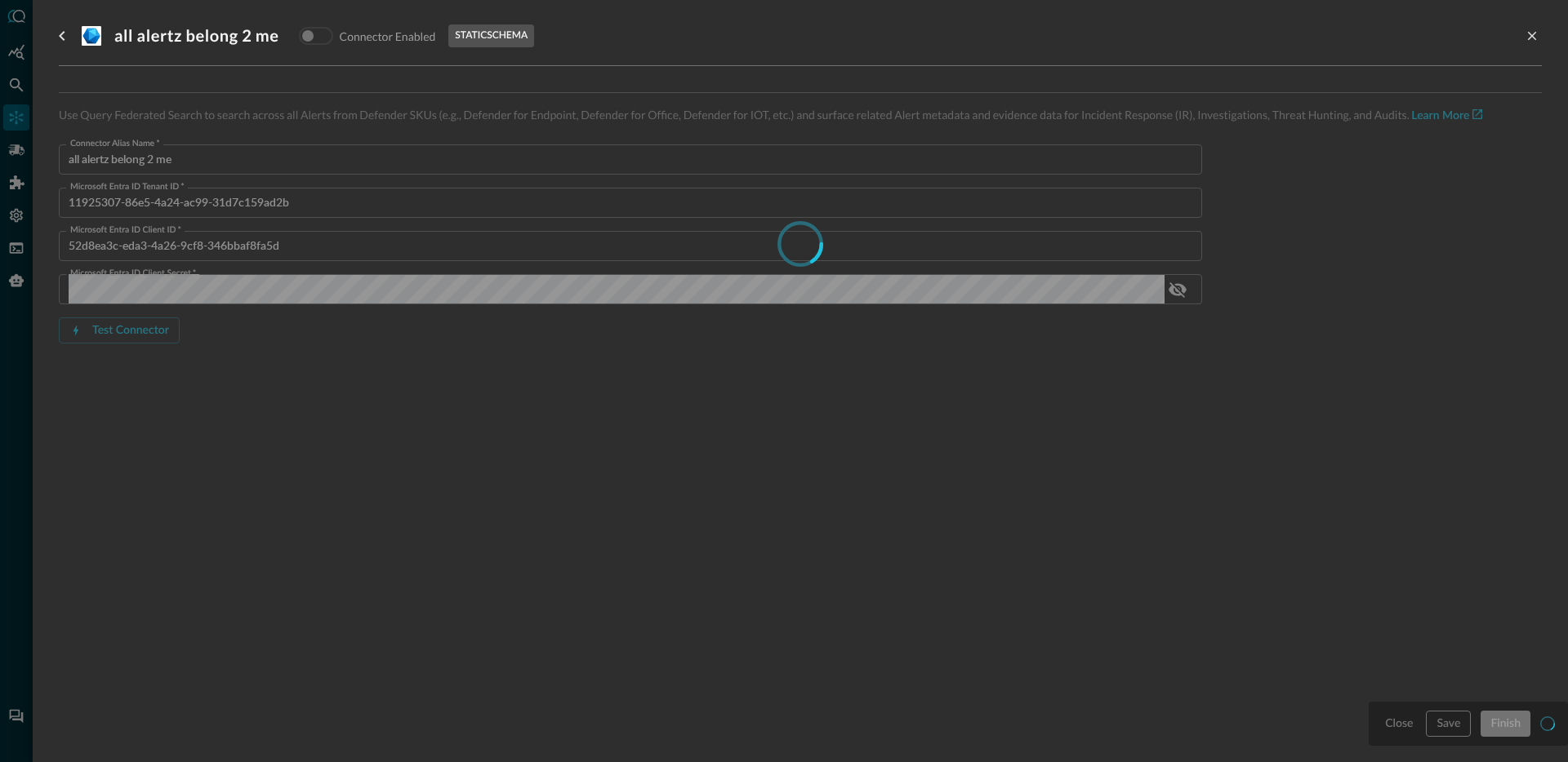
checkbox input "true"
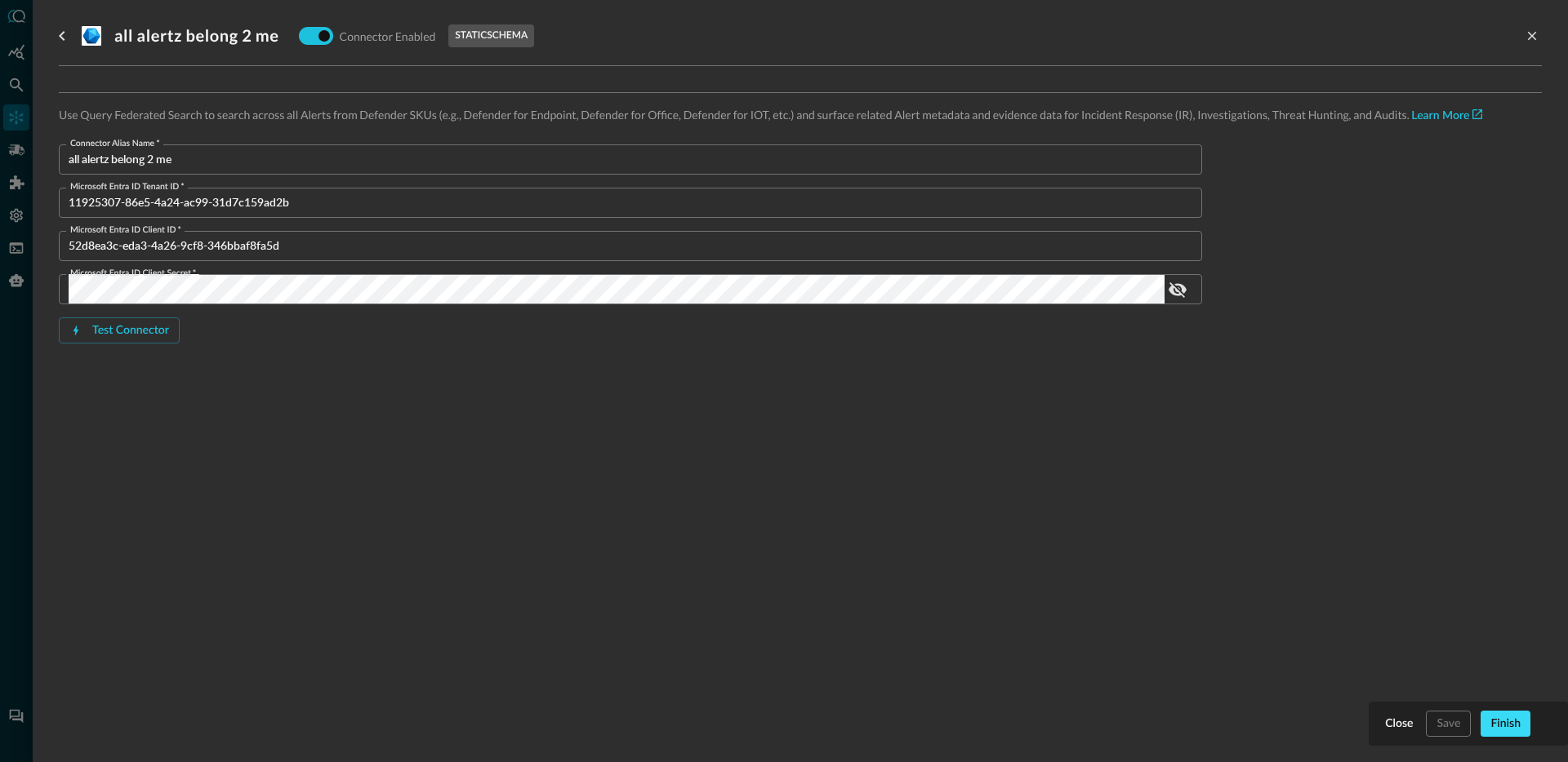
click at [1505, 716] on button "Finish" at bounding box center [1504, 724] width 50 height 26
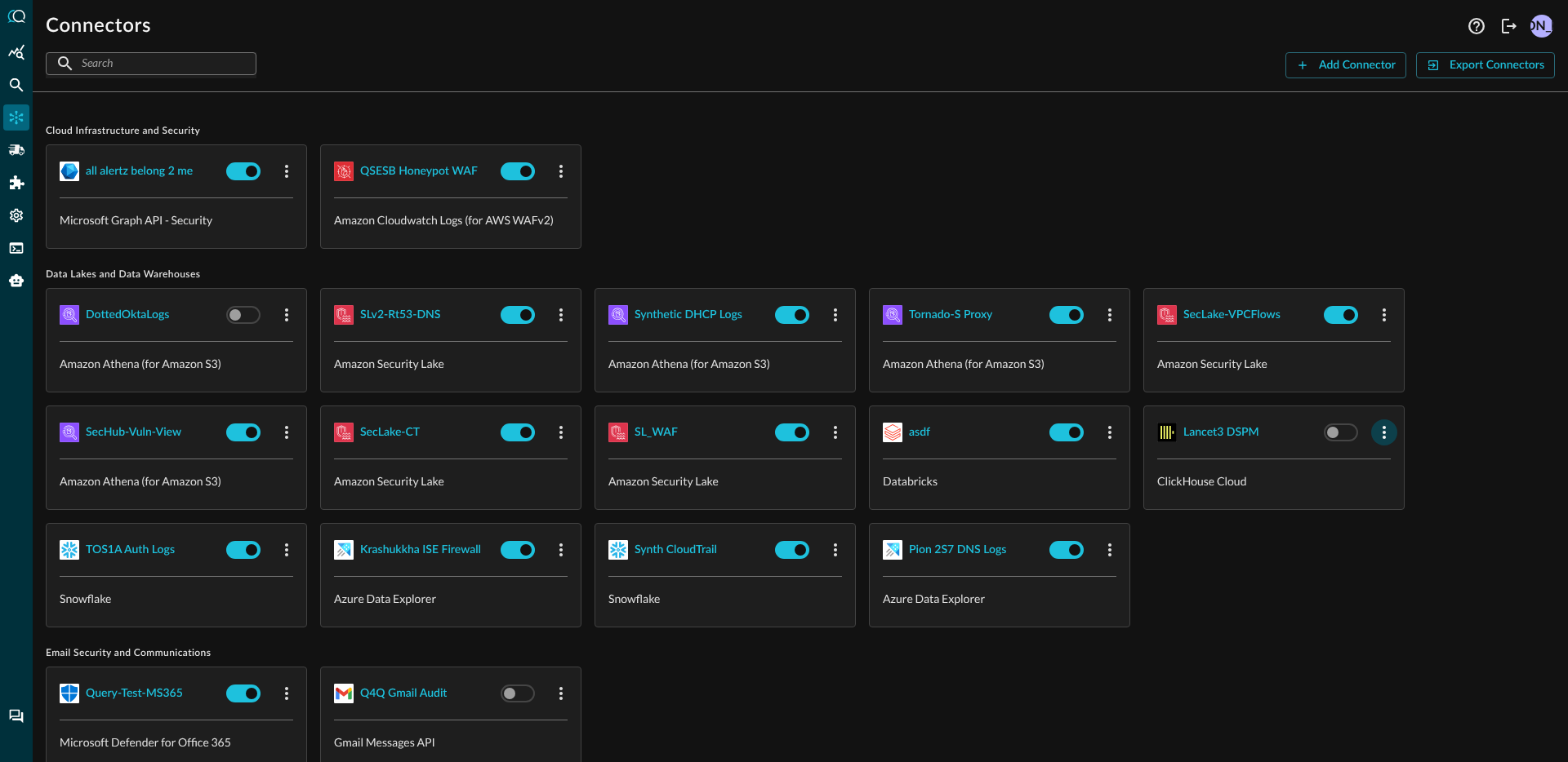
click at [1391, 435] on icon "button" at bounding box center [1385, 433] width 20 height 20
click at [1410, 532] on span "Delete" at bounding box center [1424, 533] width 36 height 12
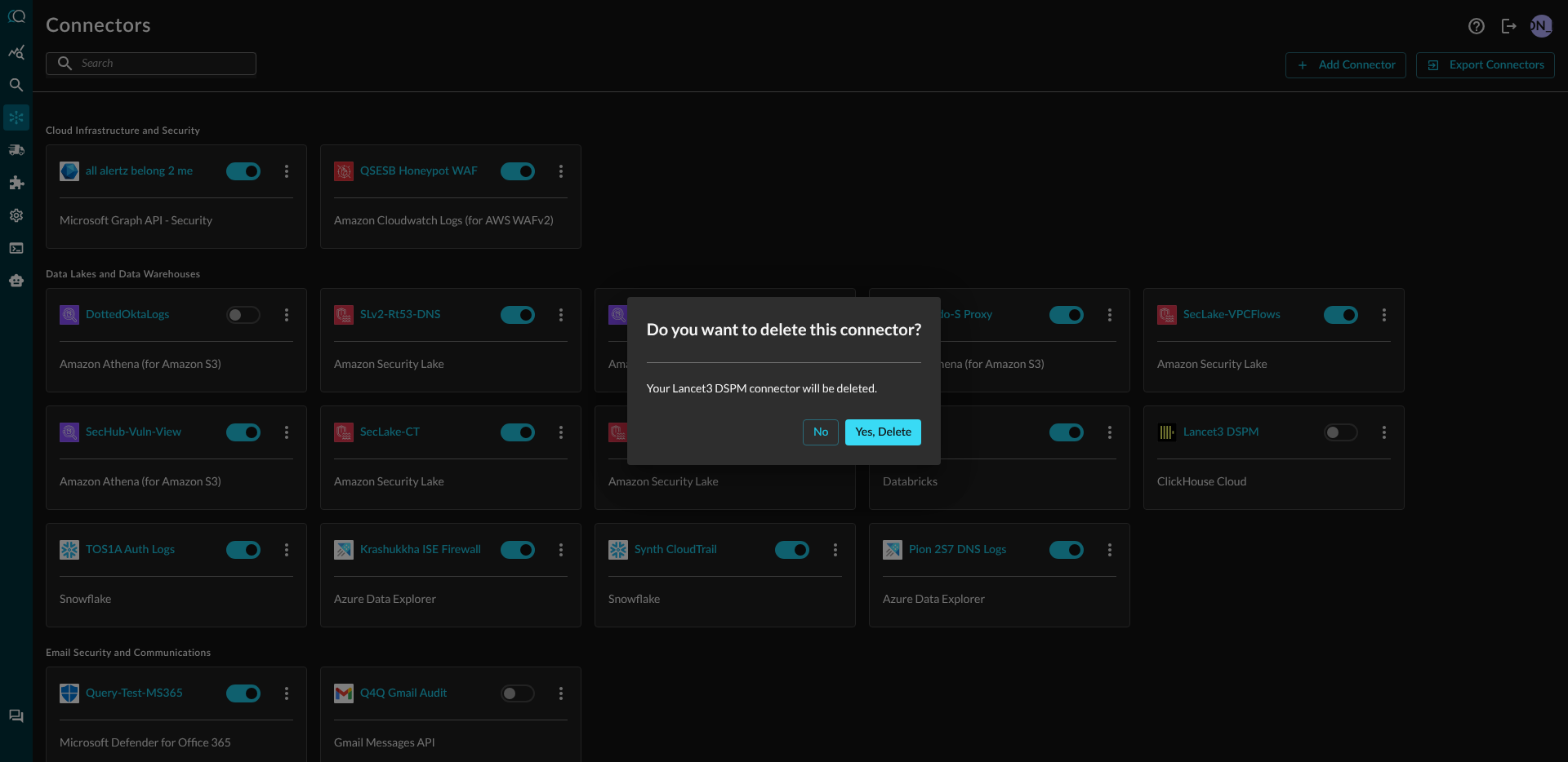
click at [871, 436] on button "Yes, delete" at bounding box center [883, 433] width 76 height 26
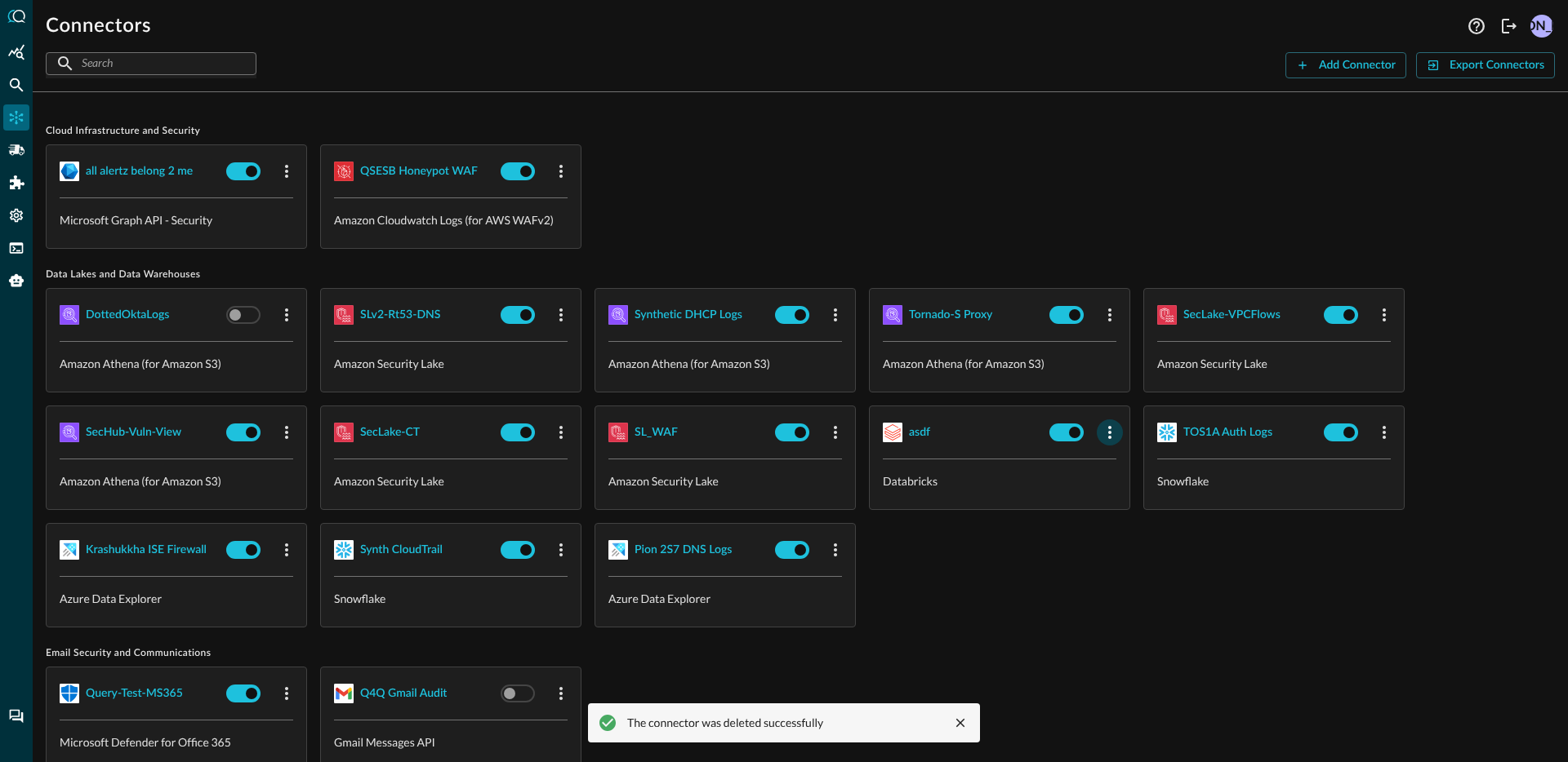
click at [1112, 424] on icon "button" at bounding box center [1110, 433] width 20 height 20
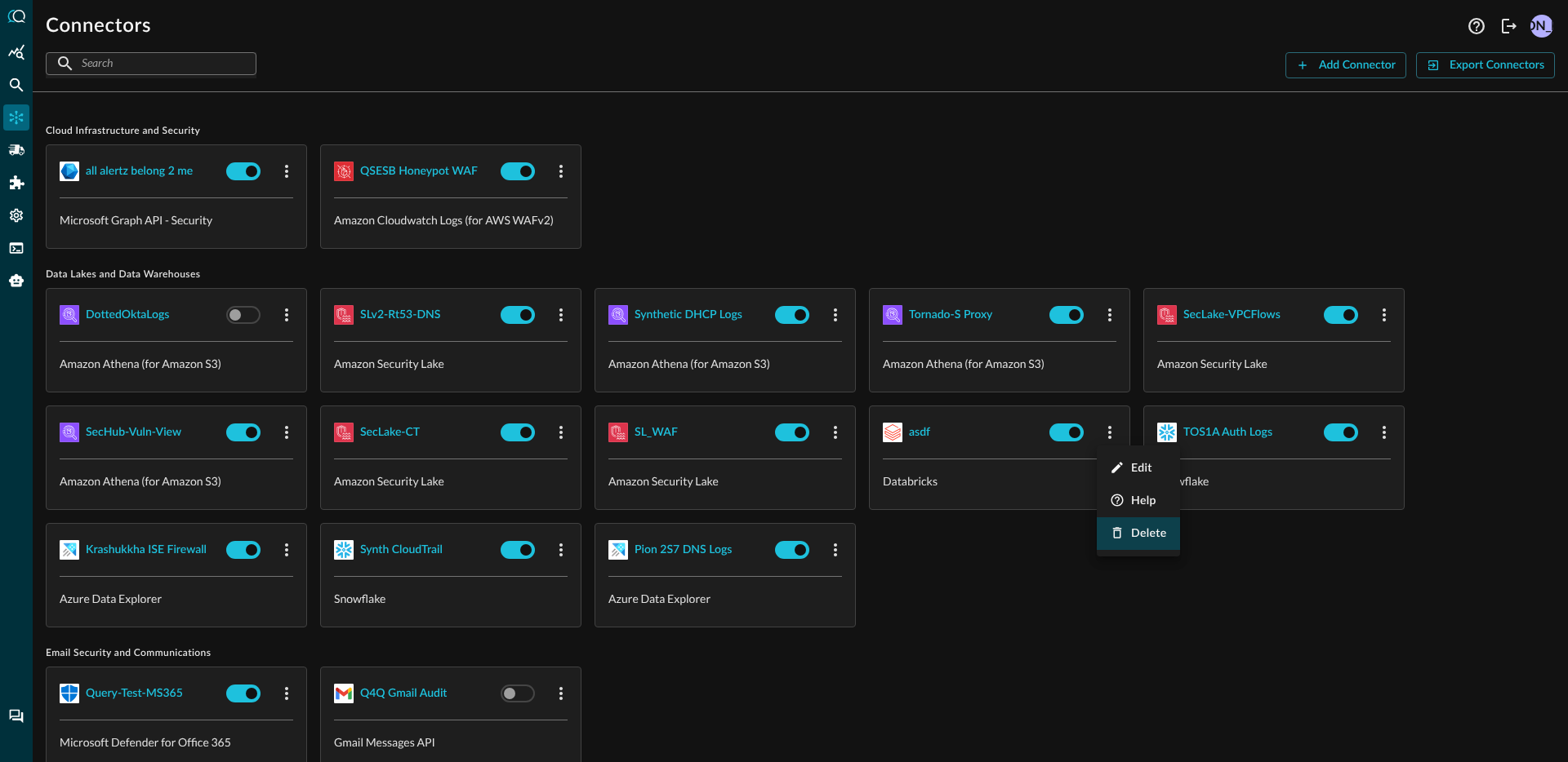
click at [1125, 529] on div "Delete" at bounding box center [1138, 534] width 57 height 20
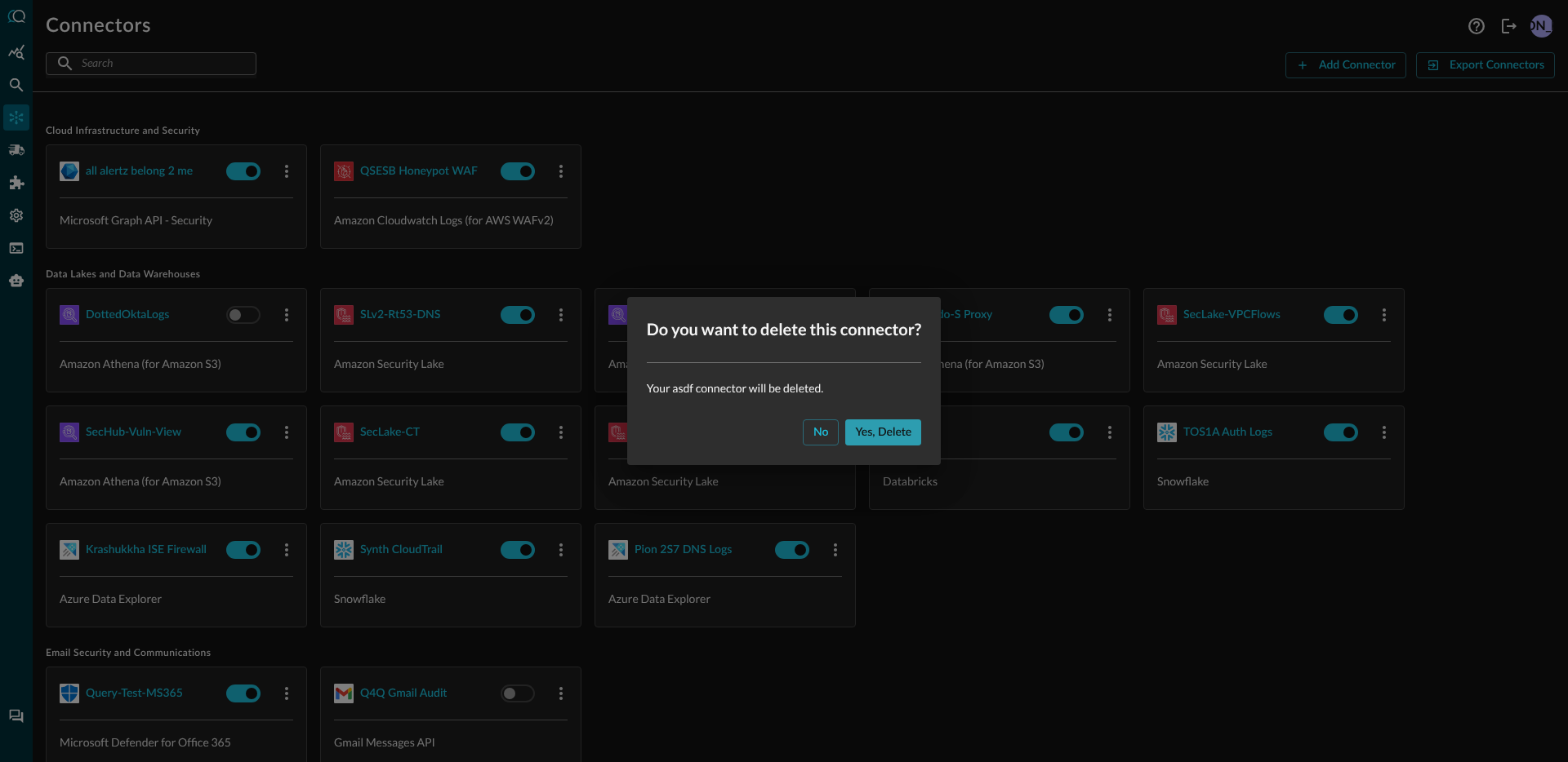
click at [863, 432] on button "Yes, delete" at bounding box center [883, 433] width 76 height 26
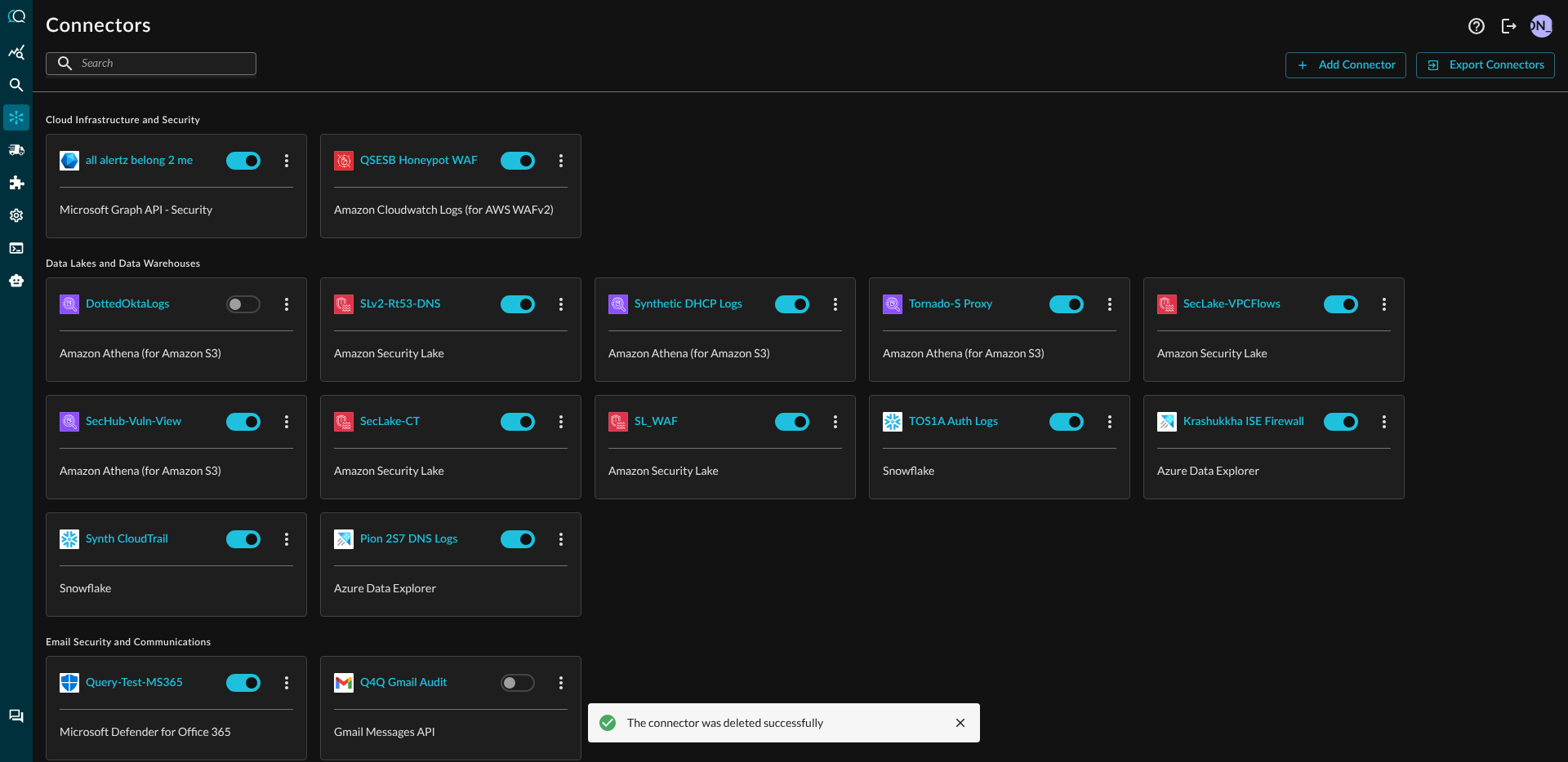
scroll to position [27, 0]
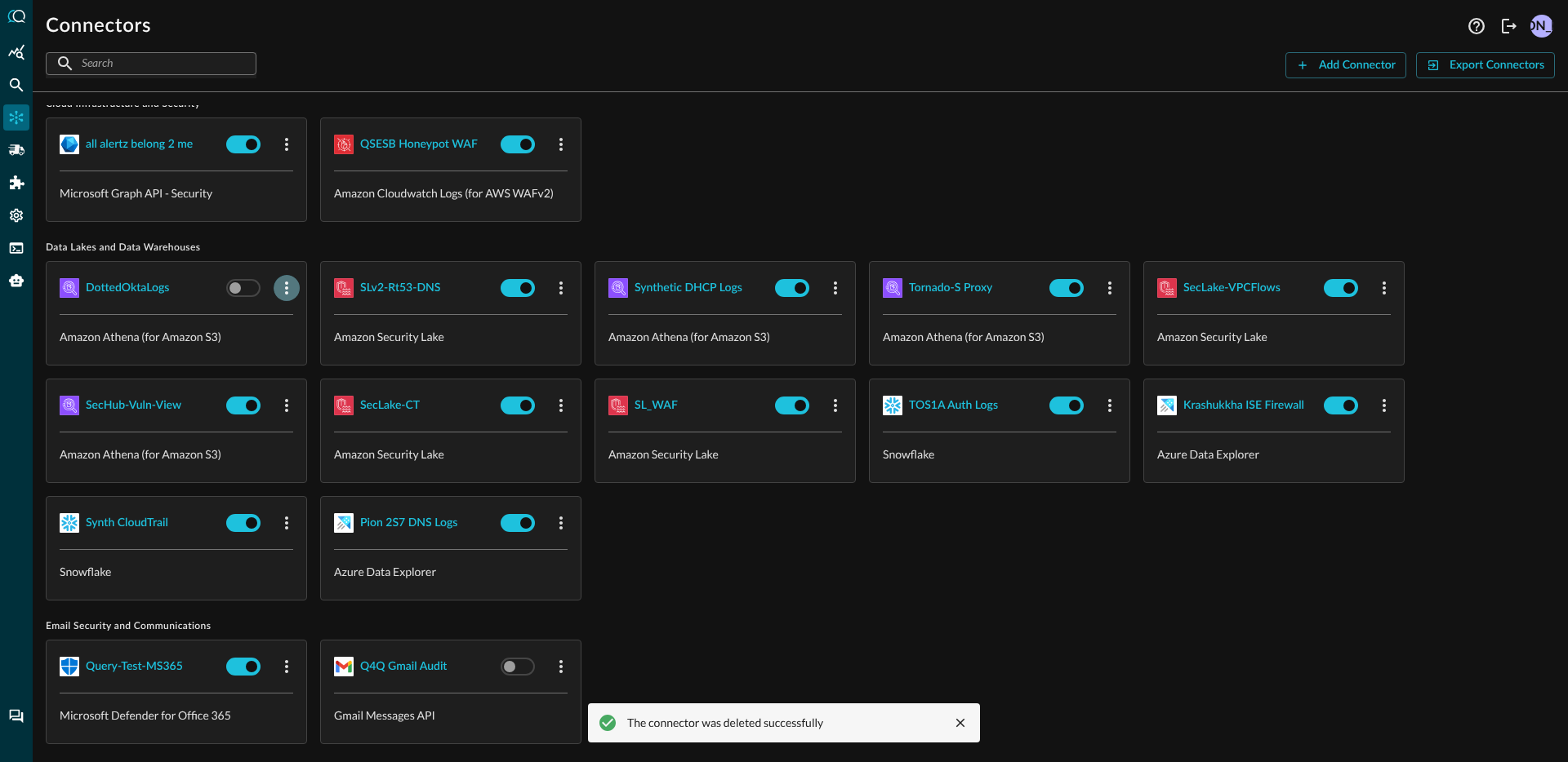
click at [294, 288] on icon "button" at bounding box center [287, 288] width 20 height 20
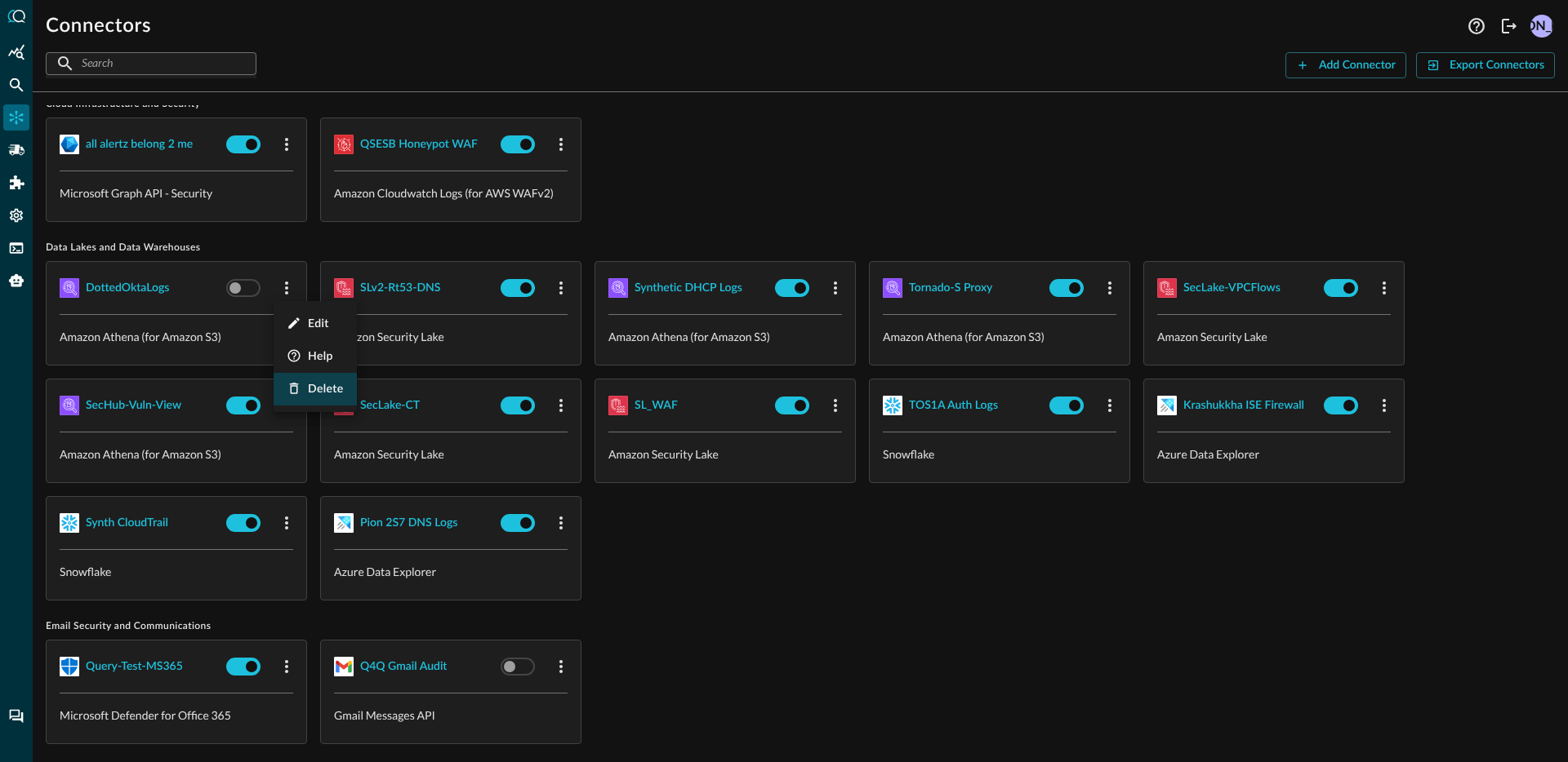
click at [328, 389] on span "Delete" at bounding box center [326, 389] width 36 height 12
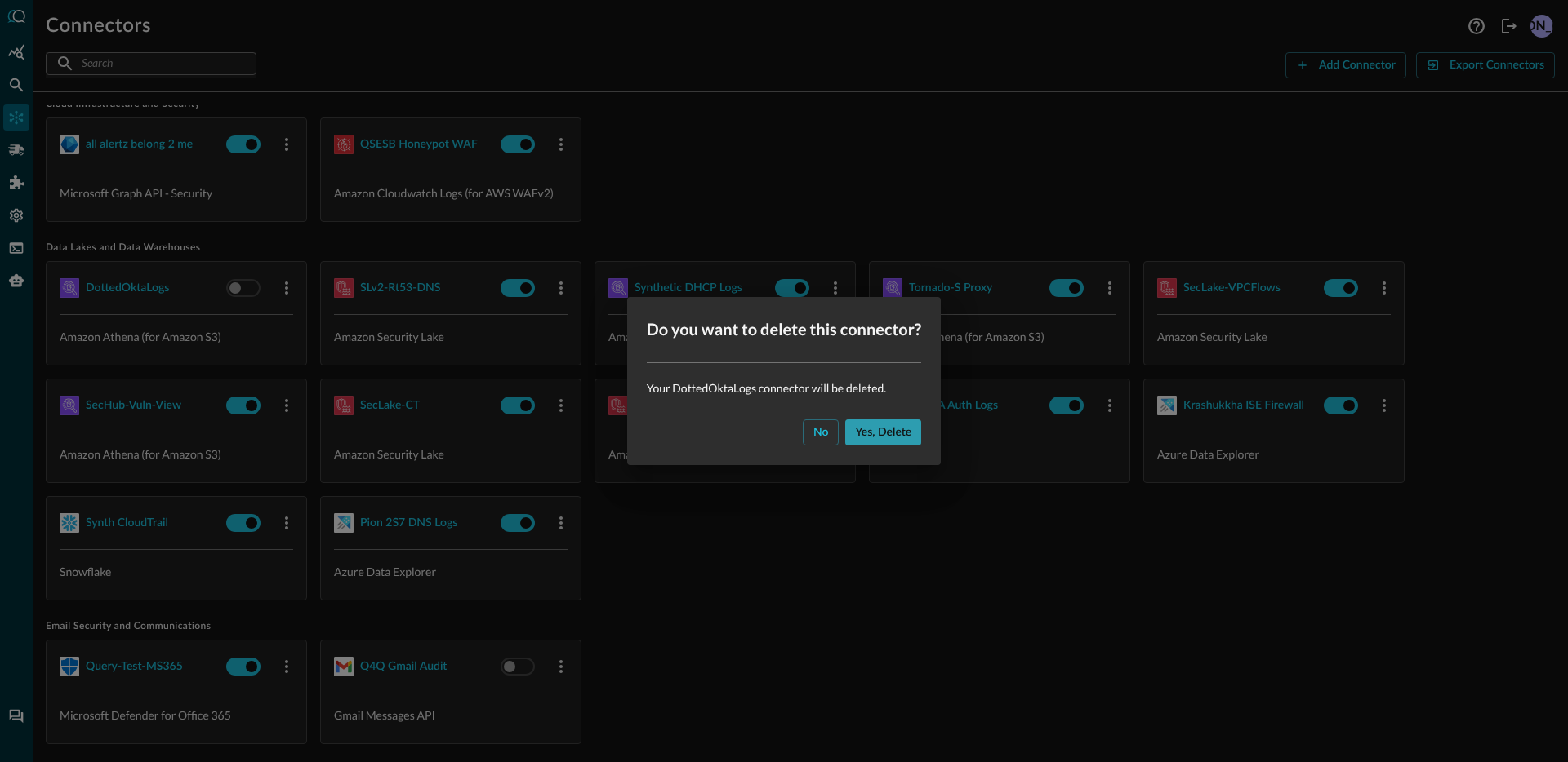
click at [860, 428] on button "Yes, delete" at bounding box center [883, 433] width 76 height 26
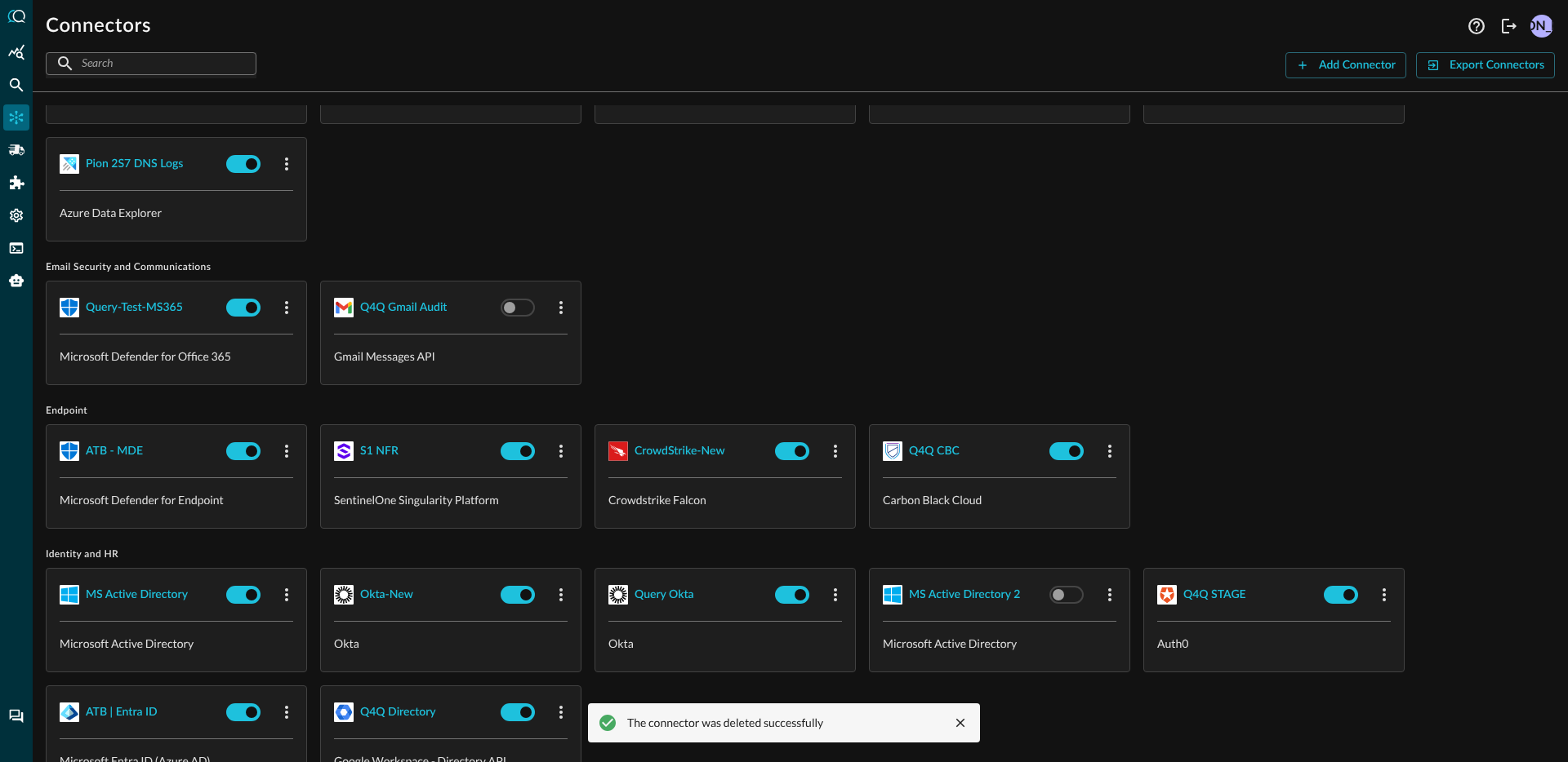
scroll to position [413, 0]
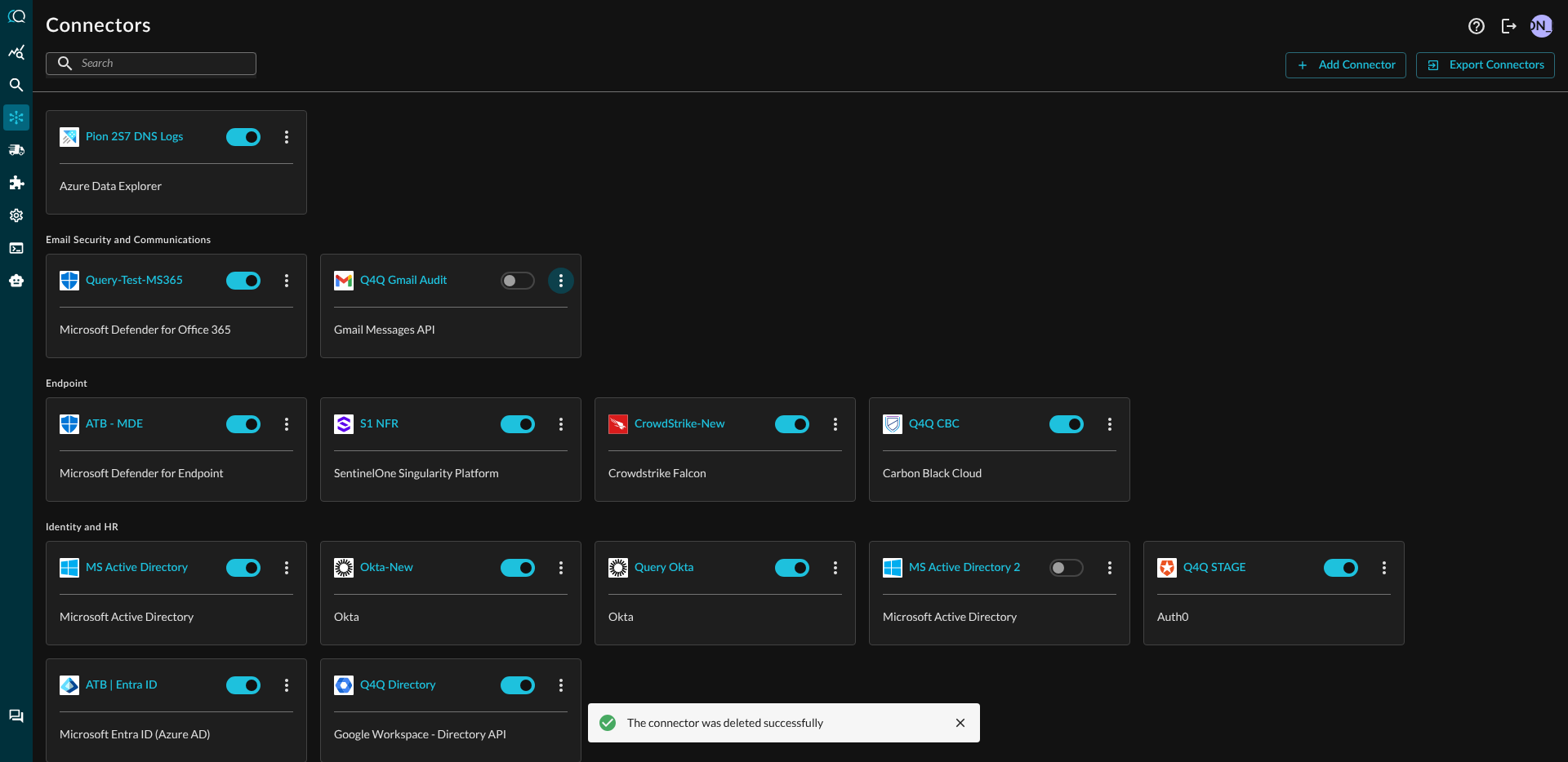
click at [564, 284] on icon "button" at bounding box center [561, 281] width 20 height 20
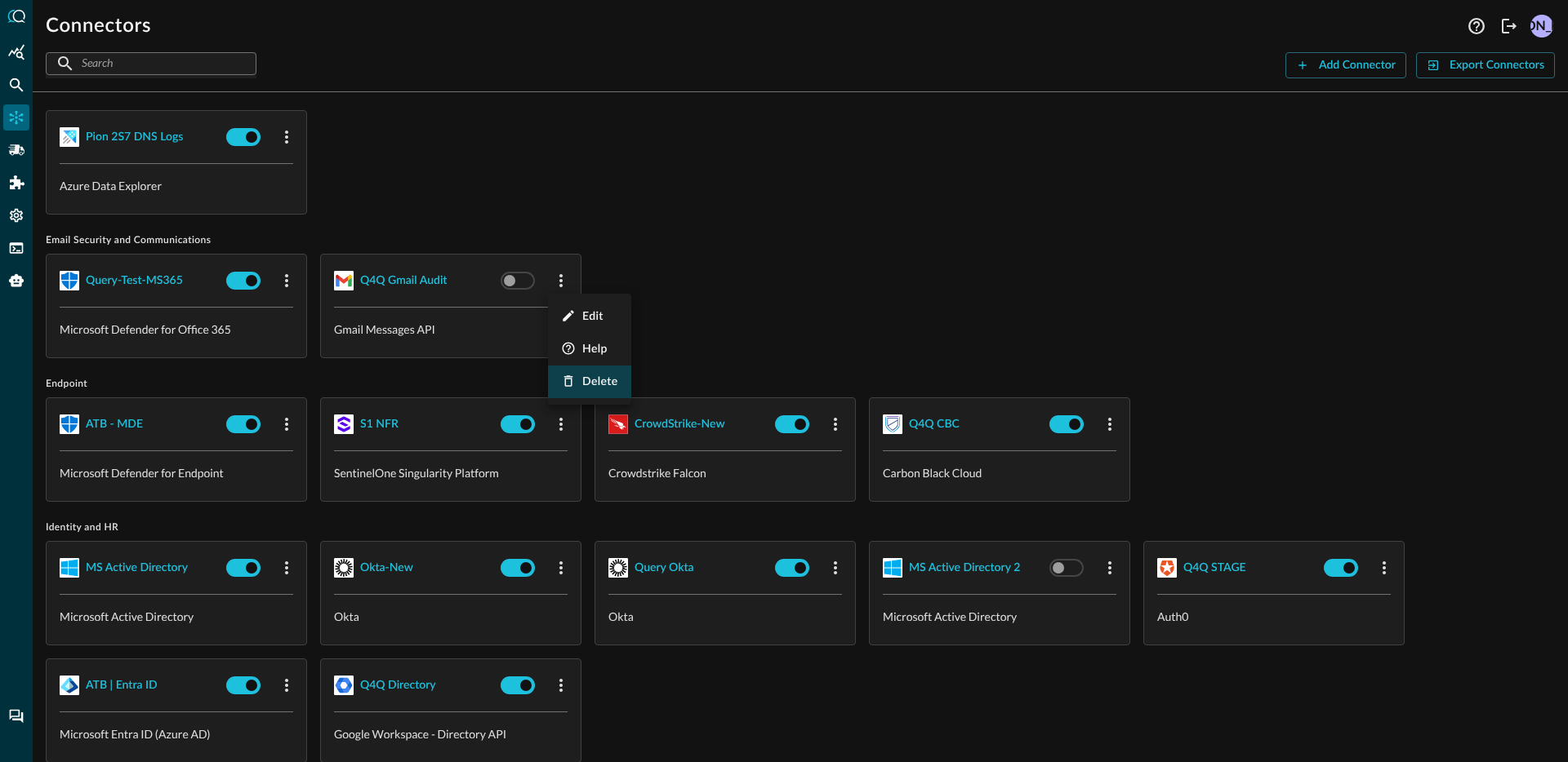
click at [587, 387] on span "Delete" at bounding box center [601, 382] width 36 height 12
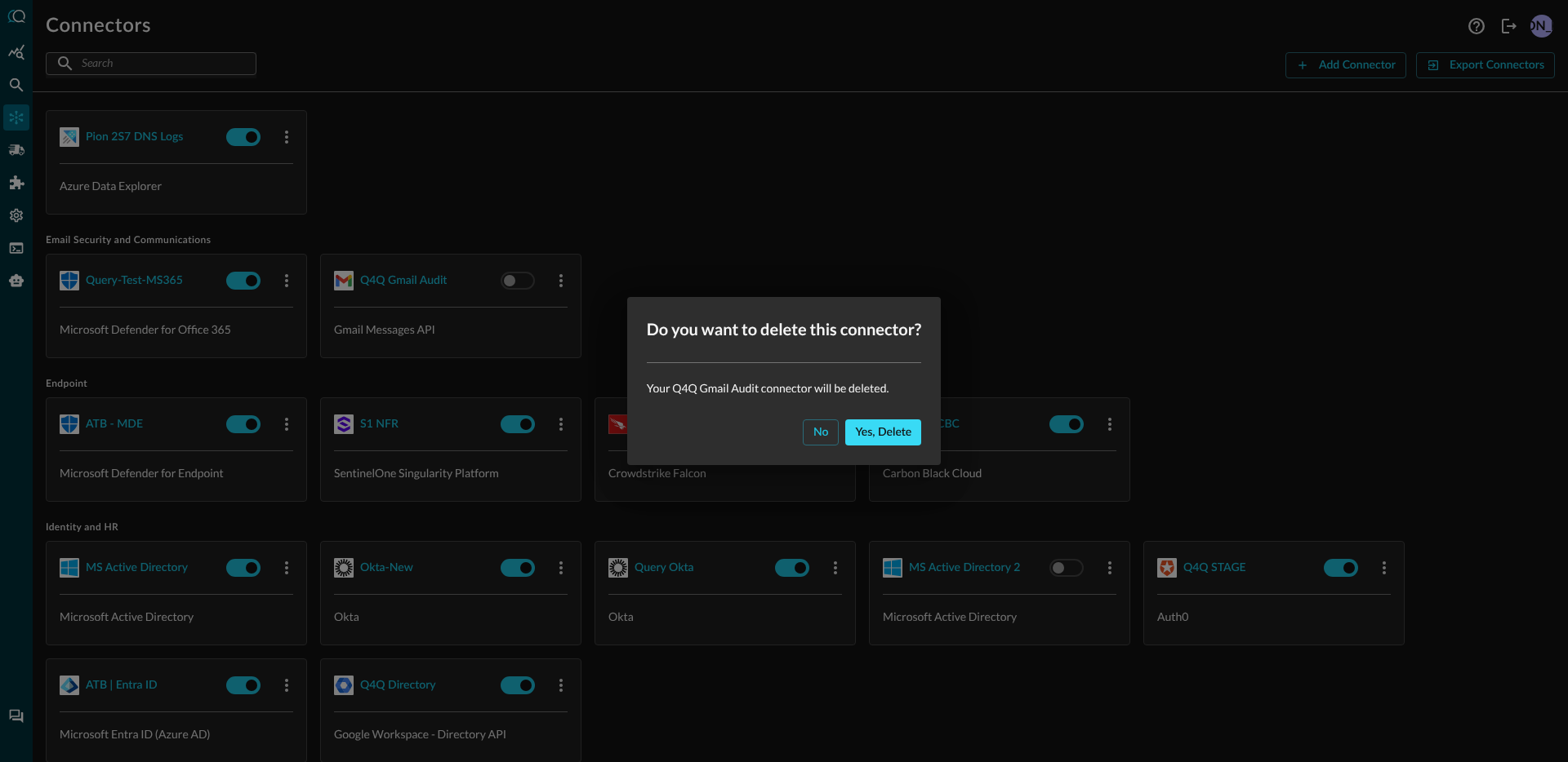
click at [901, 435] on button "Yes, delete" at bounding box center [883, 433] width 76 height 26
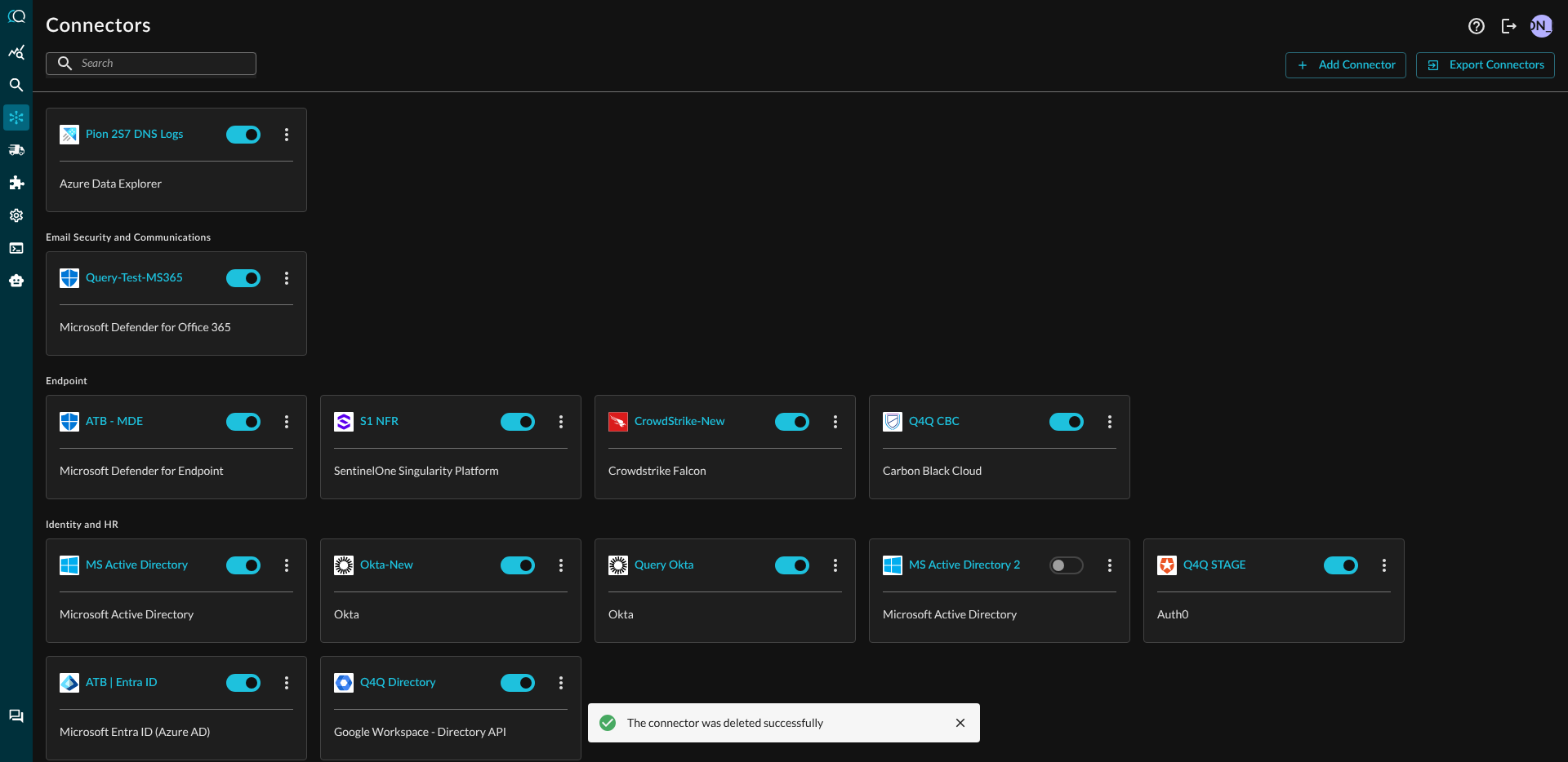
scroll to position [420, 0]
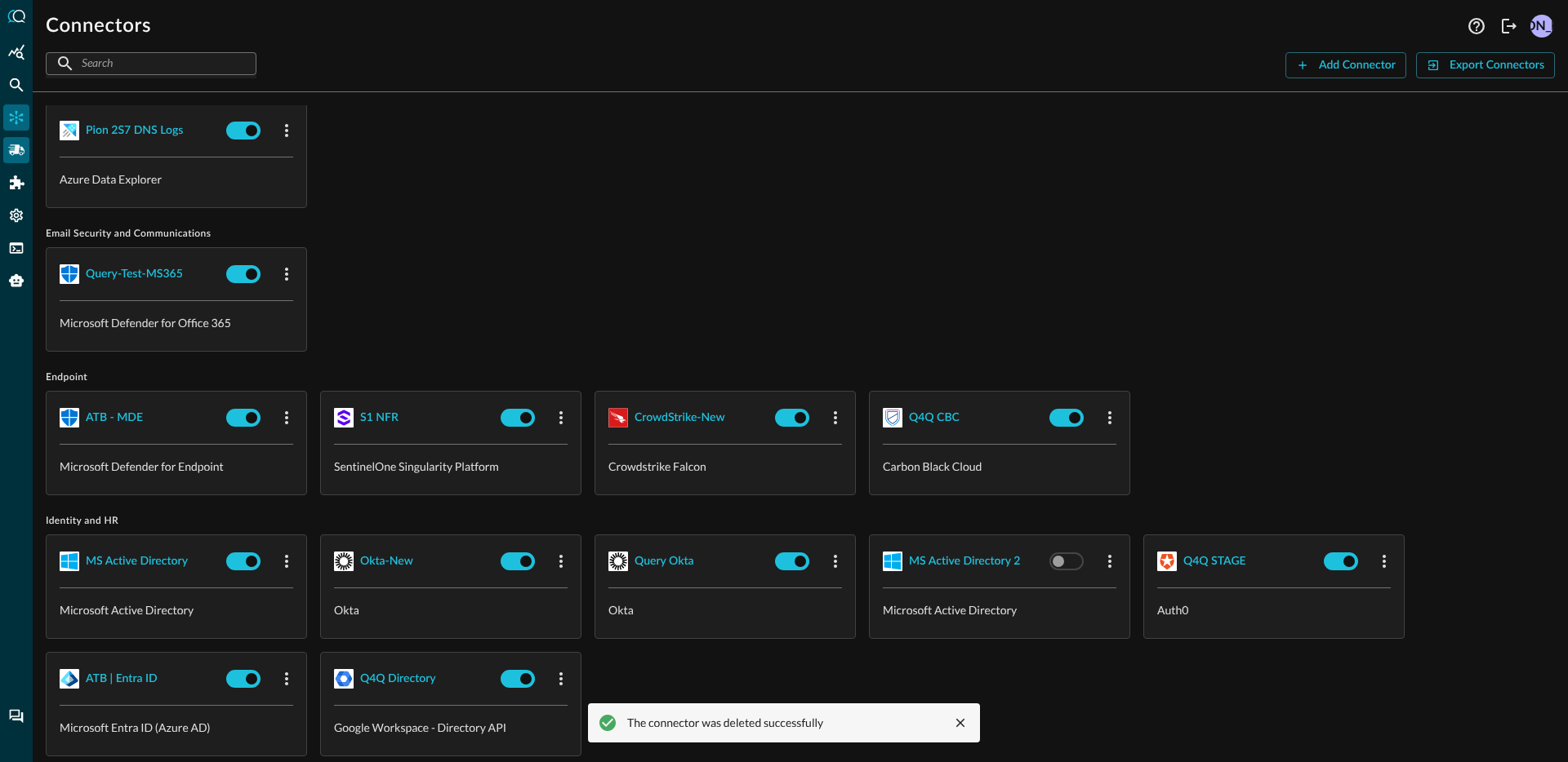
click at [18, 159] on div "Pipelines" at bounding box center [16, 150] width 26 height 26
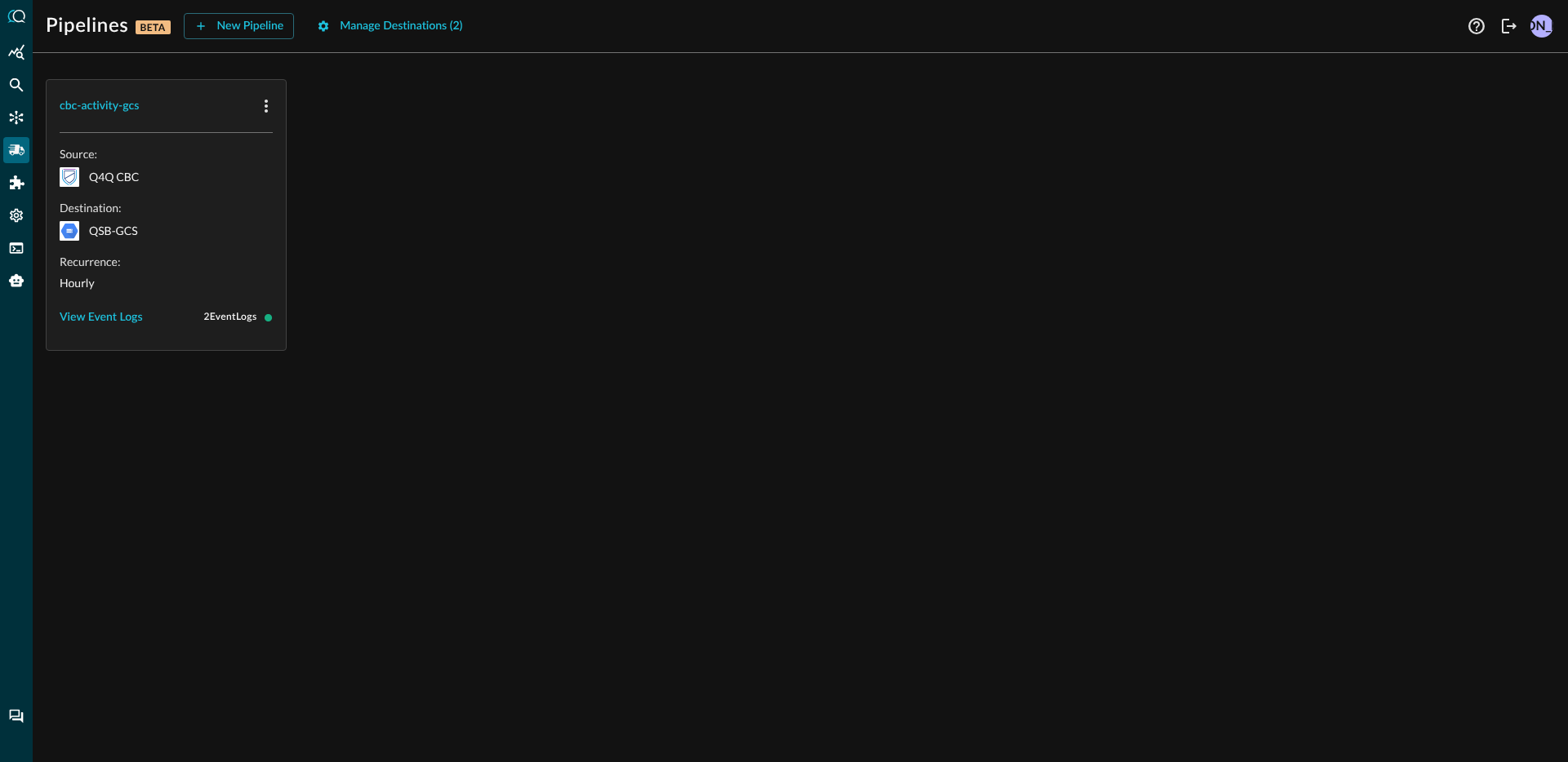
click at [491, 351] on div "cbc-activity-gcs Source: Q4Q CBC Destination: QSB-GCS Recurrence: Hourly View E…" at bounding box center [800, 415] width 1535 height 697
click at [20, 92] on icon "Federated Search" at bounding box center [16, 85] width 16 height 16
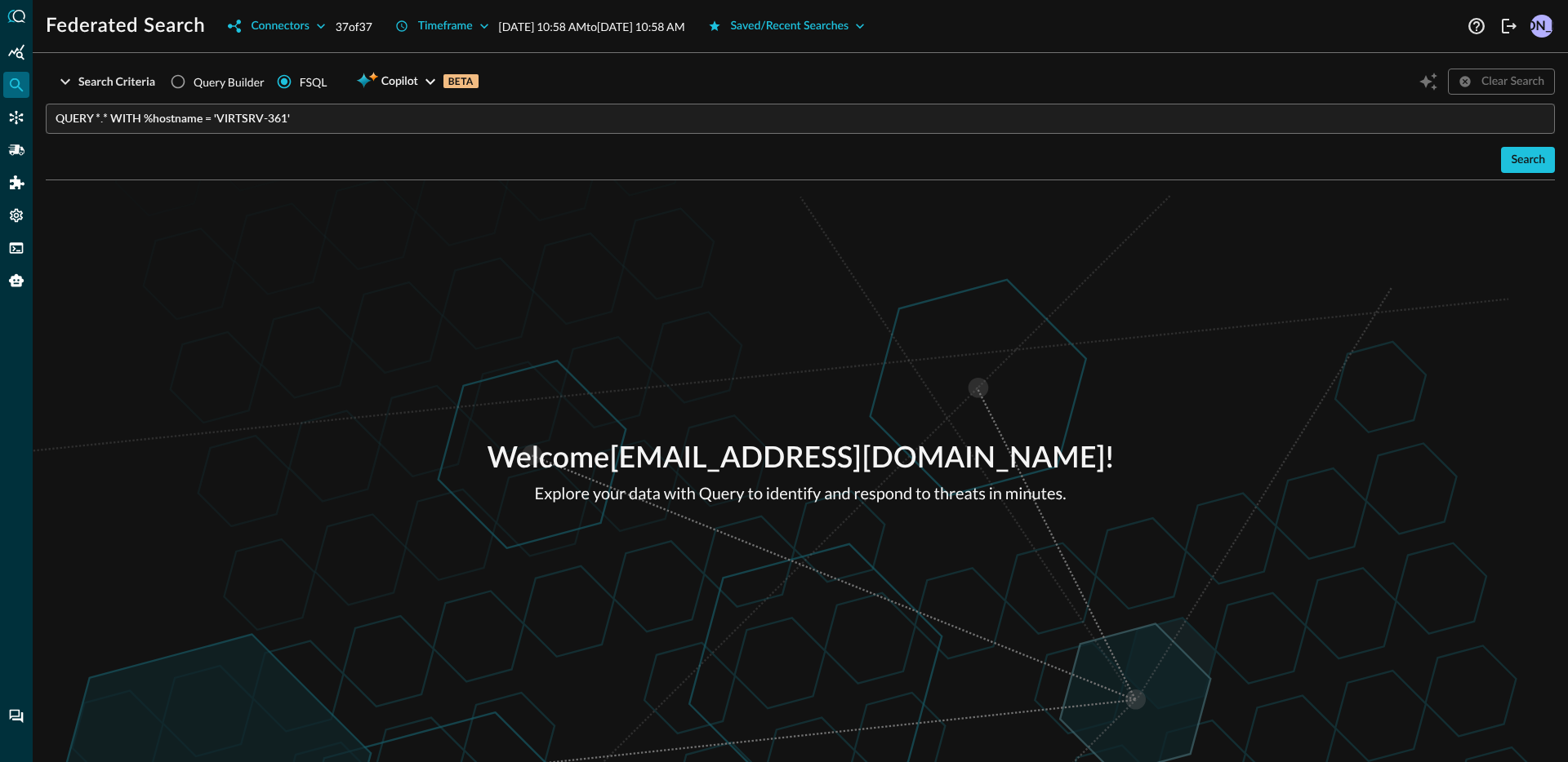
click at [400, 276] on div "Welcome jonrau1@electriceye.cloud ! Explore your data with Query to identify an…" at bounding box center [800, 472] width 1535 height 582
click at [24, 118] on icon "Connectors" at bounding box center [16, 118] width 16 height 16
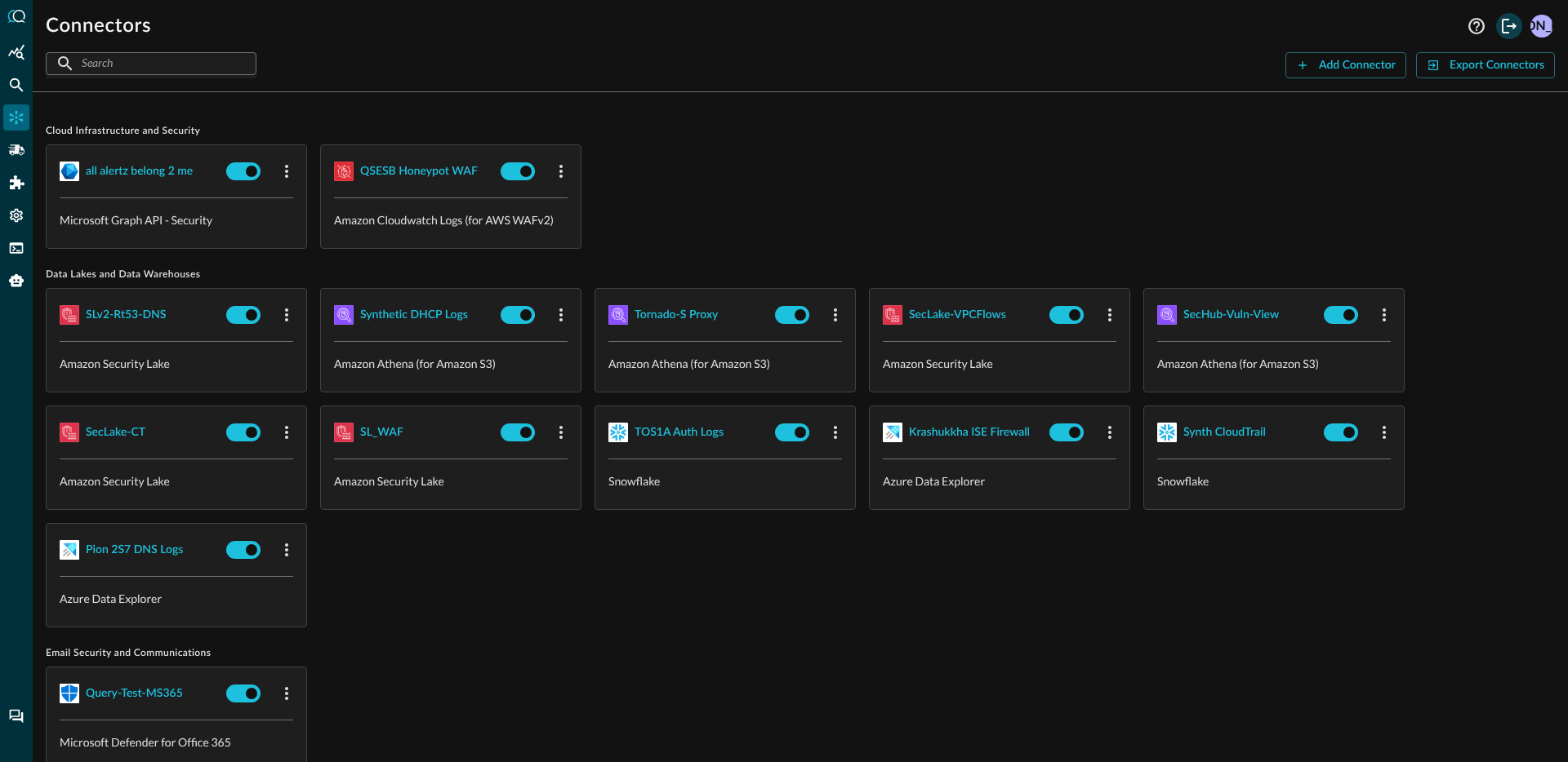
click at [1506, 28] on icon "Logout" at bounding box center [1509, 26] width 20 height 20
